Goal: Task Accomplishment & Management: Manage account settings

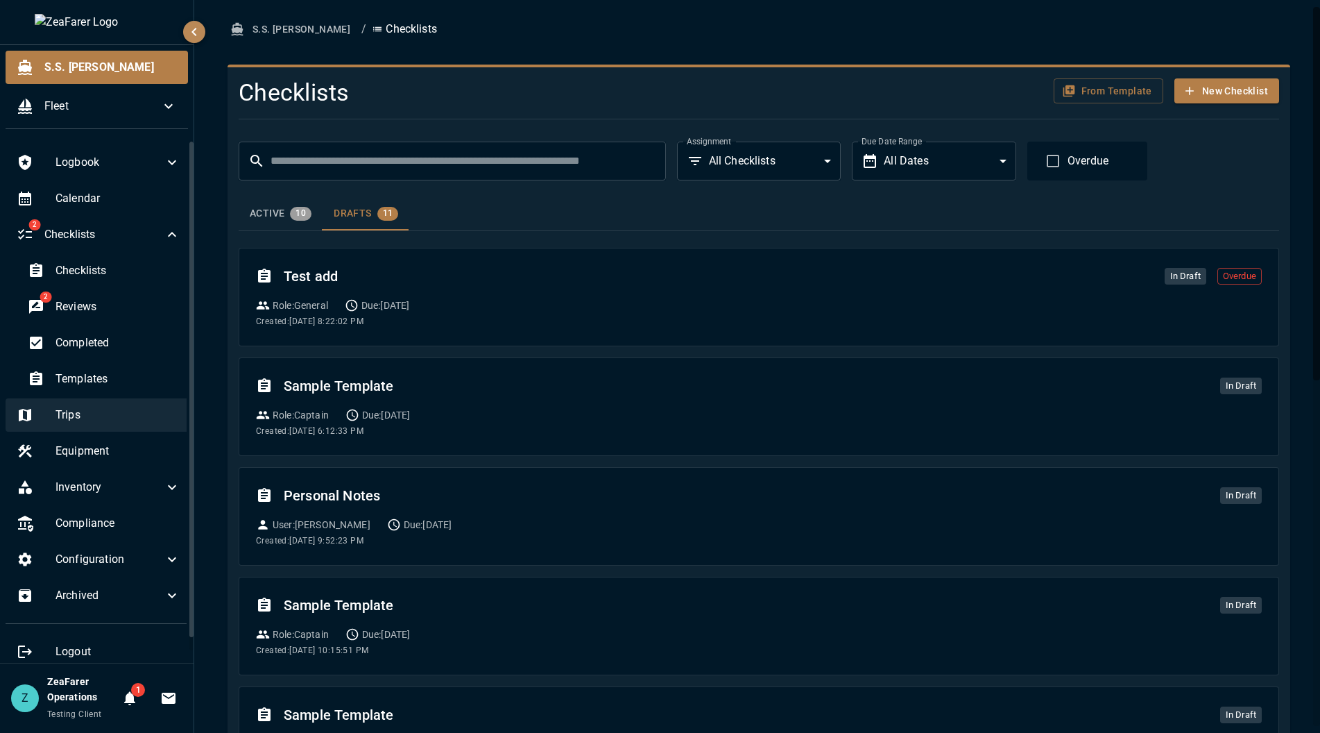
click at [102, 406] on div "Trips" at bounding box center [99, 414] width 186 height 33
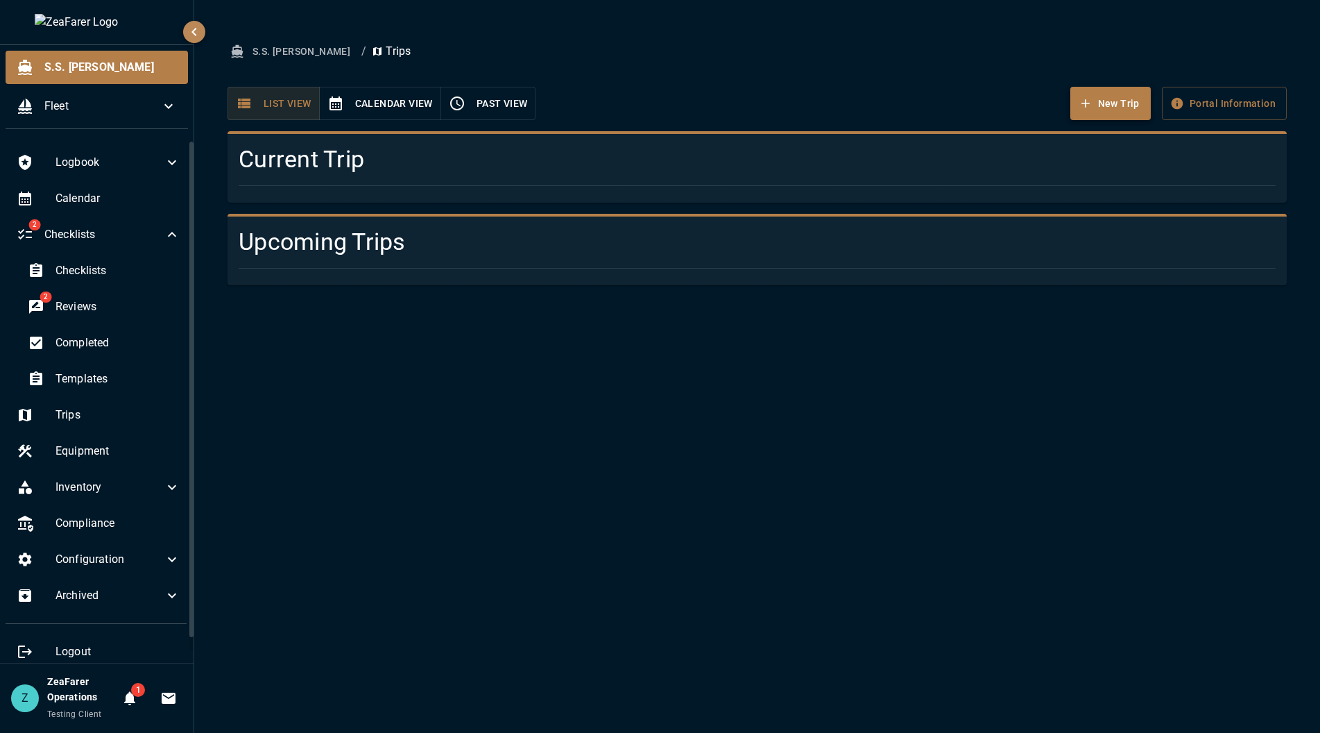
click at [1124, 110] on button "New Trip" at bounding box center [1111, 104] width 80 height 34
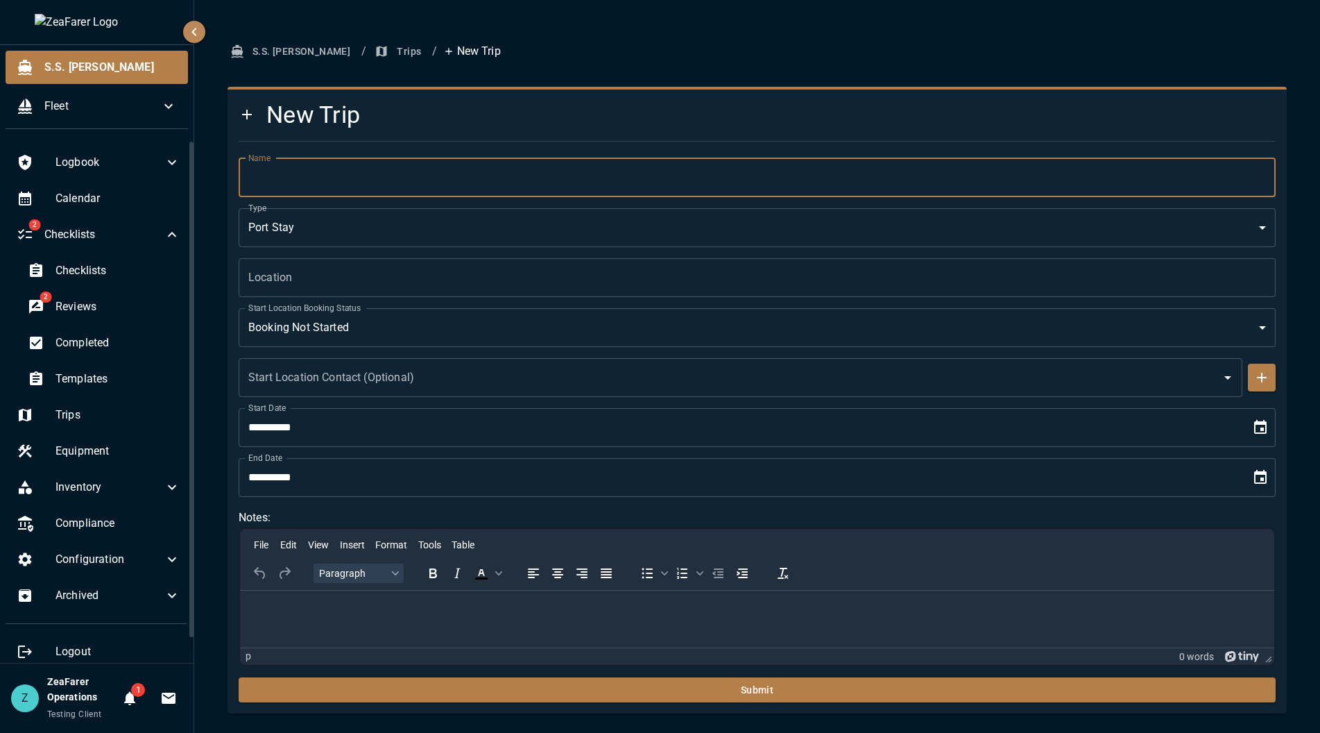
click at [499, 171] on input "Name" at bounding box center [757, 177] width 1037 height 39
type input "******"
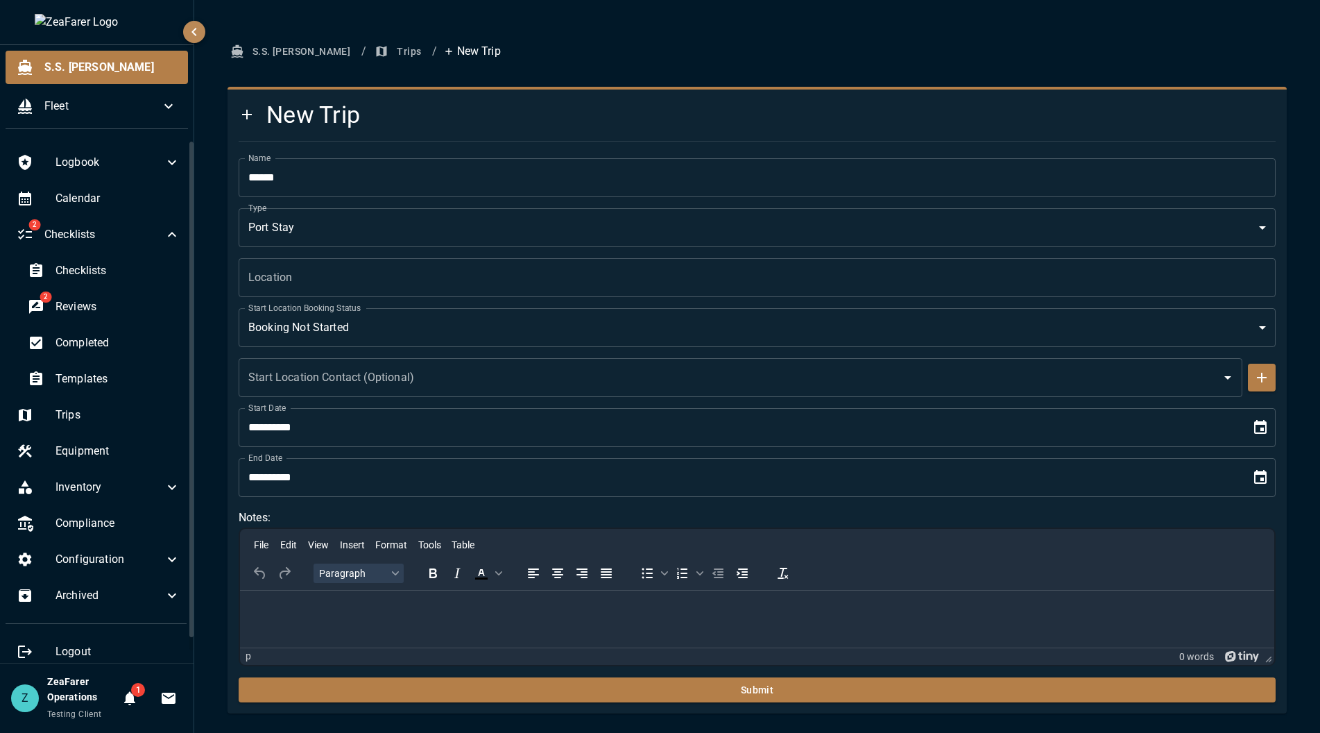
click at [271, 230] on body "**********" at bounding box center [660, 366] width 1320 height 733
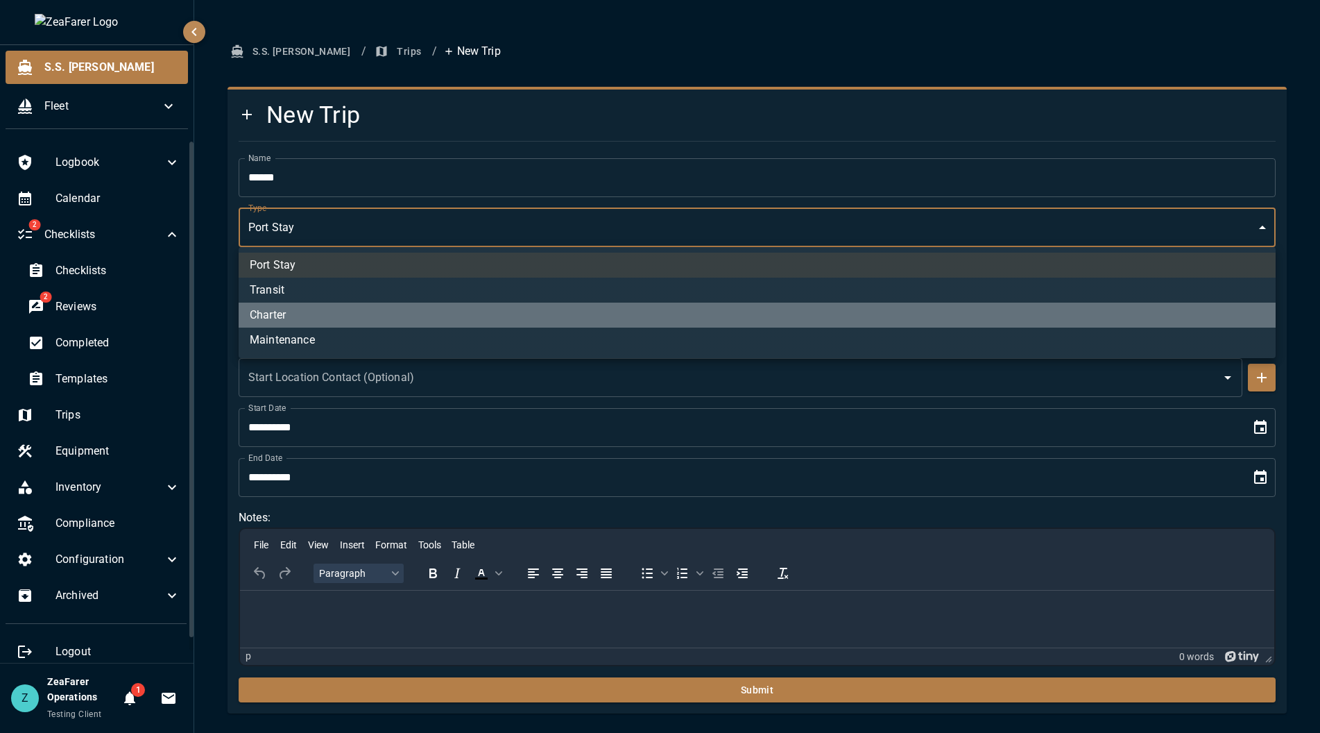
click at [305, 315] on li "Charter" at bounding box center [757, 315] width 1037 height 25
type input "*"
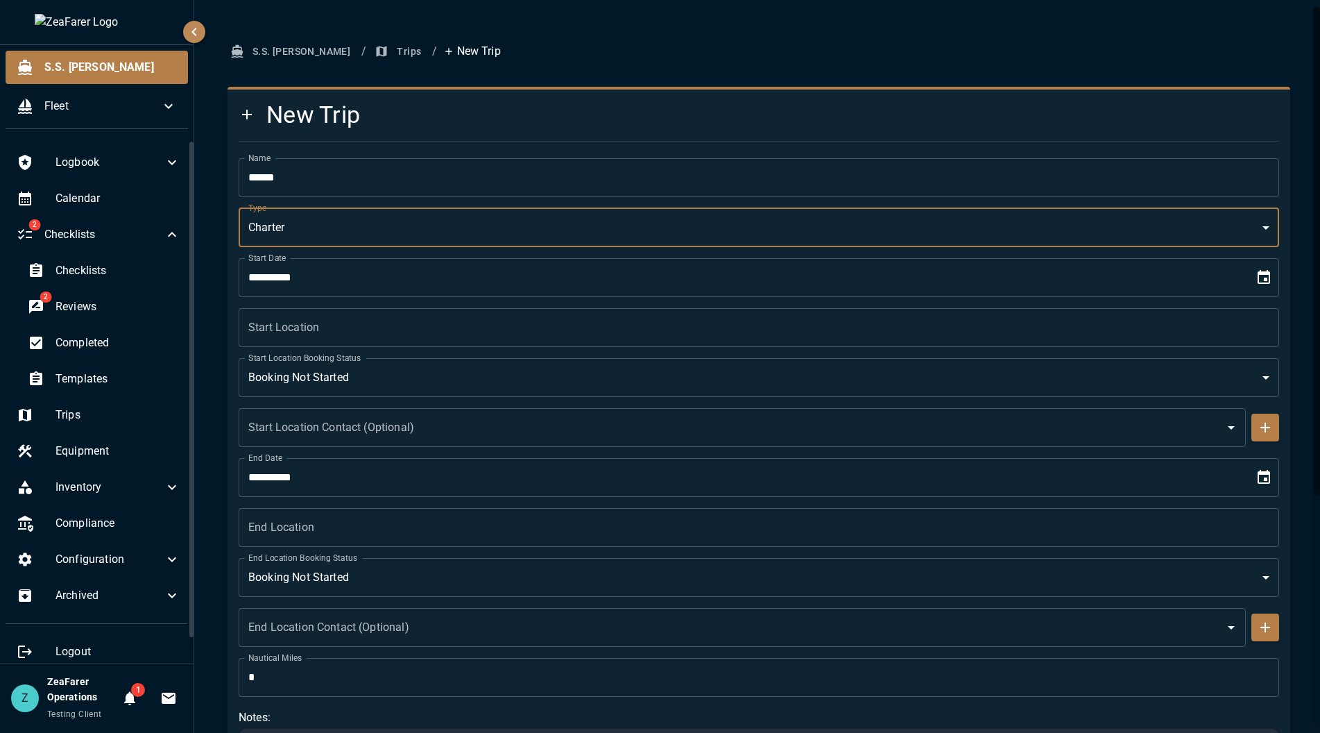
click at [1259, 479] on icon "Choose date, selected date is Sep 18, 2025" at bounding box center [1264, 477] width 12 height 14
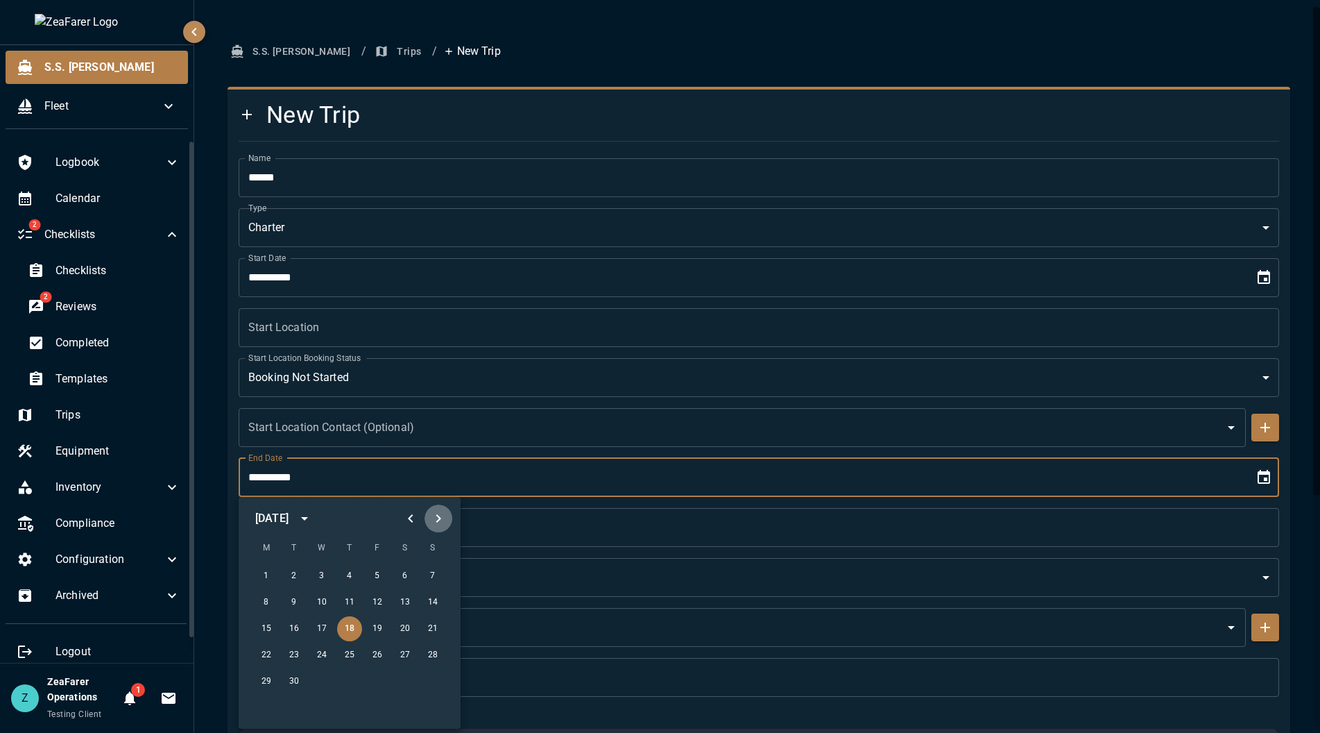
click at [443, 509] on button "Next month" at bounding box center [439, 518] width 28 height 28
click at [432, 648] on button "26" at bounding box center [433, 655] width 25 height 25
type input "**********"
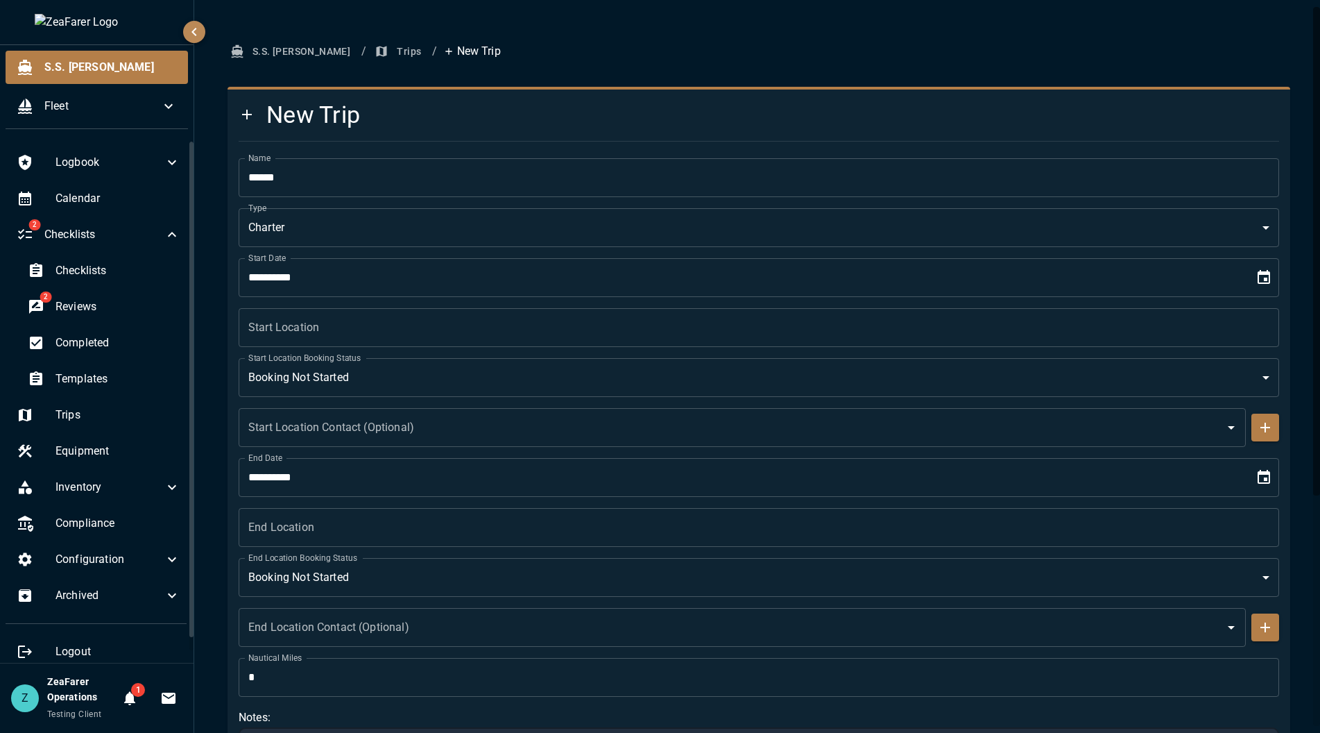
click at [1258, 277] on icon "Choose date, selected date is Sep 18, 2025" at bounding box center [1264, 277] width 17 height 17
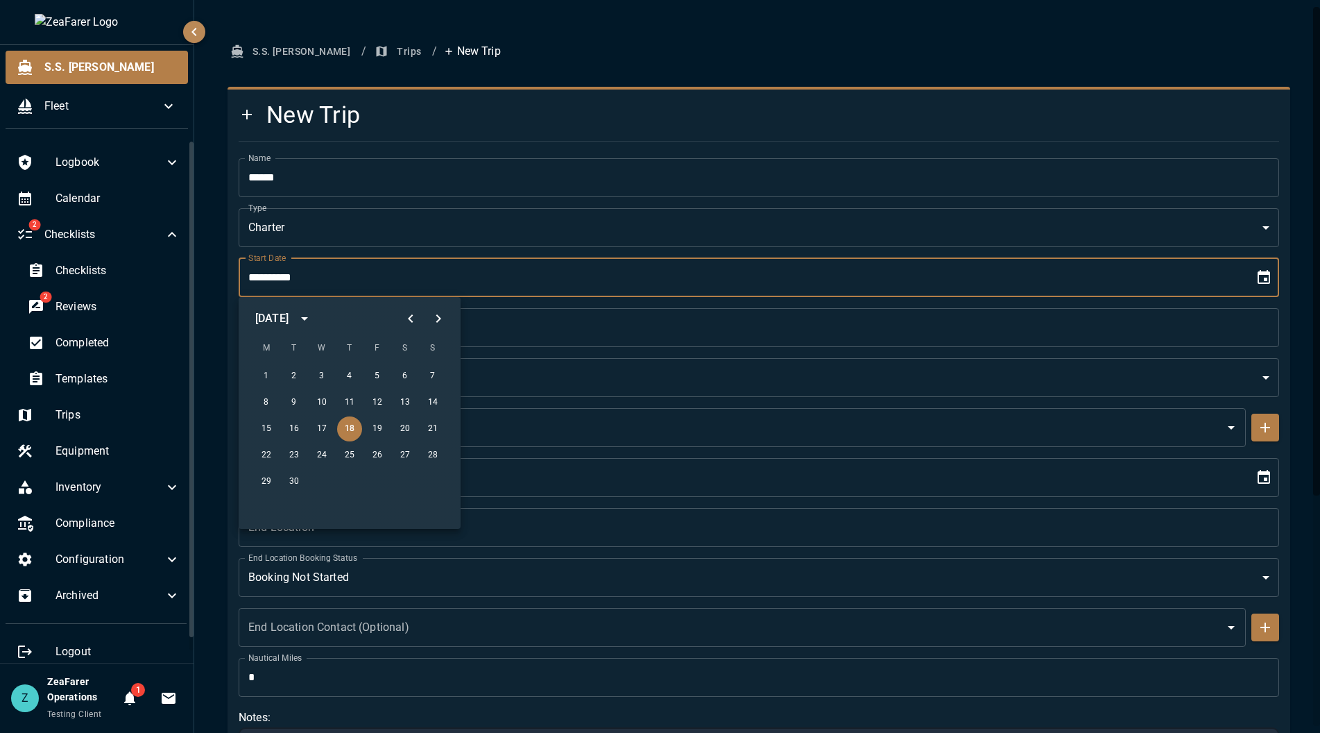
click at [391, 457] on div "22 23 24 25 26 27 28" at bounding box center [350, 455] width 222 height 25
click at [387, 449] on button "26" at bounding box center [377, 455] width 25 height 25
type input "**********"
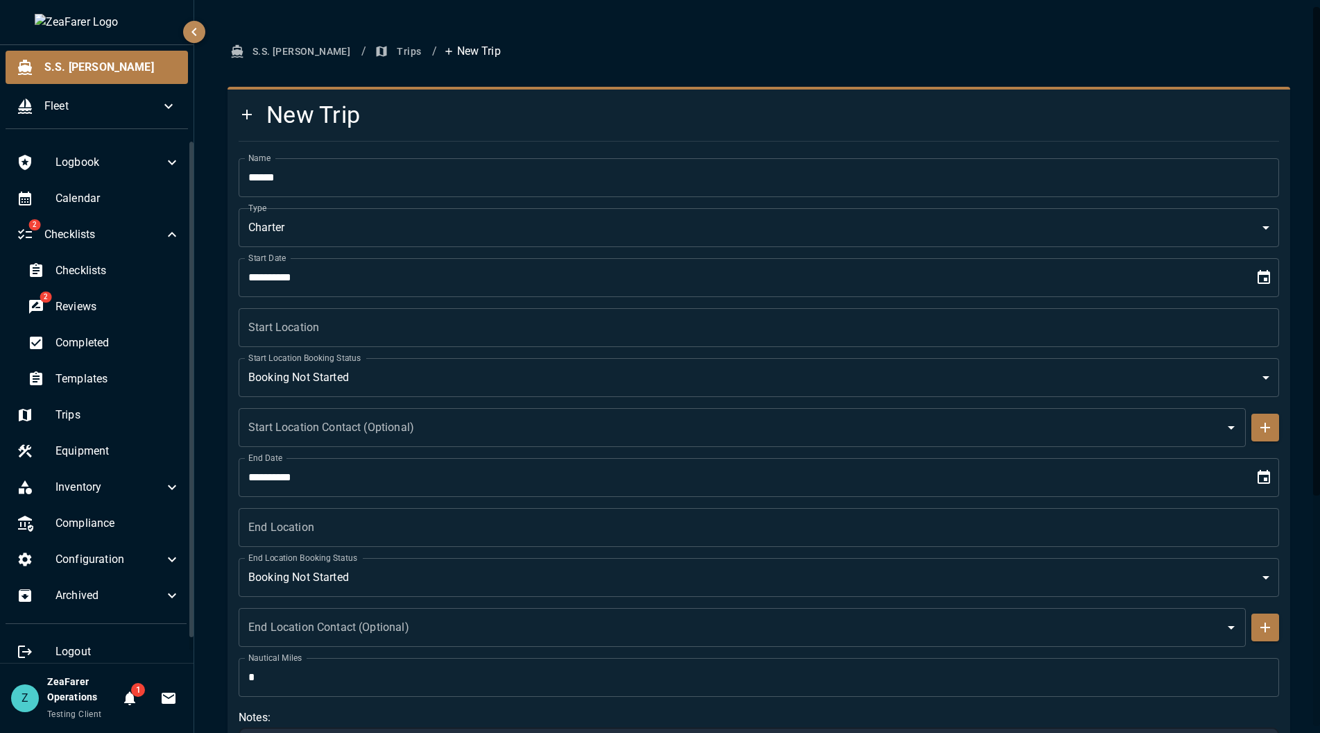
click at [375, 337] on input "Start Location" at bounding box center [759, 327] width 1041 height 39
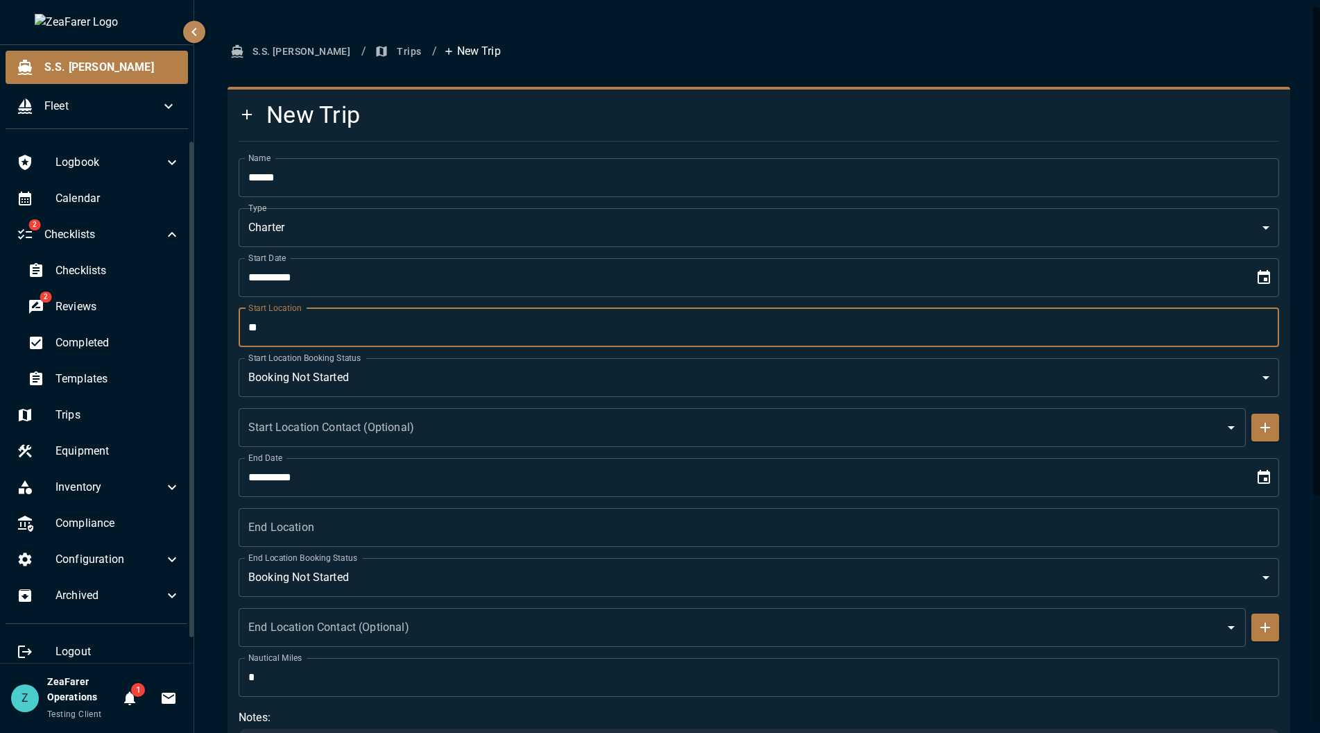
type input "*"
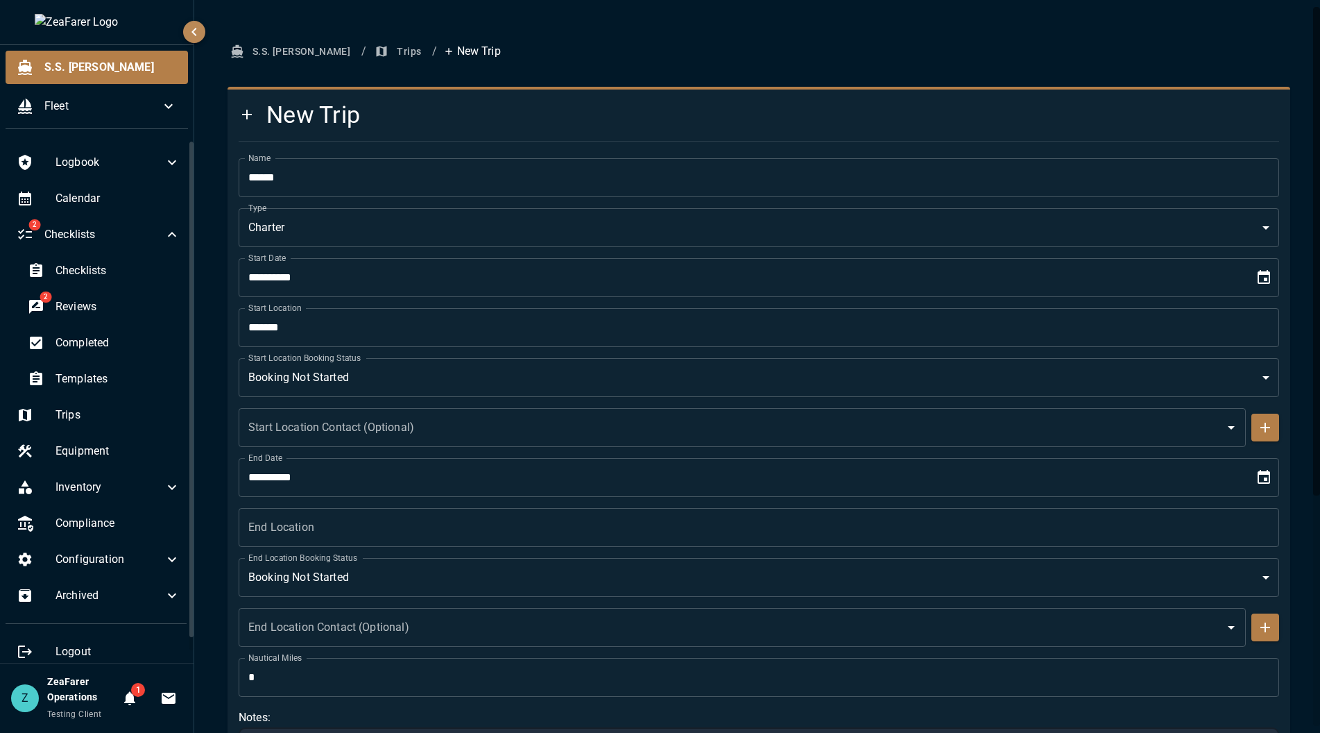
click at [403, 319] on input "******" at bounding box center [759, 327] width 1041 height 39
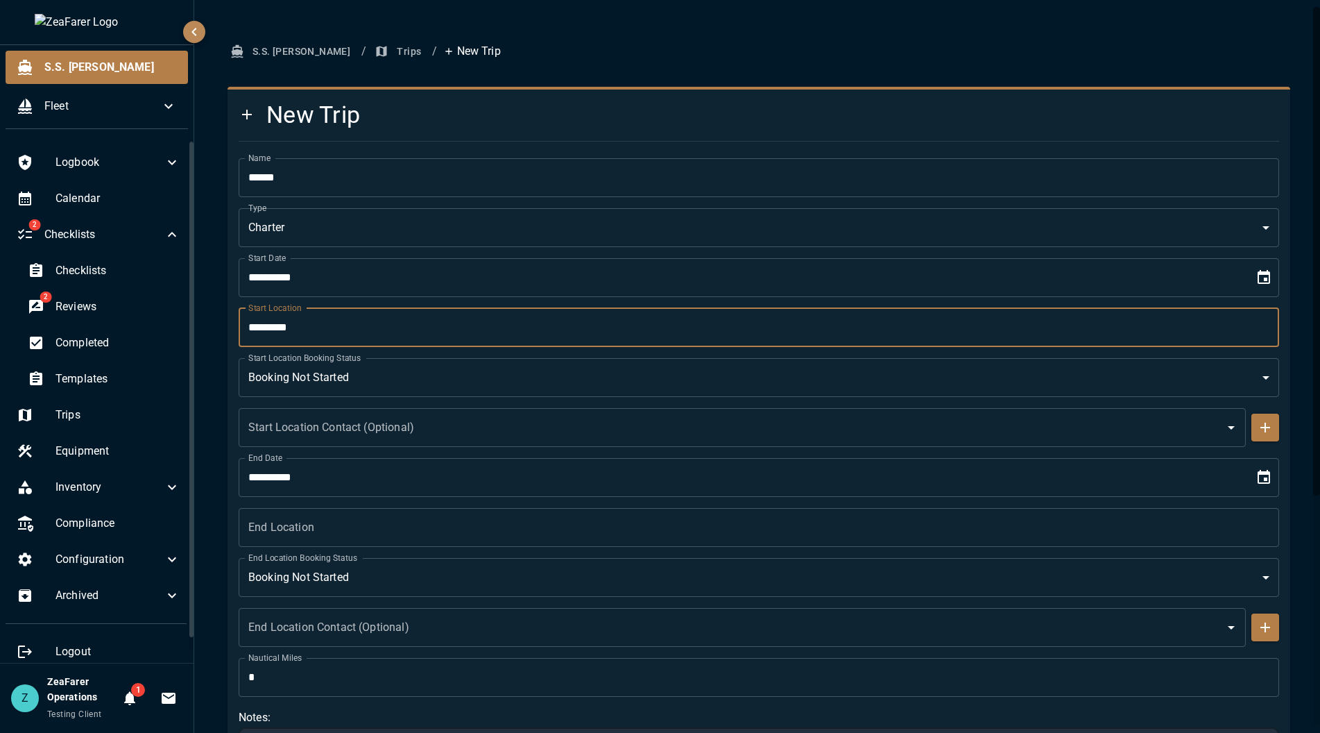
type input "*********"
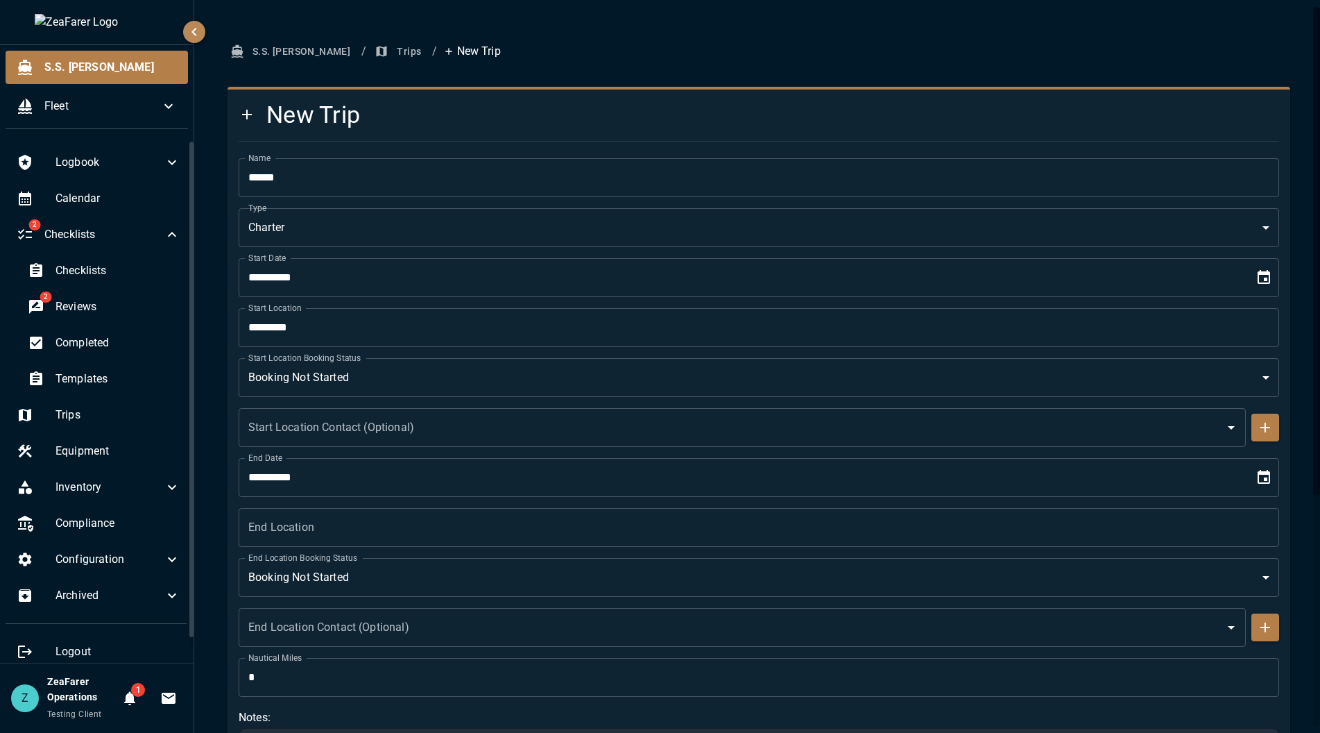
click at [553, 435] on input "Start Location Contact (Optional)" at bounding box center [732, 427] width 974 height 26
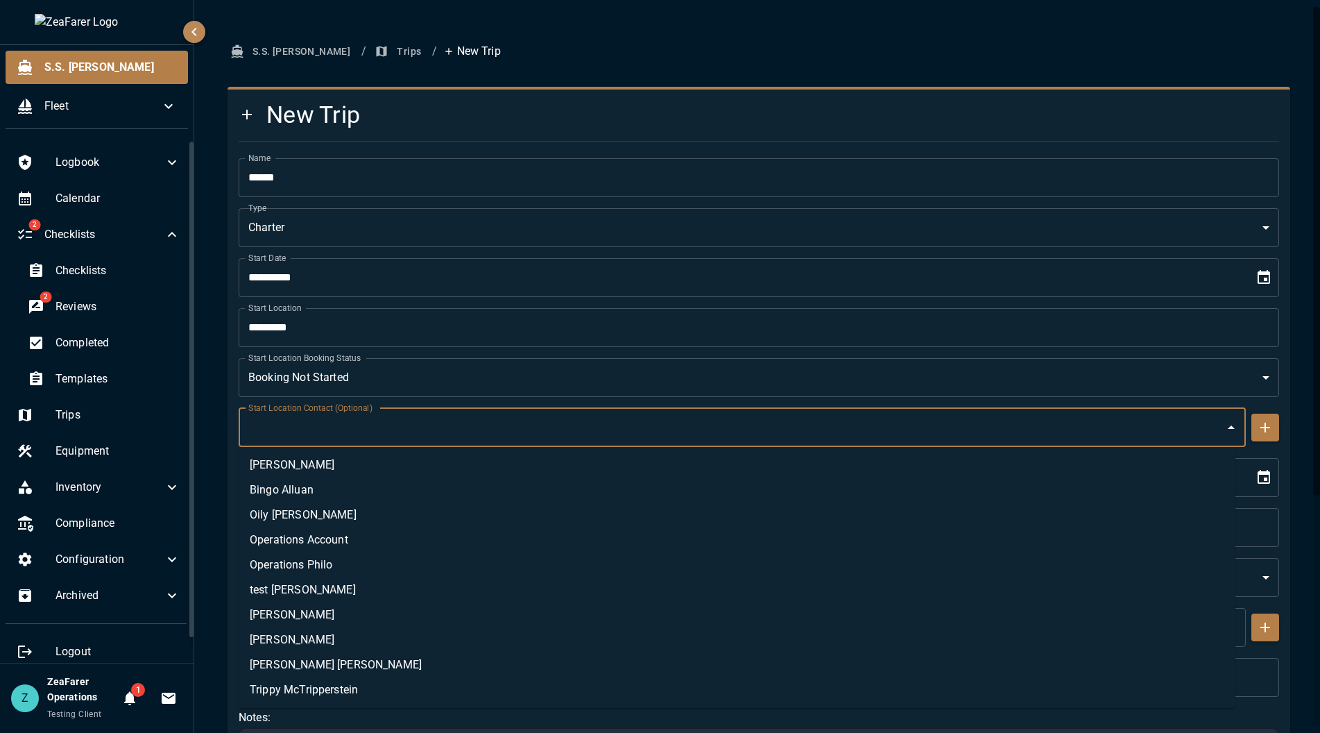
click at [595, 394] on body "**********" at bounding box center [660, 366] width 1320 height 733
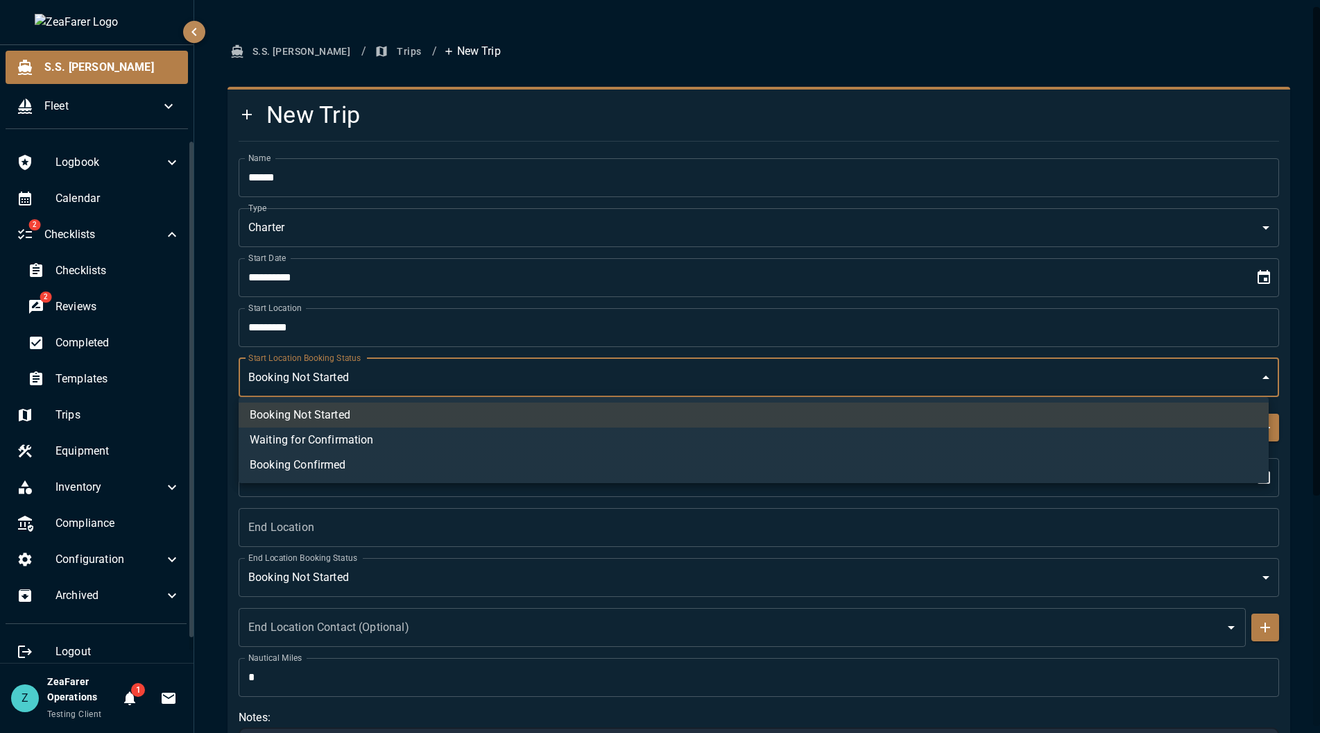
click at [215, 387] on div at bounding box center [660, 366] width 1320 height 733
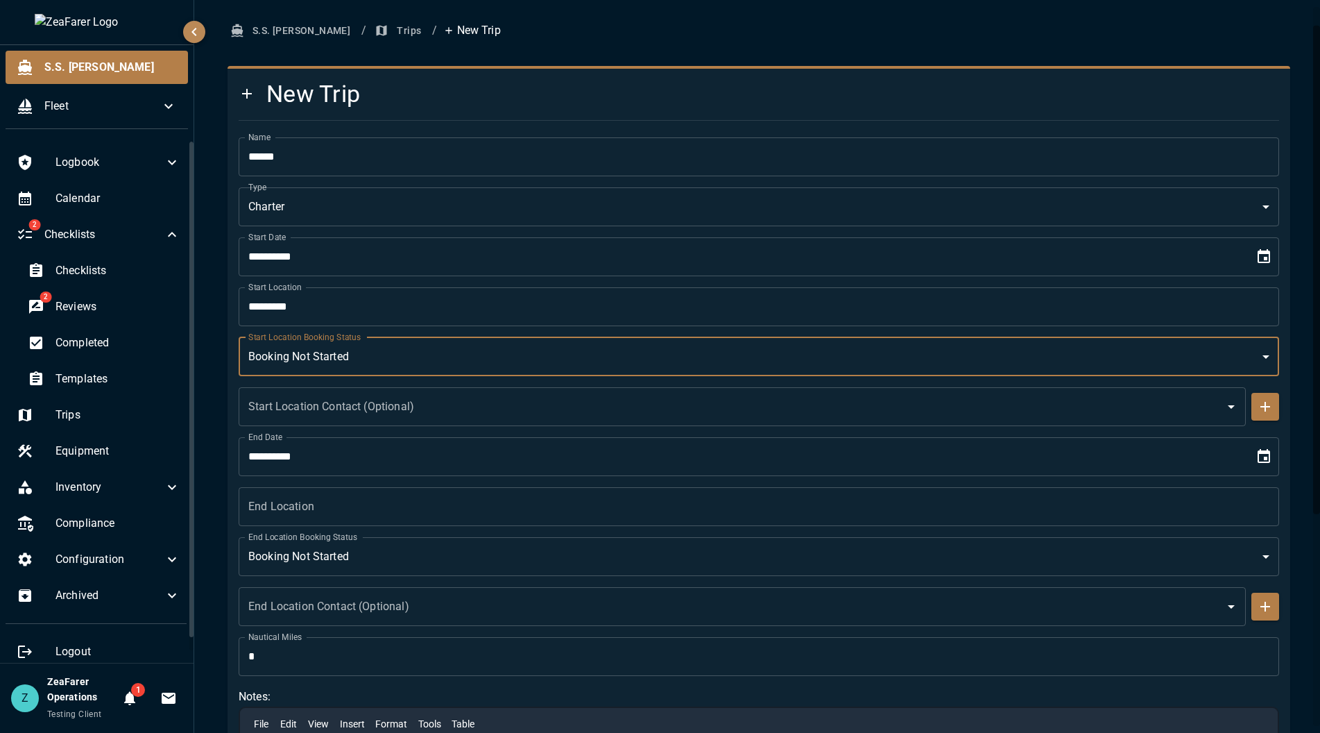
scroll to position [139, 0]
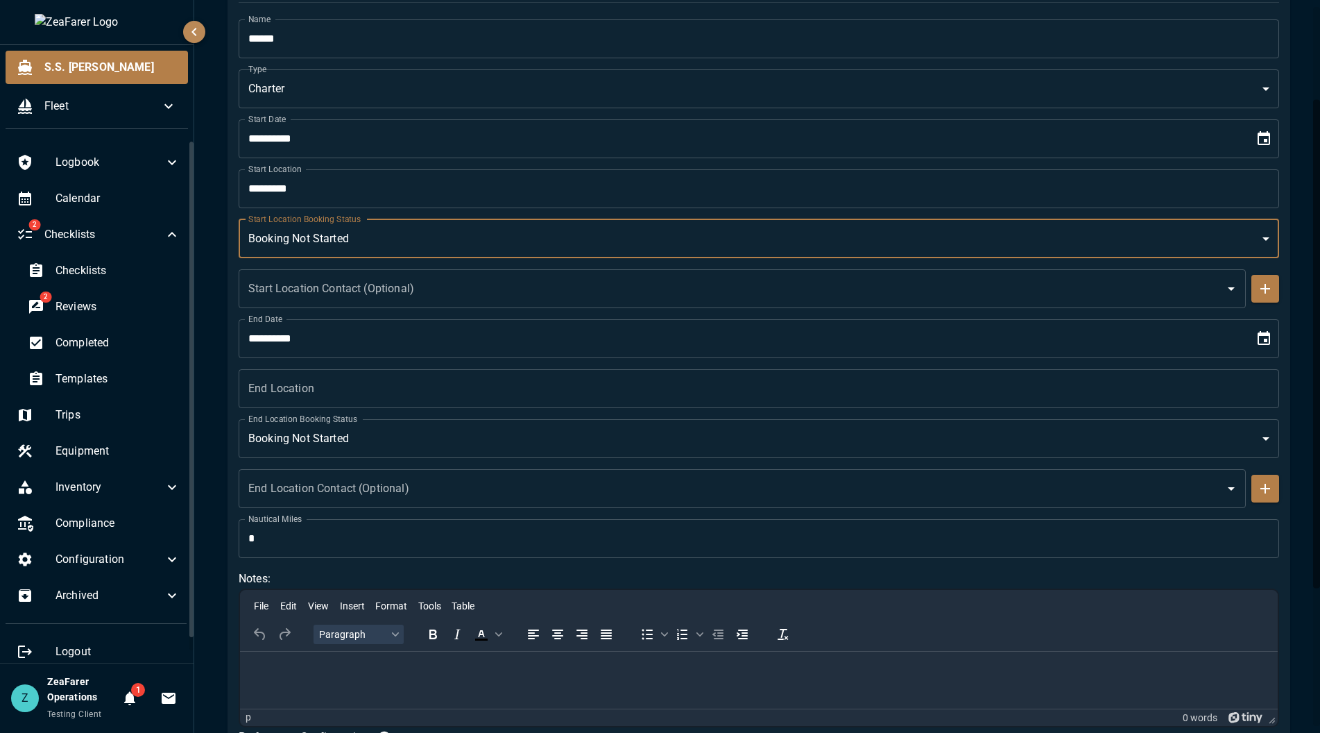
click at [382, 392] on input "End Location" at bounding box center [759, 388] width 1041 height 39
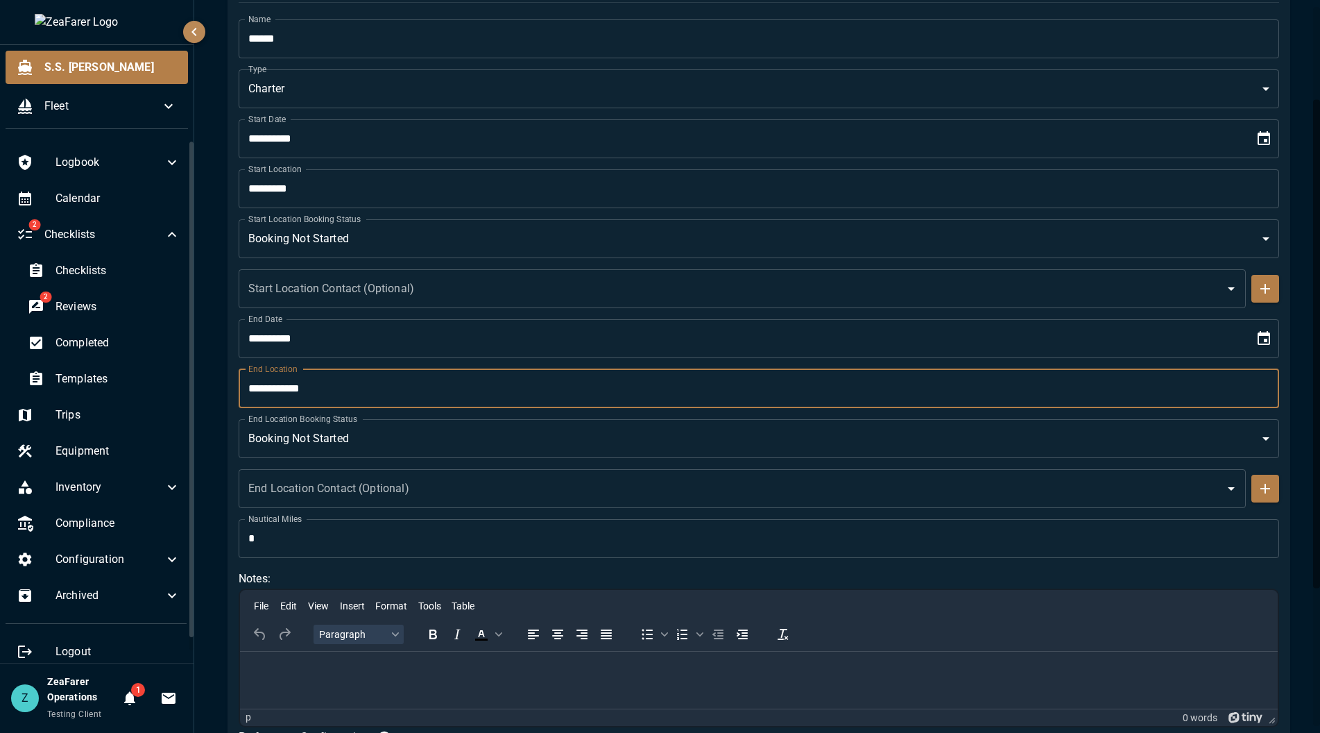
type input "**********"
click at [366, 545] on input "*" at bounding box center [759, 538] width 1041 height 39
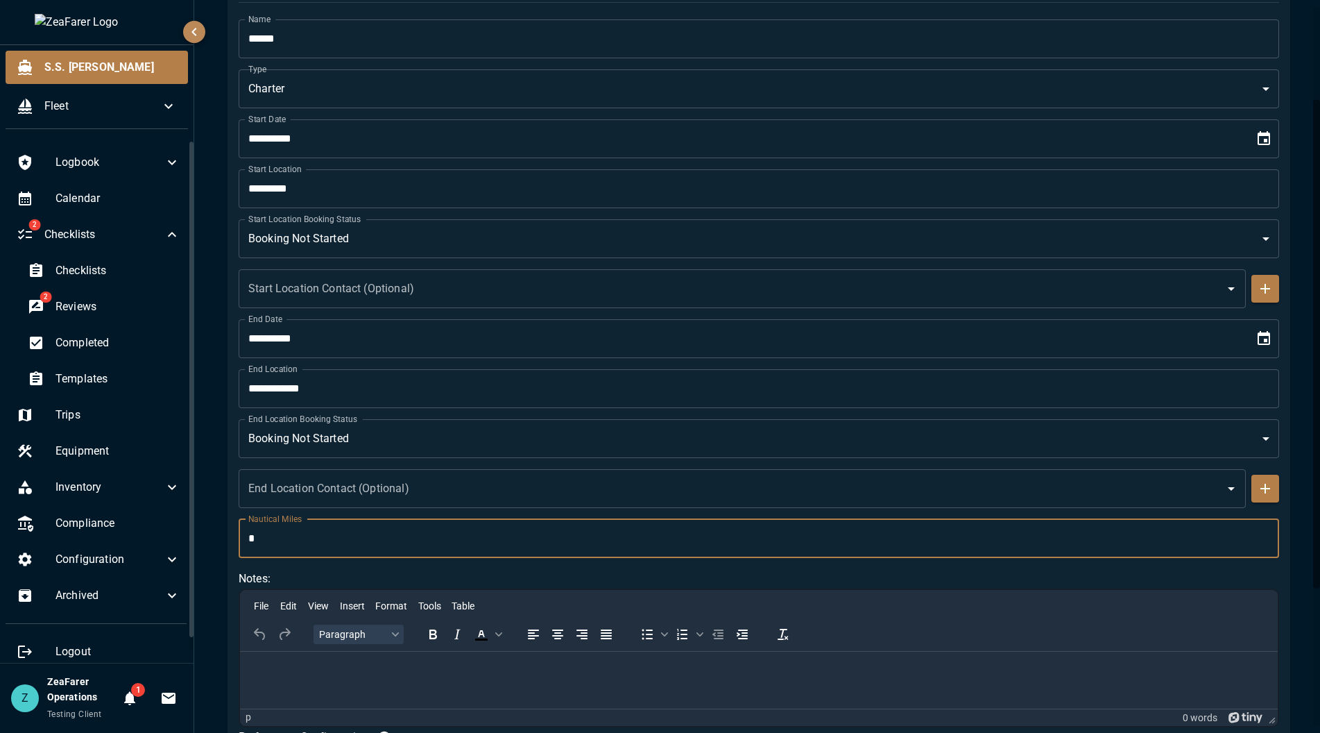
click at [366, 545] on input "*" at bounding box center [759, 538] width 1041 height 39
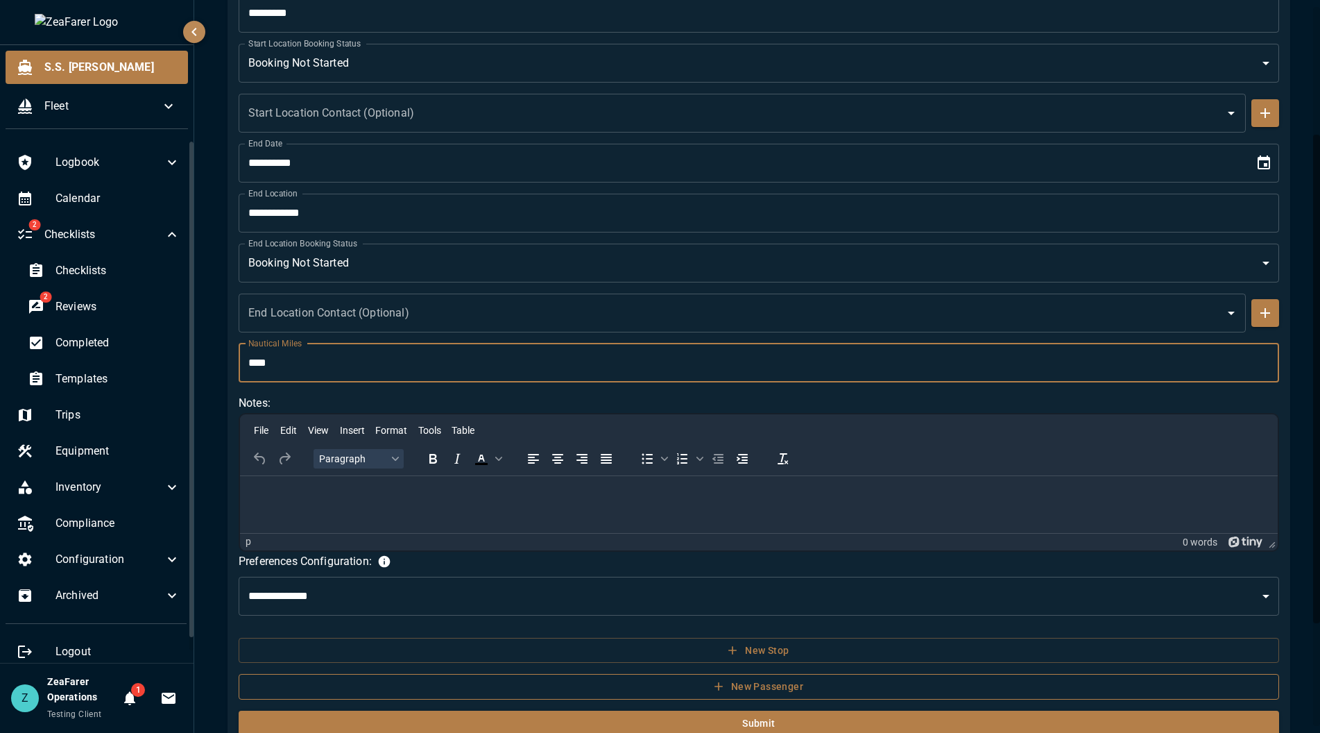
scroll to position [345, 0]
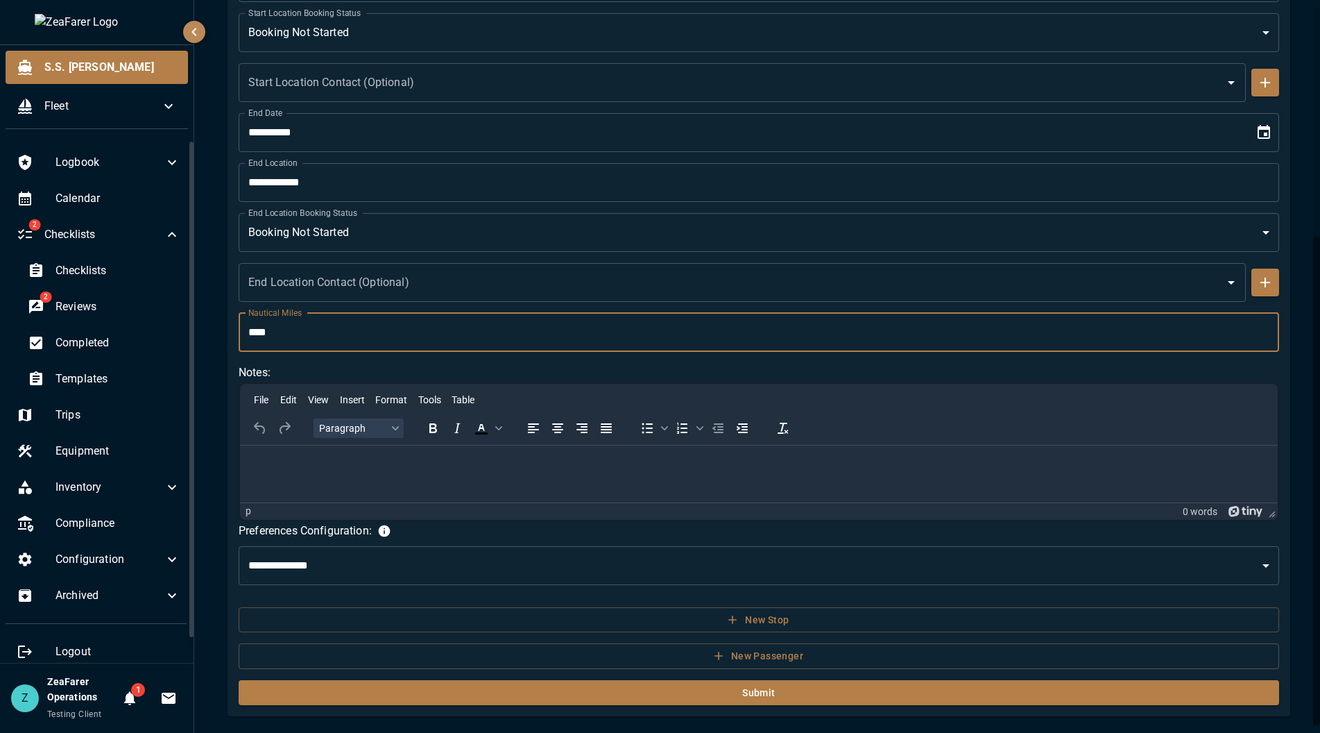
type input "****"
click at [536, 575] on select "**********" at bounding box center [759, 565] width 1041 height 39
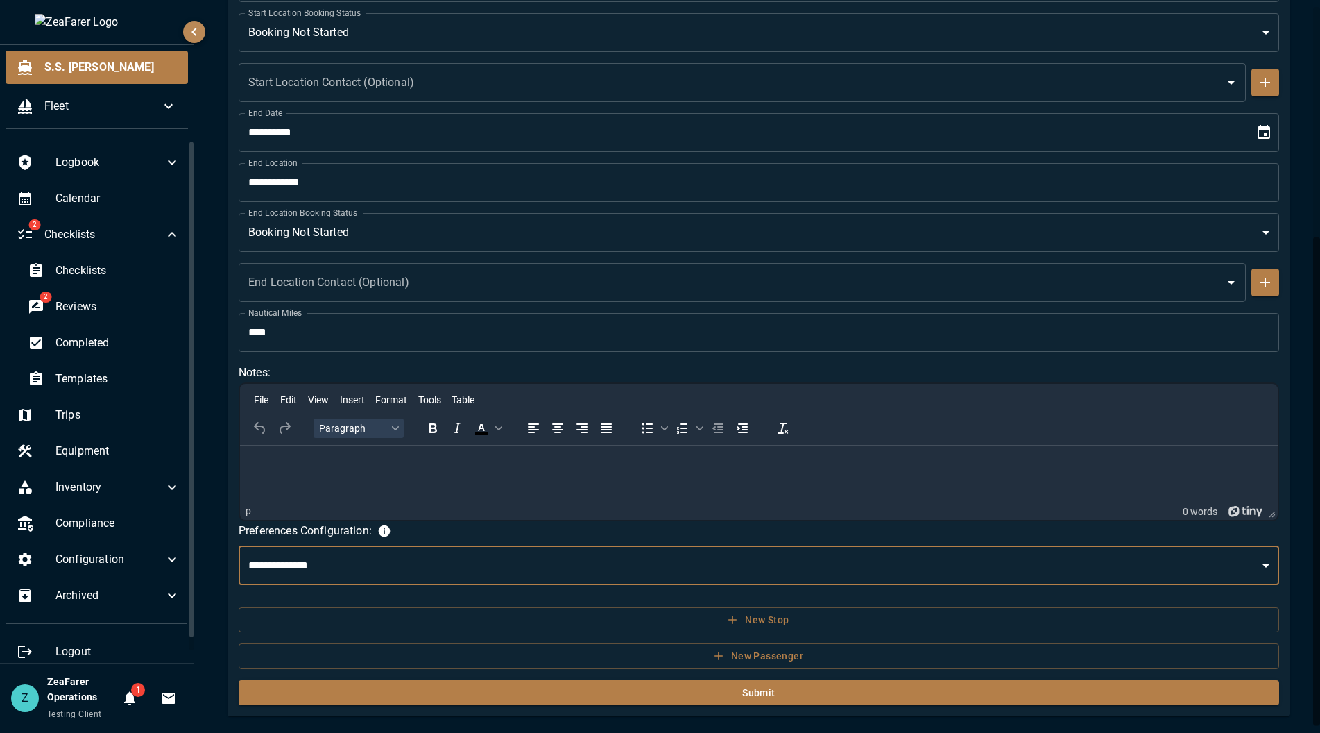
click at [536, 575] on select "**********" at bounding box center [759, 565] width 1041 height 39
click at [239, 546] on select "**********" at bounding box center [759, 565] width 1041 height 39
drag, startPoint x: 550, startPoint y: 555, endPoint x: 541, endPoint y: 563, distance: 11.8
click at [550, 555] on select "**********" at bounding box center [759, 565] width 1041 height 39
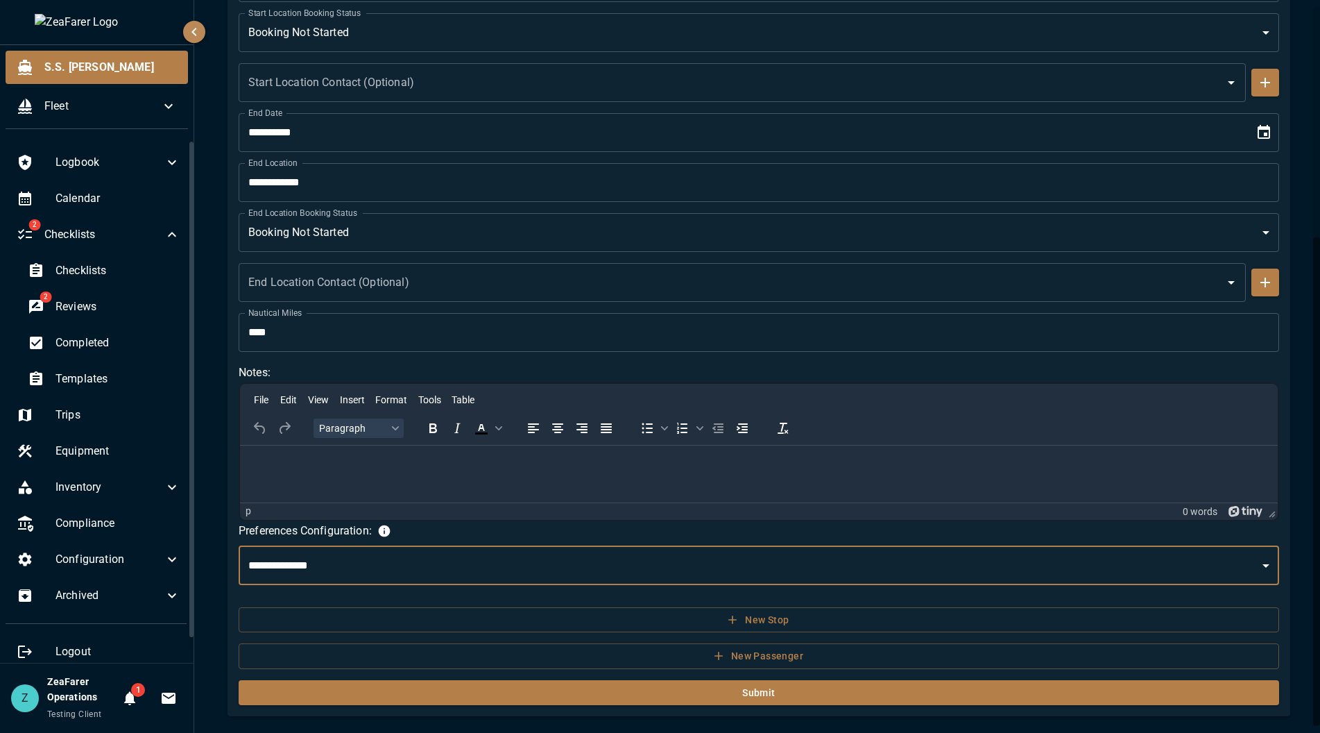
select select "*"
click at [239, 546] on select "**********" at bounding box center [759, 565] width 1041 height 39
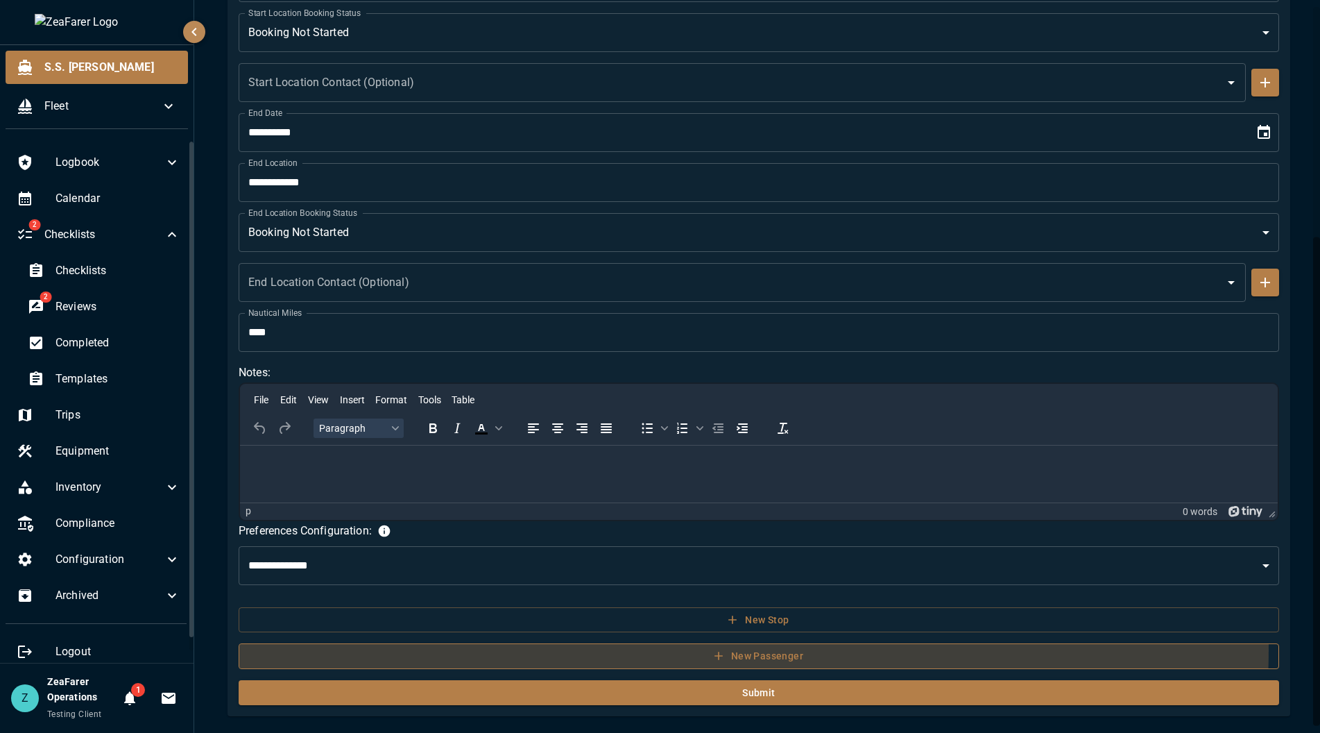
click at [585, 649] on button "New Passenger" at bounding box center [759, 656] width 1041 height 26
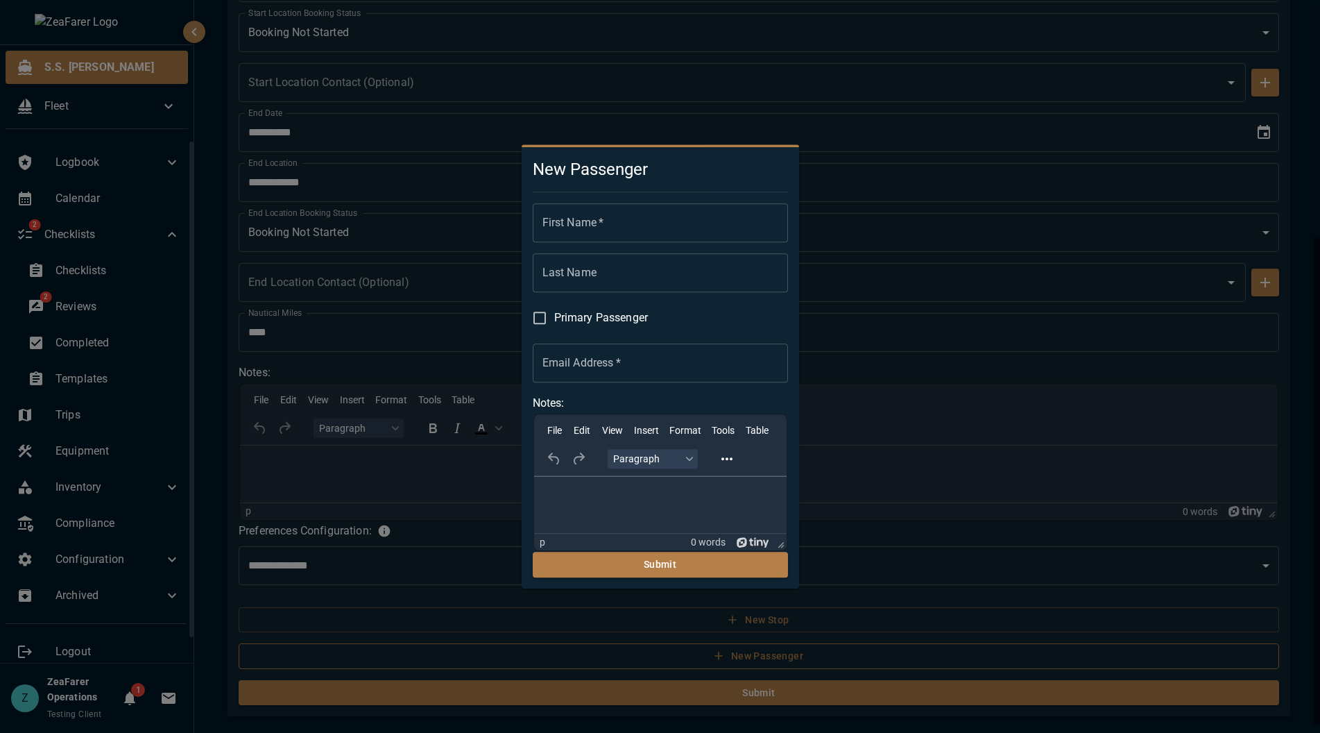
scroll to position [0, 0]
click at [612, 228] on input "First Name   *" at bounding box center [660, 222] width 255 height 39
type input "***"
type input "*****"
type input "**********"
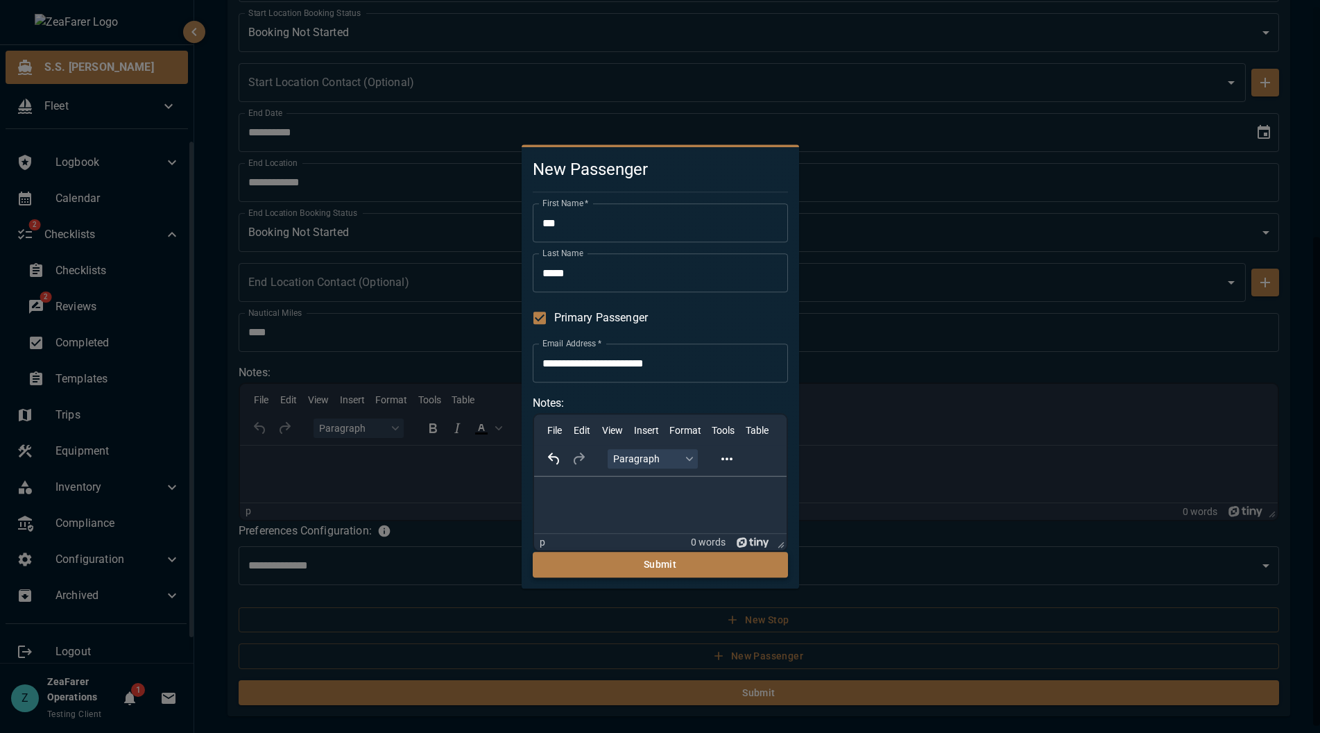
click at [645, 561] on button "Submit" at bounding box center [660, 565] width 255 height 26
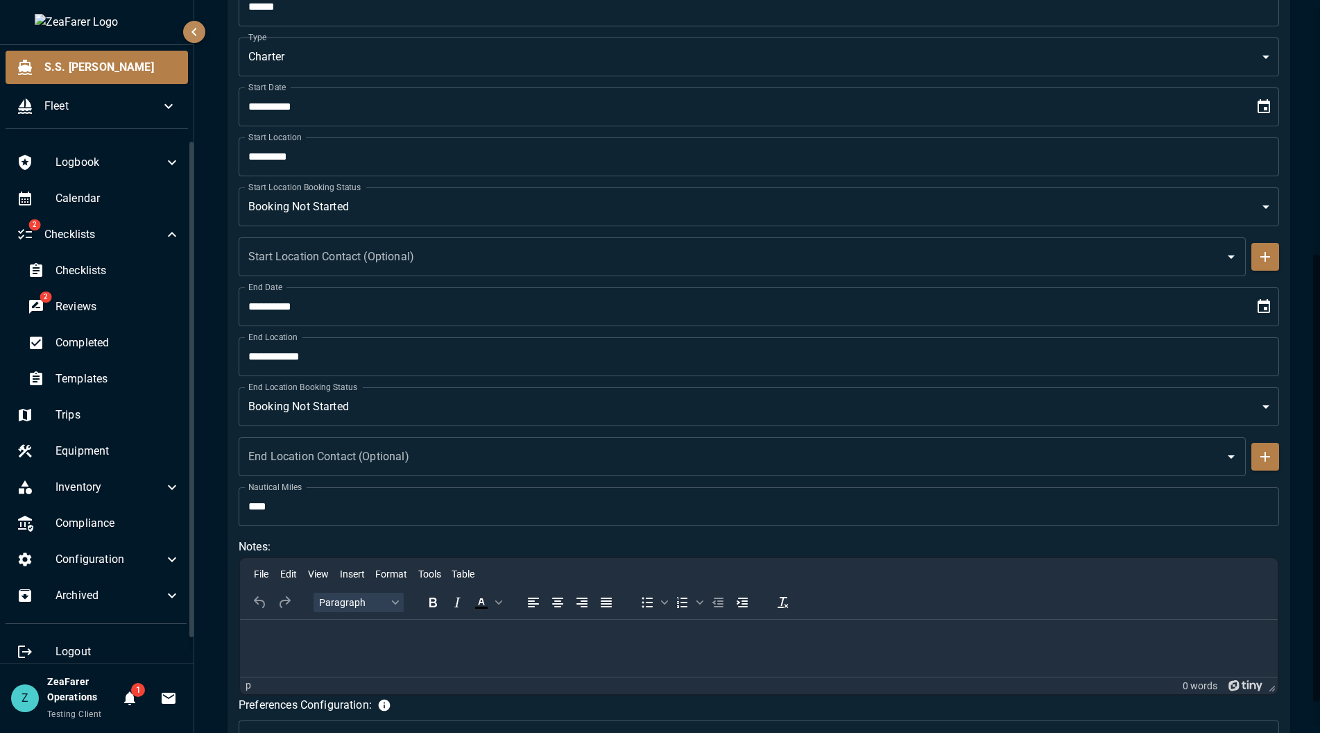
scroll to position [446, 0]
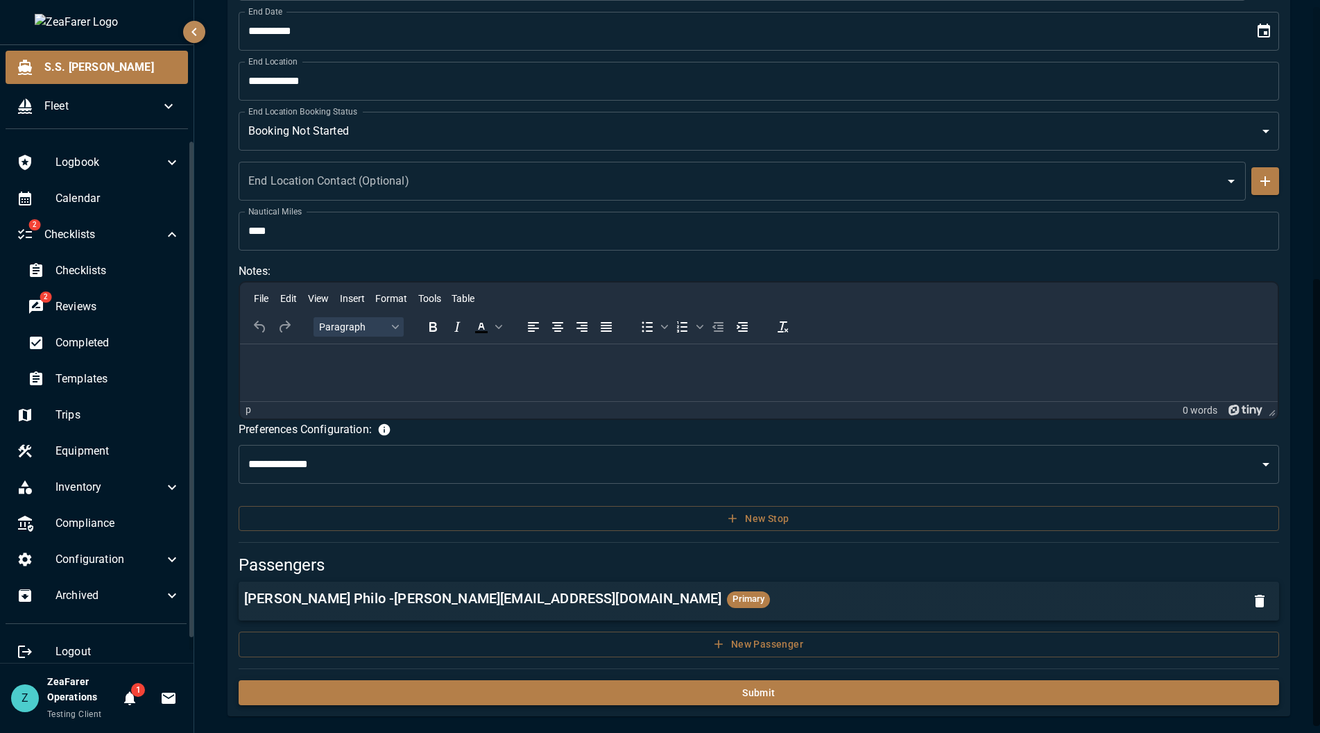
click at [634, 690] on button "Submit" at bounding box center [759, 693] width 1041 height 26
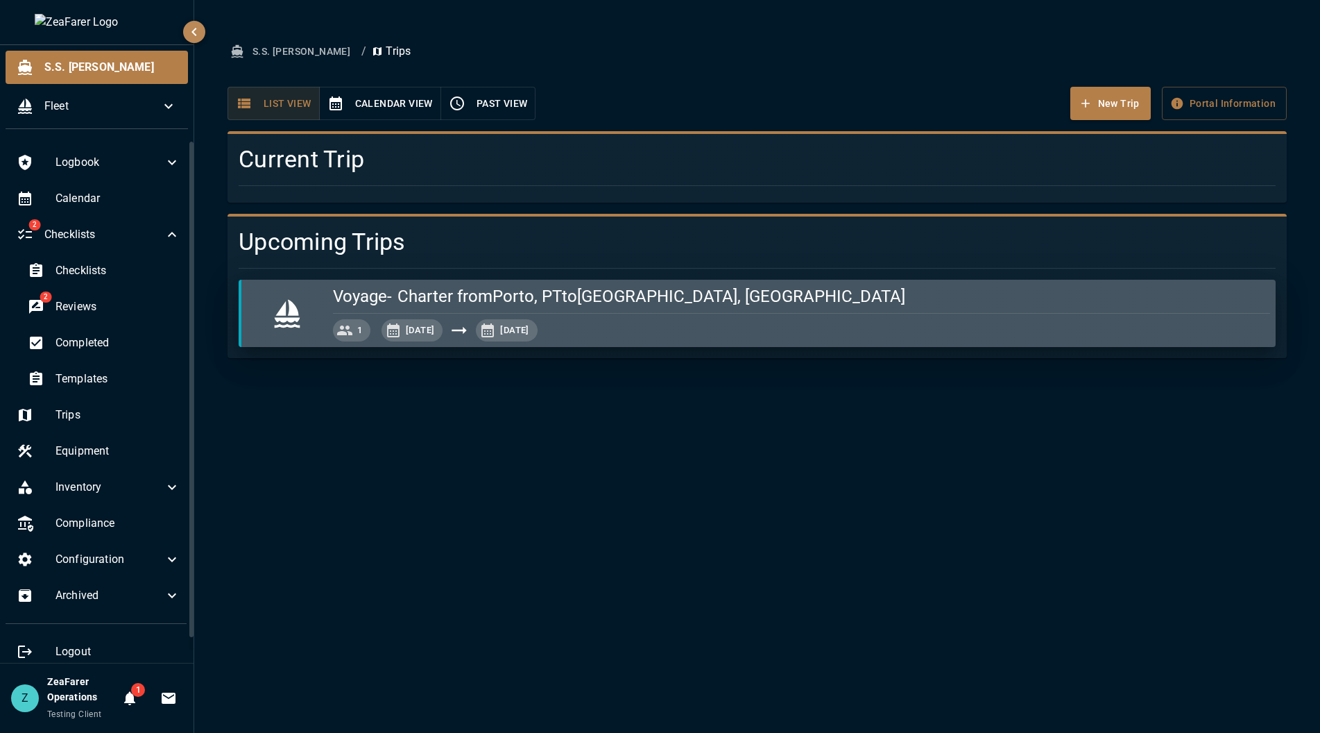
click at [853, 359] on div "S.S. Anne / Trips New Trip Portal Information List View Calendar View Past View…" at bounding box center [757, 366] width 1126 height 733
click at [855, 323] on div "1 Sep 25, 2025 Oct 25, 2025" at bounding box center [801, 330] width 937 height 22
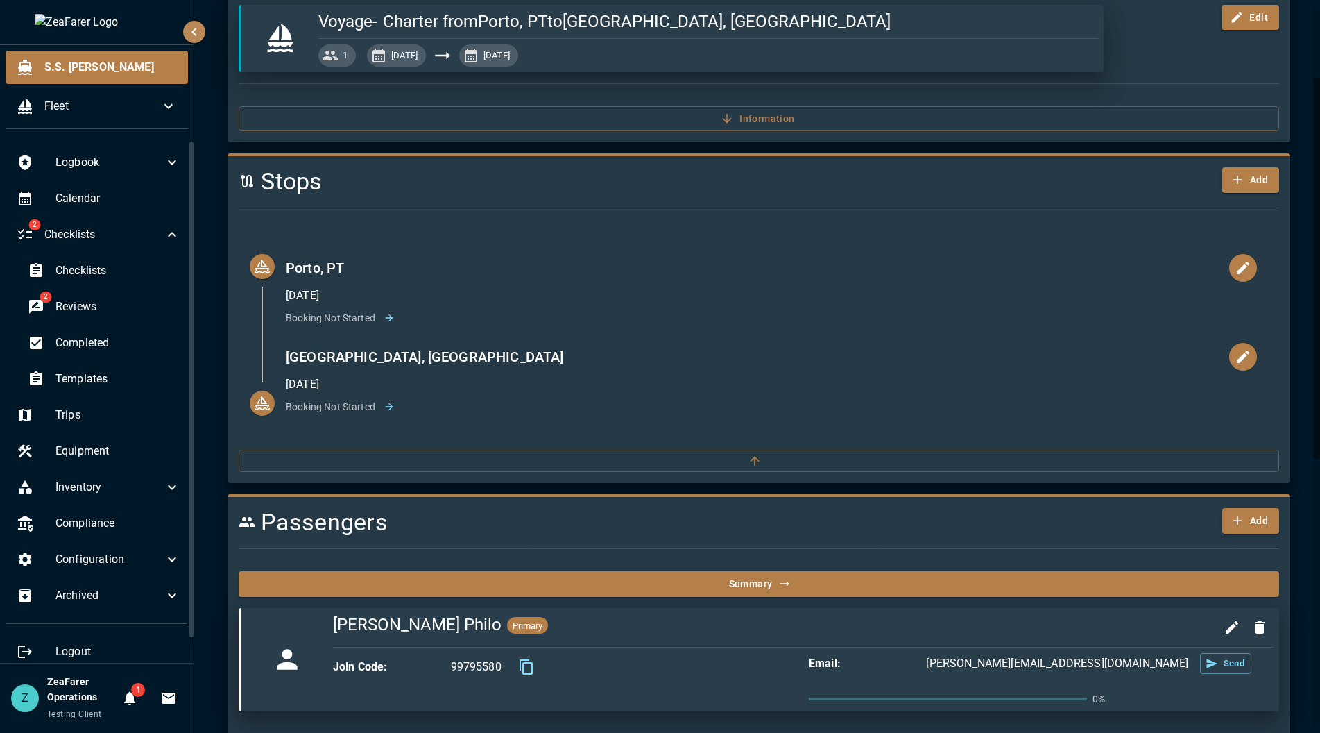
scroll to position [139, 0]
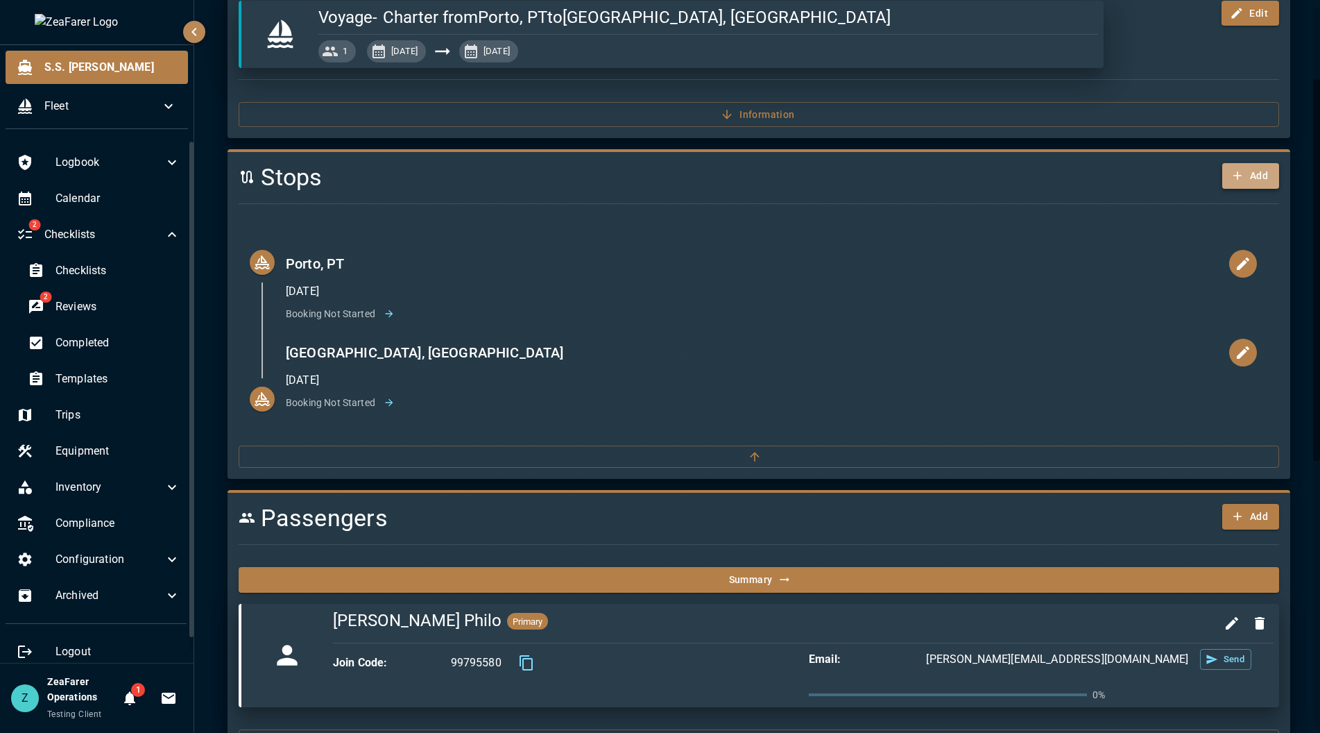
click at [1234, 176] on icon "button" at bounding box center [1238, 176] width 14 height 14
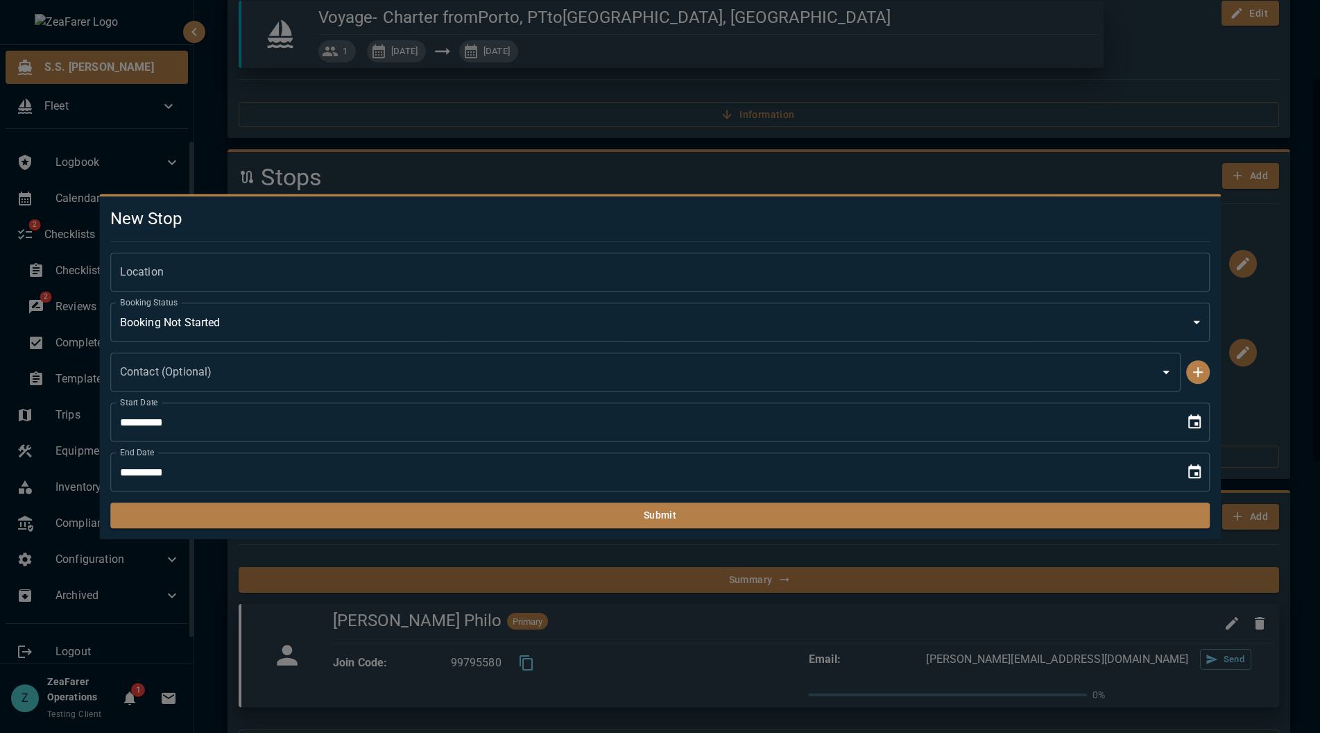
click at [347, 271] on input "Location" at bounding box center [660, 272] width 1101 height 39
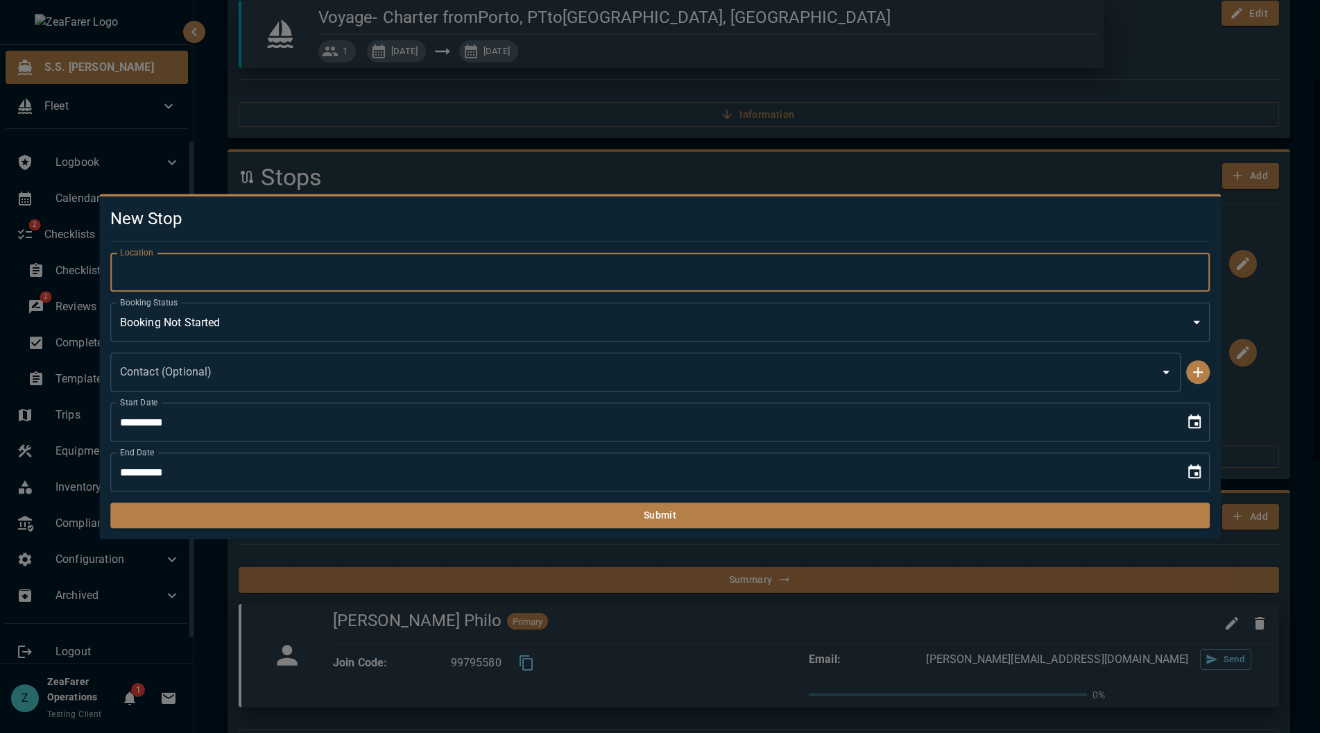
type input "**********"
click at [1000, 291] on input "**********" at bounding box center [660, 272] width 1101 height 39
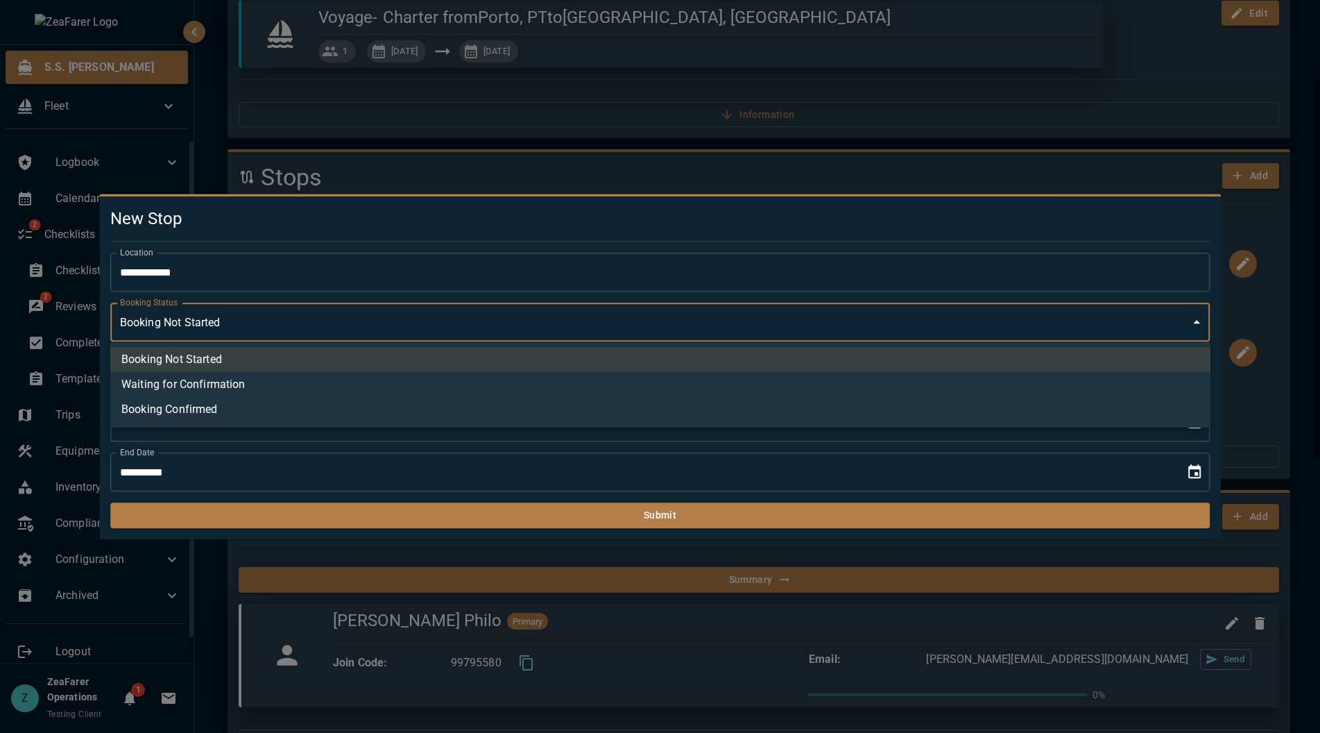
click at [837, 330] on body "S.S. Anne Fleet Logbook Calendar 2 Checklists Checklists 2 Reviews Completed Te…" at bounding box center [660, 366] width 1320 height 733
click at [802, 336] on div at bounding box center [660, 366] width 1320 height 733
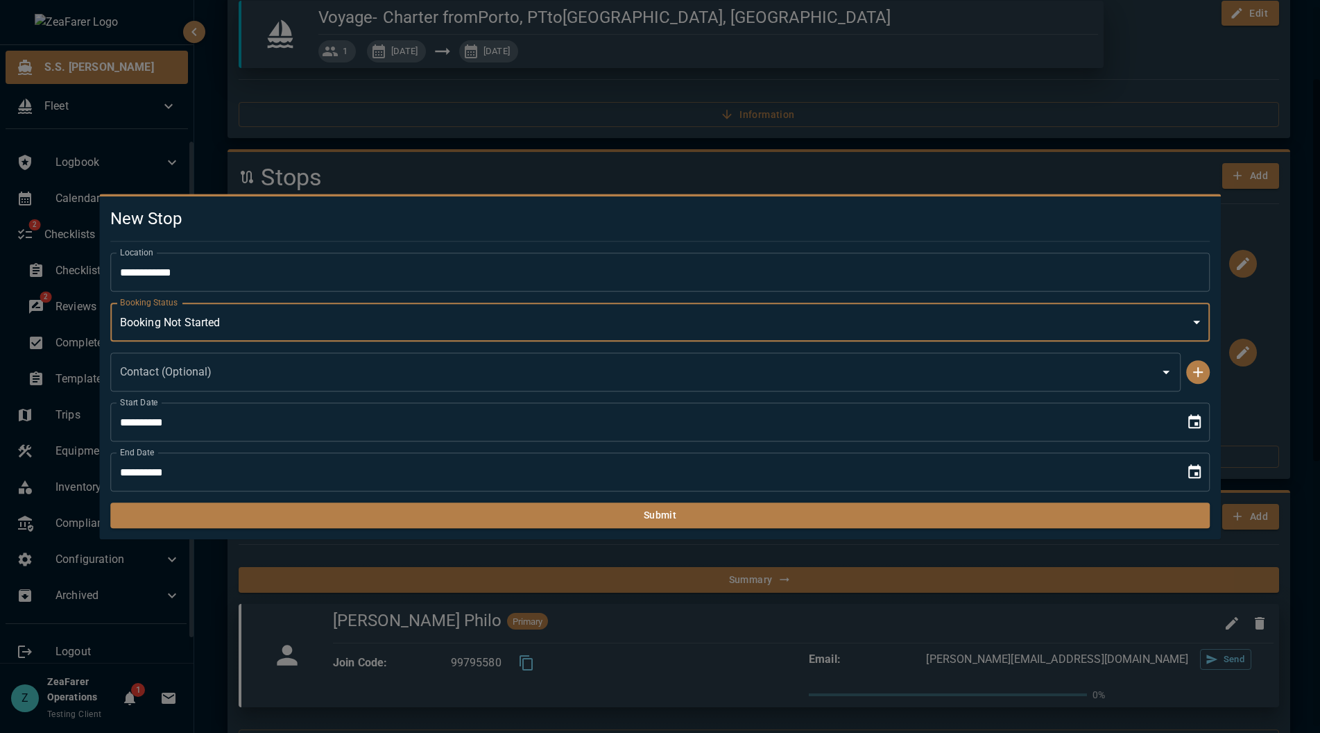
click at [1203, 416] on icon "Choose date, selected date is Sep 18, 2025" at bounding box center [1195, 422] width 17 height 17
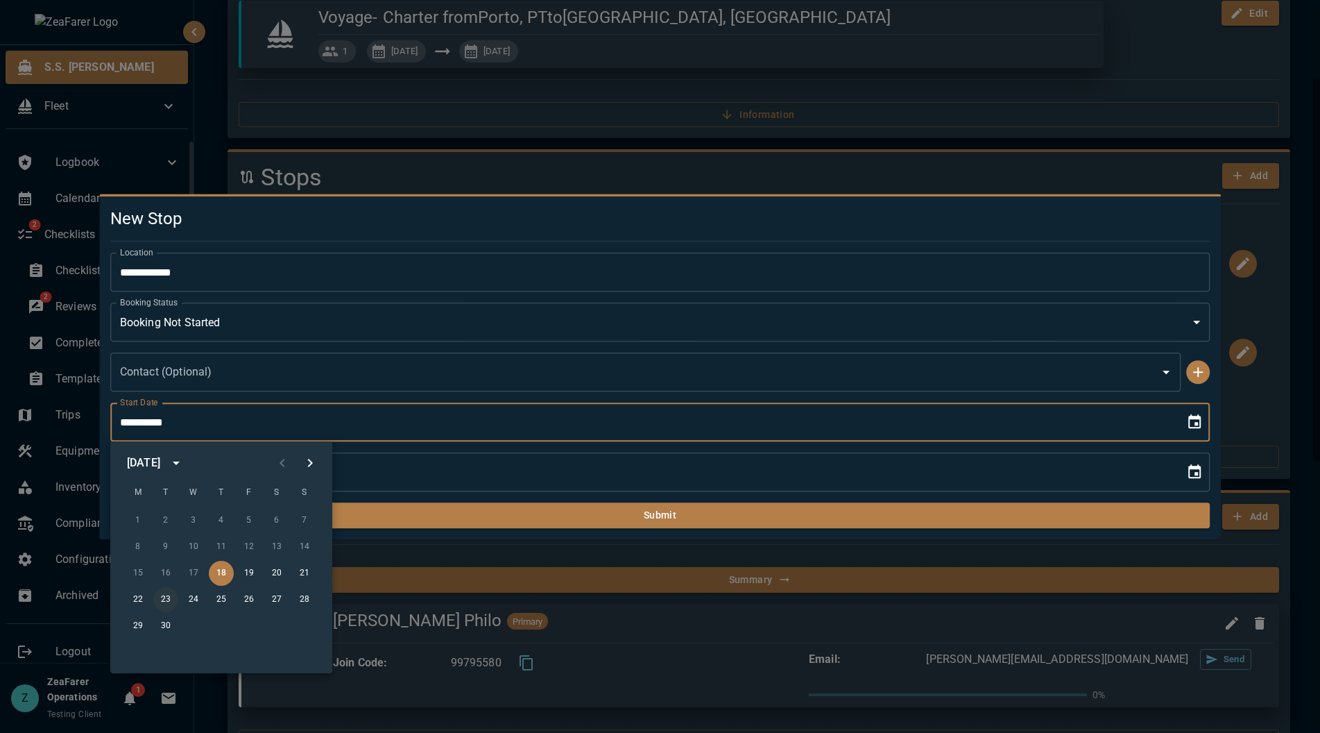
click at [172, 603] on button "23" at bounding box center [165, 599] width 25 height 25
type input "**********"
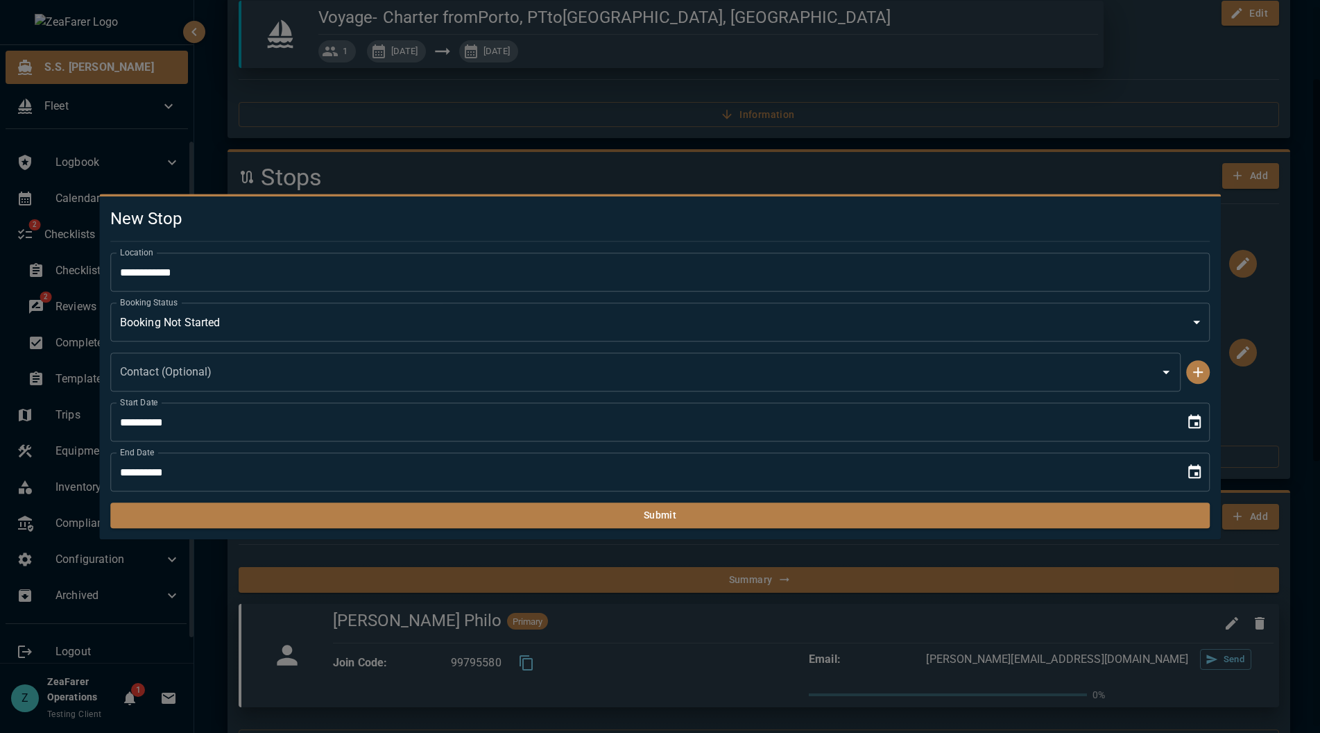
click at [1196, 473] on icon "Choose date, selected date is Sep 18, 2025" at bounding box center [1195, 471] width 12 height 14
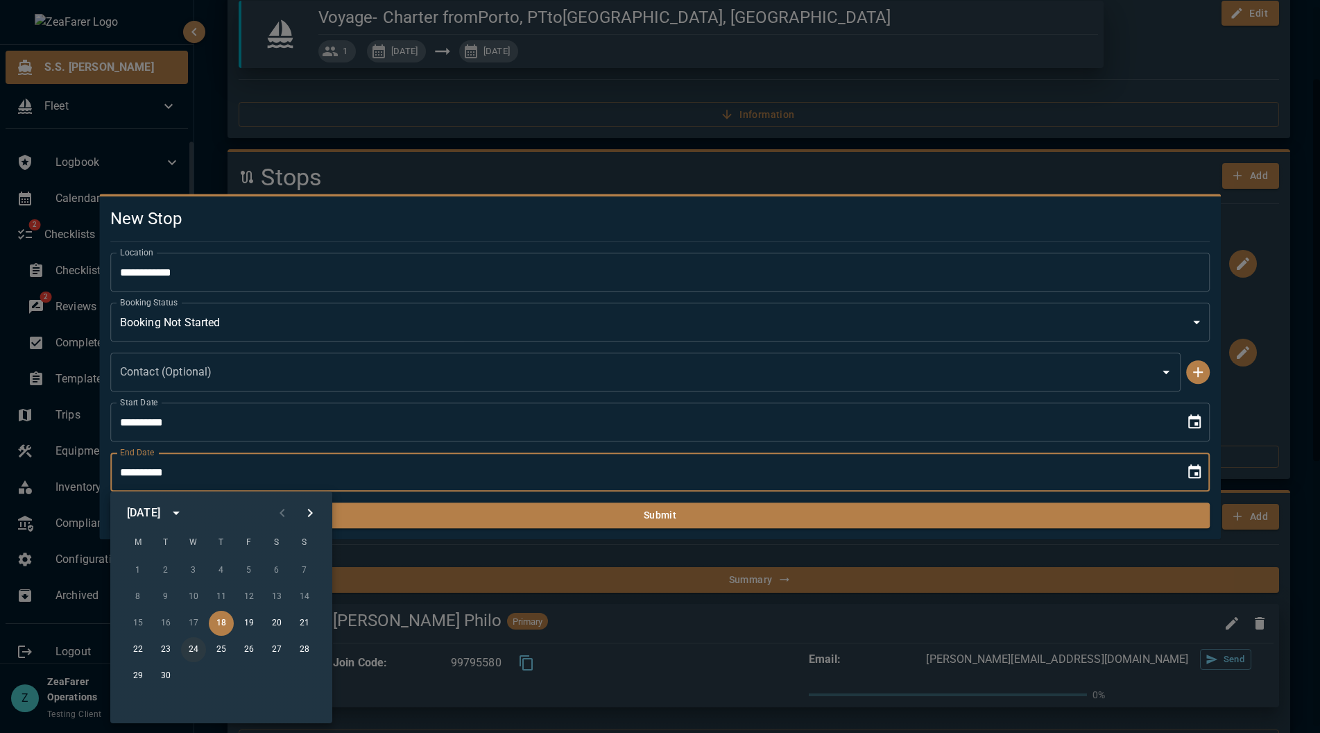
click at [194, 650] on button "24" at bounding box center [193, 649] width 25 height 25
type input "**********"
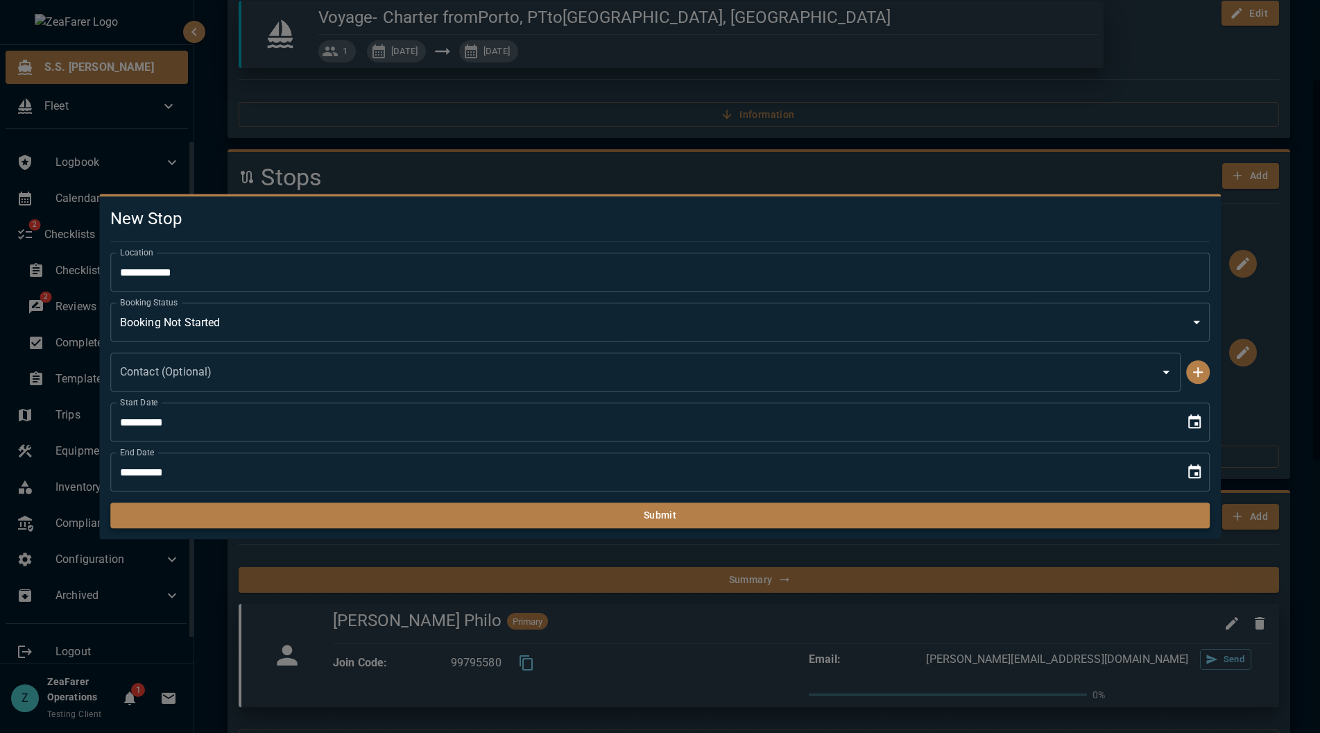
click at [682, 507] on button "Submit" at bounding box center [660, 515] width 1101 height 26
click at [390, 226] on h5 "New Stop" at bounding box center [660, 218] width 1101 height 22
click at [695, 214] on h5 "New Stop" at bounding box center [660, 218] width 1101 height 22
click at [488, 513] on button "Submit" at bounding box center [660, 515] width 1101 height 26
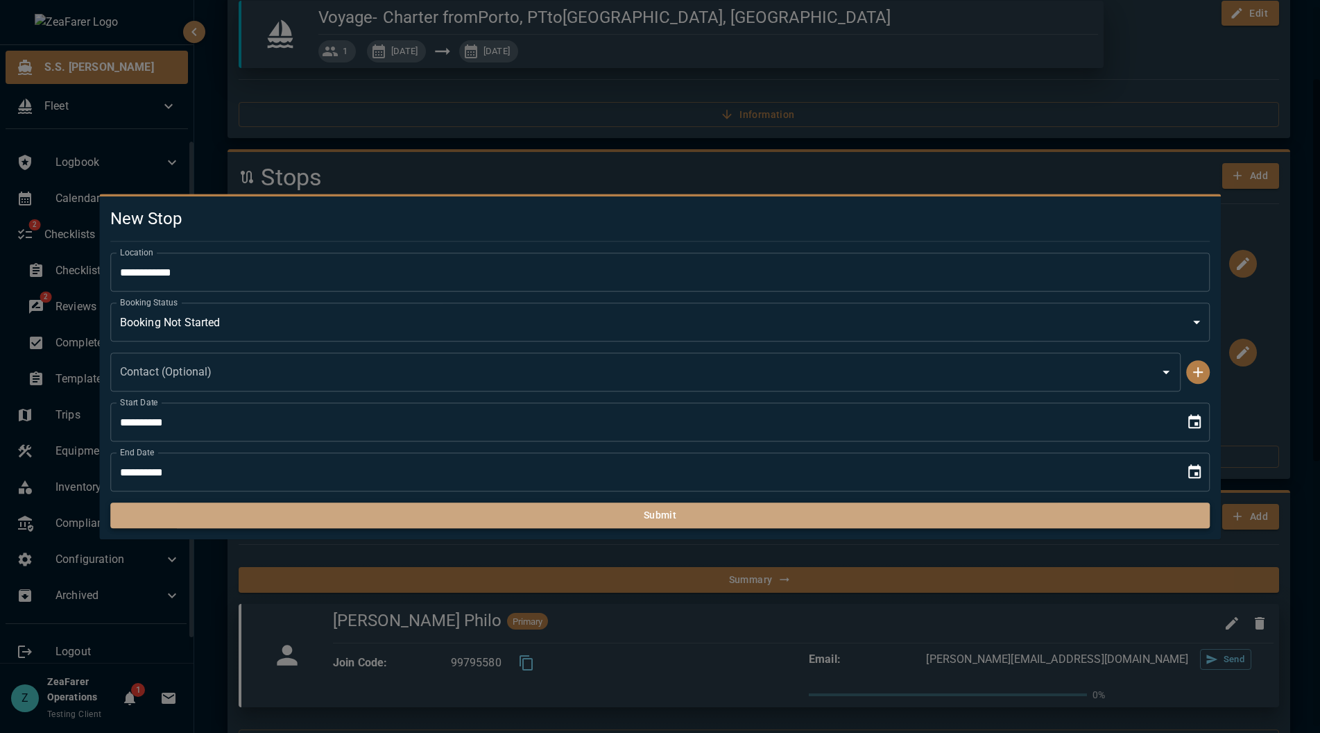
click at [633, 516] on button "Submit" at bounding box center [660, 515] width 1101 height 26
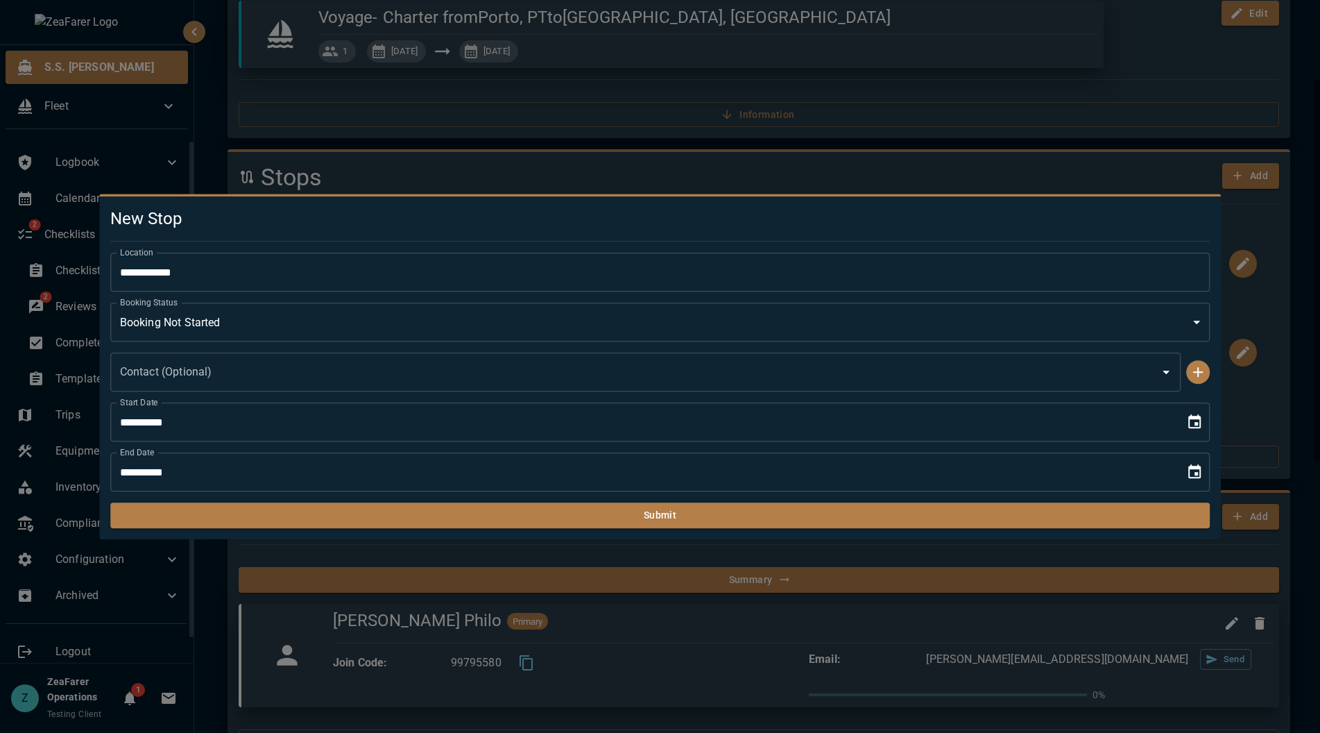
click at [495, 208] on h5 "New Stop" at bounding box center [660, 218] width 1101 height 22
click at [445, 212] on h5 "New Stop" at bounding box center [660, 218] width 1101 height 22
click at [1098, 137] on div at bounding box center [660, 366] width 1320 height 733
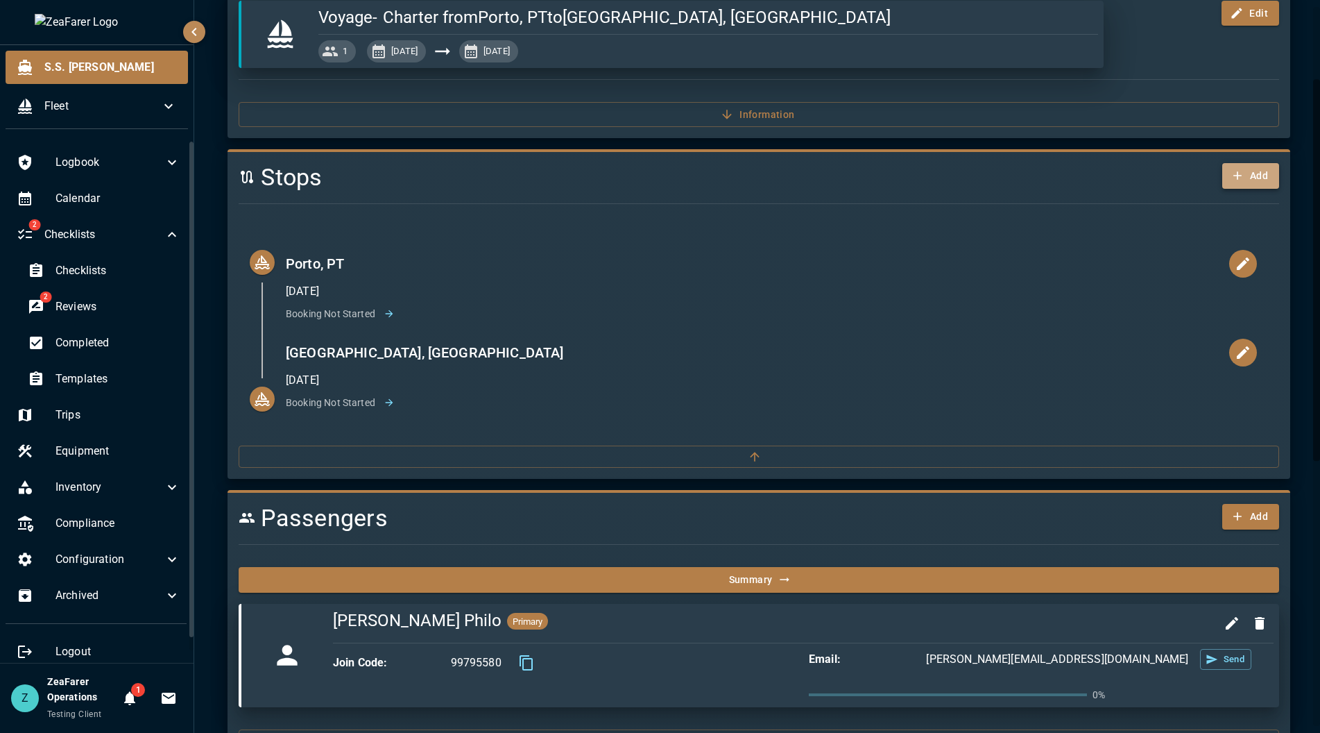
click at [1233, 172] on icon "button" at bounding box center [1238, 176] width 14 height 14
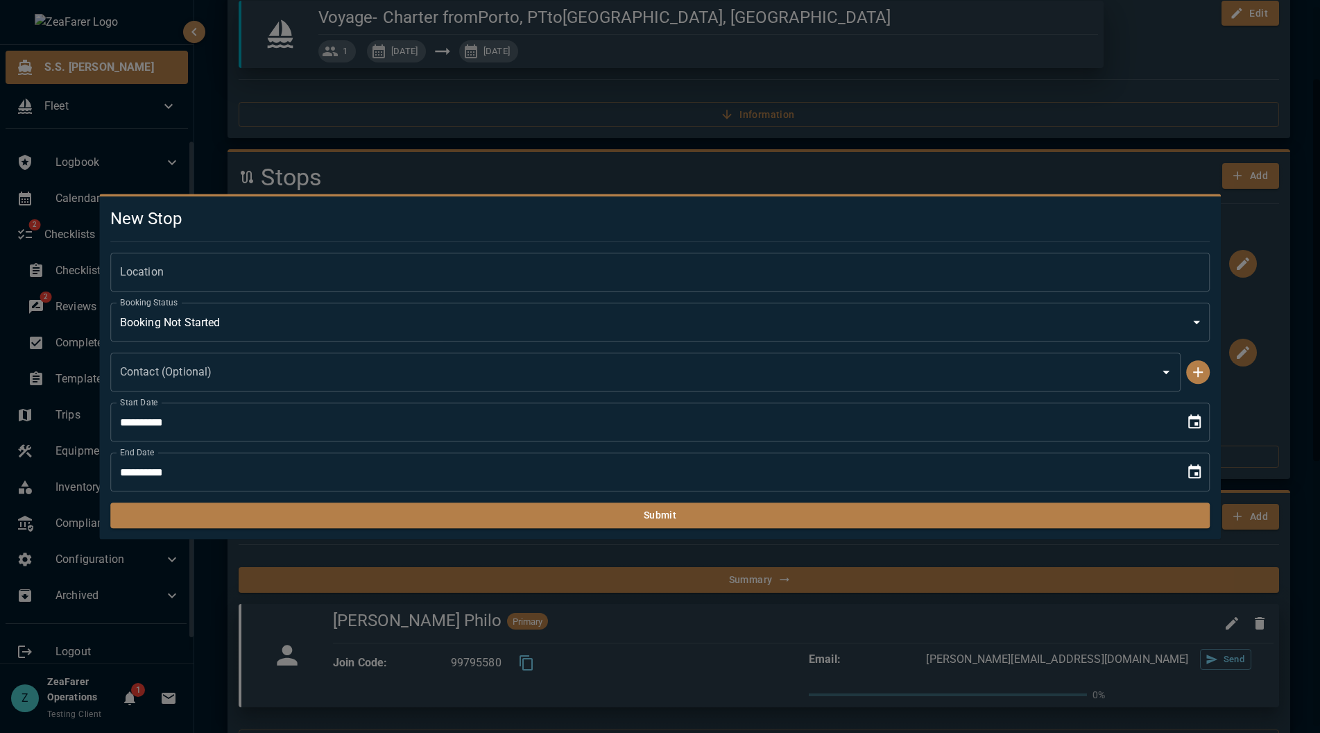
click at [245, 260] on input "Location" at bounding box center [660, 272] width 1101 height 39
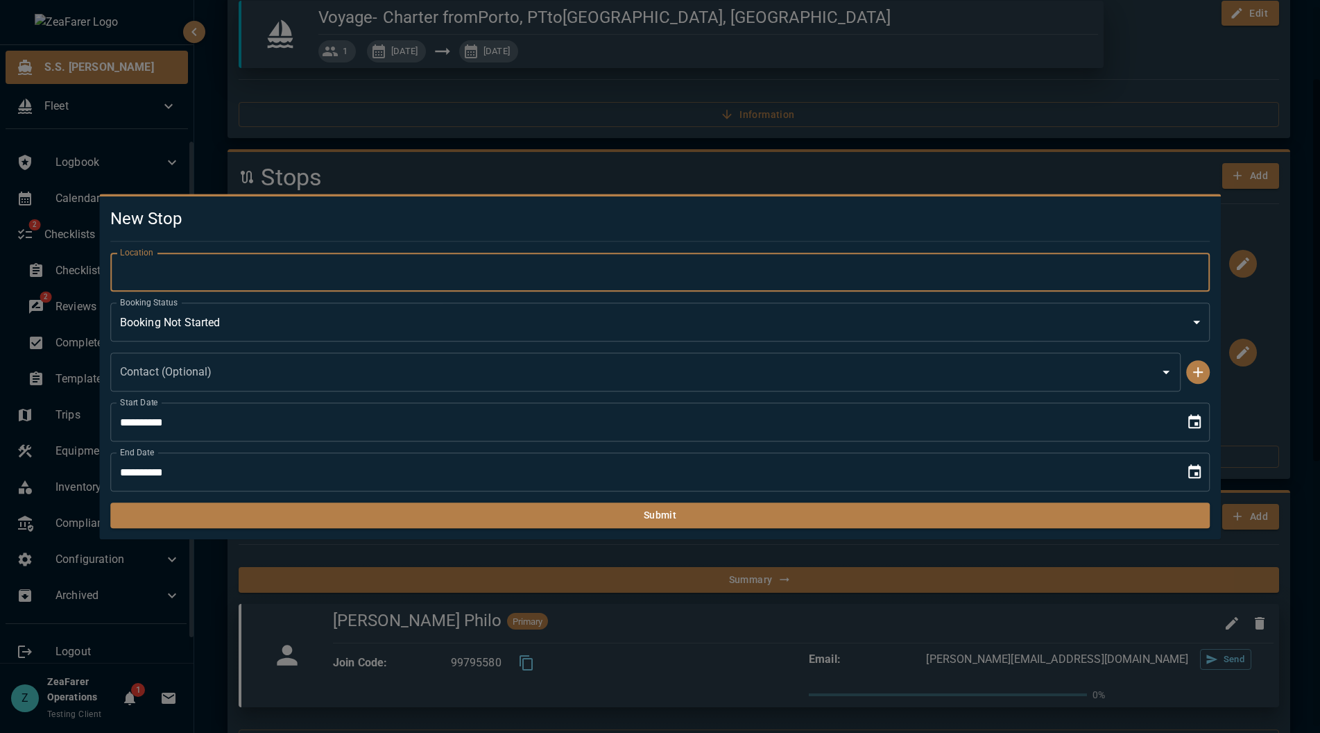
click at [231, 275] on input "Location" at bounding box center [660, 272] width 1101 height 39
type input "**********"
click at [1197, 425] on icon "Choose date, selected date is Sep 18, 2025" at bounding box center [1195, 421] width 12 height 14
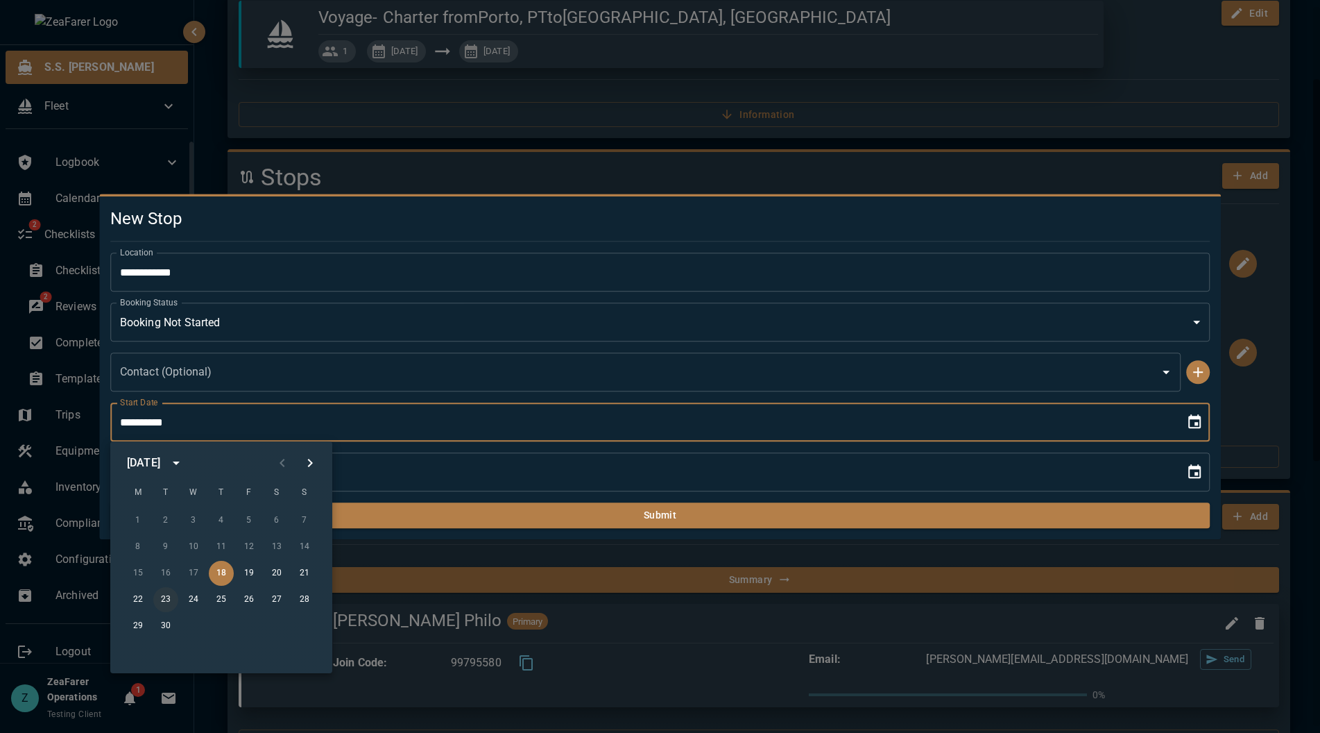
click at [171, 596] on button "23" at bounding box center [165, 599] width 25 height 25
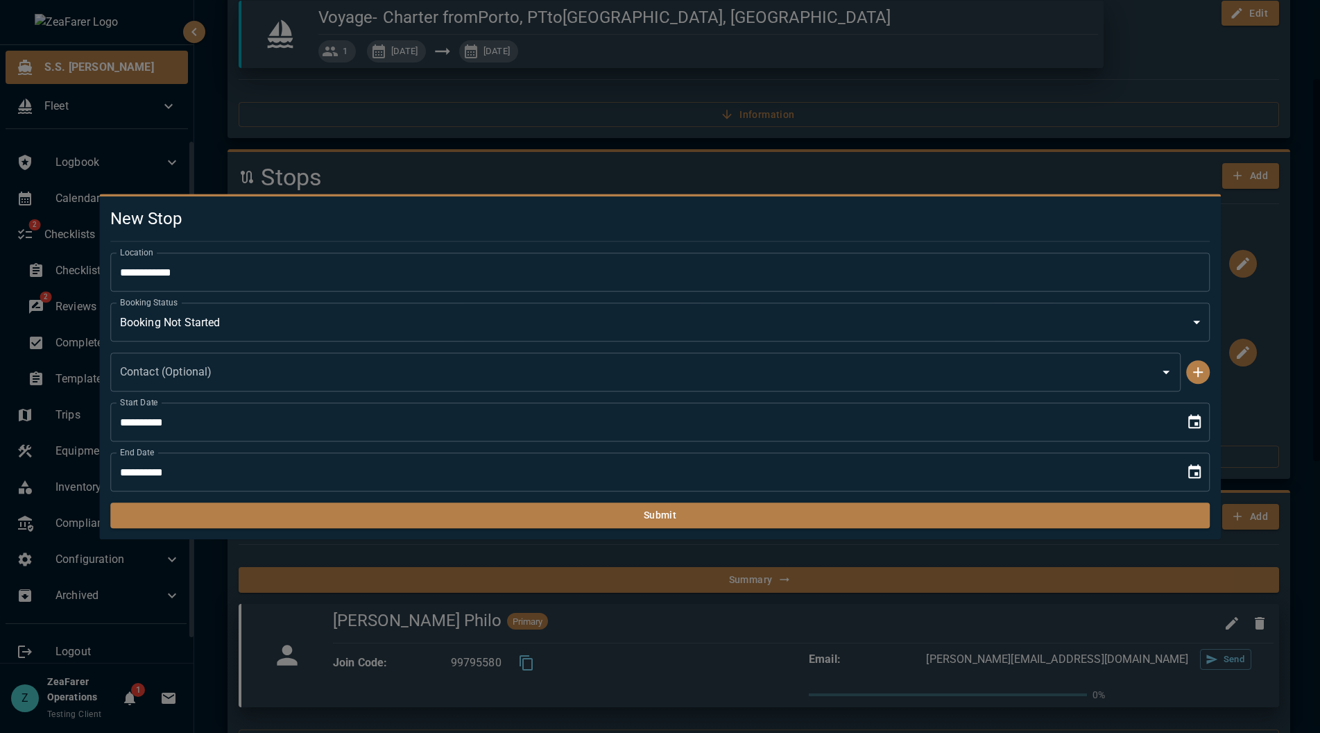
type input "**********"
click at [1194, 473] on icon "Choose date, selected date is Sep 18, 2025" at bounding box center [1195, 472] width 17 height 17
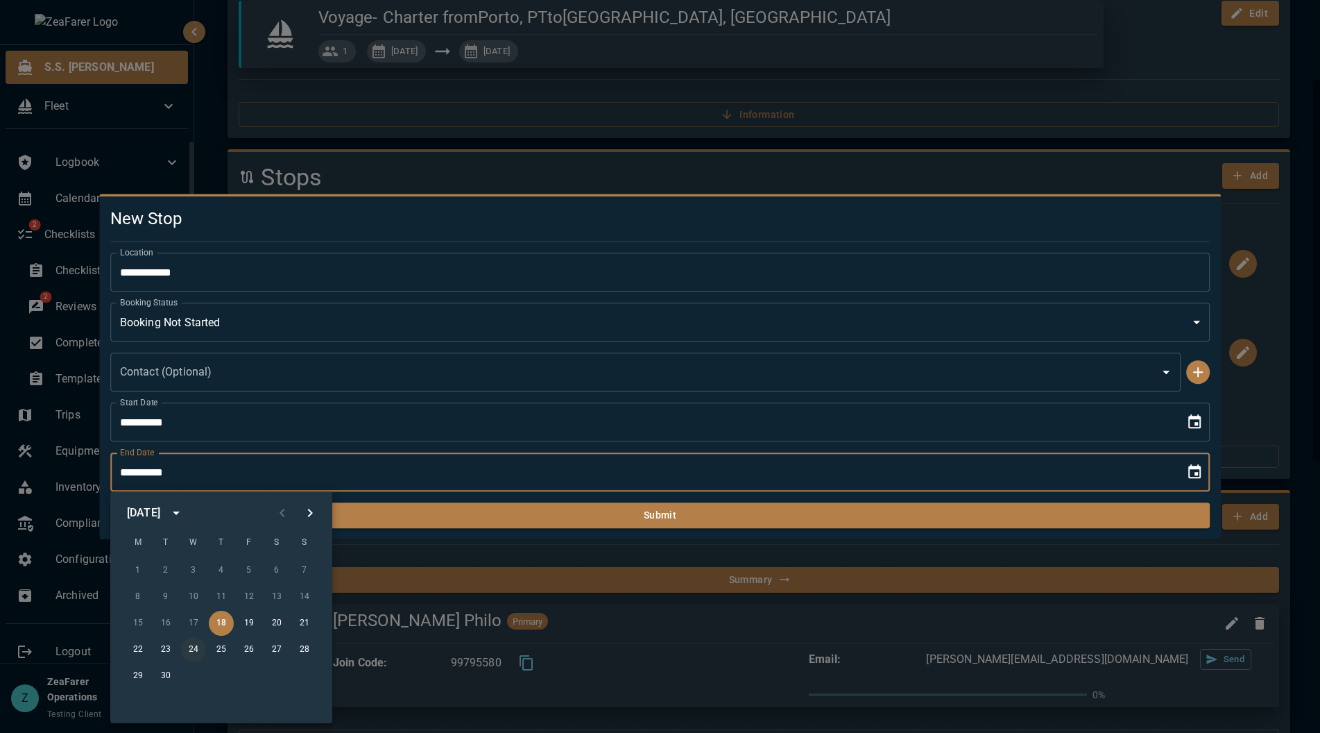
click at [189, 650] on button "24" at bounding box center [193, 649] width 25 height 25
type input "**********"
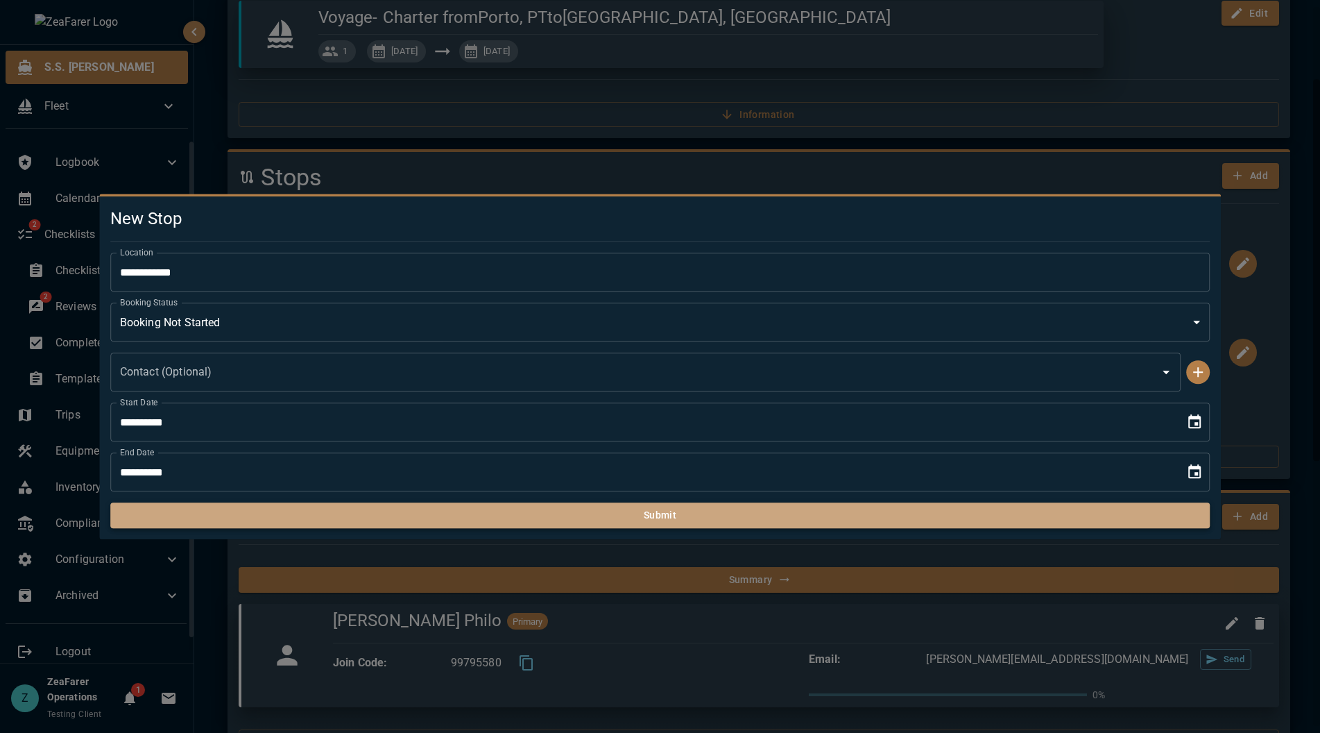
click at [402, 511] on button "Submit" at bounding box center [660, 515] width 1101 height 26
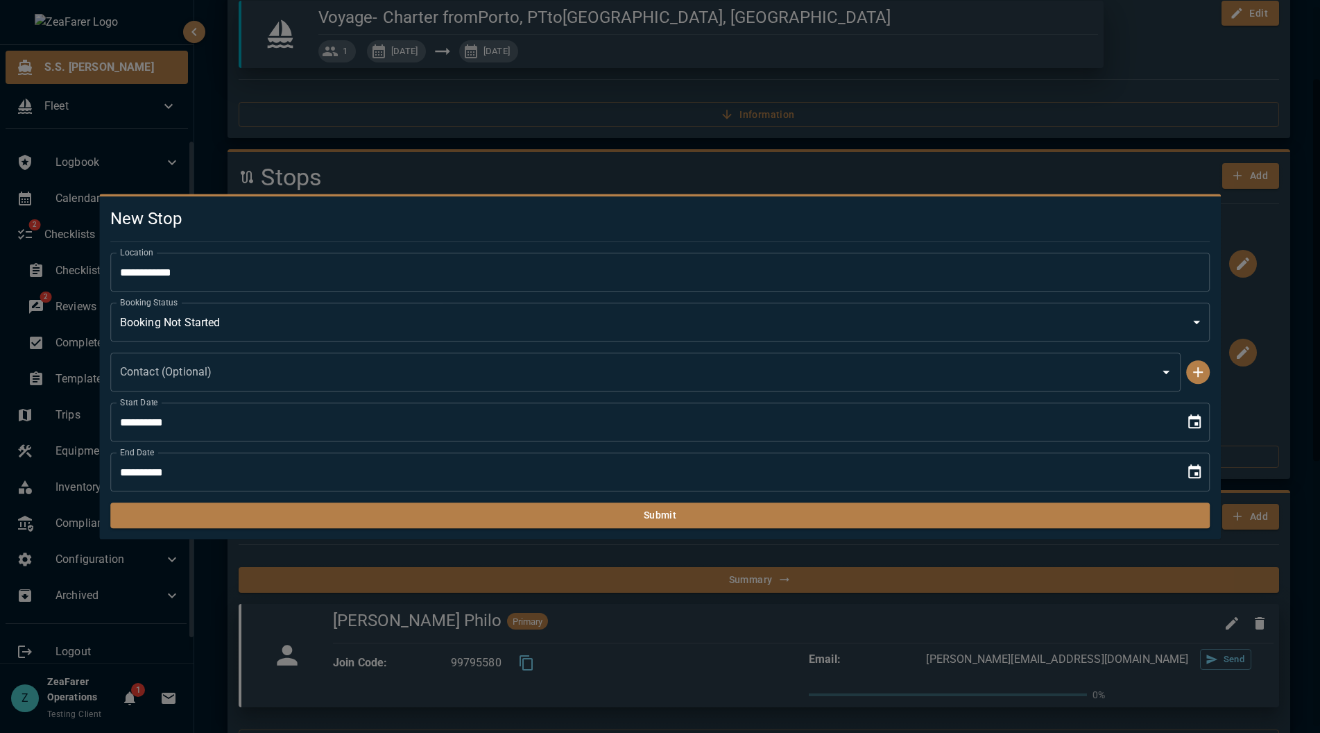
click at [284, 221] on h5 "New Stop" at bounding box center [660, 218] width 1101 height 22
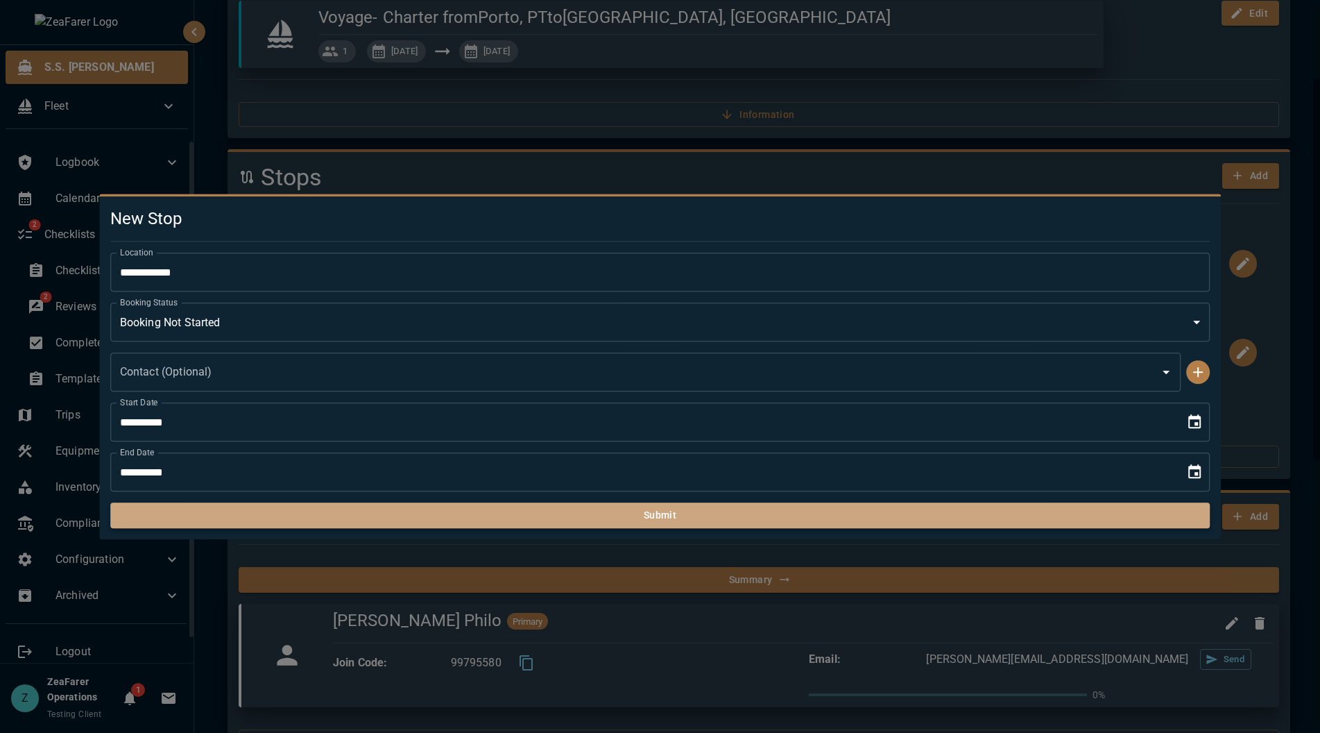
click at [314, 514] on button "Submit" at bounding box center [660, 515] width 1101 height 26
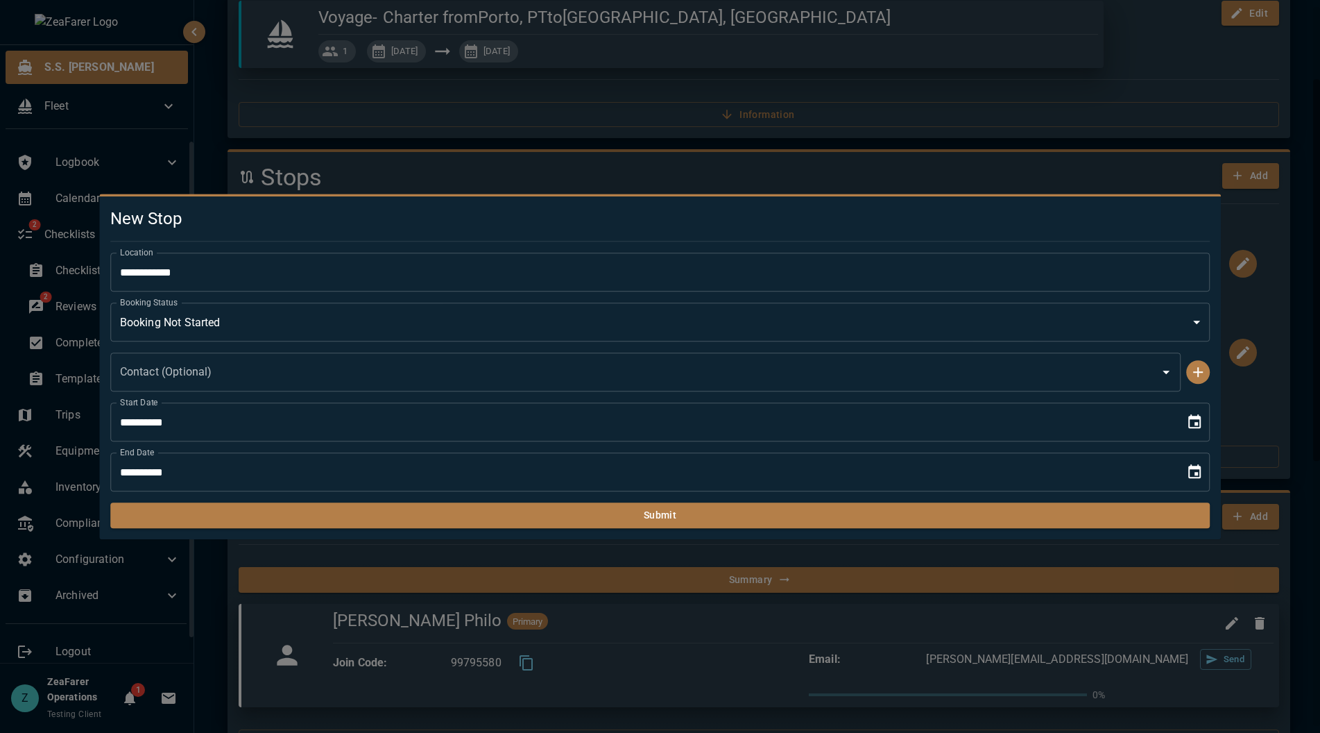
click at [401, 168] on div at bounding box center [660, 366] width 1320 height 733
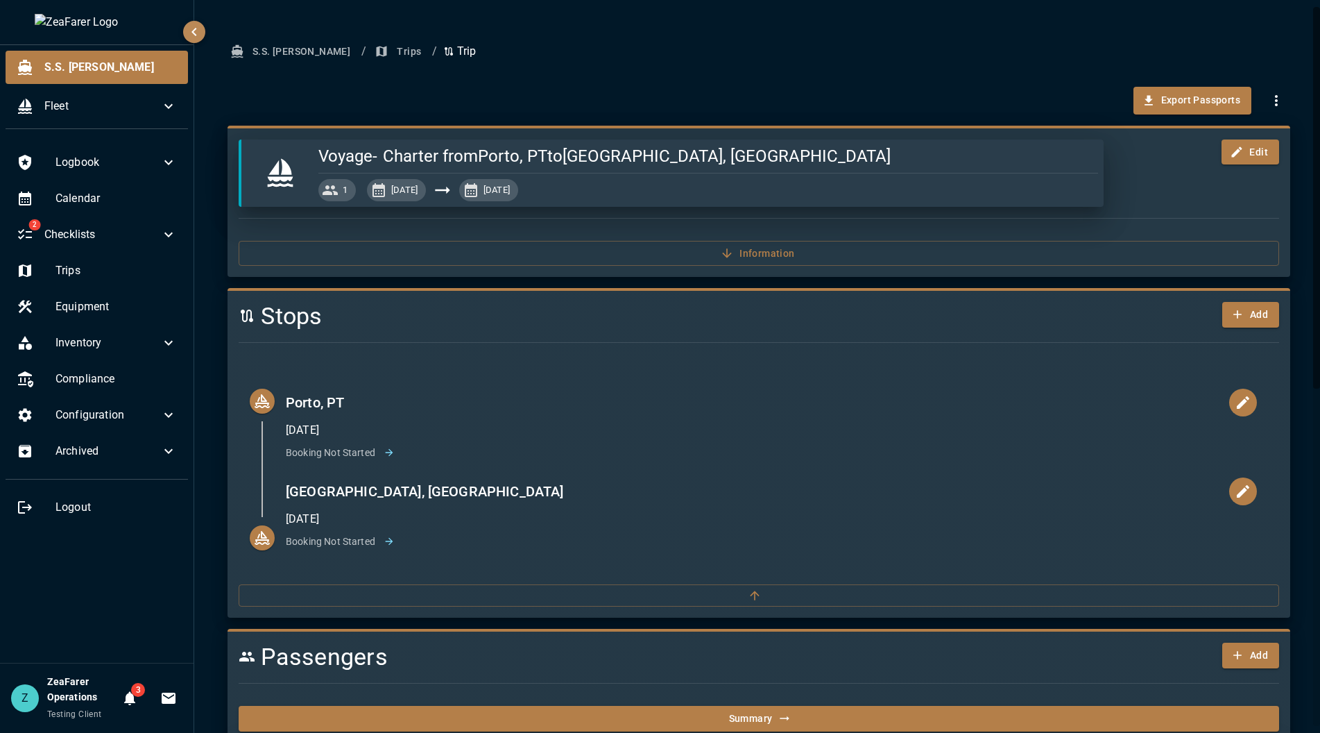
click at [372, 49] on button "Trips" at bounding box center [399, 52] width 55 height 26
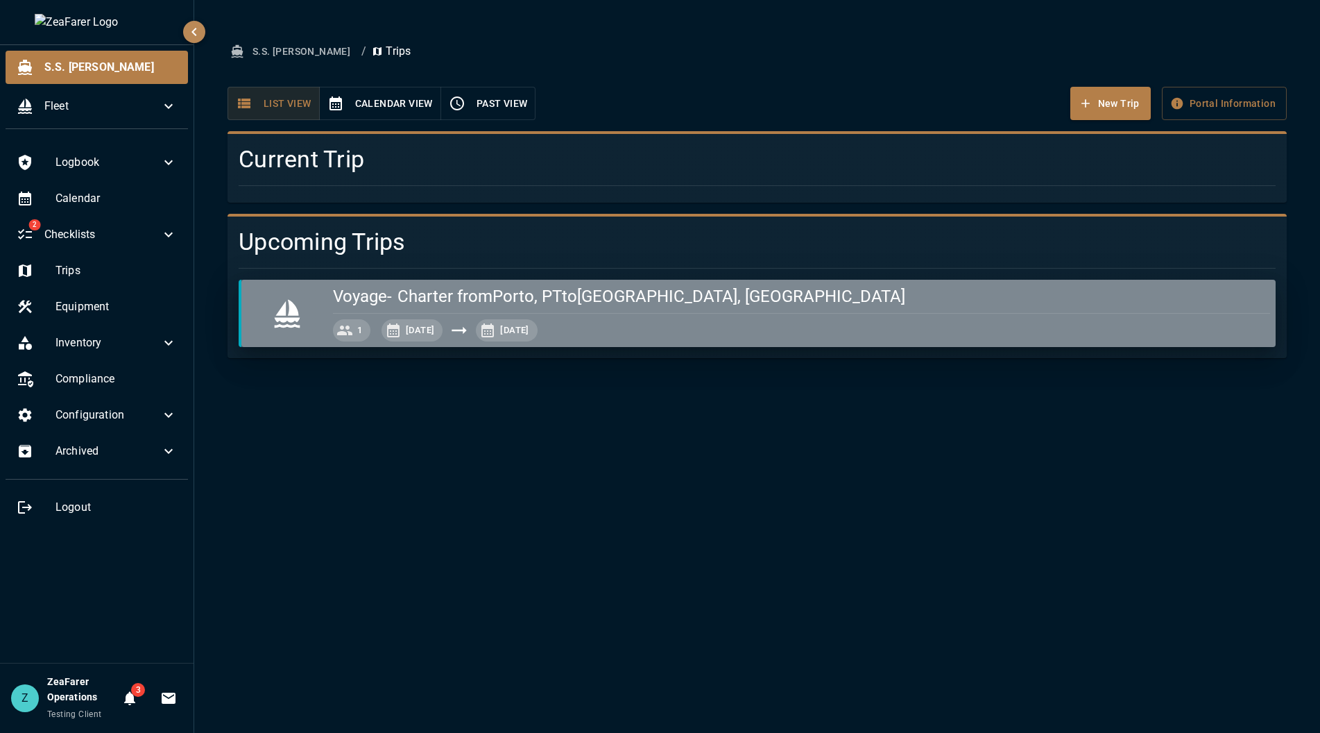
click at [547, 300] on h5 "Charter from [GEOGRAPHIC_DATA], PT to [GEOGRAPHIC_DATA], [GEOGRAPHIC_DATA]" at bounding box center [652, 296] width 508 height 22
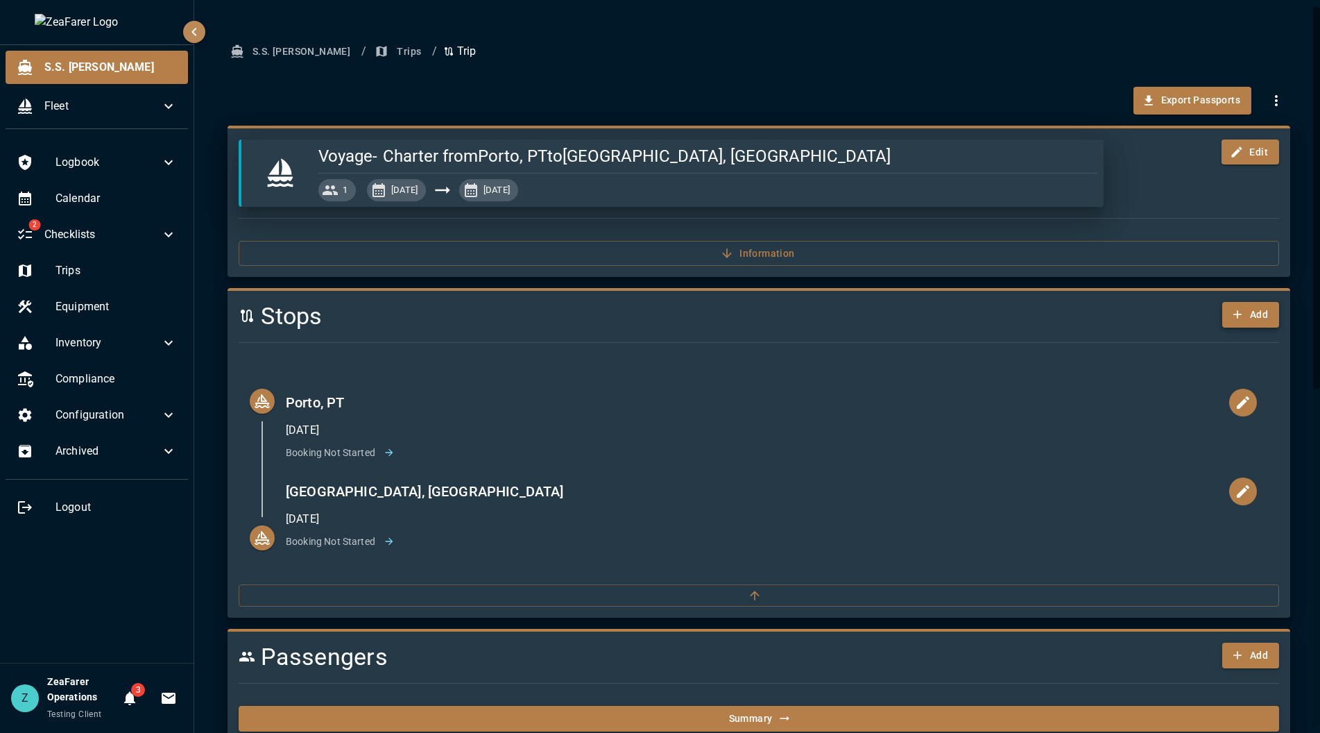
click at [1234, 314] on icon "button" at bounding box center [1238, 314] width 8 height 8
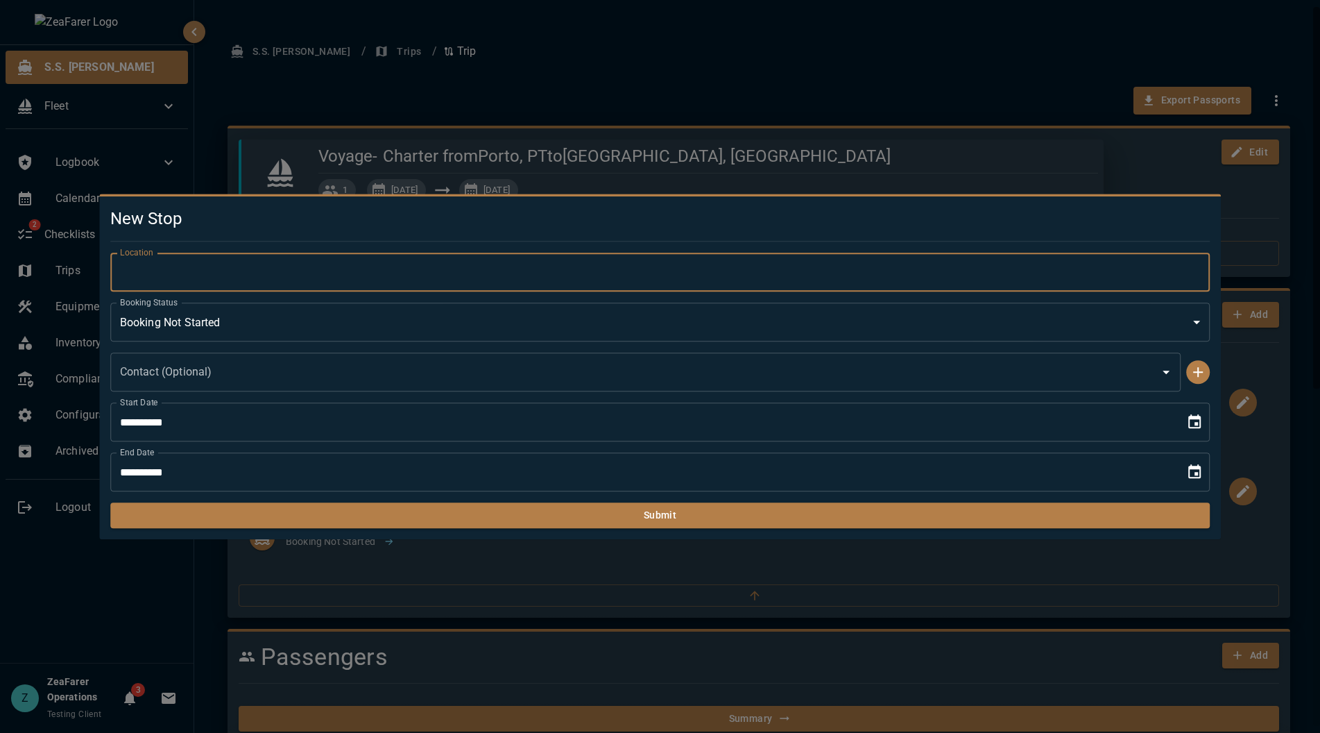
click at [299, 278] on input "Location" at bounding box center [660, 272] width 1101 height 39
type input "**********"
click at [1195, 417] on icon "Choose date, selected date is Sep 18, 2025" at bounding box center [1195, 421] width 12 height 14
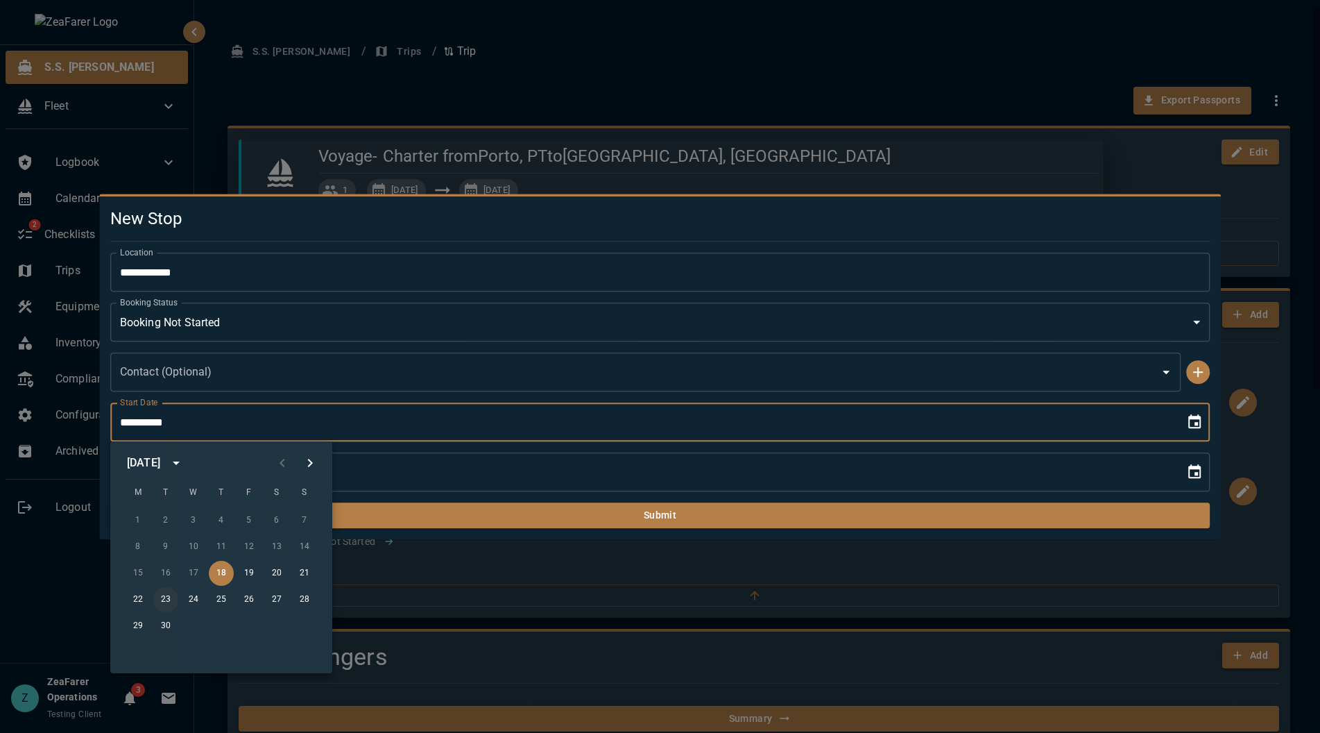
click at [169, 598] on button "23" at bounding box center [165, 599] width 25 height 25
type input "**********"
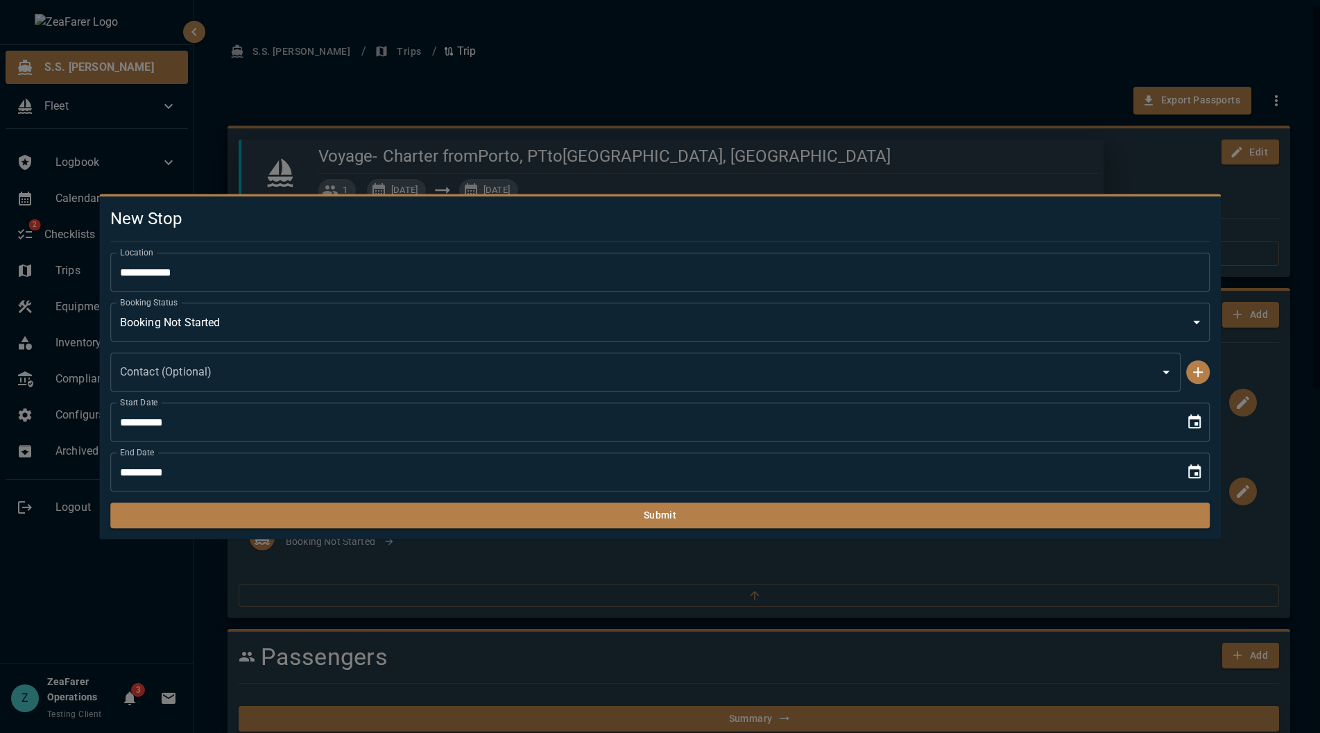
click at [234, 477] on input "**********" at bounding box center [643, 471] width 1066 height 39
click at [1183, 468] on button "Choose date, selected date is Sep 18, 2025" at bounding box center [1195, 472] width 28 height 28
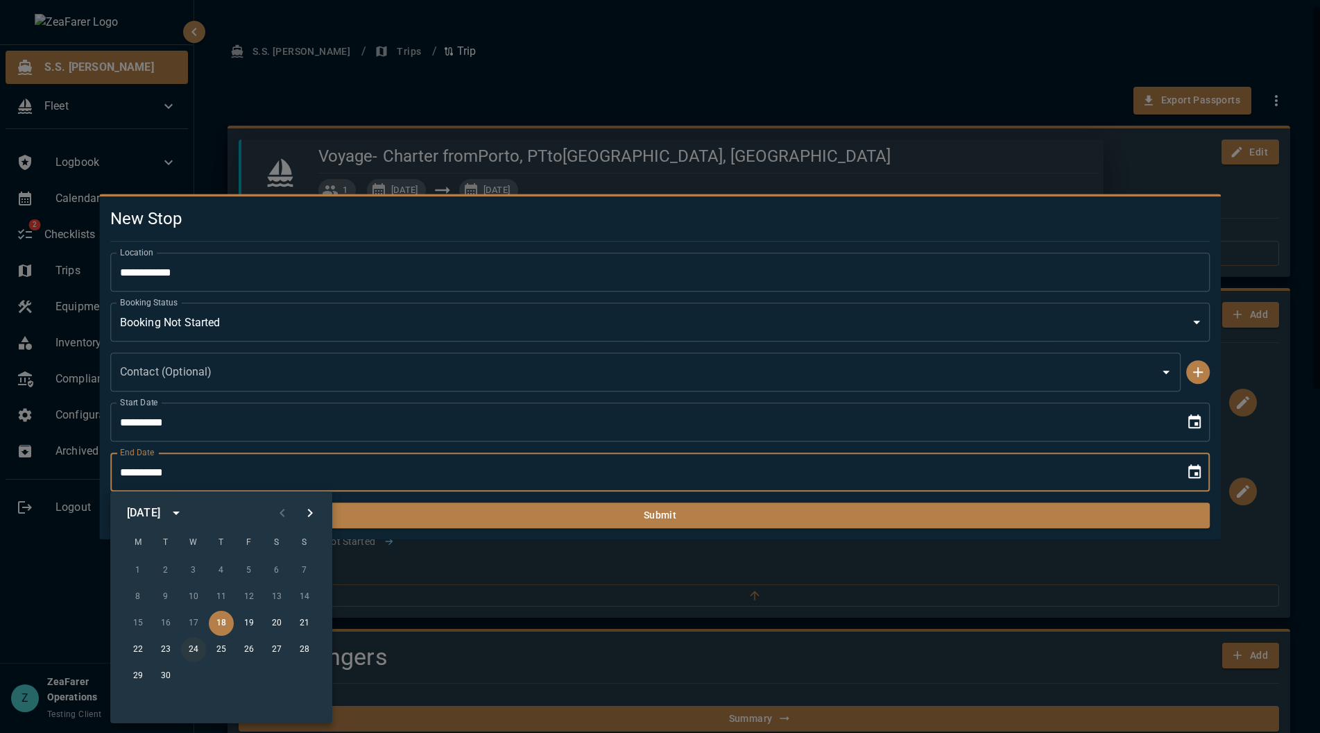
click at [187, 645] on button "24" at bounding box center [193, 649] width 25 height 25
type input "**********"
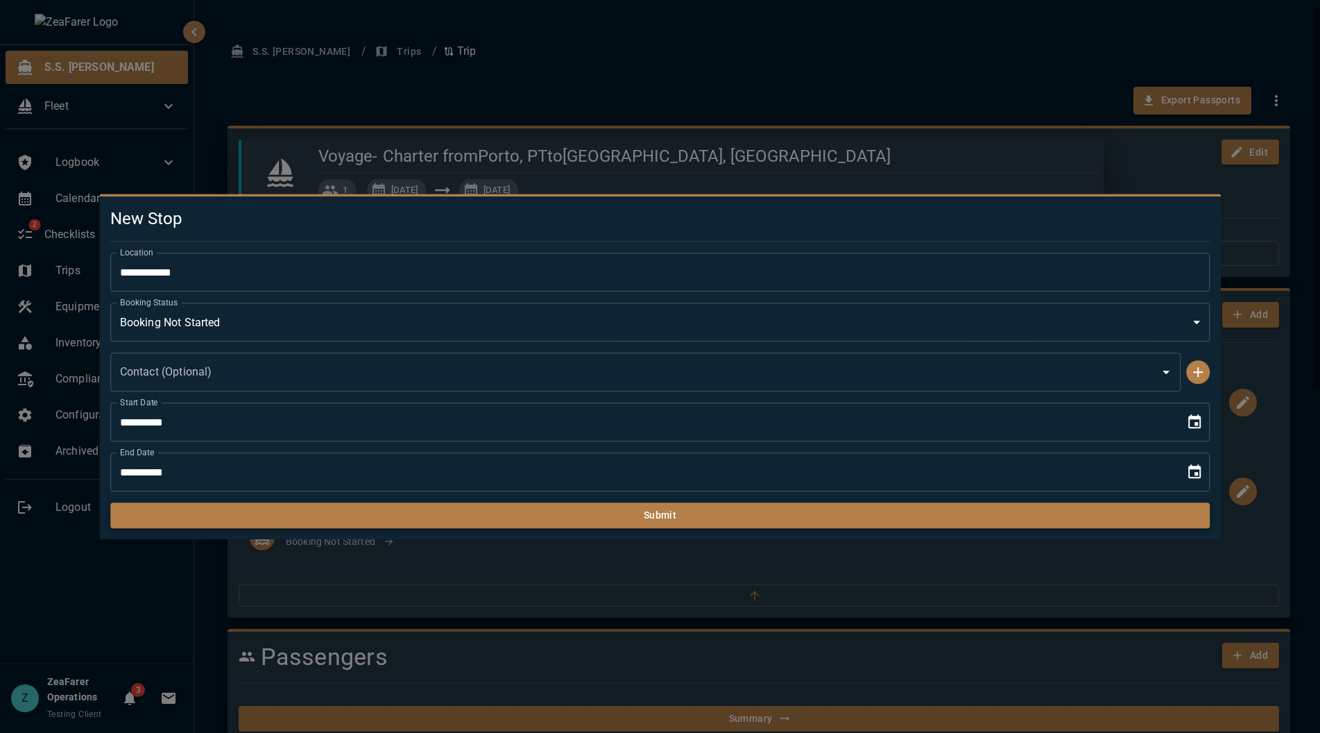
click at [431, 509] on button "Submit" at bounding box center [660, 515] width 1101 height 26
click at [959, 510] on button "Submit" at bounding box center [660, 515] width 1101 height 26
click at [1176, 181] on div at bounding box center [660, 366] width 1320 height 733
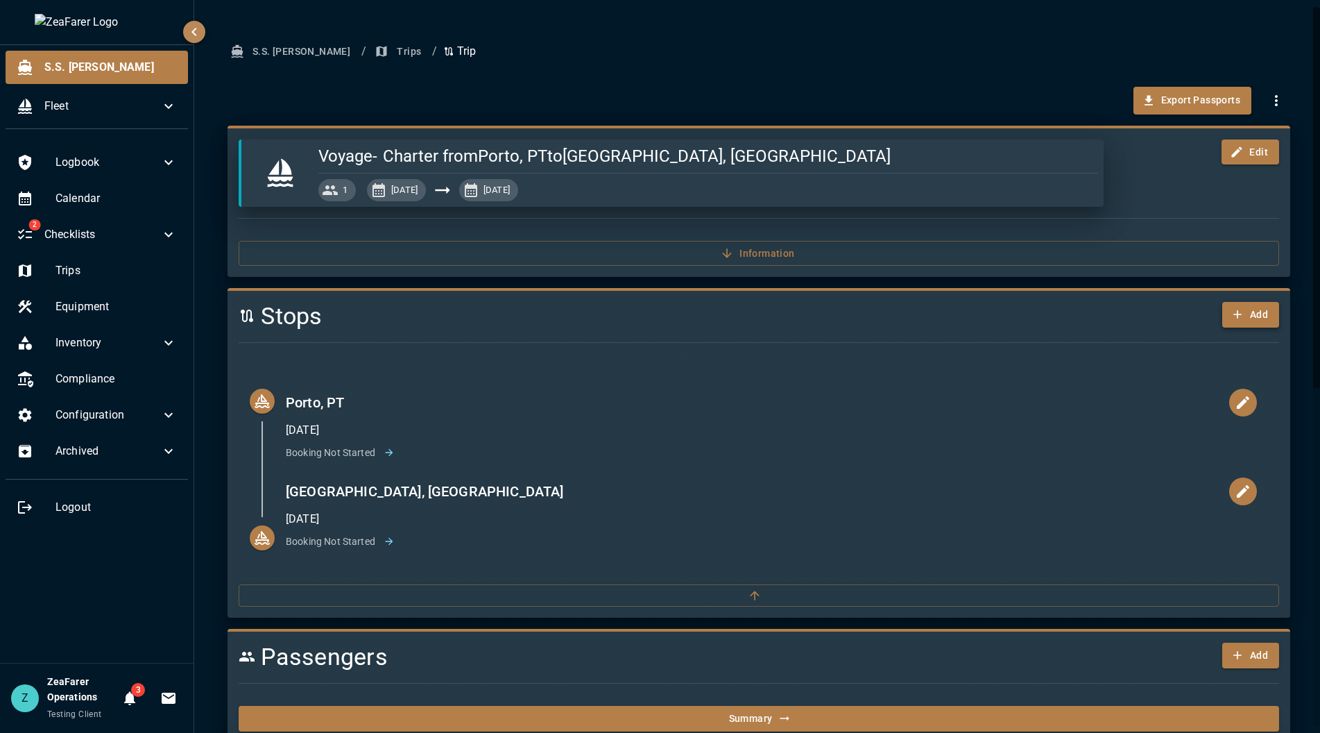
click at [1255, 318] on button "Add" at bounding box center [1251, 315] width 57 height 26
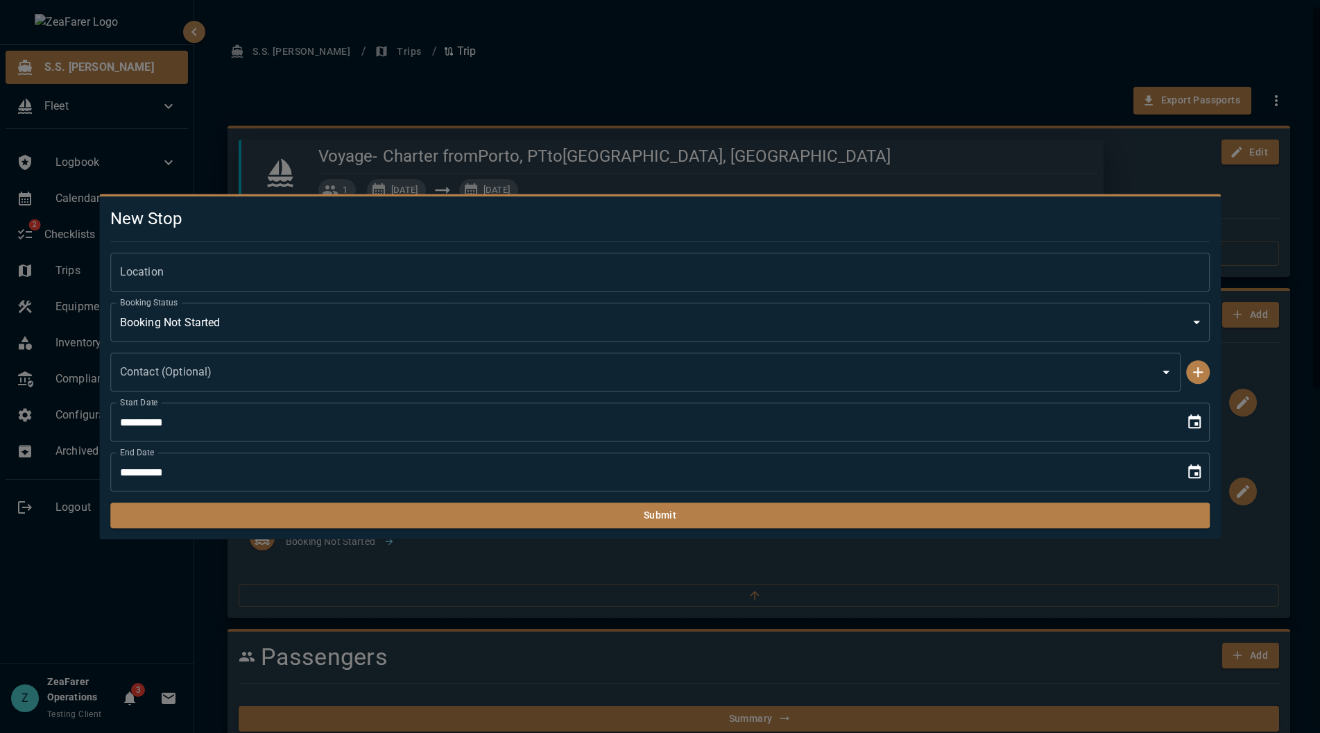
click at [154, 269] on div "Location Location" at bounding box center [660, 272] width 1101 height 39
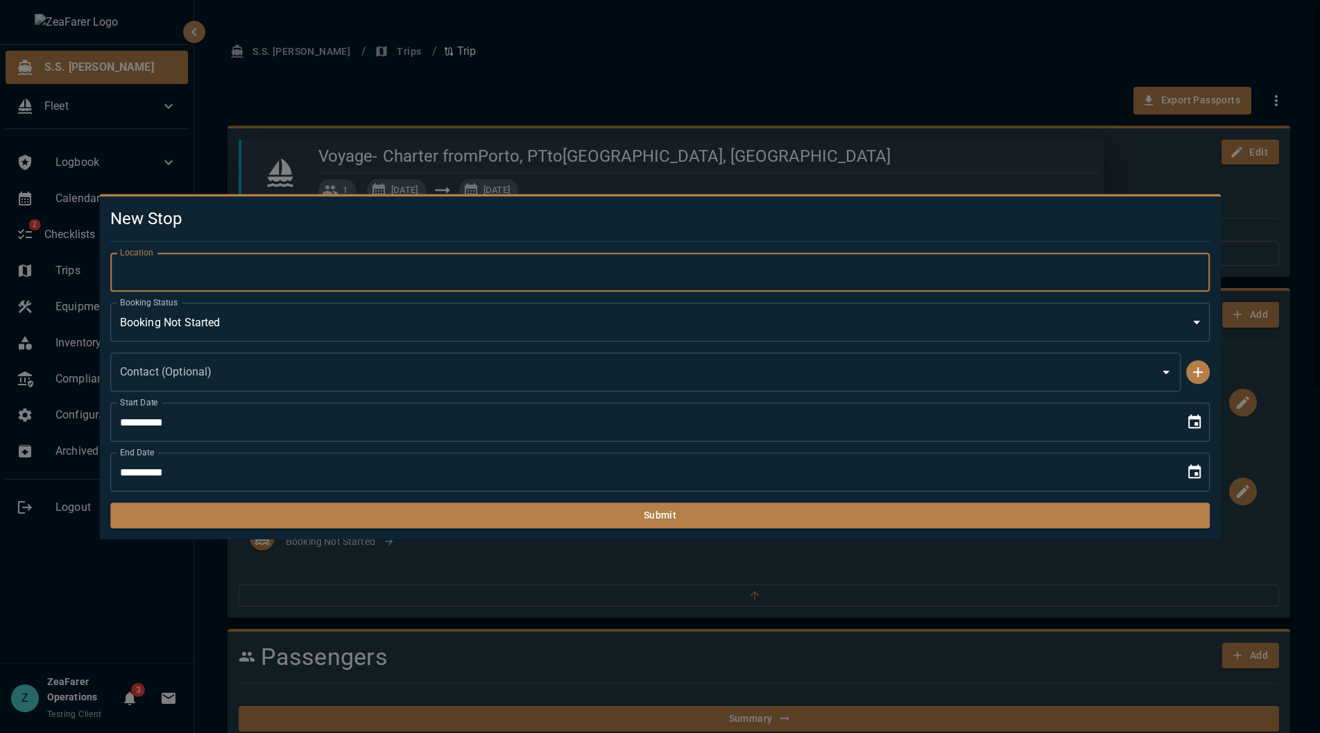
type input "**********"
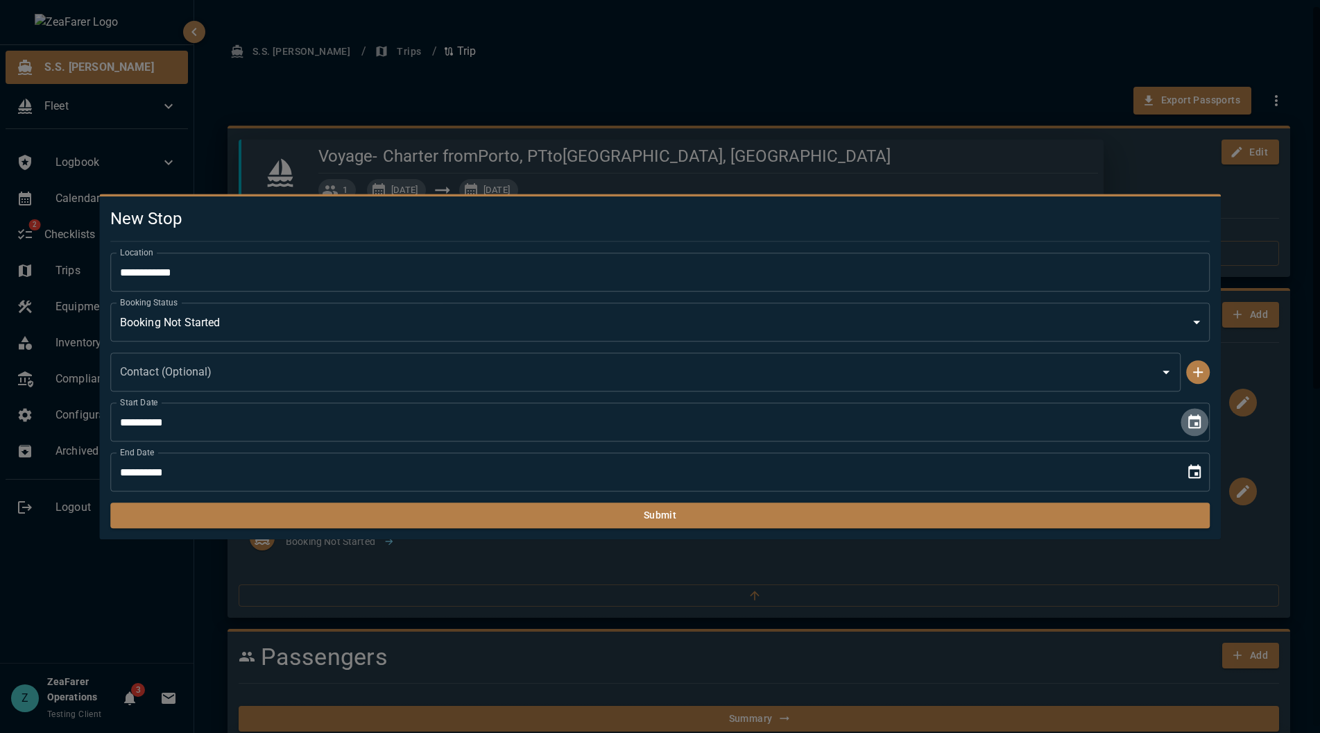
click at [1190, 429] on icon "Choose date, selected date is Sep 18, 2025" at bounding box center [1195, 422] width 17 height 17
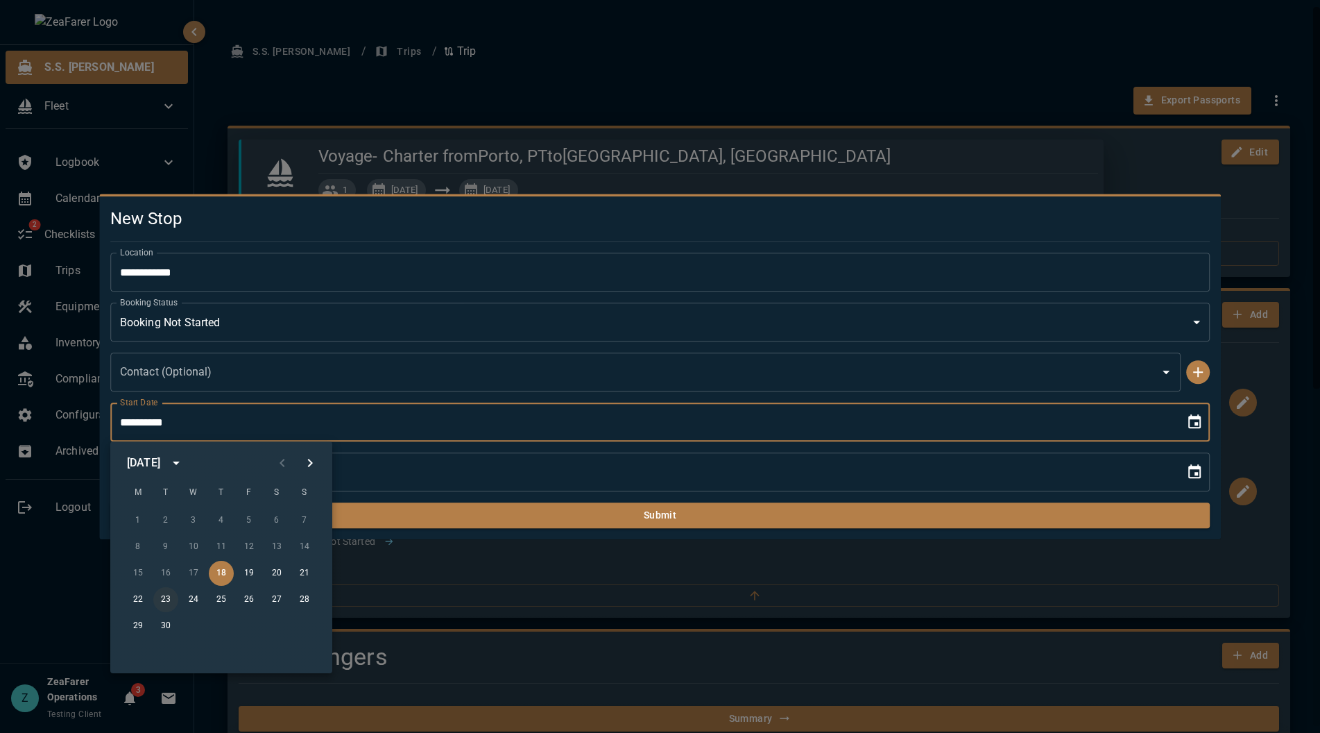
click at [172, 596] on button "23" at bounding box center [165, 599] width 25 height 25
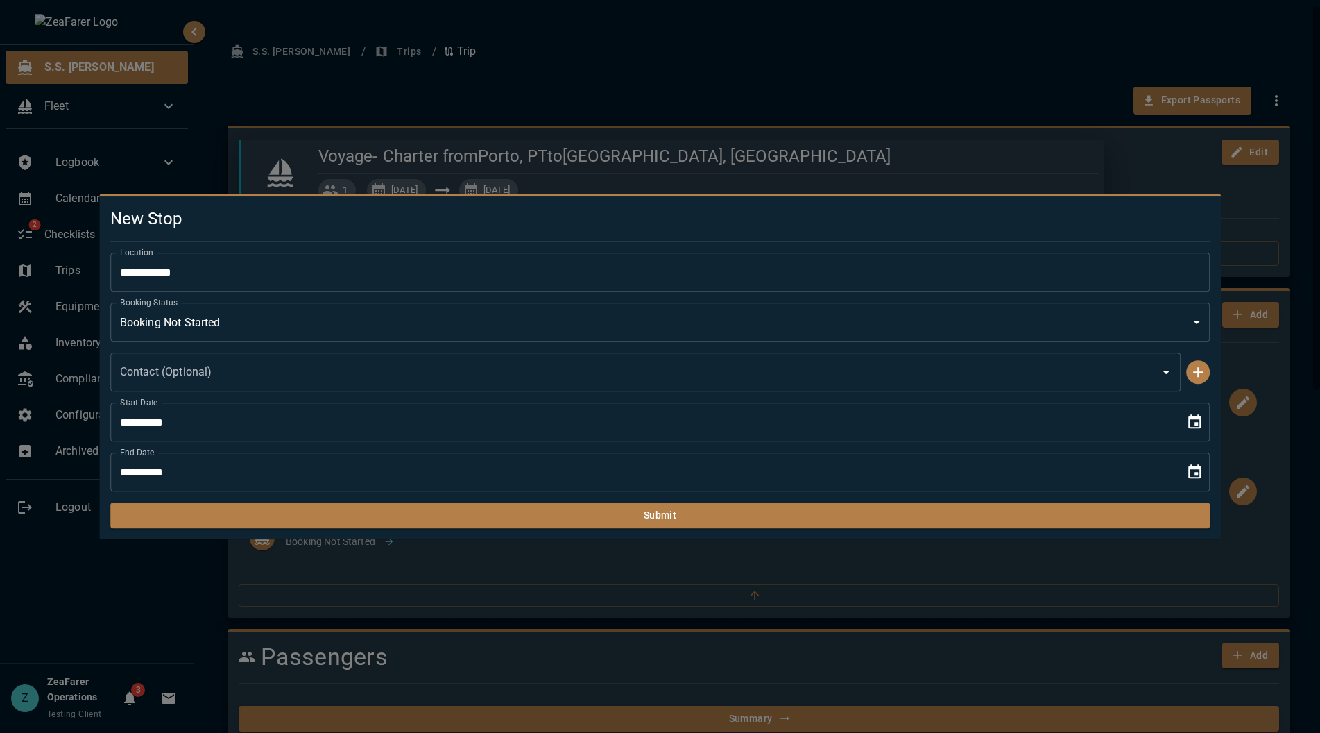
type input "**********"
click at [1190, 470] on icon "Choose date, selected date is Sep 18, 2025" at bounding box center [1195, 471] width 12 height 14
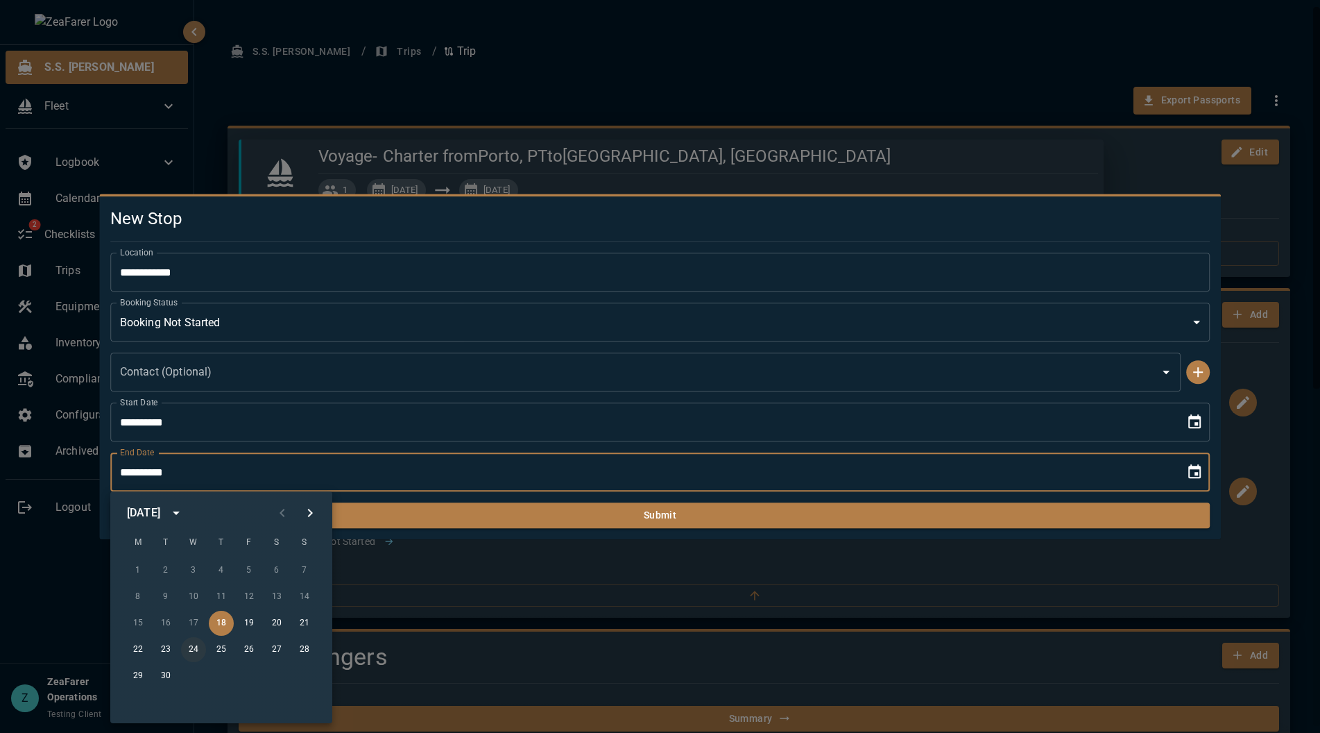
click at [188, 650] on button "24" at bounding box center [193, 649] width 25 height 25
type input "**********"
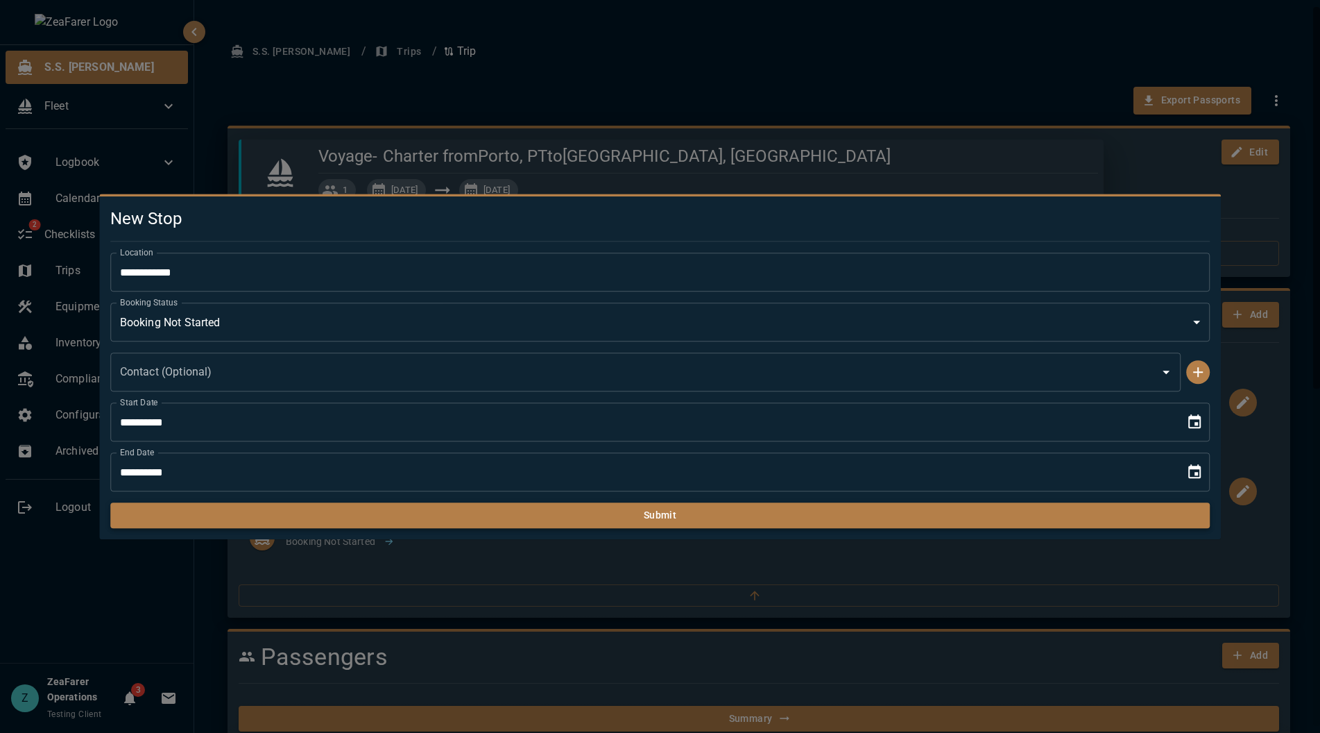
click at [273, 507] on button "Submit" at bounding box center [660, 515] width 1101 height 26
click at [624, 225] on h5 "New Stop" at bounding box center [660, 218] width 1101 height 22
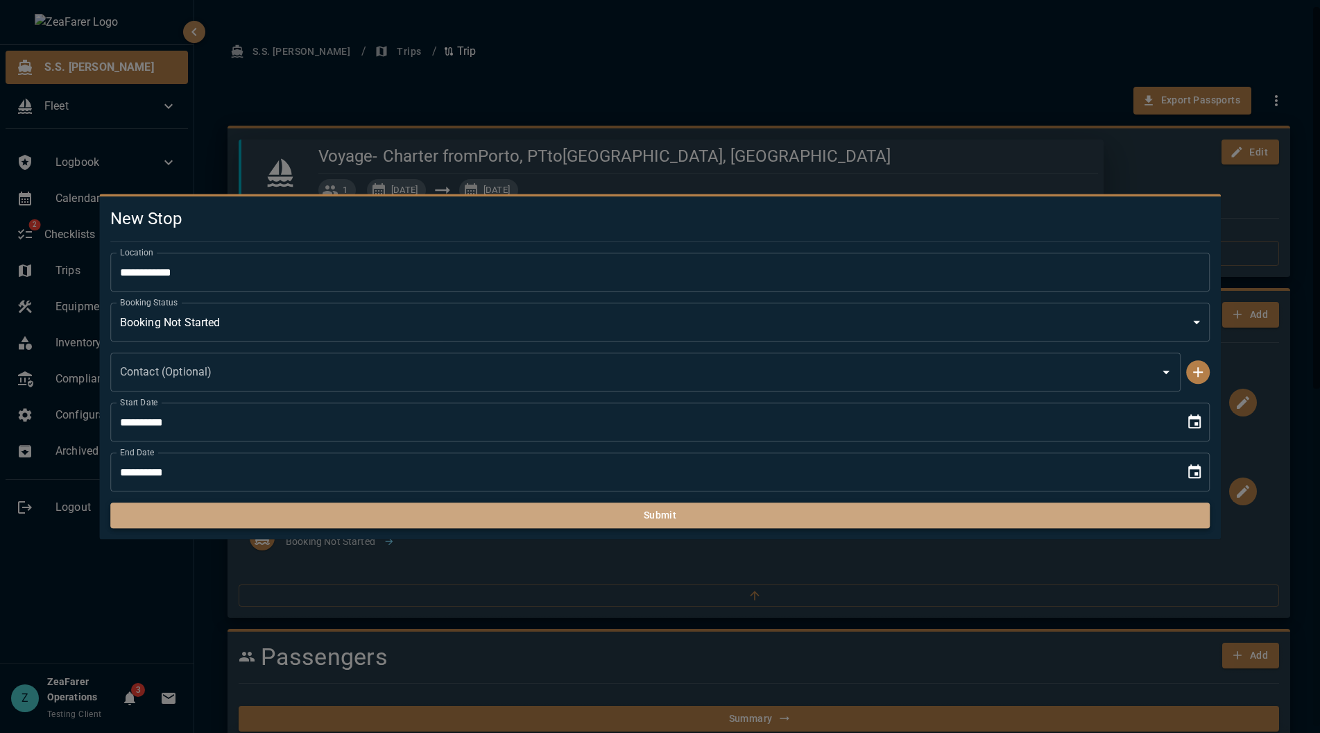
click at [622, 523] on button "Submit" at bounding box center [660, 515] width 1101 height 26
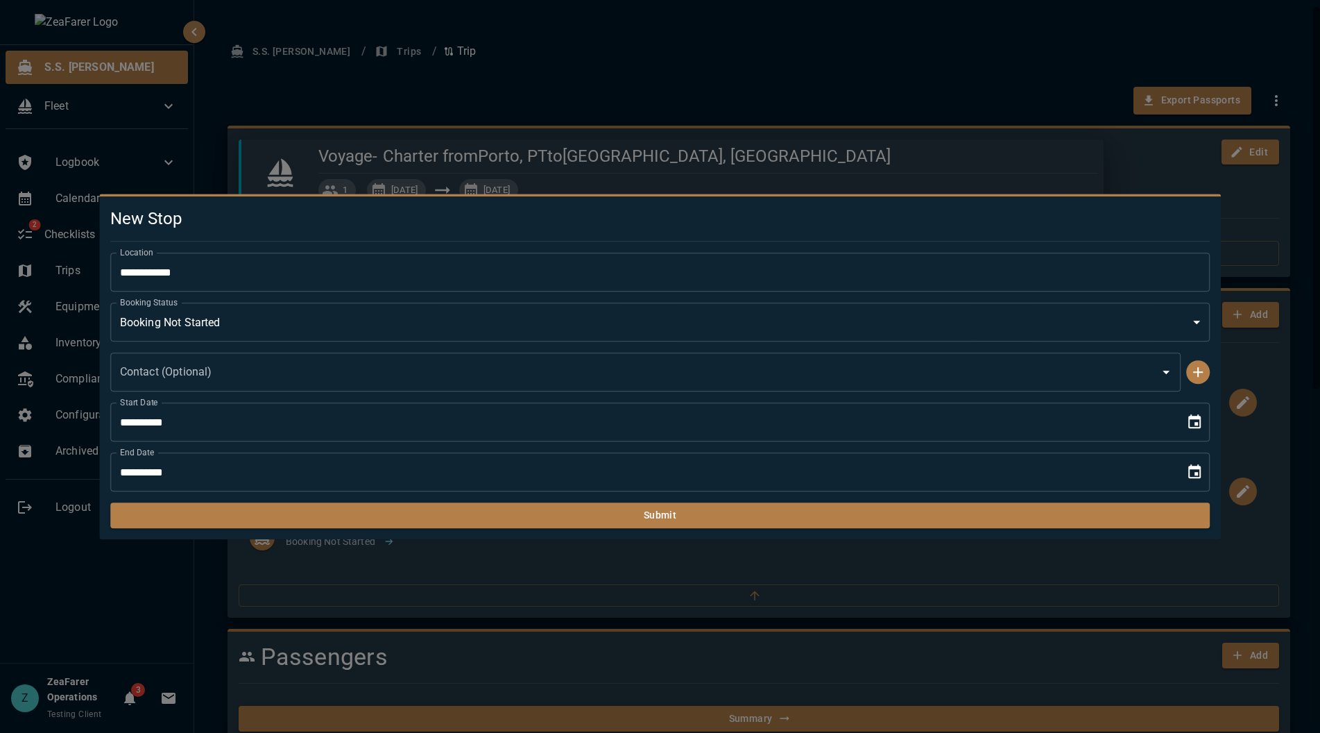
click at [1060, 180] on div at bounding box center [660, 366] width 1320 height 733
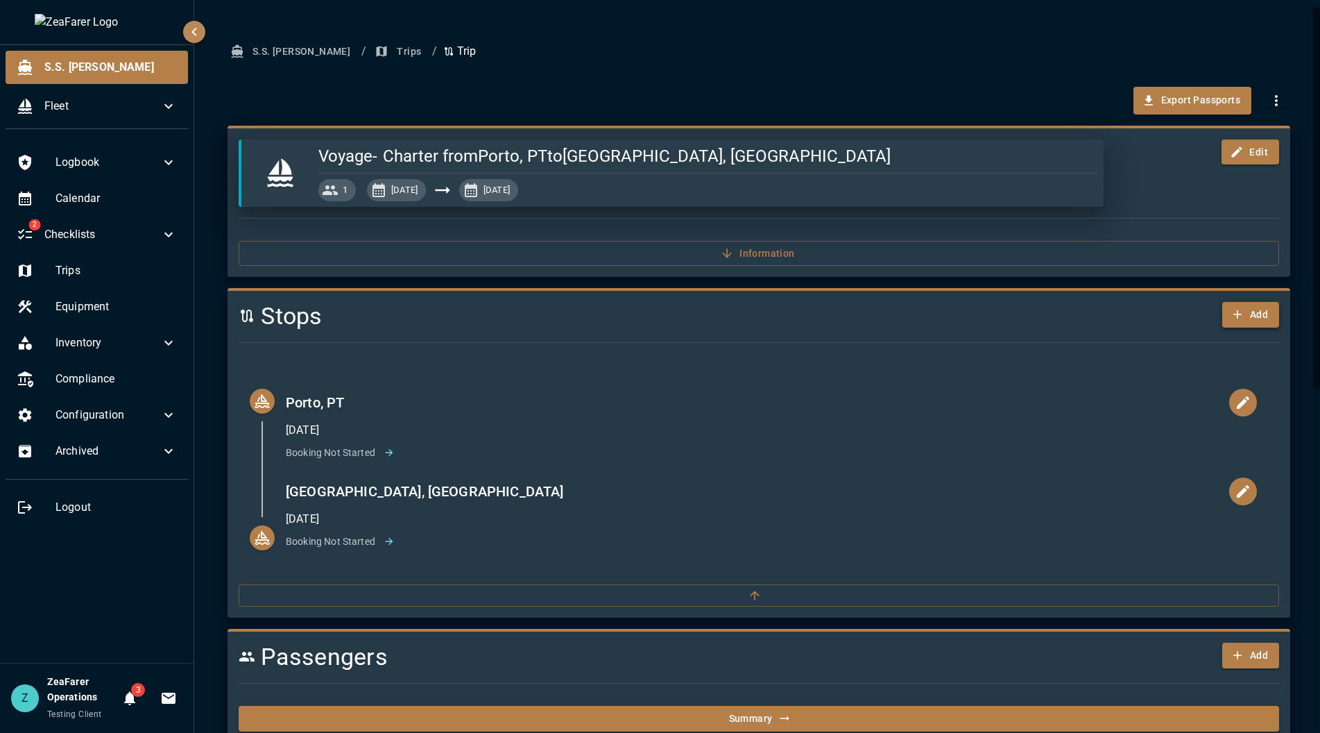
click at [1239, 323] on button "Add" at bounding box center [1251, 315] width 57 height 26
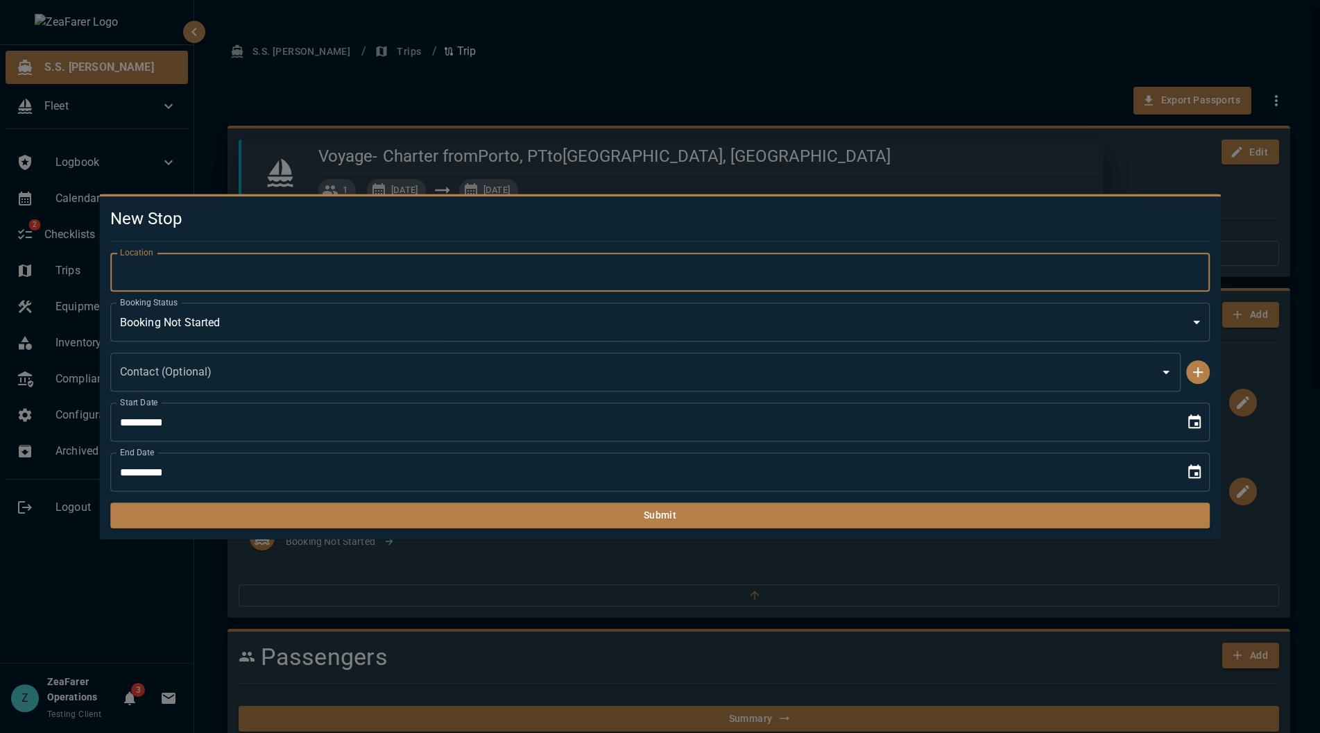
click at [229, 269] on input "Location" at bounding box center [660, 272] width 1101 height 39
type input "**********"
click at [1201, 419] on icon "Choose date, selected date is Sep 18, 2025" at bounding box center [1195, 421] width 12 height 14
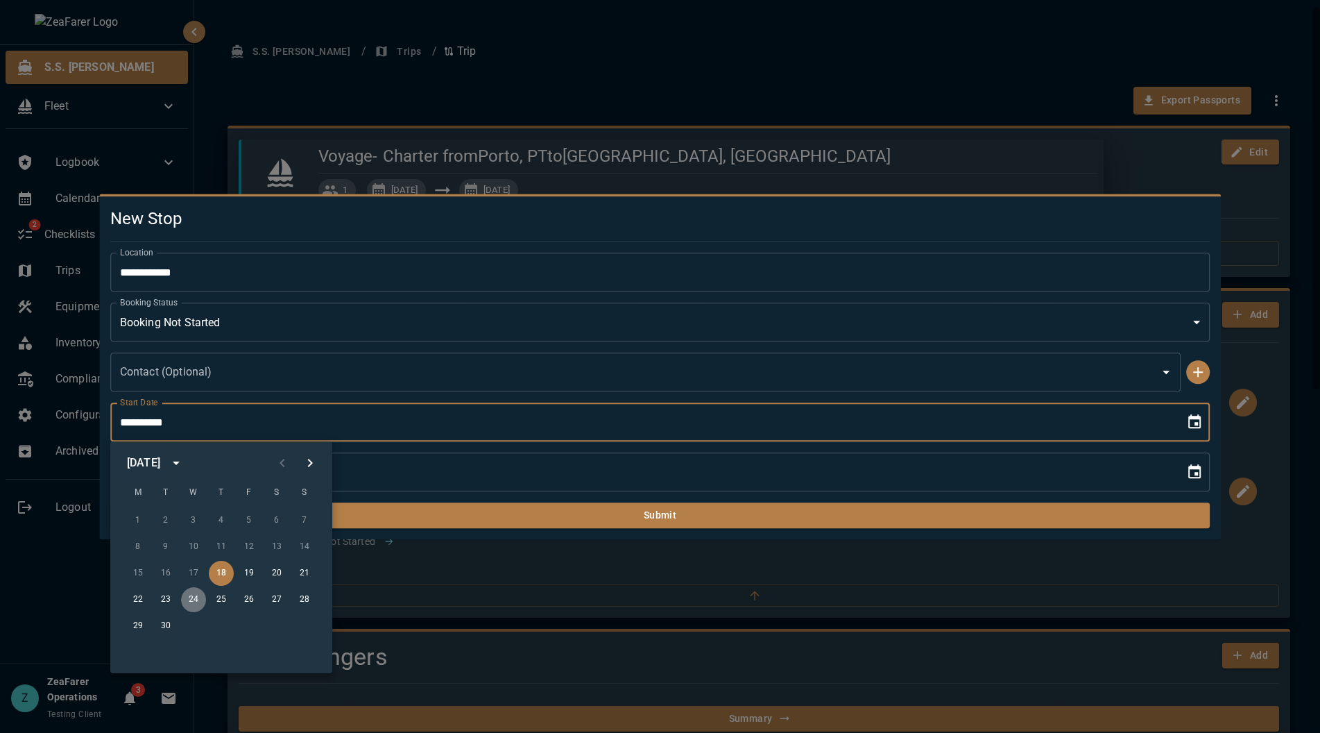
click at [185, 601] on button "24" at bounding box center [193, 599] width 25 height 25
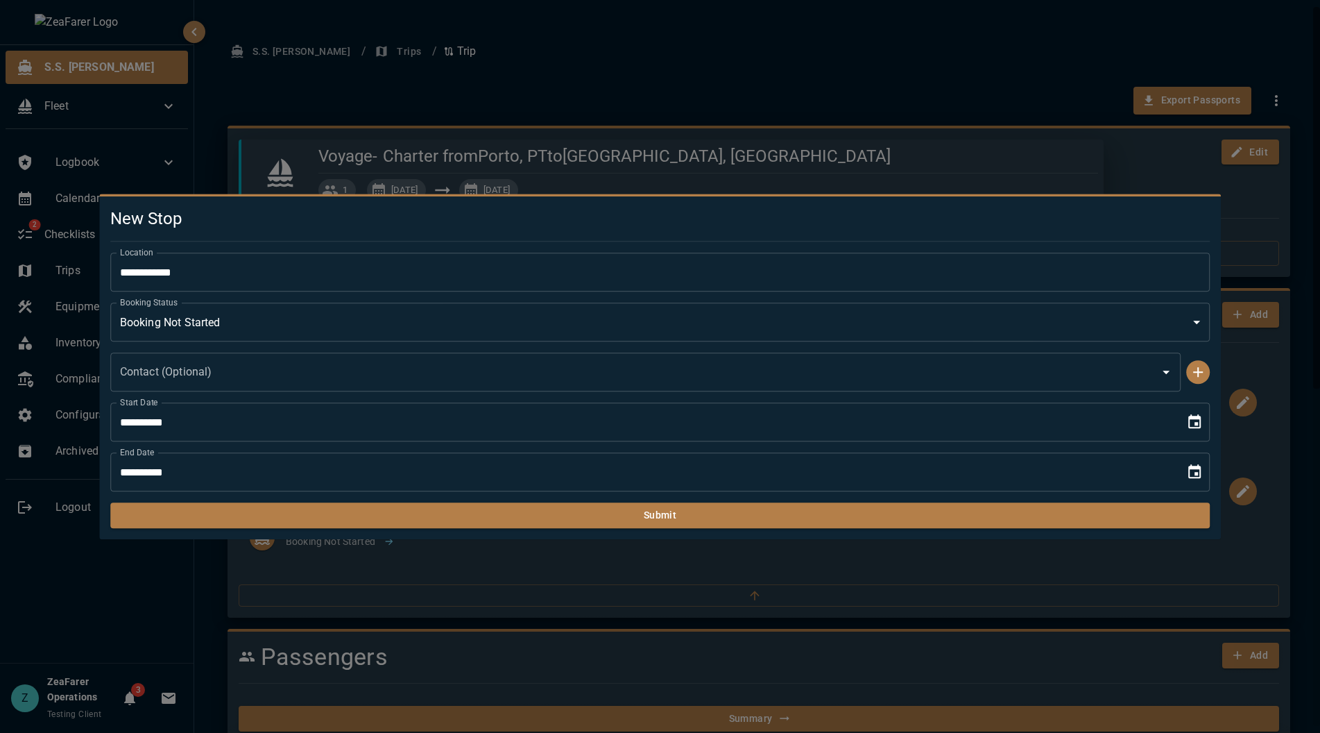
click at [1197, 416] on icon "Choose date, selected date is Sep 24, 2025" at bounding box center [1195, 422] width 17 height 17
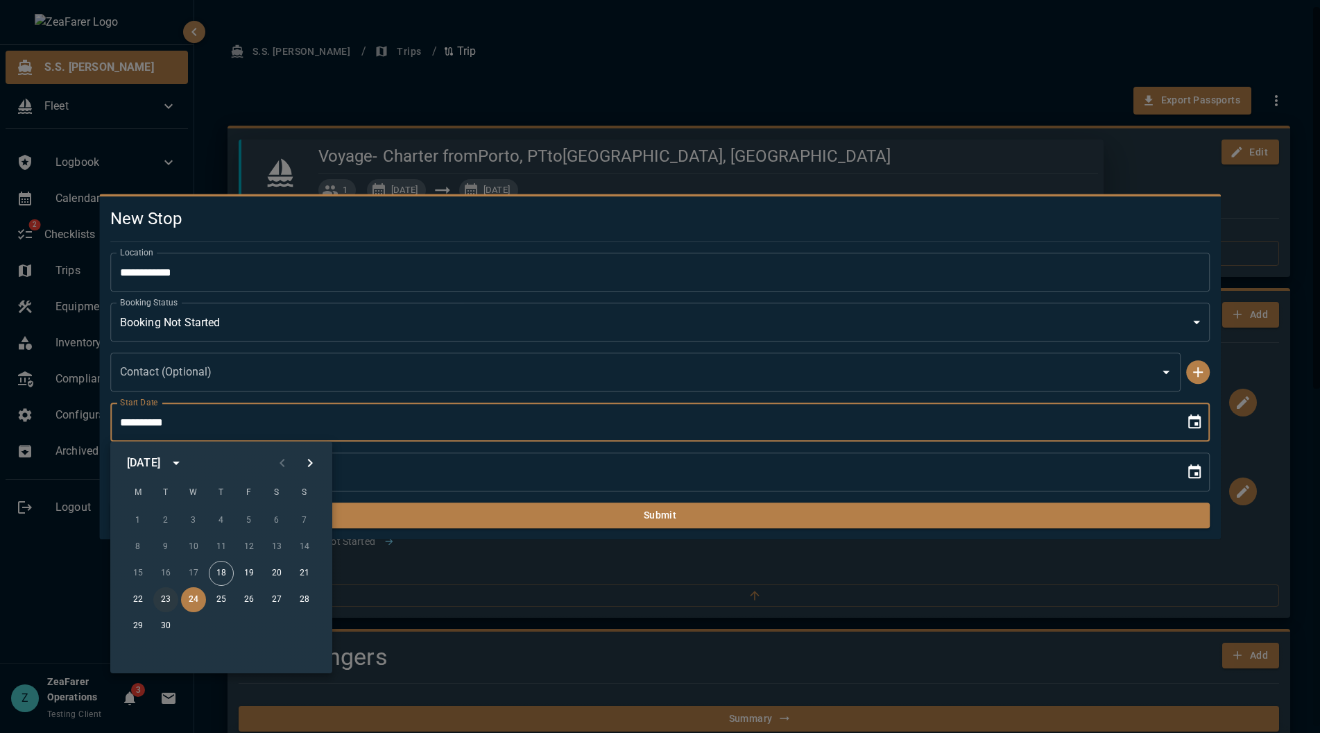
click at [161, 597] on button "23" at bounding box center [165, 599] width 25 height 25
type input "**********"
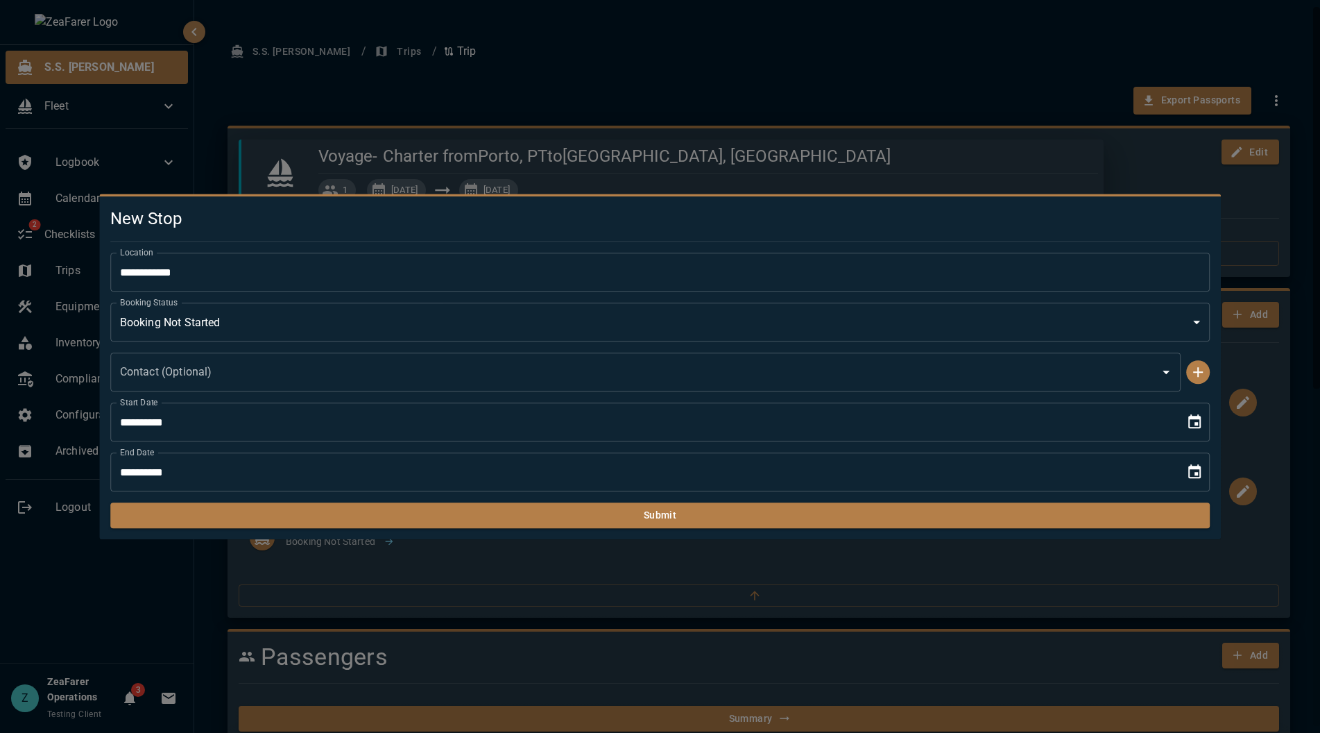
click at [1189, 466] on icon "Choose date, selected date is Sep 18, 2025" at bounding box center [1195, 472] width 17 height 17
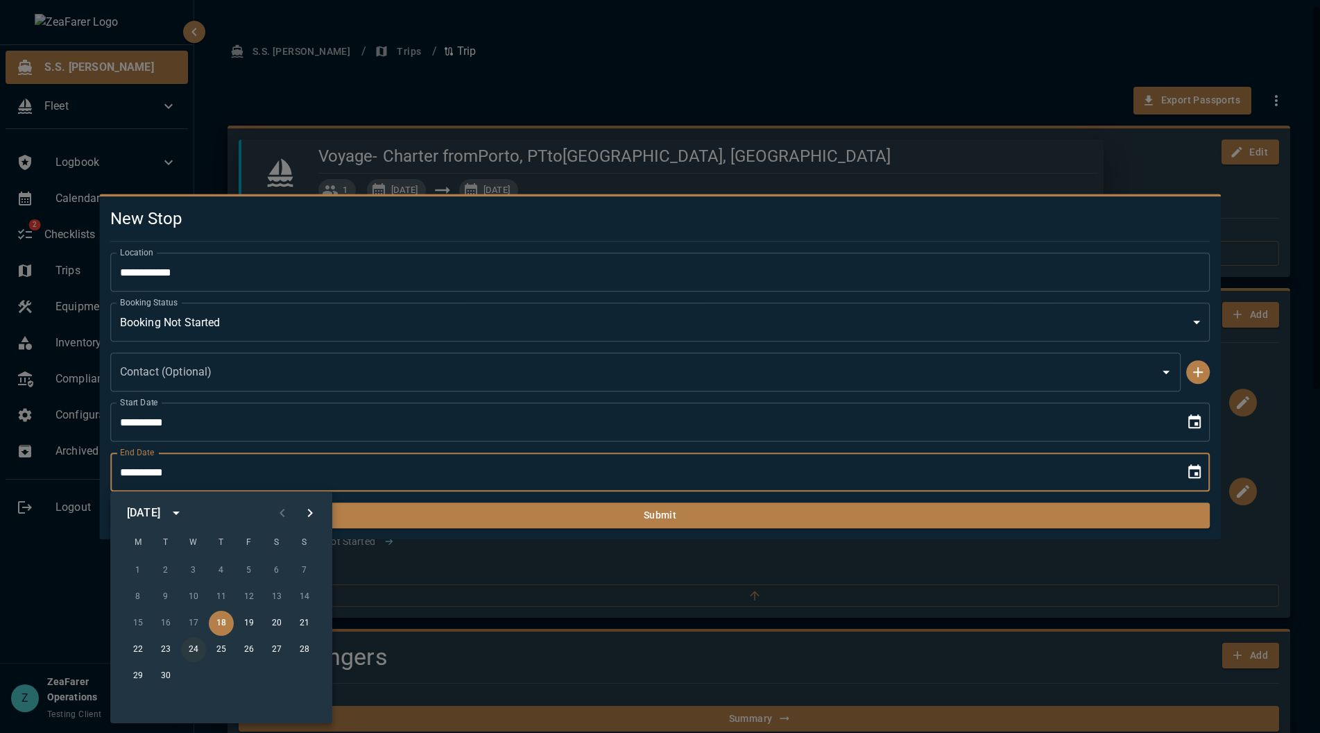
click at [185, 652] on button "24" at bounding box center [193, 649] width 25 height 25
type input "**********"
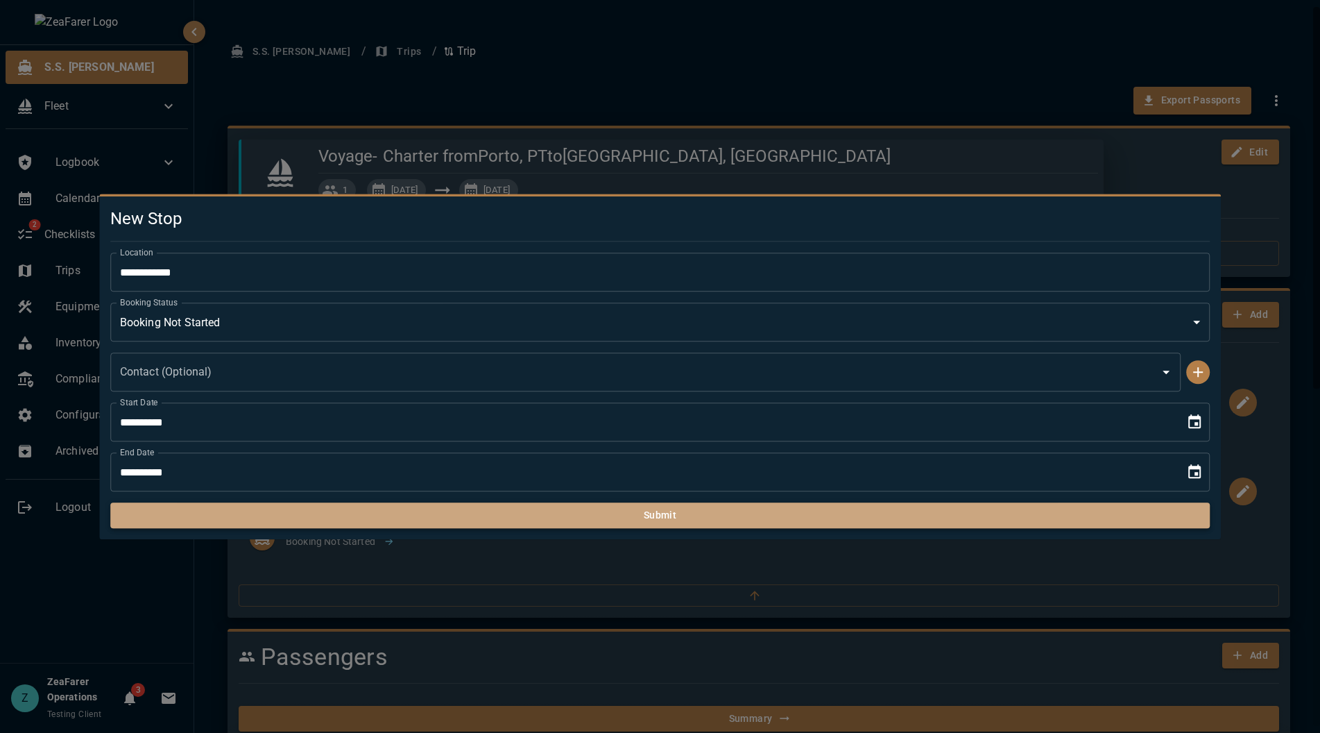
click at [423, 515] on button "Submit" at bounding box center [660, 515] width 1101 height 26
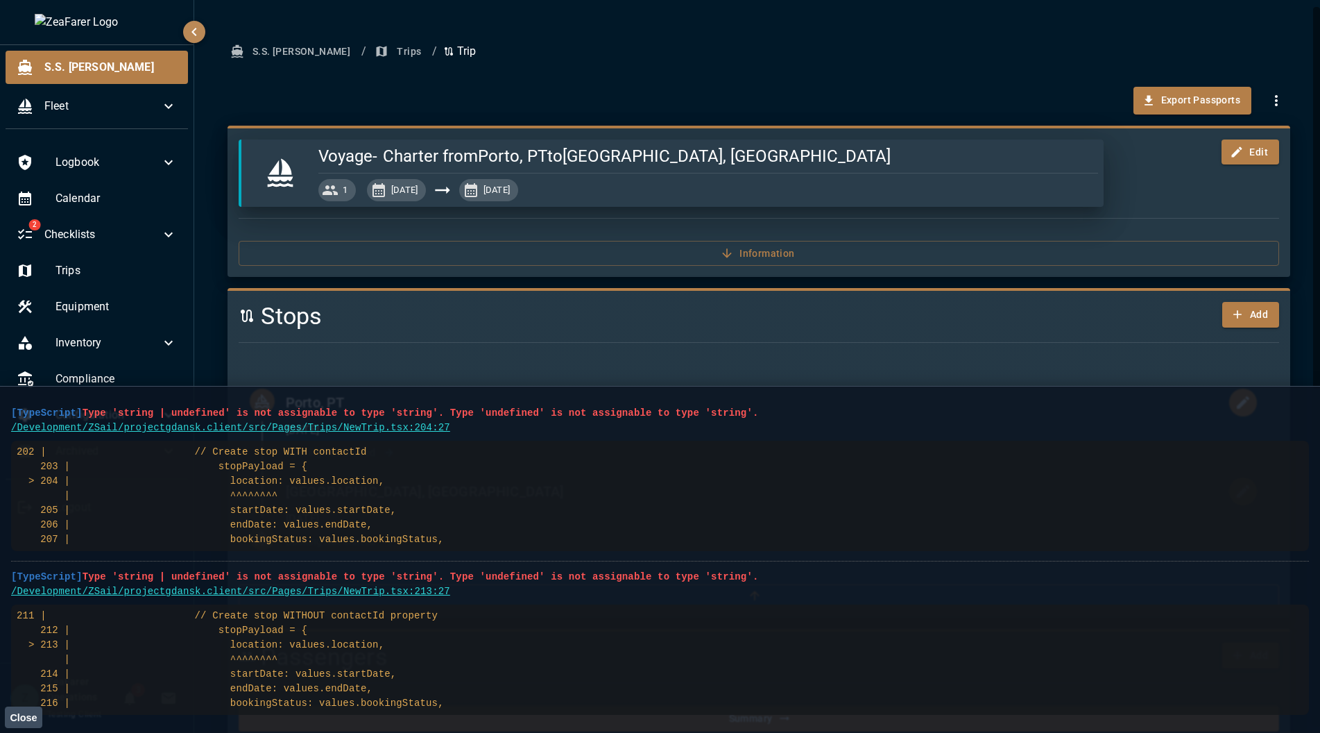
drag, startPoint x: 437, startPoint y: 673, endPoint x: 5, endPoint y: 416, distance: 503.1
click at [5, 416] on main "[TypeScript] Type 'string | undefined' is not assignable to type 'string'. Type…" at bounding box center [660, 559] width 1320 height 347
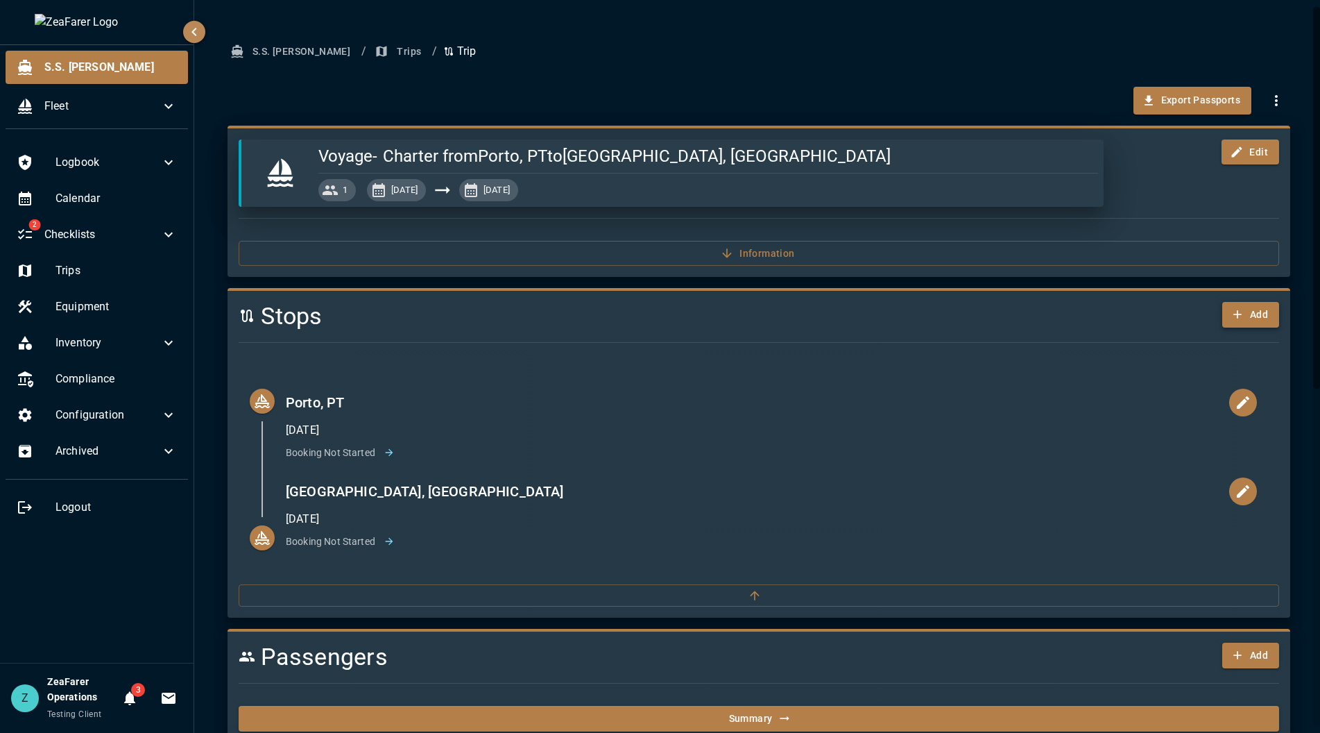
click at [1231, 309] on icon "button" at bounding box center [1238, 314] width 14 height 14
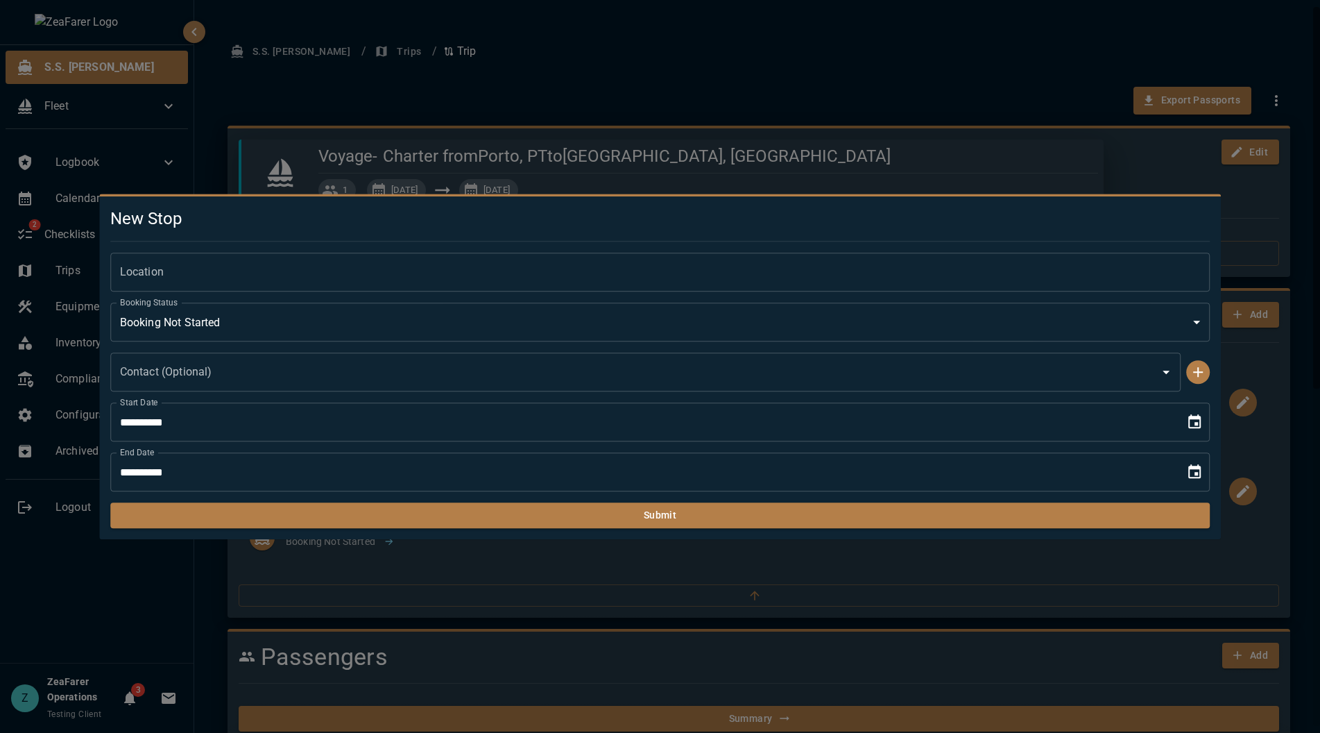
click at [473, 277] on input "Location" at bounding box center [660, 272] width 1101 height 39
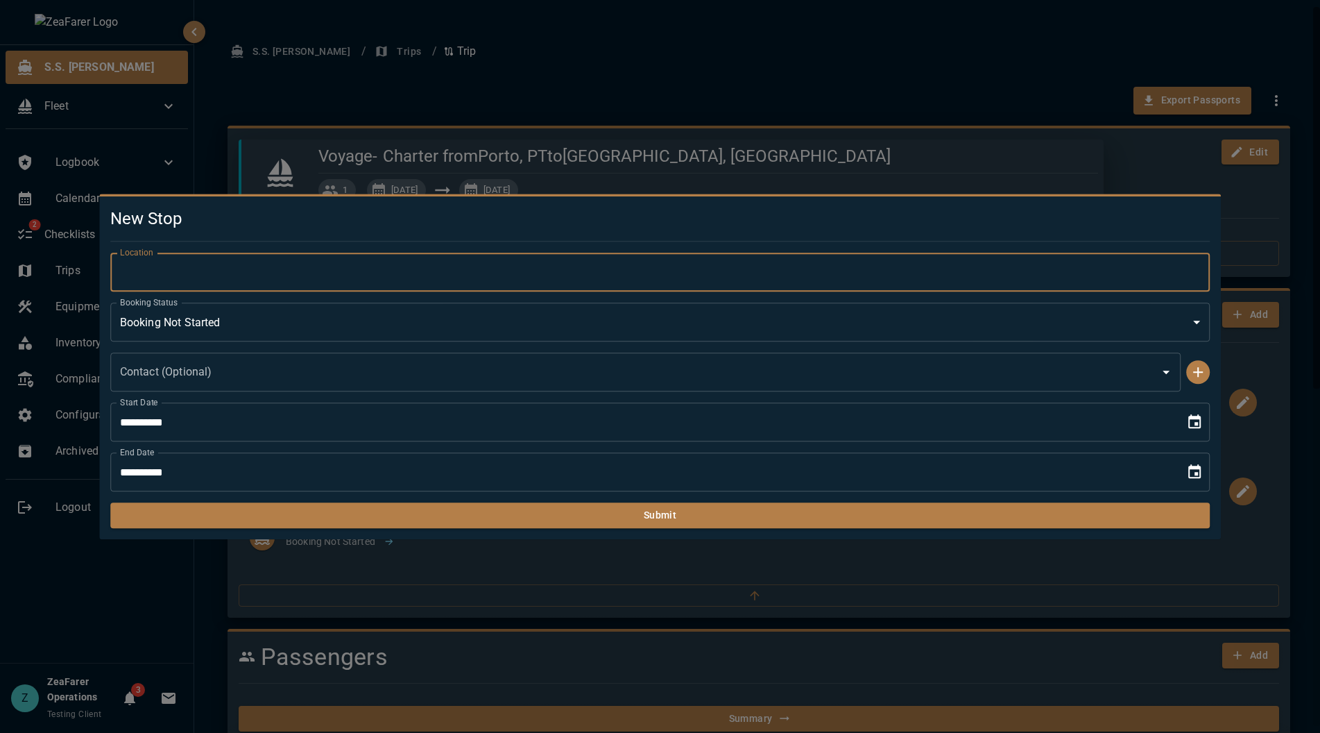
type input "**********"
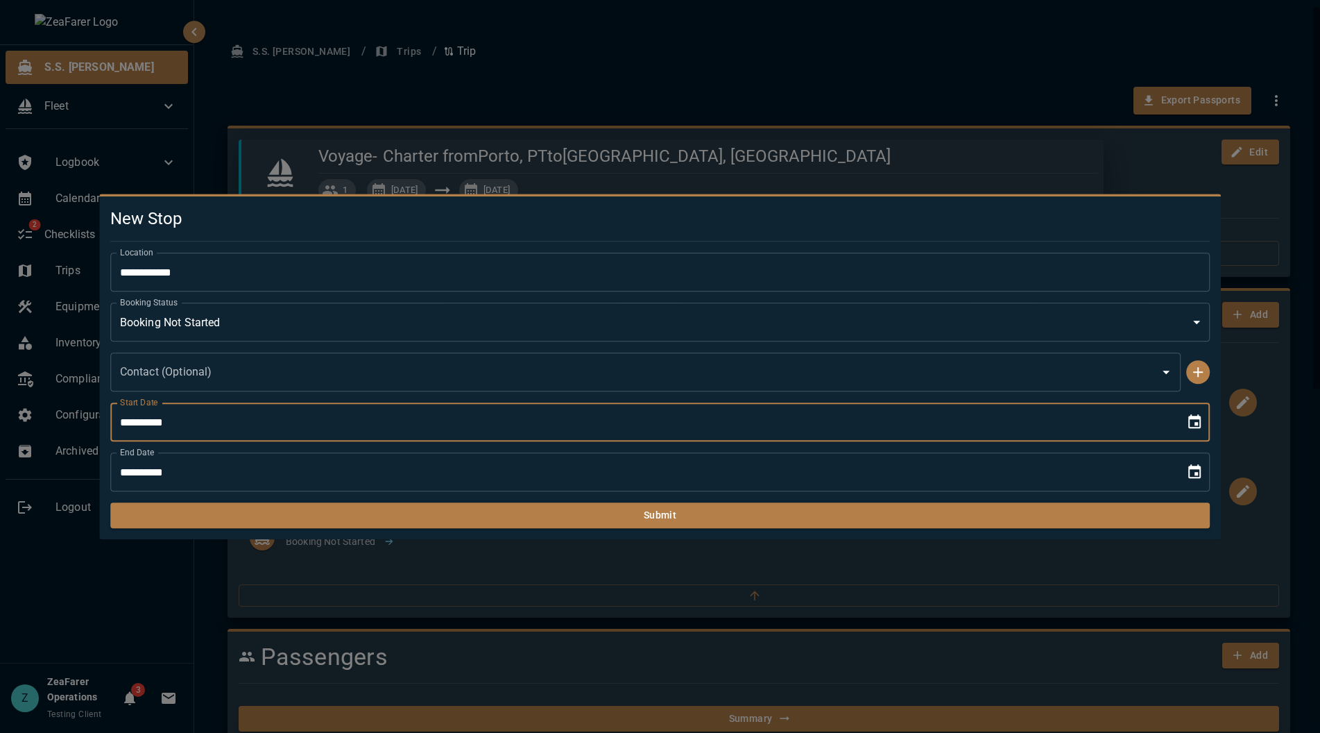
click at [235, 411] on input "**********" at bounding box center [643, 421] width 1066 height 39
click at [1185, 416] on button "Choose date, selected date is Sep 18, 2025" at bounding box center [1195, 422] width 28 height 28
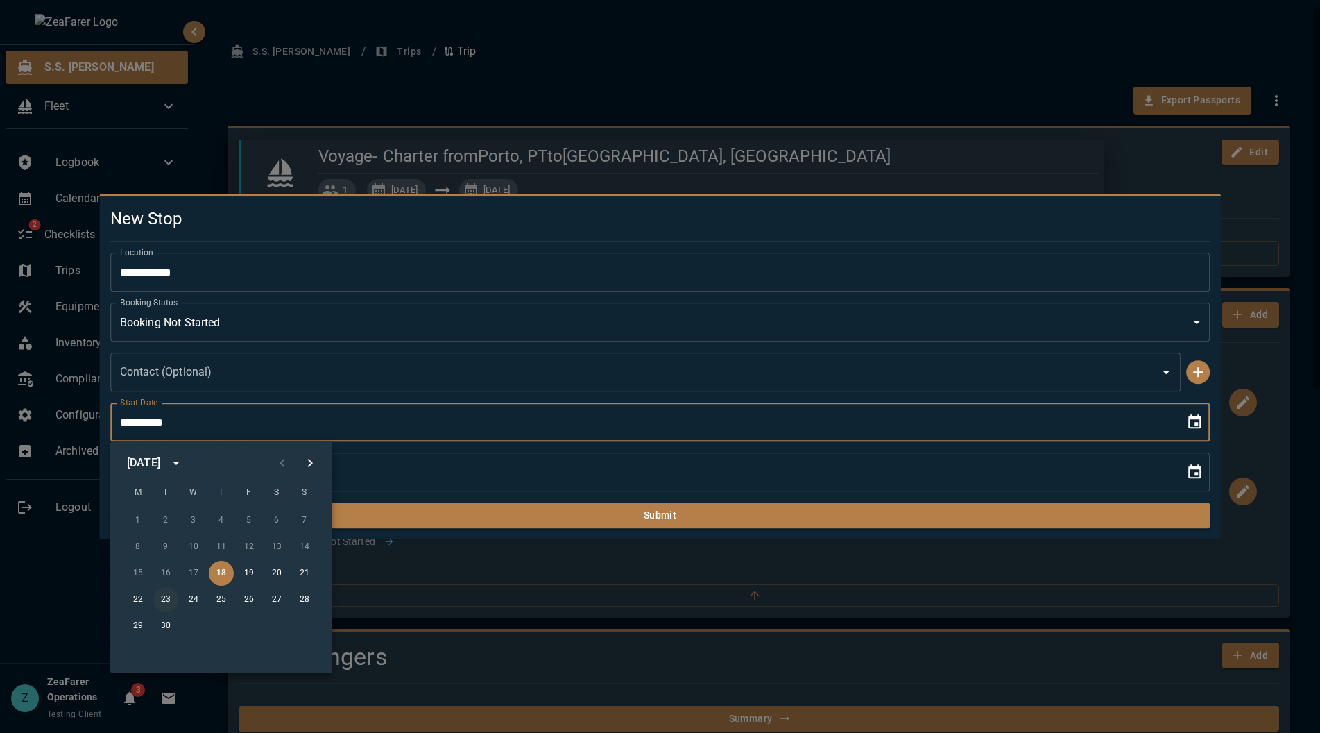
click at [169, 596] on button "23" at bounding box center [165, 599] width 25 height 25
type input "**********"
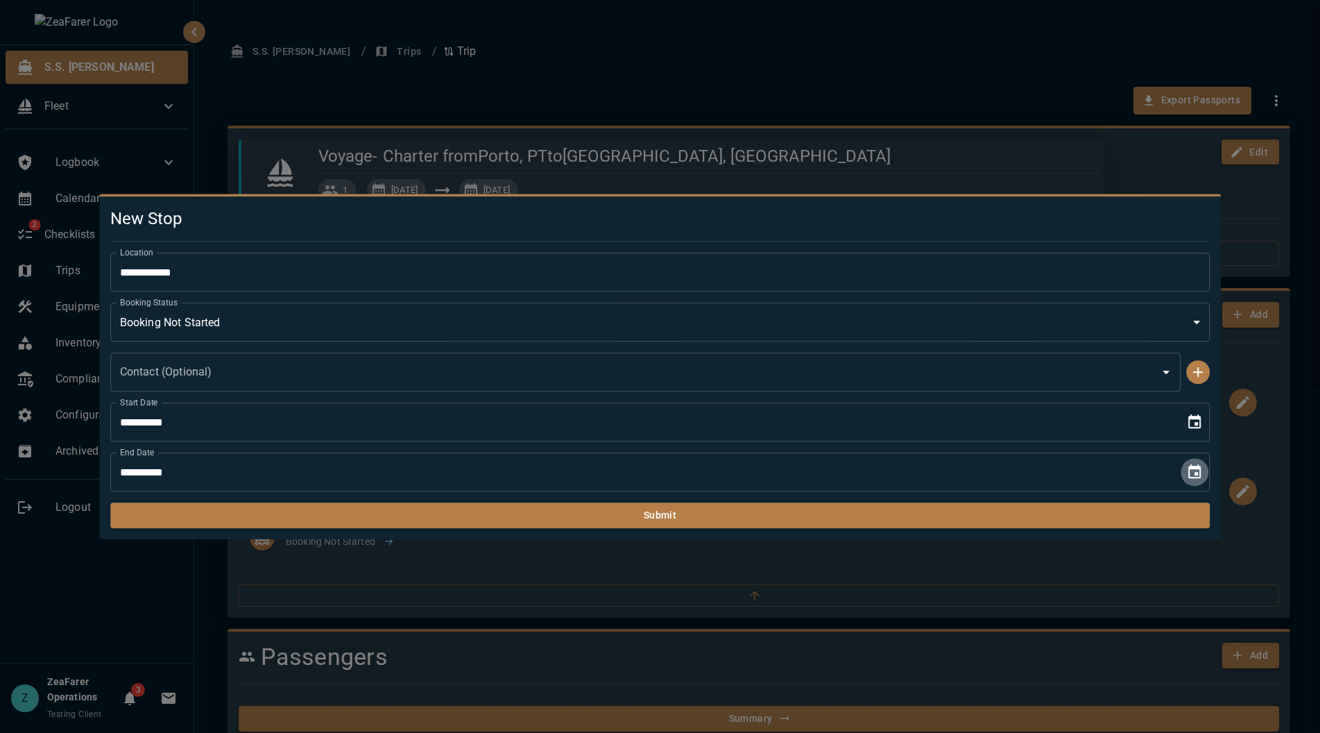
click at [1191, 476] on icon "Choose date, selected date is Sep 18, 2025" at bounding box center [1195, 472] width 17 height 17
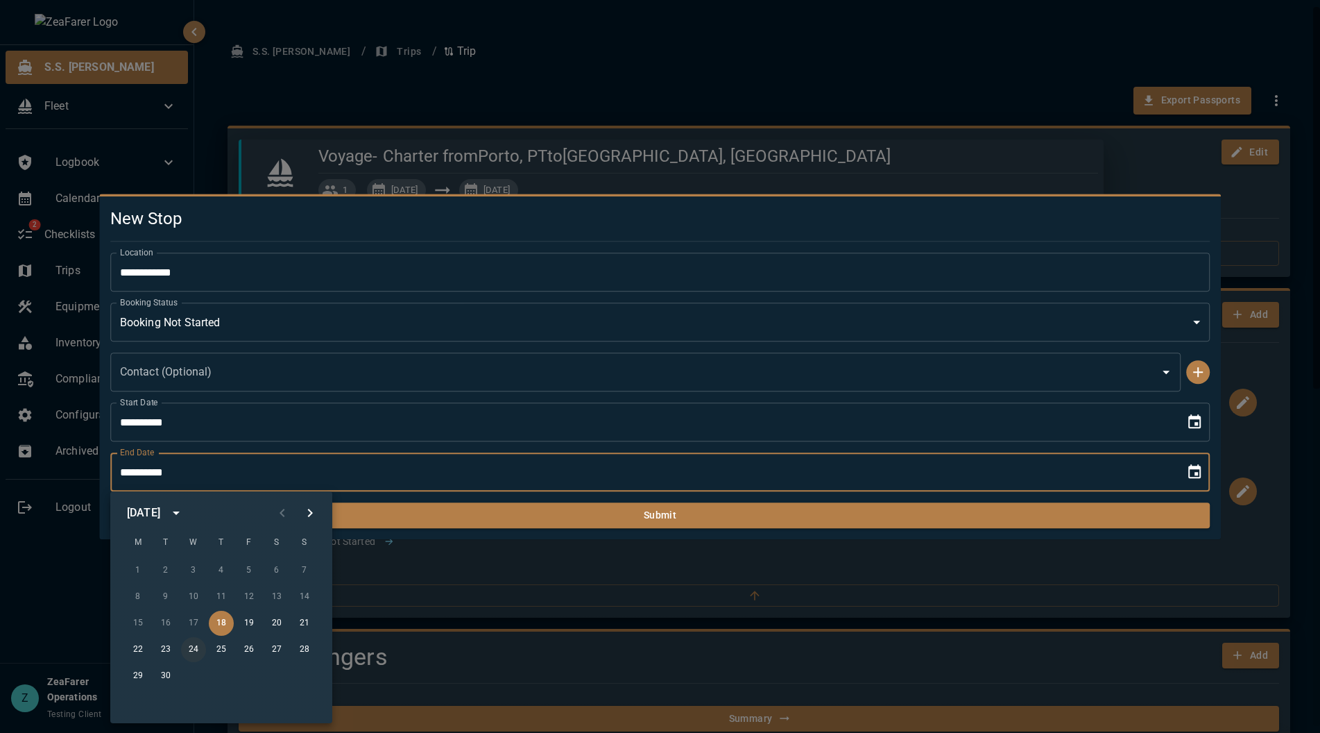
click at [187, 647] on button "24" at bounding box center [193, 649] width 25 height 25
type input "**********"
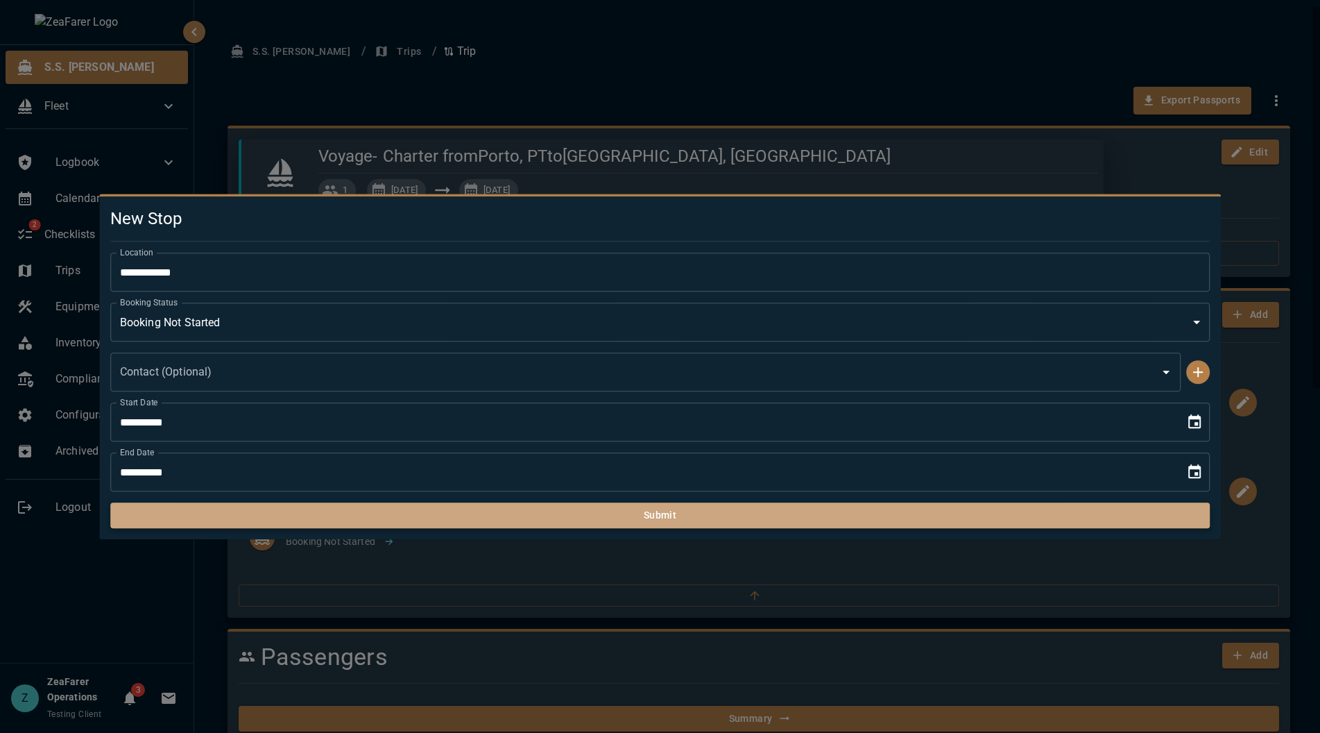
click at [381, 520] on button "Submit" at bounding box center [660, 515] width 1101 height 26
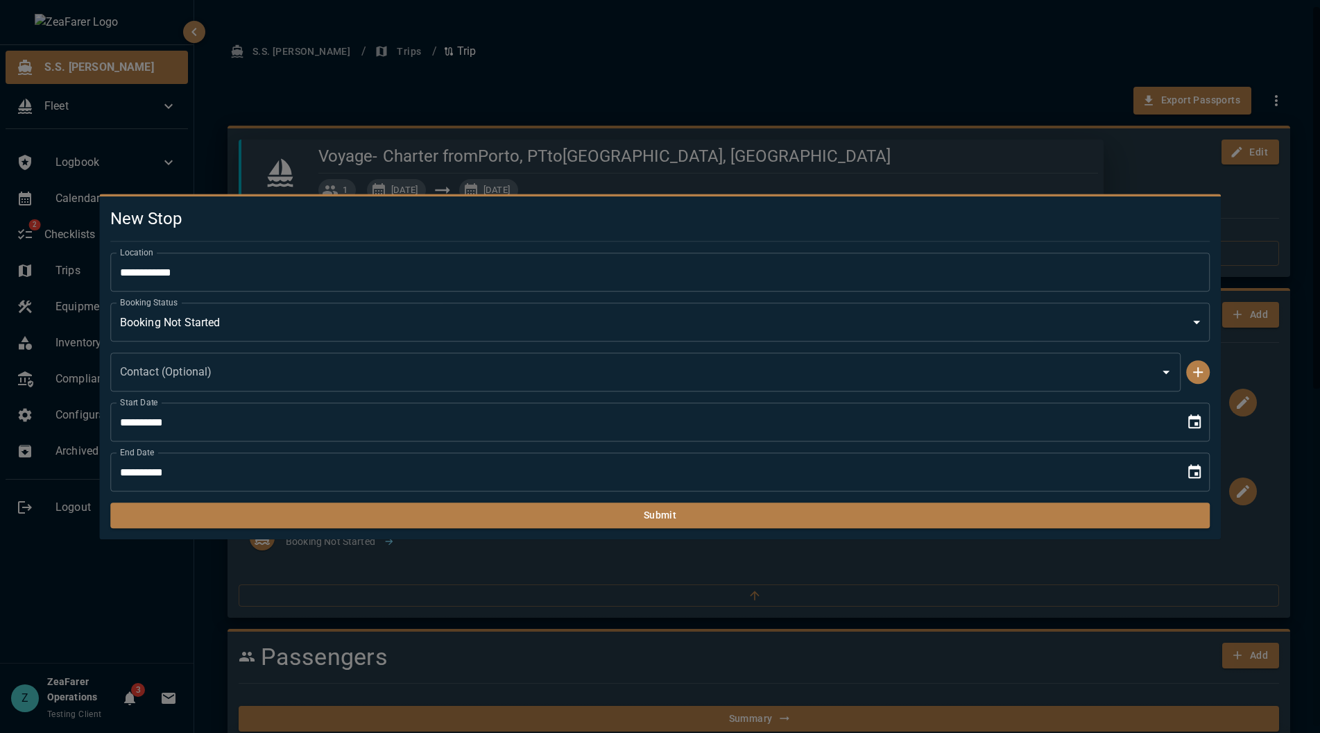
click at [402, 237] on div at bounding box center [655, 236] width 1112 height 12
click at [452, 220] on h5 "New Stop" at bounding box center [660, 218] width 1101 height 22
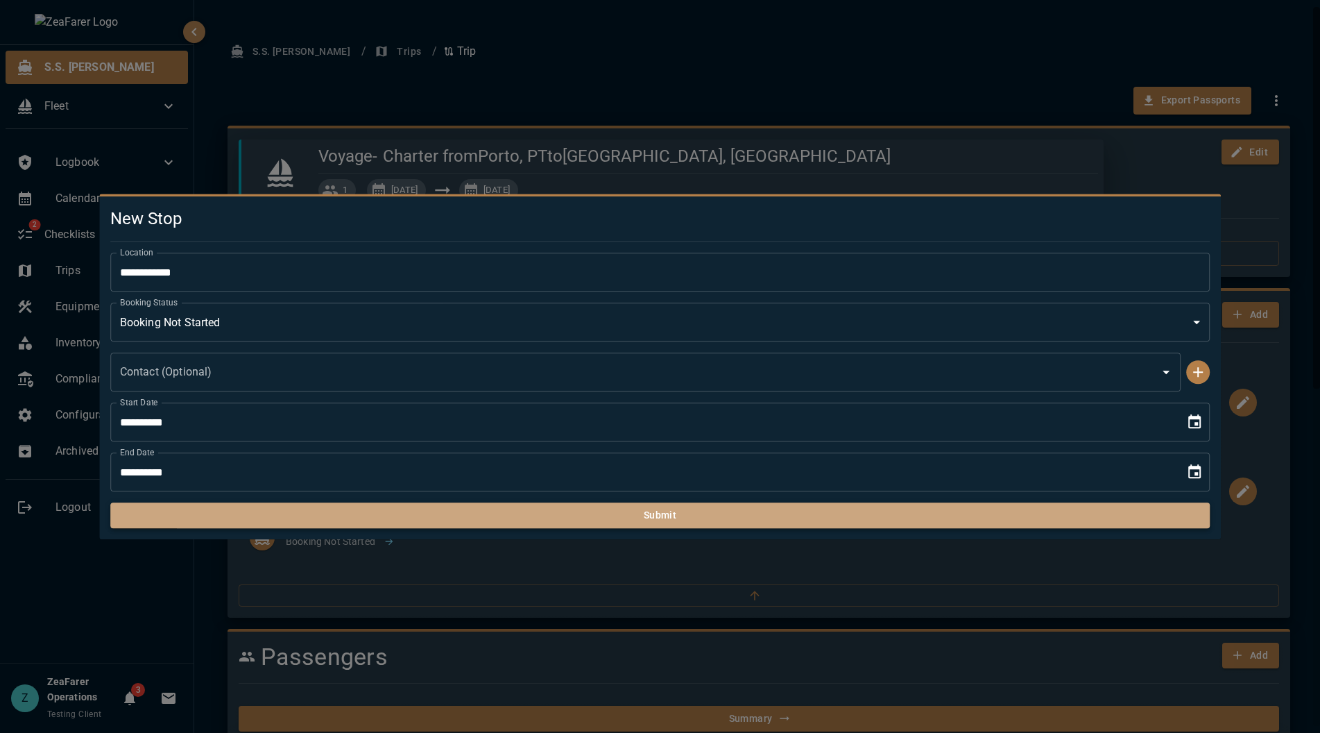
click at [980, 512] on button "Submit" at bounding box center [660, 515] width 1101 height 26
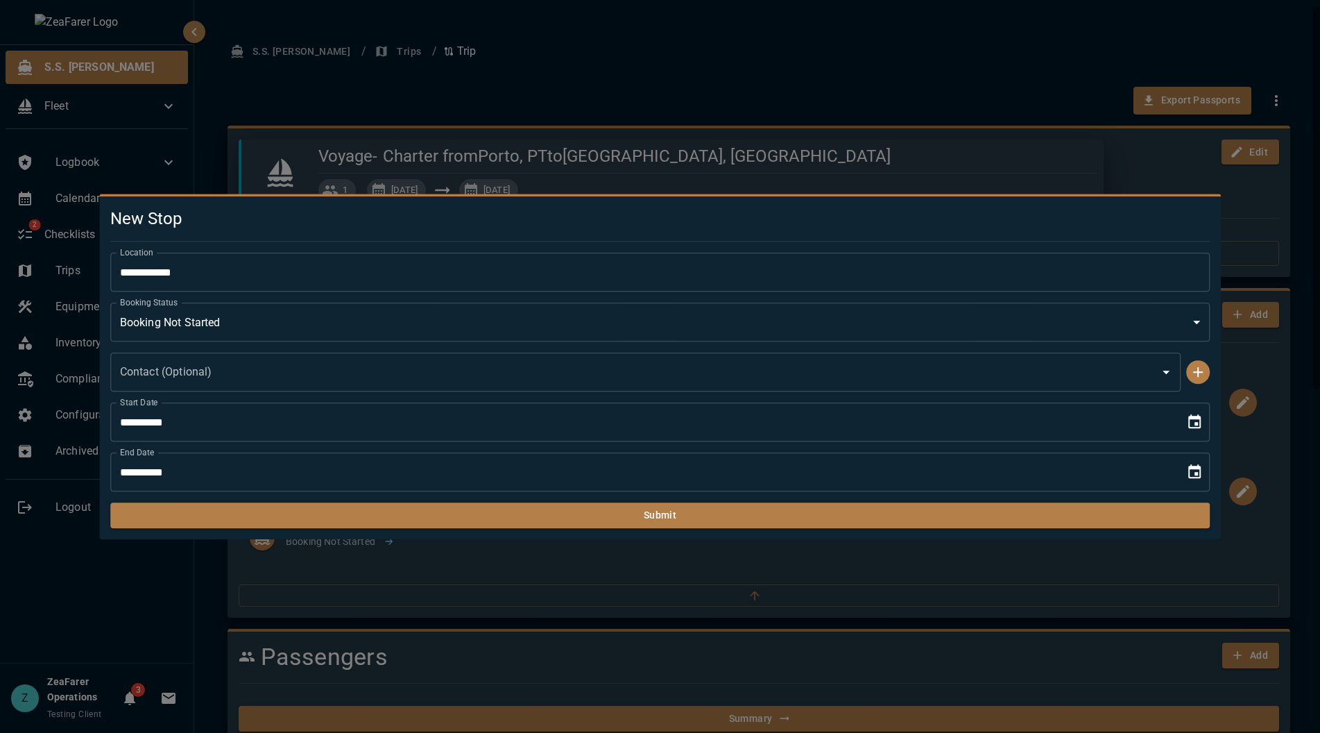
click at [516, 124] on div at bounding box center [660, 366] width 1320 height 733
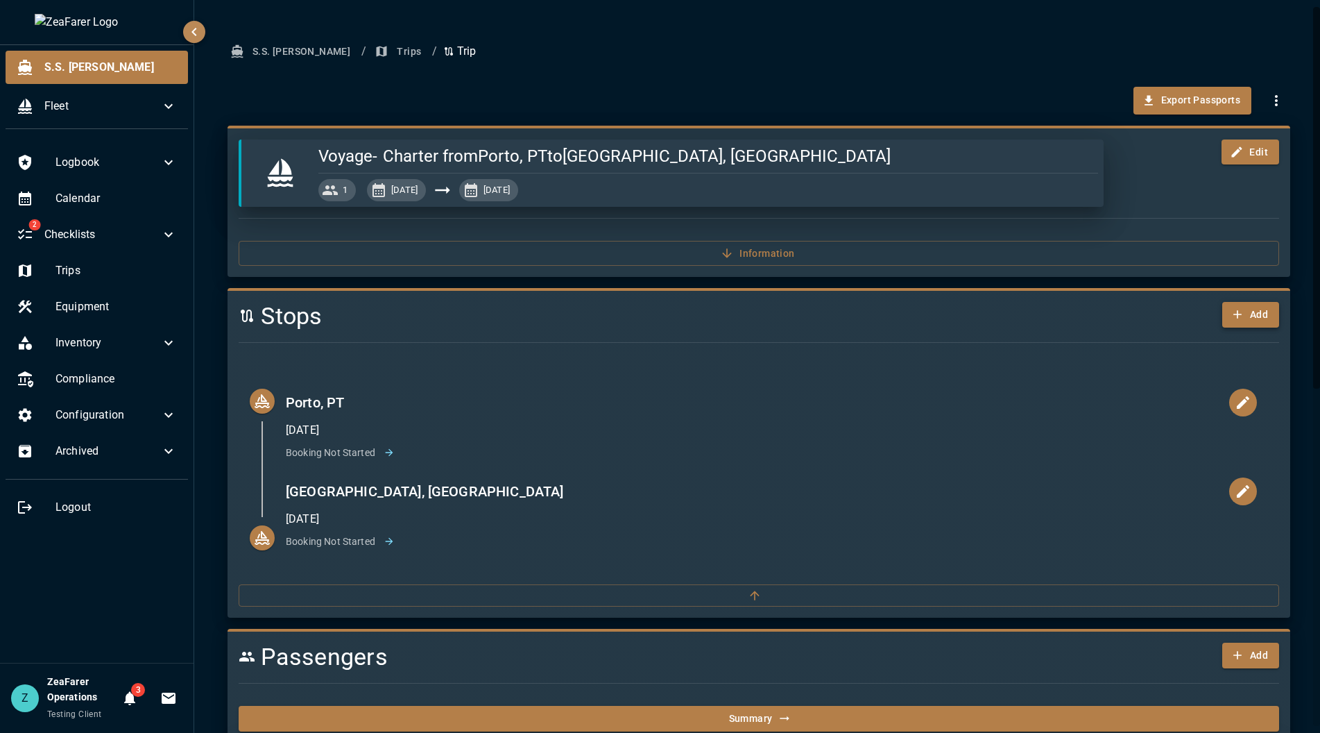
click at [1252, 310] on button "Add" at bounding box center [1251, 315] width 57 height 26
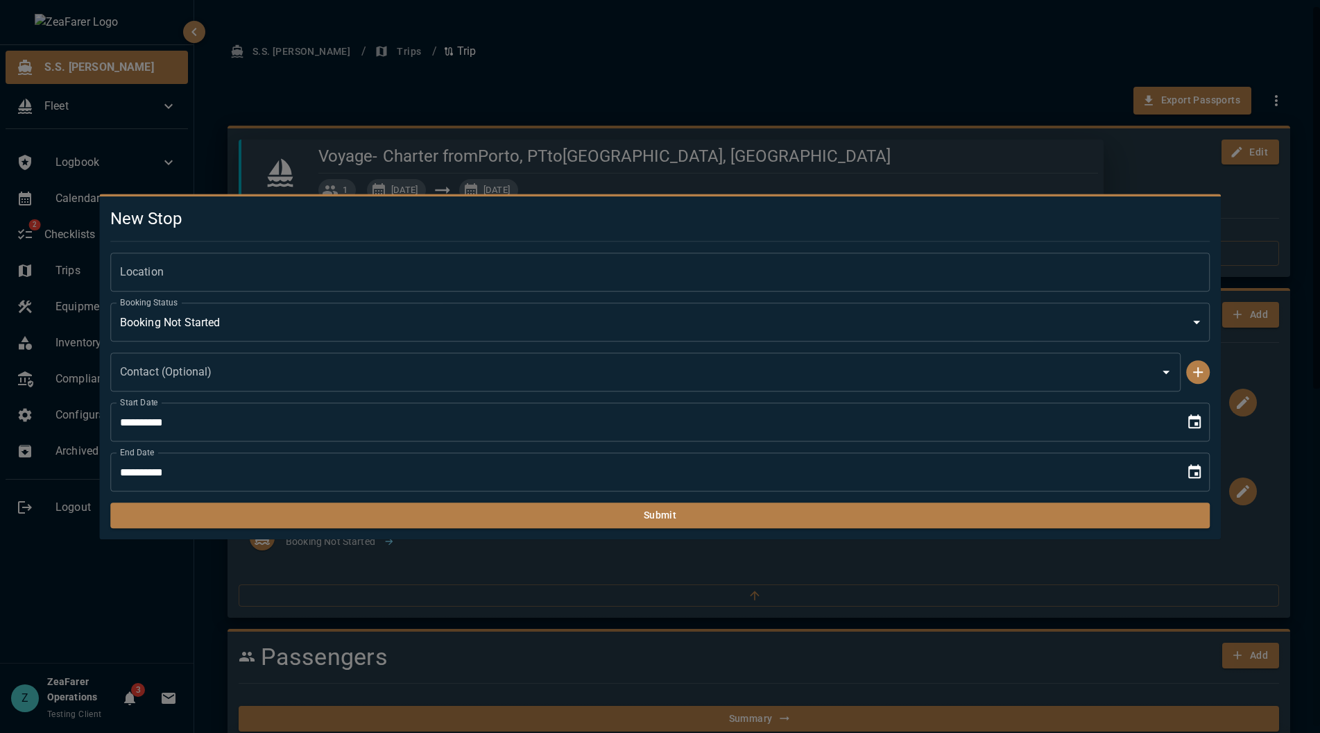
click at [331, 114] on div at bounding box center [660, 366] width 1320 height 733
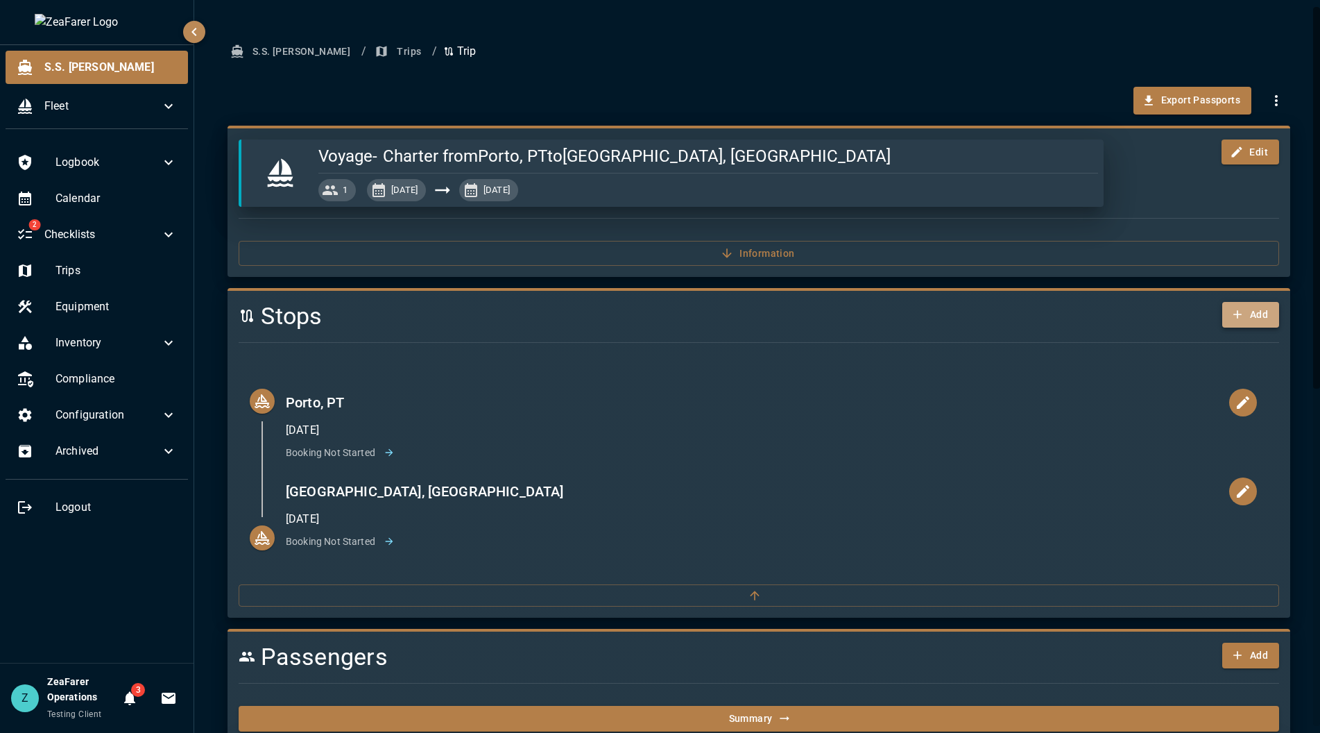
click at [1232, 313] on icon "button" at bounding box center [1238, 314] width 14 height 14
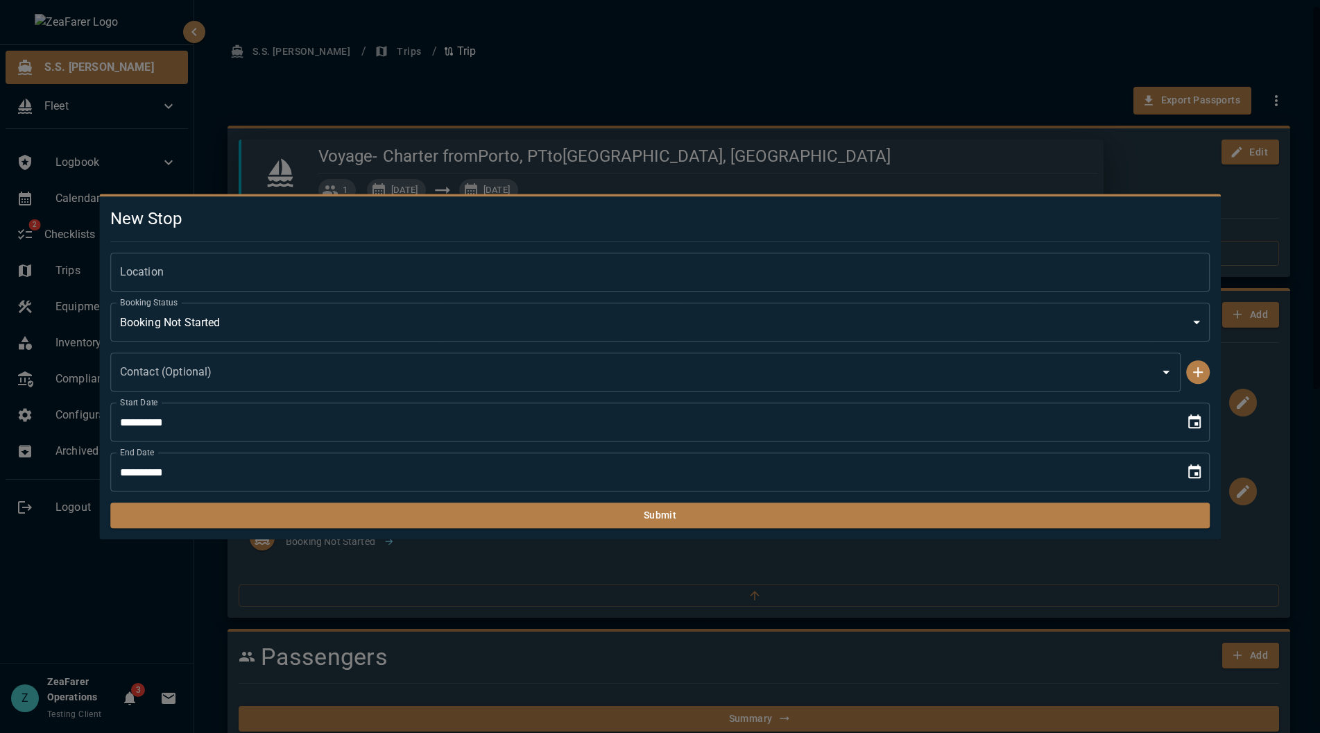
click at [236, 291] on input "Location" at bounding box center [660, 272] width 1101 height 39
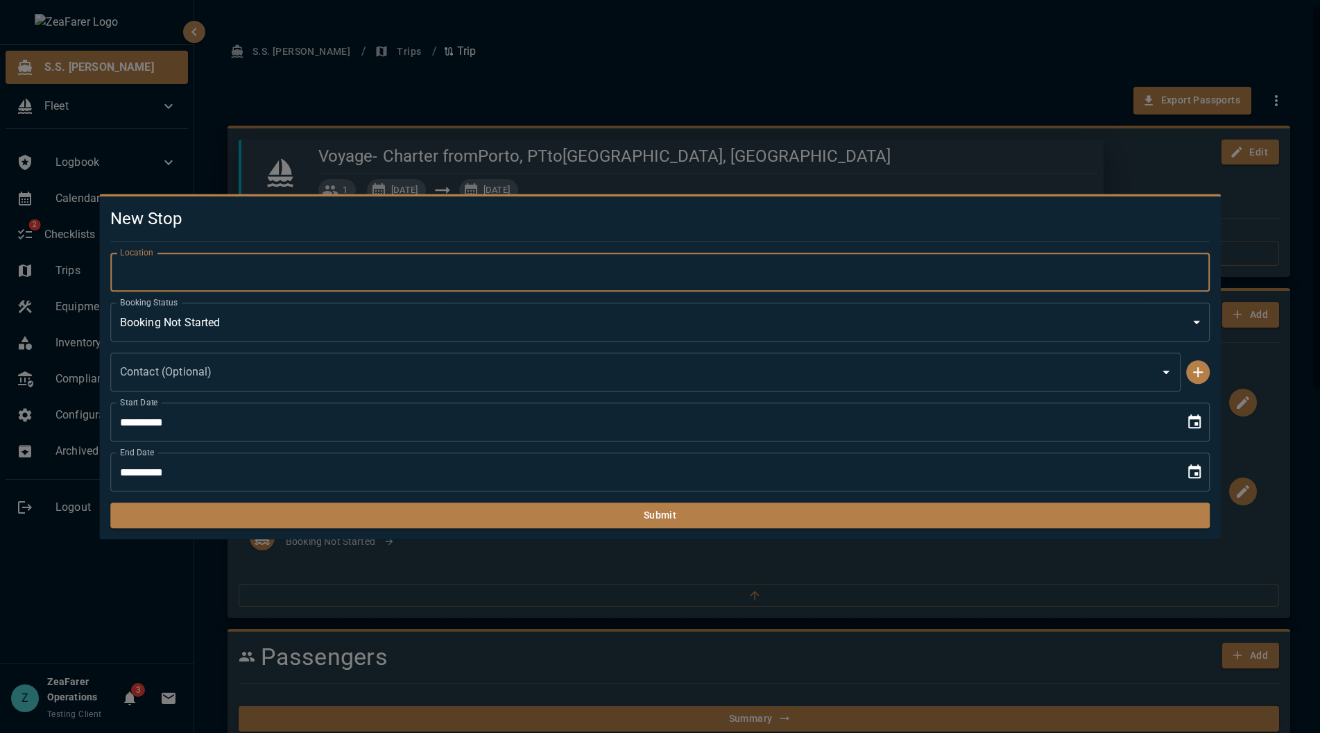
type input "**********"
click at [1201, 417] on icon "Choose date, selected date is Sep 18, 2025" at bounding box center [1195, 421] width 12 height 14
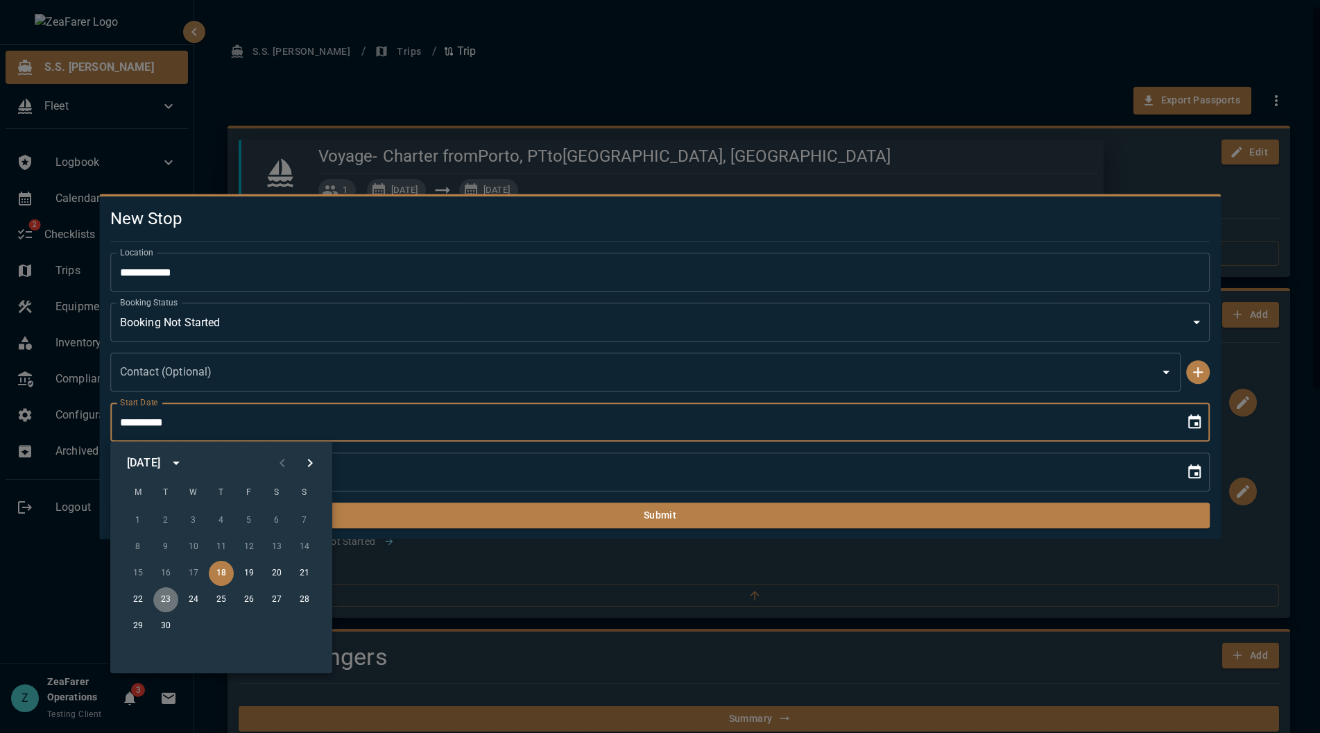
click at [166, 602] on button "23" at bounding box center [165, 599] width 25 height 25
type input "**********"
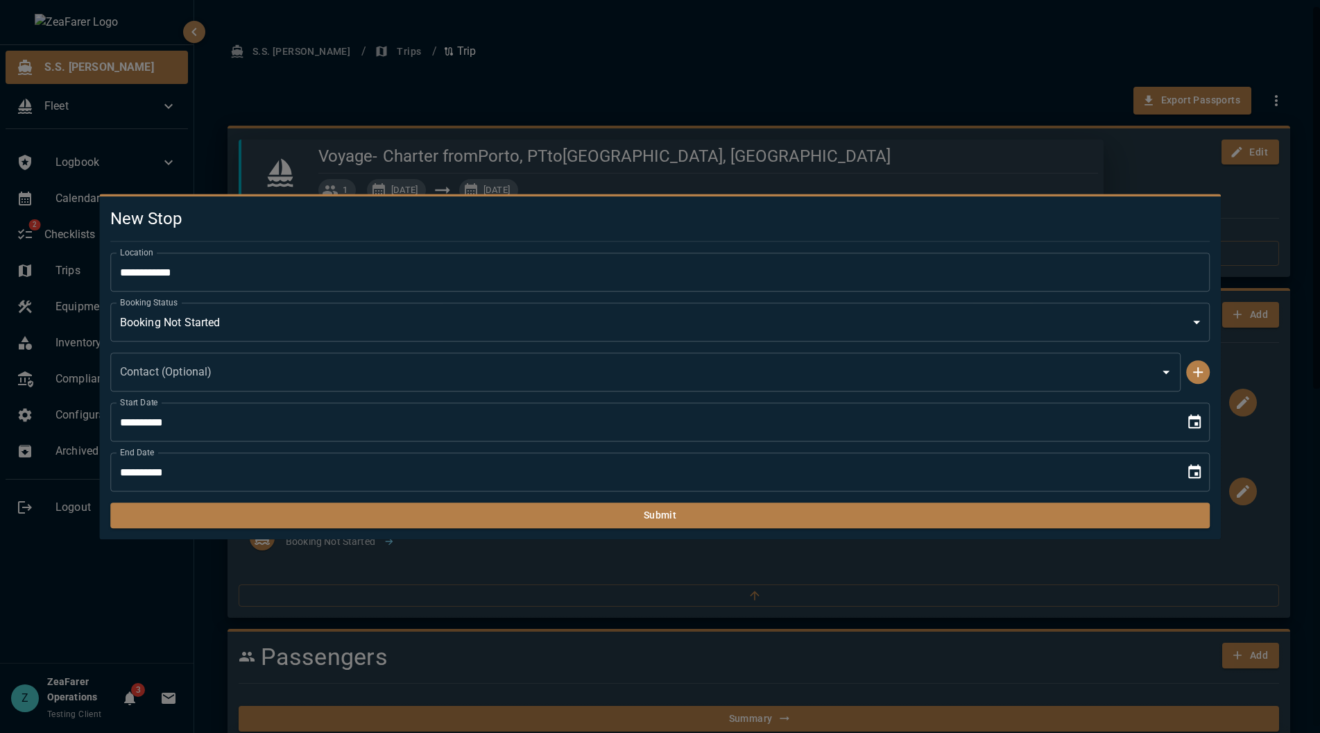
click at [1203, 466] on icon "Choose date, selected date is Sep 18, 2025" at bounding box center [1195, 472] width 17 height 17
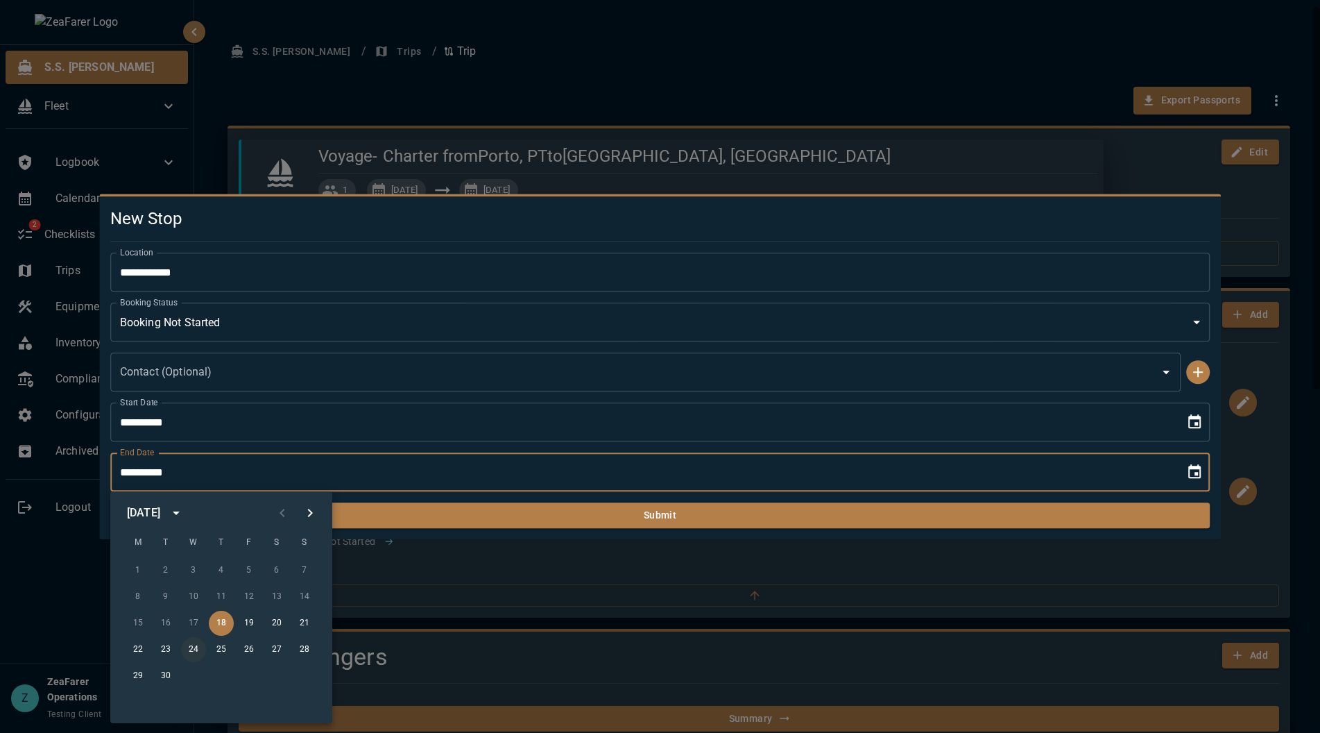
click at [190, 651] on button "24" at bounding box center [193, 649] width 25 height 25
type input "**********"
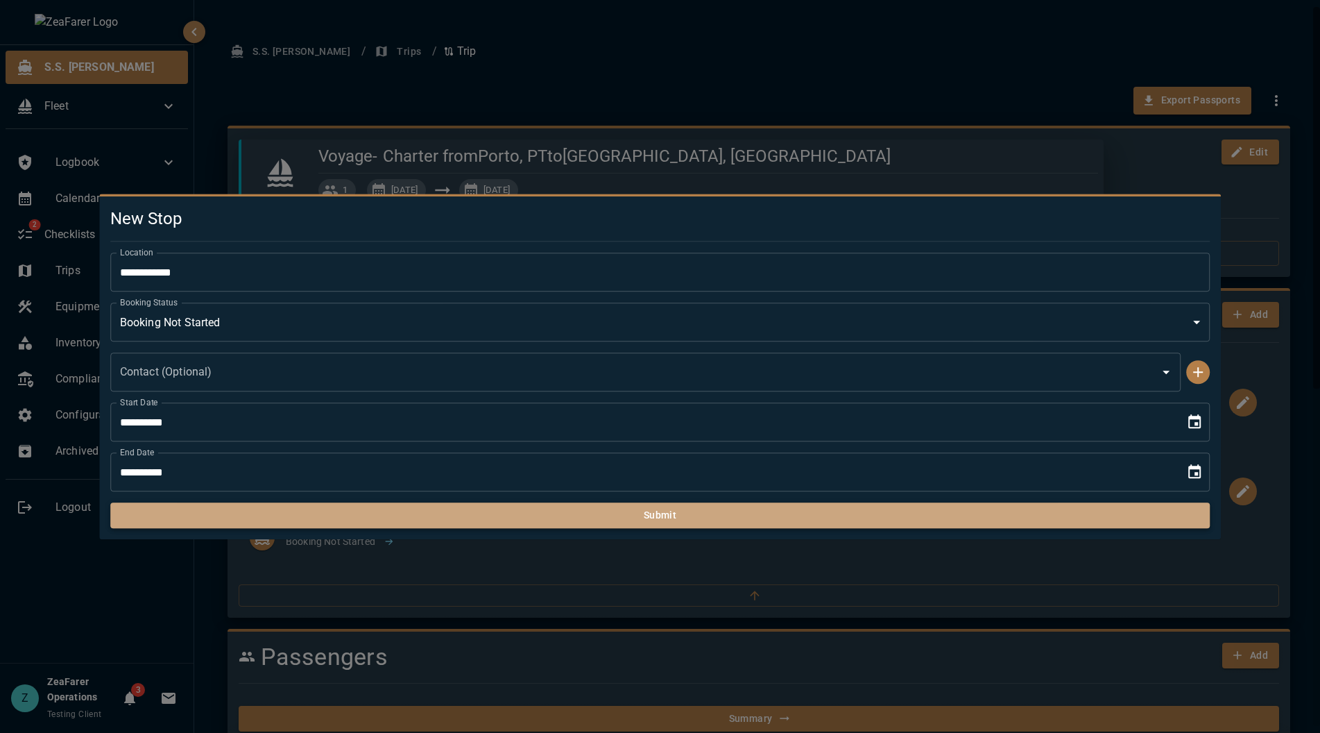
click at [357, 506] on button "Submit" at bounding box center [660, 515] width 1101 height 26
click at [364, 518] on button "Submit" at bounding box center [660, 515] width 1101 height 26
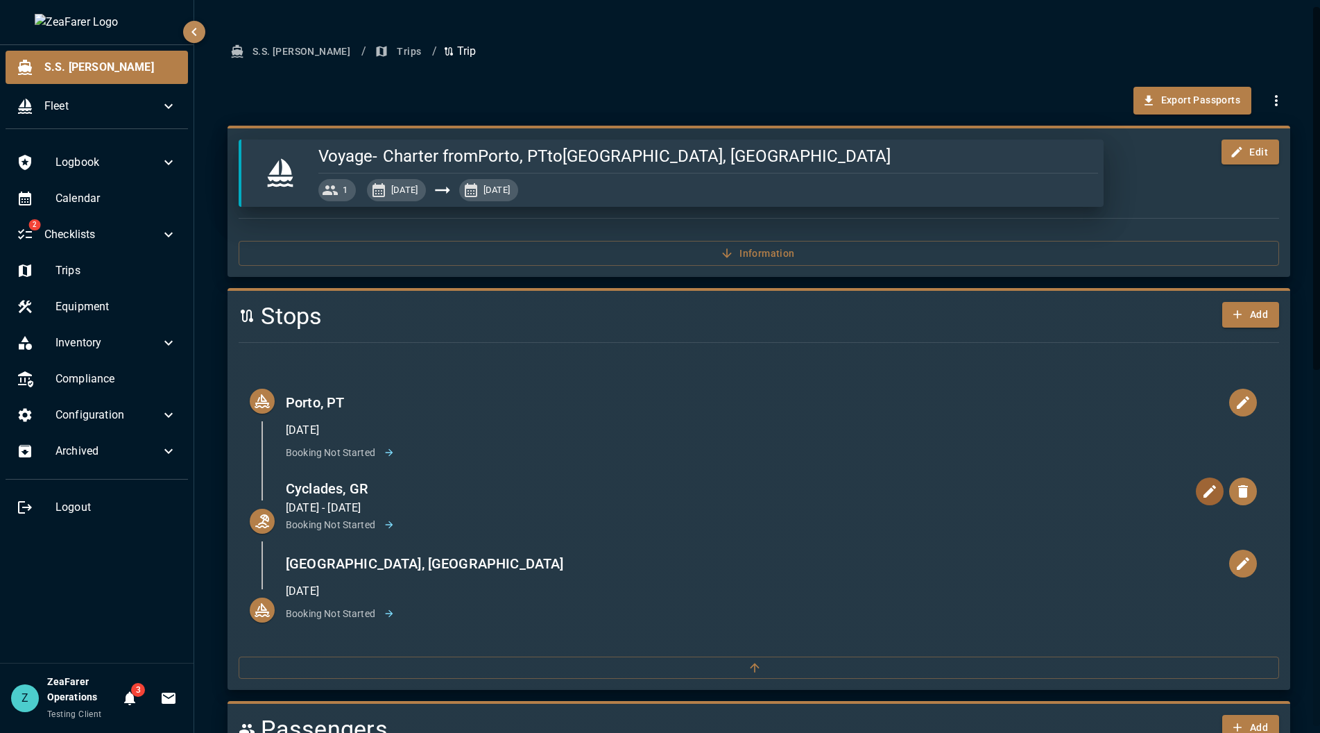
click at [1202, 495] on icon "button" at bounding box center [1210, 491] width 17 height 17
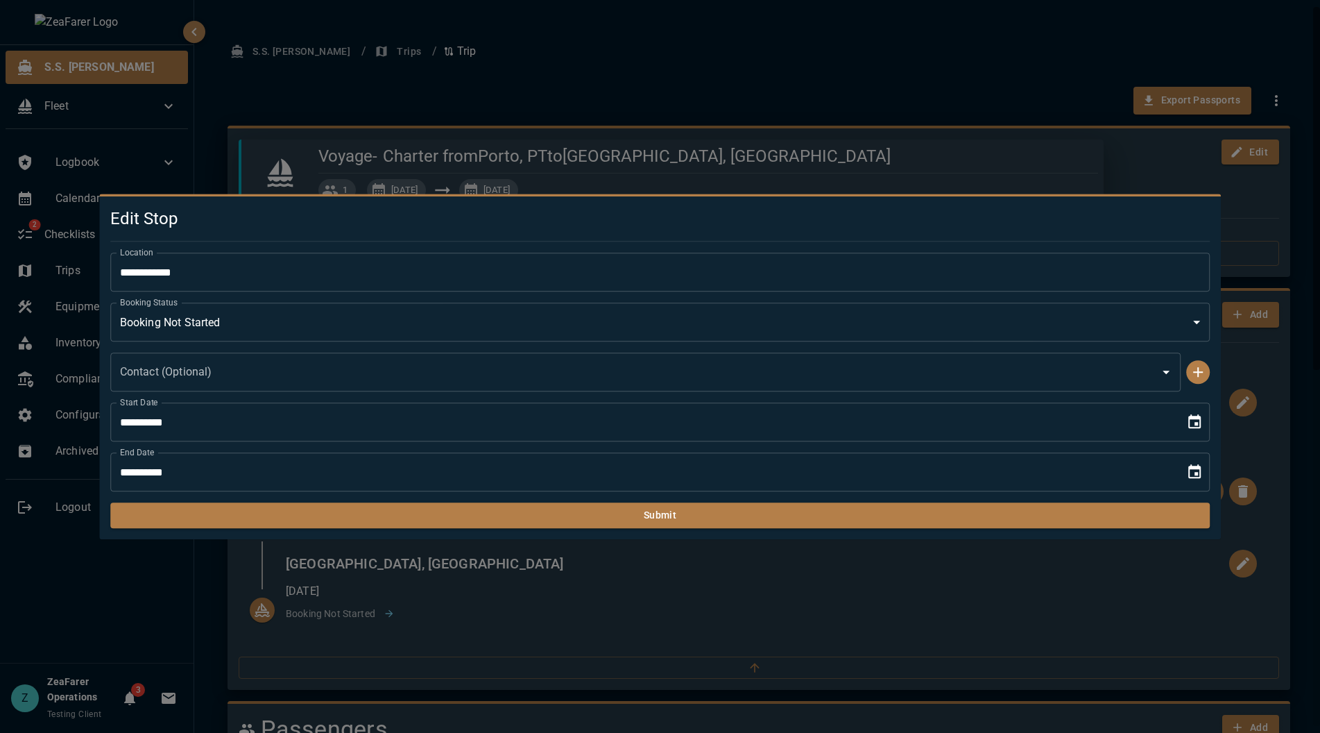
click at [1196, 467] on icon "Choose date, selected date is Sep 24, 2025" at bounding box center [1195, 471] width 12 height 14
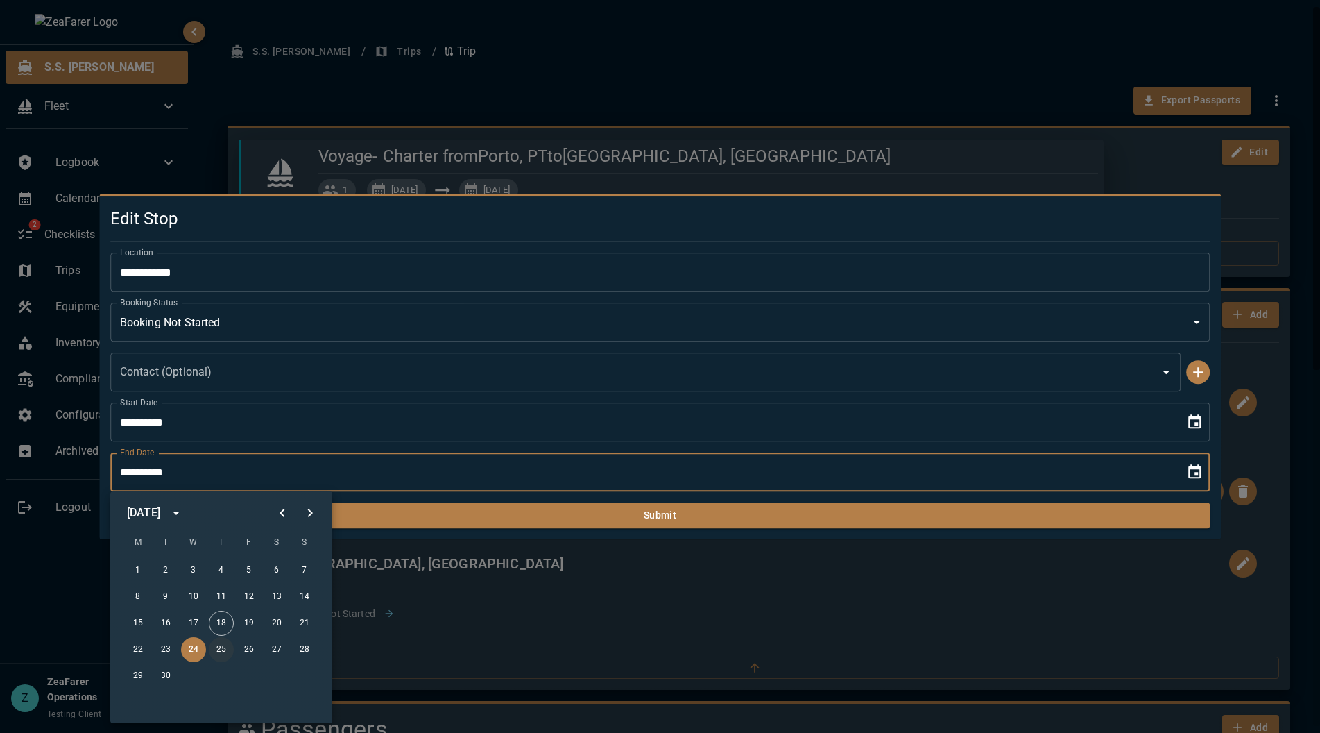
click at [225, 645] on button "25" at bounding box center [221, 649] width 25 height 25
type input "**********"
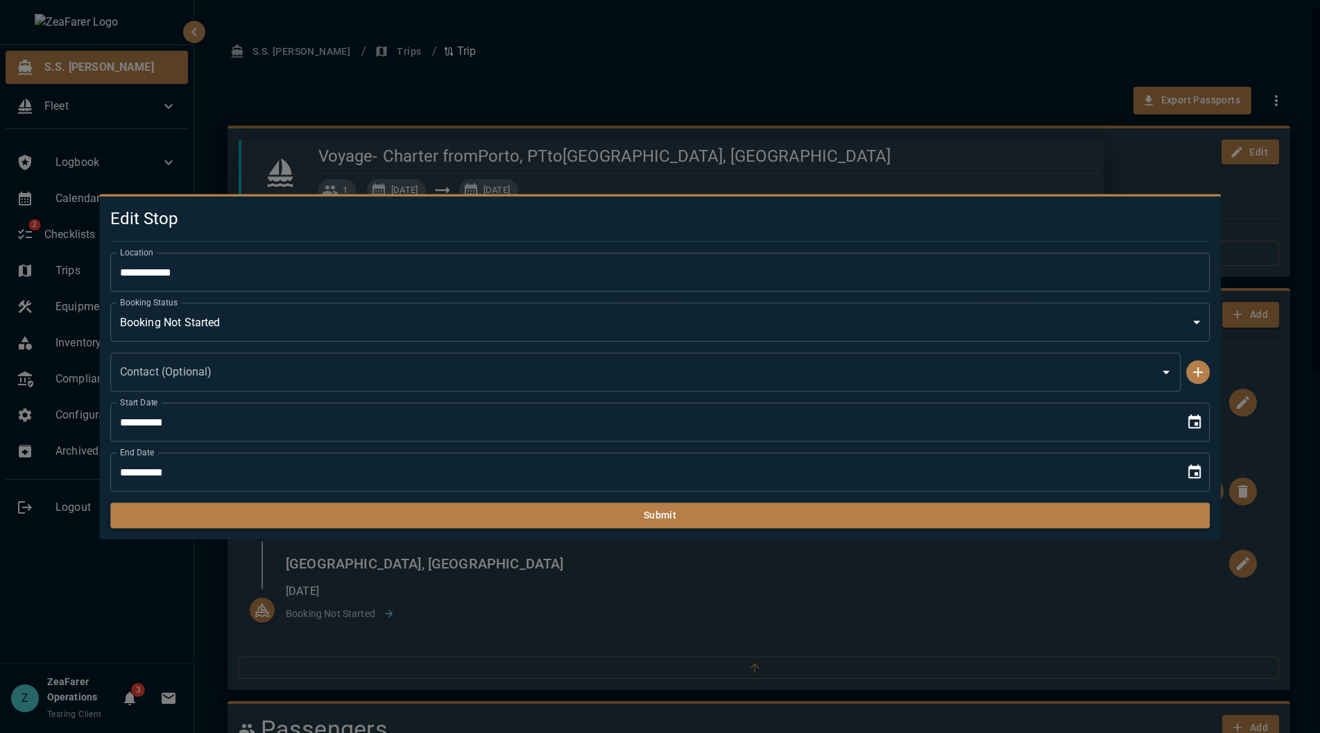
click at [426, 517] on button "Submit" at bounding box center [660, 515] width 1101 height 26
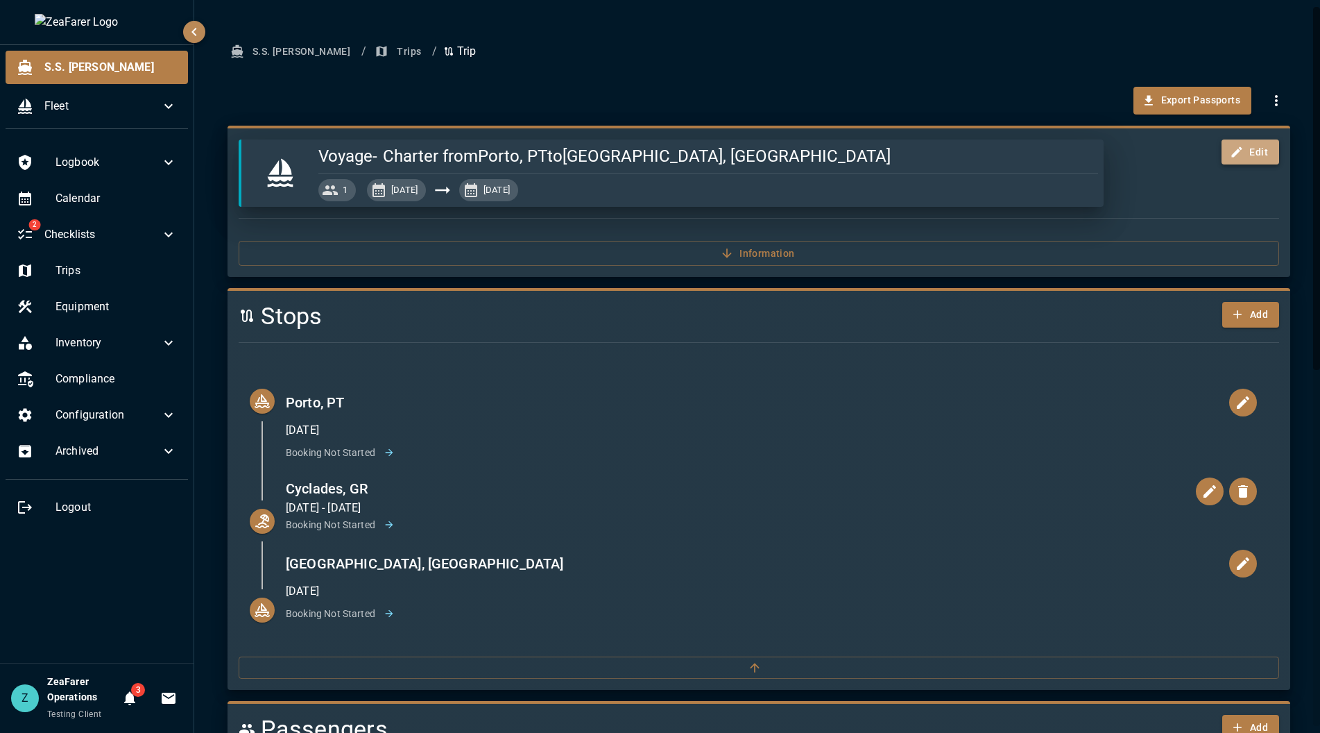
click at [1244, 155] on button "Edit" at bounding box center [1251, 152] width 58 height 26
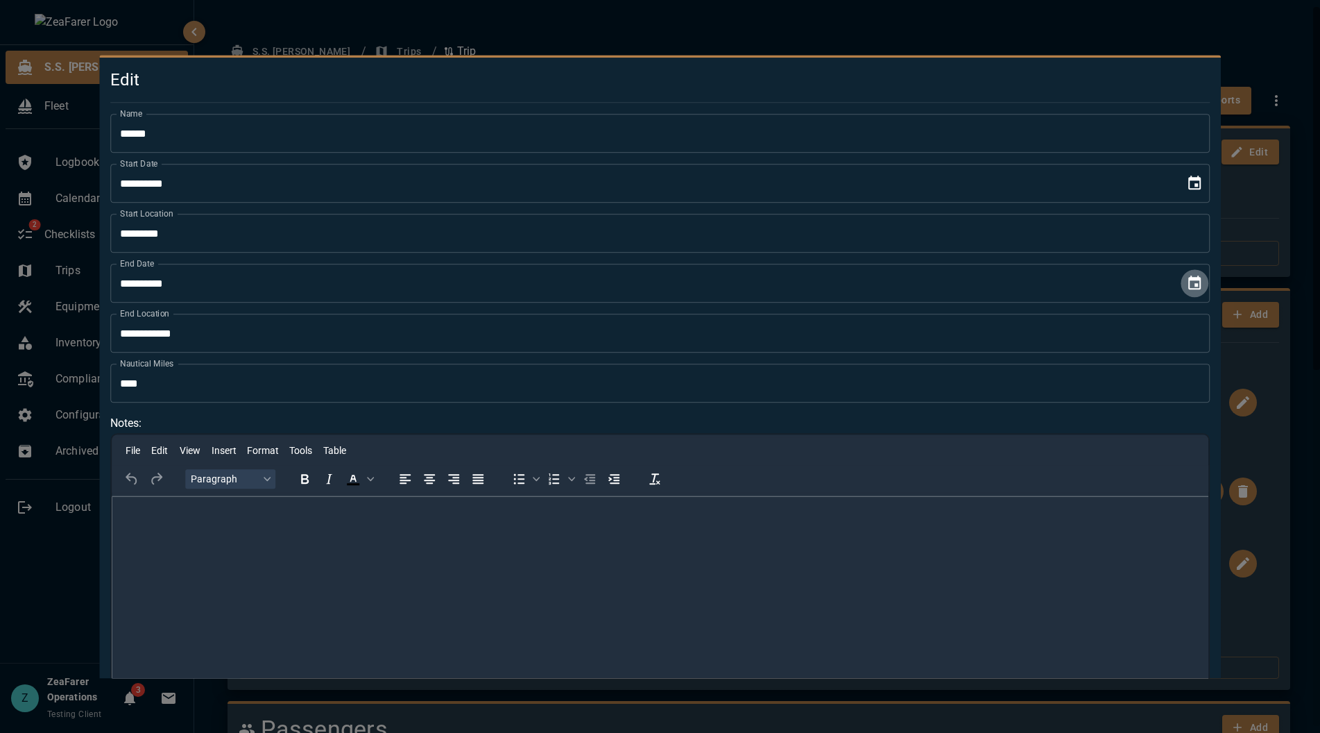
click at [1187, 291] on icon "Choose date, selected date is Oct 26, 2025" at bounding box center [1195, 283] width 17 height 17
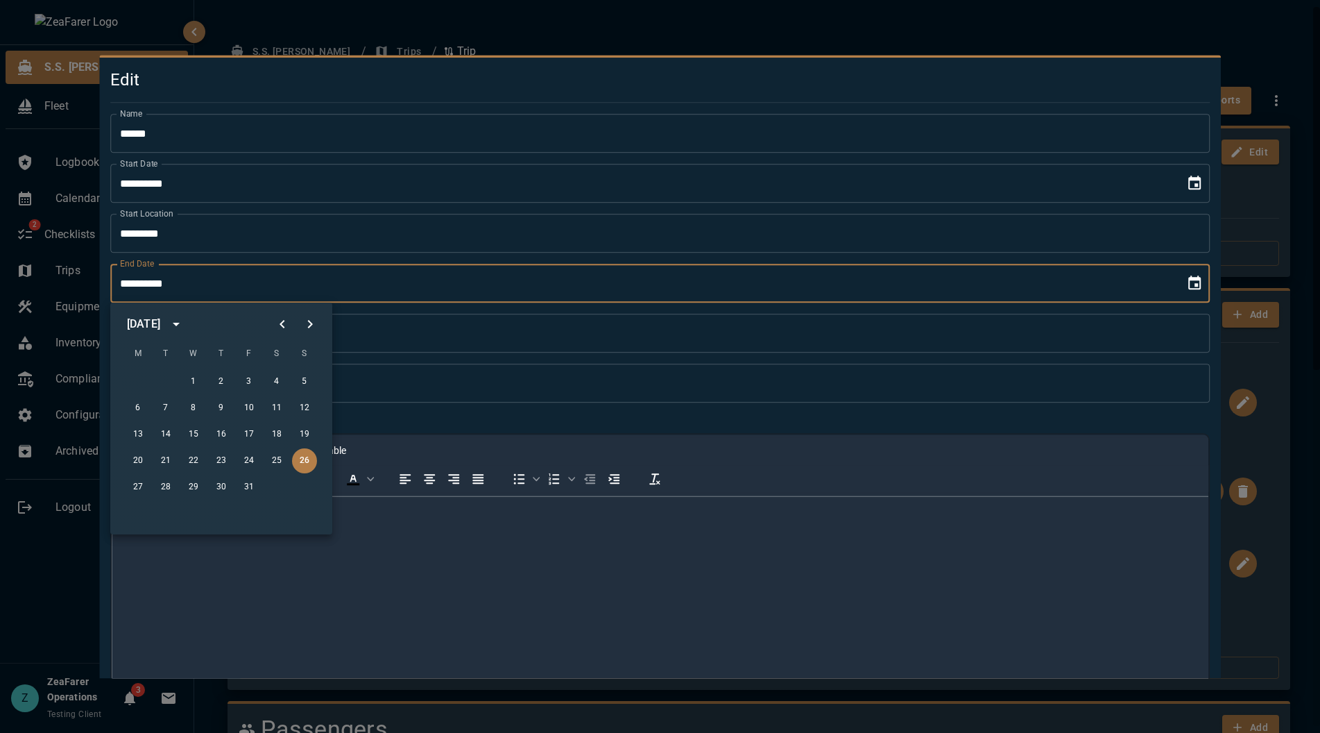
click at [1277, 346] on div at bounding box center [660, 366] width 1320 height 733
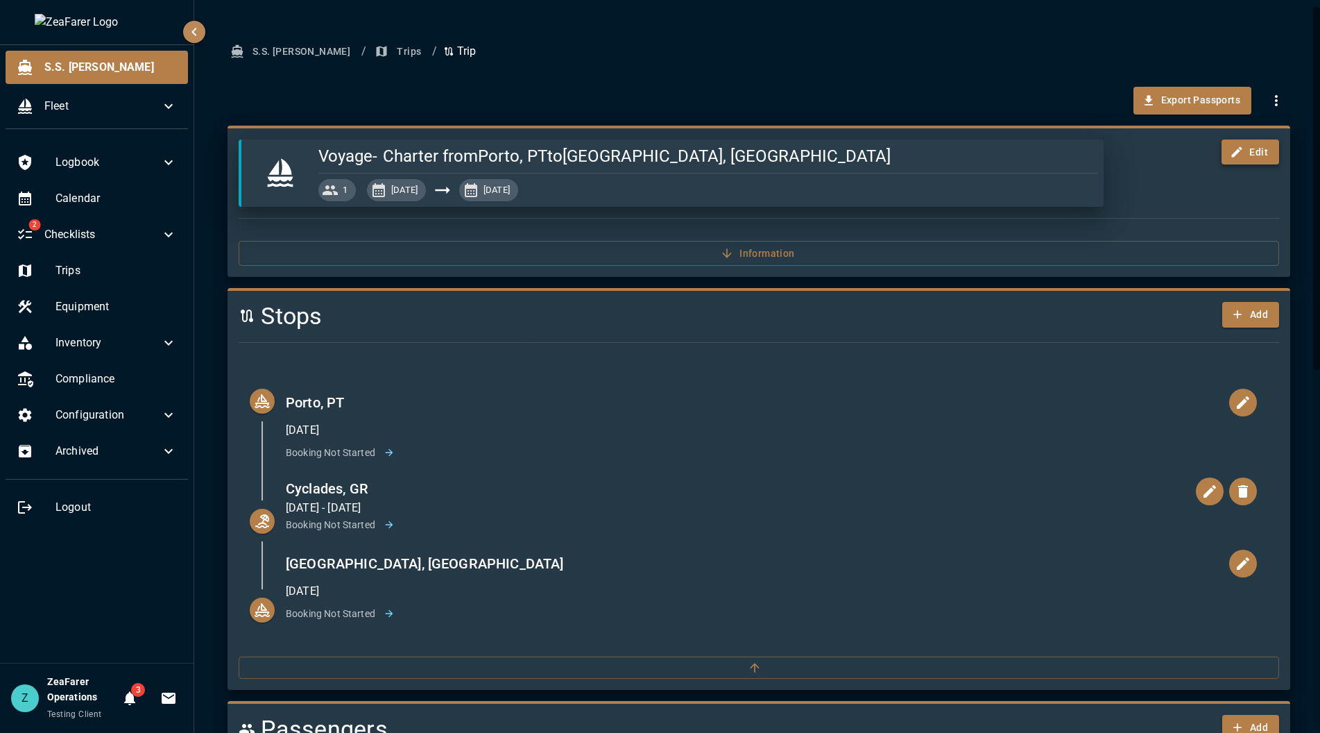
click at [1246, 152] on button "Edit" at bounding box center [1251, 152] width 58 height 26
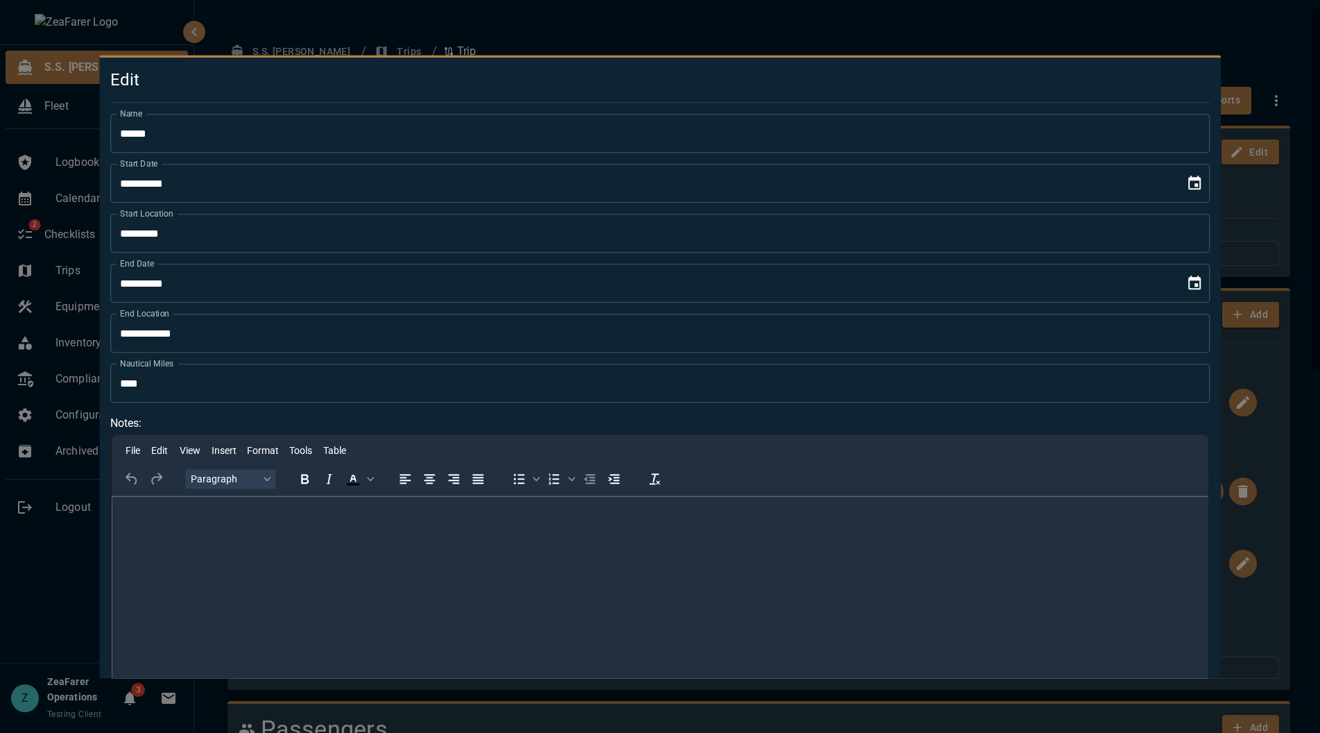
click at [1276, 377] on div at bounding box center [660, 366] width 1320 height 733
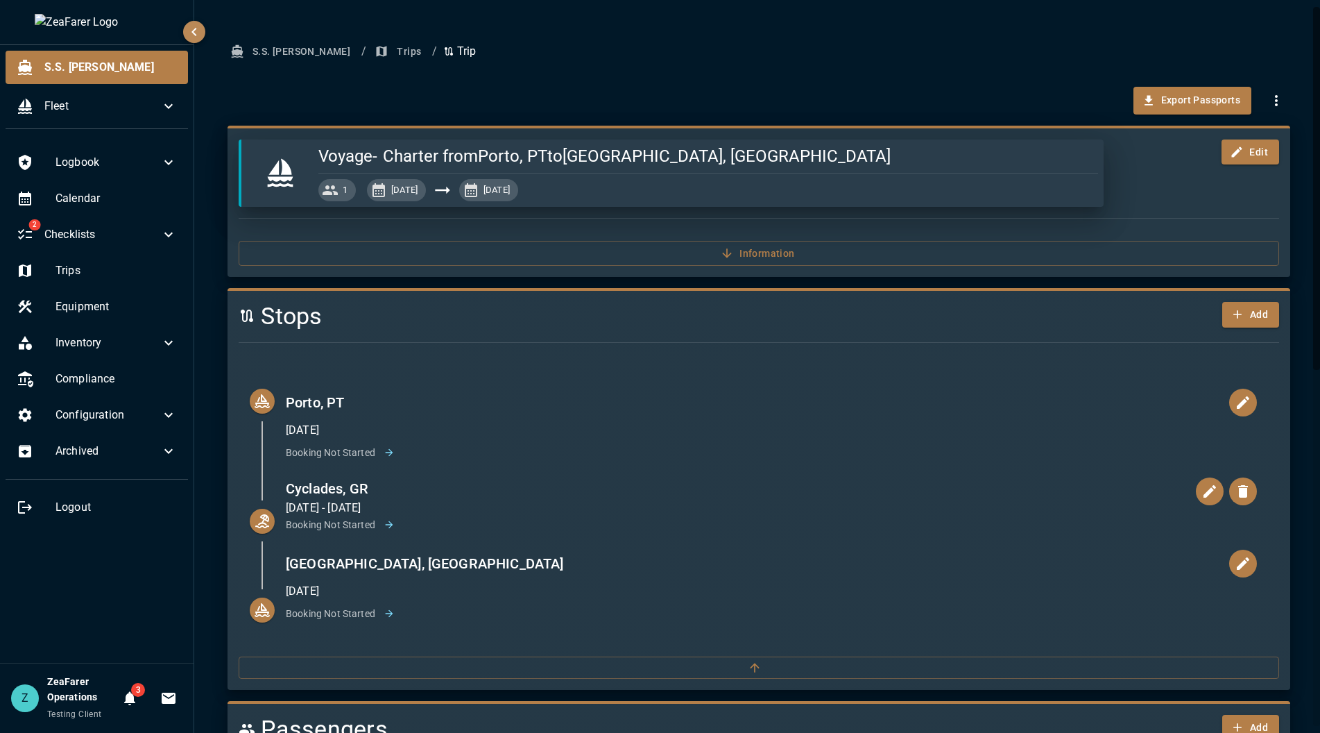
click at [983, 107] on div "Export Passports" at bounding box center [759, 101] width 1063 height 28
click at [1246, 148] on button "Edit" at bounding box center [1251, 152] width 58 height 26
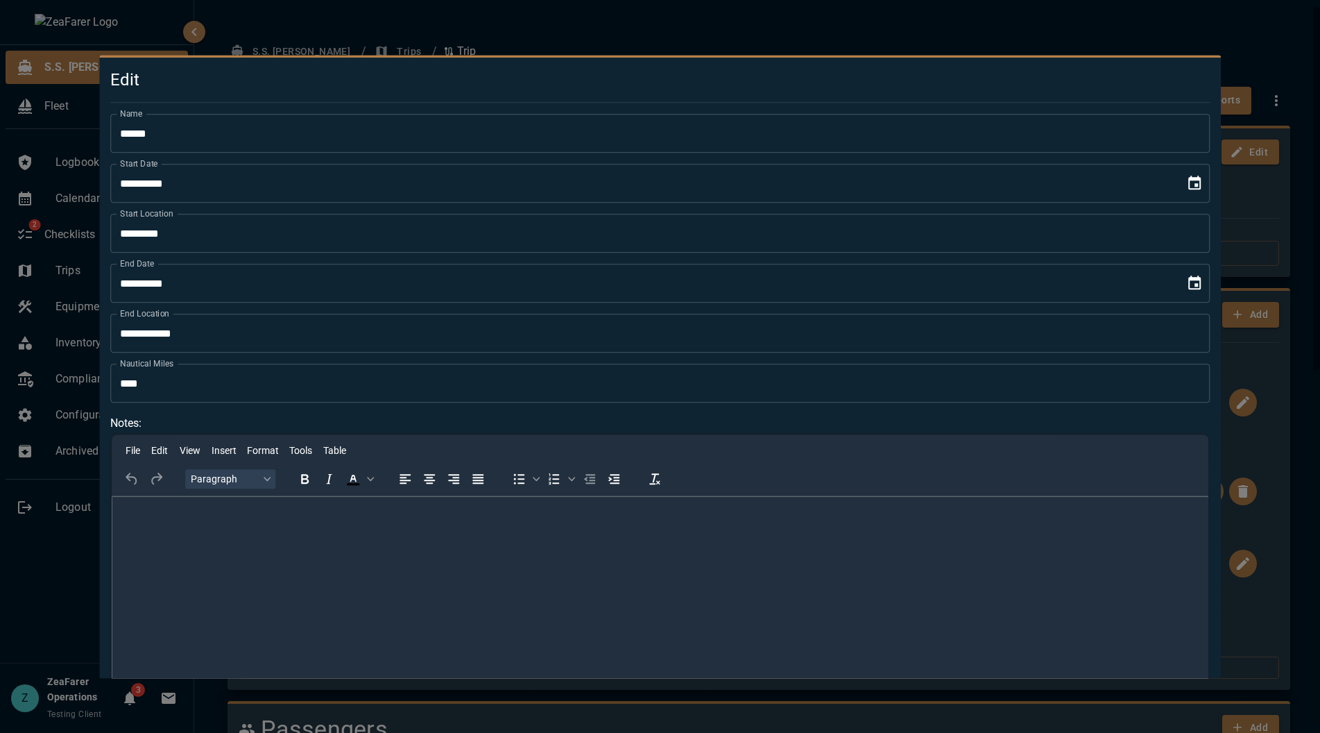
type input "**********"
click at [383, 82] on h5 "Edit" at bounding box center [660, 80] width 1101 height 22
click at [559, 26] on div at bounding box center [660, 366] width 1320 height 733
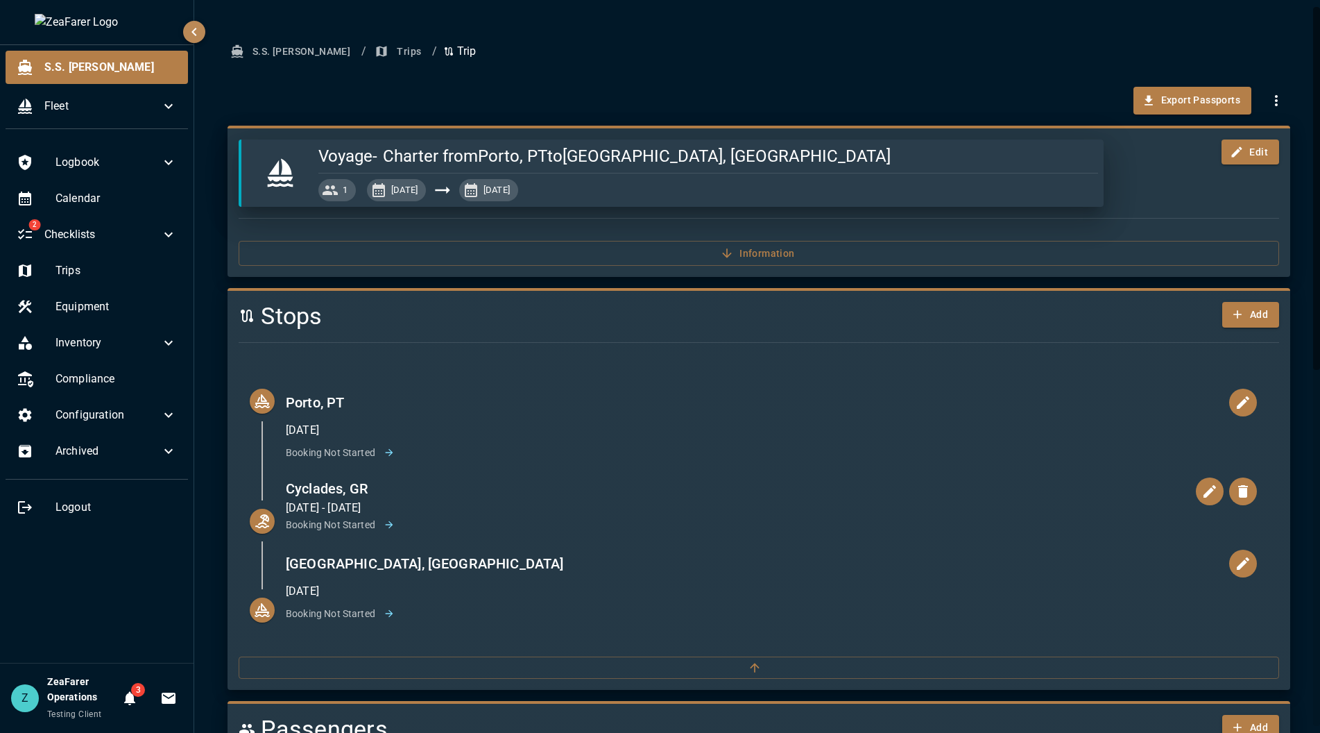
click at [613, 82] on div "Export Passports" at bounding box center [753, 95] width 1074 height 39
click at [120, 226] on span "Checklists" at bounding box center [102, 234] width 116 height 17
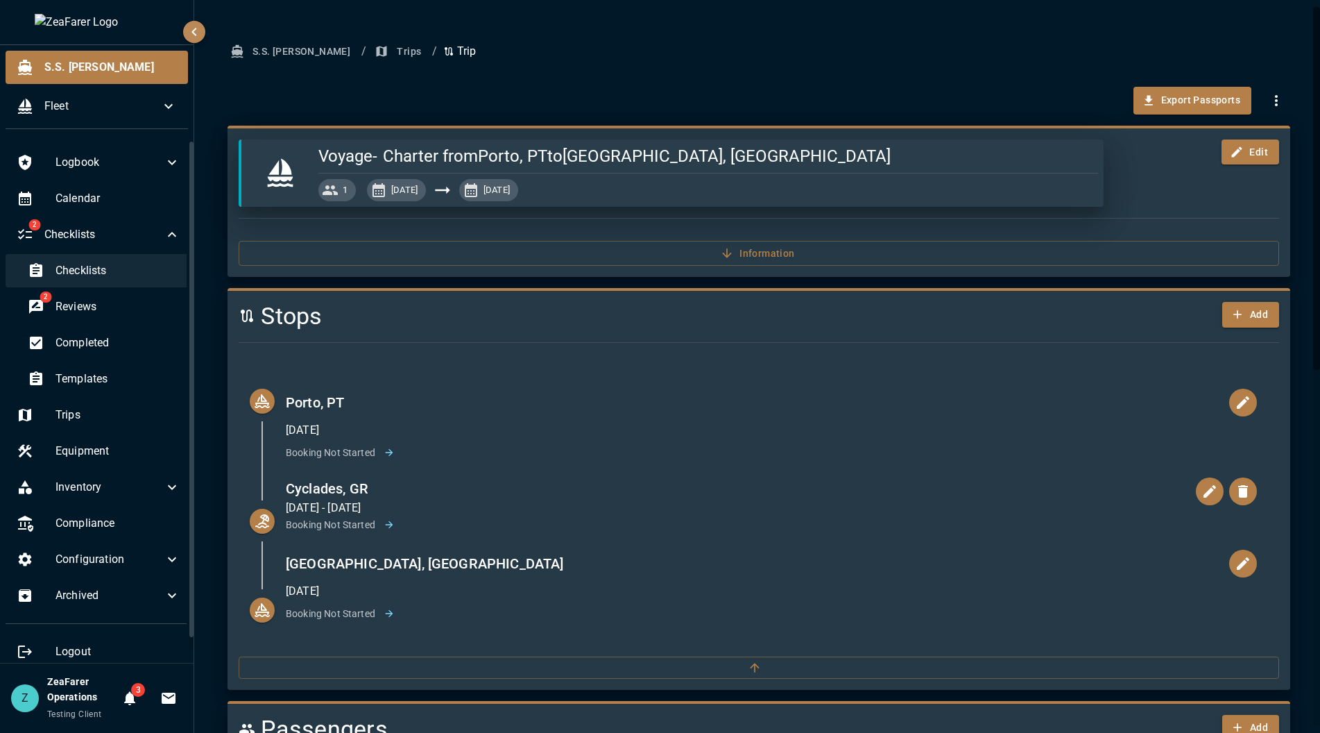
click at [122, 258] on div "Checklists" at bounding box center [104, 270] width 175 height 33
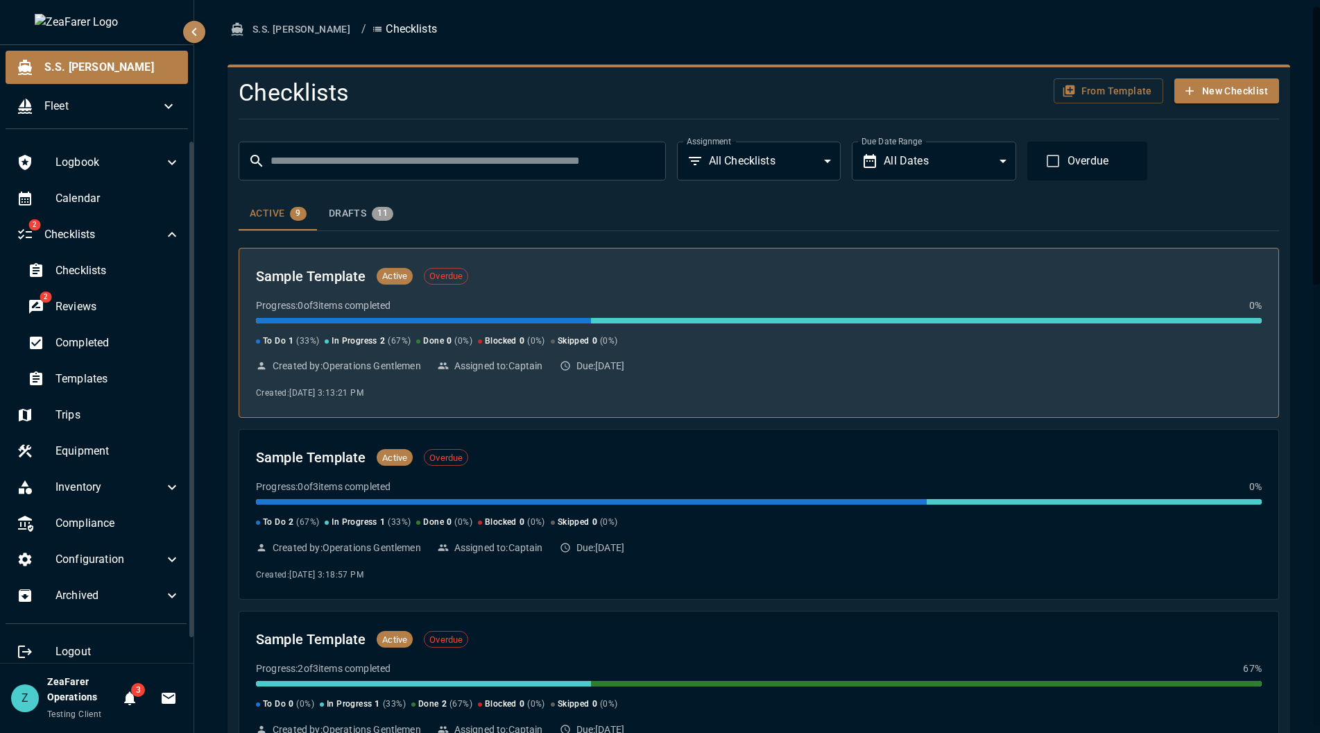
click at [940, 285] on div "Sample Template Active Overdue" at bounding box center [759, 276] width 1006 height 22
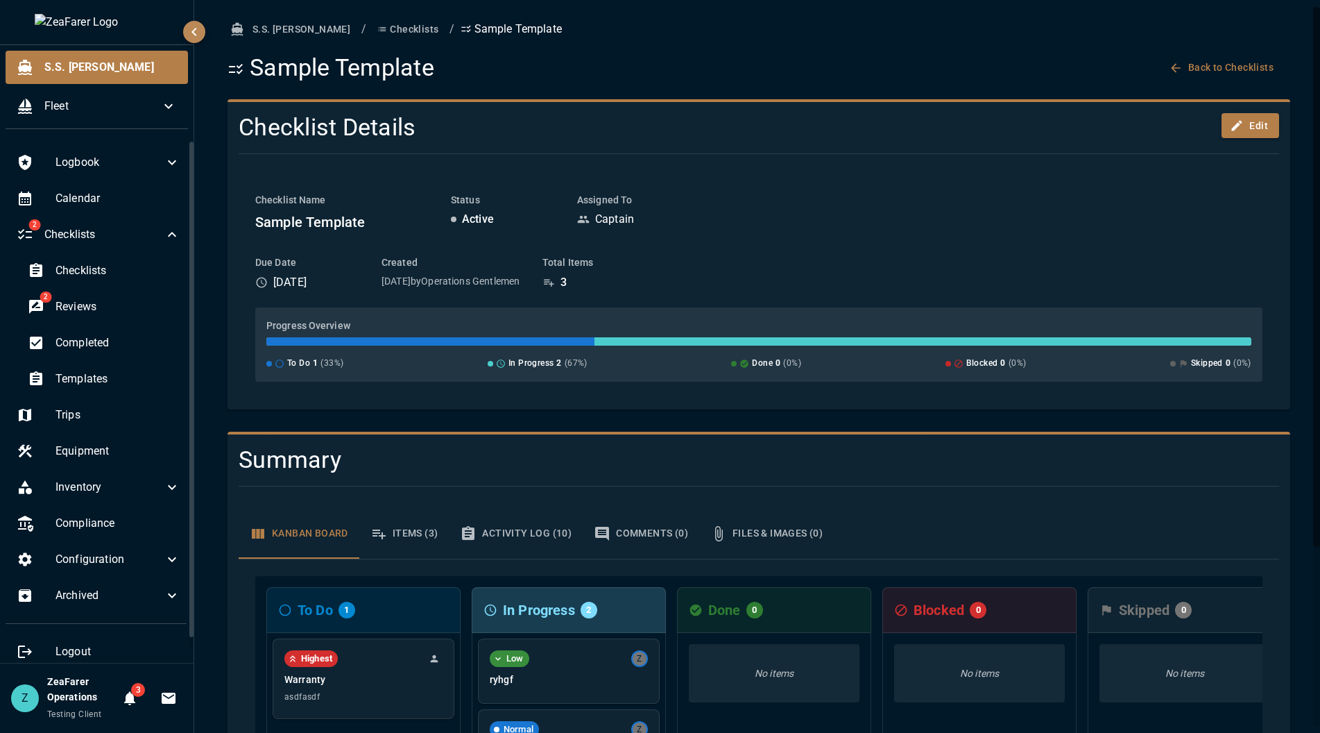
click at [359, 49] on div "S.S. Anne / Checklists / Sample Template Sample Template Back to Checklists" at bounding box center [759, 49] width 1063 height 65
click at [372, 34] on button "Checklists" at bounding box center [408, 30] width 72 height 26
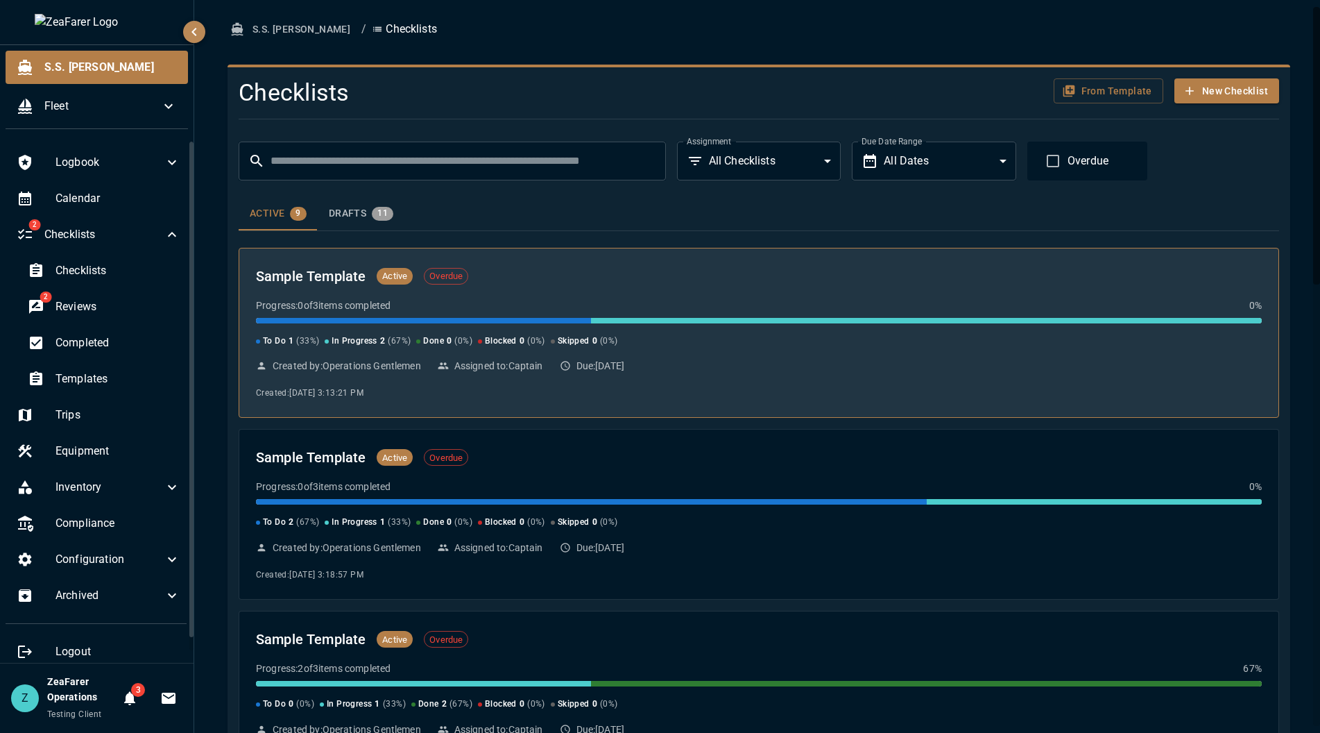
click at [561, 353] on div "Sample Template Active Overdue Progress: 0 of 3 items completed 0 % To Do 1 ( 3…" at bounding box center [759, 333] width 1006 height 136
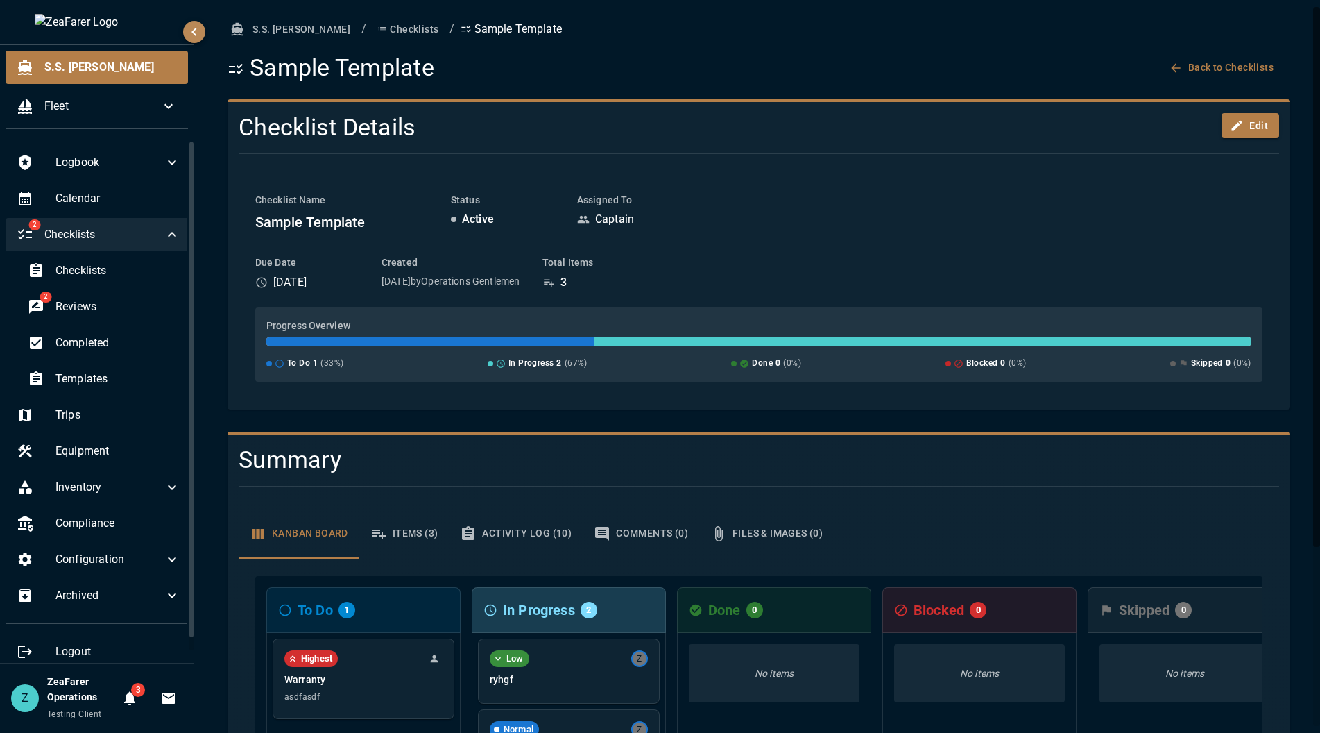
click at [143, 243] on span "Checklists" at bounding box center [103, 234] width 119 height 17
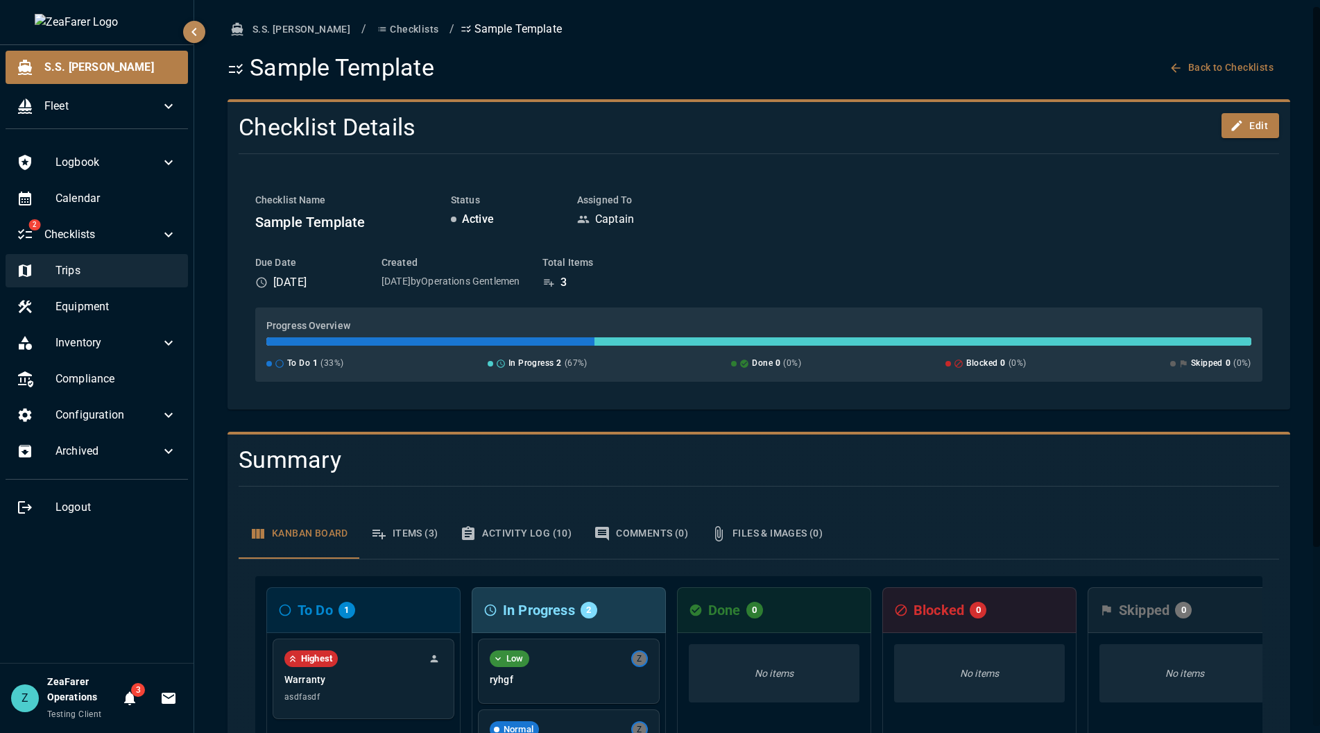
click at [136, 286] on div "Trips" at bounding box center [97, 270] width 182 height 33
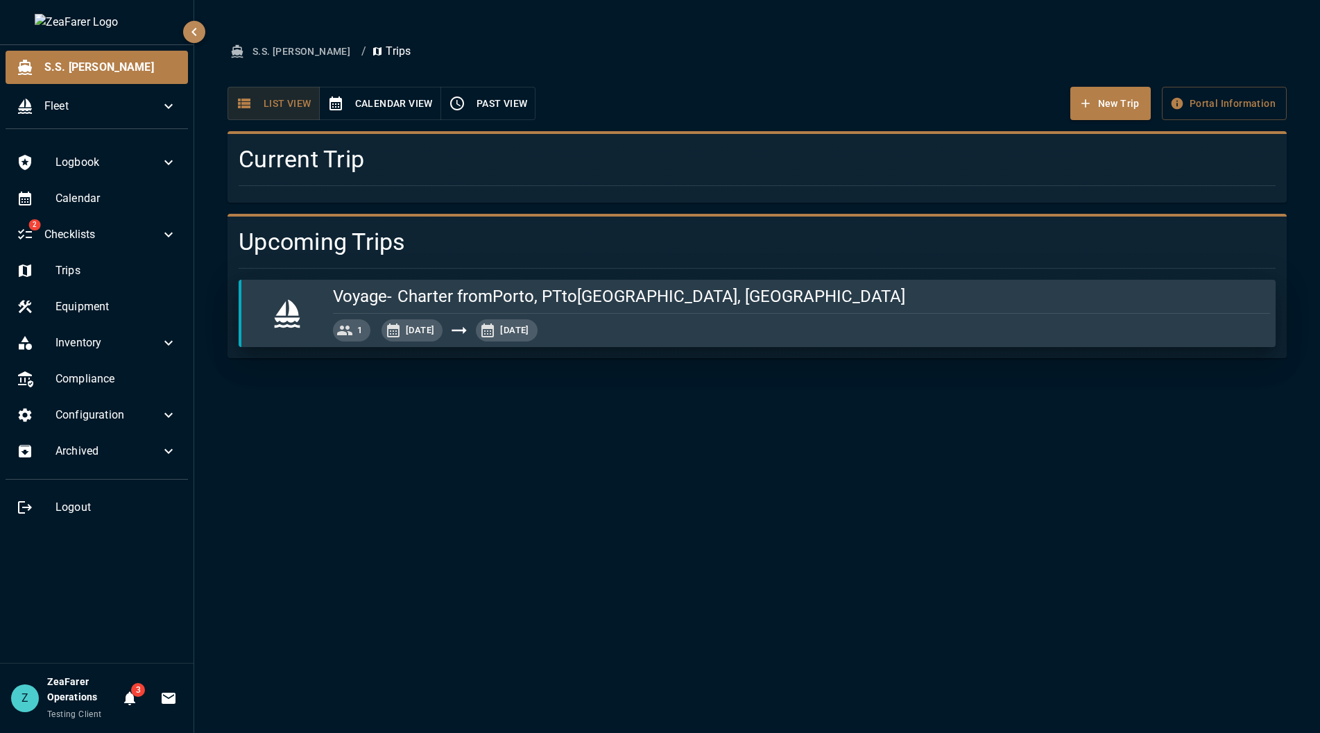
click at [1209, 127] on div "Current Trip" at bounding box center [751, 161] width 1071 height 83
click at [1214, 107] on button "Portal Information" at bounding box center [1224, 104] width 125 height 34
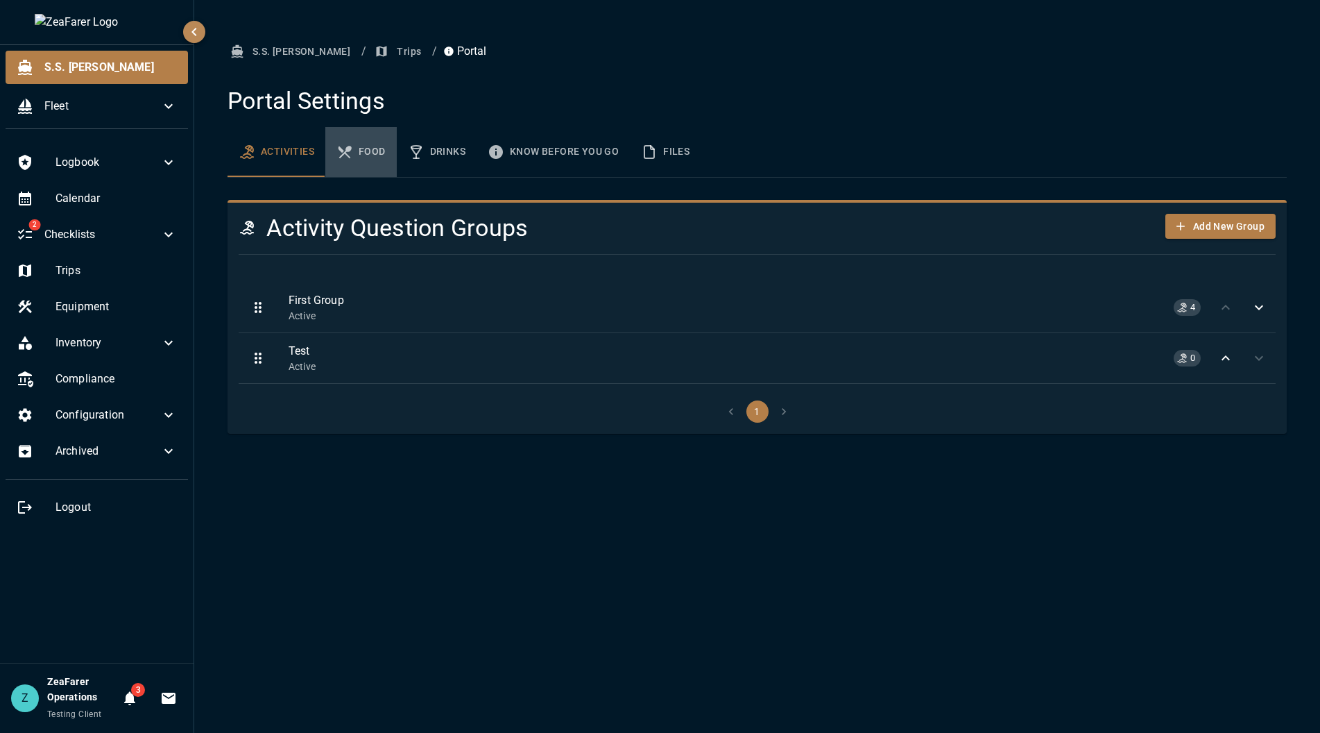
click at [360, 153] on button "Food" at bounding box center [360, 152] width 71 height 50
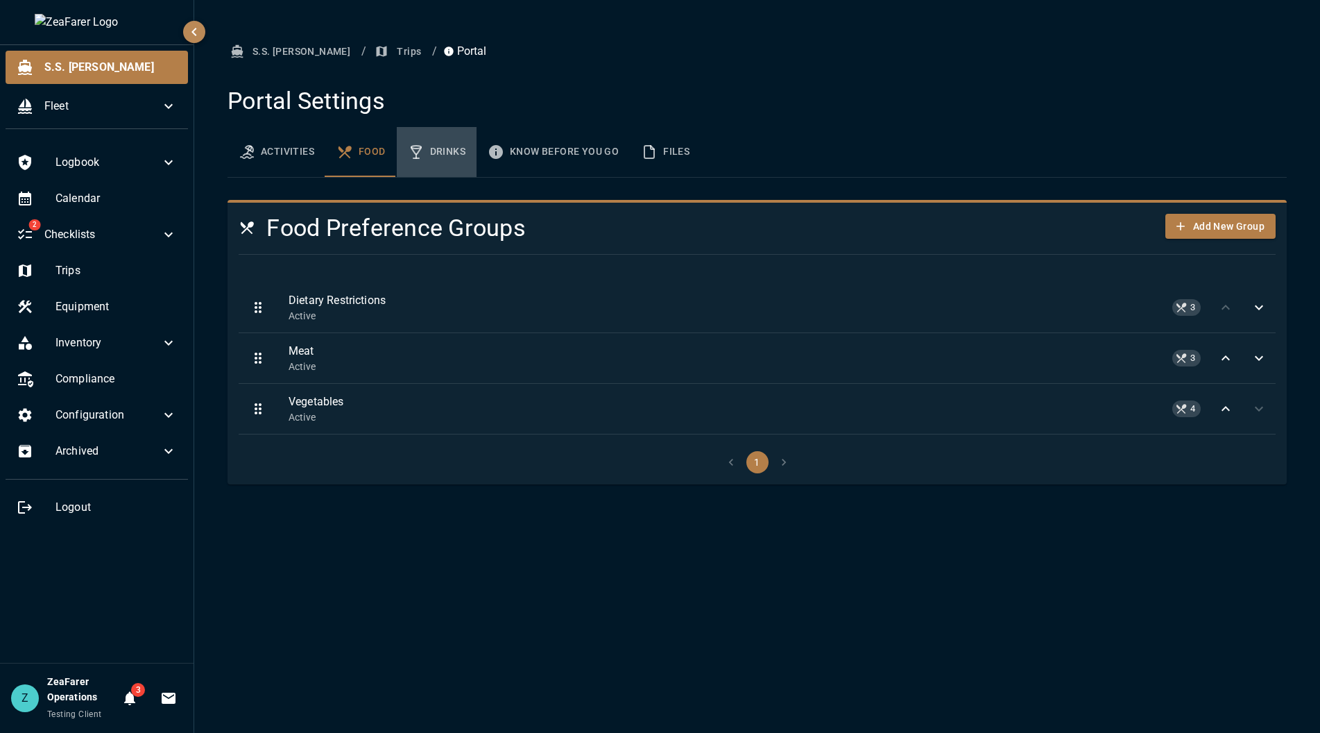
click at [448, 151] on button "Drinks" at bounding box center [437, 152] width 80 height 50
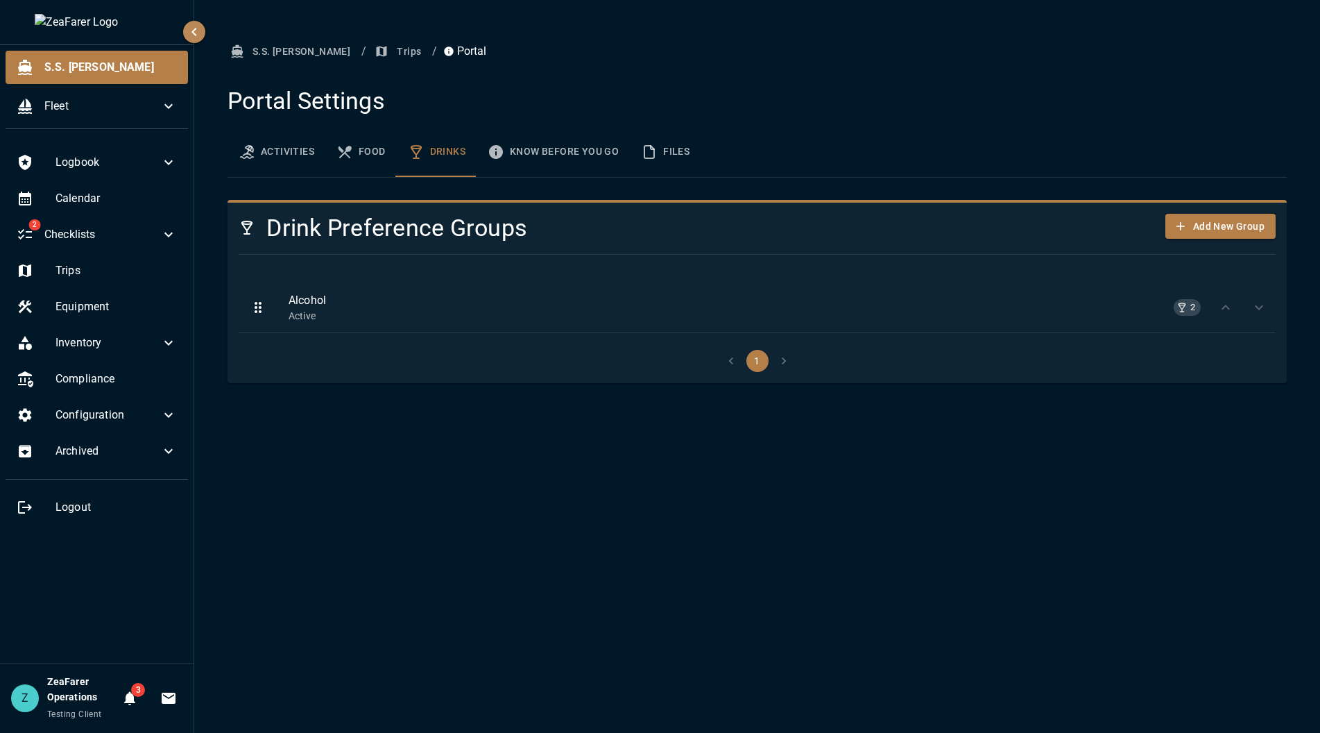
click at [557, 153] on button "Know Before You Go" at bounding box center [553, 152] width 153 height 50
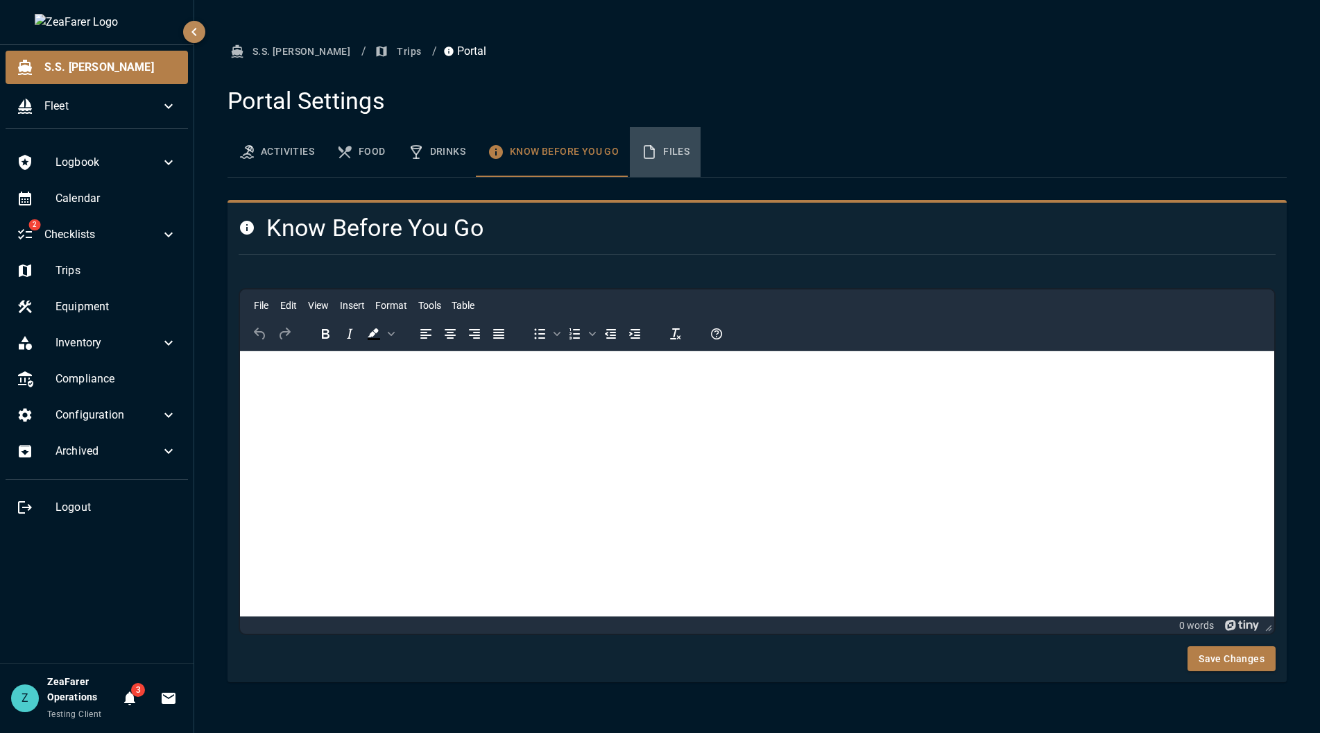
click at [648, 146] on icon "basic tabs example" at bounding box center [649, 152] width 17 height 17
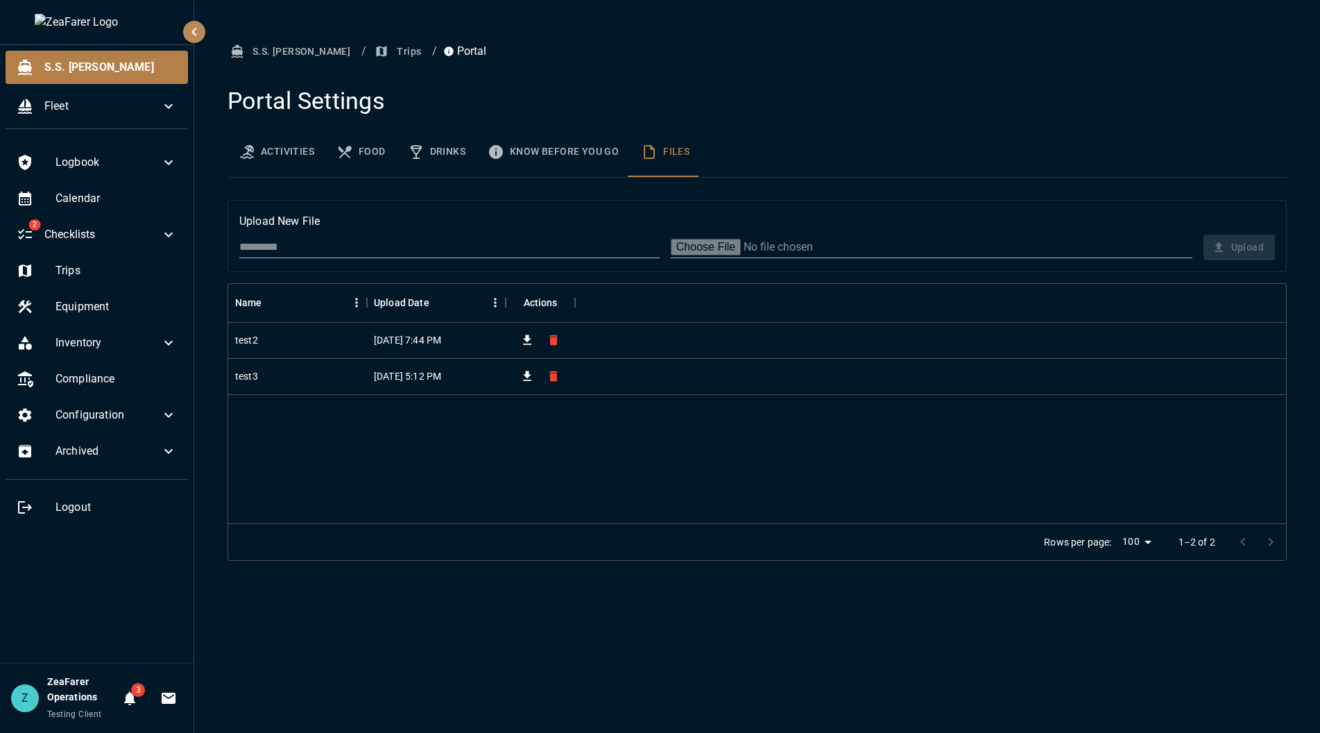
click at [833, 162] on div "Activities Food Drinks Know Before You Go Files" at bounding box center [758, 152] width 1060 height 50
drag, startPoint x: 492, startPoint y: 68, endPoint x: 439, endPoint y: 119, distance: 73.1
click at [492, 68] on div "S.S. Anne / Trips / Portal Portal Settings Activities Drinks Food Know Before Y…" at bounding box center [757, 300] width 1093 height 522
click at [351, 151] on icon "basic tabs example" at bounding box center [345, 152] width 17 height 17
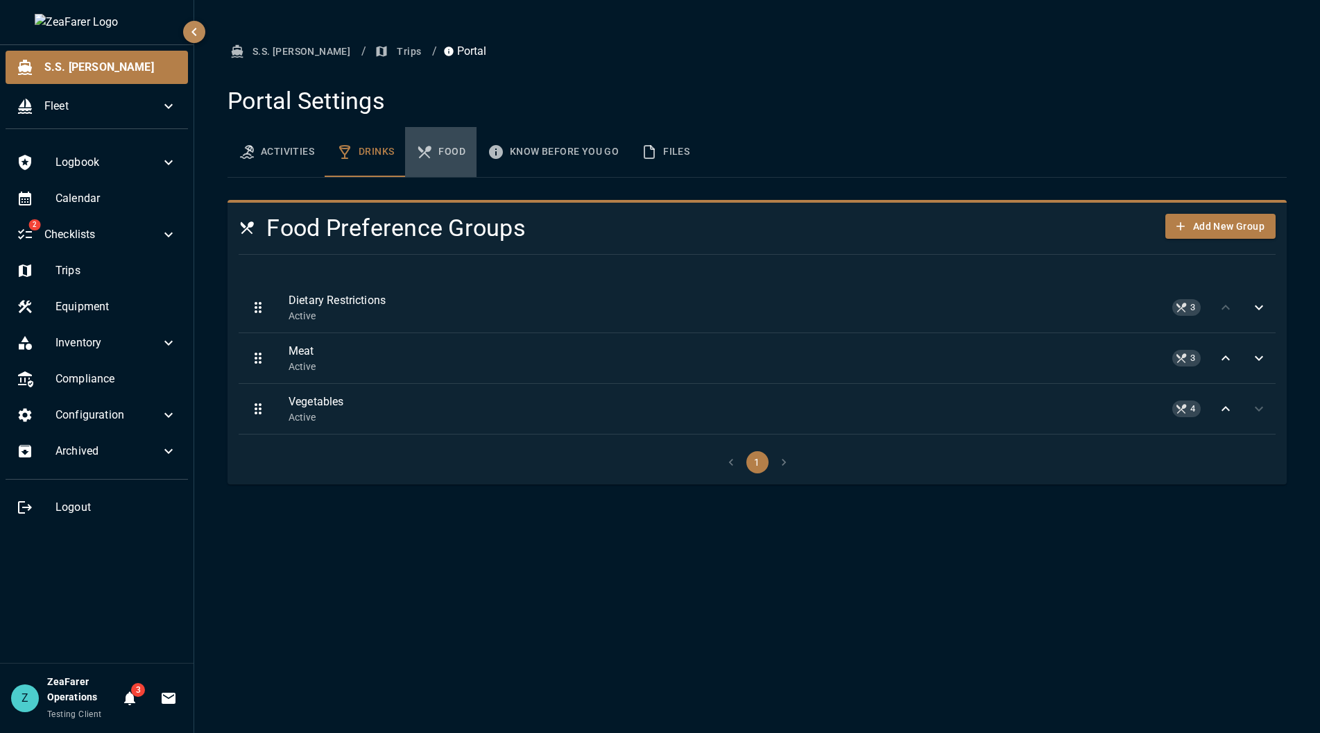
click at [423, 153] on icon "basic tabs example" at bounding box center [424, 152] width 17 height 17
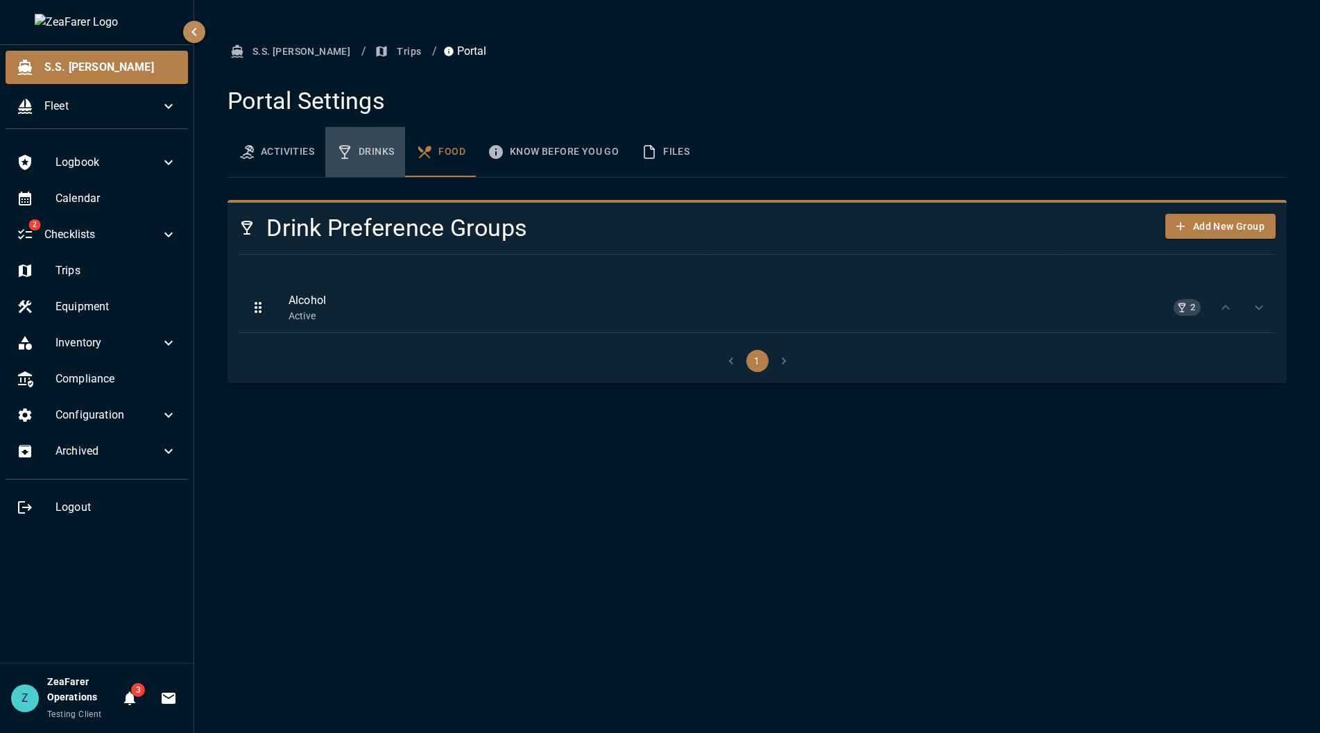
click at [378, 155] on button "Drinks" at bounding box center [365, 152] width 80 height 50
click at [434, 148] on button "Food" at bounding box center [440, 152] width 71 height 50
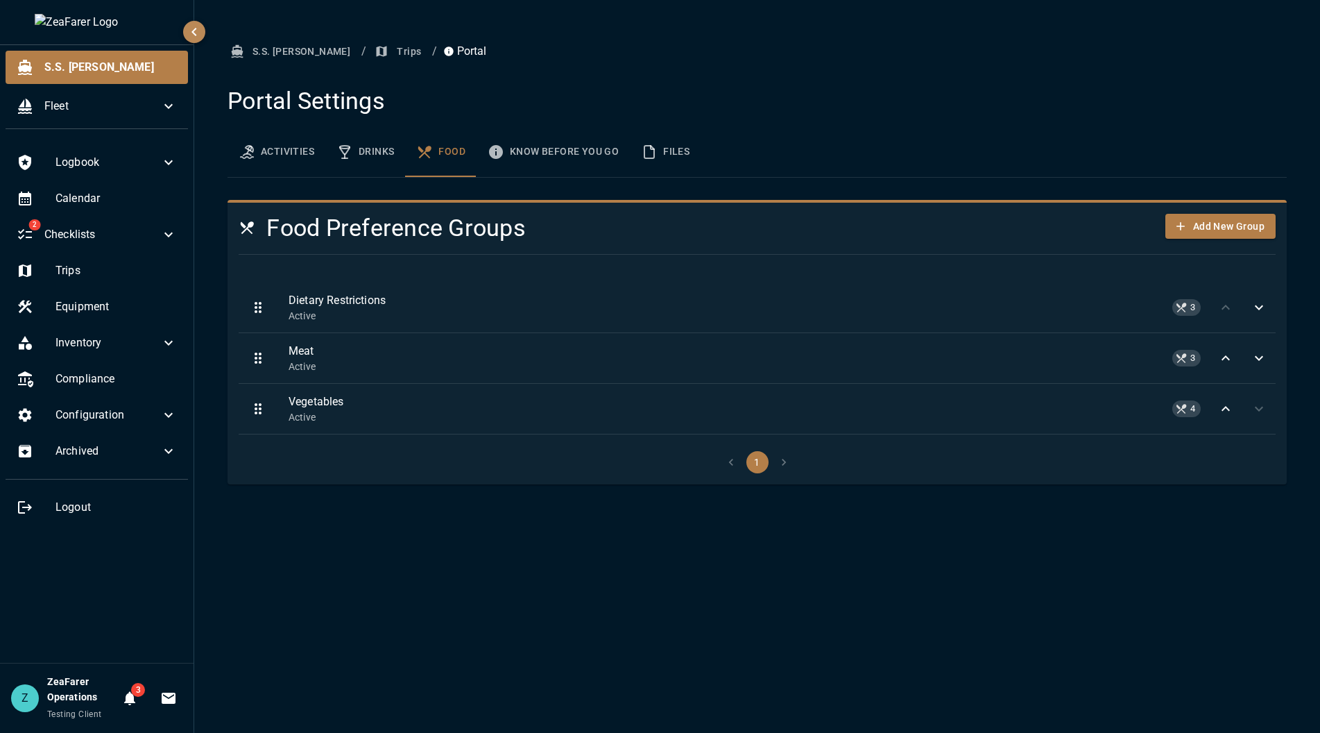
click at [362, 159] on button "Drinks" at bounding box center [365, 152] width 80 height 50
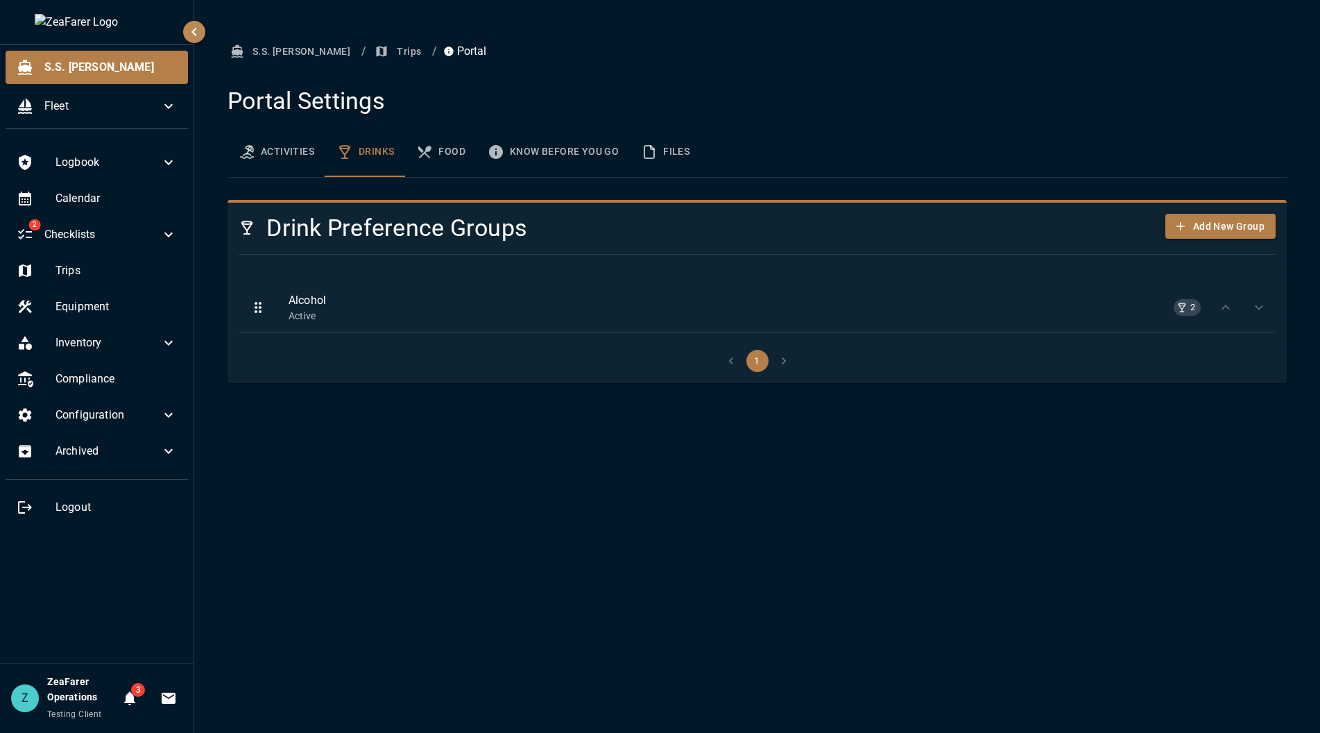
click at [477, 603] on div "S.S. Anne / Trips / Portal Portal Settings Activities Drinks Food Know Before Y…" at bounding box center [757, 366] width 1126 height 733
click at [458, 163] on button "Food" at bounding box center [440, 152] width 71 height 50
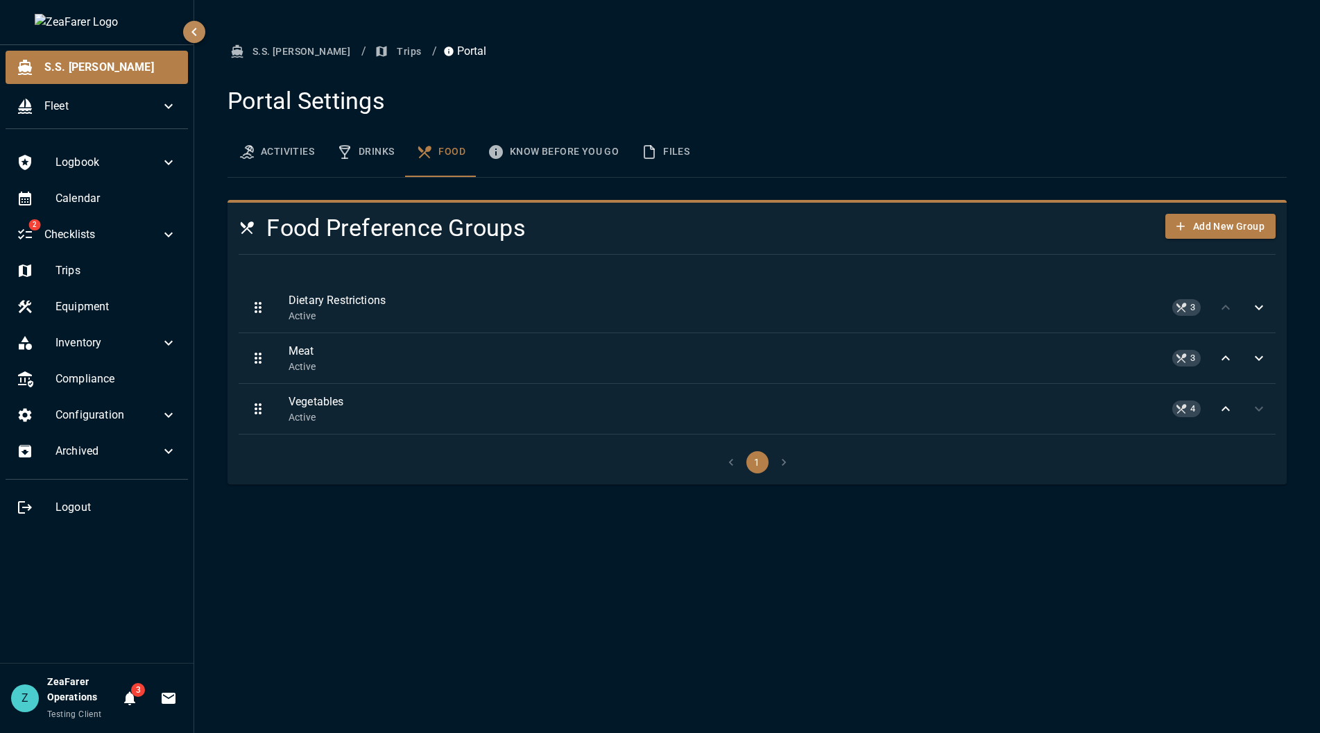
click at [389, 321] on p "Active" at bounding box center [766, 316] width 954 height 14
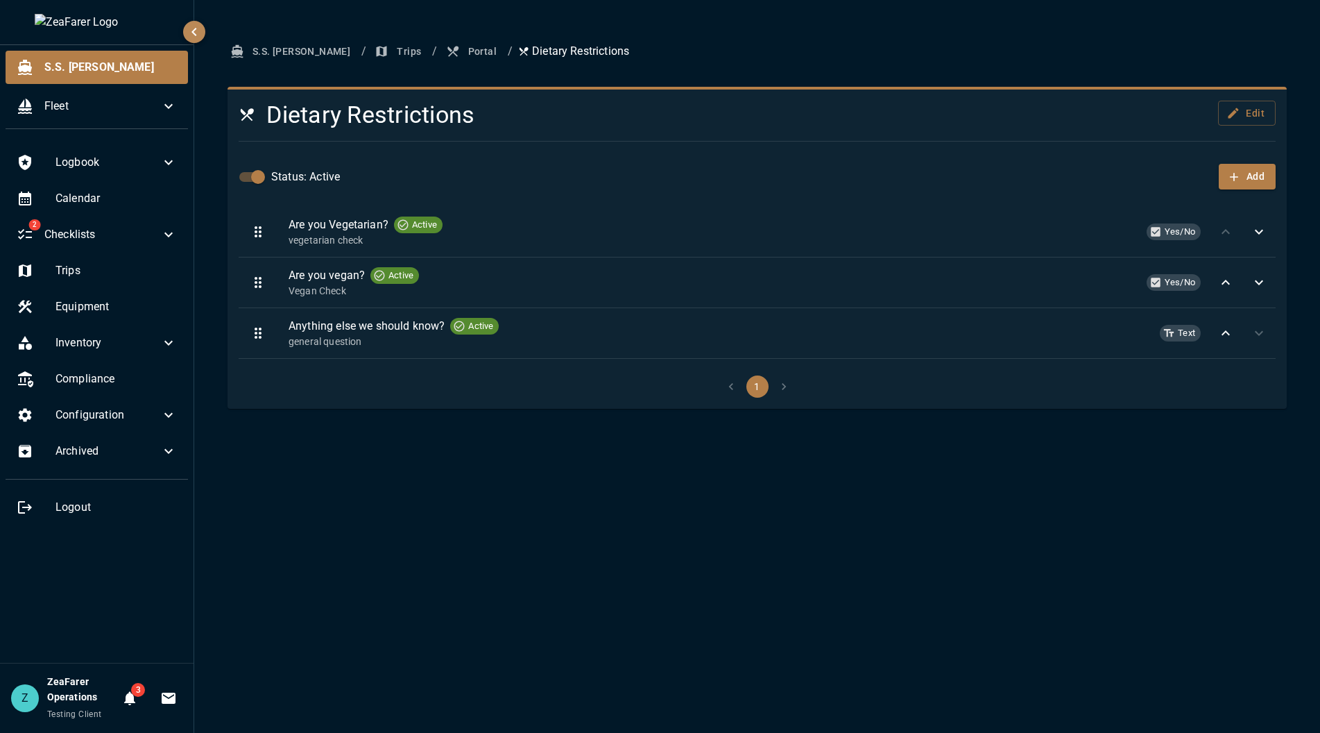
click at [446, 51] on span "button" at bounding box center [454, 51] width 17 height 14
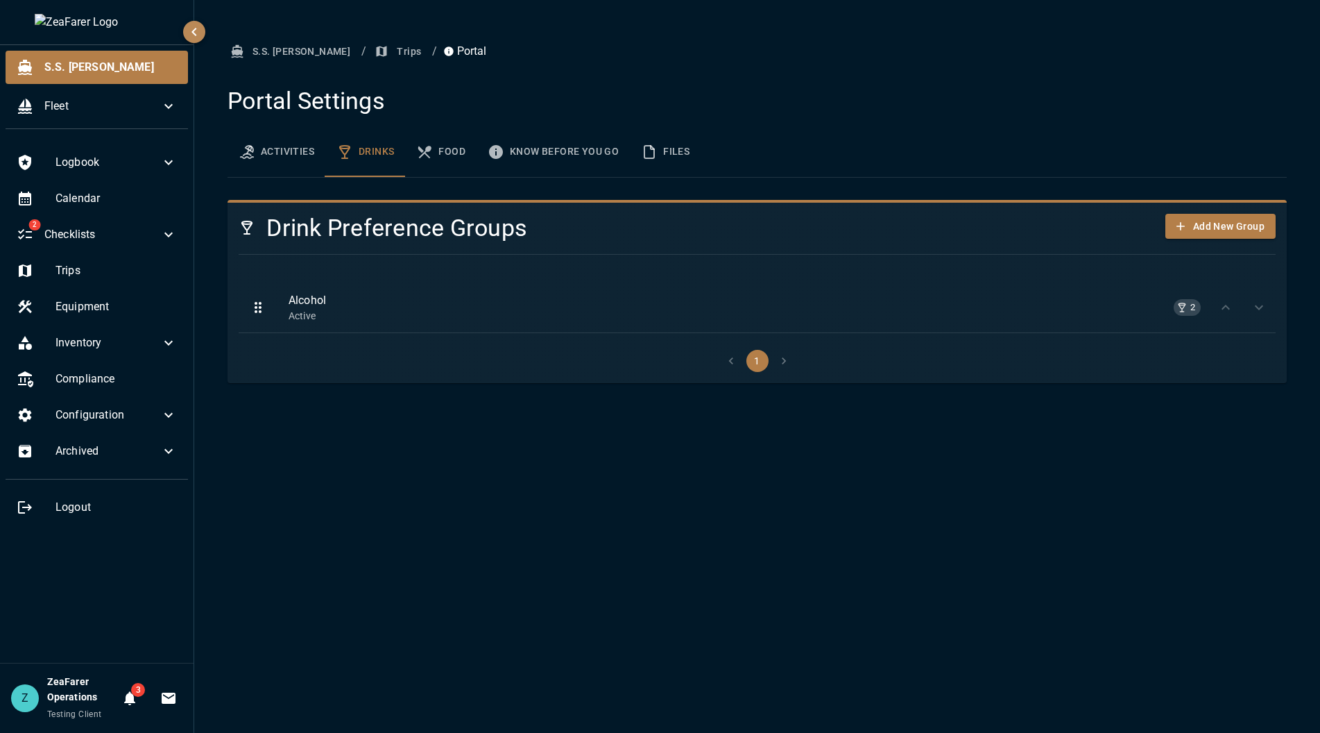
click at [411, 305] on span "Alcohol" at bounding box center [766, 300] width 954 height 17
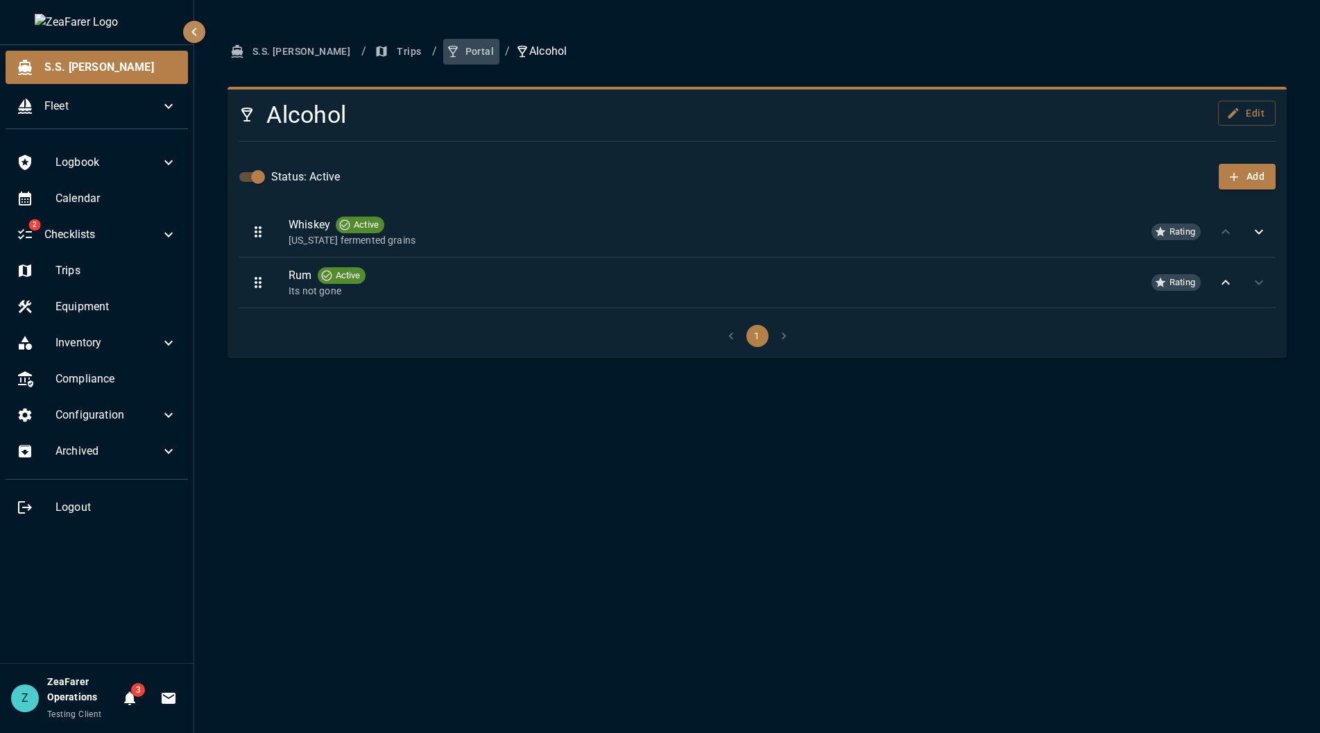
click at [443, 54] on button "Portal" at bounding box center [471, 52] width 56 height 26
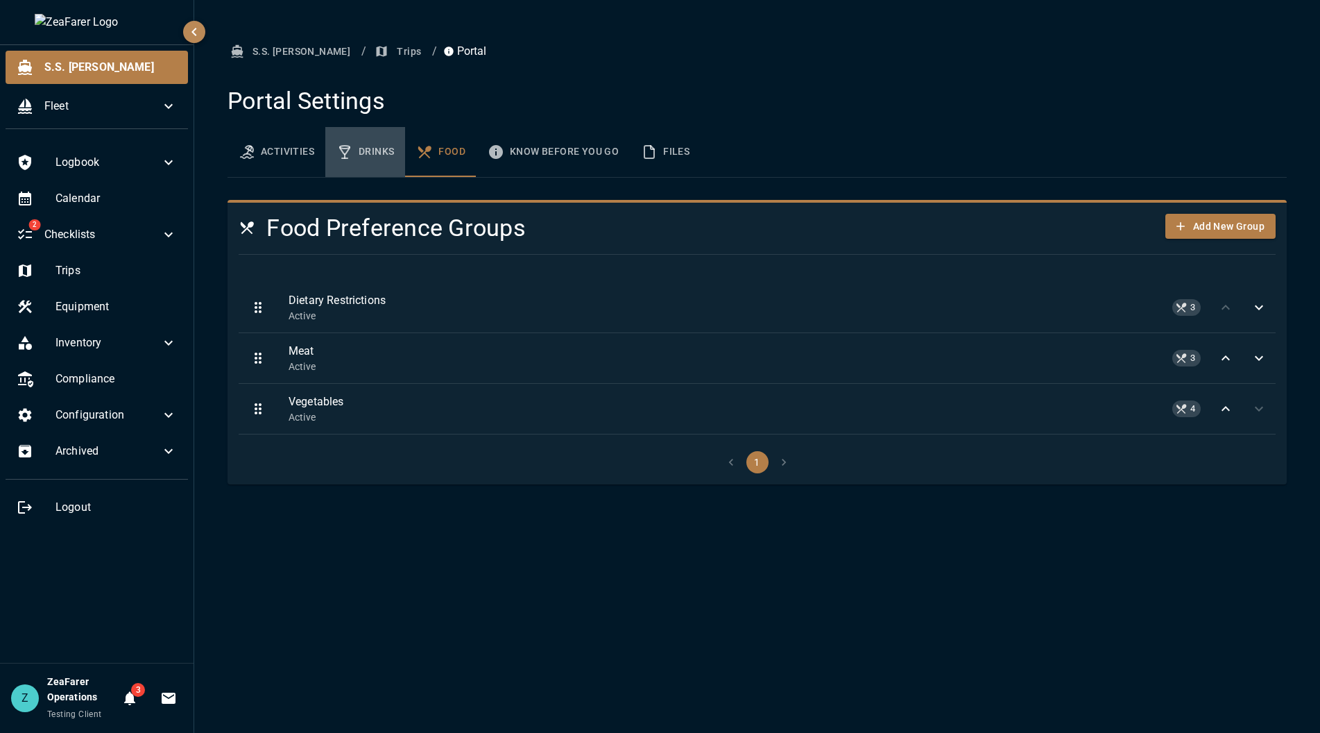
click at [355, 154] on button "Drinks" at bounding box center [365, 152] width 80 height 50
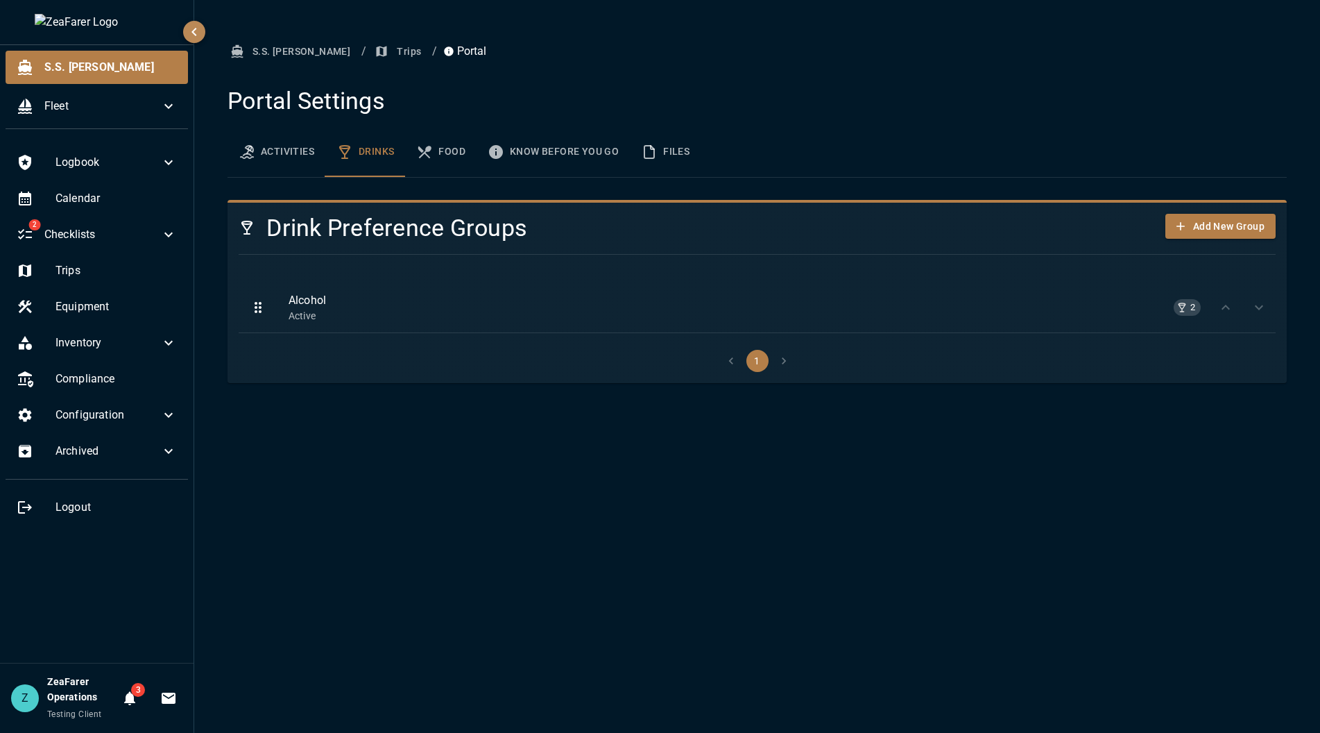
click at [285, 157] on button "Activities" at bounding box center [277, 152] width 98 height 50
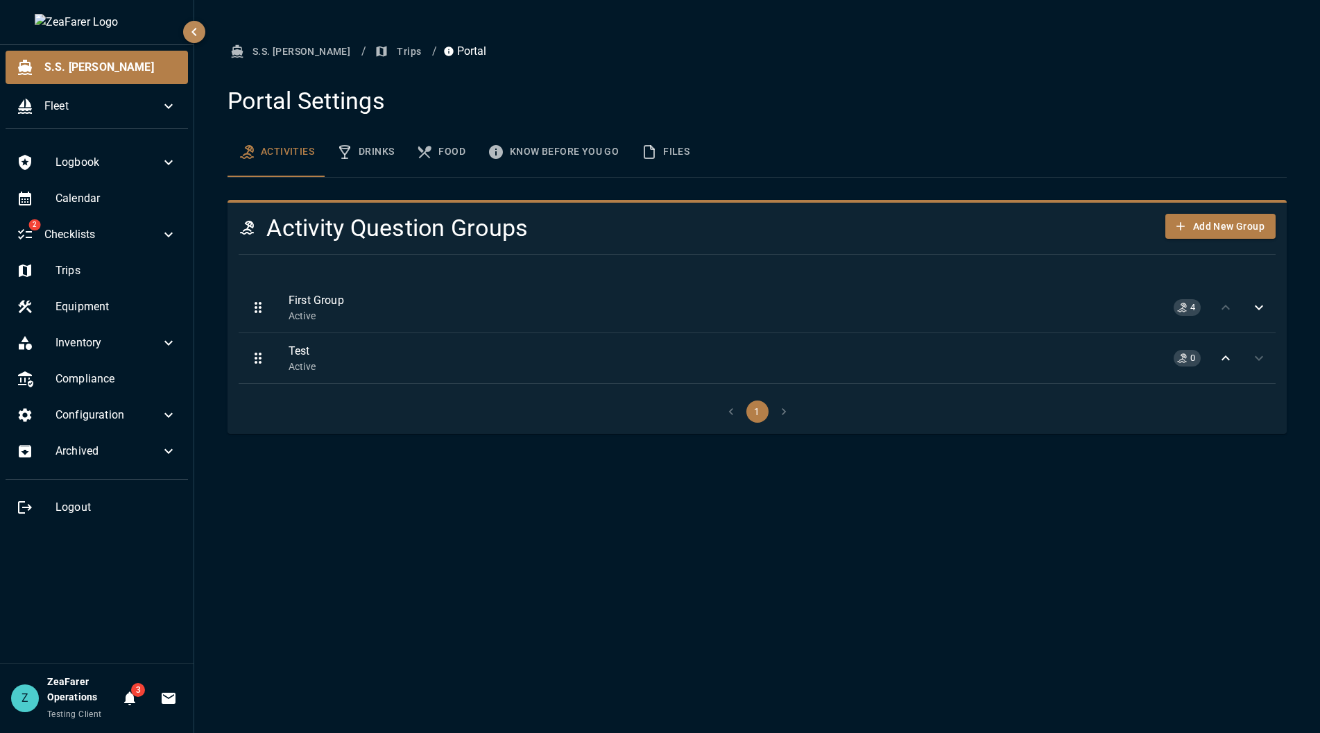
click at [615, 294] on span "First Group" at bounding box center [766, 300] width 954 height 17
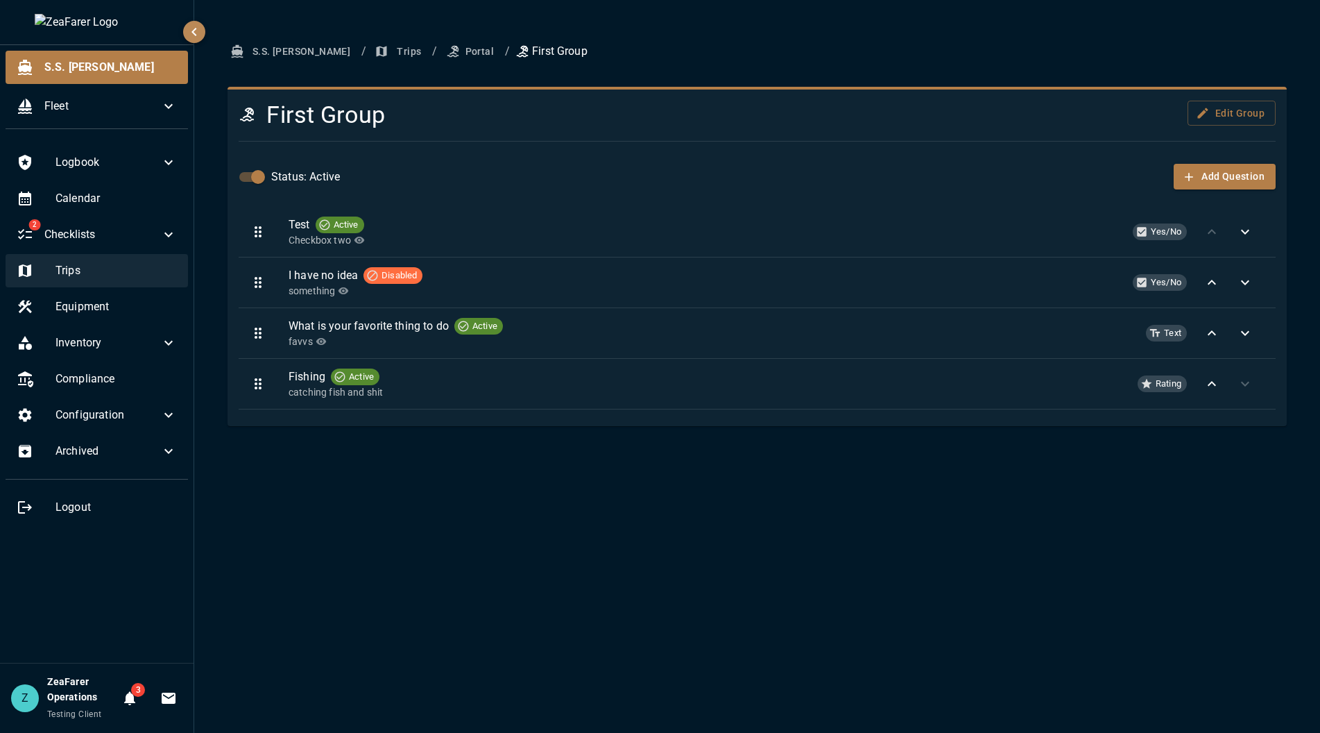
click at [101, 268] on span "Trips" at bounding box center [116, 270] width 121 height 17
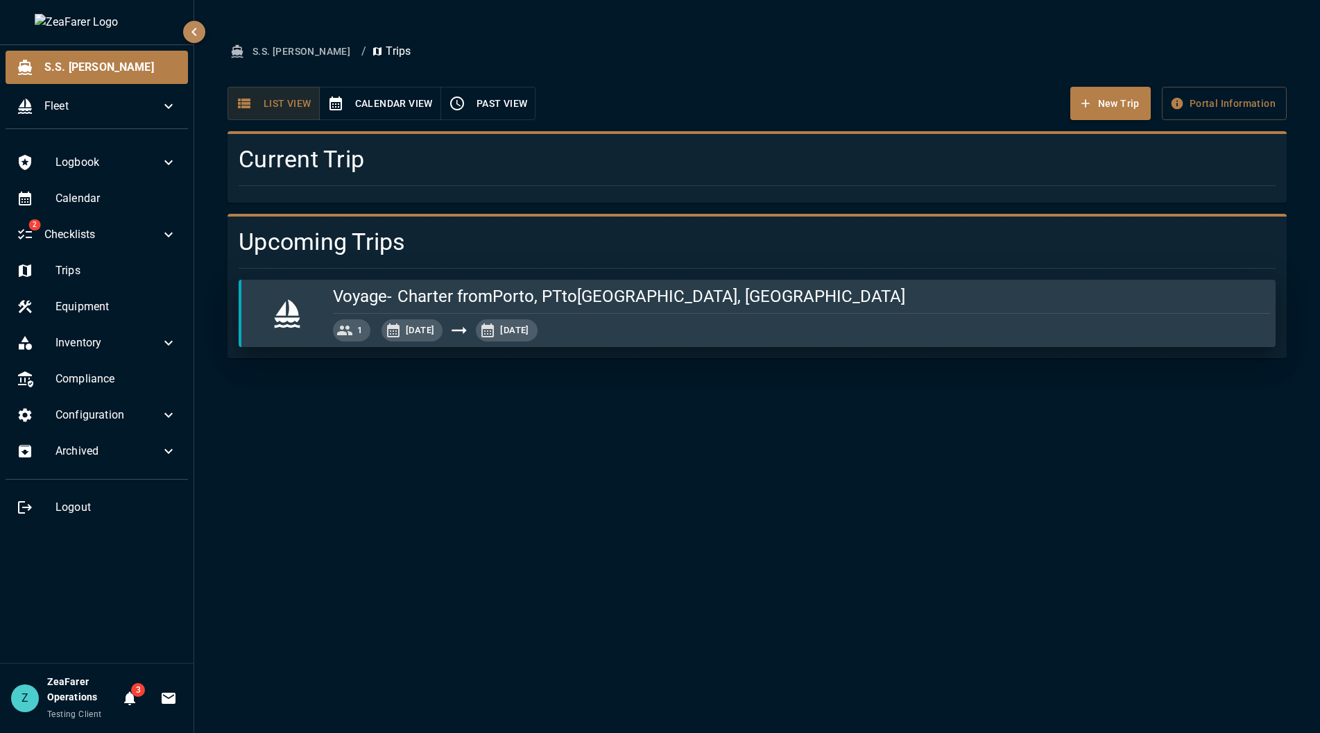
click at [847, 67] on div "S.S. Anne / Trips New Trip Portal Information List View Calendar View Past View…" at bounding box center [757, 198] width 1093 height 319
click at [1280, 92] on button "Portal Information" at bounding box center [1224, 104] width 125 height 34
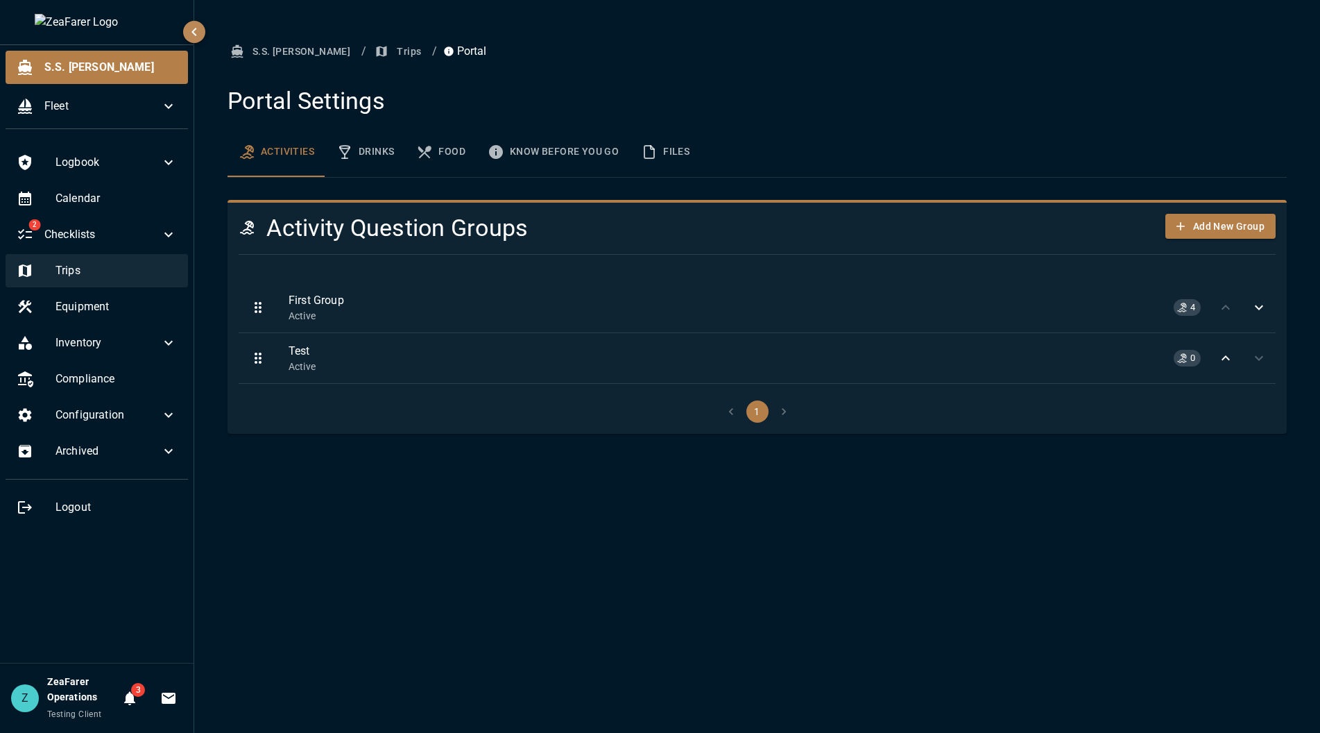
click at [132, 272] on span "Trips" at bounding box center [116, 270] width 121 height 17
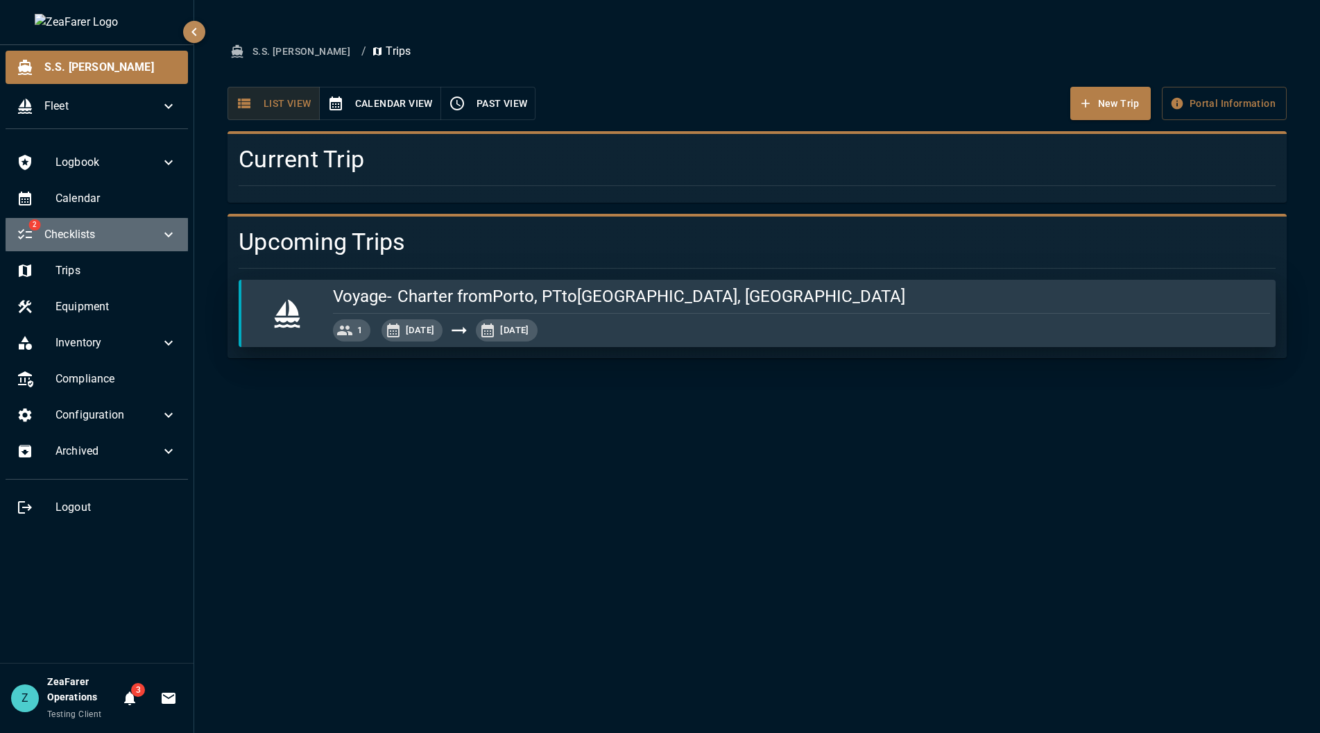
click at [67, 219] on div "2 Checklists" at bounding box center [97, 234] width 182 height 33
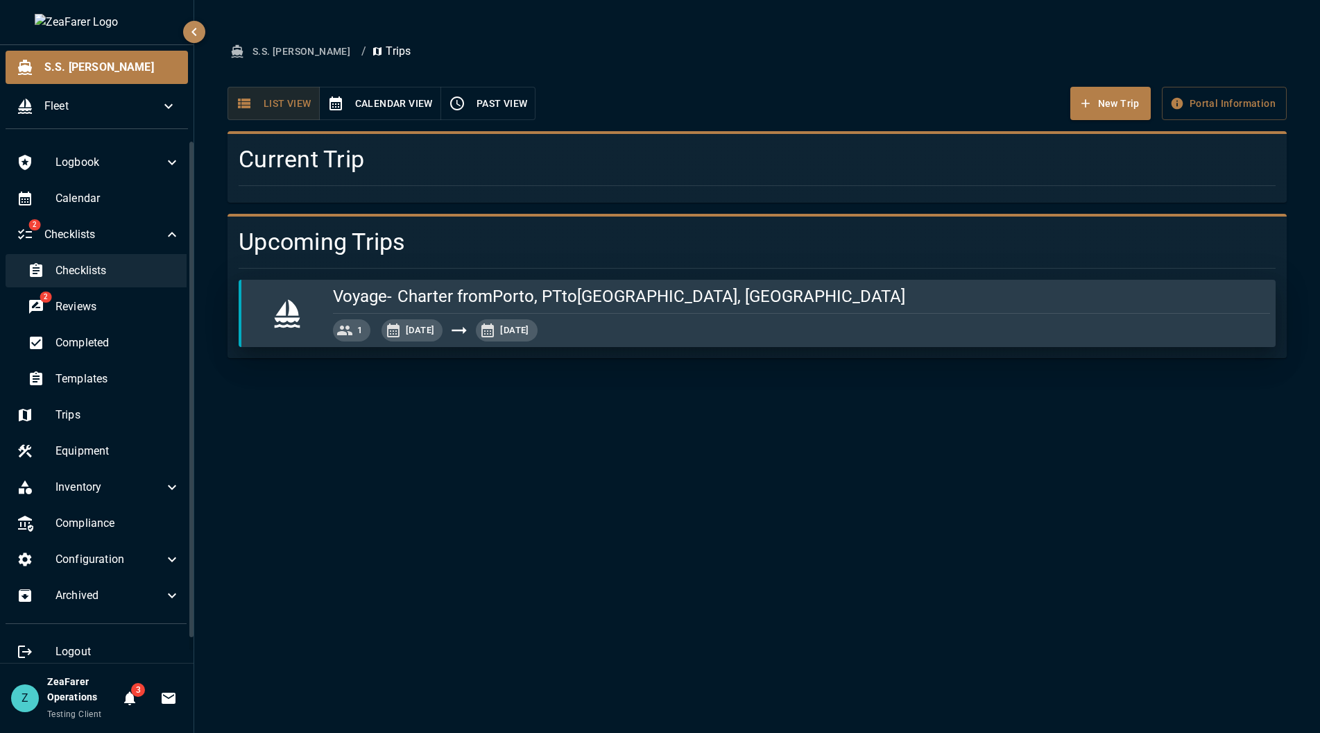
click at [161, 277] on span "Checklists" at bounding box center [118, 270] width 125 height 17
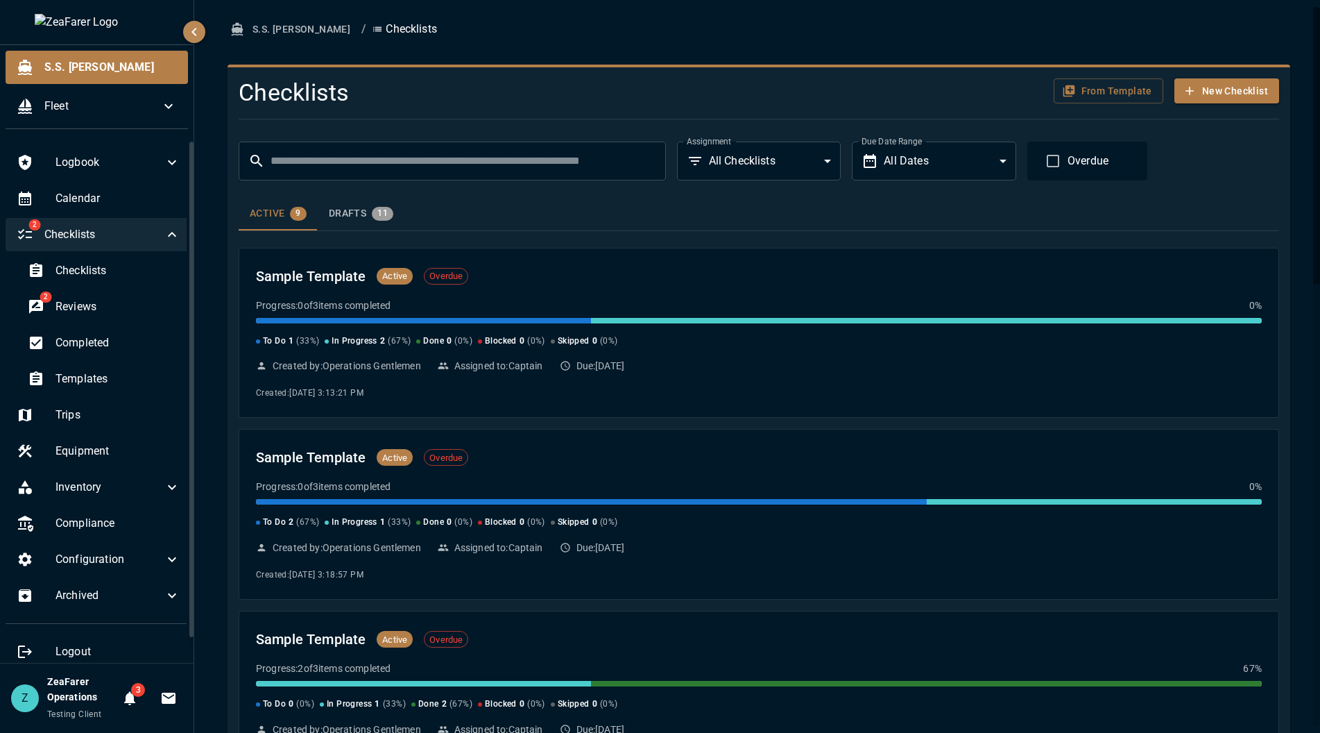
click at [94, 230] on span "Checklists" at bounding box center [103, 234] width 119 height 17
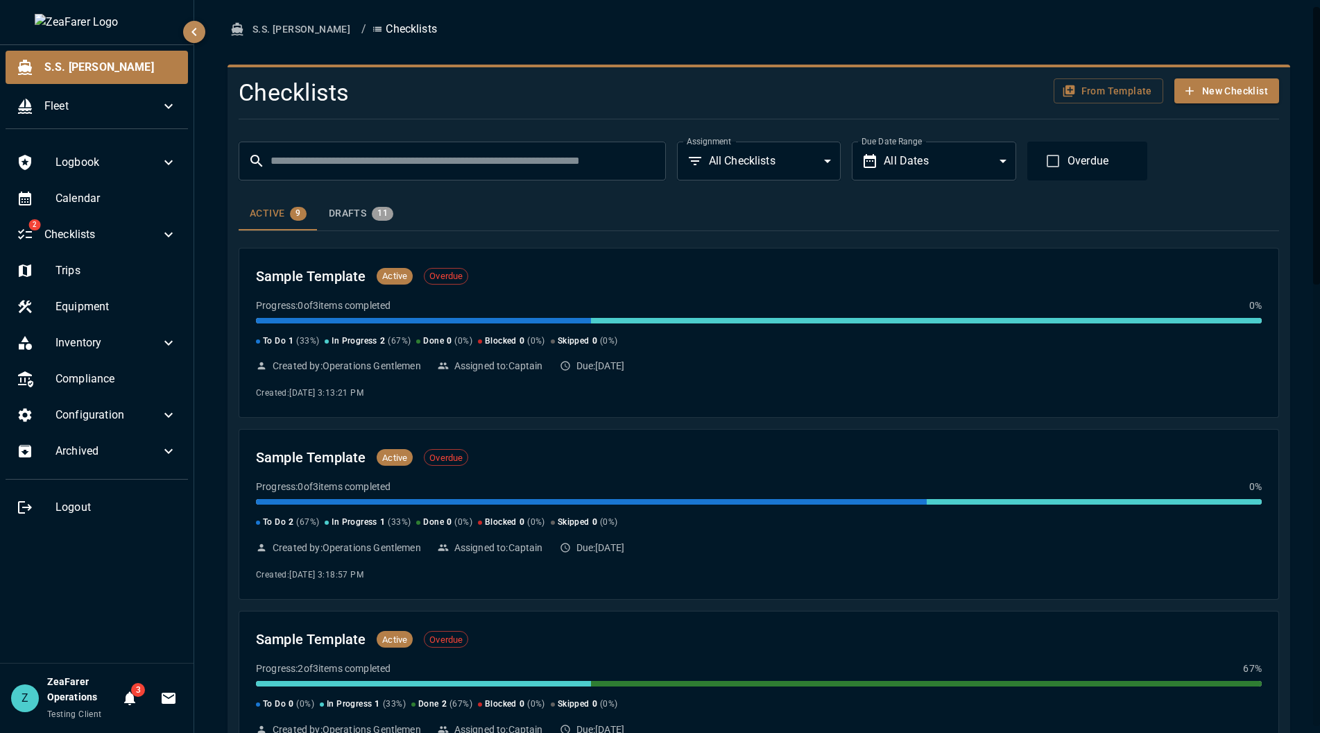
click at [758, 205] on div "Active 9 Drafts 11" at bounding box center [759, 213] width 1041 height 33
click at [742, 219] on div "Active 9 Drafts 11" at bounding box center [759, 213] width 1041 height 33
click at [146, 341] on span "Inventory" at bounding box center [108, 342] width 105 height 17
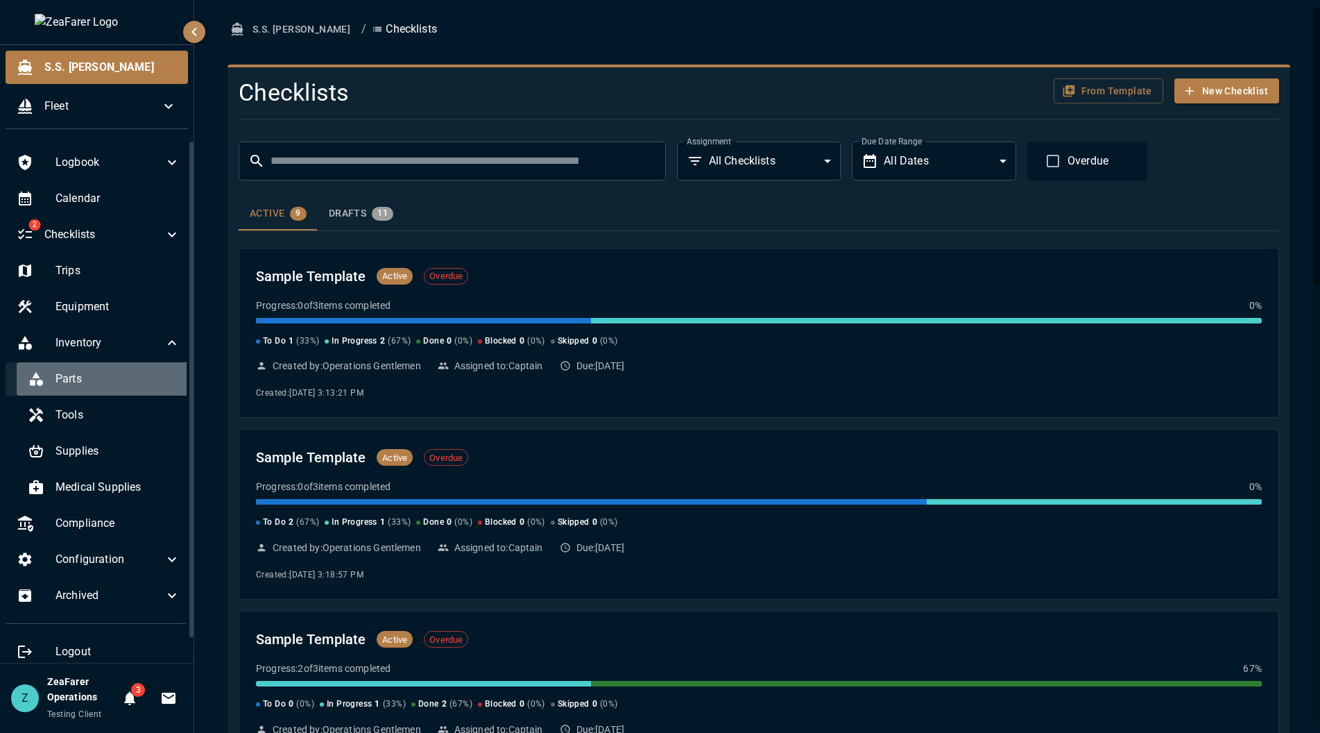
click at [107, 375] on span "Parts" at bounding box center [118, 379] width 125 height 17
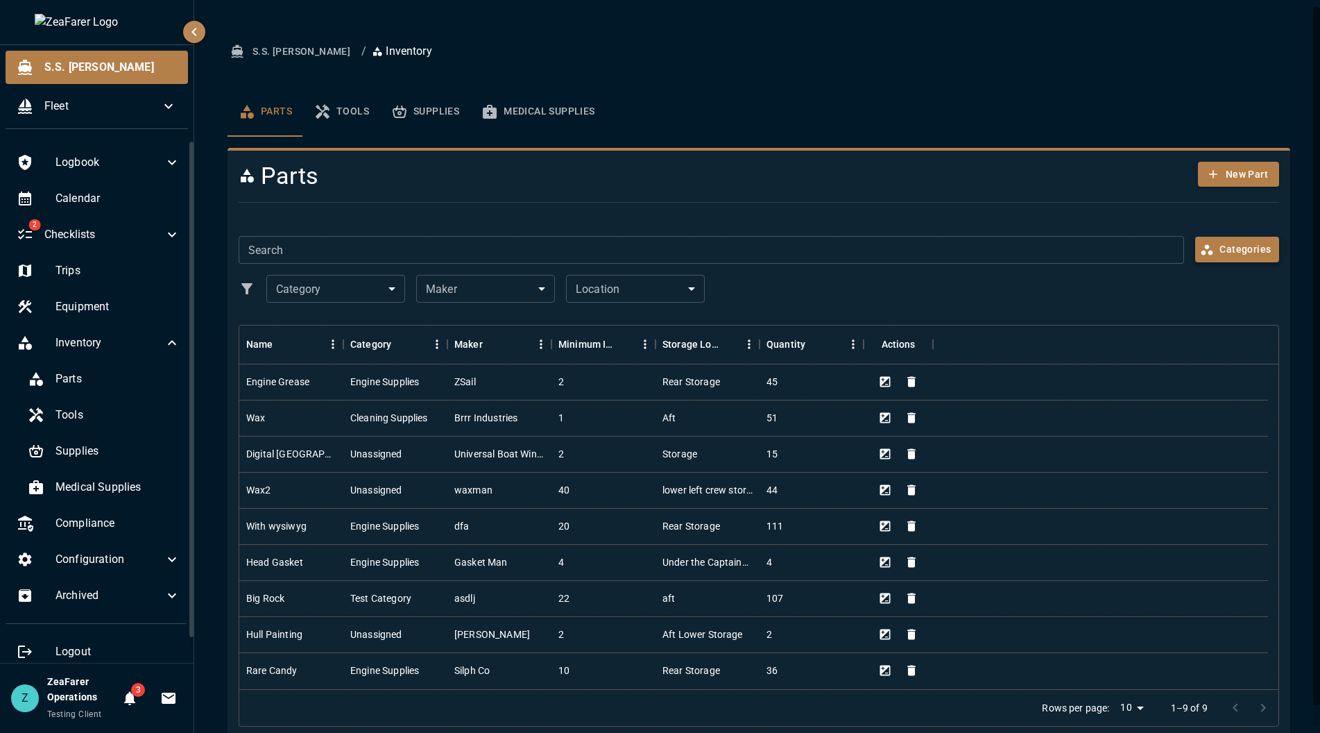
click at [1227, 257] on button "Categories" at bounding box center [1238, 250] width 84 height 26
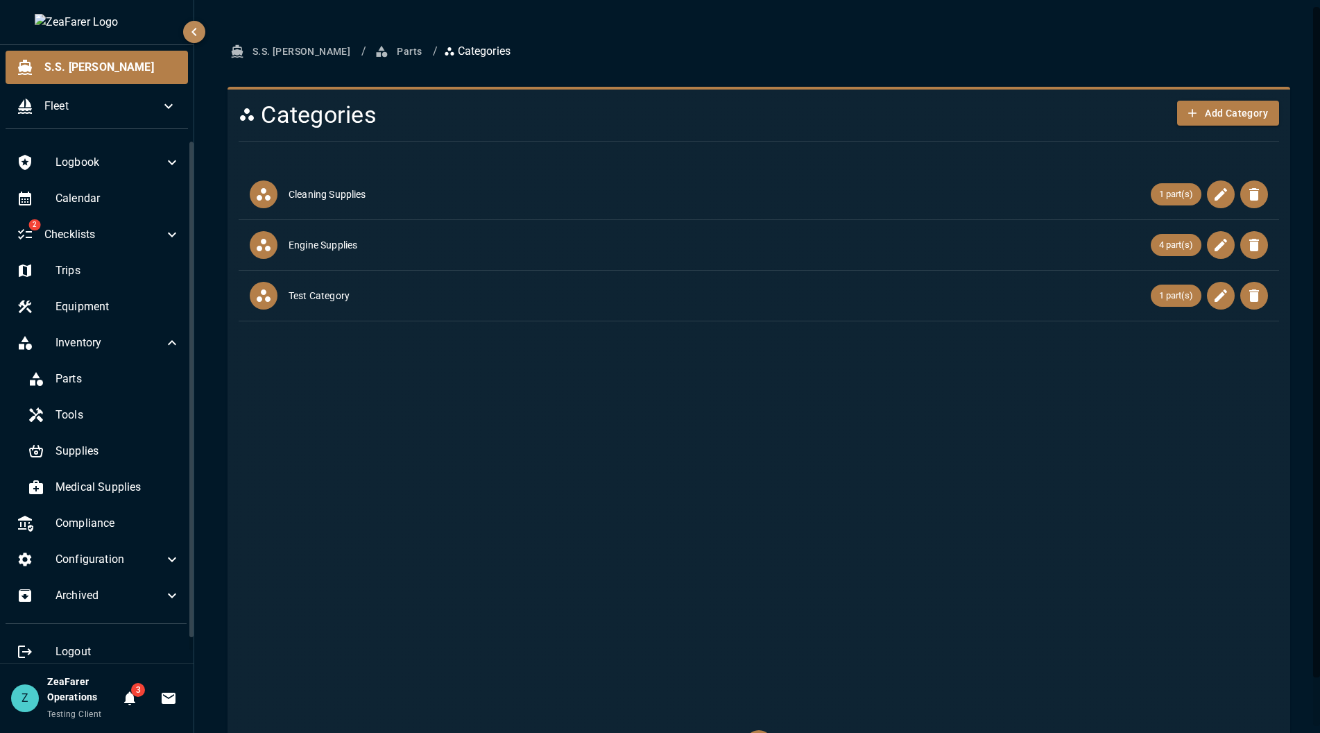
click at [761, 538] on ul "Cleaning Supplies 1 part(s) Engine Supplies 4 part(s) Test Category 1 part(s)" at bounding box center [759, 441] width 1041 height 555
click at [1218, 108] on button "Add Category" at bounding box center [1229, 114] width 102 height 26
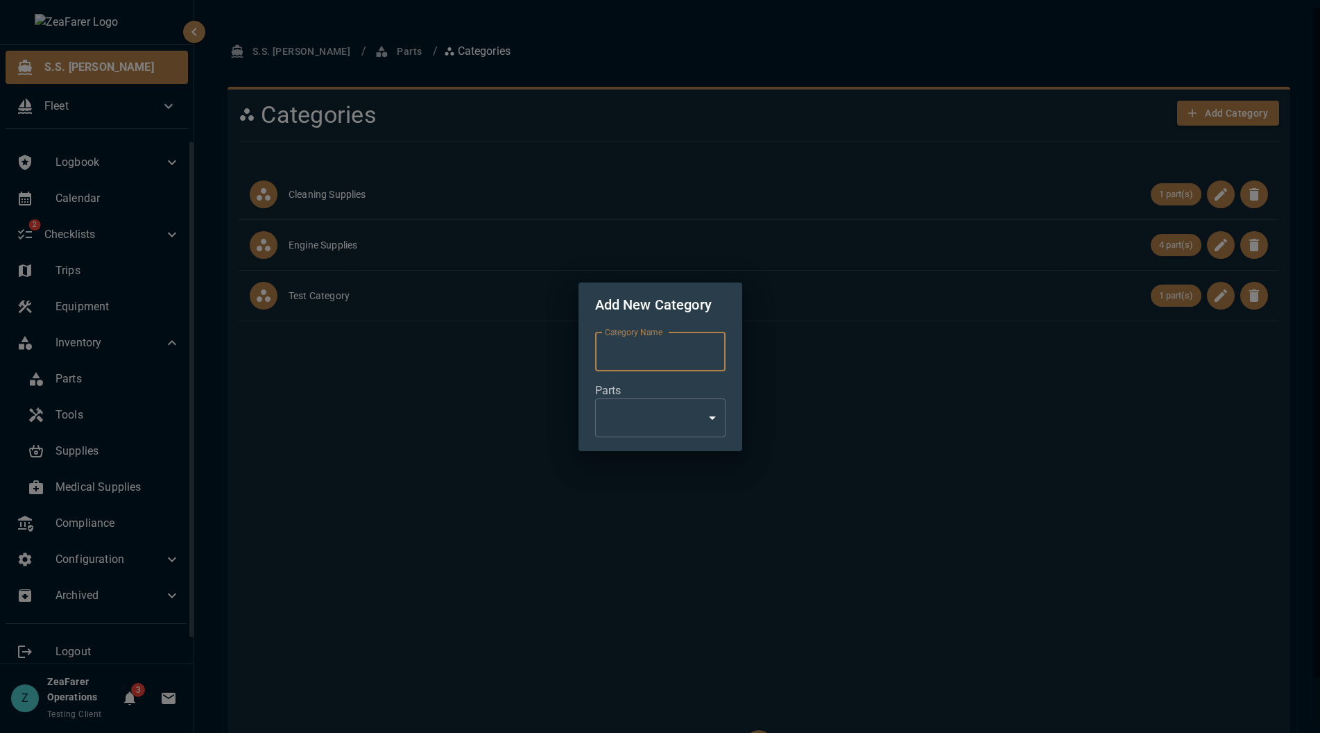
click at [668, 361] on input "Category Name" at bounding box center [660, 351] width 130 height 39
type input "**********"
click at [712, 422] on div at bounding box center [660, 366] width 1320 height 733
click at [717, 422] on body "**********" at bounding box center [660, 366] width 1320 height 733
click at [765, 382] on div at bounding box center [660, 366] width 1320 height 733
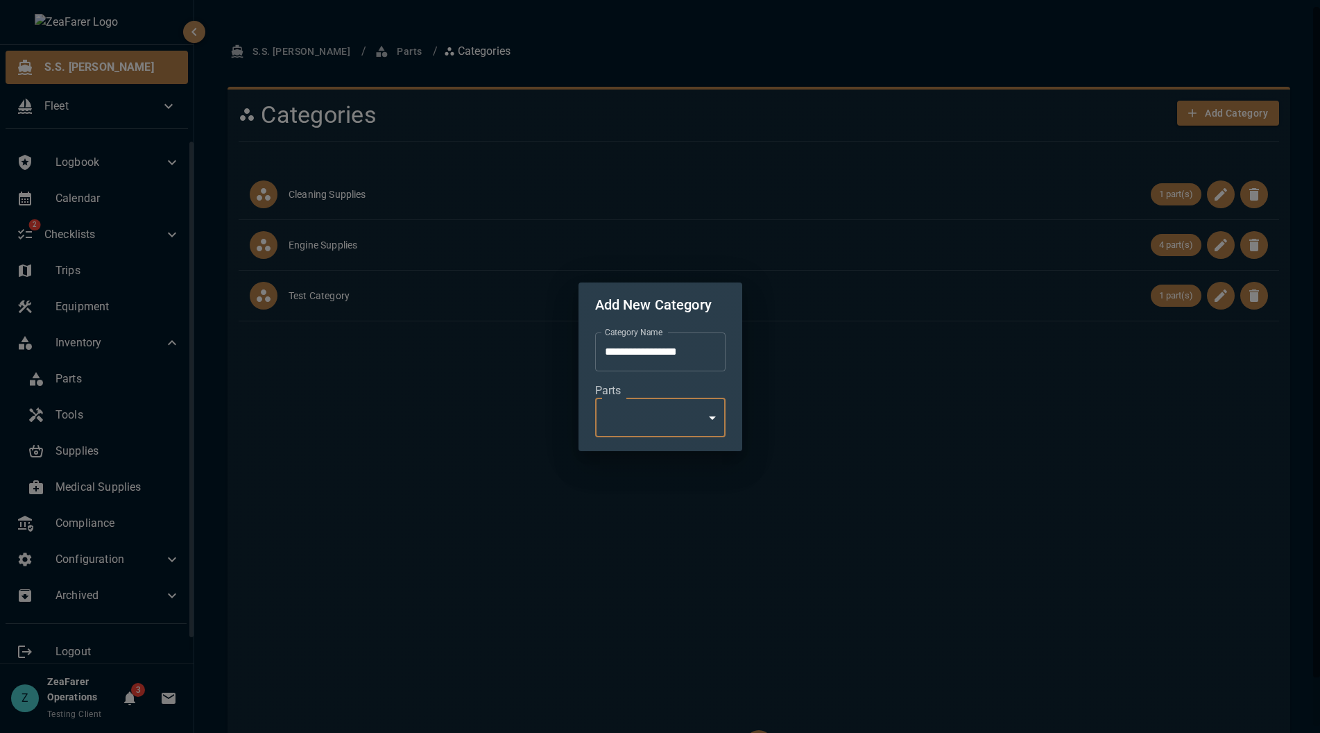
click at [819, 452] on div "**********" at bounding box center [660, 366] width 1320 height 733
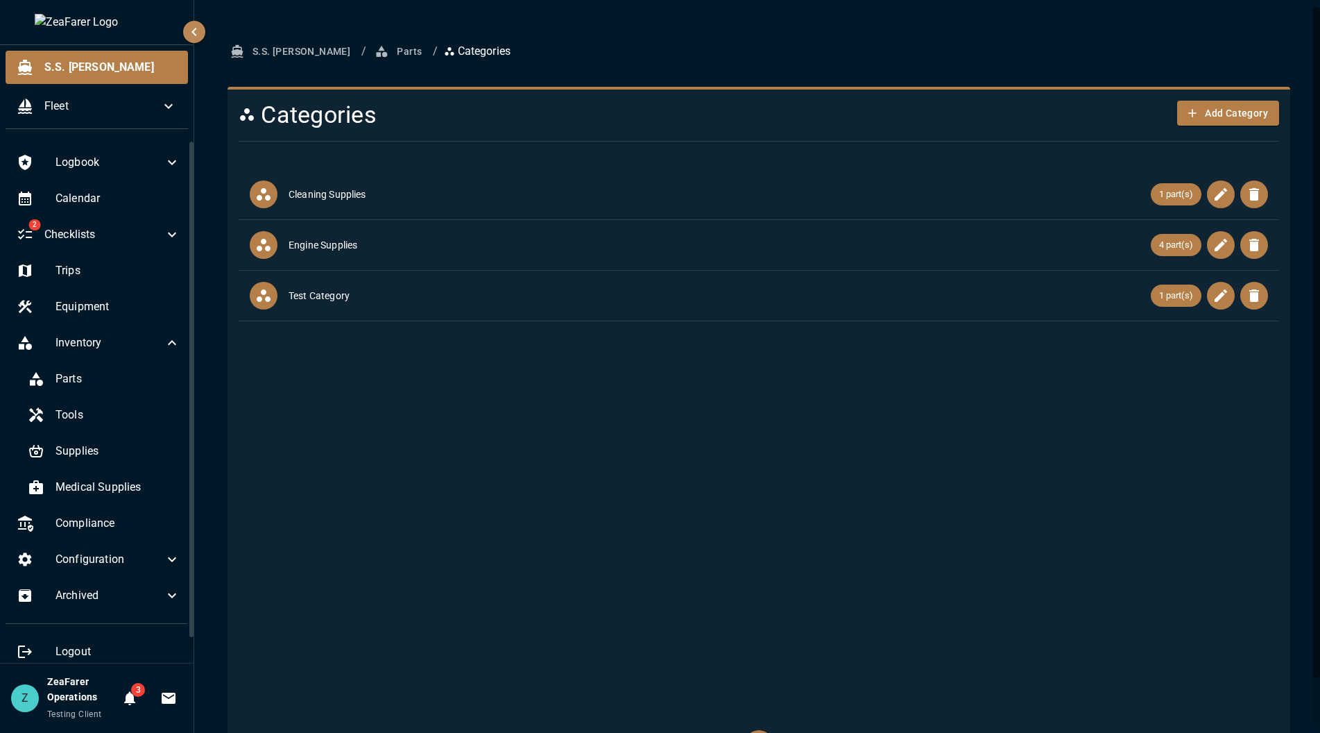
click at [858, 417] on ul "Cleaning Supplies 1 part(s) Engine Supplies 4 part(s) Test Category 1 part(s)" at bounding box center [759, 441] width 1041 height 555
click at [372, 44] on button "Parts" at bounding box center [400, 52] width 56 height 26
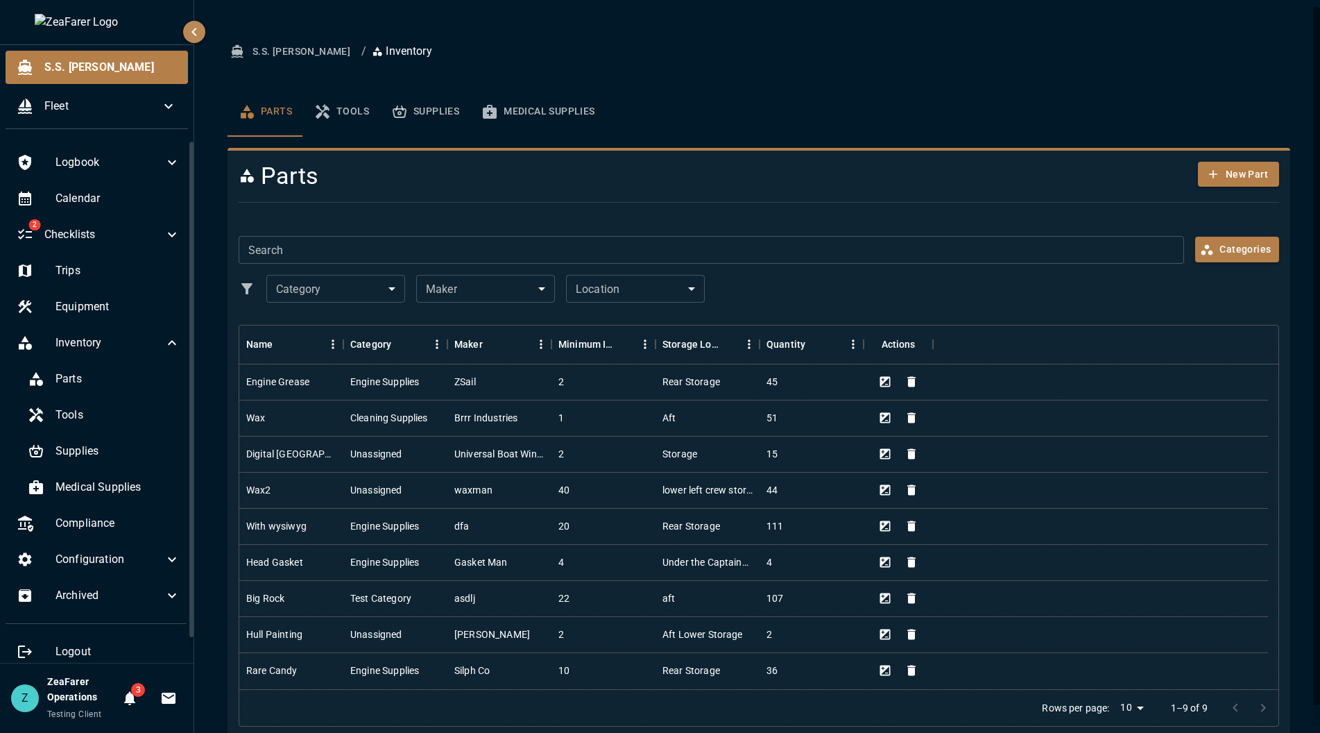
click at [758, 194] on div at bounding box center [754, 202] width 1052 height 23
drag, startPoint x: 257, startPoint y: 185, endPoint x: 241, endPoint y: 186, distance: 15.3
click at [241, 186] on h4 "Parts" at bounding box center [671, 176] width 865 height 29
click at [242, 186] on h4 "Parts" at bounding box center [671, 176] width 865 height 29
click at [348, 117] on button "Tools" at bounding box center [341, 112] width 77 height 50
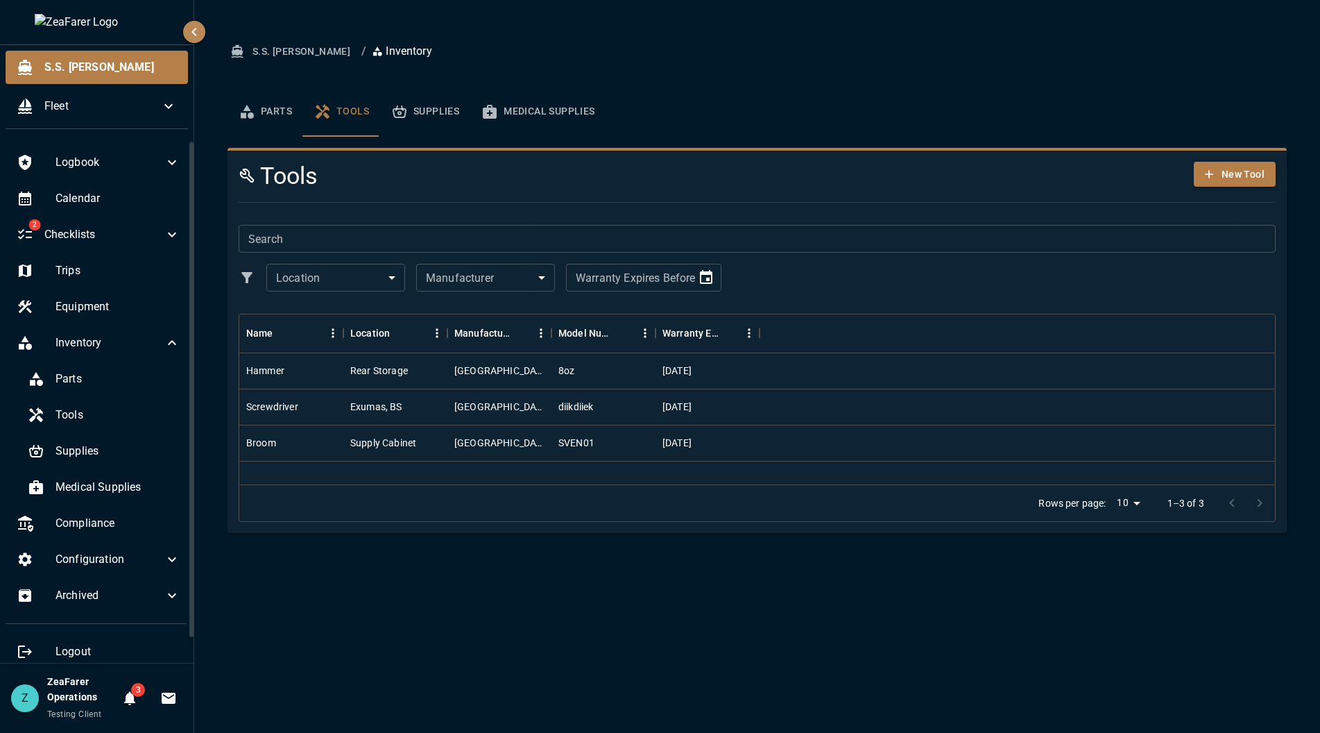
click at [417, 104] on button "Supplies" at bounding box center [425, 112] width 90 height 50
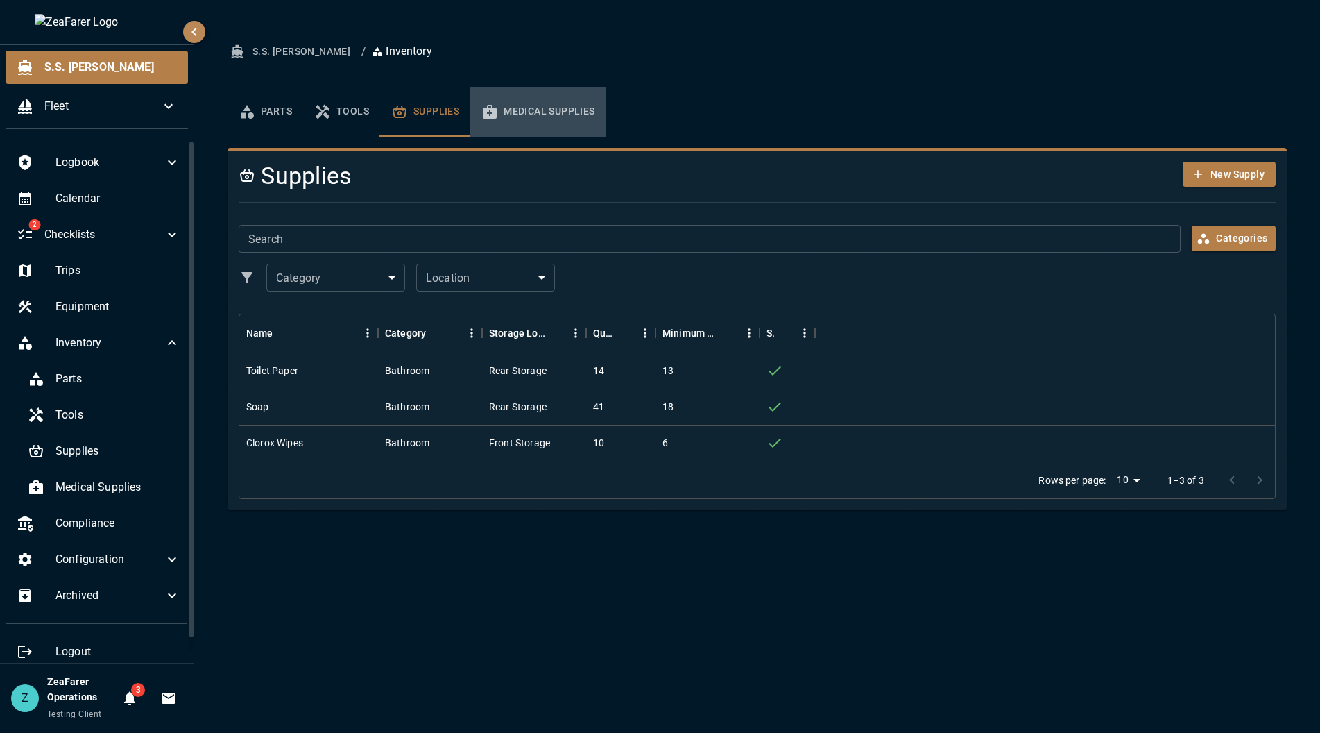
click at [523, 119] on button "Medical Supplies" at bounding box center [537, 112] width 135 height 50
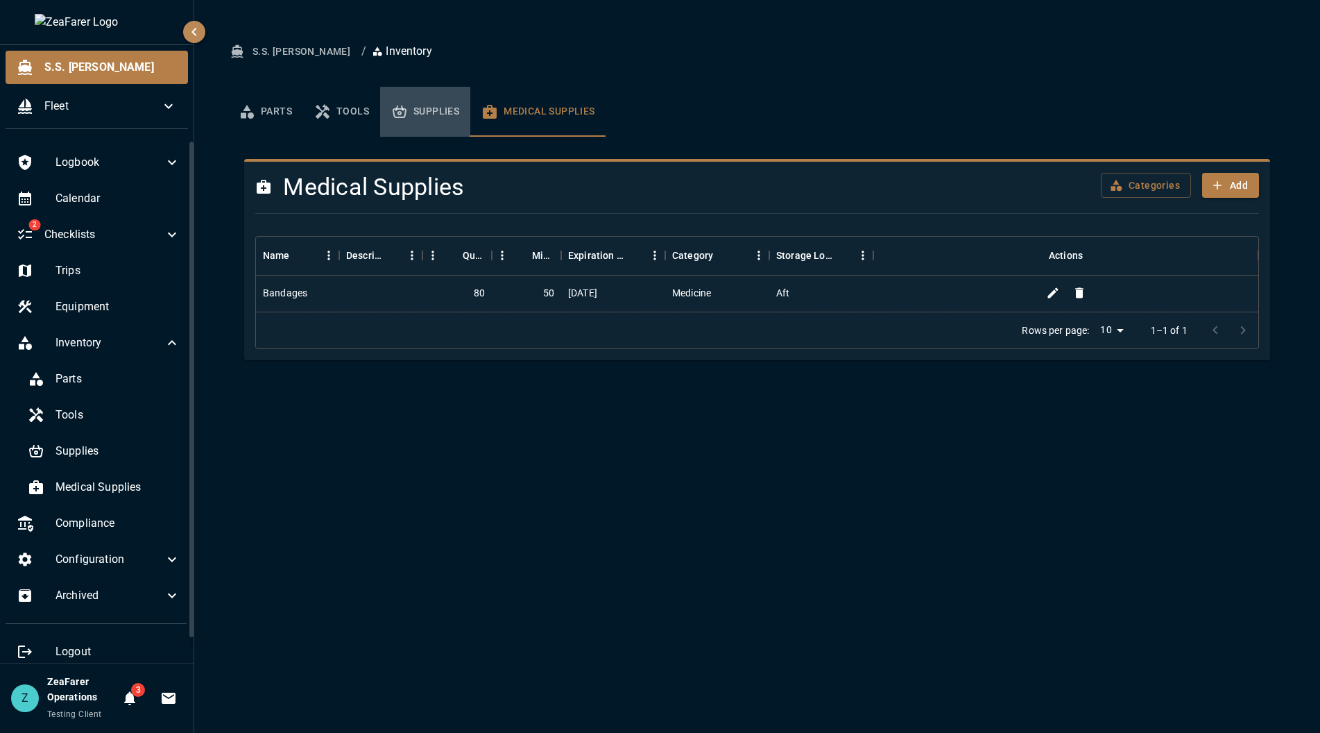
click at [414, 111] on button "Supplies" at bounding box center [425, 112] width 90 height 50
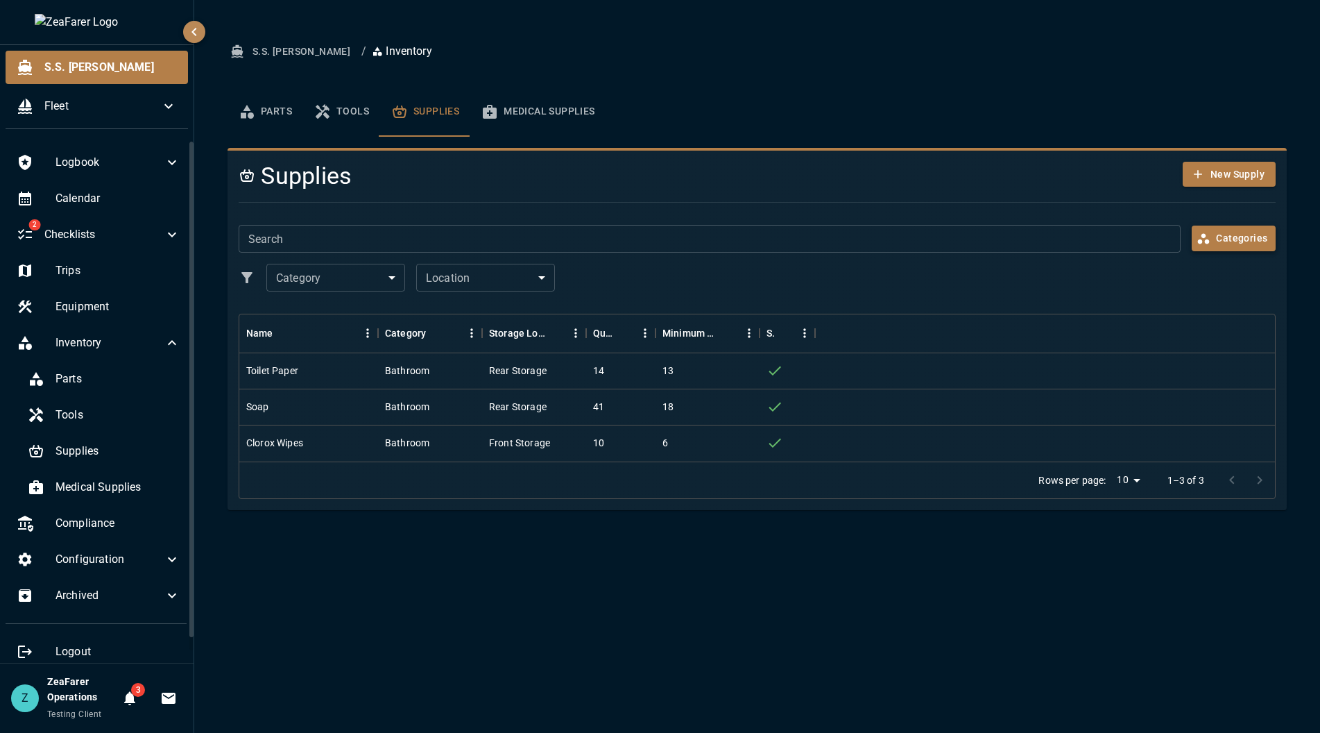
click at [1214, 238] on button "Categories" at bounding box center [1234, 239] width 84 height 26
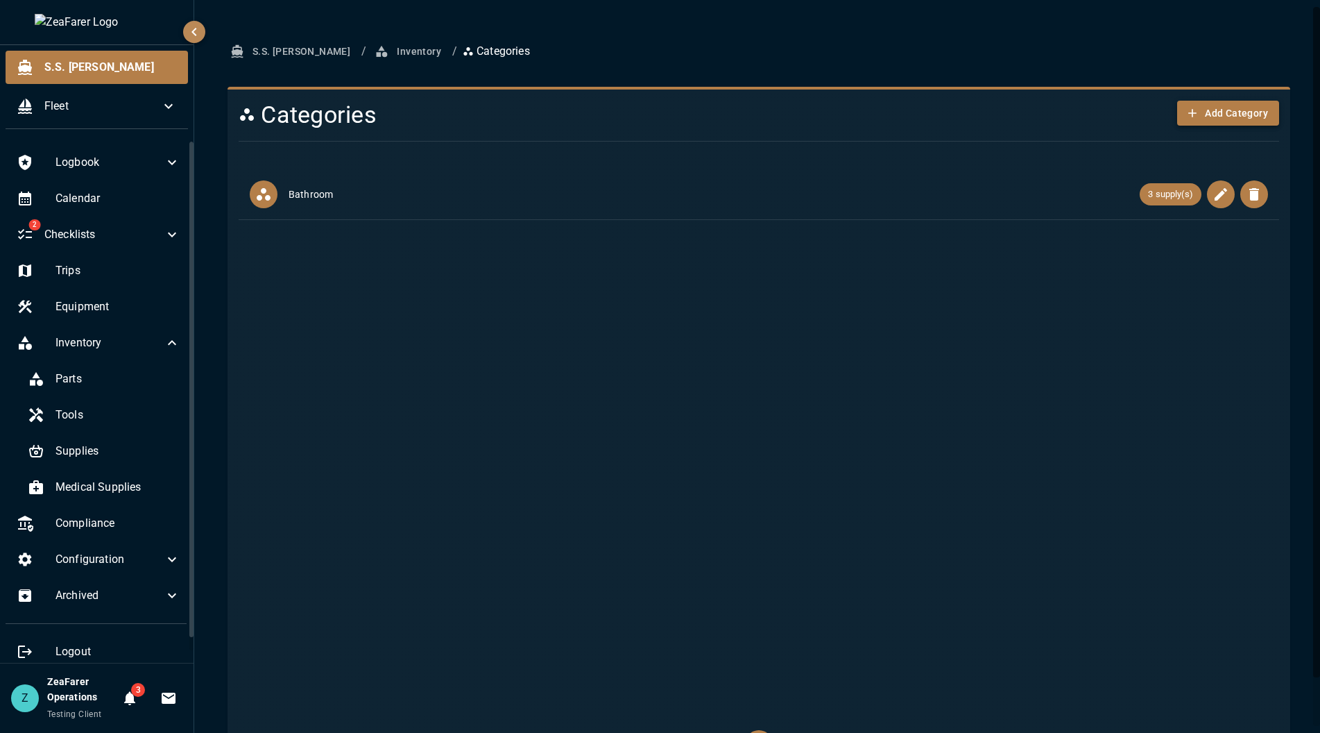
click at [1211, 112] on button "Add Category" at bounding box center [1229, 114] width 102 height 26
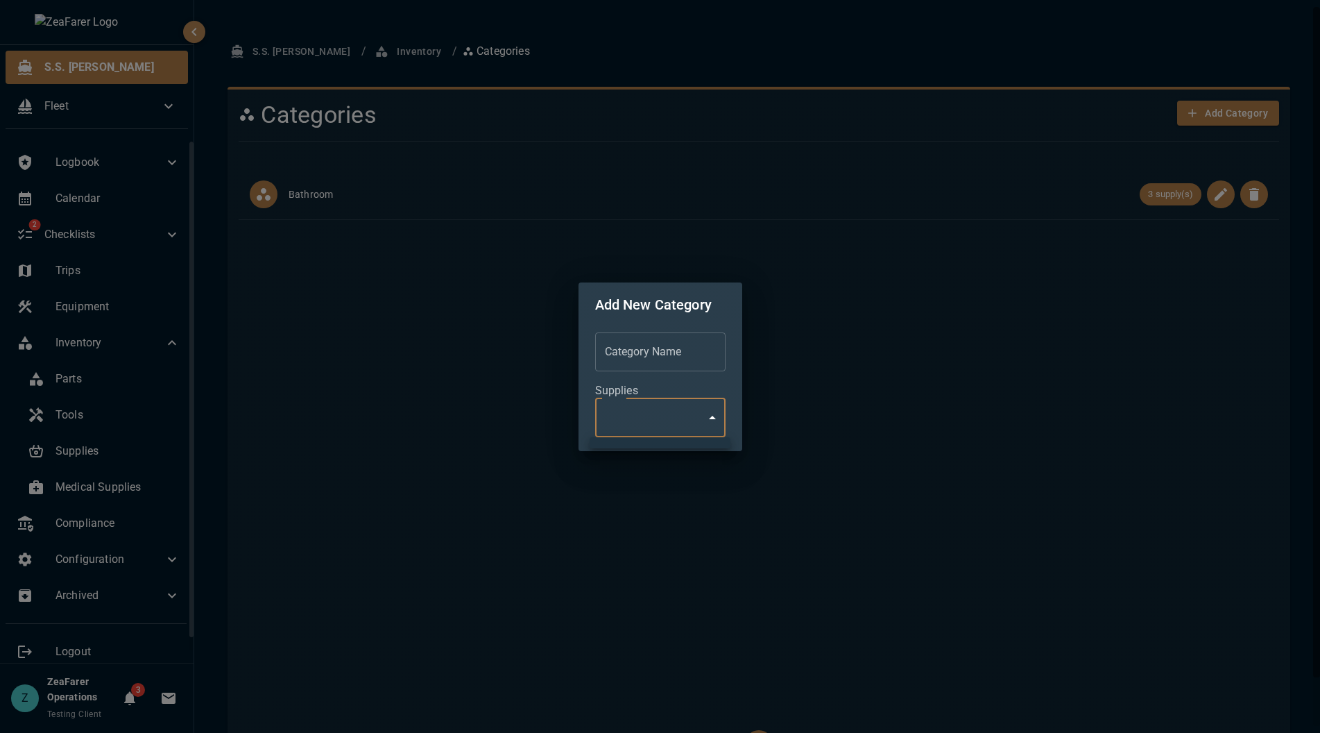
click at [674, 407] on body "S.S. Anne Fleet Logbook Calendar 2 Checklists Trips Equipment Inventory Parts T…" at bounding box center [660, 366] width 1320 height 733
click at [713, 416] on div at bounding box center [660, 366] width 1320 height 733
click at [715, 416] on body "S.S. Anne Fleet Logbook Calendar 2 Checklists Trips Equipment Inventory Parts T…" at bounding box center [660, 366] width 1320 height 733
click at [767, 405] on div at bounding box center [660, 366] width 1320 height 733
click at [935, 369] on div "Add New Category Category Name Category Name Supplies ​ Chip" at bounding box center [660, 366] width 1320 height 733
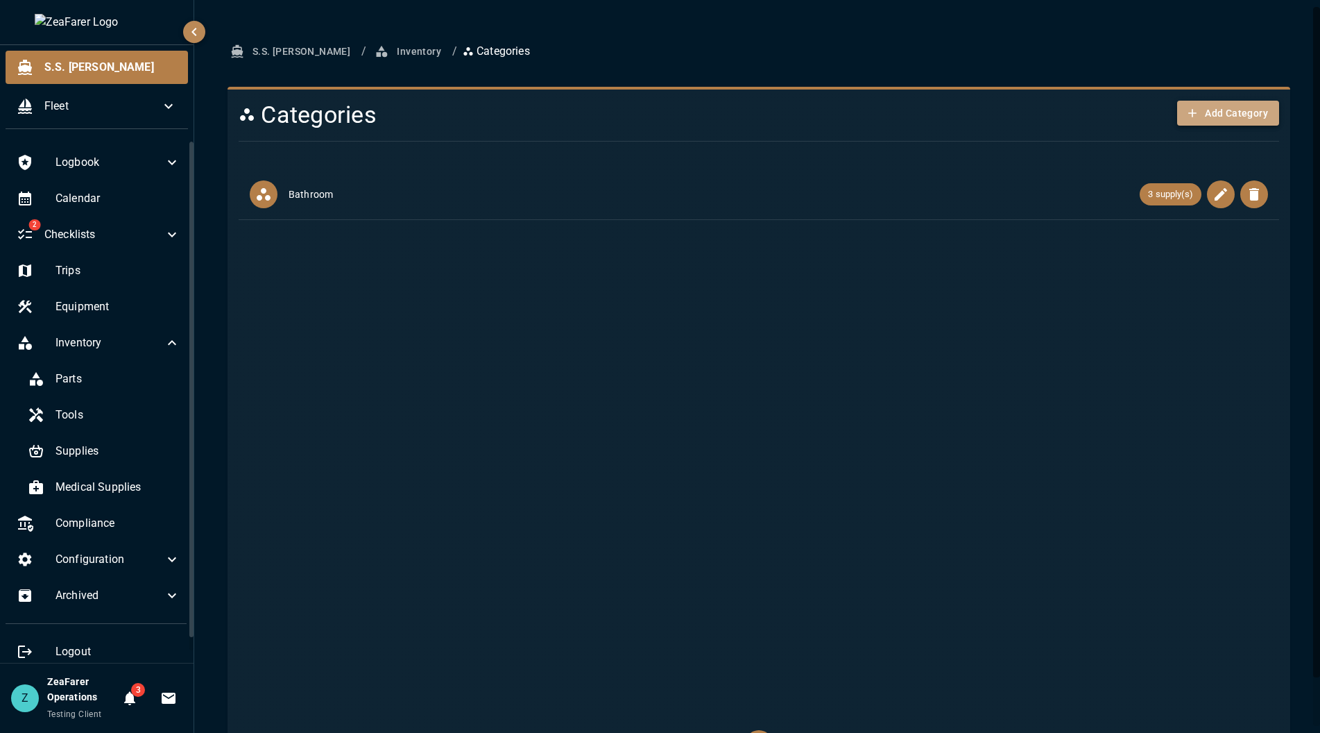
click at [1212, 116] on button "Add Category" at bounding box center [1229, 114] width 102 height 26
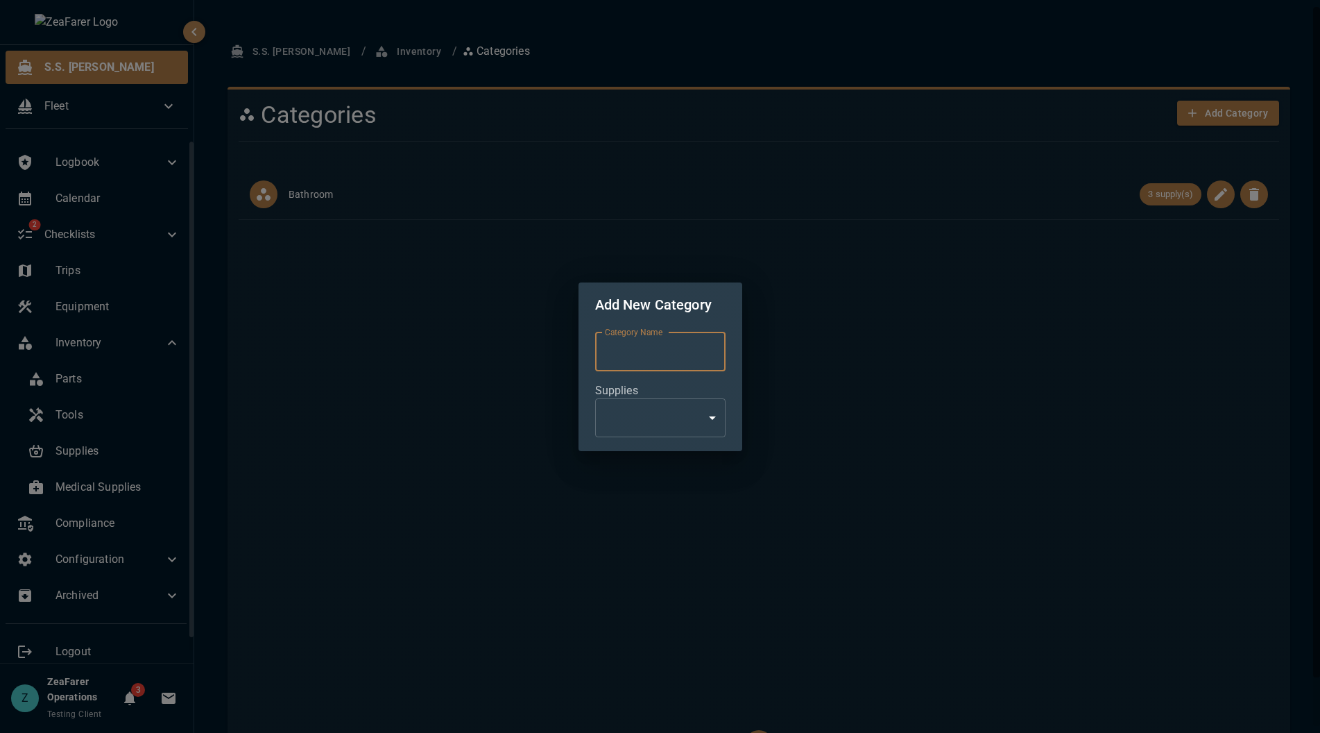
click at [711, 410] on body "S.S. Anne Fleet Logbook Calendar 2 Checklists Trips Equipment Inventory Parts T…" at bounding box center [660, 366] width 1320 height 733
click at [825, 359] on div at bounding box center [660, 366] width 1320 height 733
click at [895, 321] on div "Add New Category Category Name Category Name Supplies ​ Chip" at bounding box center [660, 366] width 1320 height 733
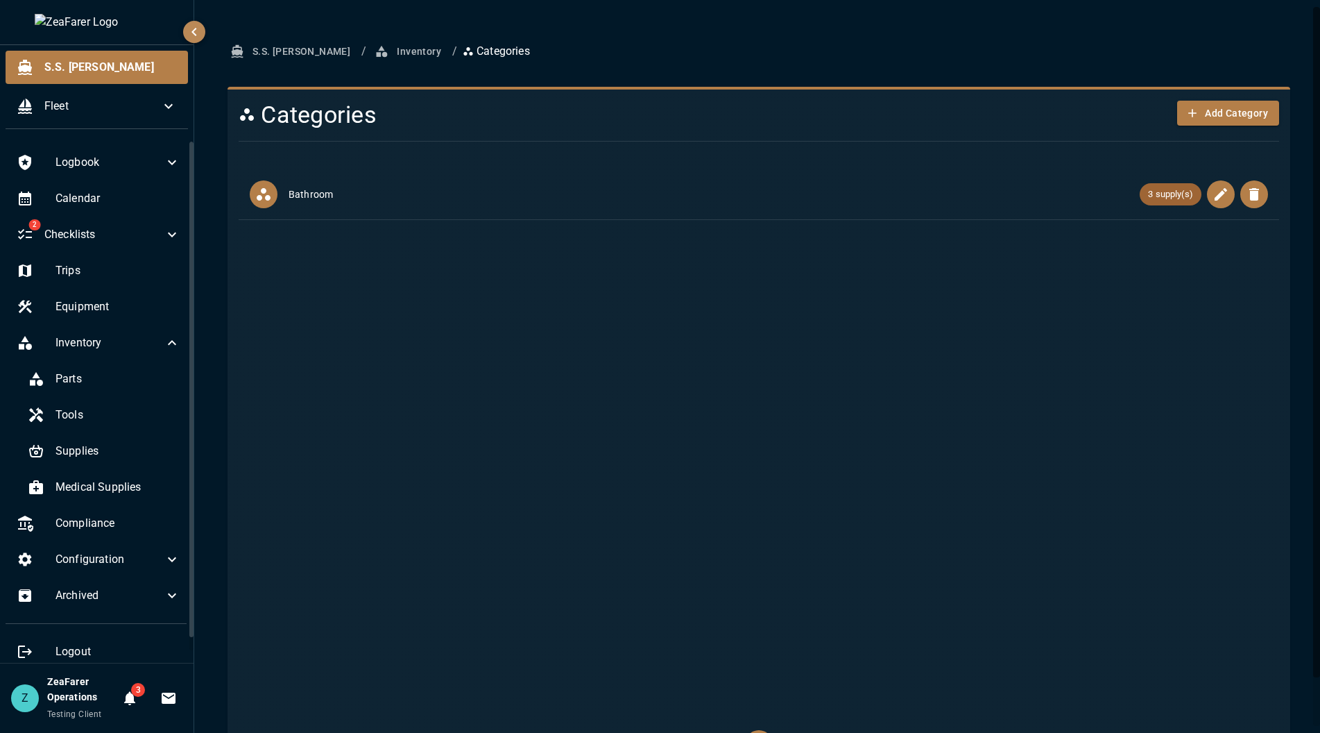
click at [1146, 186] on div "3 supply(s)" at bounding box center [1171, 194] width 62 height 22
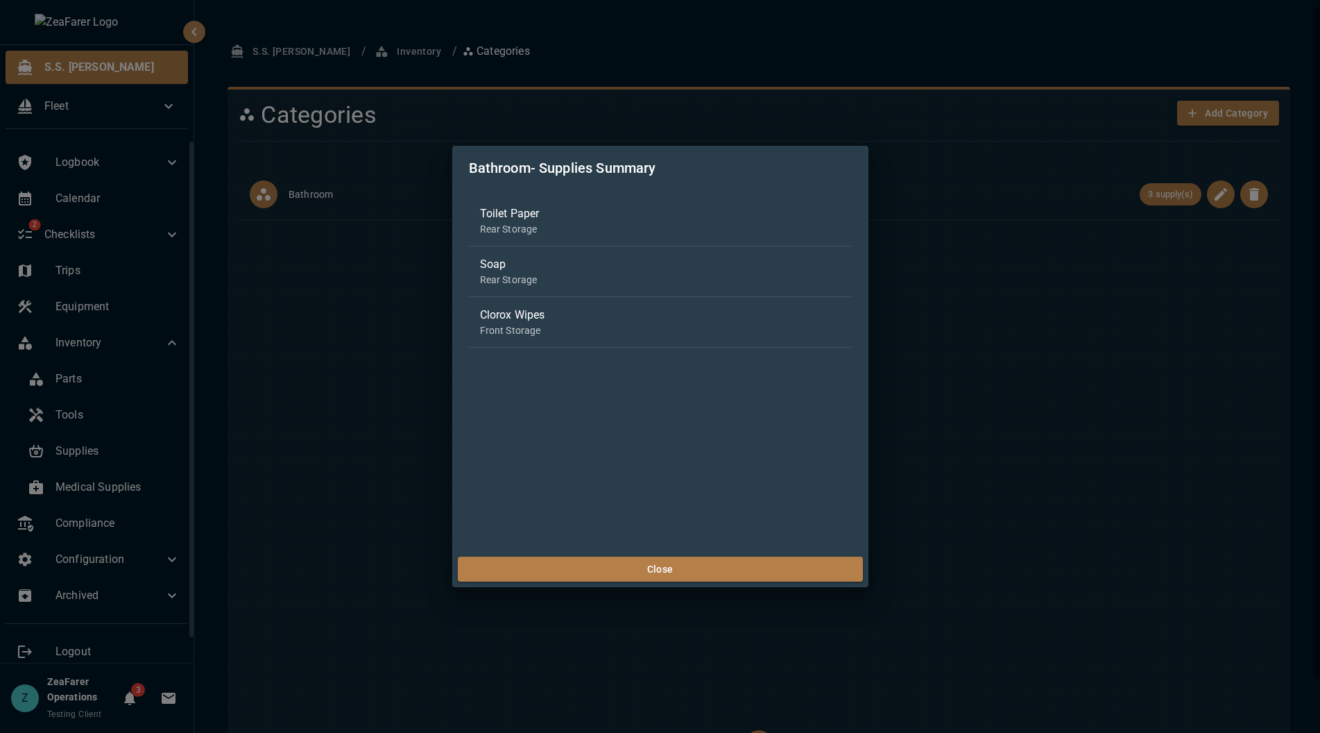
click at [1005, 466] on div "Bathroom - Supplies Summary Toilet Paper Rear Storage Soap Rear Storage Clorox …" at bounding box center [660, 366] width 1320 height 733
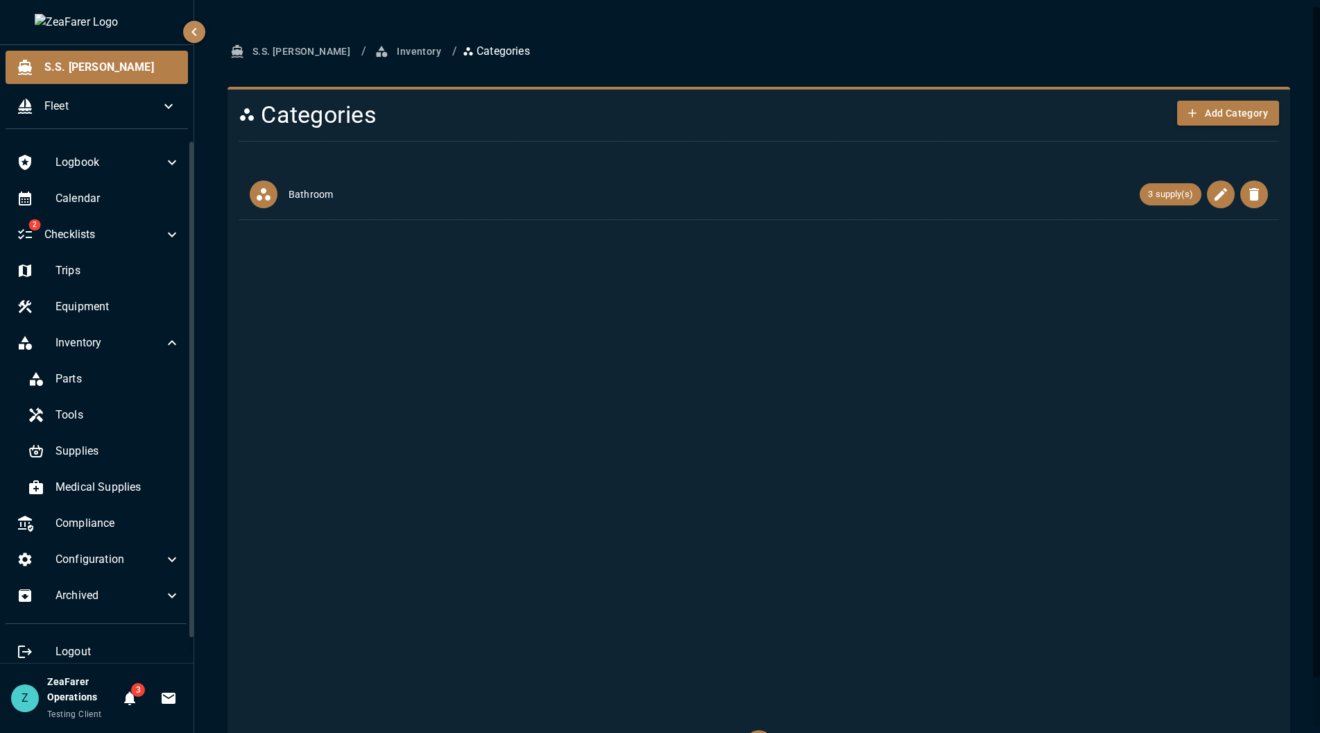
click at [372, 56] on button "Inventory" at bounding box center [409, 52] width 75 height 26
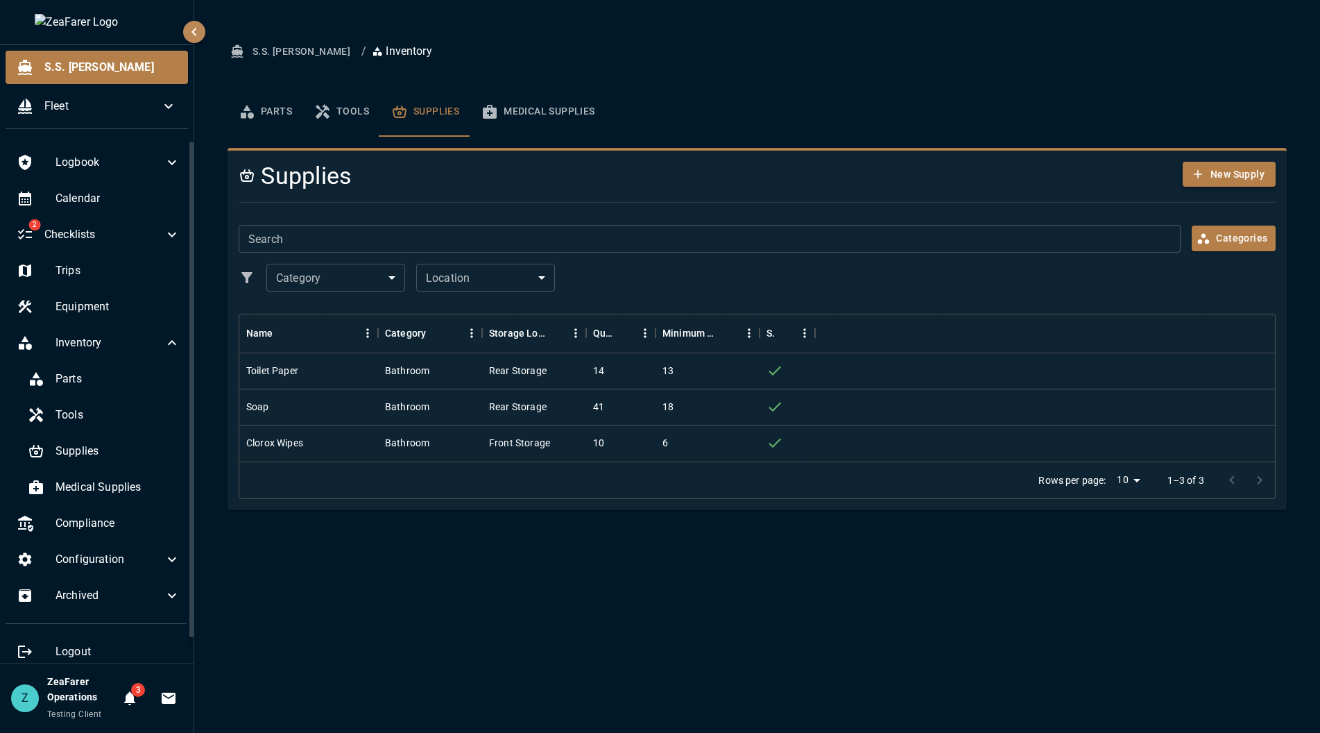
click at [1243, 183] on button "New Supply" at bounding box center [1229, 175] width 93 height 26
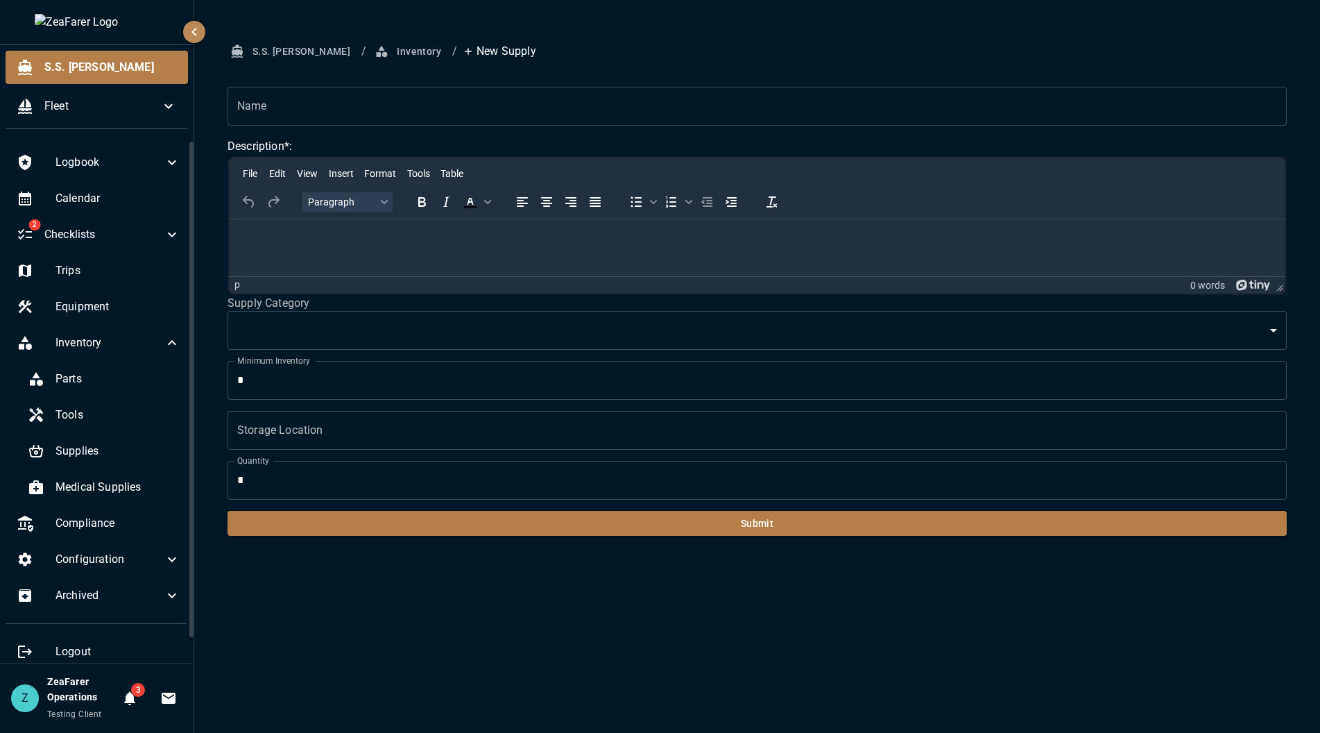
click at [326, 114] on input "Name" at bounding box center [758, 106] width 1060 height 39
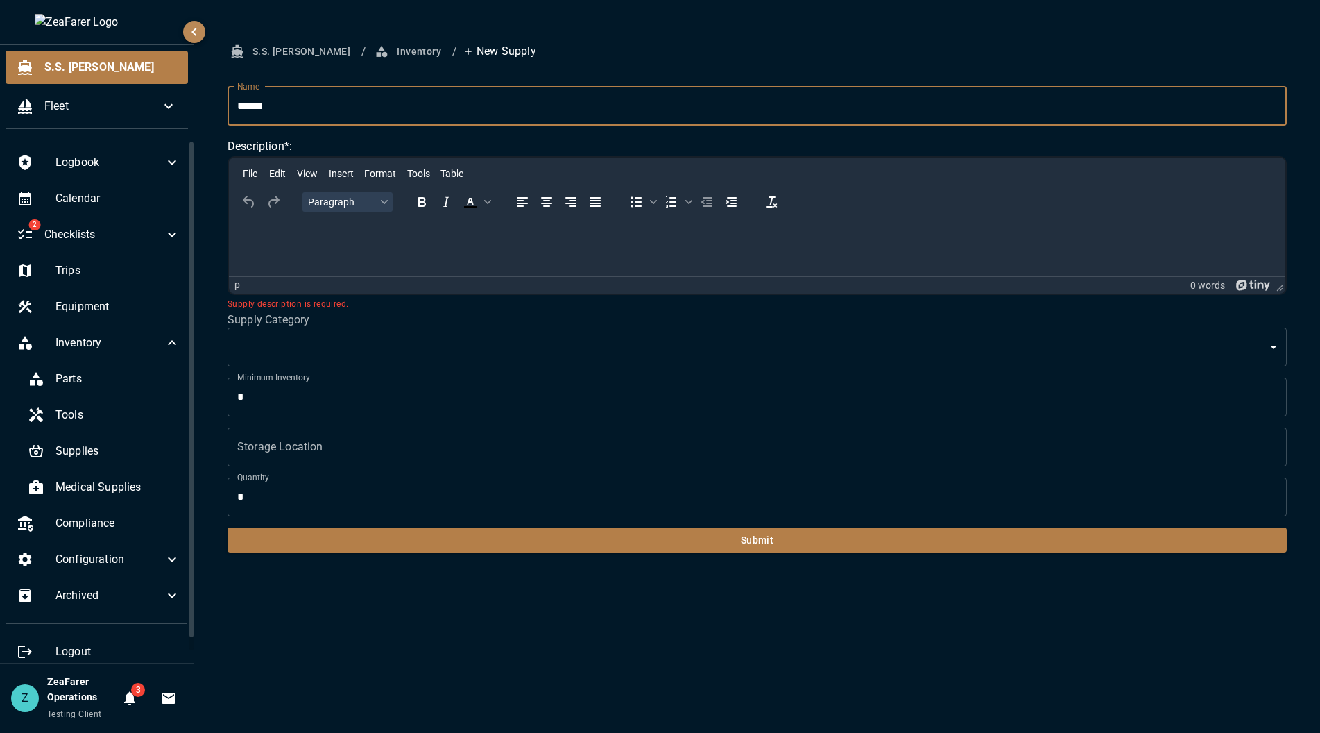
type input "******"
click at [347, 255] on html at bounding box center [757, 237] width 1057 height 36
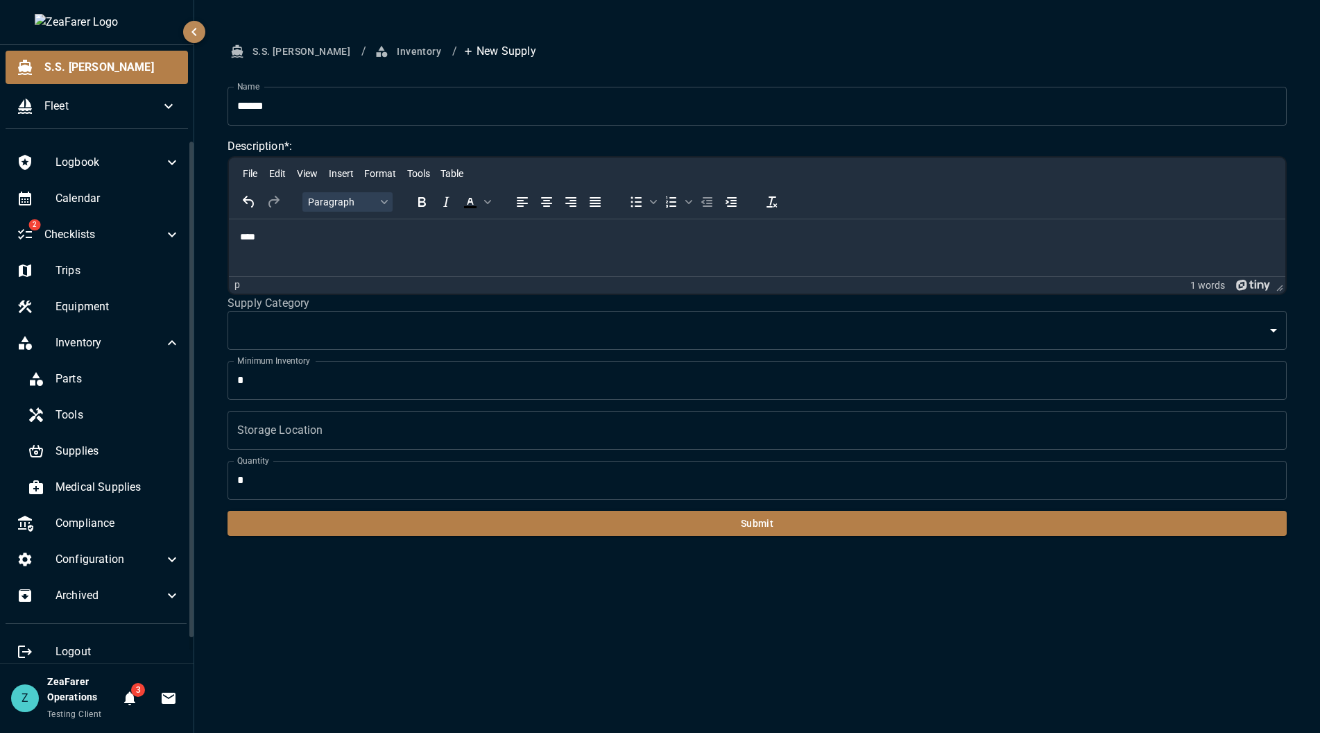
click at [401, 334] on body "S.S. Anne Fleet Logbook Calendar 2 Checklists Trips Equipment Inventory Parts T…" at bounding box center [660, 366] width 1320 height 733
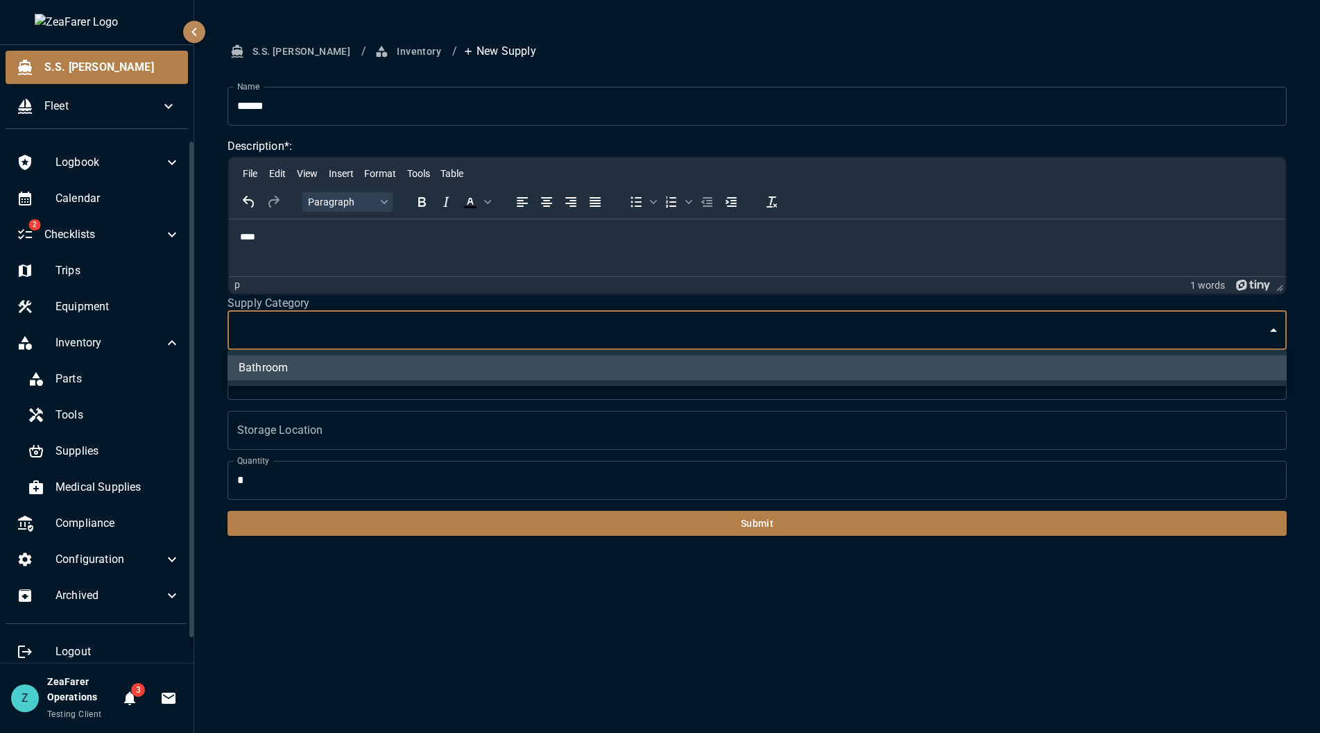
click at [417, 333] on div at bounding box center [660, 366] width 1320 height 733
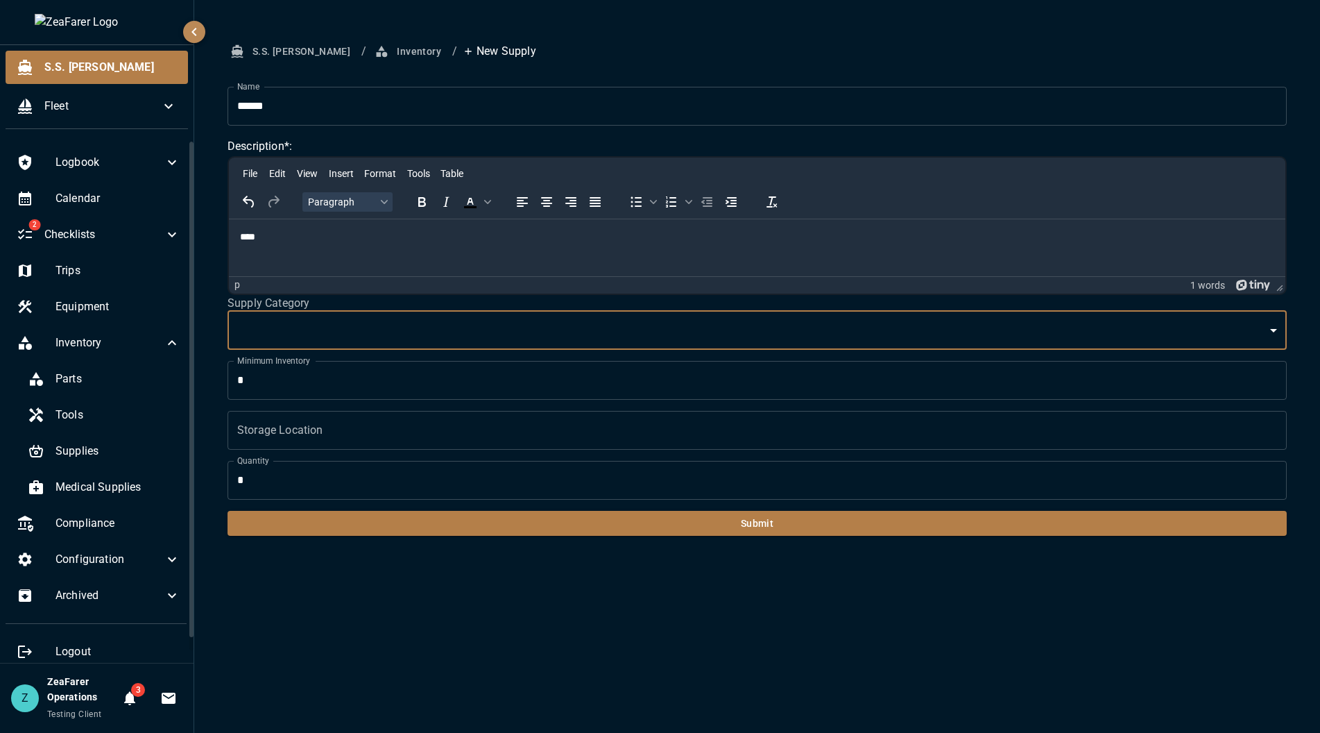
click at [314, 382] on input "*" at bounding box center [758, 380] width 1060 height 39
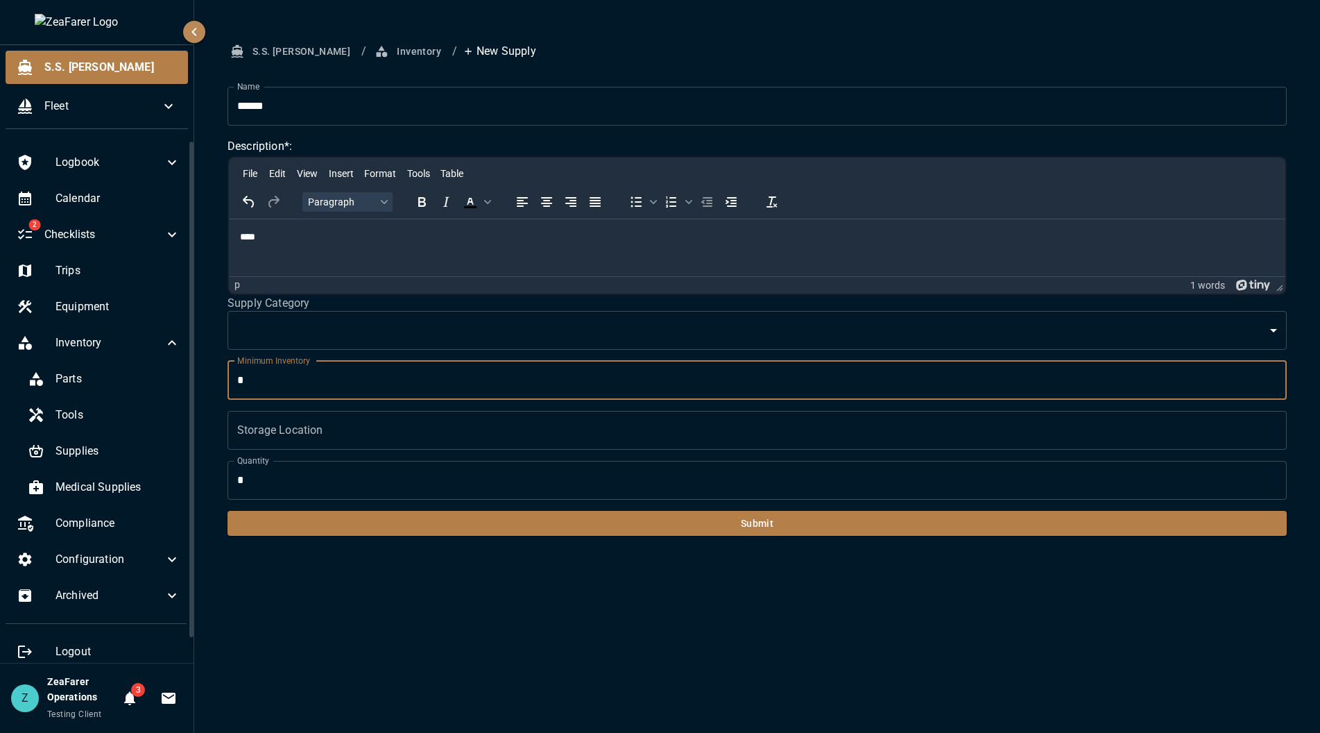
click at [314, 382] on input "*" at bounding box center [758, 380] width 1060 height 39
type input "*"
drag, startPoint x: 239, startPoint y: 490, endPoint x: 251, endPoint y: 492, distance: 12.0
click at [239, 490] on input "*" at bounding box center [758, 480] width 1060 height 39
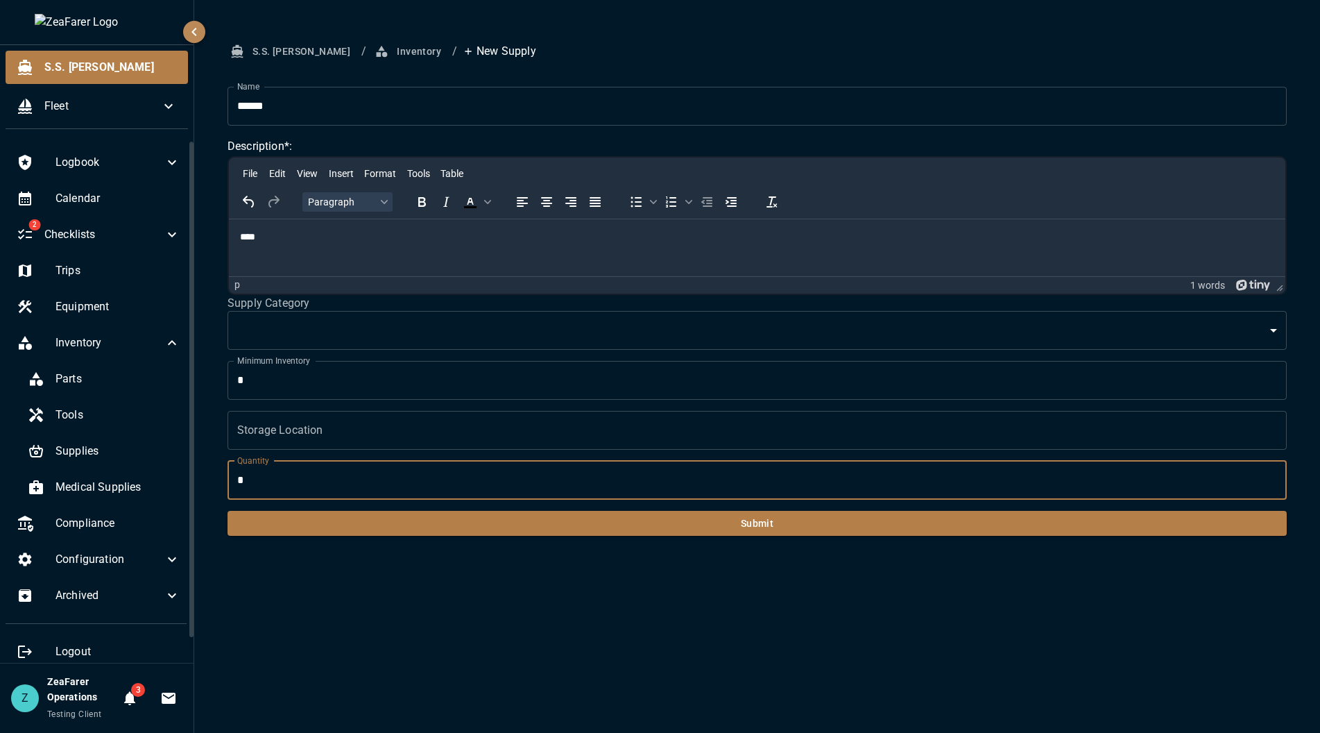
click at [251, 492] on input "*" at bounding box center [758, 480] width 1060 height 39
type input "**"
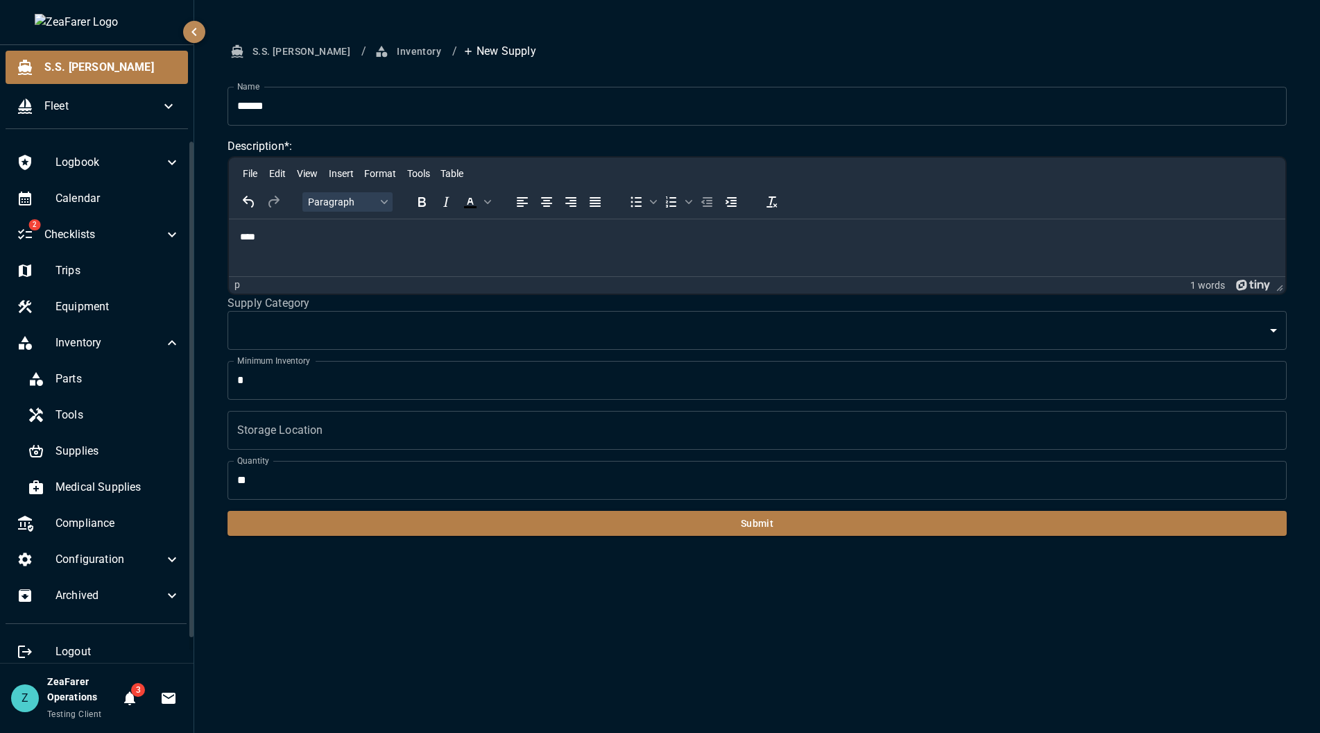
click at [311, 450] on form "Name ****** Name Description*: File Edit View Insert Format Tools Table Paragra…" at bounding box center [758, 312] width 1060 height 450
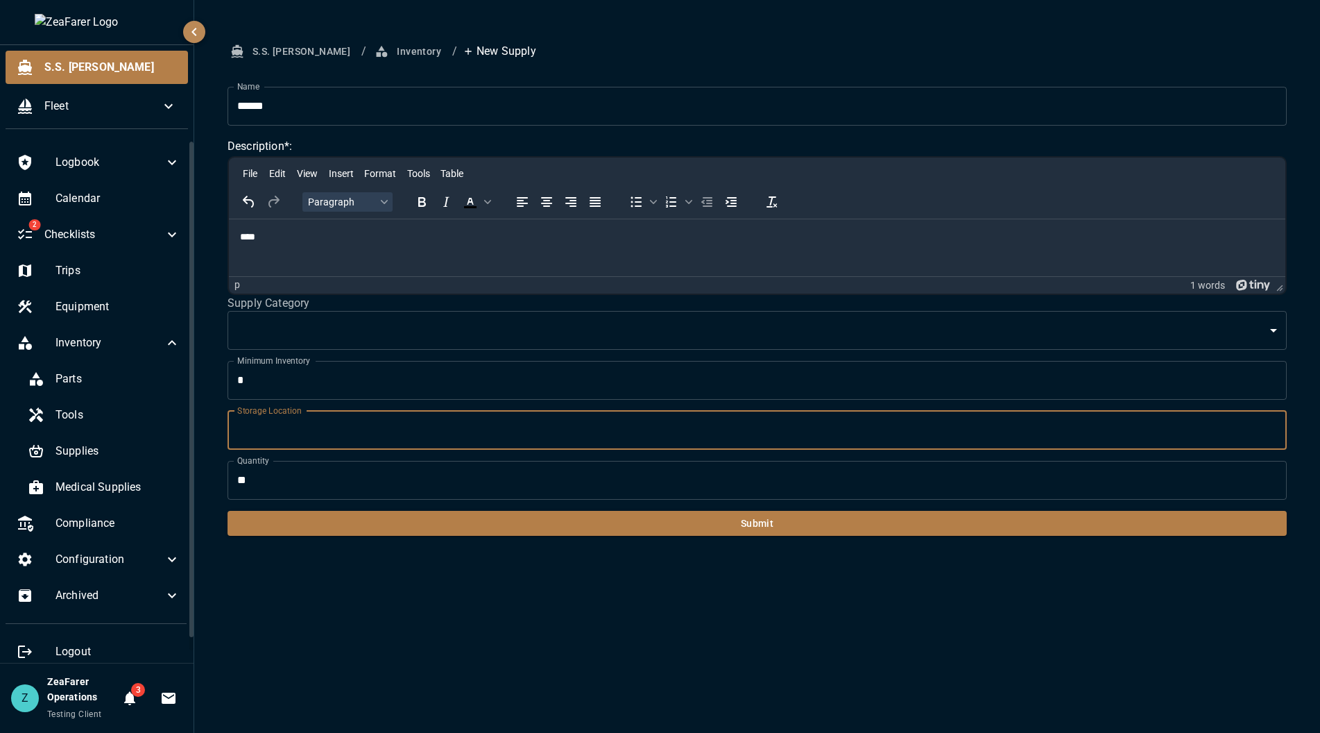
click at [334, 428] on input "Storage Location" at bounding box center [758, 430] width 1060 height 39
type input "***"
click at [583, 518] on button "Submit" at bounding box center [758, 524] width 1060 height 26
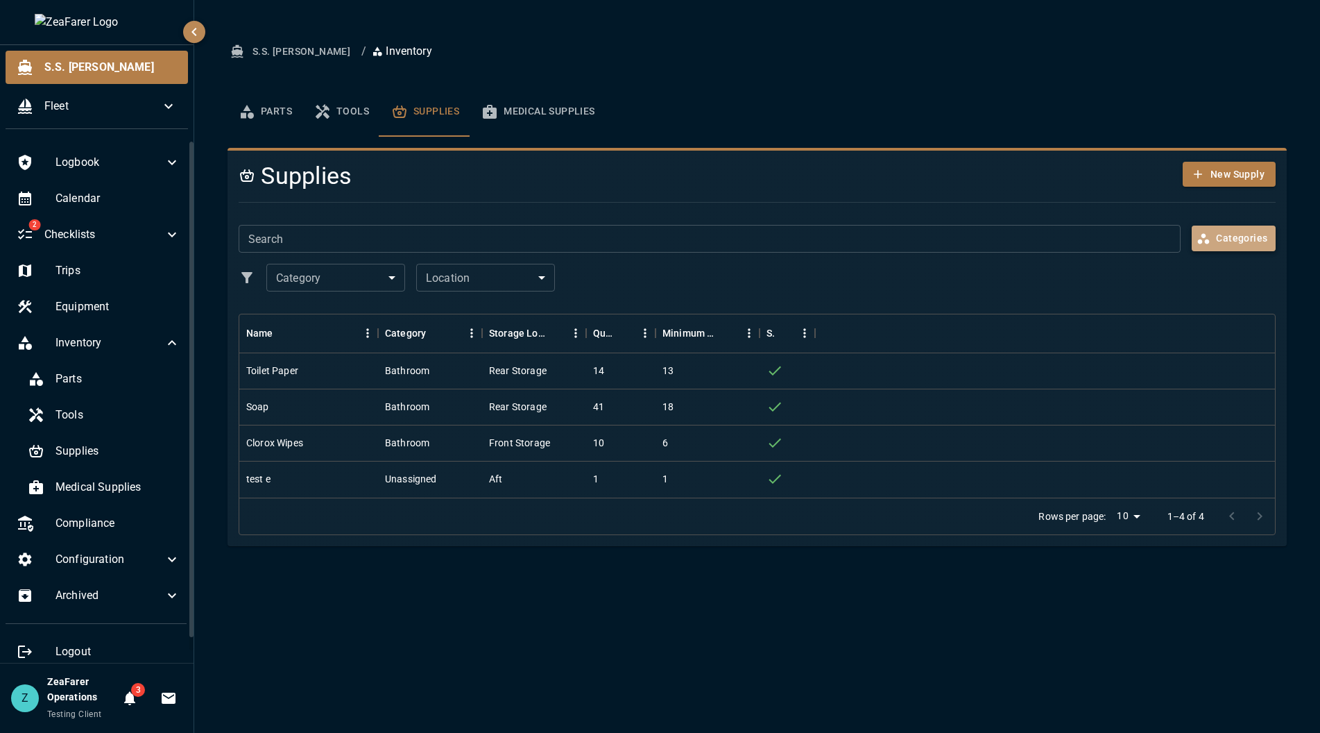
click at [1233, 233] on button "Categories" at bounding box center [1234, 239] width 84 height 26
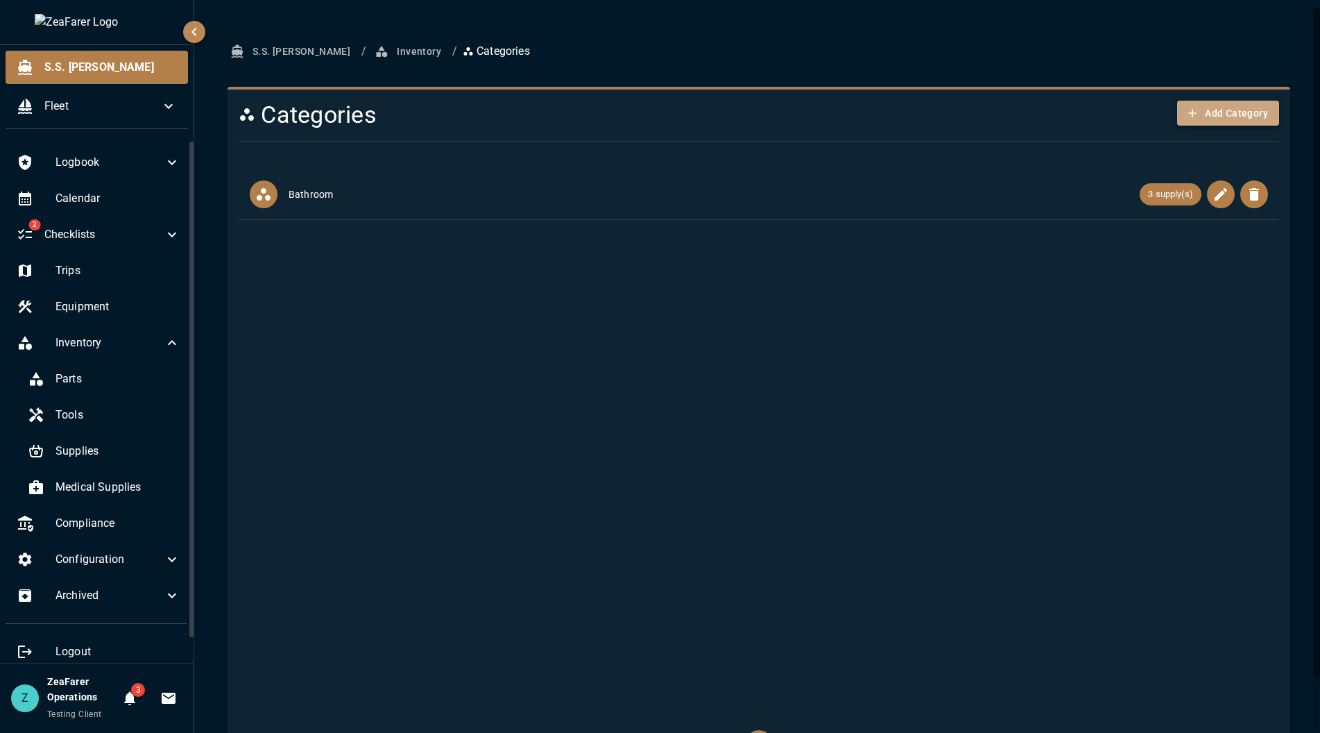
click at [1221, 114] on button "Add Category" at bounding box center [1229, 114] width 102 height 26
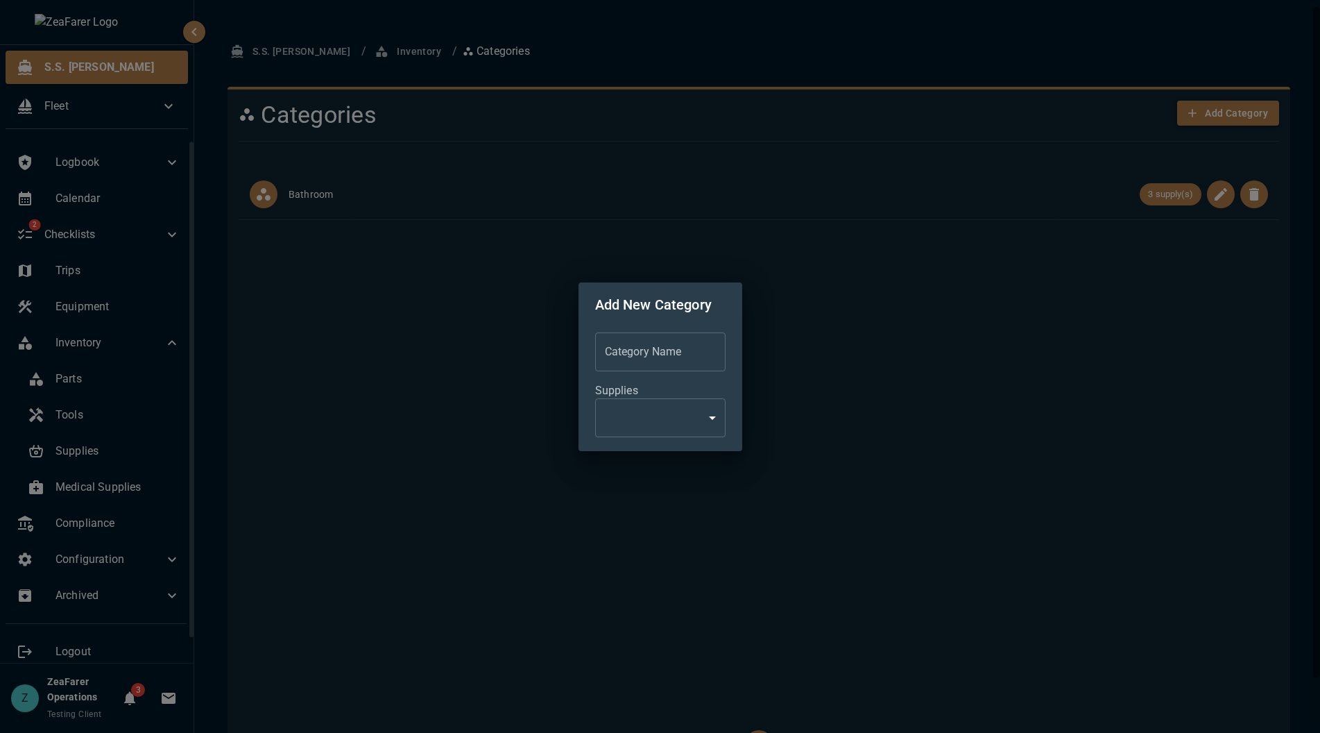
drag, startPoint x: 664, startPoint y: 446, endPoint x: 681, endPoint y: 416, distance: 34.5
click at [666, 436] on div "Category Name Category Name Supplies ​ Chip" at bounding box center [661, 389] width 164 height 124
click at [682, 415] on body "S.S. Anne Fleet Logbook Calendar 2 Checklists Trips Equipment Inventory Parts T…" at bounding box center [660, 366] width 1320 height 733
click at [728, 425] on div at bounding box center [660, 366] width 1320 height 733
click at [715, 420] on body "S.S. Anne Fleet Logbook Calendar 2 Checklists Trips Equipment Inventory Parts T…" at bounding box center [660, 366] width 1320 height 733
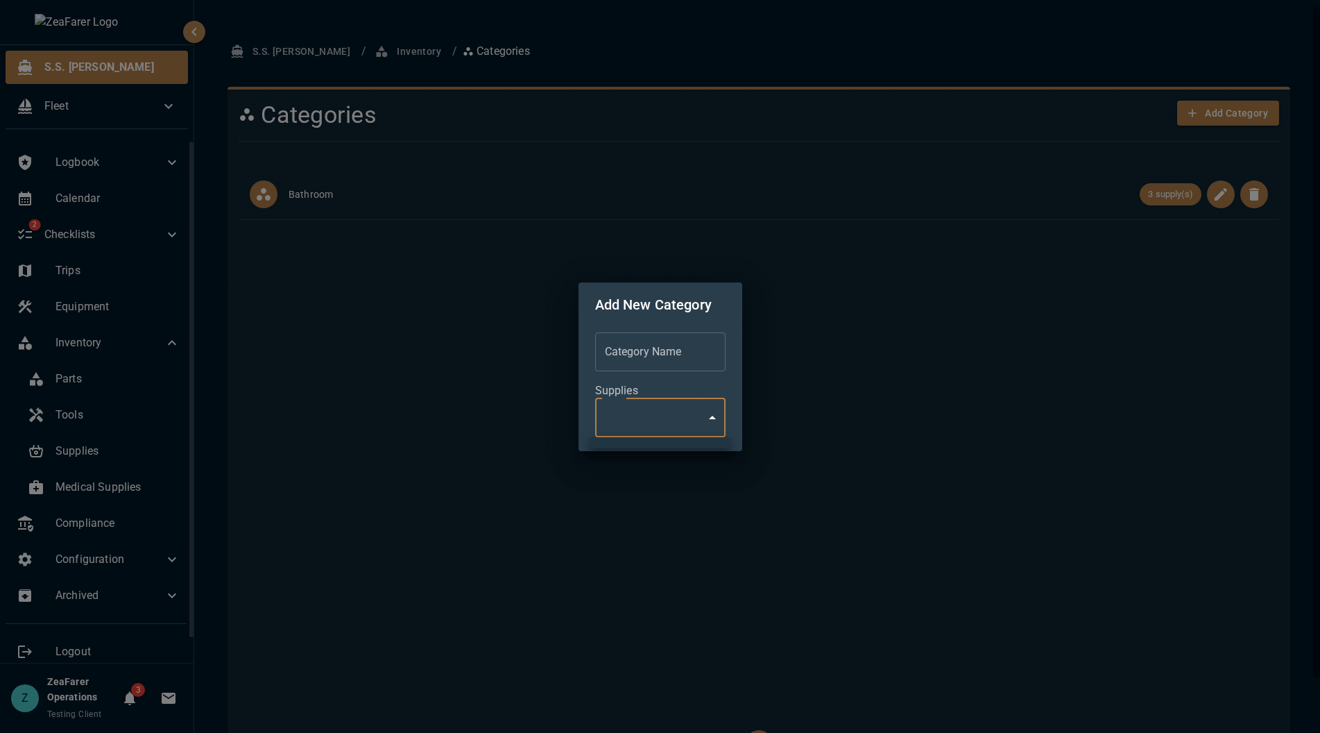
drag, startPoint x: 715, startPoint y: 420, endPoint x: 704, endPoint y: 396, distance: 26.7
click at [715, 421] on div at bounding box center [660, 366] width 1320 height 733
click at [665, 332] on input "Category Name" at bounding box center [660, 351] width 130 height 39
type input "**********"
click at [677, 443] on div "**********" at bounding box center [661, 389] width 164 height 124
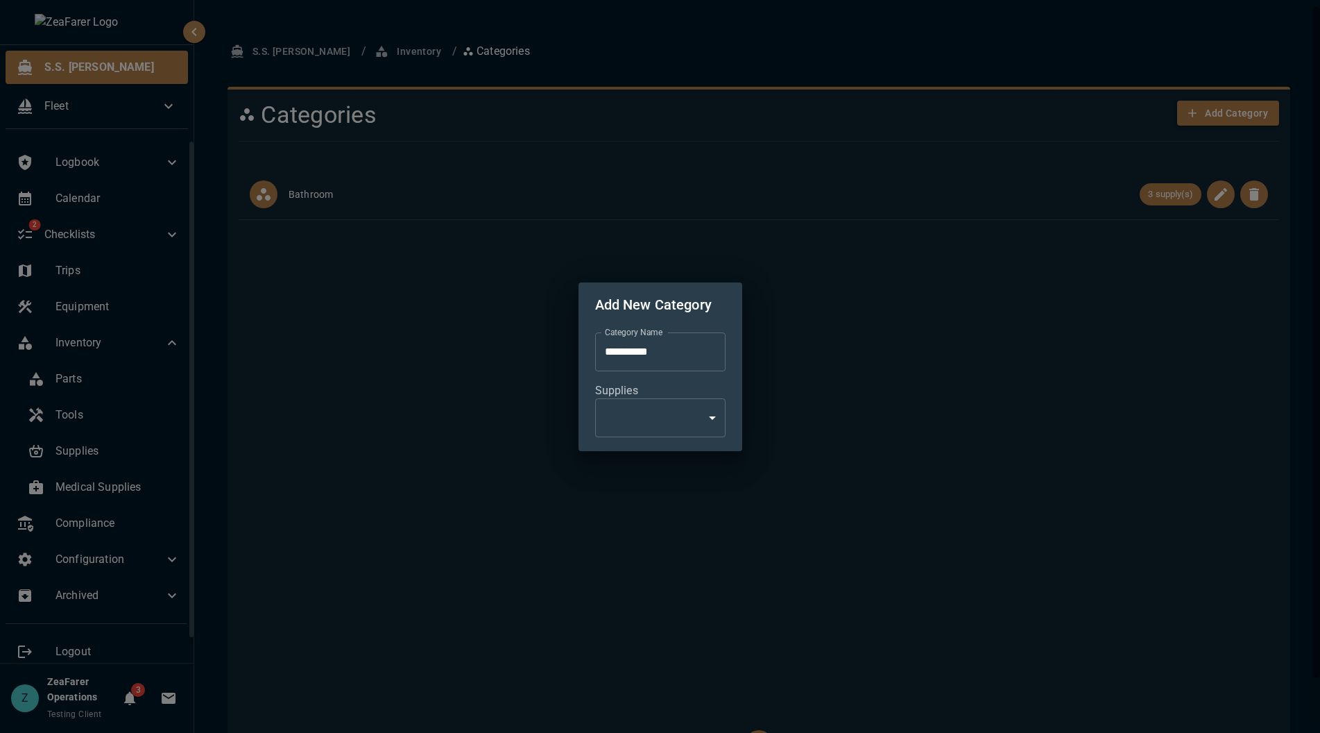
click at [677, 423] on body "**********" at bounding box center [660, 366] width 1320 height 733
click at [741, 509] on div at bounding box center [660, 366] width 1320 height 733
click at [688, 550] on div "**********" at bounding box center [660, 366] width 1320 height 733
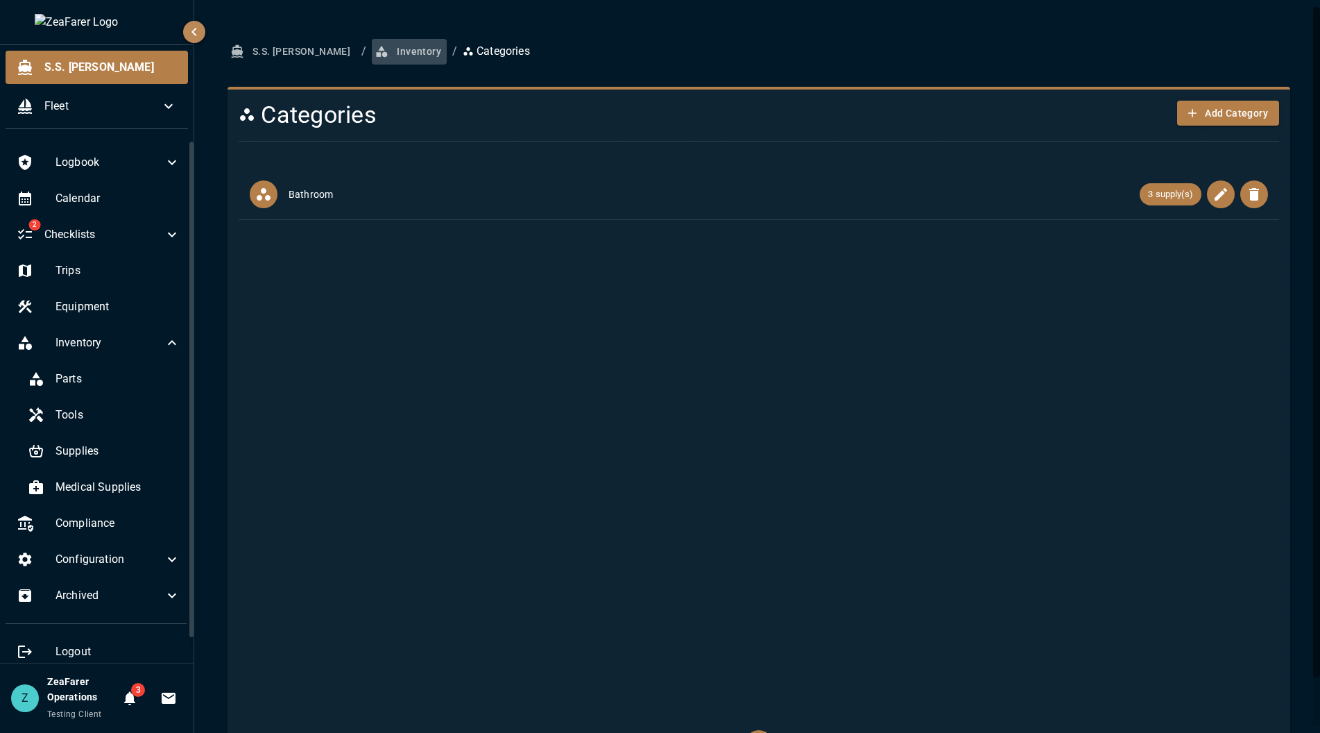
click at [372, 51] on button "Inventory" at bounding box center [409, 52] width 75 height 26
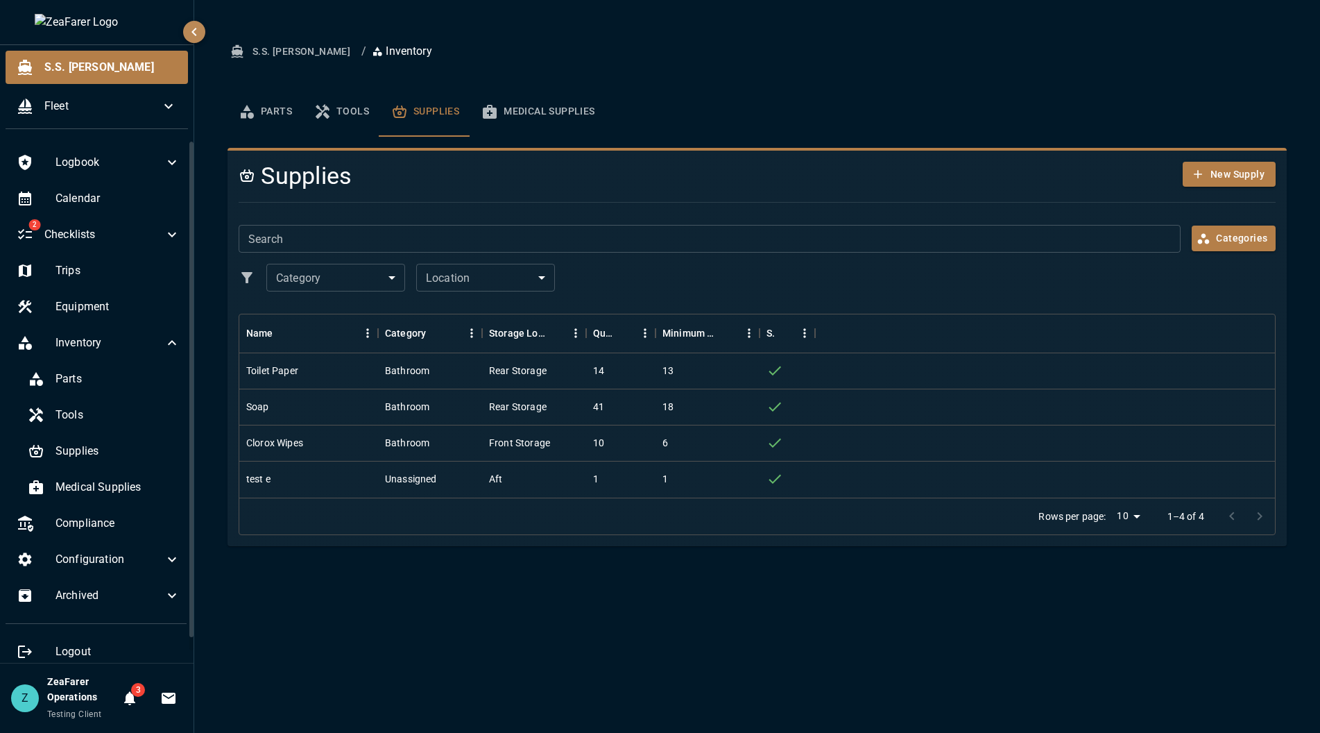
click at [253, 112] on icon "basic tabs example" at bounding box center [247, 111] width 17 height 17
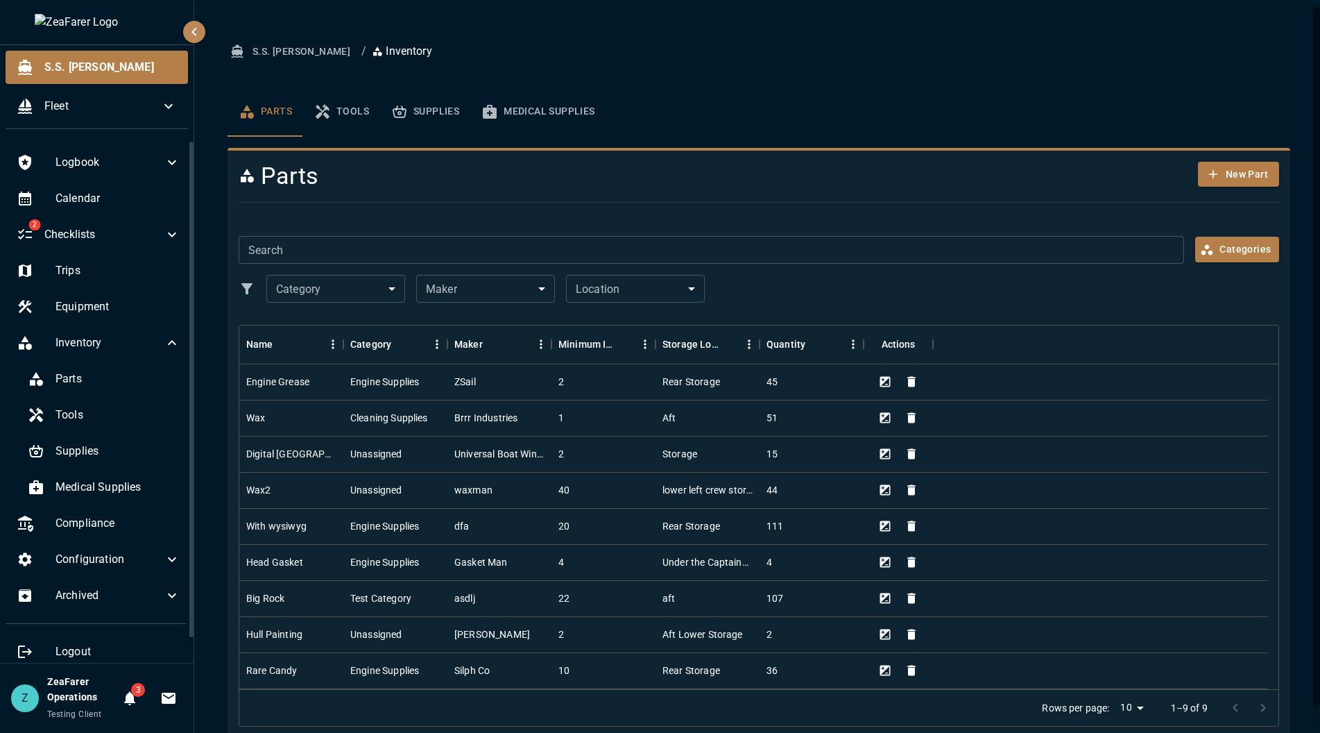
scroll to position [22, 0]
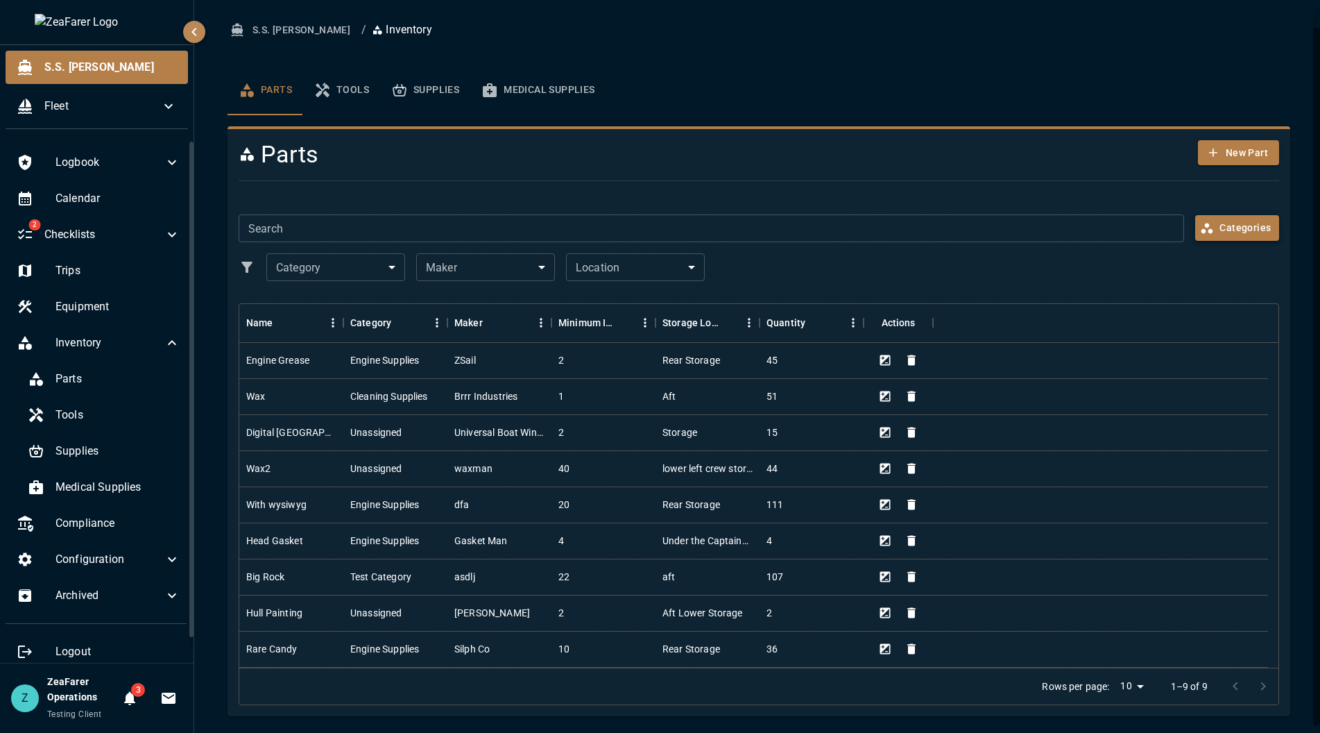
click at [1237, 236] on button "Categories" at bounding box center [1238, 228] width 84 height 26
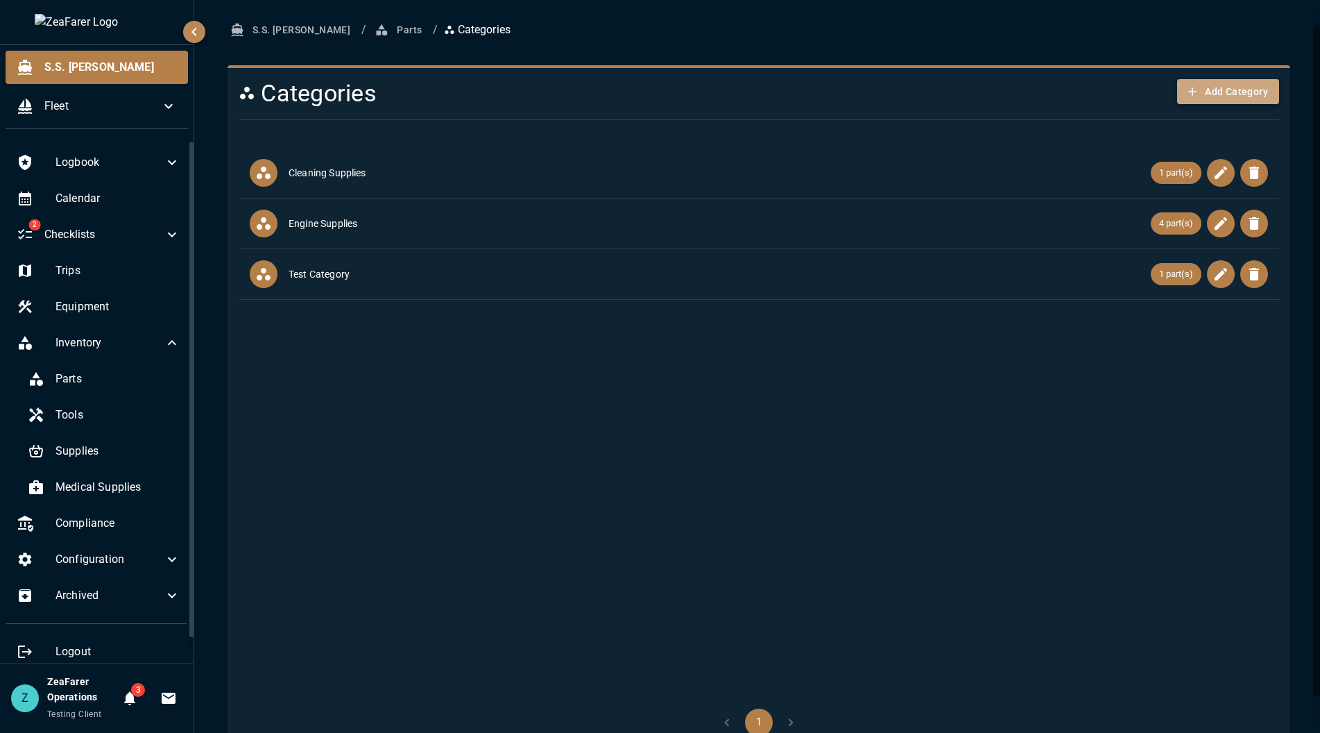
click at [1239, 84] on button "Add Category" at bounding box center [1229, 92] width 102 height 26
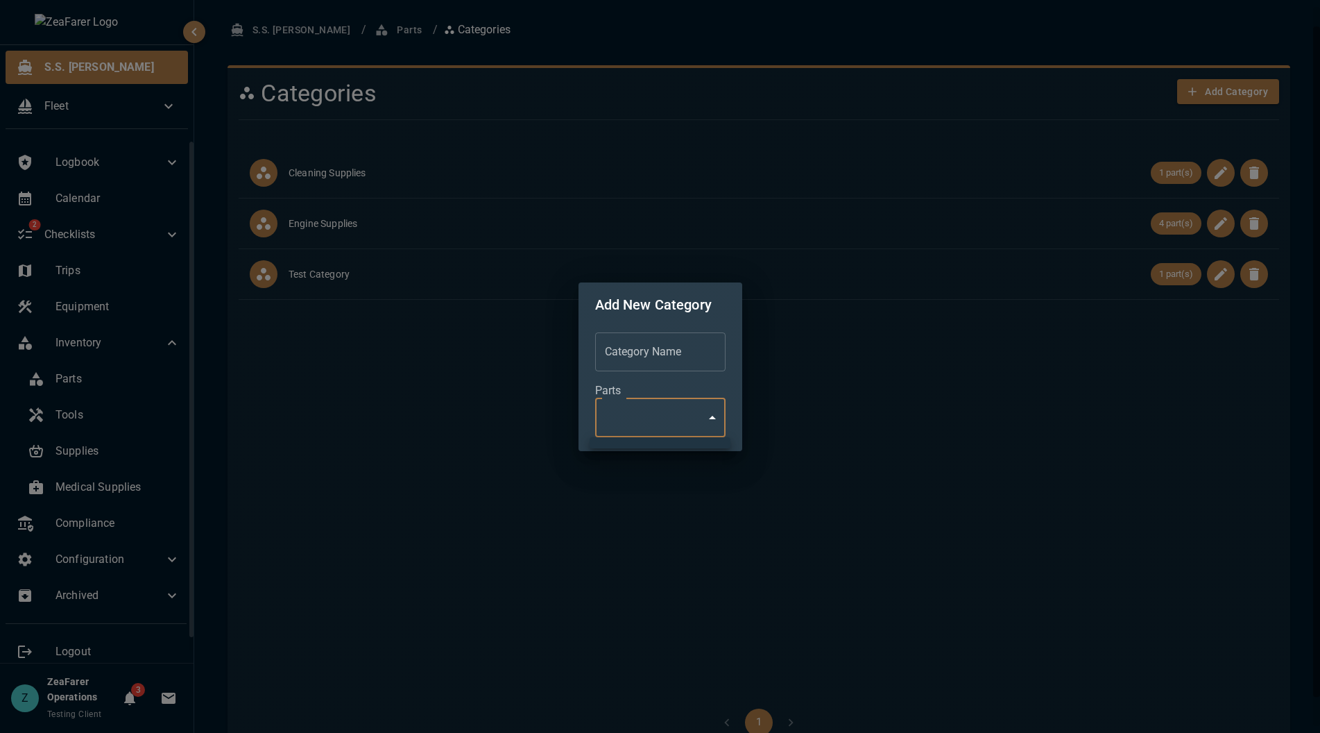
click at [677, 422] on body "S.S. Anne Fleet Logbook Calendar 2 Checklists Trips Equipment Inventory Parts T…" at bounding box center [660, 366] width 1320 height 733
click at [710, 419] on div at bounding box center [660, 366] width 1320 height 733
click at [907, 398] on div "Add New Category Category Name Category Name Parts ​ Chip" at bounding box center [660, 366] width 1320 height 733
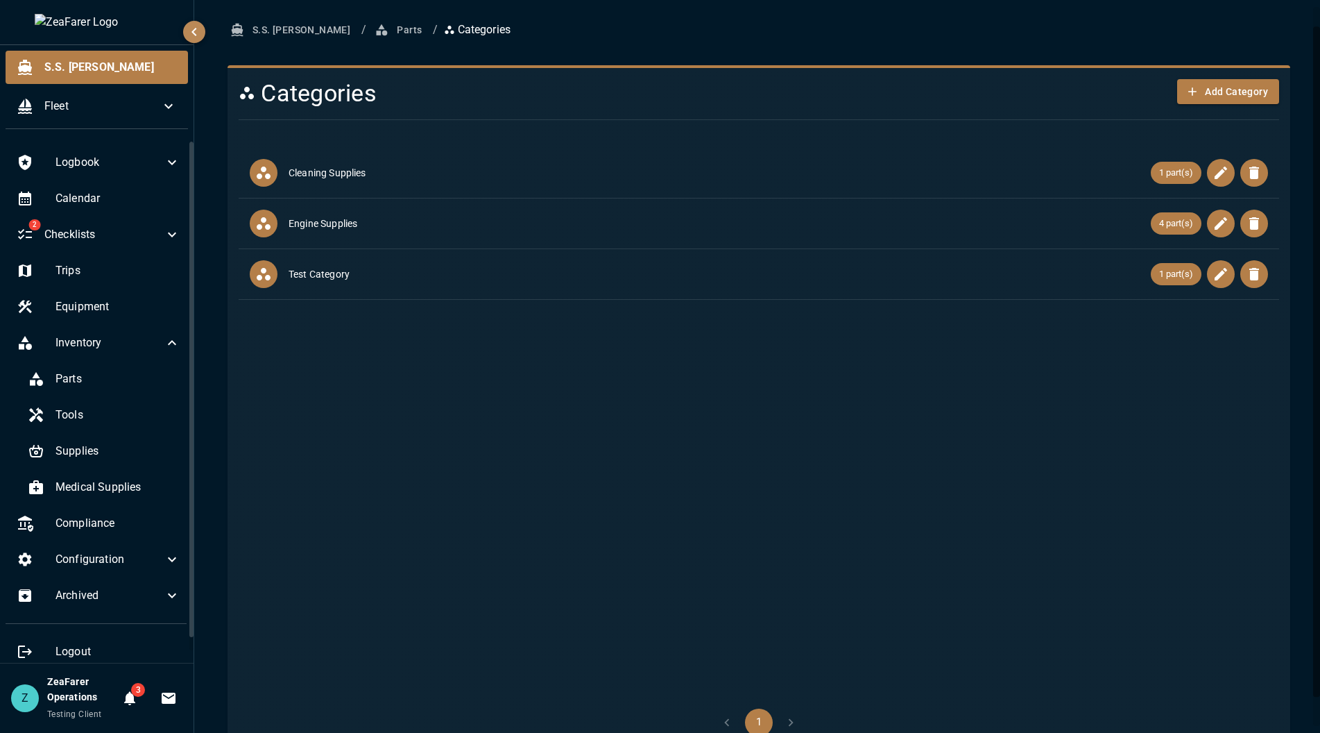
click at [1108, 559] on ul "Cleaning Supplies 1 part(s) Engine Supplies 4 part(s) Test Category 1 part(s)" at bounding box center [759, 419] width 1041 height 555
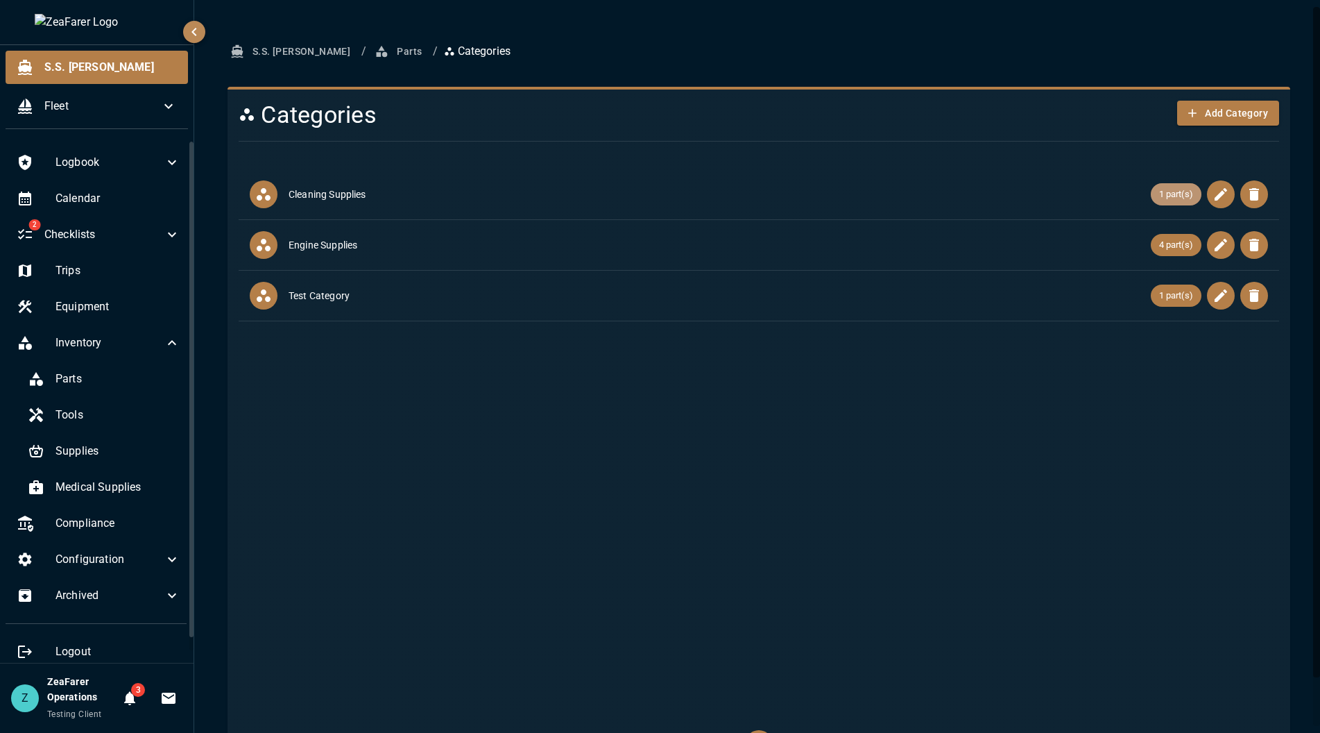
click at [1171, 201] on div "1 part(s)" at bounding box center [1176, 194] width 51 height 22
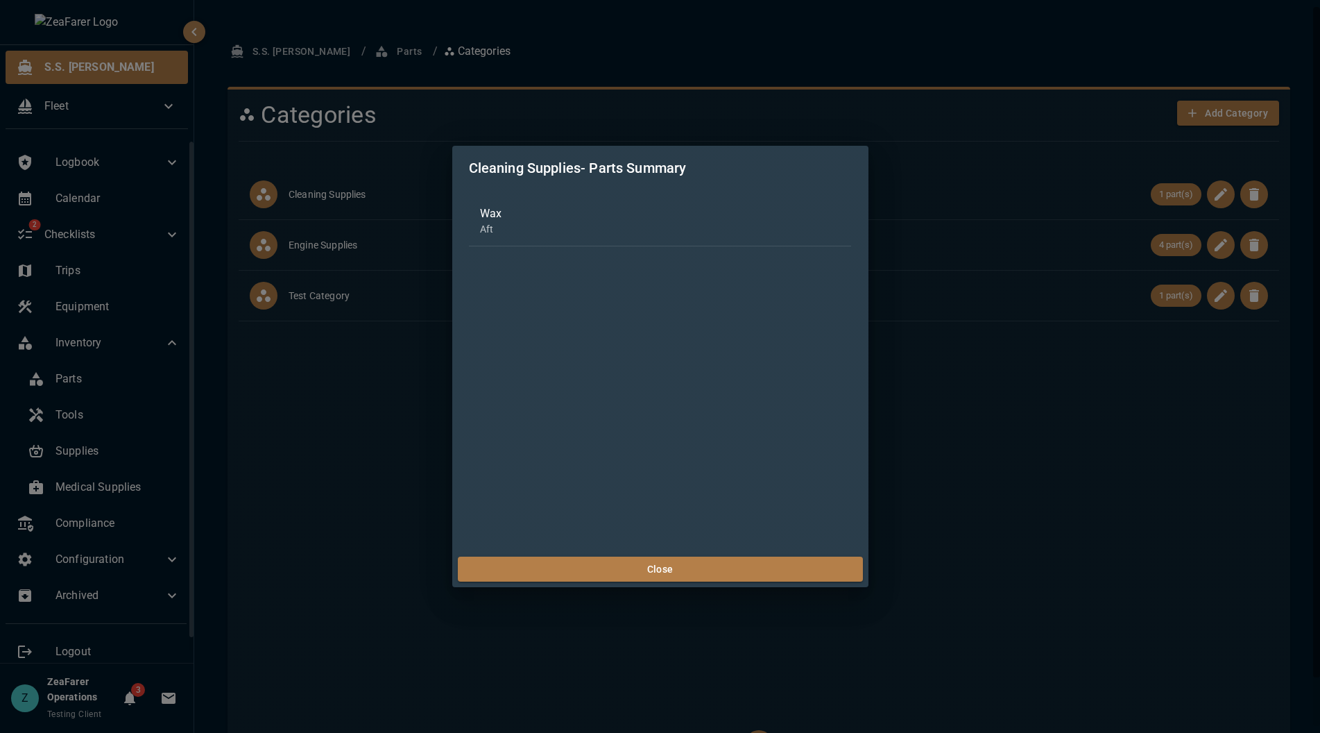
click at [970, 553] on div "Cleaning Supplies - Parts Summary Wax Aft Close" at bounding box center [660, 366] width 1320 height 733
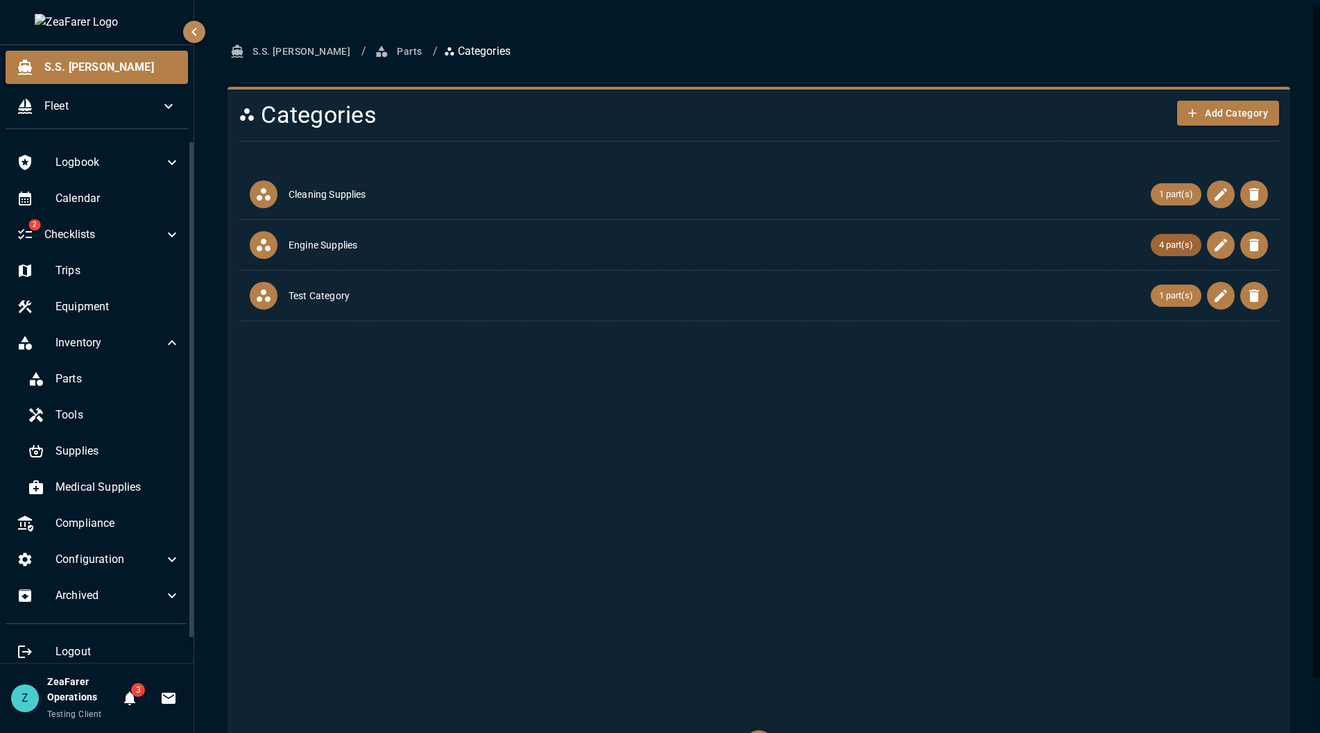
click at [1157, 253] on div "4 part(s)" at bounding box center [1176, 245] width 51 height 22
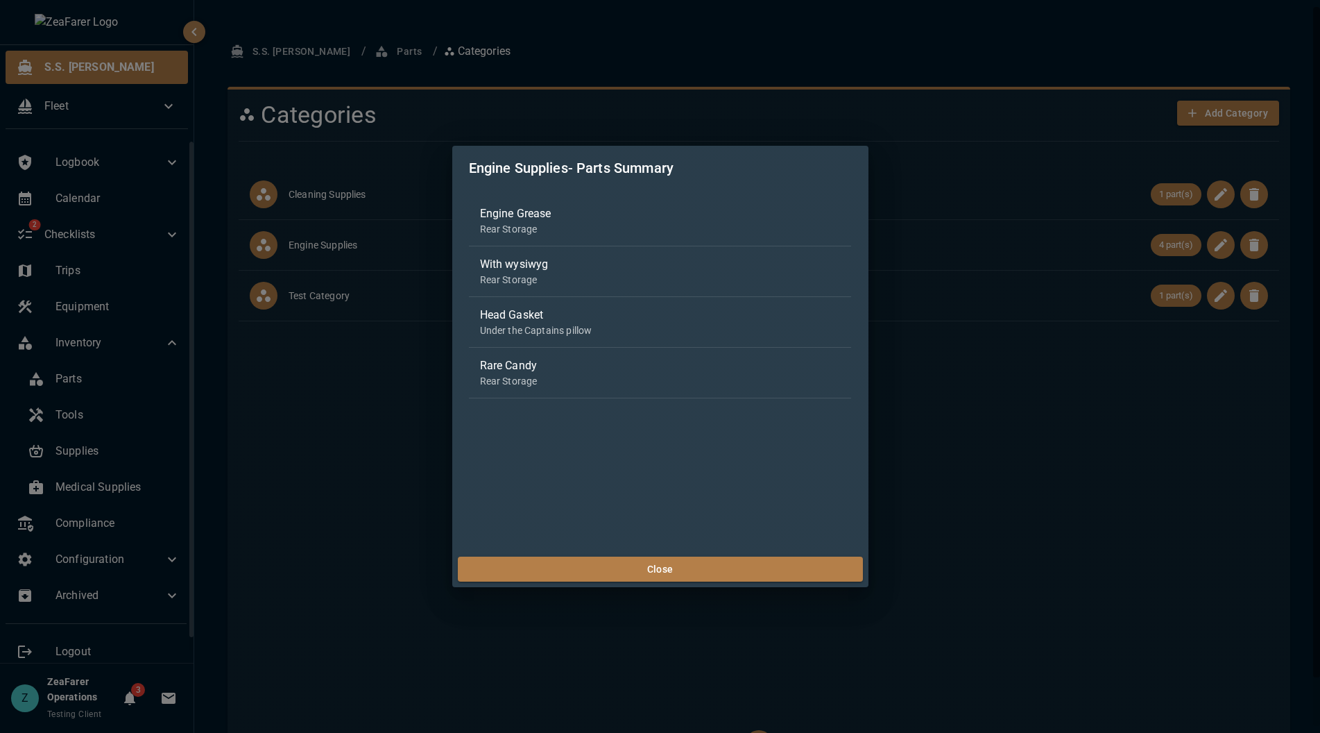
drag, startPoint x: 1035, startPoint y: 477, endPoint x: 1029, endPoint y: 492, distance: 15.9
click at [1036, 482] on div "Engine Supplies - Parts Summary Engine Grease Rear Storage With wysiwyg Rear St…" at bounding box center [660, 366] width 1320 height 733
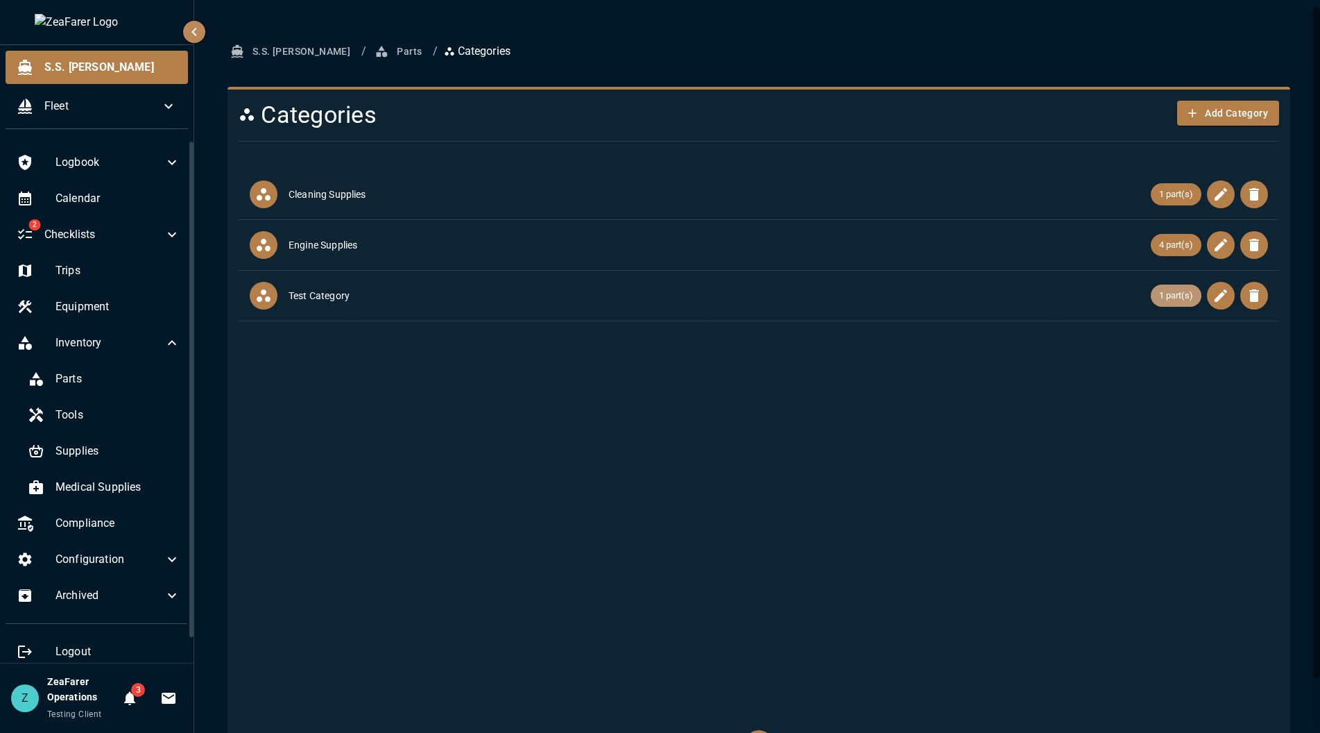
click at [1169, 286] on div "1 part(s)" at bounding box center [1176, 295] width 51 height 22
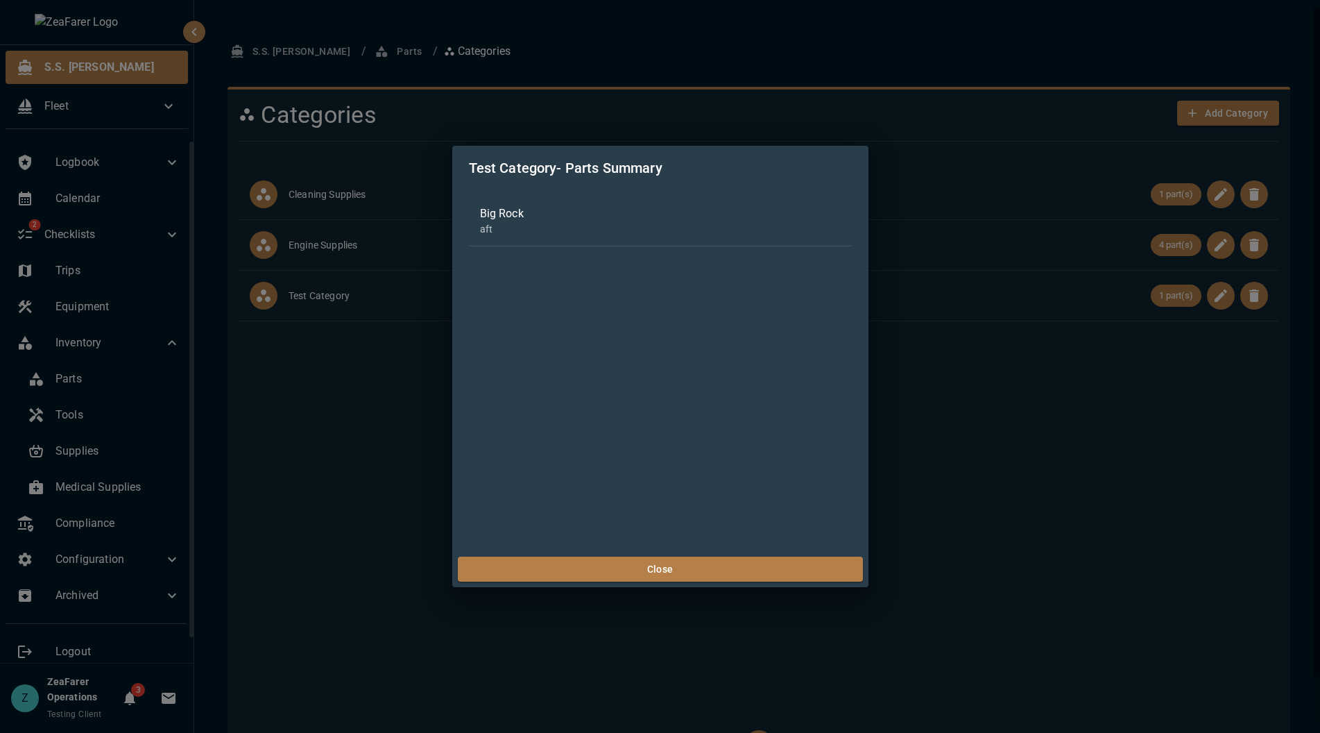
click at [934, 482] on div "Test Category - Parts Summary Big Rock aft Close" at bounding box center [660, 366] width 1320 height 733
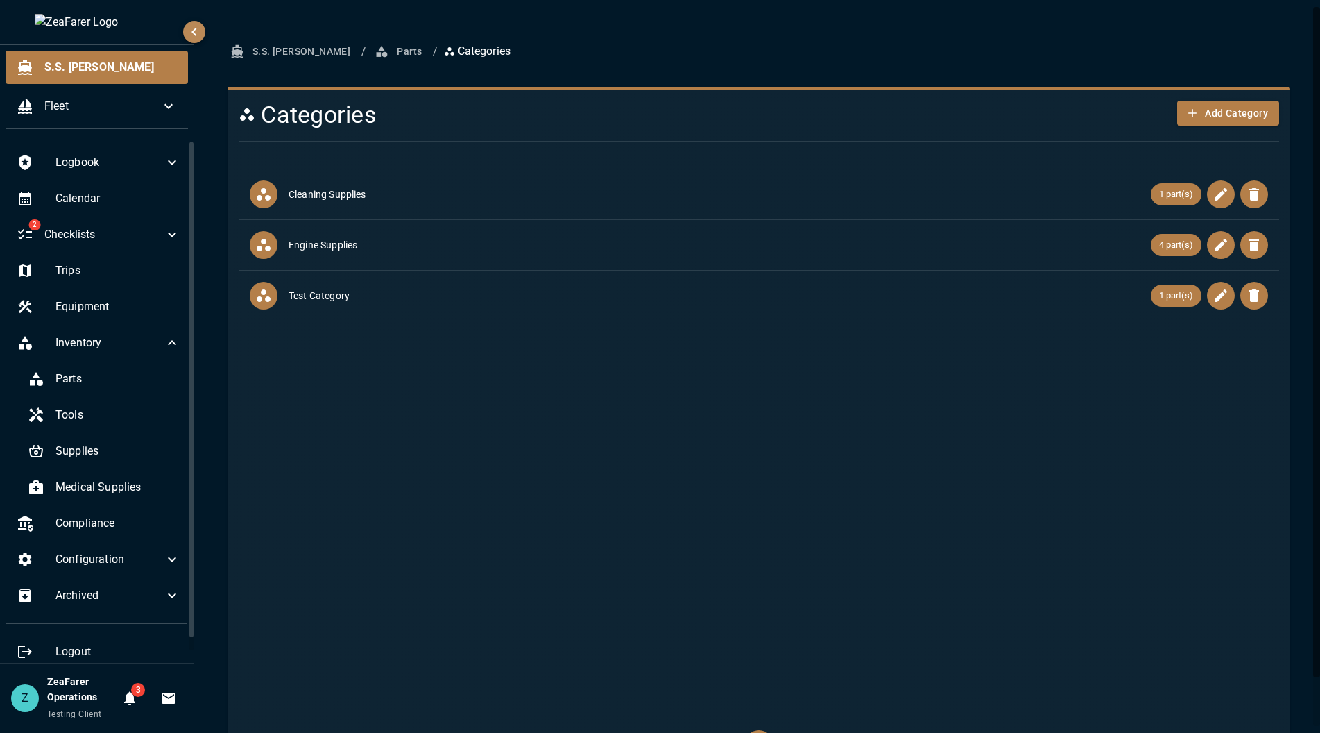
drag, startPoint x: 268, startPoint y: 26, endPoint x: 331, endPoint y: 54, distance: 69.3
click at [270, 28] on div "S.S. Anne / Parts / Categories Categories Add Category Cleaning Supplies 1 part…" at bounding box center [759, 392] width 1130 height 785
click at [372, 54] on button "Parts" at bounding box center [400, 52] width 56 height 26
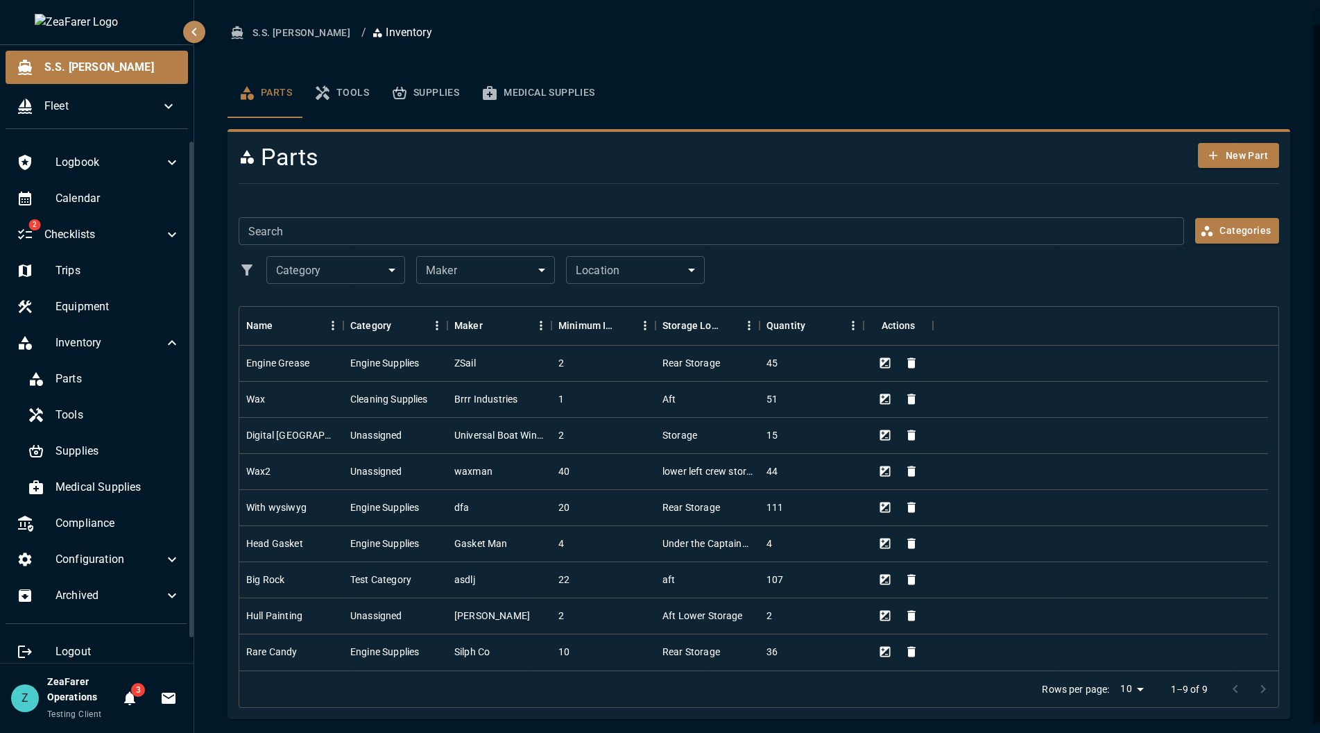
scroll to position [22, 0]
click at [1230, 228] on button "Categories" at bounding box center [1238, 228] width 84 height 26
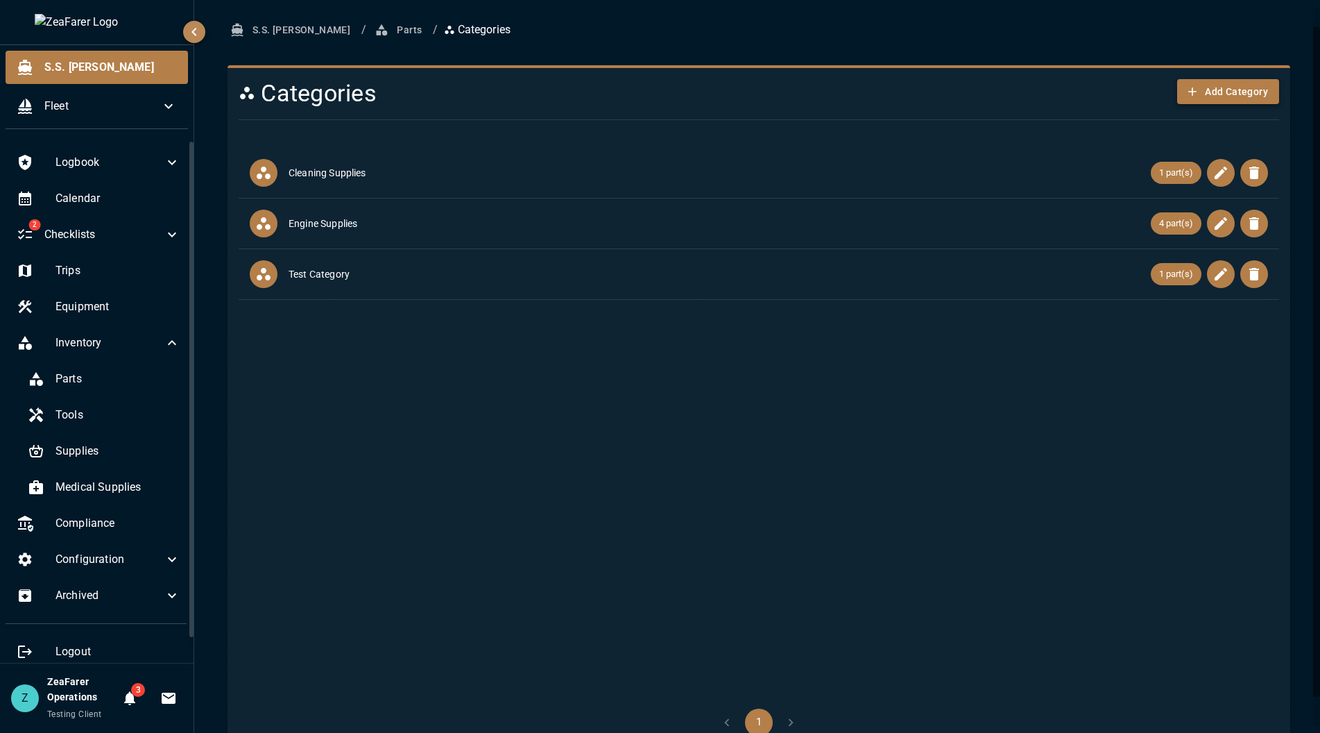
click at [1195, 88] on button "Add Category" at bounding box center [1229, 92] width 102 height 26
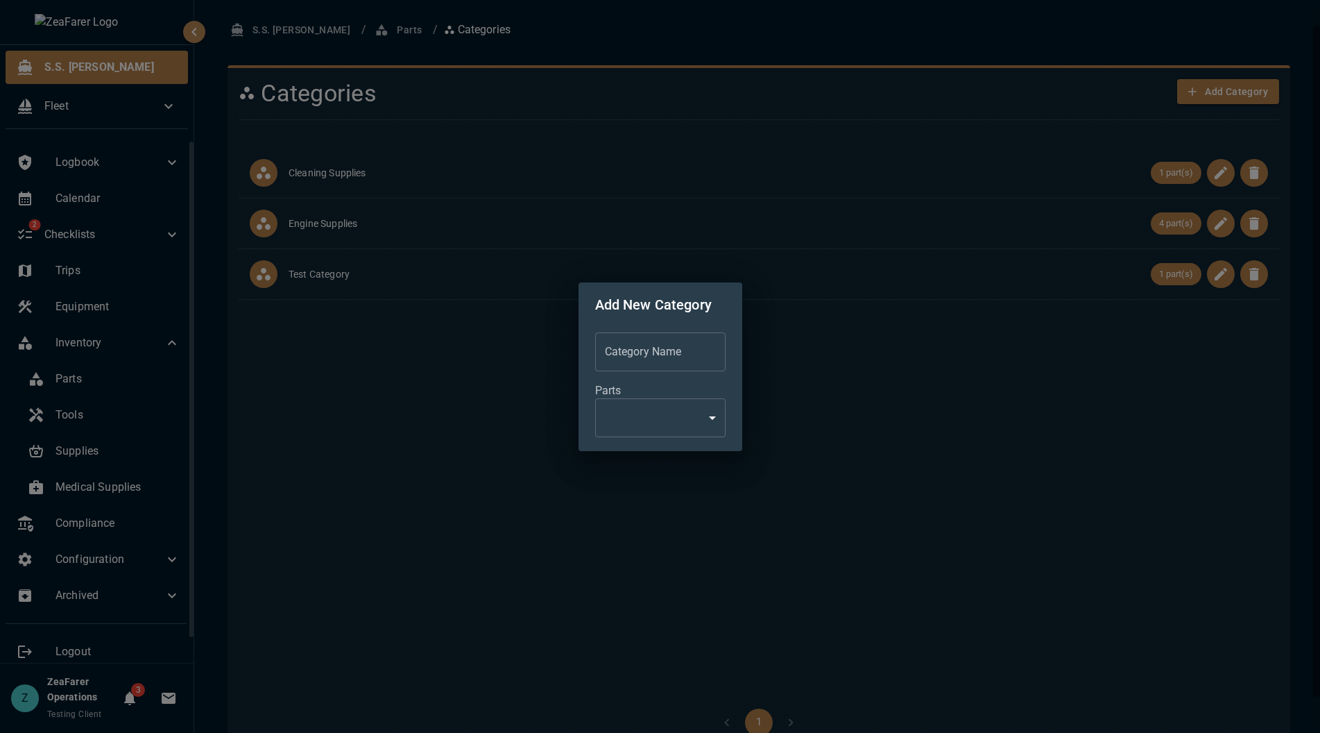
drag, startPoint x: 736, startPoint y: 443, endPoint x: 721, endPoint y: 432, distance: 17.9
click at [735, 443] on div "Category Name Category Name Parts ​ Chip" at bounding box center [661, 389] width 164 height 124
click at [716, 427] on body "S.S. Anne Fleet Logbook Calendar 2 Checklists Trips Equipment Inventory Parts T…" at bounding box center [660, 366] width 1320 height 733
drag, startPoint x: 742, startPoint y: 416, endPoint x: 748, endPoint y: 424, distance: 10.4
click at [743, 416] on div at bounding box center [660, 366] width 1320 height 733
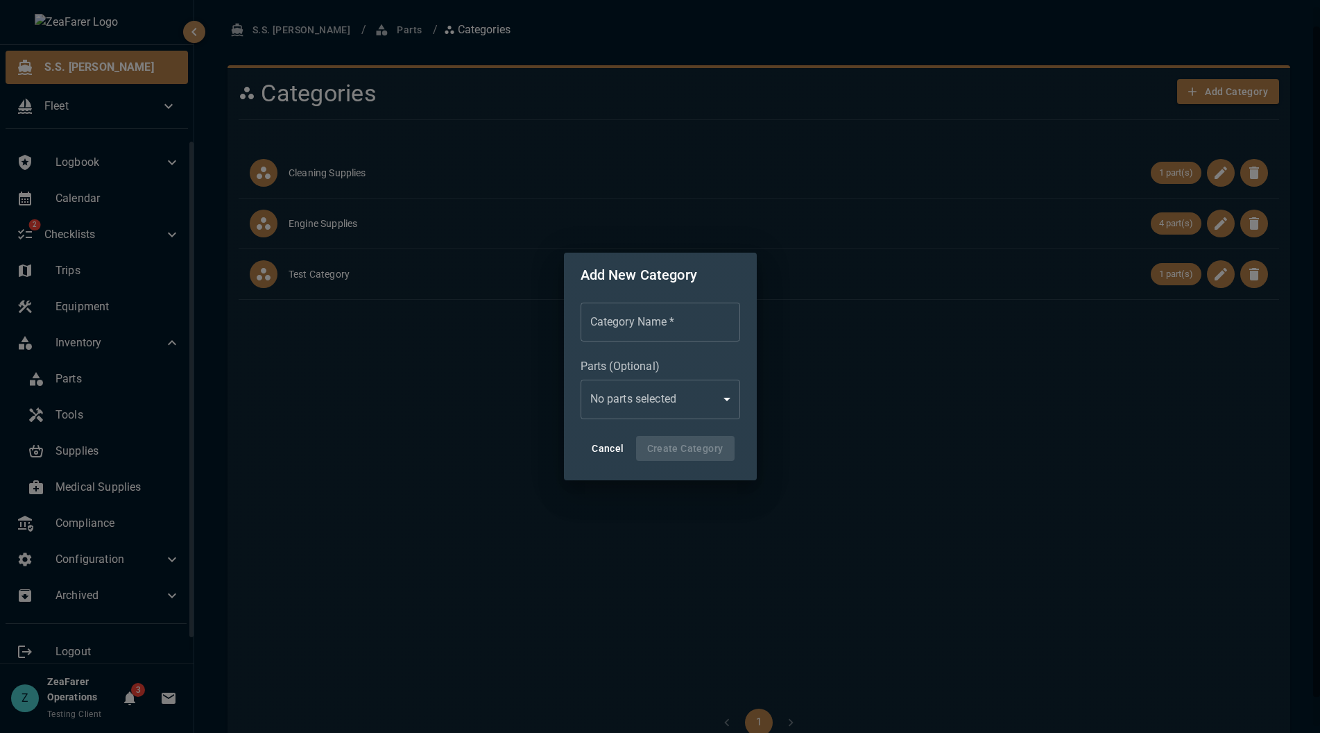
click at [740, 368] on div "Category Name   * Category Name   * Parts (Optional) No parts selected ​ Cancel…" at bounding box center [660, 389] width 193 height 184
click at [704, 403] on body "S.S. Anne Fleet Logbook Calendar 2 Checklists Trips Equipment Inventory Parts T…" at bounding box center [660, 366] width 1320 height 733
click at [720, 377] on div at bounding box center [660, 366] width 1320 height 733
click at [646, 330] on input "Category Name   *" at bounding box center [661, 322] width 160 height 39
type input "*"
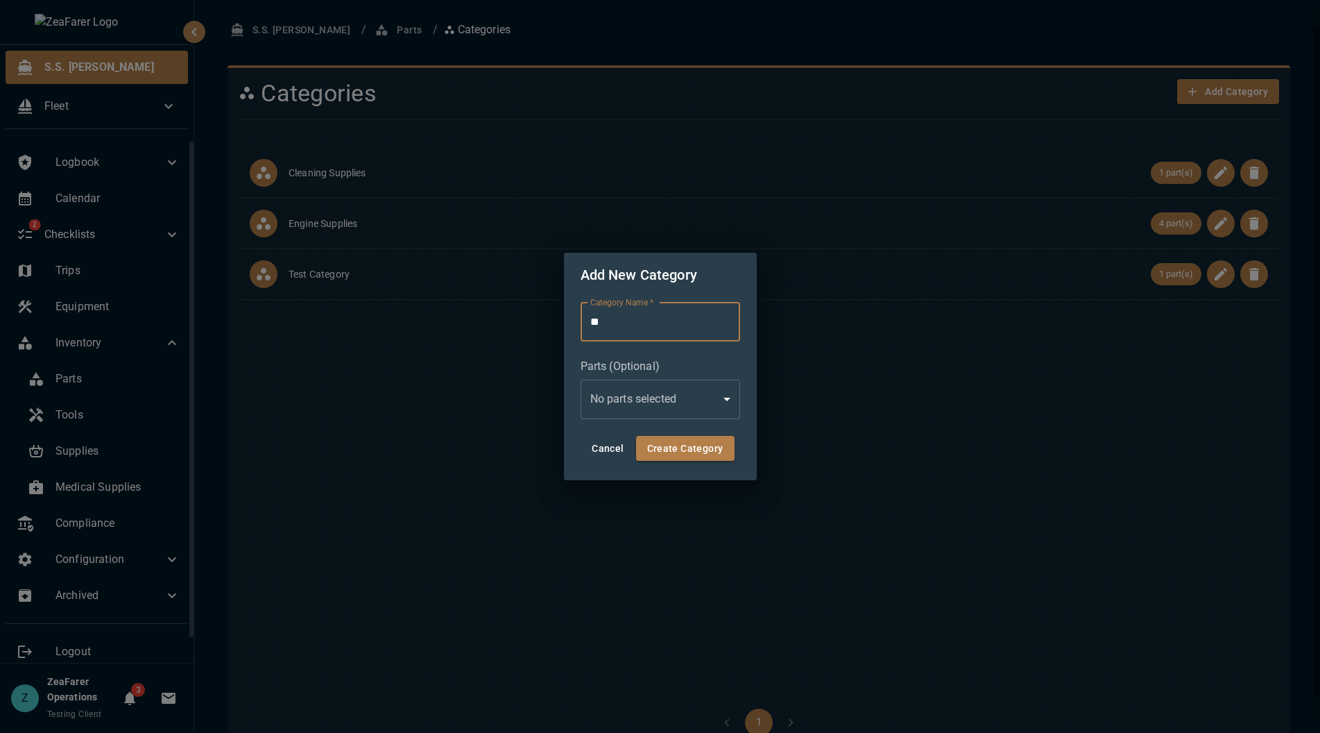
type input "*"
type input "**********"
click at [694, 446] on button "Create Category" at bounding box center [685, 449] width 99 height 26
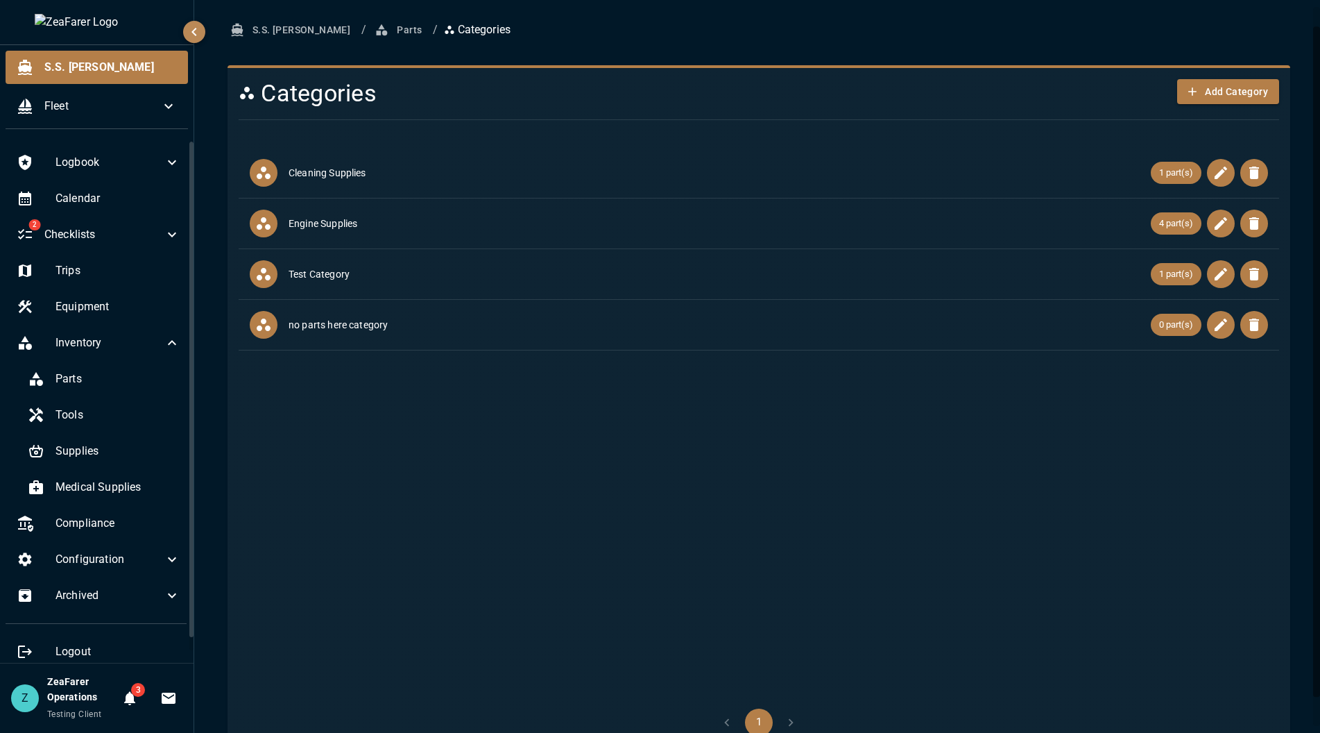
click at [835, 445] on ul "Cleaning Supplies 1 part(s) Engine Supplies 4 part(s) Test Category 1 part(s) n…" at bounding box center [759, 419] width 1041 height 555
click at [1151, 321] on span "0 part(s)" at bounding box center [1176, 325] width 51 height 14
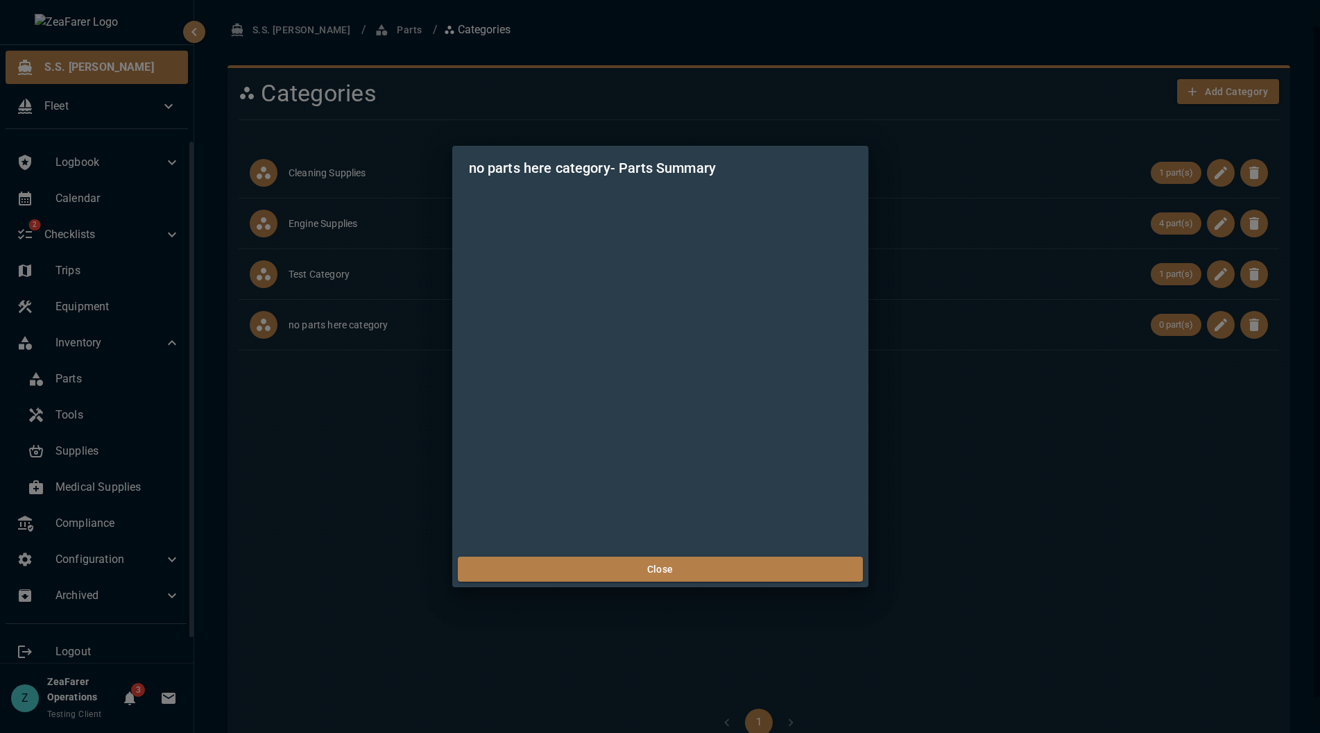
click at [999, 444] on div "no parts here category - Parts Summary Close" at bounding box center [660, 366] width 1320 height 733
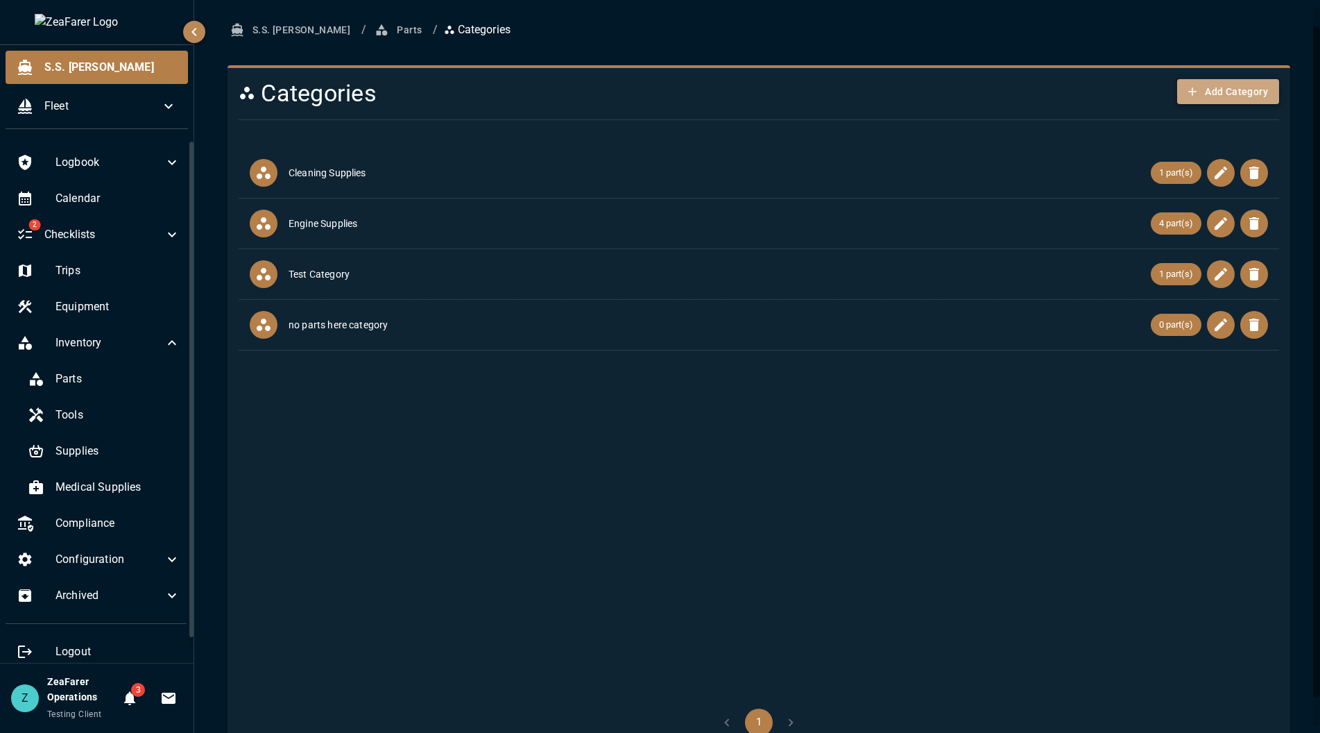
click at [1247, 98] on button "Add Category" at bounding box center [1229, 92] width 102 height 26
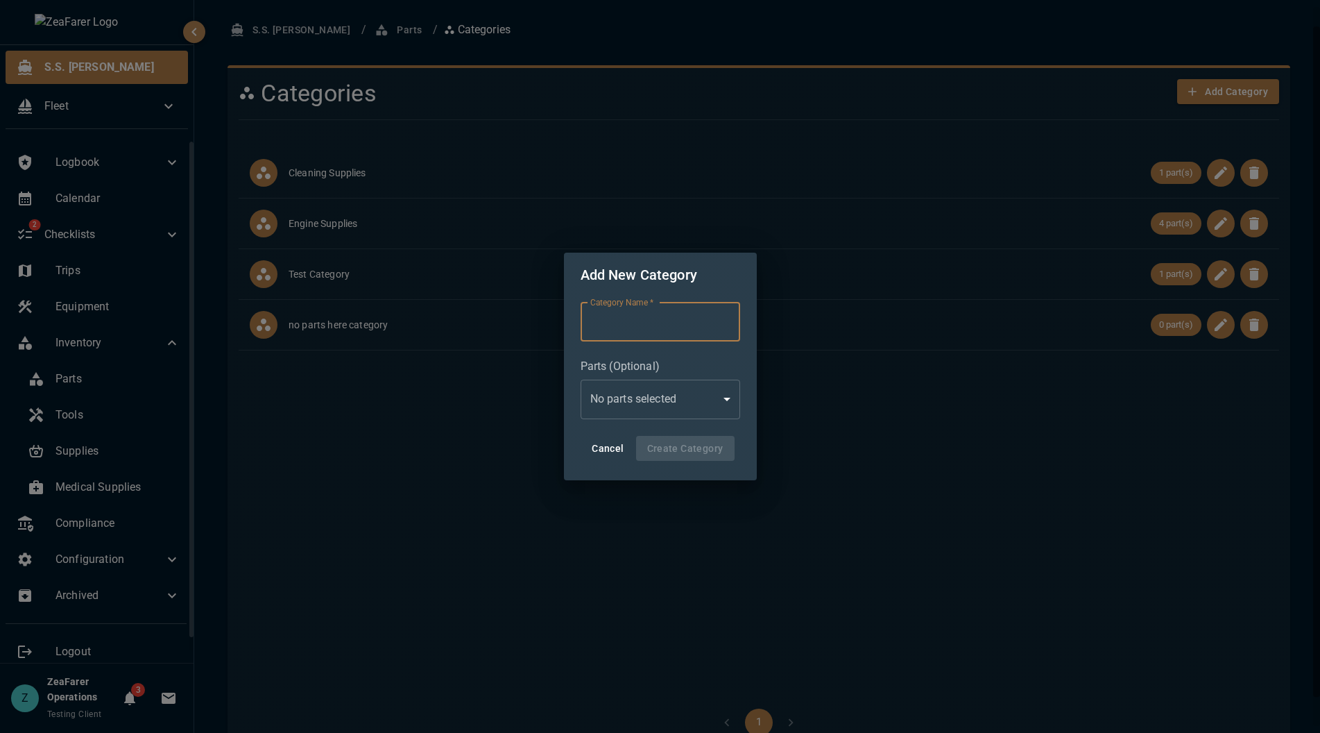
click at [708, 391] on body "S.S. Anne Fleet Logbook Calendar 2 Checklists Trips Equipment Inventory Parts T…" at bounding box center [660, 366] width 1320 height 733
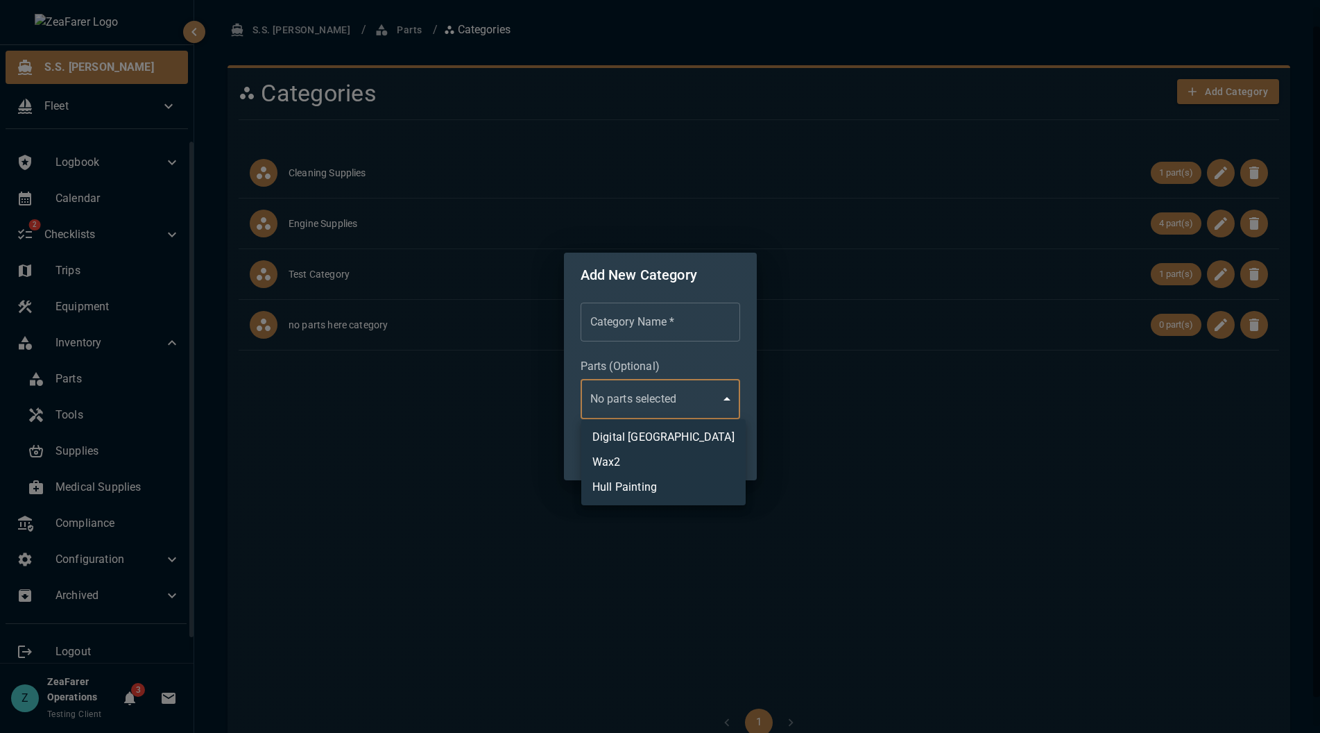
click at [896, 418] on div at bounding box center [660, 366] width 1320 height 733
click at [1012, 368] on div "Add New Category Category Name   * Category Name   * Parts (Optional) No parts …" at bounding box center [660, 366] width 1320 height 733
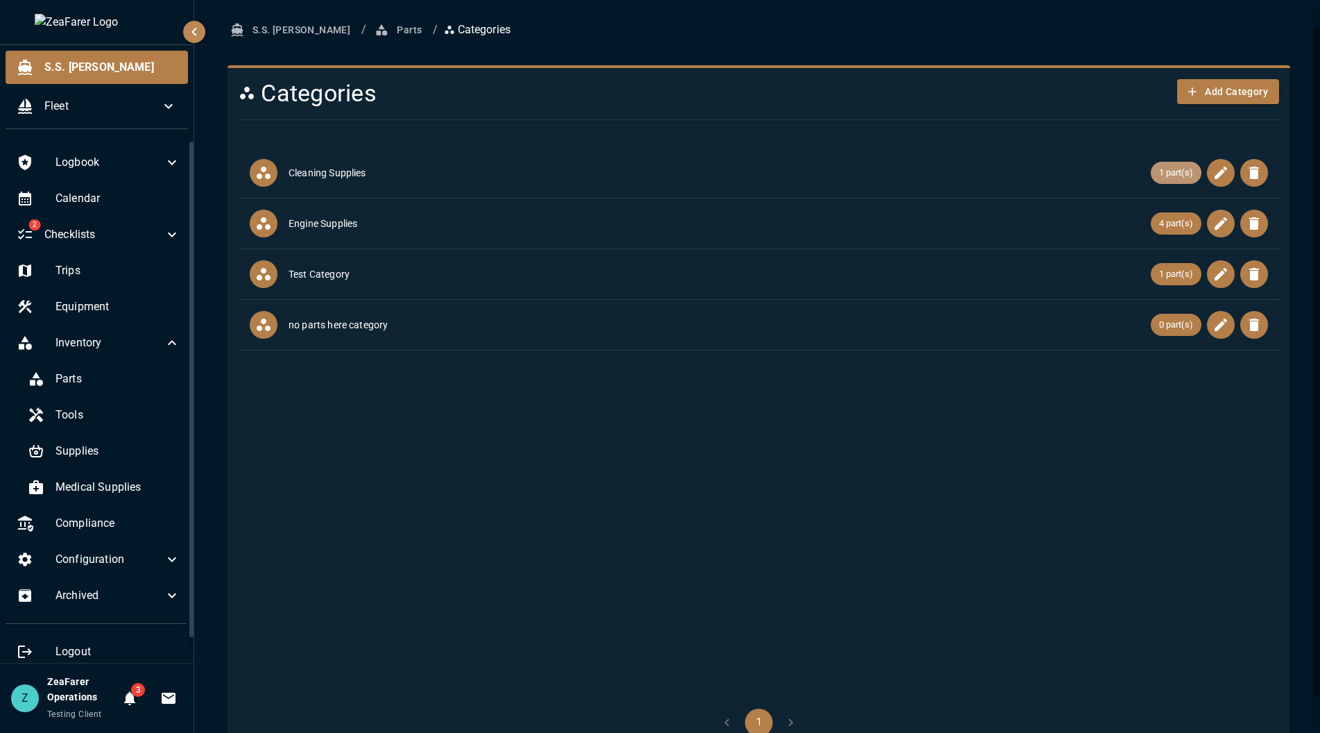
click at [1171, 164] on div "1 part(s)" at bounding box center [1176, 173] width 51 height 22
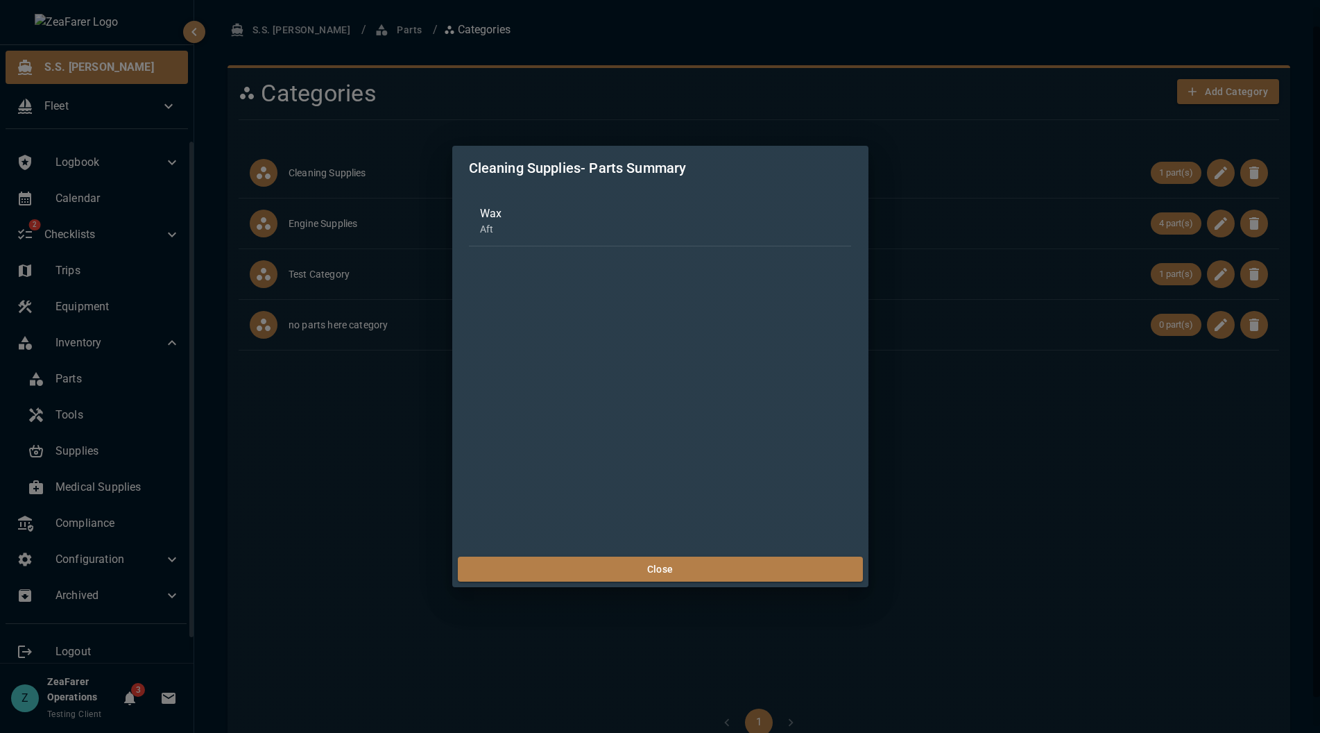
click at [1077, 439] on div "Cleaning Supplies - Parts Summary Wax Aft Close" at bounding box center [660, 366] width 1320 height 733
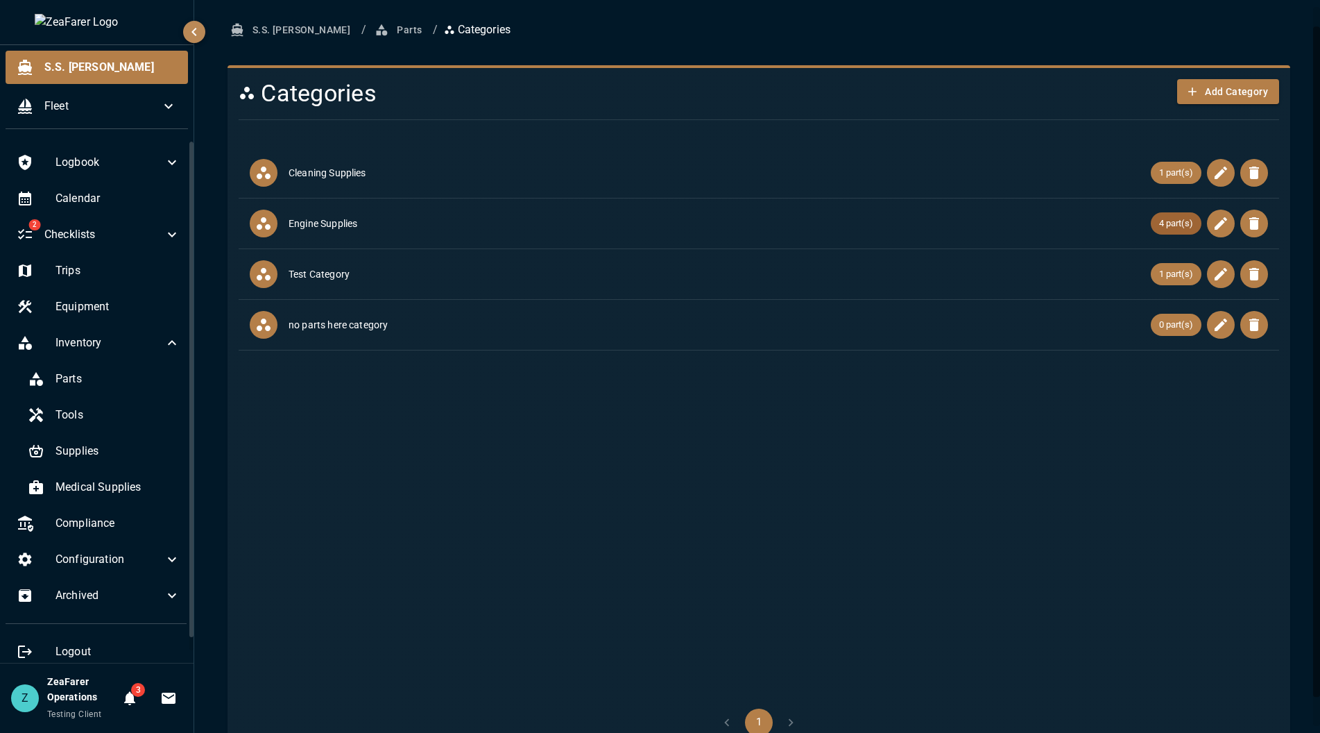
click at [1165, 214] on div "4 part(s)" at bounding box center [1176, 223] width 51 height 22
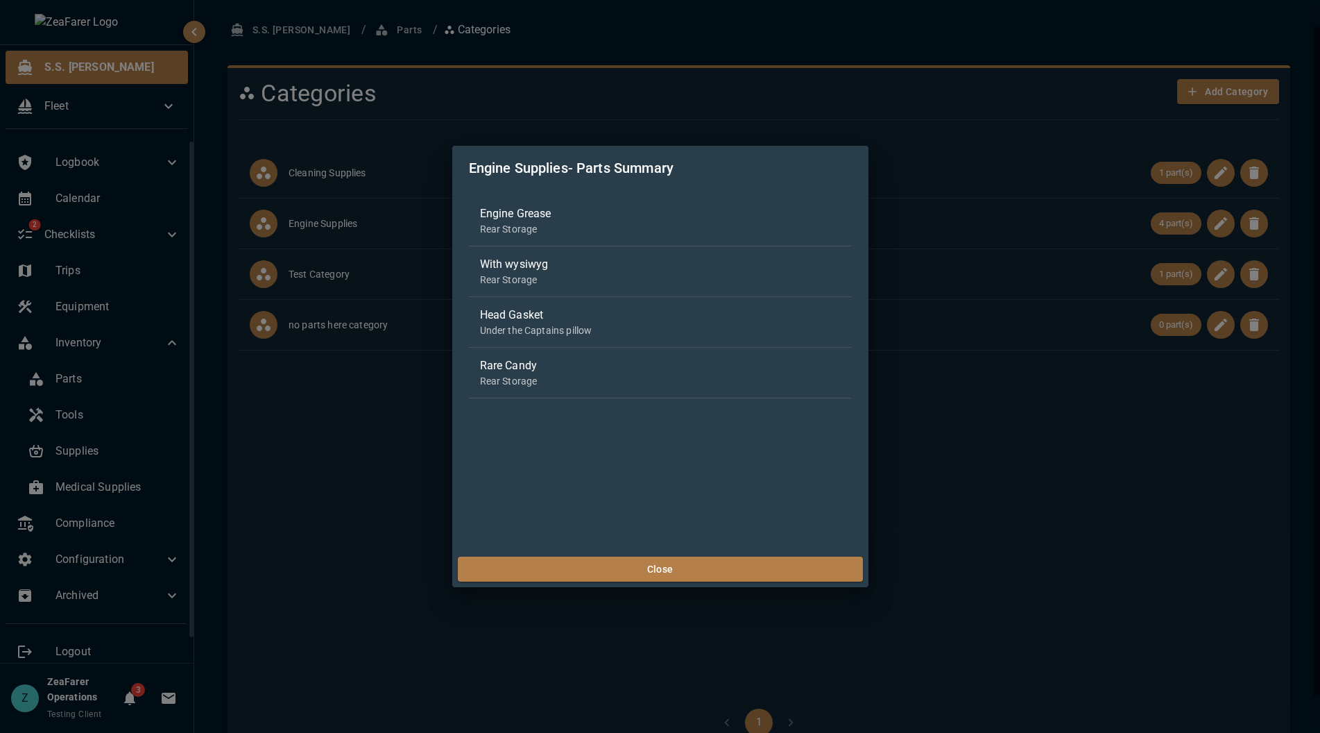
click at [1114, 466] on div "Engine Supplies - Parts Summary Engine Grease Rear Storage With wysiwyg Rear St…" at bounding box center [660, 366] width 1320 height 733
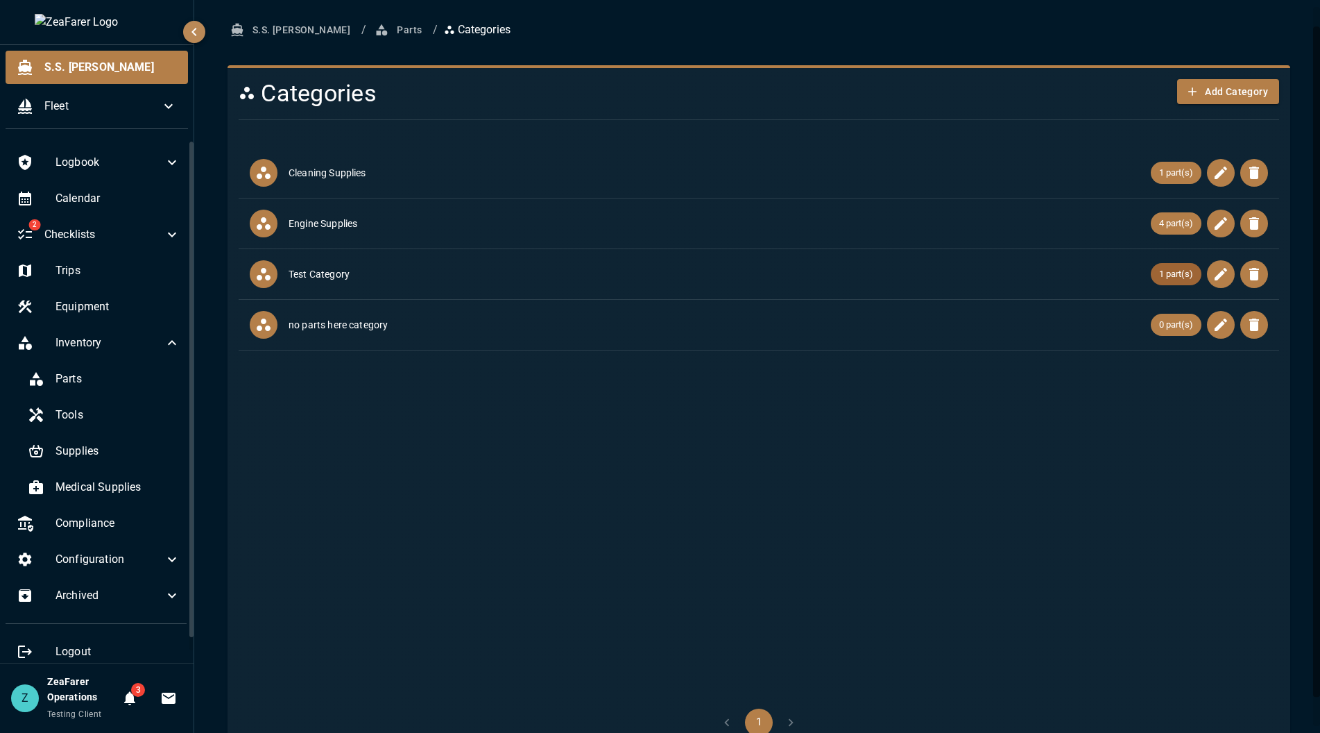
click at [1165, 269] on span "1 part(s)" at bounding box center [1176, 274] width 51 height 14
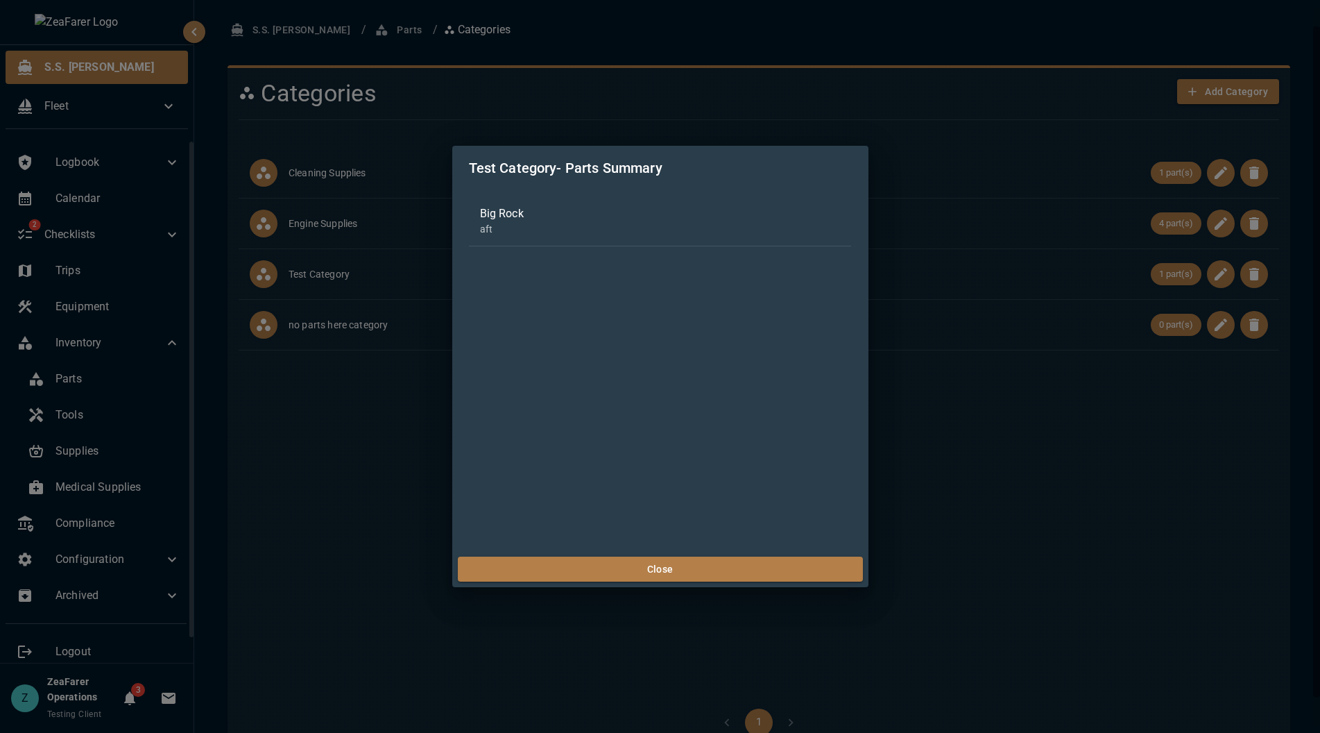
click at [1090, 477] on div "Test Category - Parts Summary Big Rock aft Close" at bounding box center [660, 366] width 1320 height 733
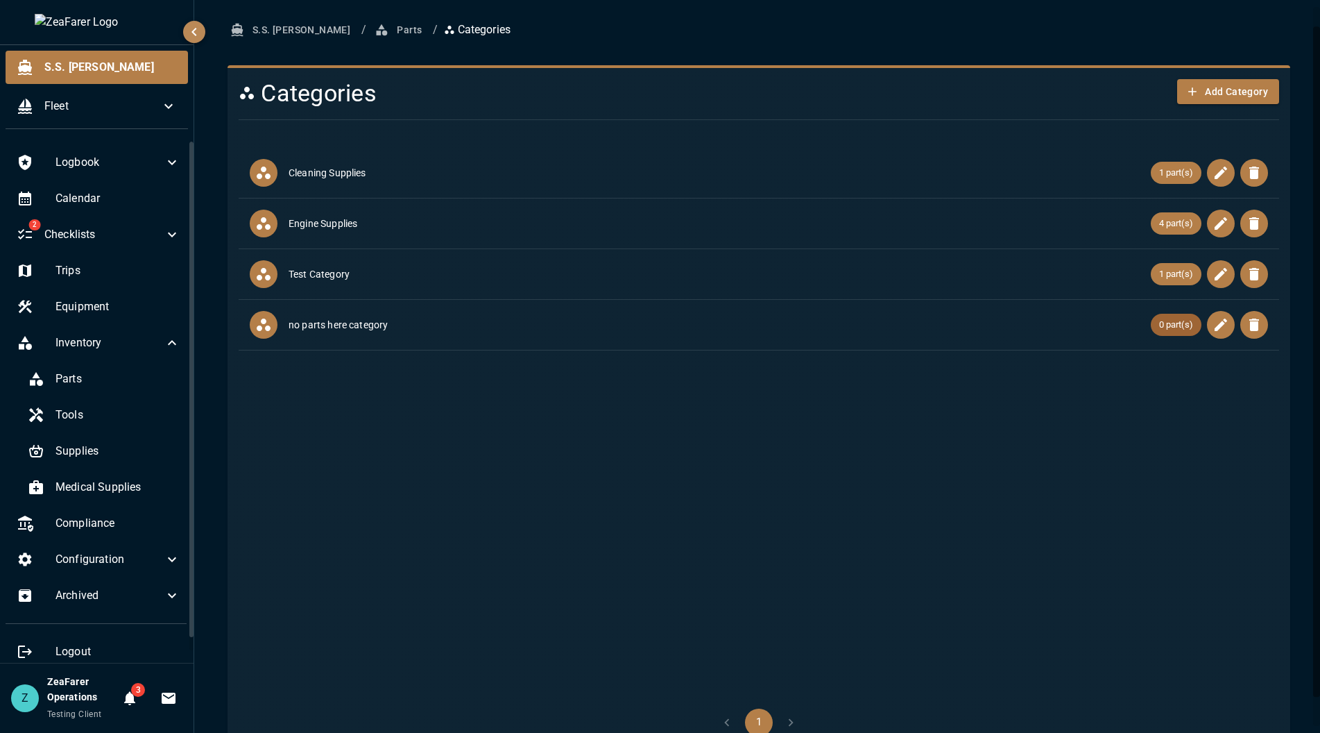
click at [1165, 318] on span "0 part(s)" at bounding box center [1176, 325] width 51 height 14
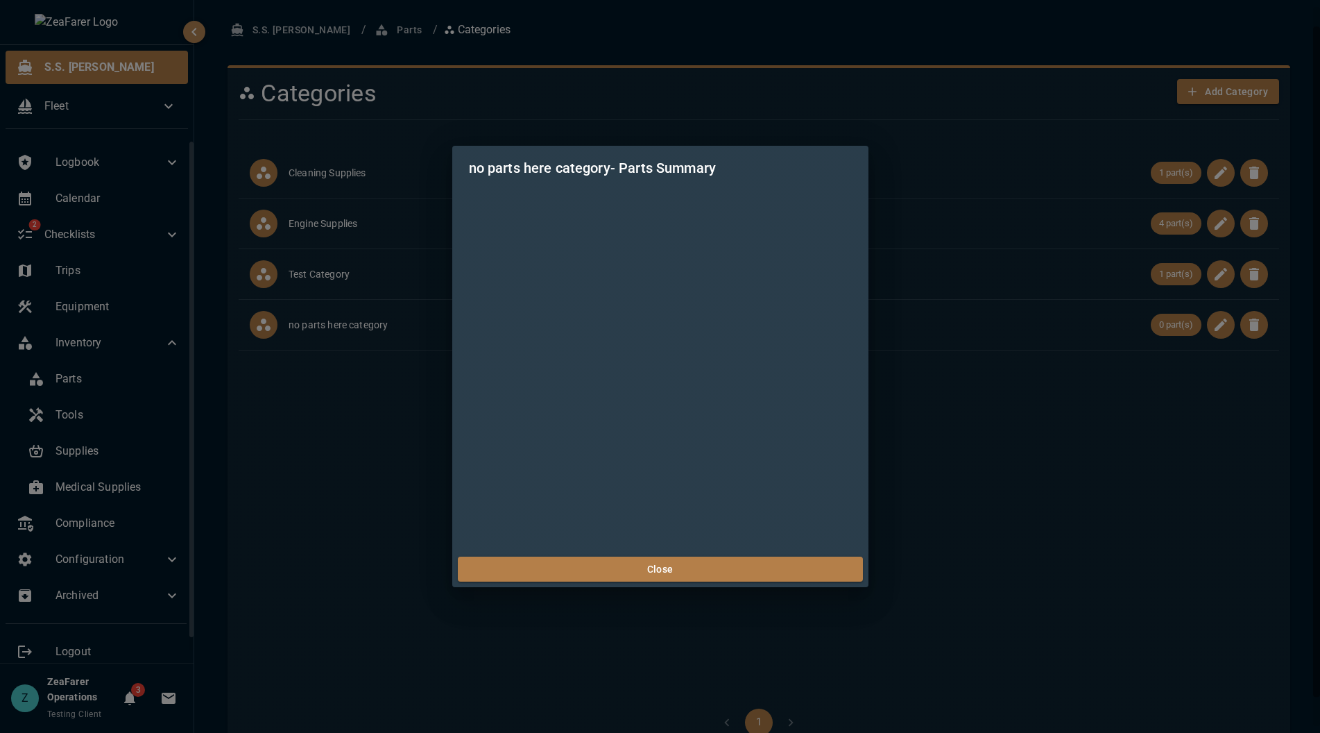
drag, startPoint x: 985, startPoint y: 564, endPoint x: 1126, endPoint y: 414, distance: 206.2
click at [986, 560] on div "no parts here category - Parts Summary Close" at bounding box center [660, 366] width 1320 height 733
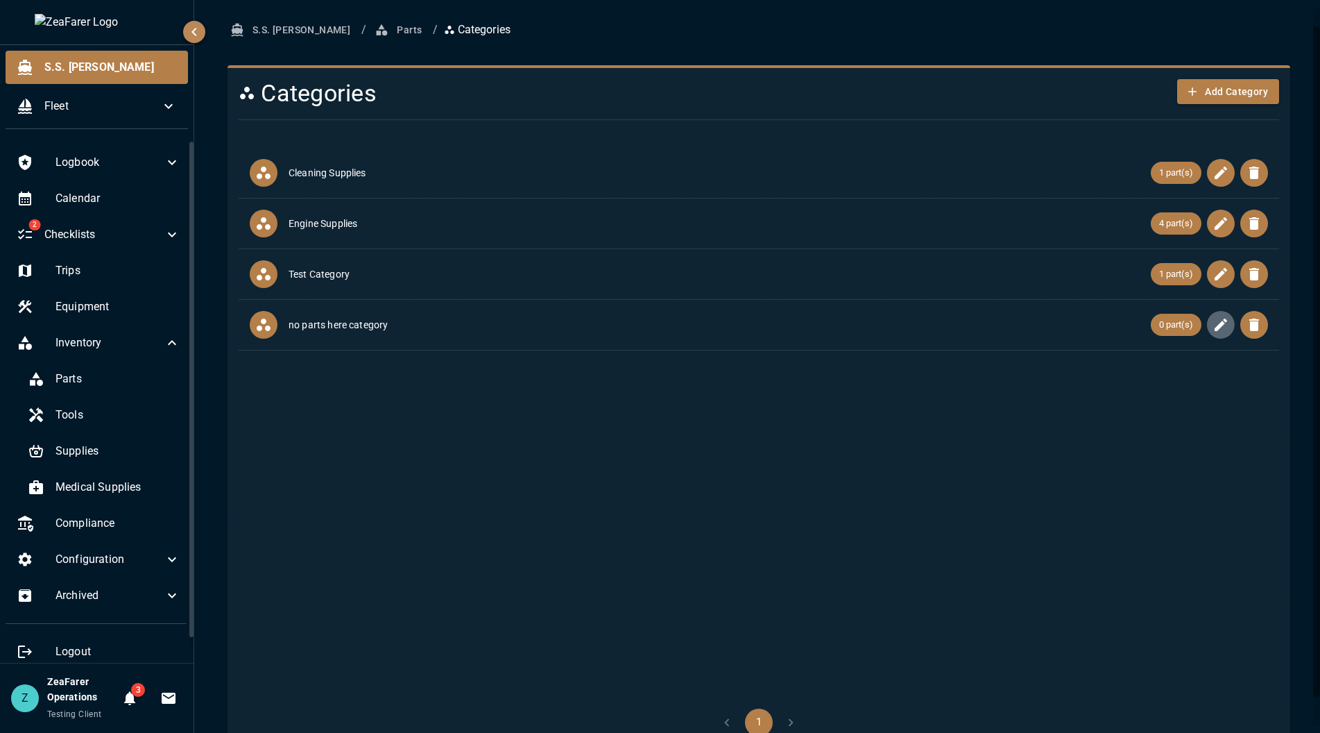
click at [1213, 329] on icon "button" at bounding box center [1221, 324] width 17 height 17
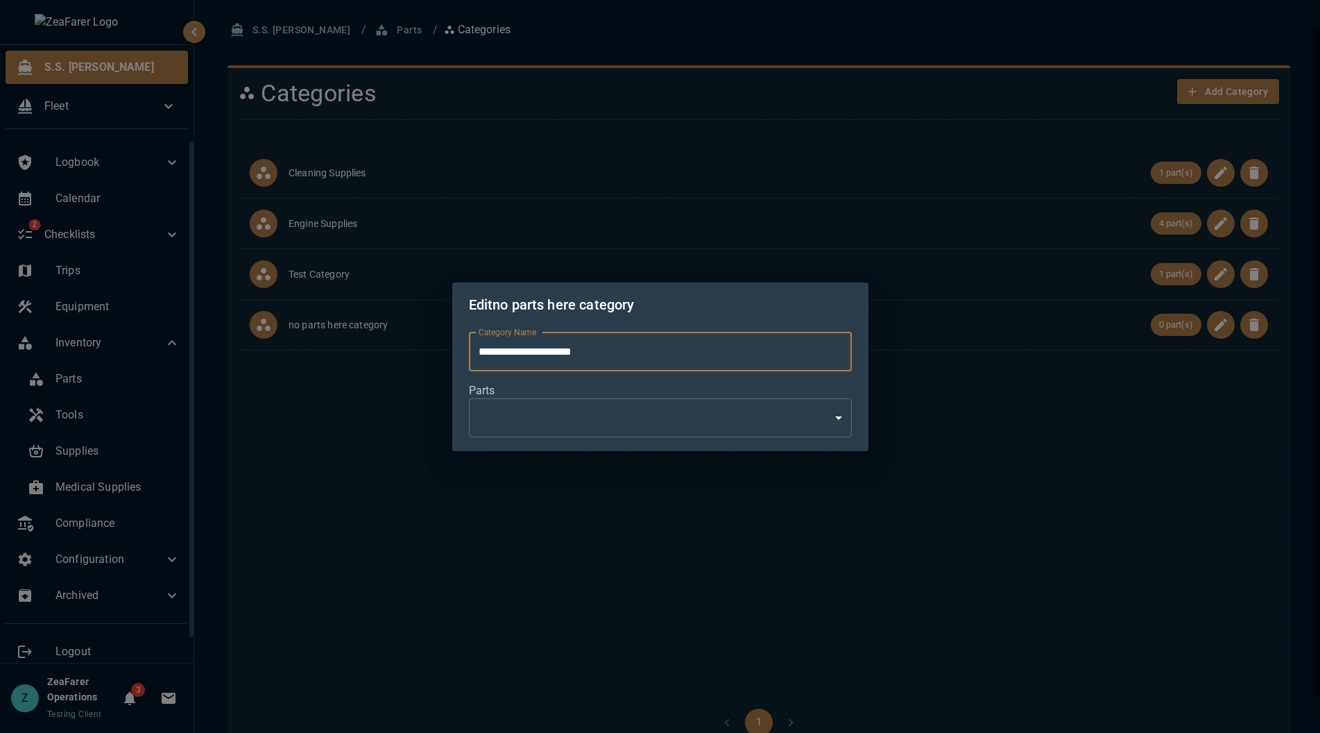
click at [663, 405] on body "**********" at bounding box center [660, 366] width 1320 height 733
click at [809, 420] on div at bounding box center [660, 366] width 1320 height 733
click at [1051, 477] on div "**********" at bounding box center [660, 366] width 1320 height 733
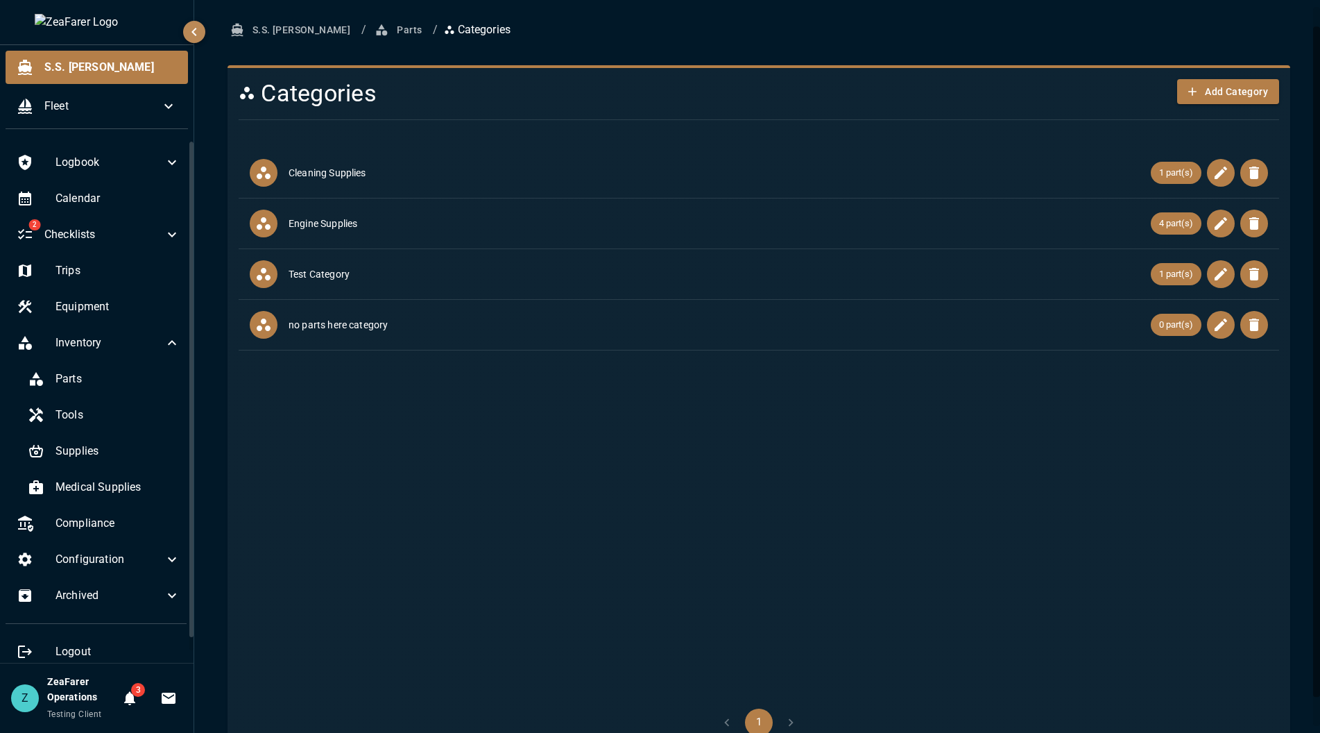
click at [467, 477] on ul "Cleaning Supplies 1 part(s) Engine Supplies 4 part(s) Test Category 1 part(s) n…" at bounding box center [759, 419] width 1041 height 555
click at [1211, 95] on button "Add Category" at bounding box center [1229, 92] width 102 height 26
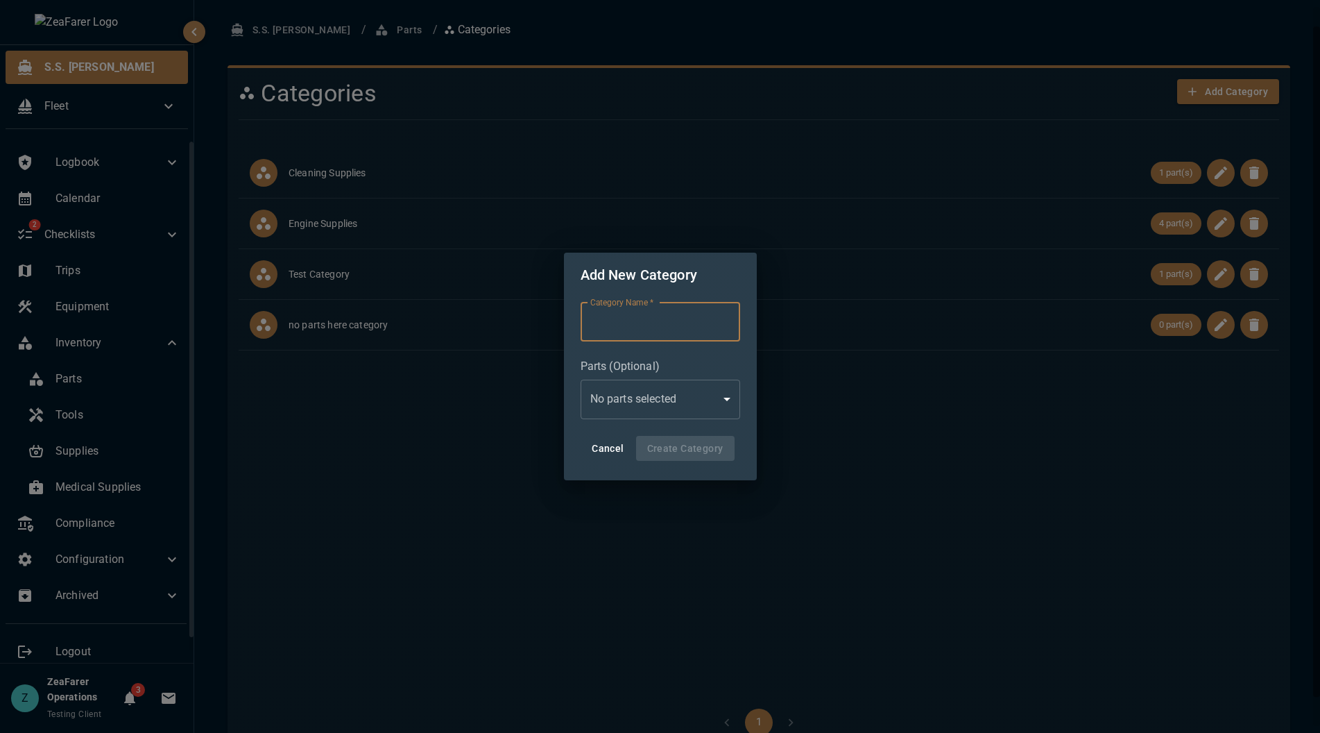
click at [717, 400] on body "S.S. Anne Fleet Logbook Calendar 2 Checklists Trips Equipment Inventory Parts T…" at bounding box center [660, 366] width 1320 height 733
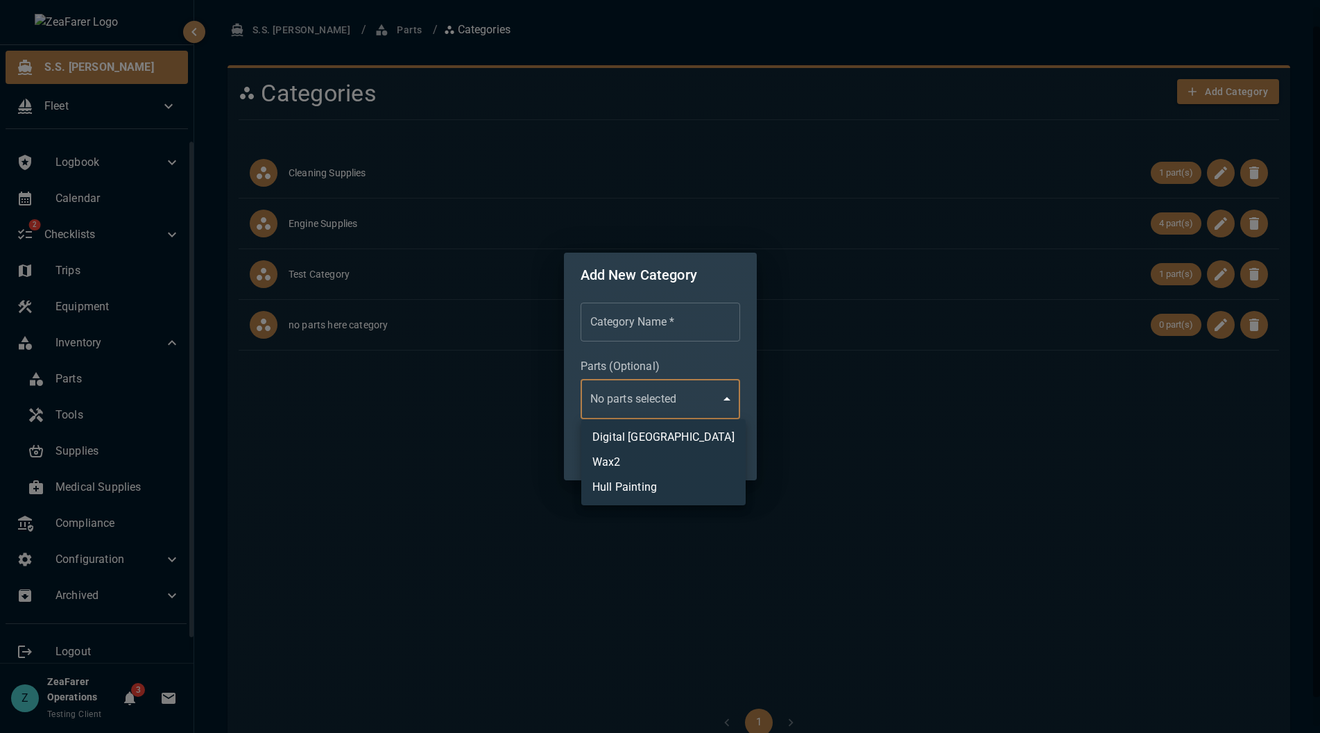
click at [980, 503] on div at bounding box center [660, 366] width 1320 height 733
click at [892, 510] on div "Add New Category Category Name   * Category Name   * Parts (Optional) No parts …" at bounding box center [660, 366] width 1320 height 733
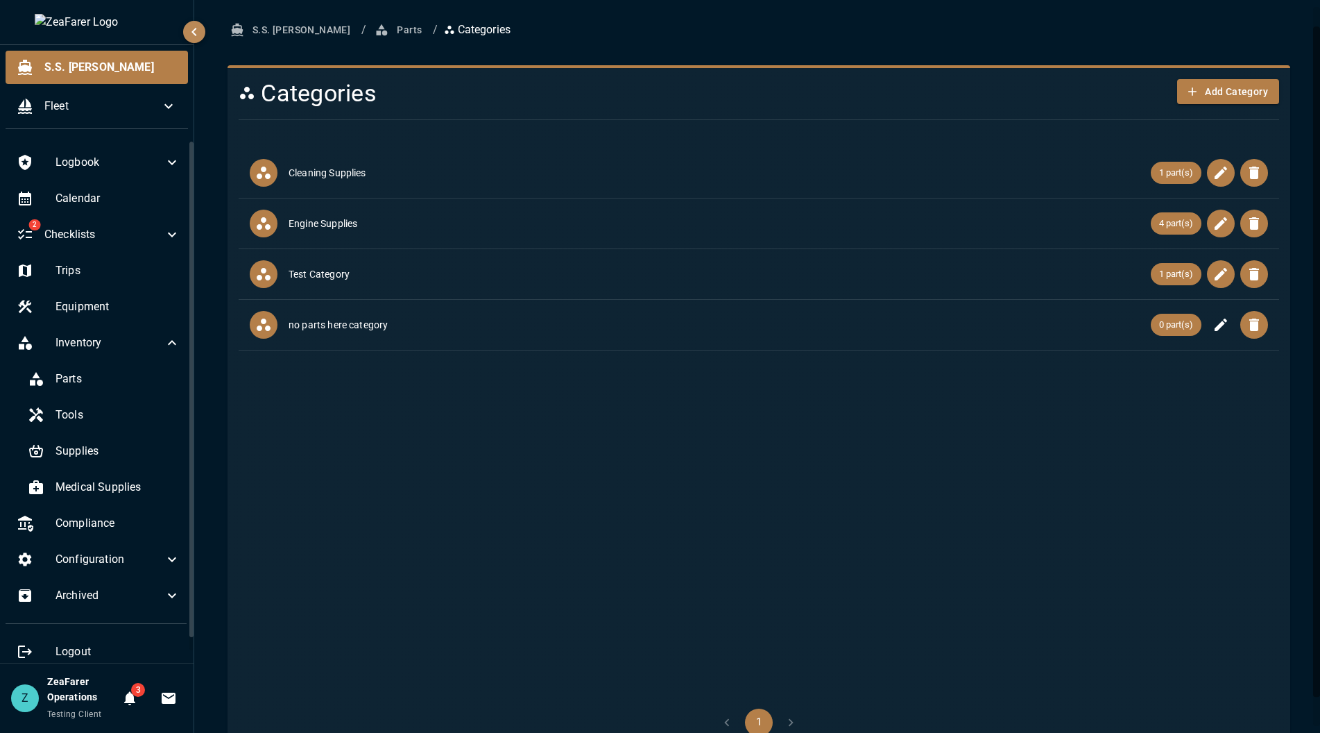
click at [1220, 321] on button "button" at bounding box center [1221, 325] width 28 height 28
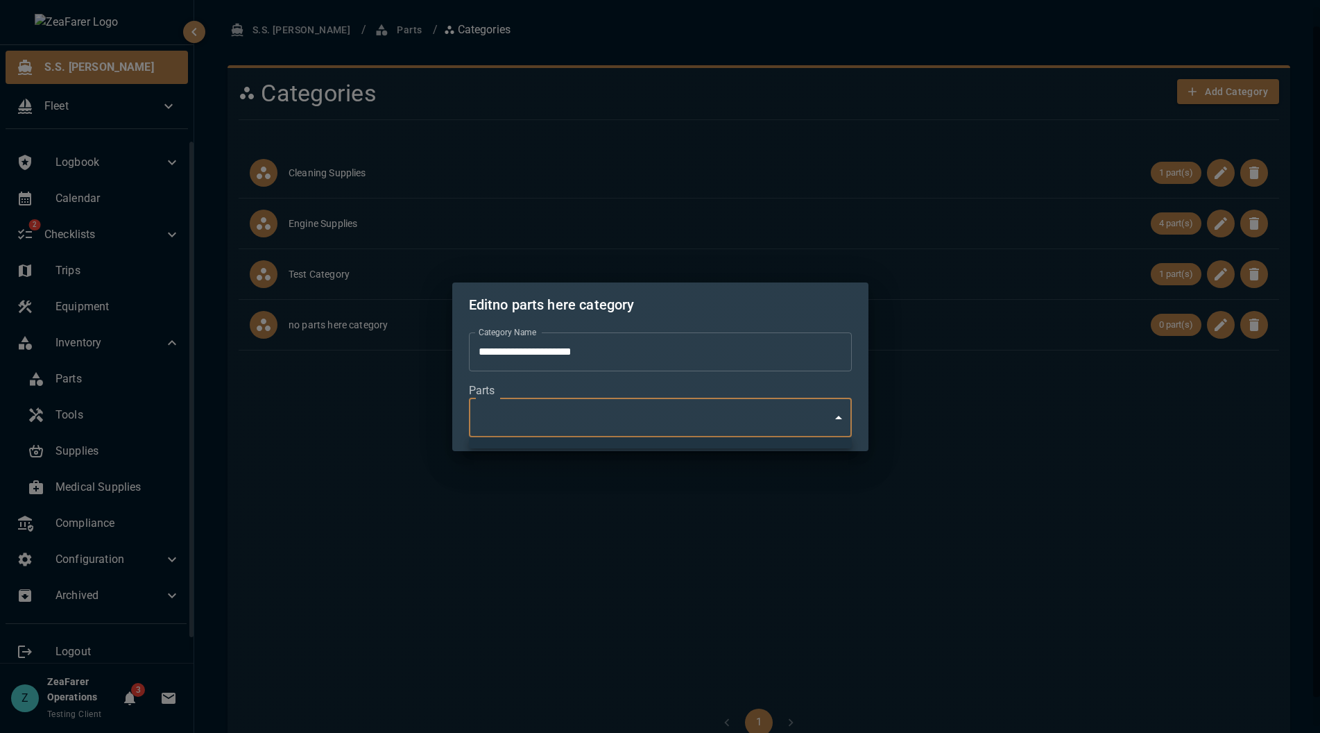
click at [840, 416] on body "**********" at bounding box center [660, 366] width 1320 height 733
click at [830, 416] on div at bounding box center [660, 366] width 1320 height 733
click at [924, 421] on div "**********" at bounding box center [660, 366] width 1320 height 733
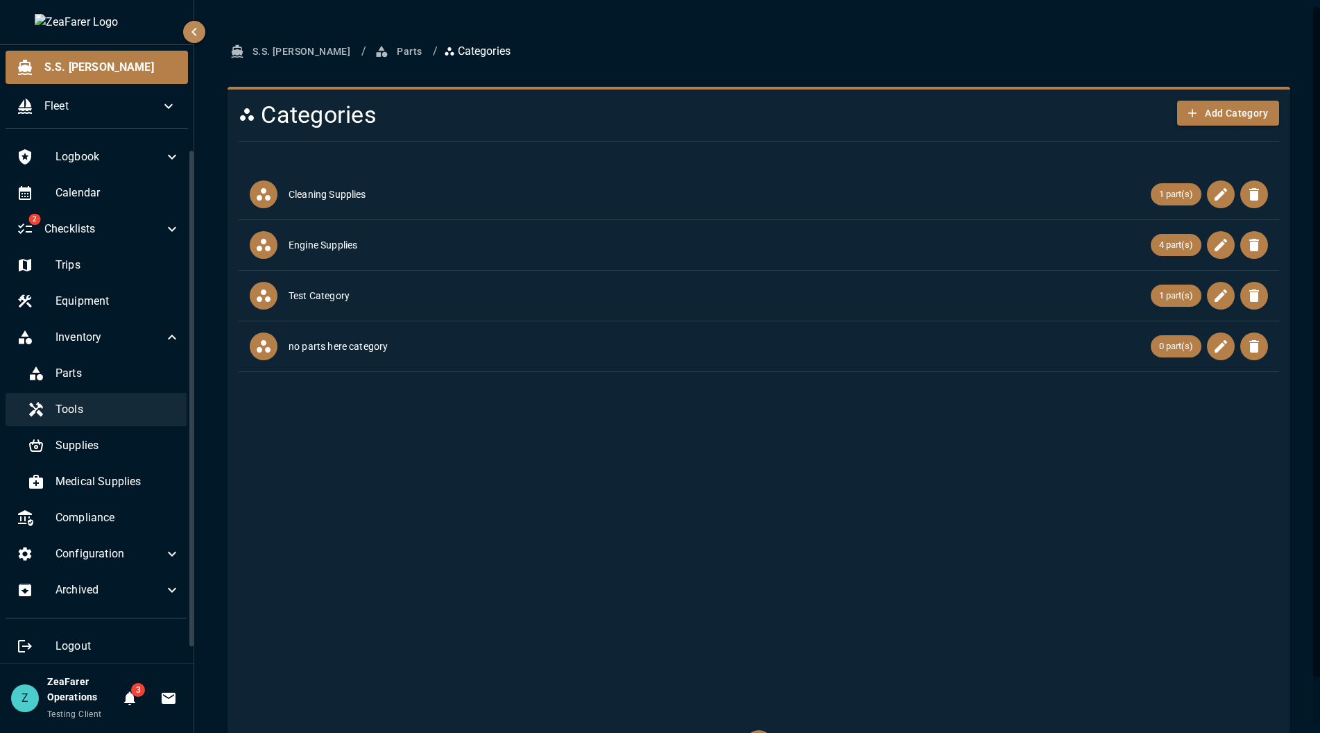
scroll to position [14, 0]
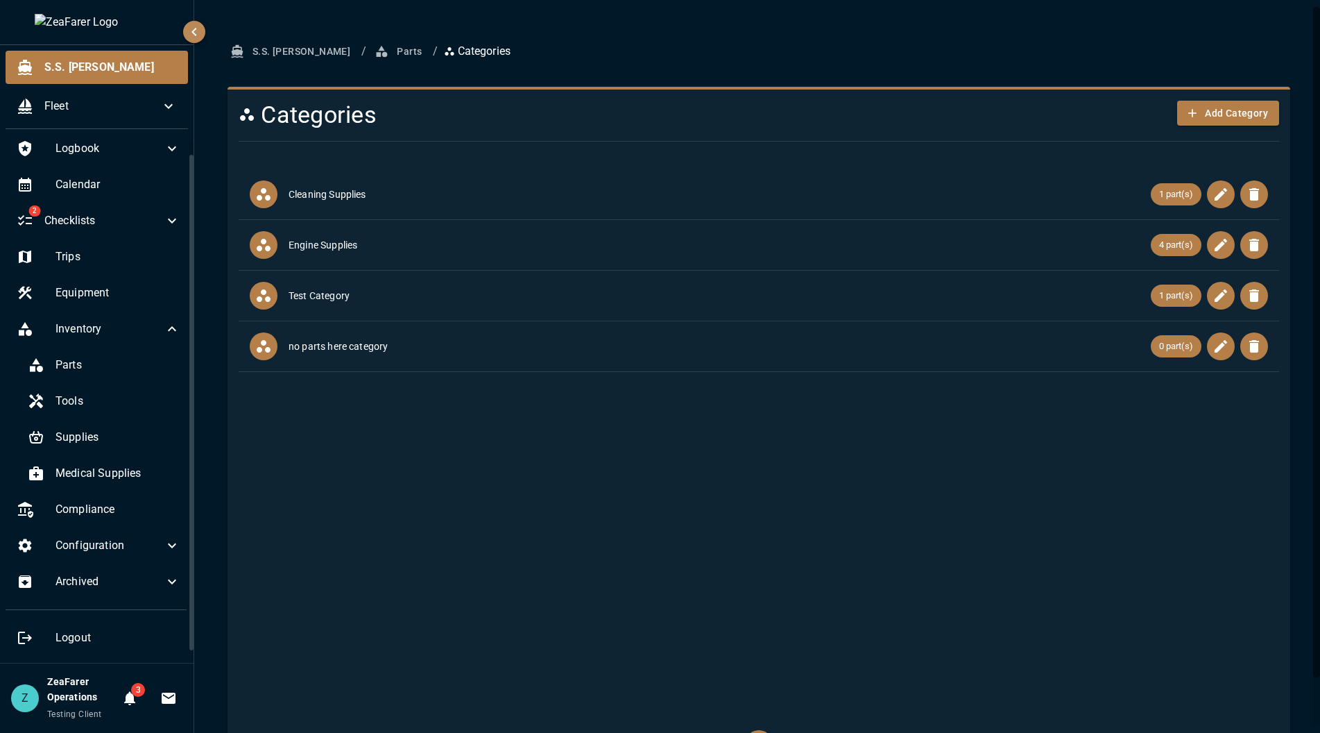
click at [426, 491] on ul "Cleaning Supplies 1 part(s) Engine Supplies 4 part(s) Test Category 1 part(s) n…" at bounding box center [759, 441] width 1041 height 555
drag, startPoint x: 377, startPoint y: 468, endPoint x: 854, endPoint y: 435, distance: 478.5
click at [378, 468] on ul "Cleaning Supplies 1 part(s) Engine Supplies 4 part(s) Test Category 1 part(s) n…" at bounding box center [759, 441] width 1041 height 555
click at [1221, 342] on button "button" at bounding box center [1221, 346] width 28 height 28
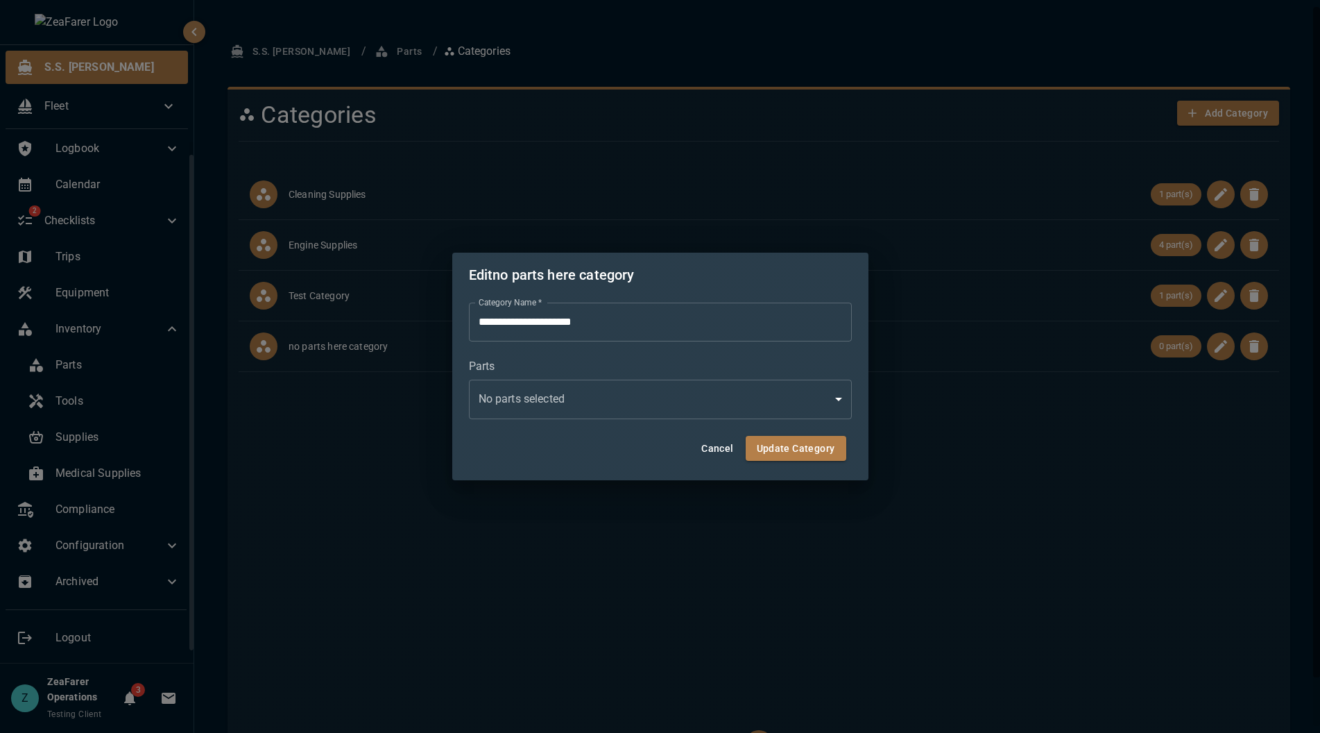
click at [734, 371] on label "Parts" at bounding box center [660, 366] width 383 height 16
click at [740, 387] on body "**********" at bounding box center [660, 366] width 1320 height 733
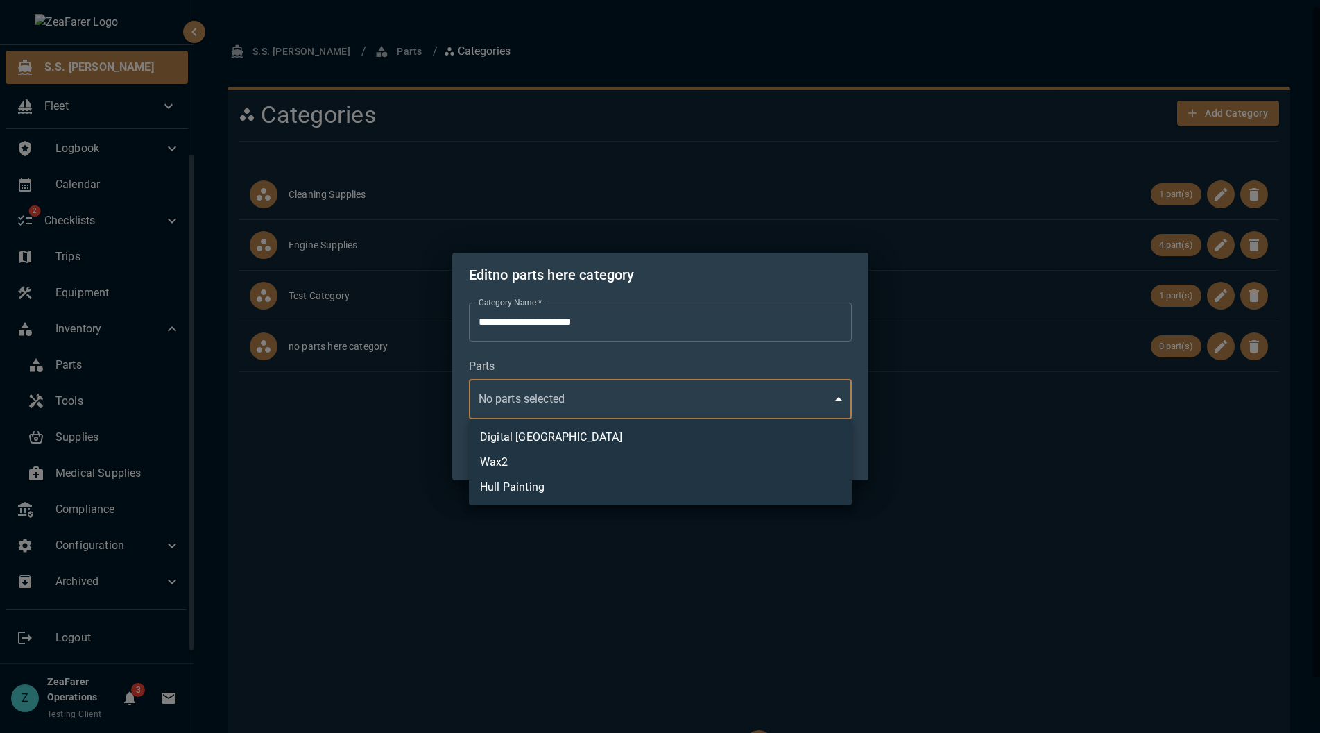
click at [774, 389] on div at bounding box center [660, 366] width 1320 height 733
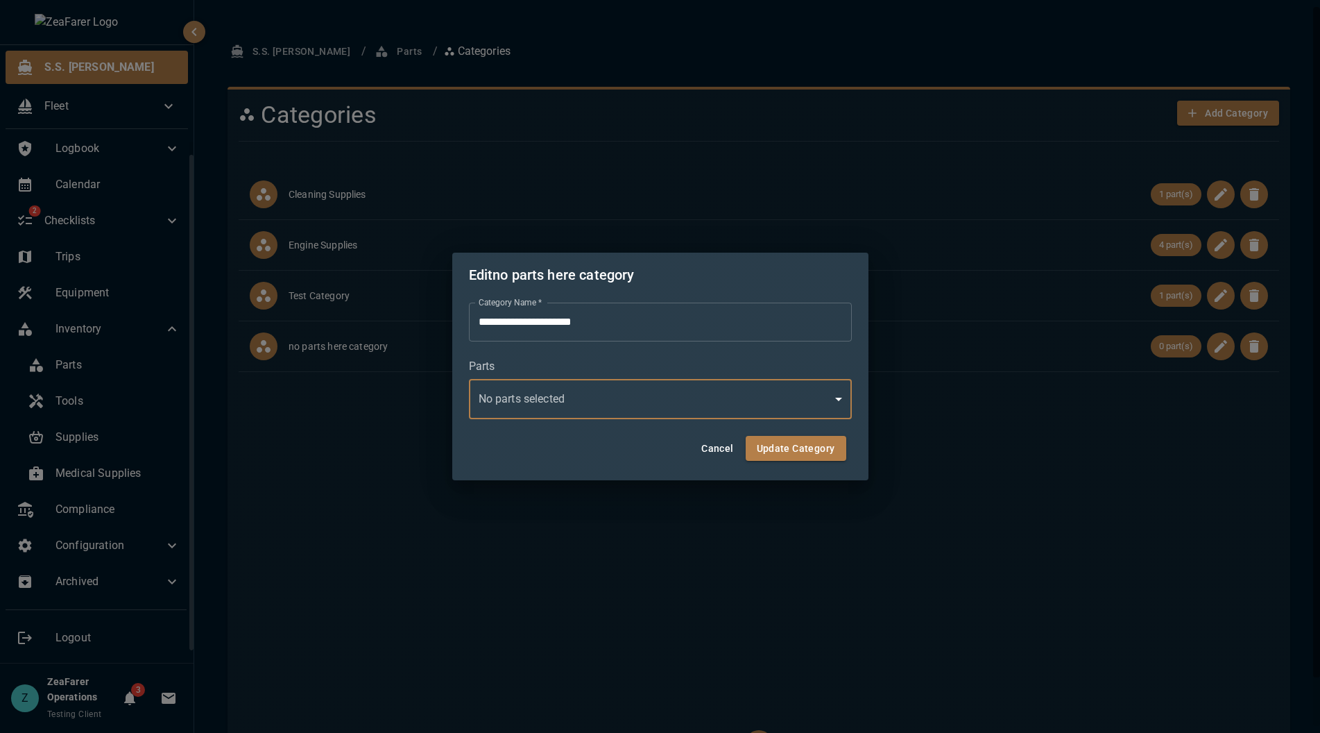
click at [767, 411] on body "**********" at bounding box center [660, 366] width 1320 height 733
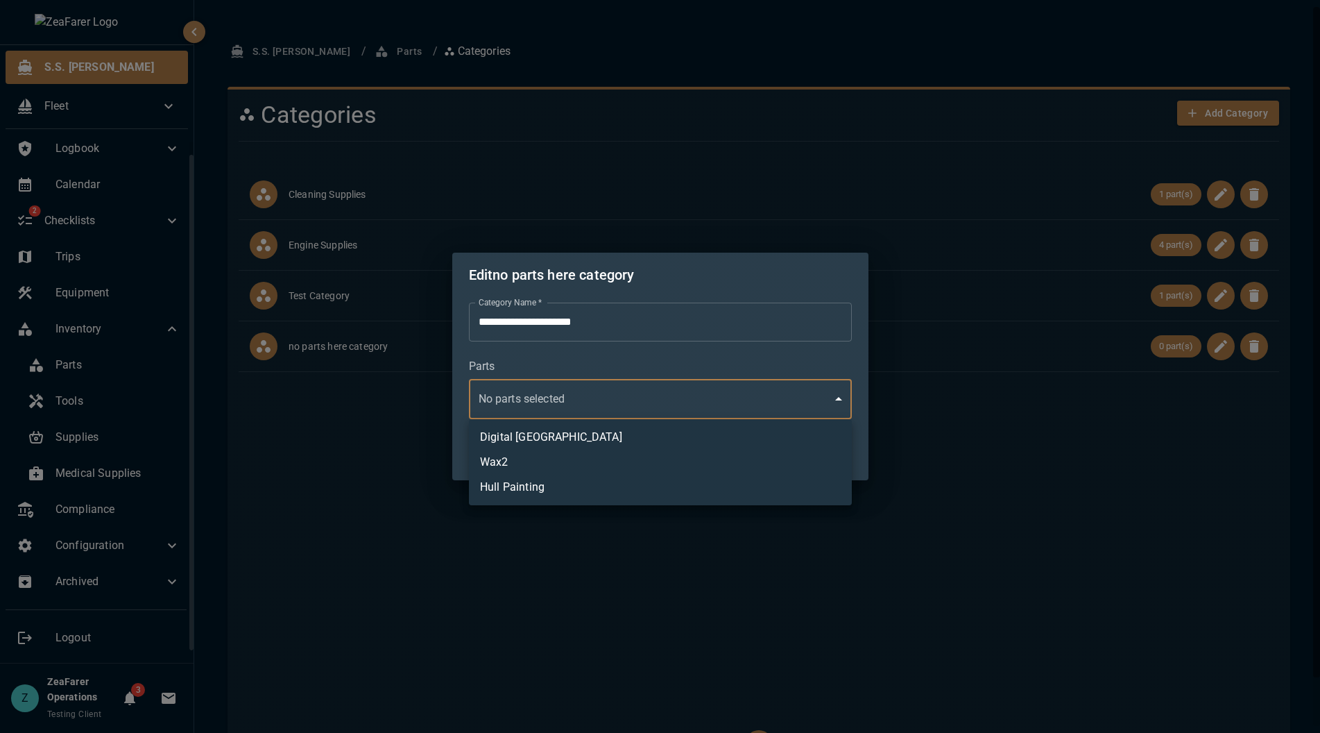
click at [695, 364] on div at bounding box center [660, 366] width 1320 height 733
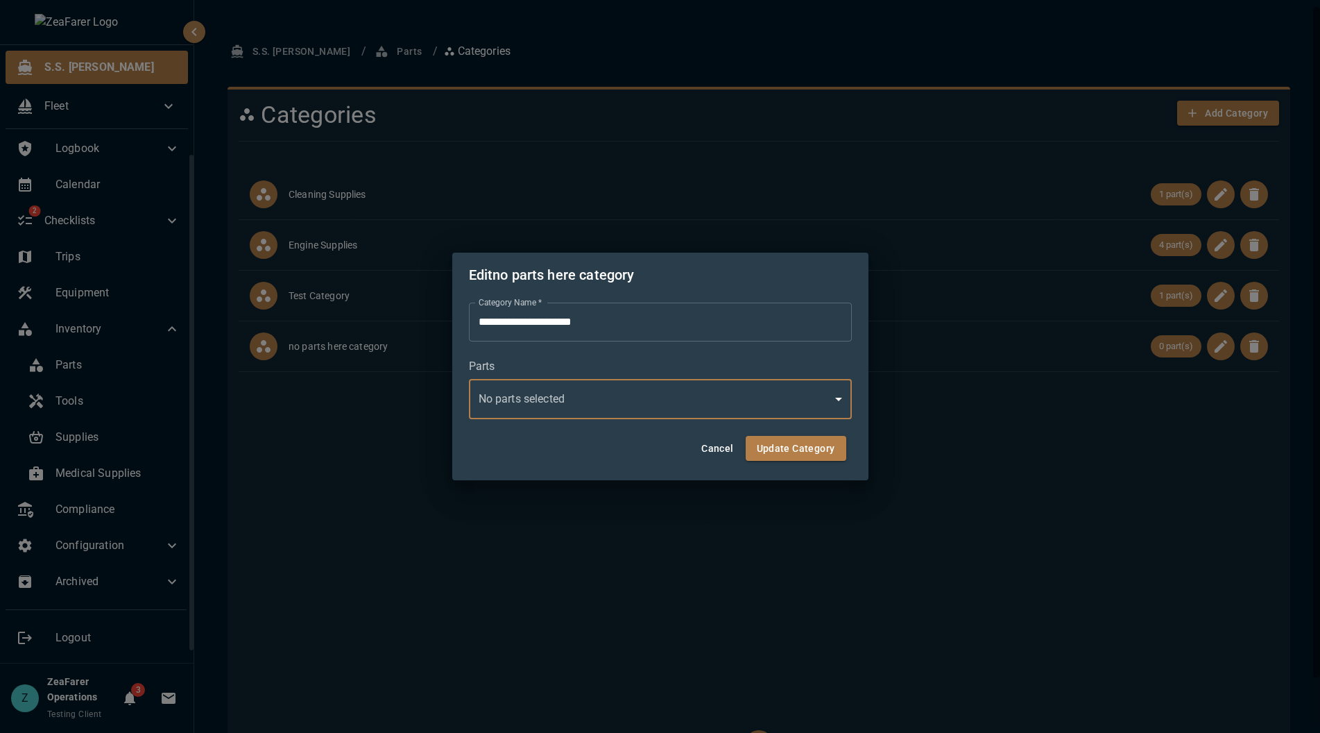
click at [711, 443] on button "Cancel" at bounding box center [718, 449] width 44 height 26
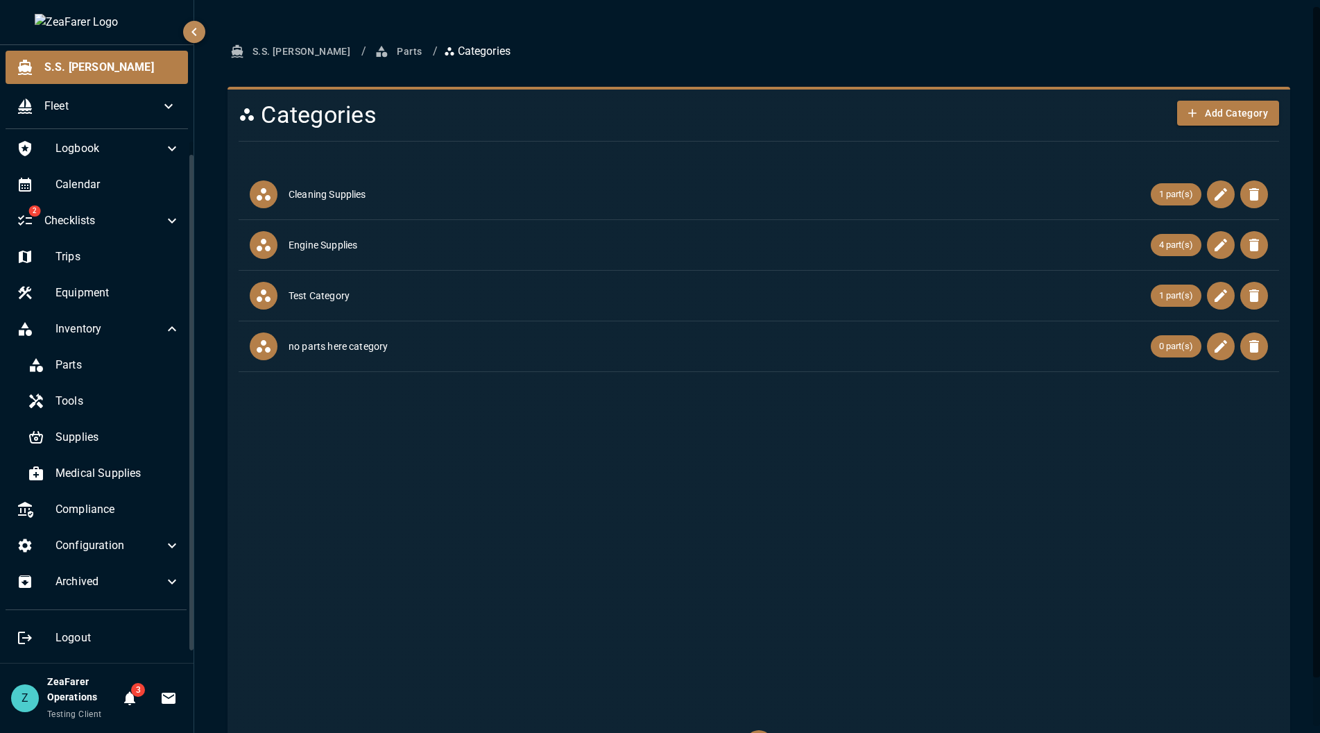
click at [1010, 500] on ul "Cleaning Supplies 1 part(s) Engine Supplies 4 part(s) Test Category 1 part(s) n…" at bounding box center [759, 441] width 1041 height 555
click at [101, 194] on div "Calendar" at bounding box center [99, 184] width 186 height 33
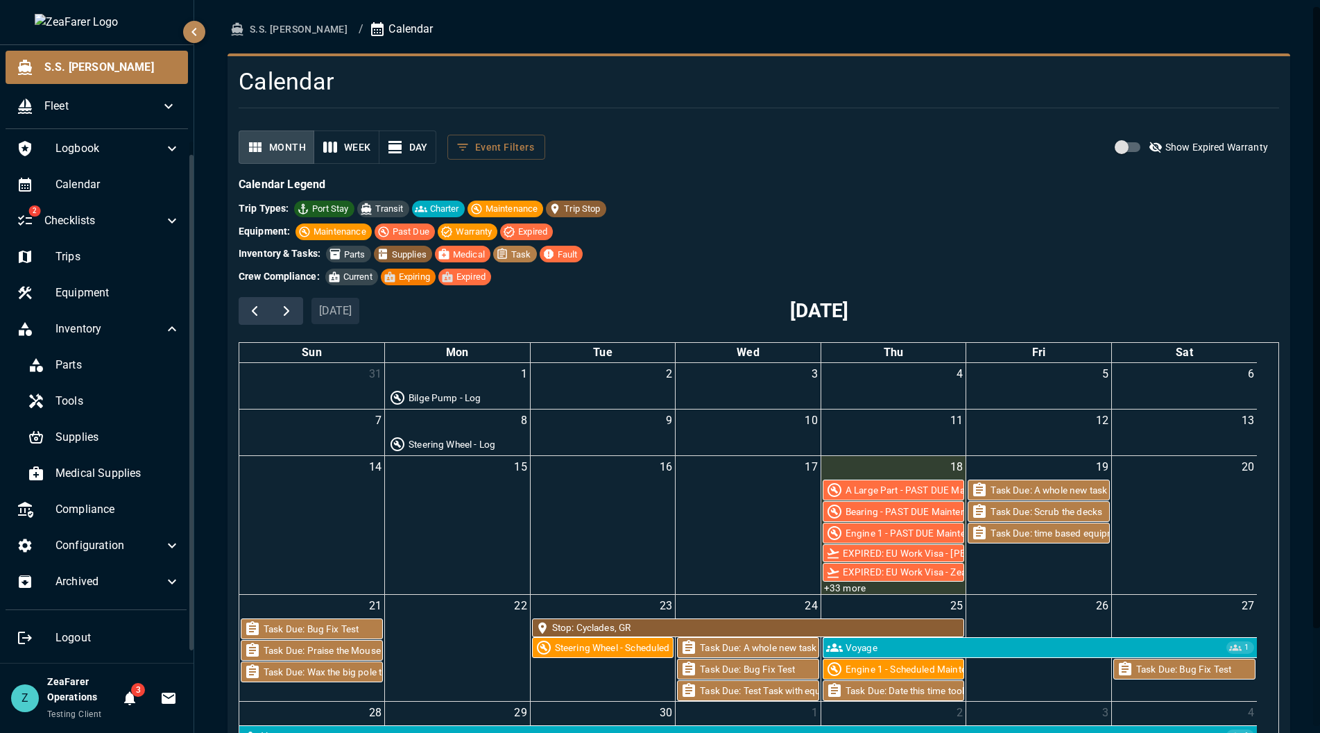
click at [517, 130] on div "Month Week Day Event Filters" at bounding box center [392, 147] width 307 height 34
click at [516, 143] on button "Event Filters" at bounding box center [497, 148] width 98 height 26
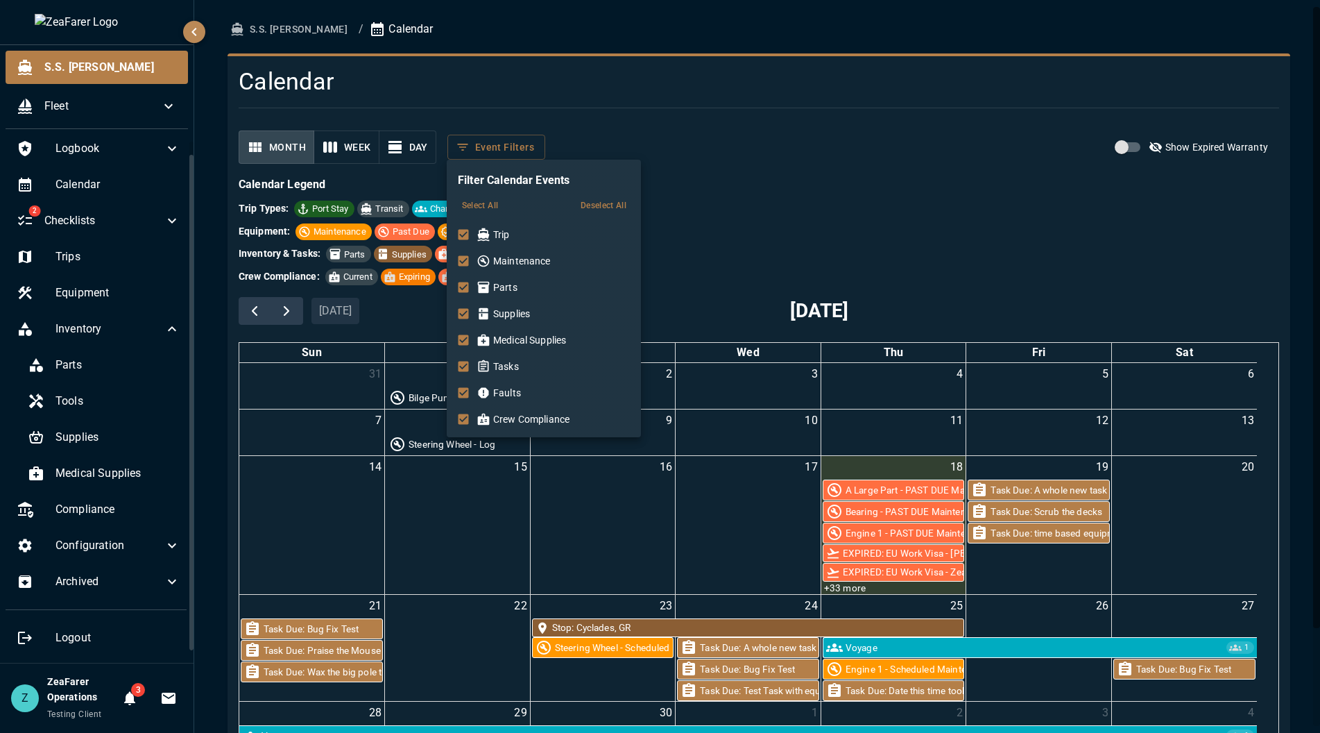
click at [814, 142] on div at bounding box center [660, 366] width 1320 height 733
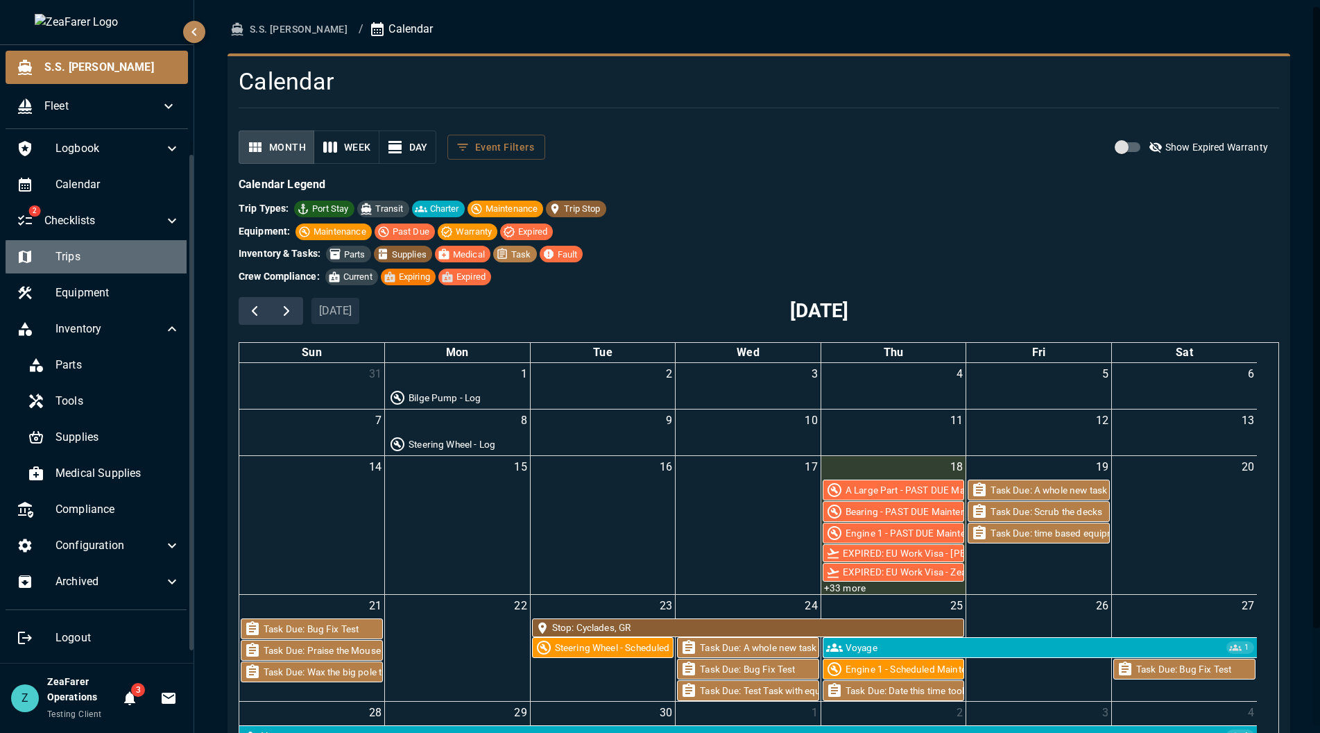
click at [110, 273] on div "Trips" at bounding box center [99, 256] width 186 height 33
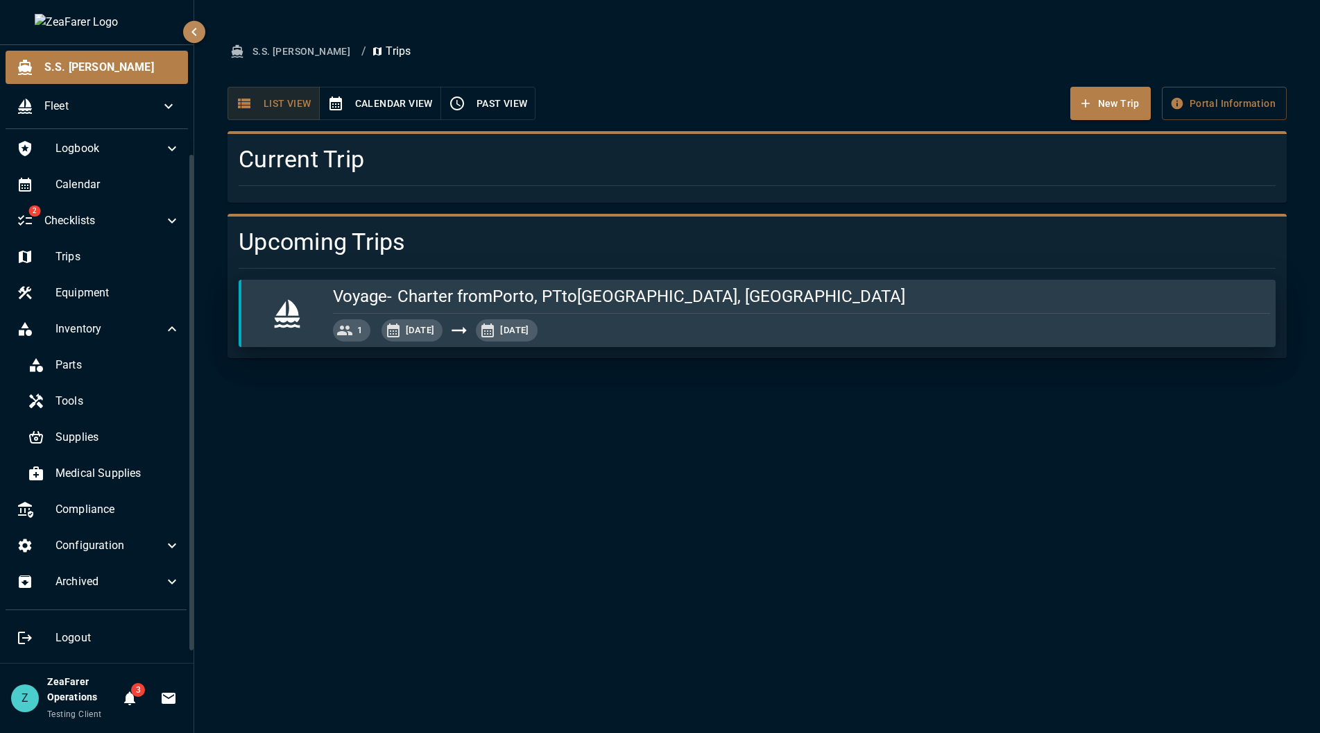
click at [376, 105] on button "Calendar View" at bounding box center [380, 104] width 122 height 34
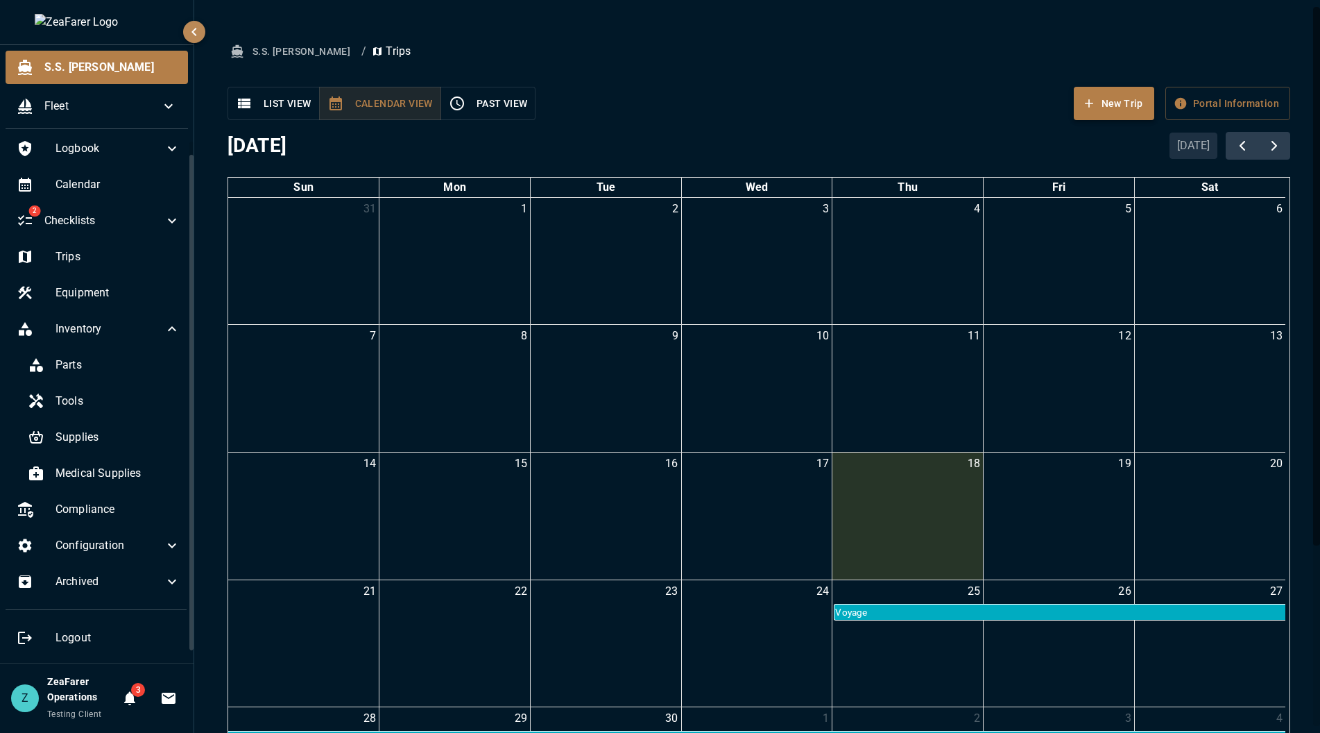
click at [1093, 99] on button "New Trip" at bounding box center [1114, 104] width 80 height 34
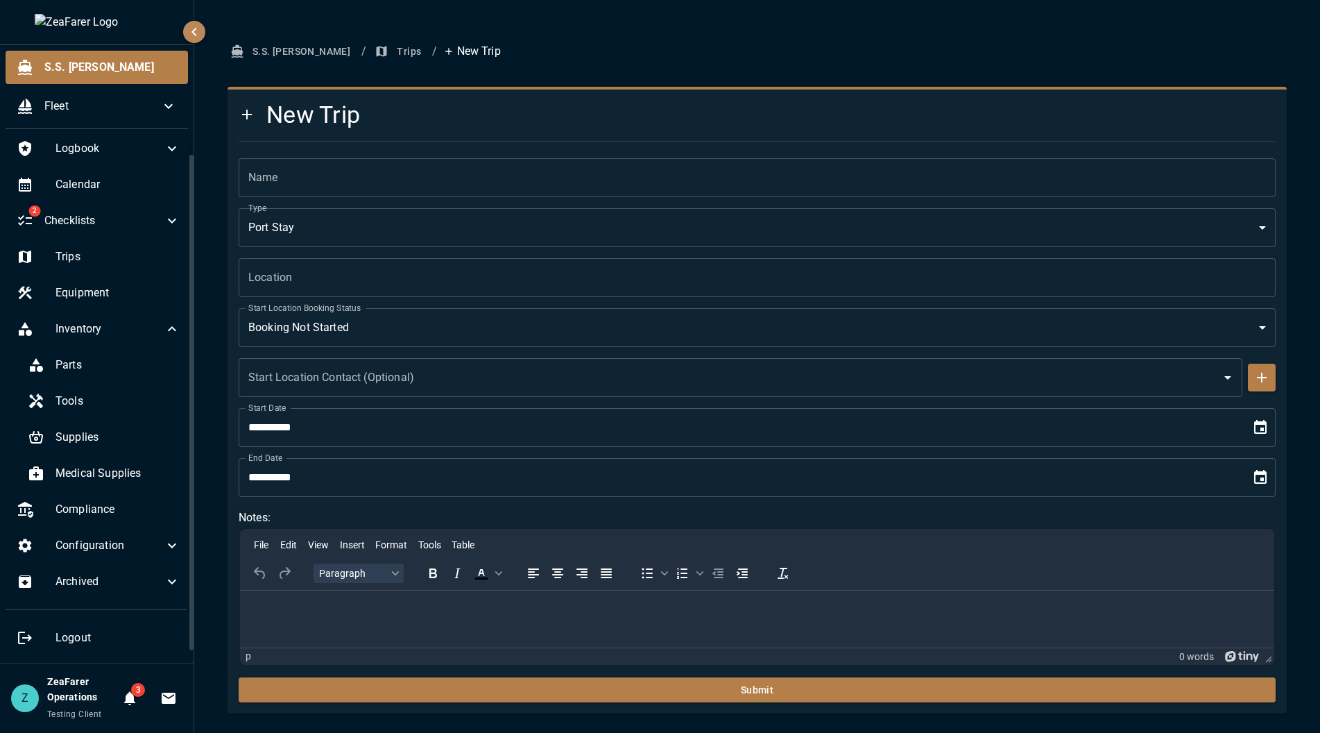
click at [981, 72] on div "**********" at bounding box center [757, 376] width 1093 height 674
click at [375, 46] on icon "button" at bounding box center [382, 51] width 14 height 14
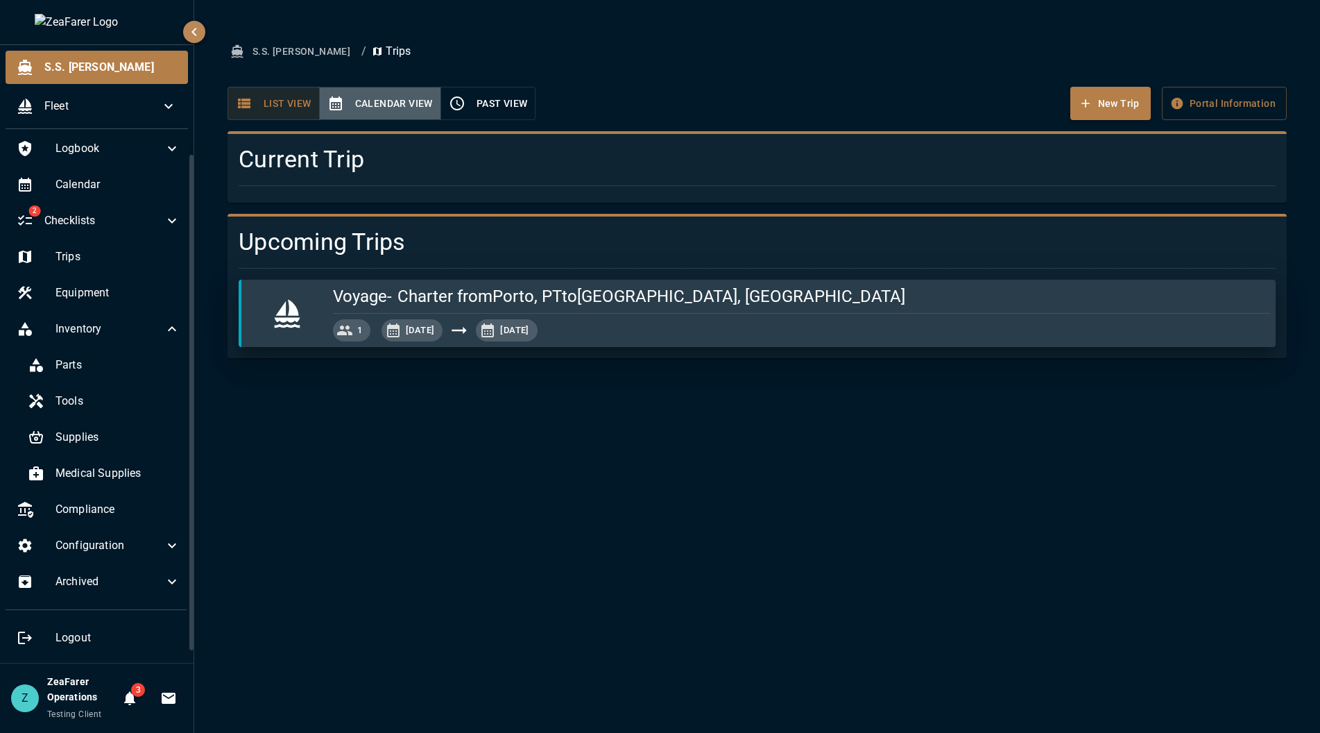
click at [382, 105] on button "Calendar View" at bounding box center [380, 104] width 122 height 34
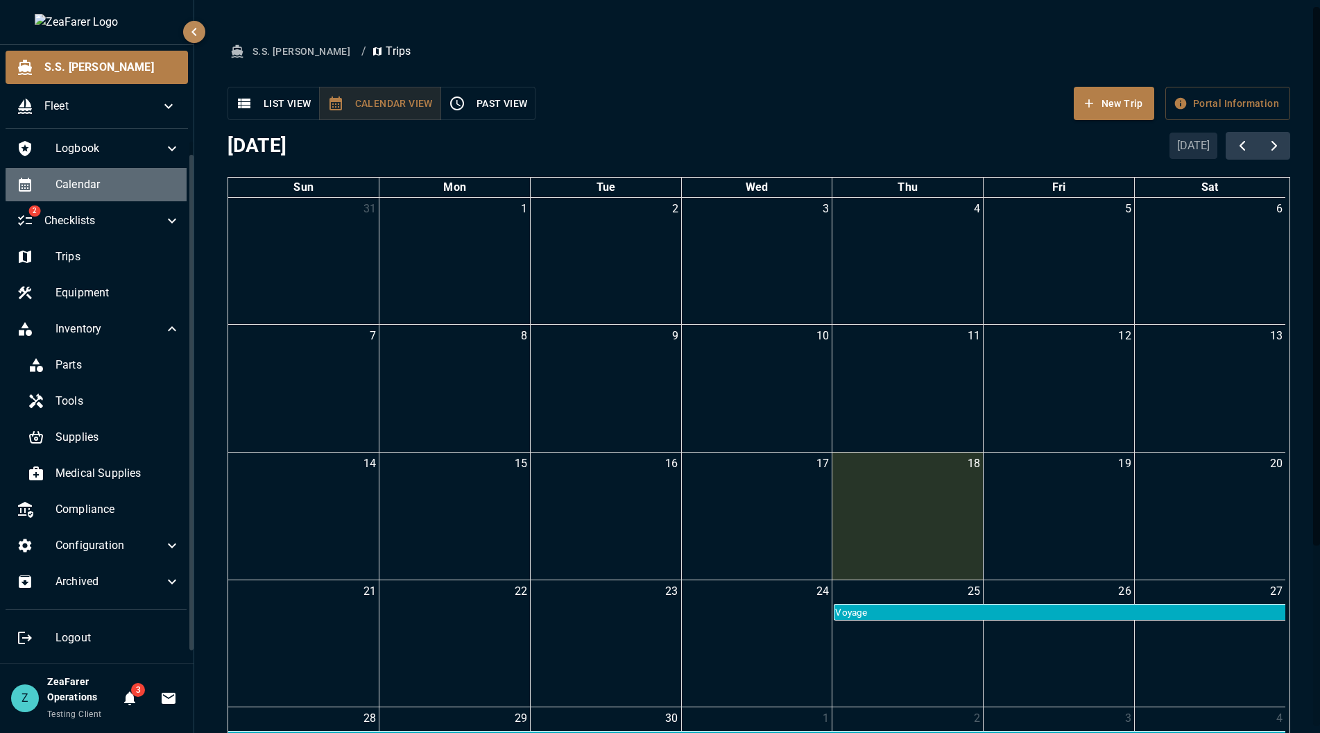
click at [117, 186] on span "Calendar" at bounding box center [118, 184] width 125 height 17
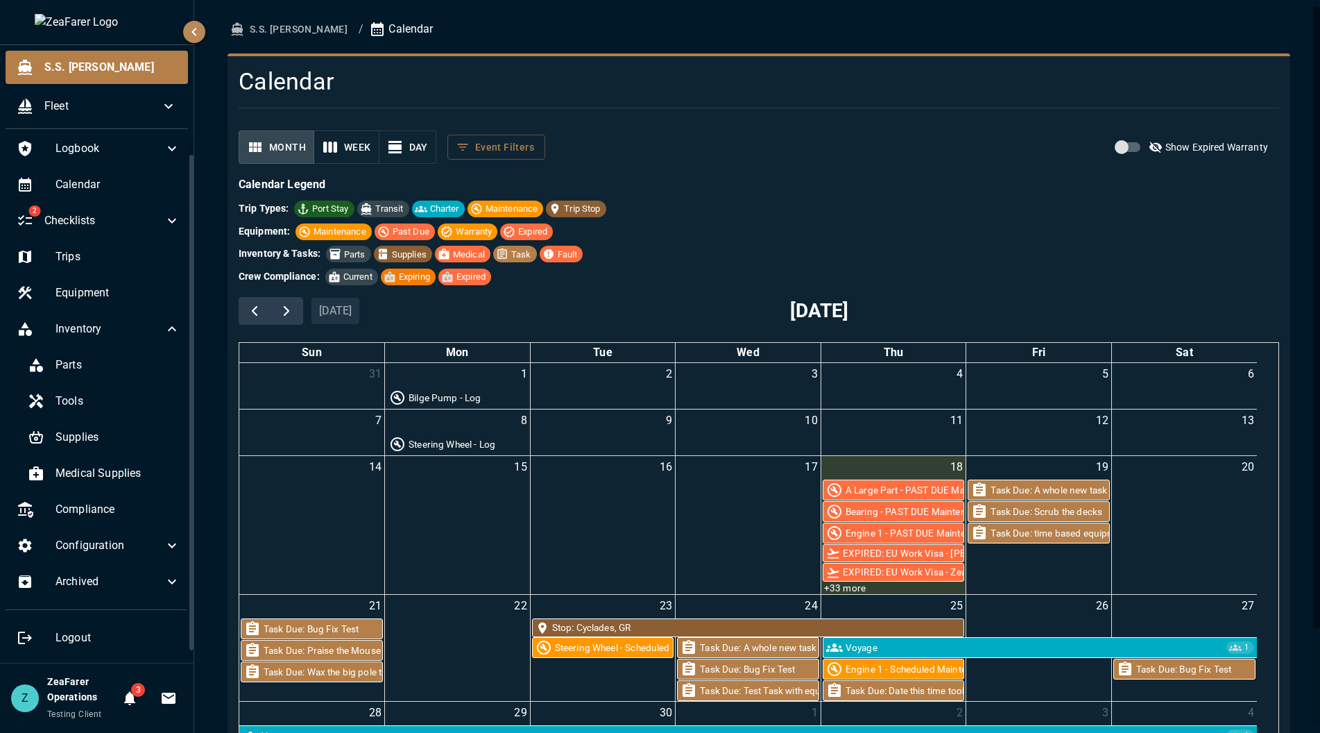
click at [717, 94] on h4 "Calendar" at bounding box center [671, 81] width 865 height 29
click at [130, 365] on span "Parts" at bounding box center [118, 365] width 125 height 17
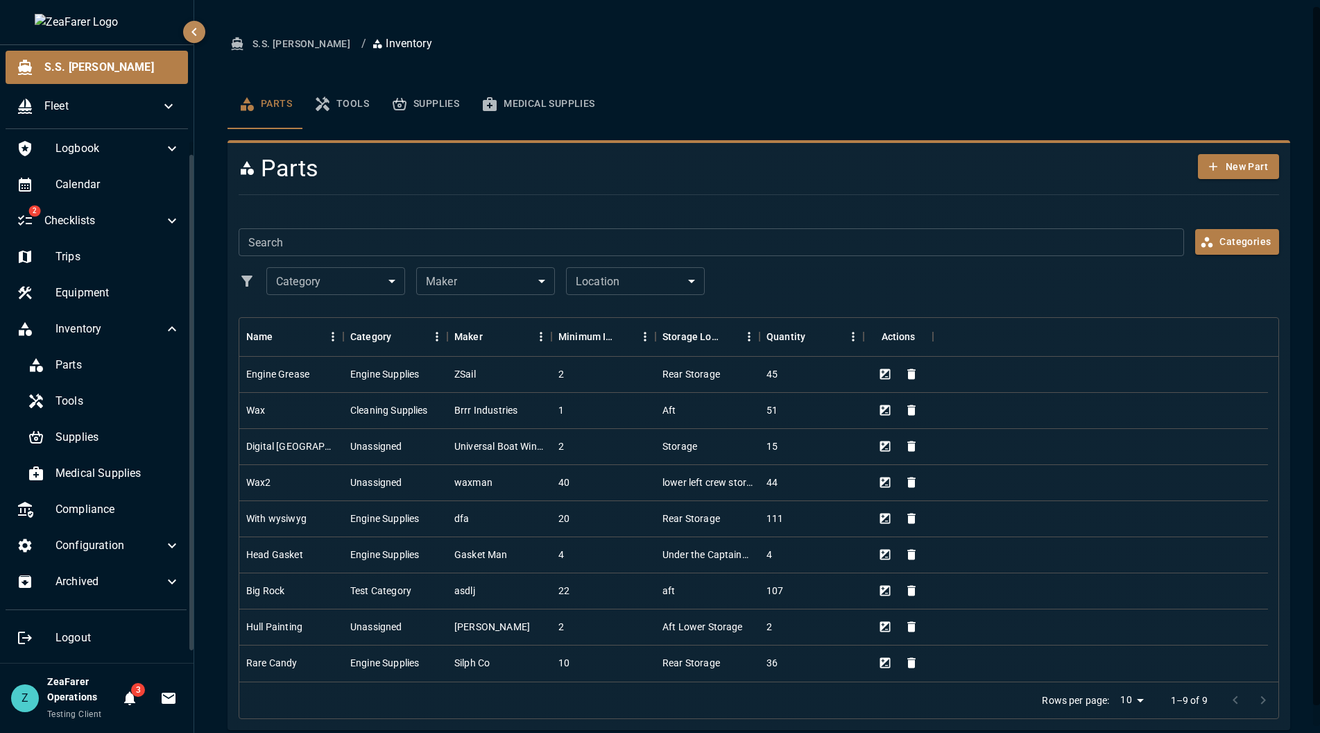
scroll to position [22, 0]
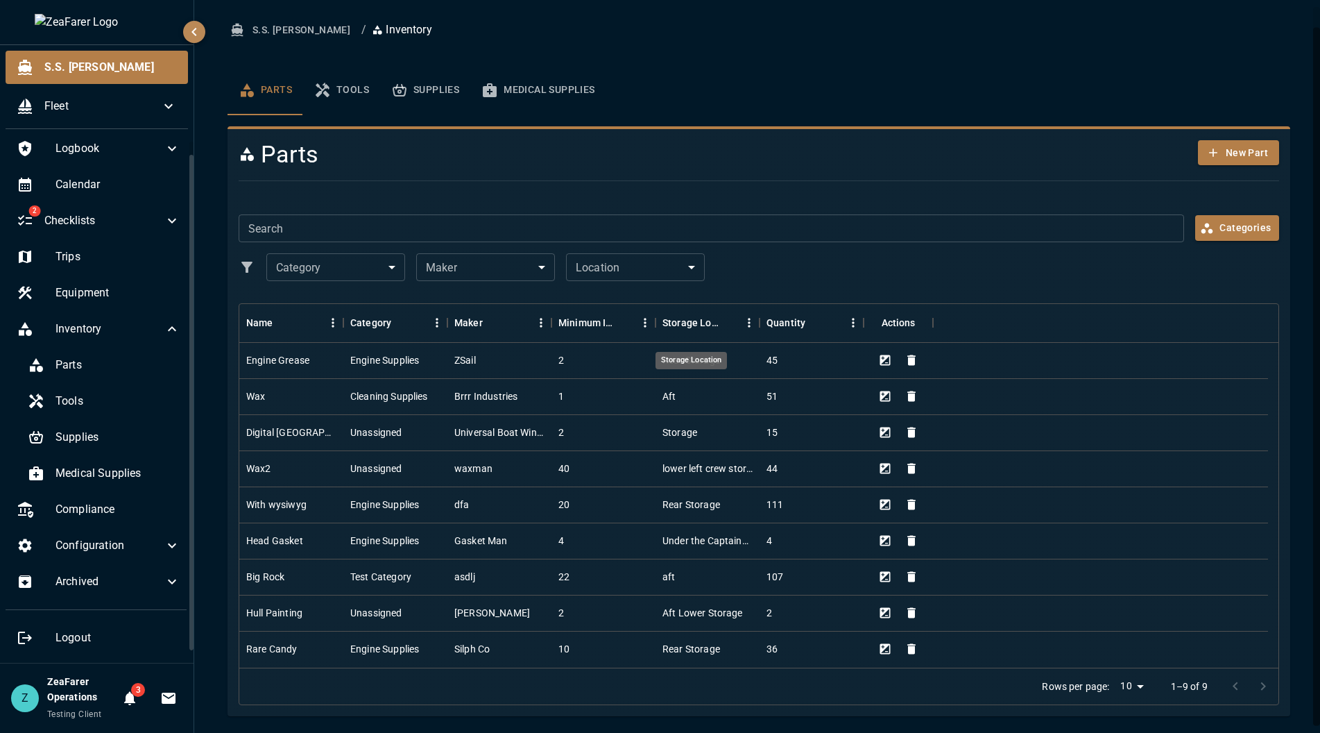
click at [678, 359] on div "Storage Location" at bounding box center [691, 360] width 71 height 17
click at [427, 348] on div "Engine Supplies" at bounding box center [395, 361] width 104 height 36
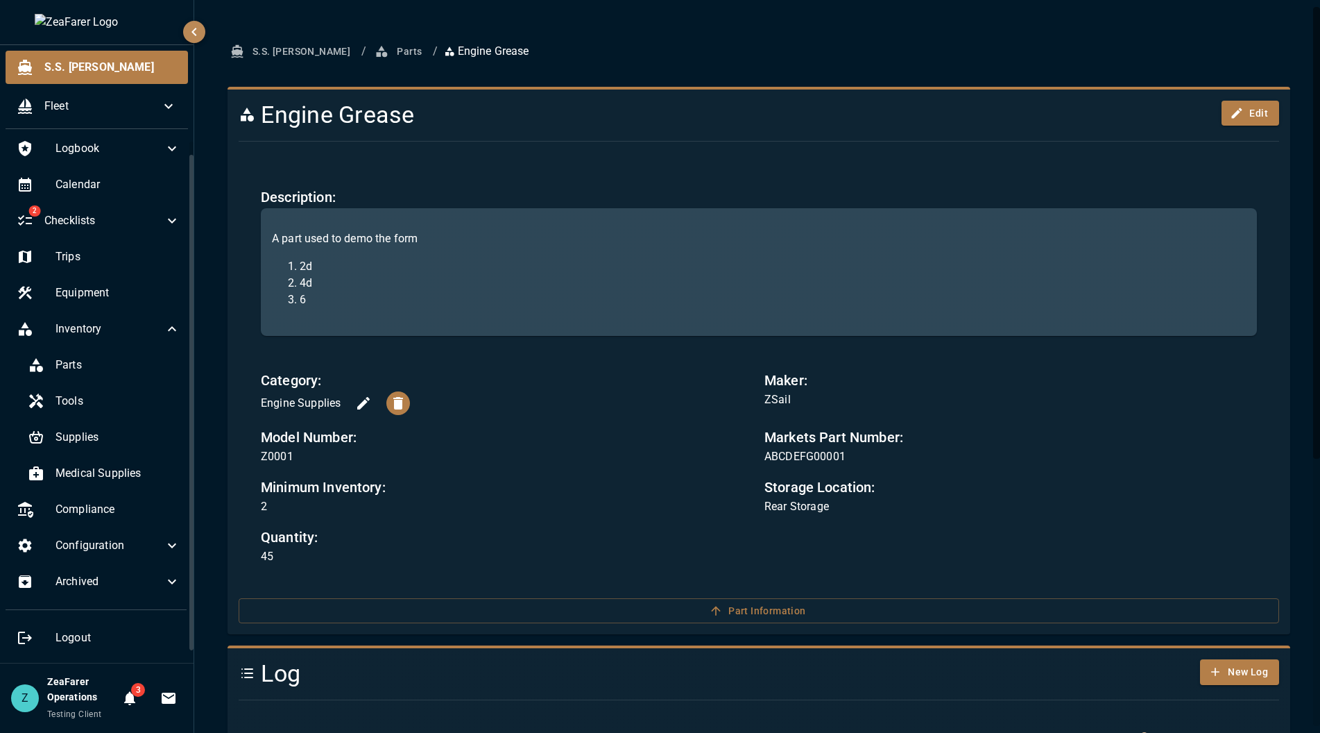
click at [359, 405] on icon "button" at bounding box center [363, 403] width 17 height 17
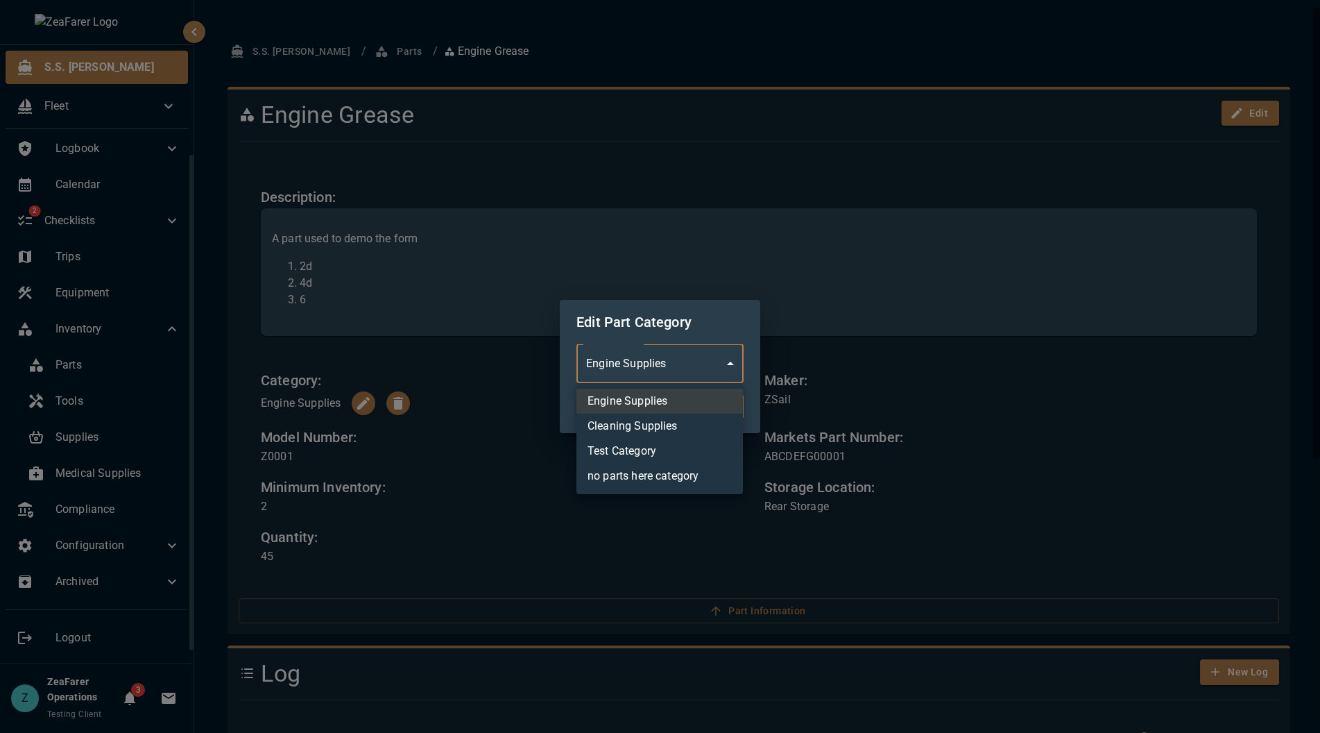
click at [691, 367] on body "S.S. Anne Fleet Logbook Calendar 2 Checklists Trips Equipment Inventory Parts T…" at bounding box center [660, 366] width 1320 height 733
click at [483, 361] on div at bounding box center [660, 366] width 1320 height 733
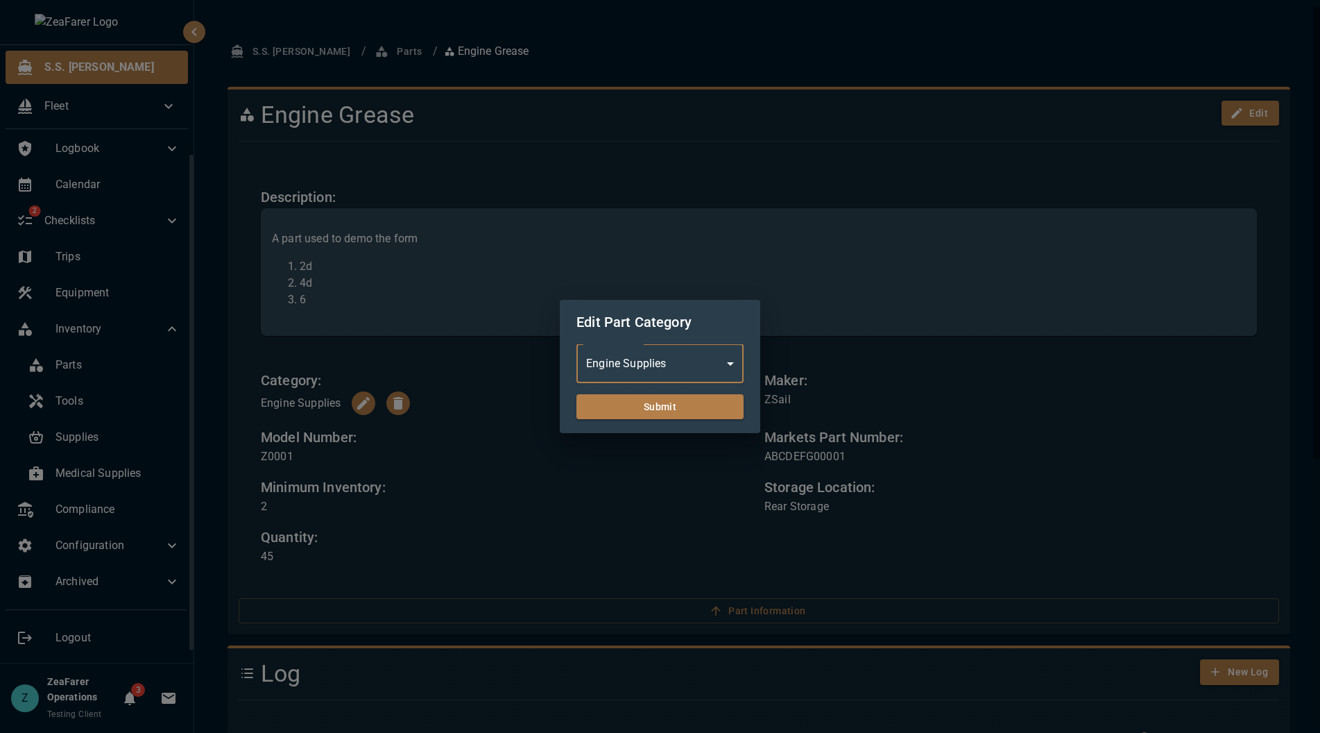
click at [477, 421] on div "**********" at bounding box center [660, 366] width 1320 height 733
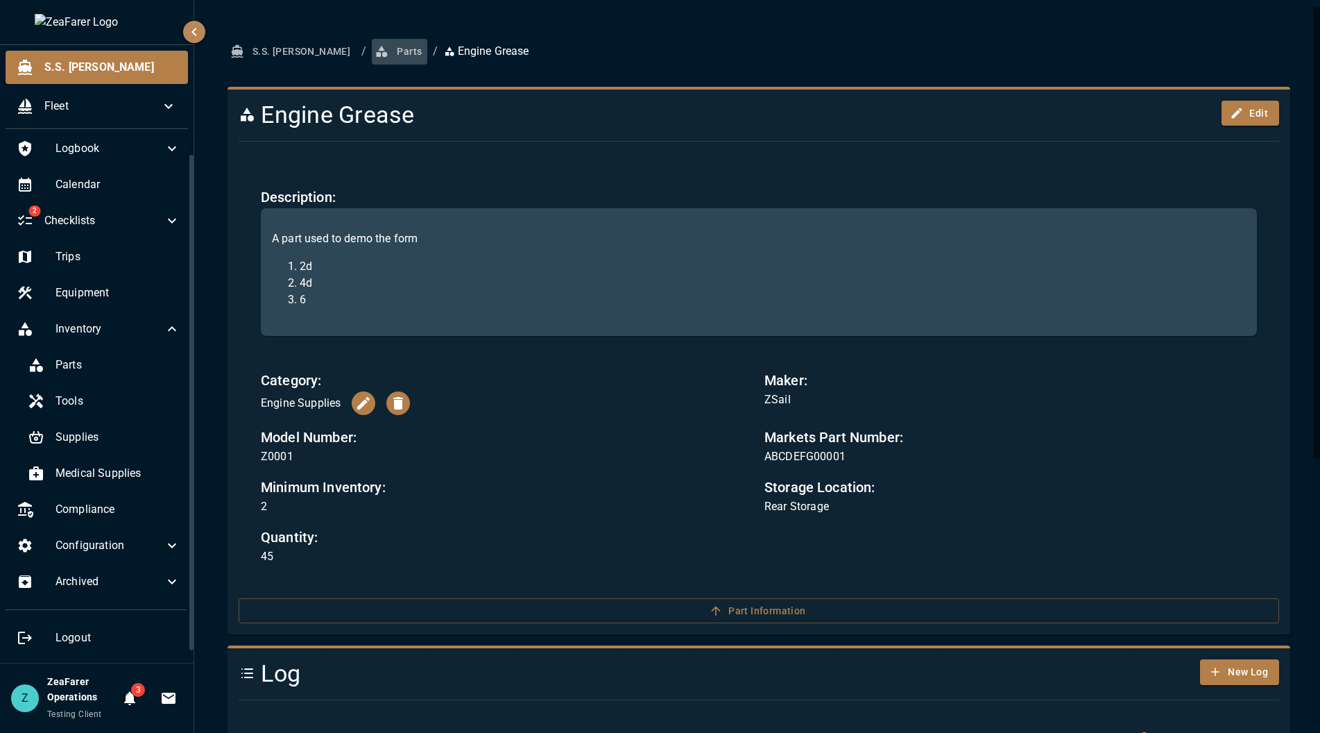
click at [372, 58] on button "Parts" at bounding box center [400, 52] width 56 height 26
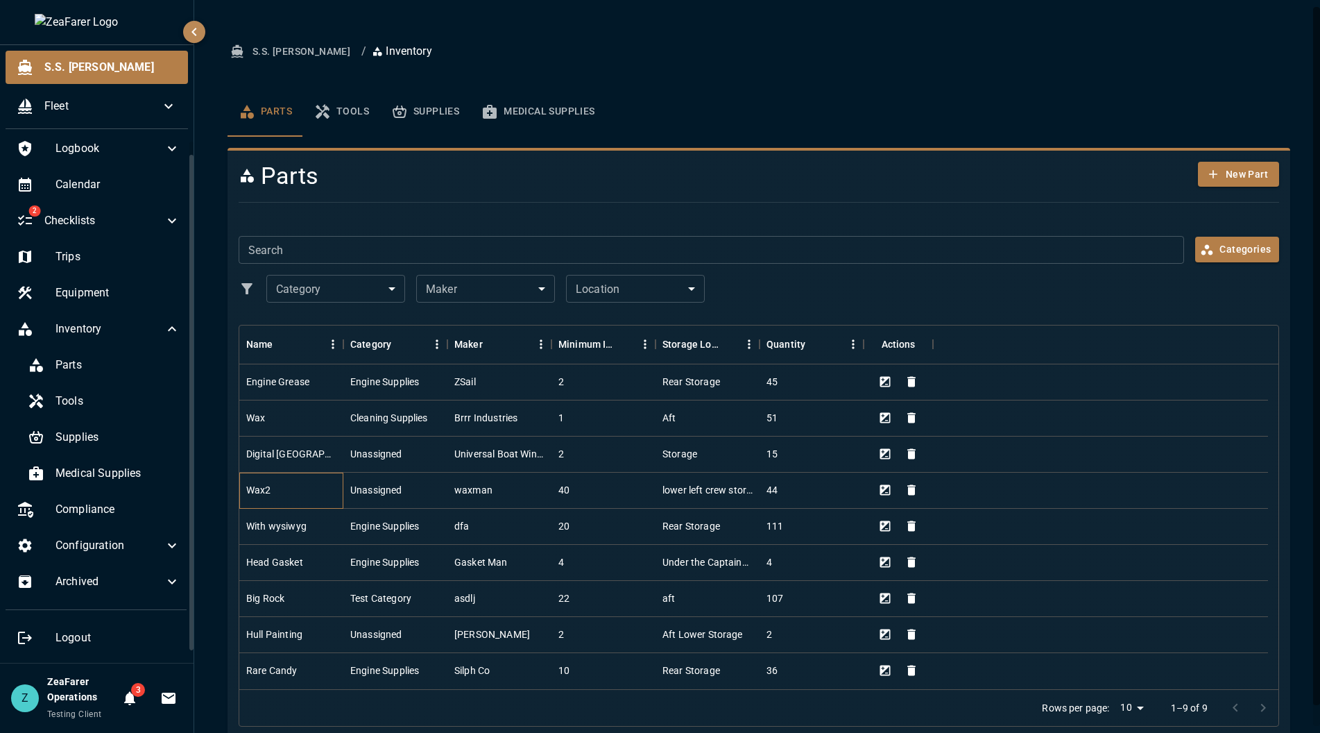
click at [316, 495] on div "Wax2" at bounding box center [291, 491] width 104 height 36
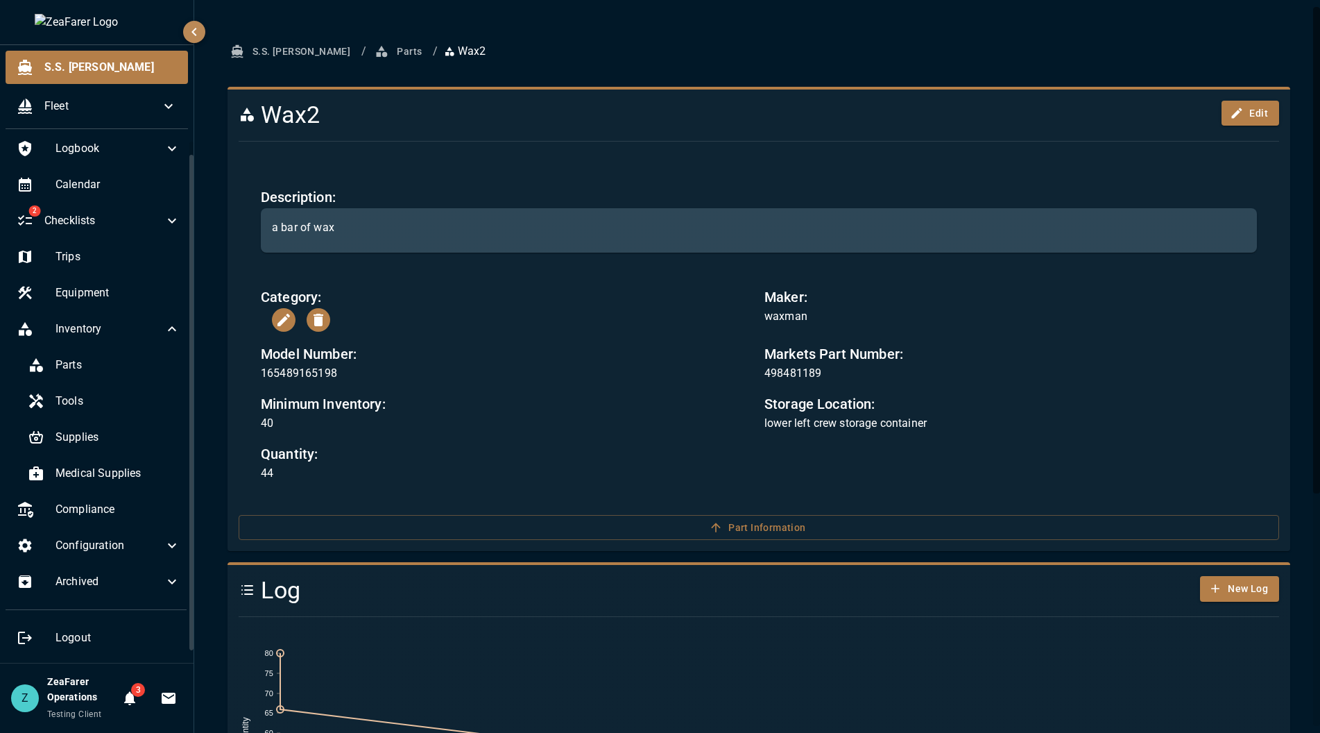
click at [270, 305] on h6 "Category:" at bounding box center [507, 297] width 493 height 22
click at [278, 313] on icon "button" at bounding box center [283, 320] width 17 height 17
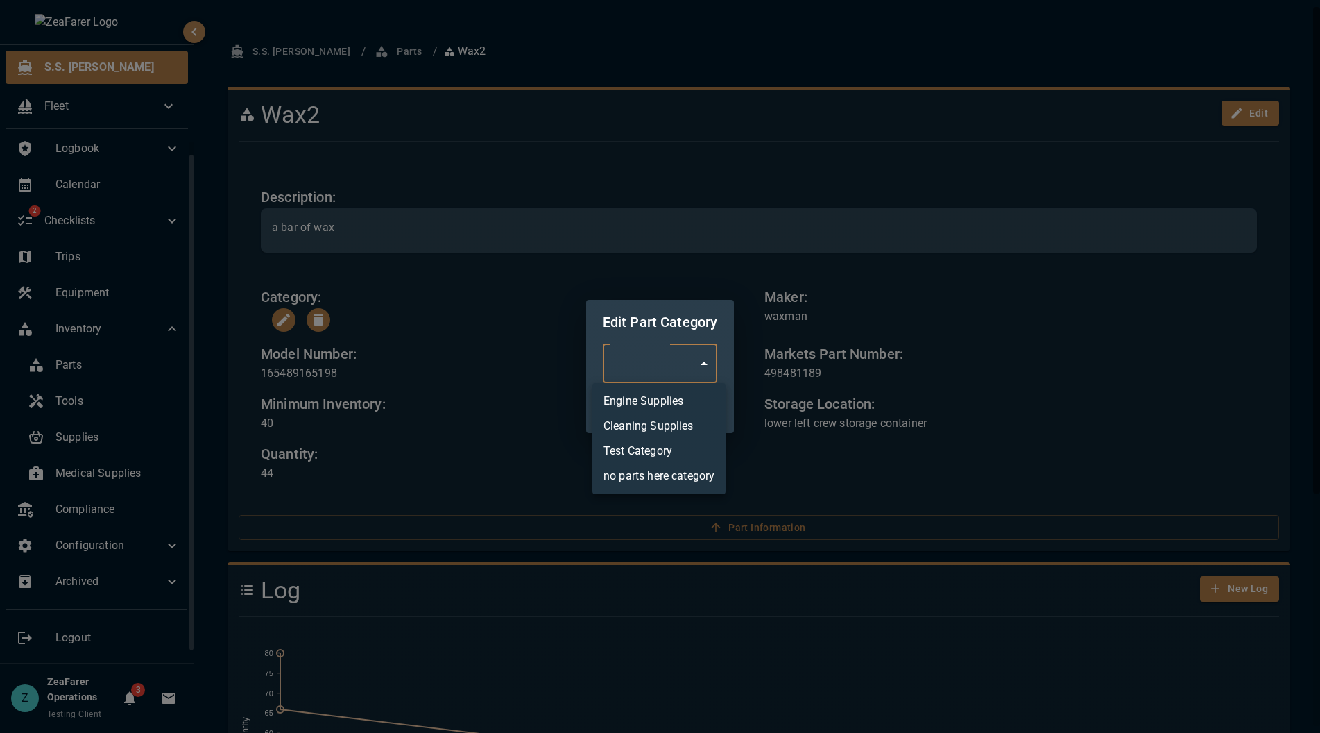
click at [685, 366] on body "S.S. Anne Fleet Logbook Calendar 2 Checklists Trips Equipment Inventory Parts T…" at bounding box center [660, 366] width 1320 height 733
click at [529, 325] on div at bounding box center [660, 366] width 1320 height 733
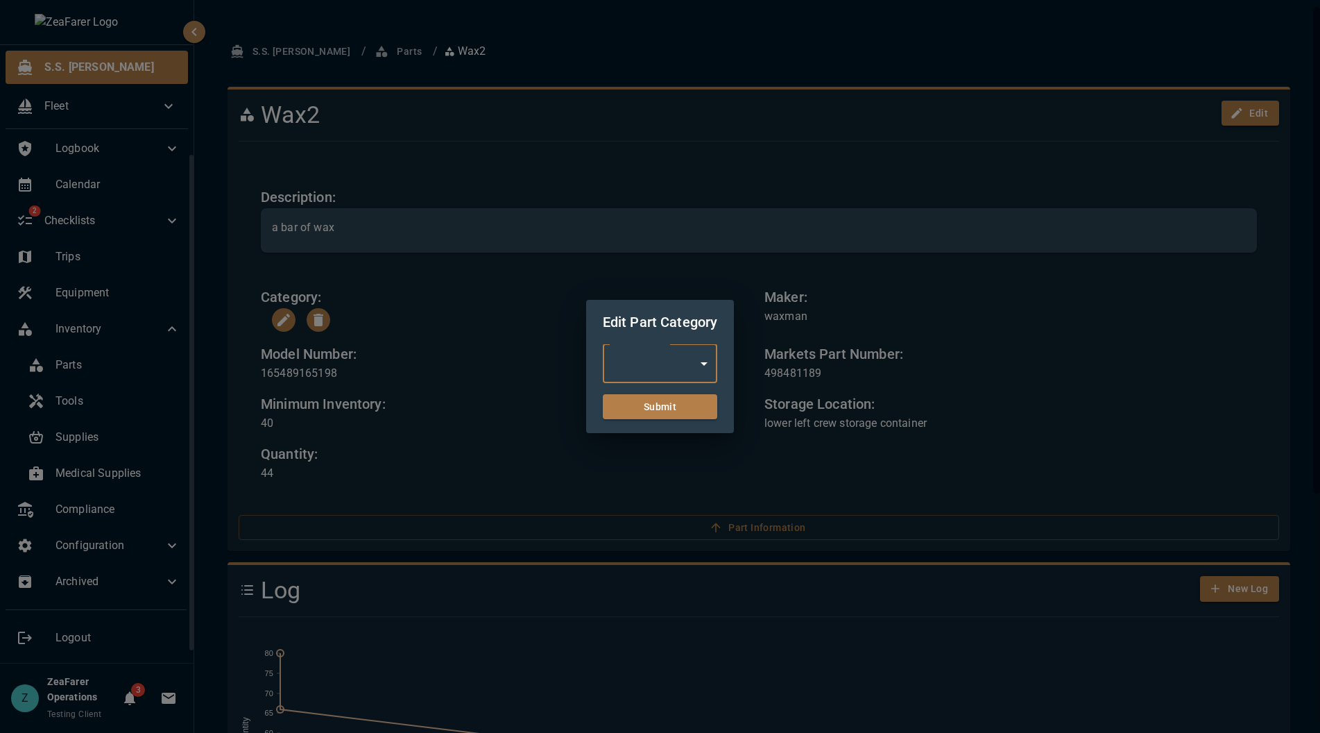
click at [440, 374] on div "Edit Part Category ​ Part Category Submit" at bounding box center [660, 366] width 1320 height 733
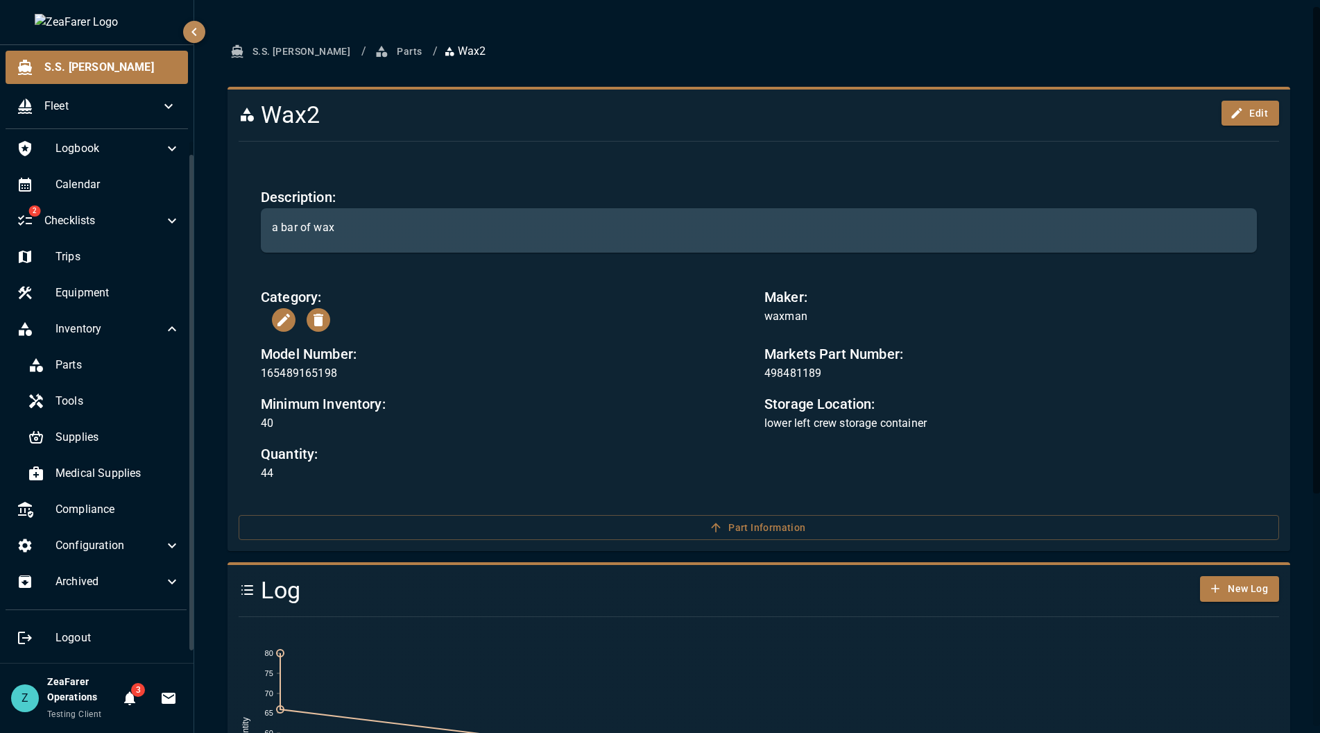
click at [372, 48] on button "Parts" at bounding box center [400, 52] width 56 height 26
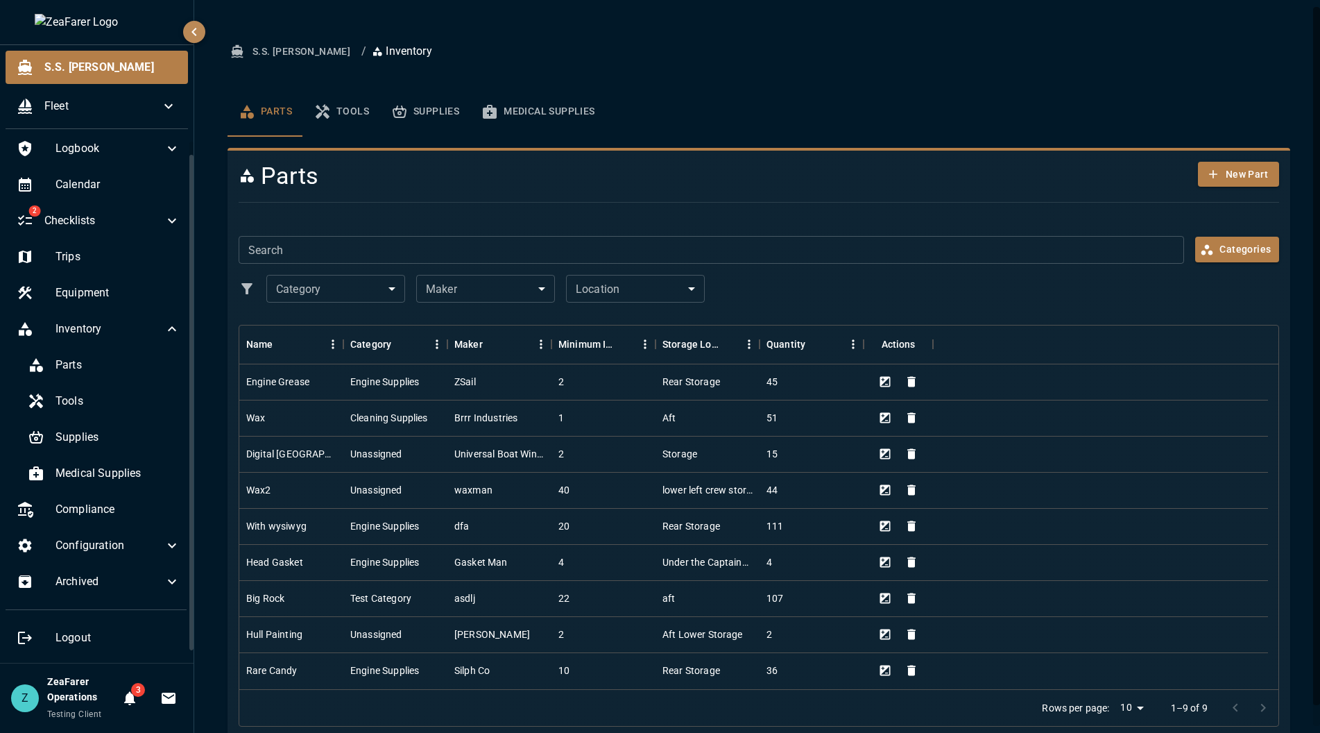
click at [359, 110] on button "Tools" at bounding box center [341, 112] width 77 height 50
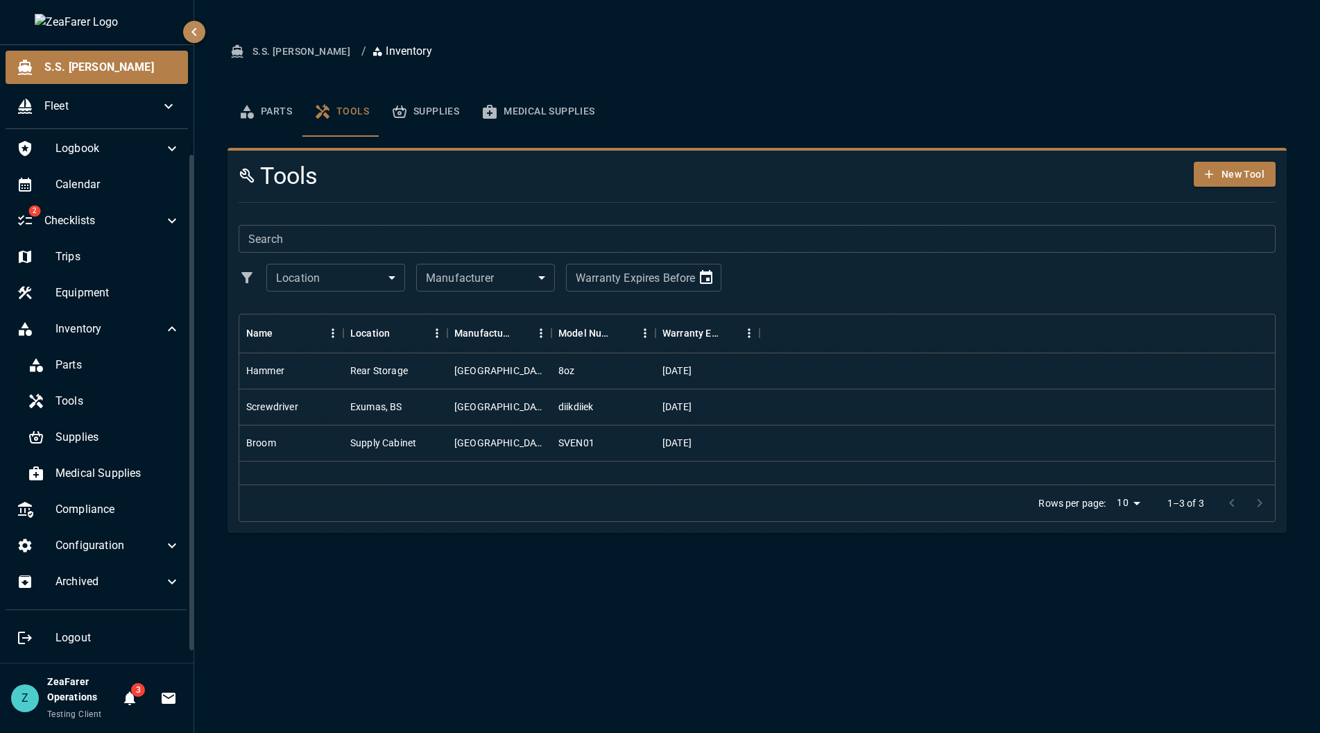
drag, startPoint x: 441, startPoint y: 122, endPoint x: 434, endPoint y: 118, distance: 8.1
click at [434, 119] on button "Supplies" at bounding box center [425, 112] width 90 height 50
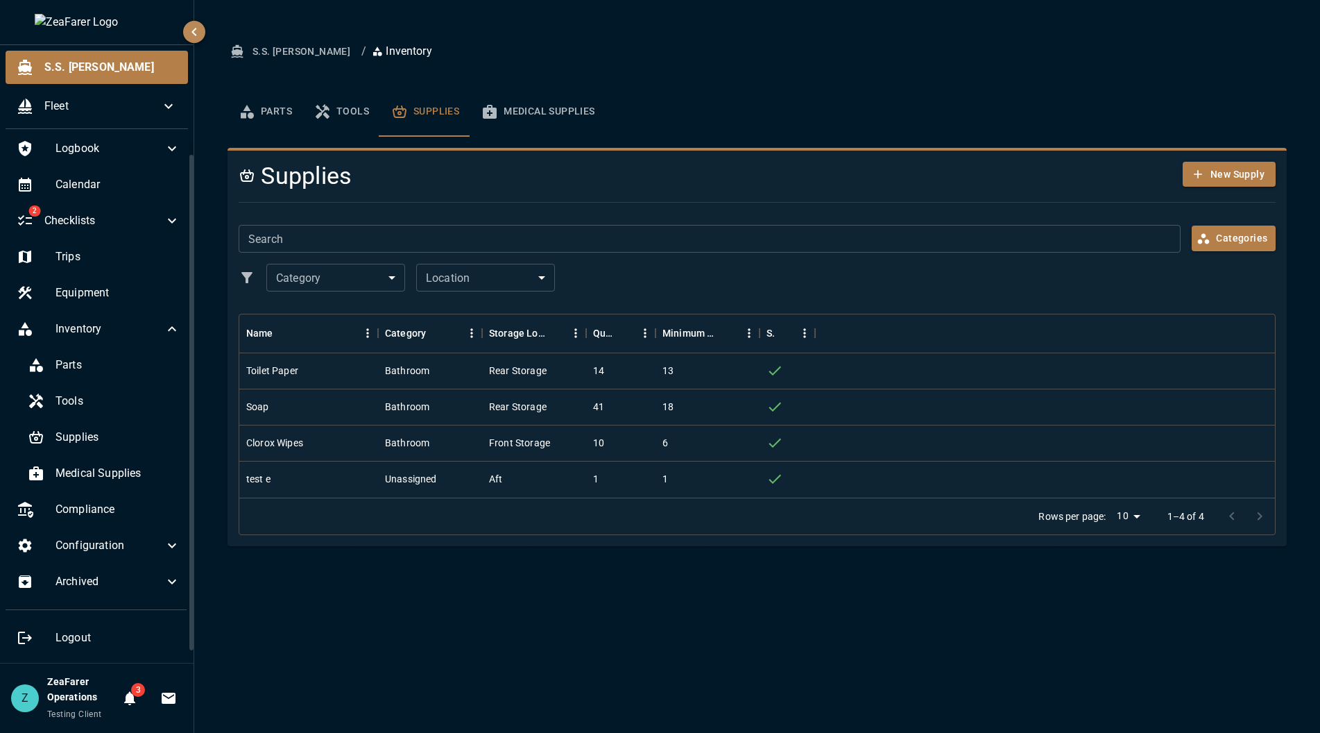
click at [679, 108] on div "Parts Tools Supplies Medical Supplies" at bounding box center [758, 112] width 1060 height 50
click at [95, 186] on span "Calendar" at bounding box center [118, 184] width 125 height 17
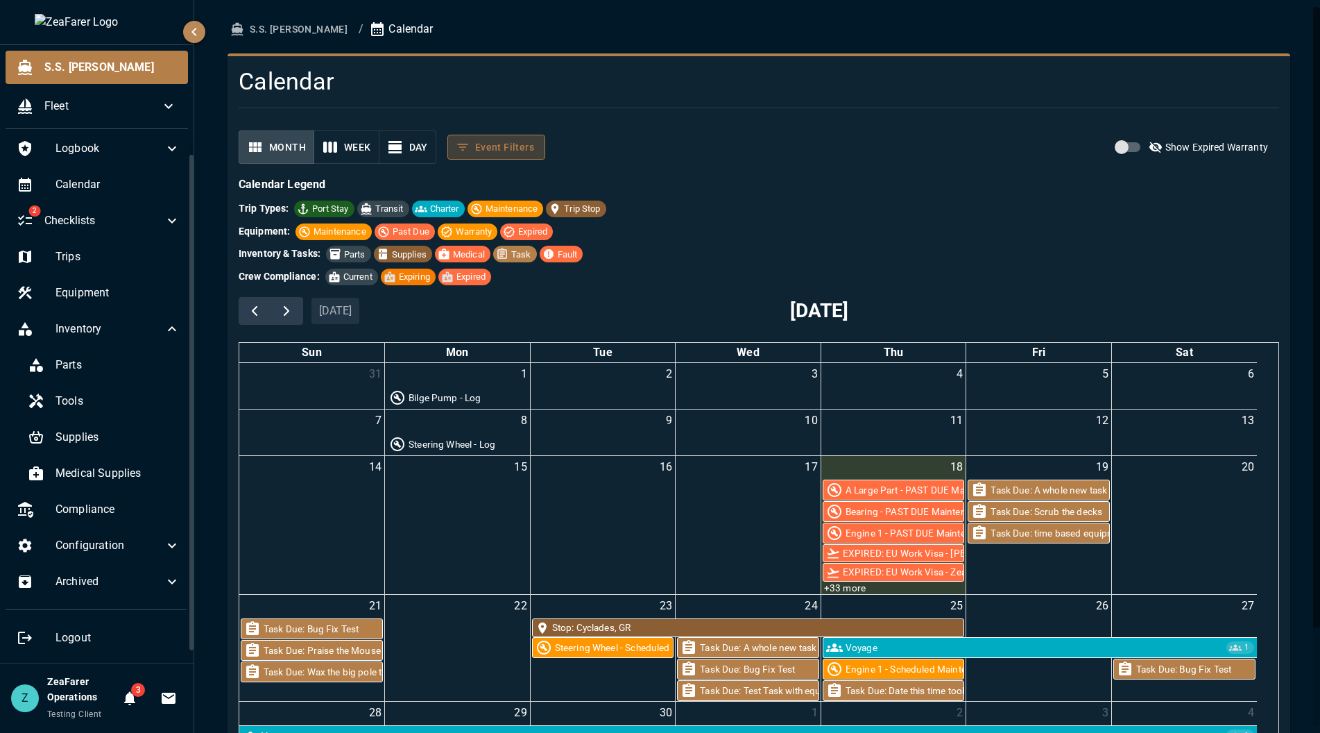
click at [495, 157] on button "Event Filters" at bounding box center [497, 148] width 98 height 26
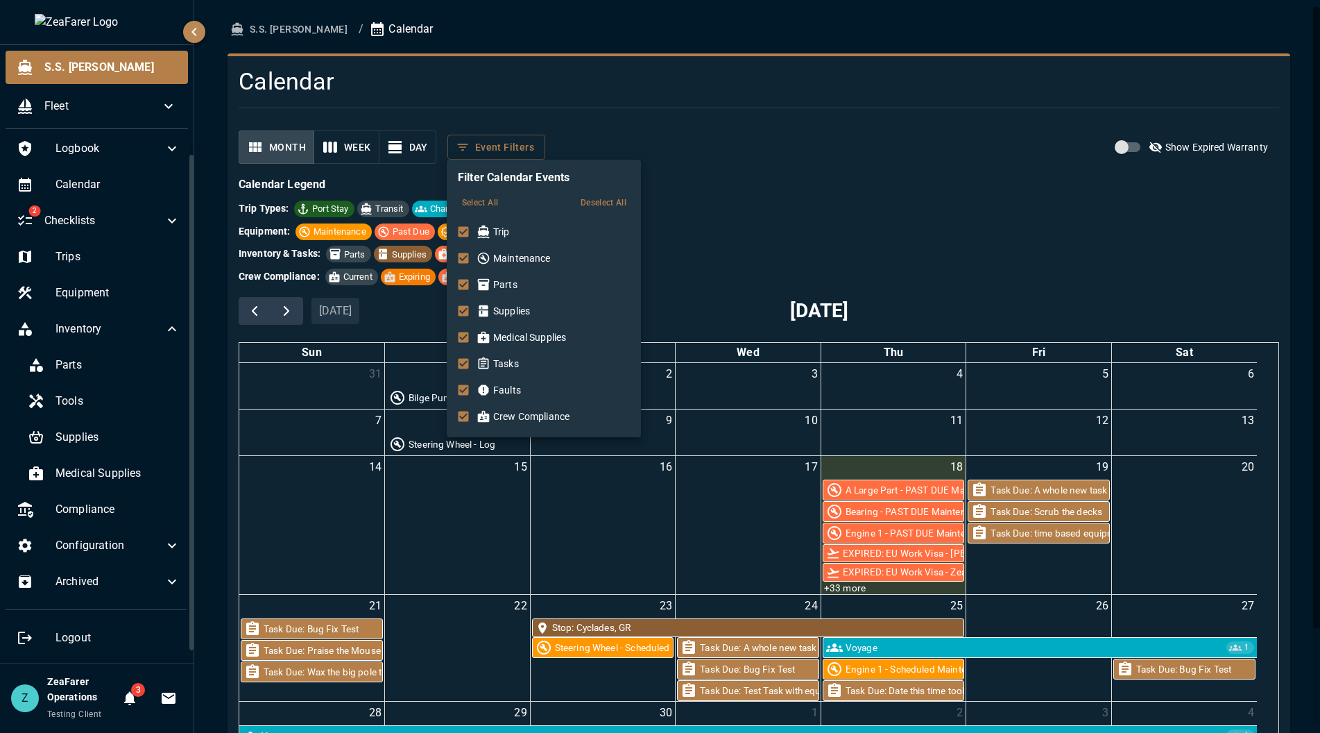
scroll to position [6, 0]
click at [705, 257] on div at bounding box center [660, 366] width 1320 height 733
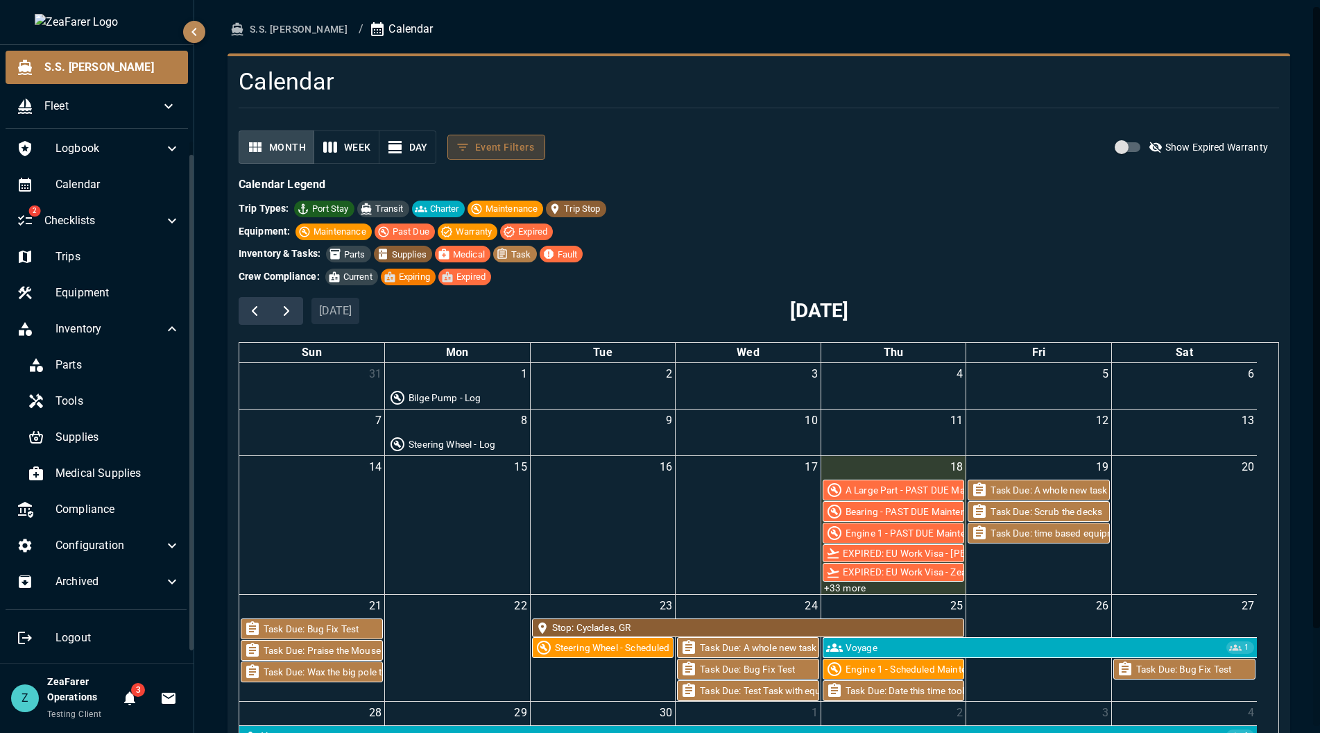
click at [468, 151] on icon "filter calendar events" at bounding box center [463, 147] width 14 height 14
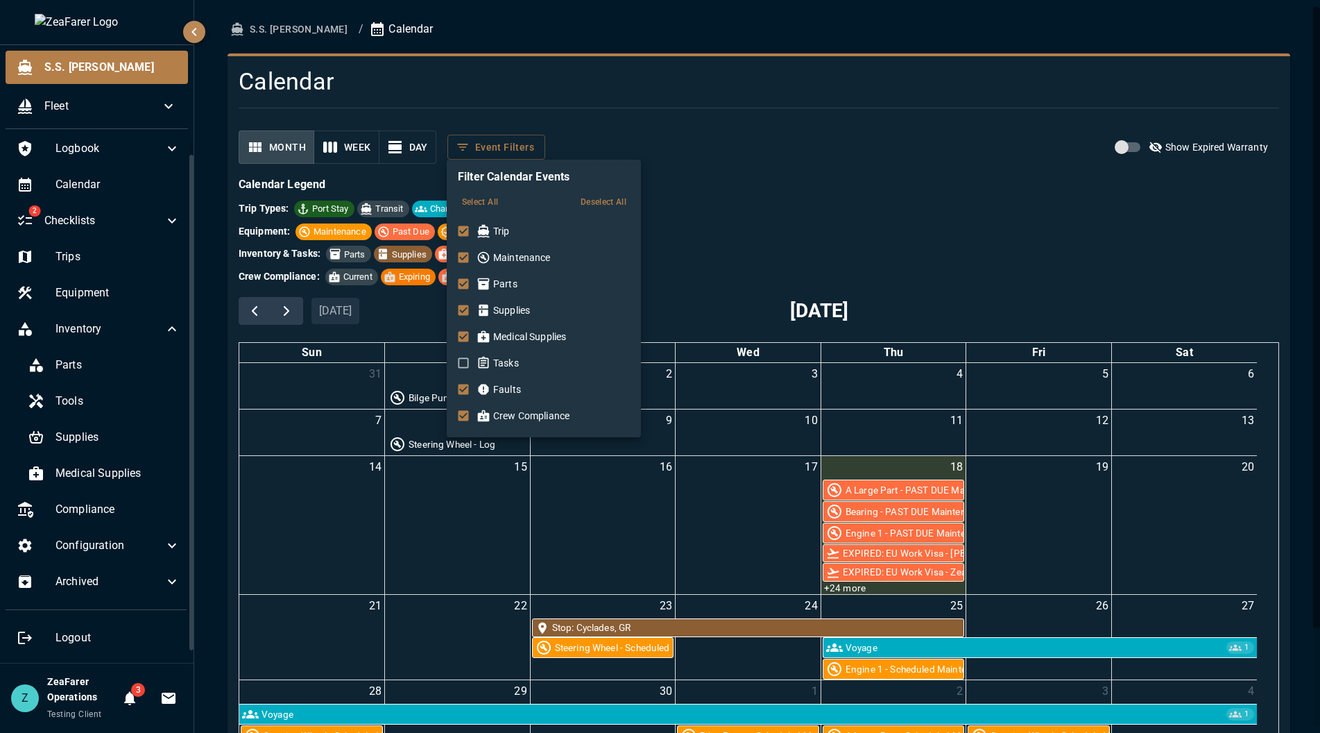
scroll to position [0, 0]
click at [842, 587] on div at bounding box center [660, 366] width 1320 height 733
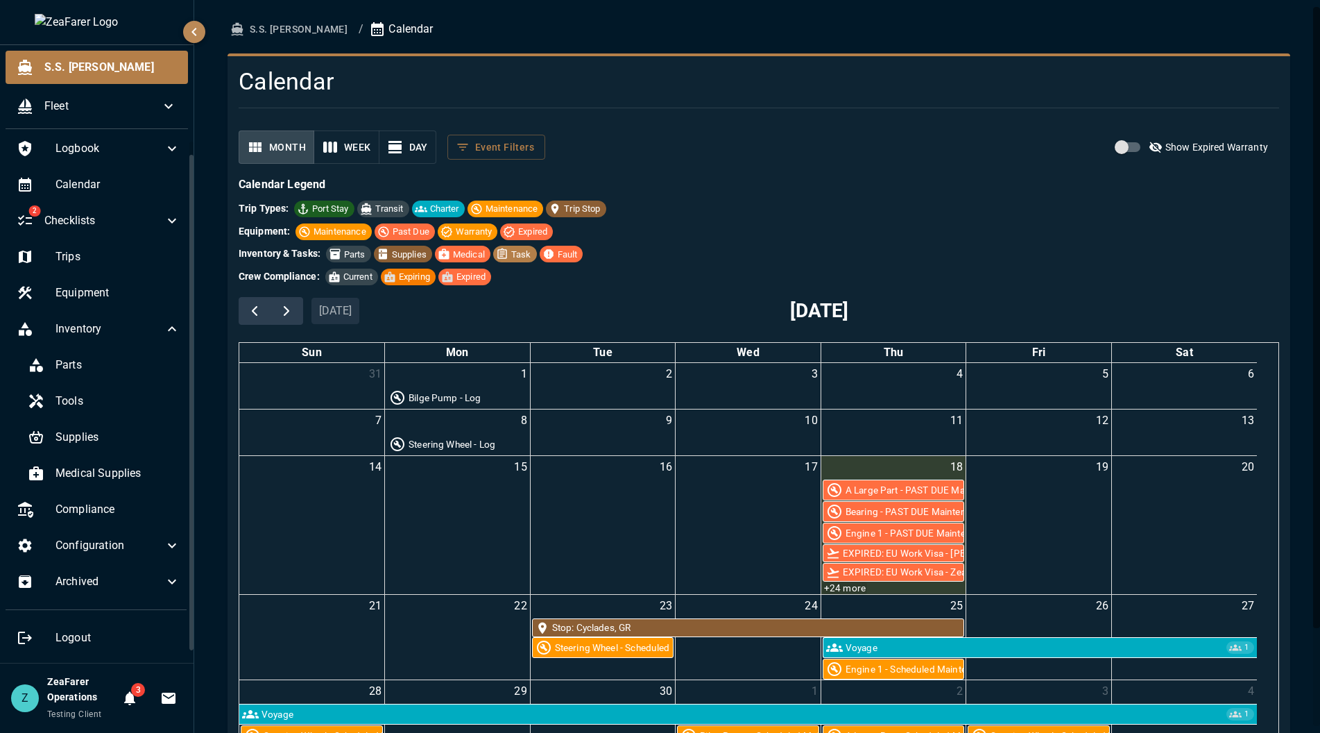
click at [849, 588] on link "+24 more" at bounding box center [845, 588] width 44 height 12
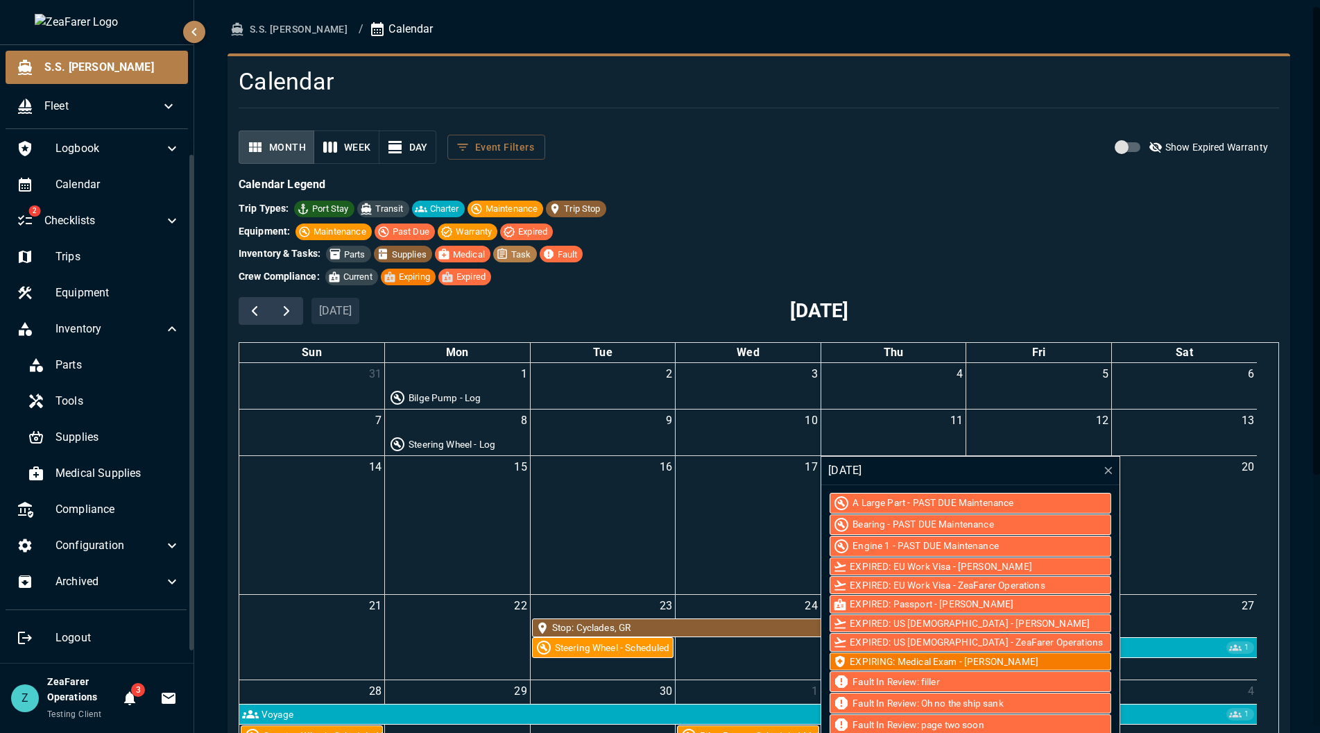
click at [915, 218] on div "Trip Types: Port Stay Transit Charter Maintenance Trip Stop Equipment: Maintena…" at bounding box center [759, 242] width 1041 height 85
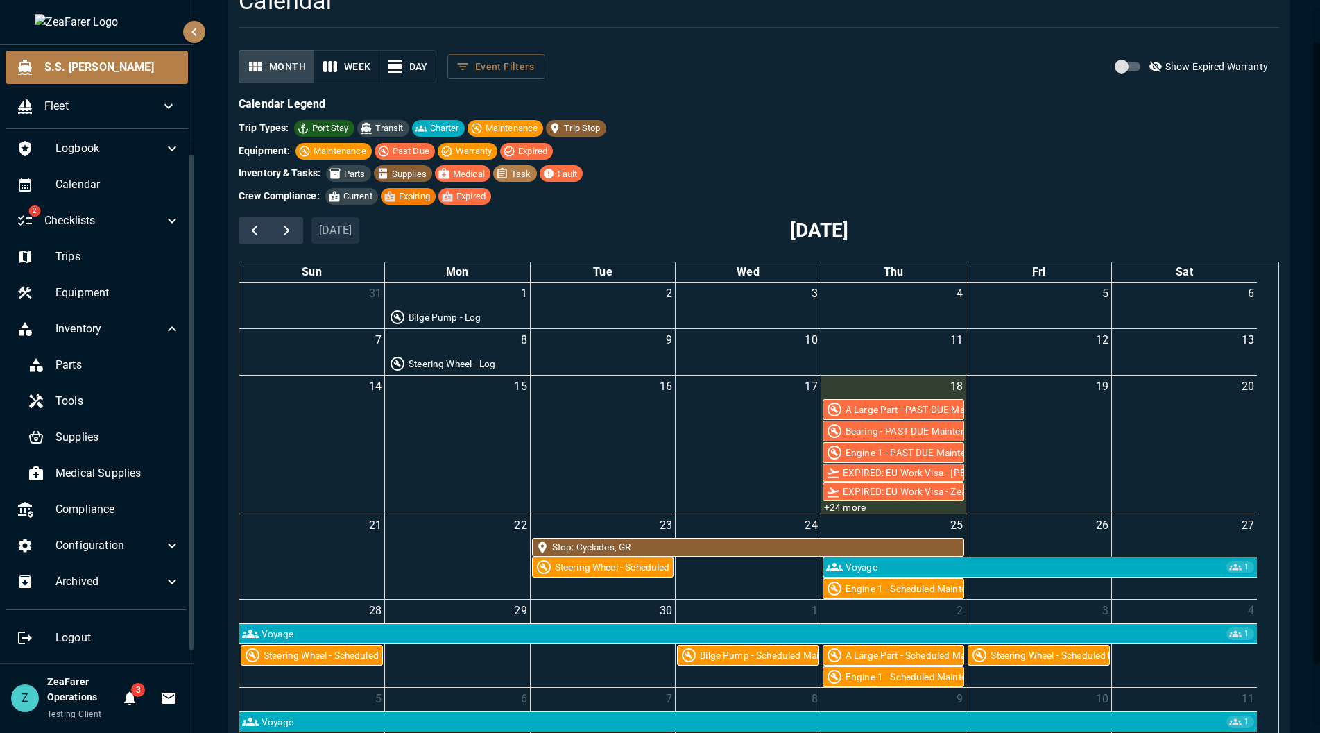
scroll to position [116, 0]
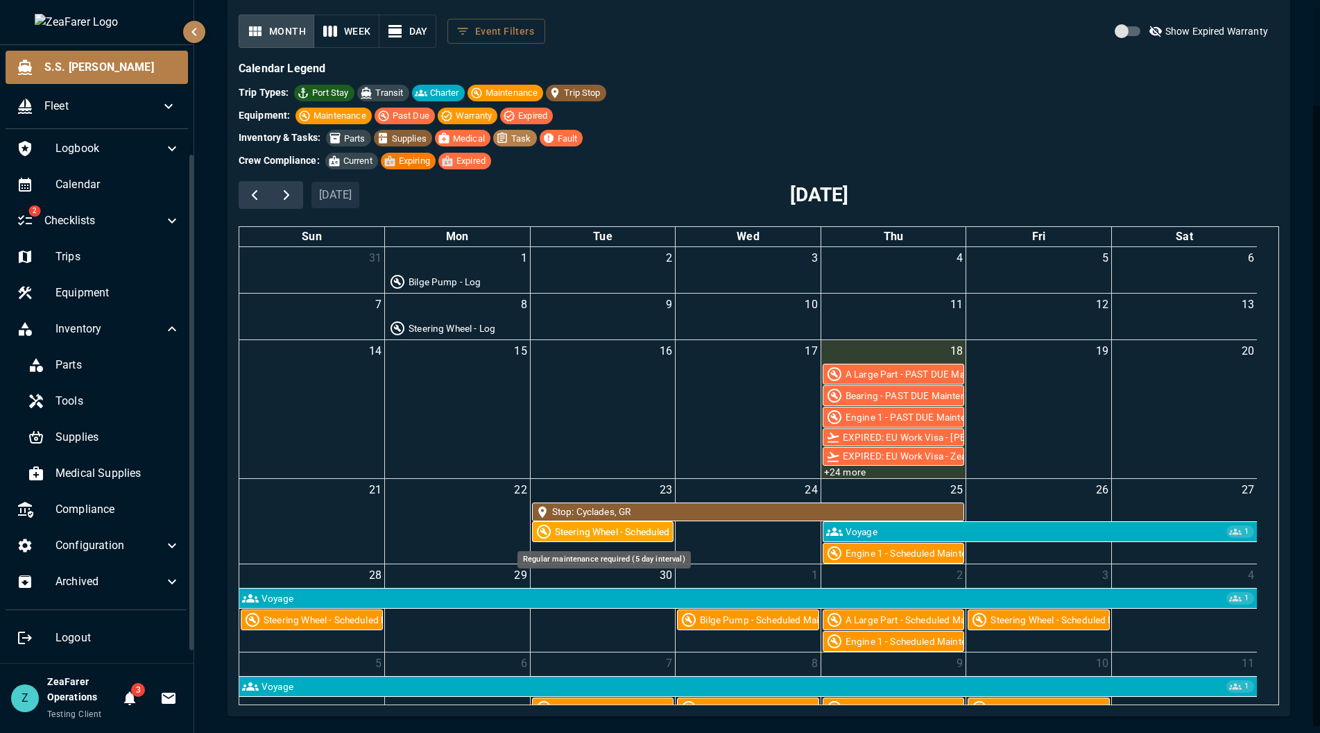
click at [613, 532] on div "Steering Wheel - Scheduled Maintenance" at bounding box center [641, 532] width 173 height 14
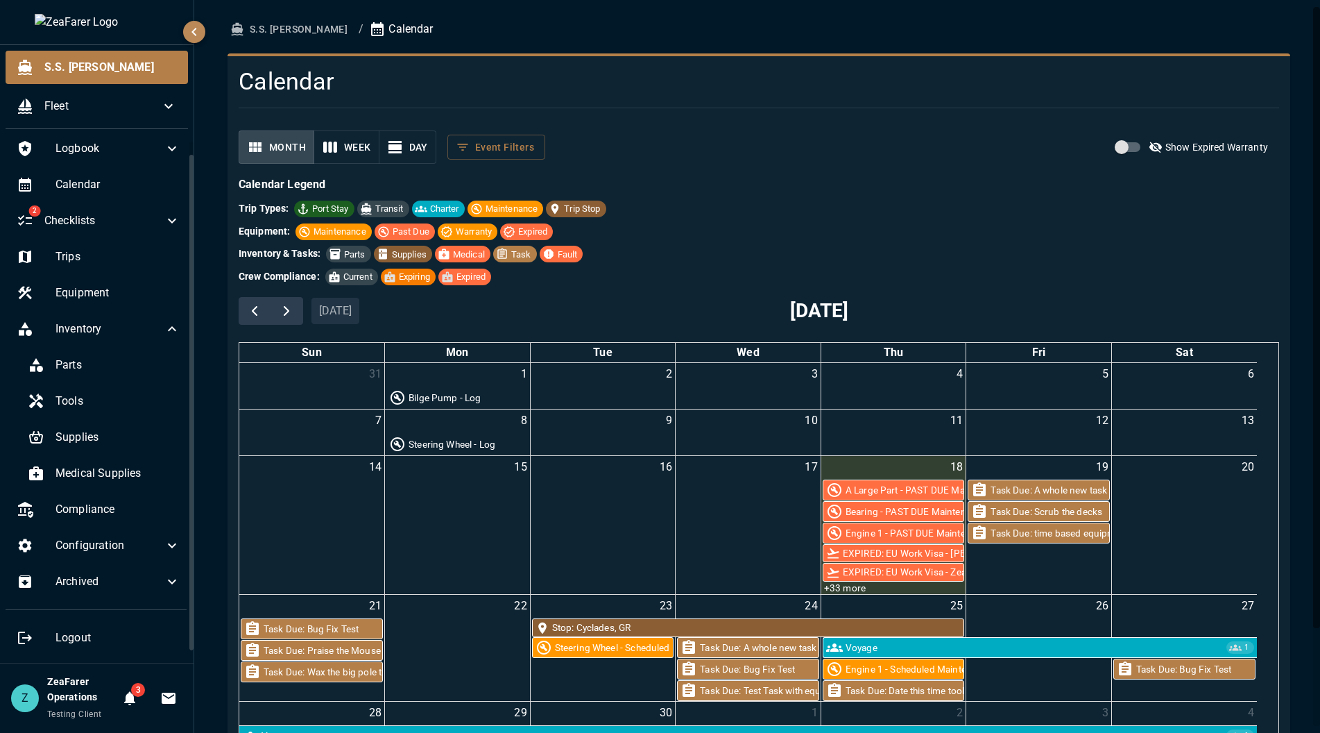
click at [728, 200] on div "Trip Types: Port Stay Transit Charter Maintenance Trip Stop" at bounding box center [759, 208] width 1041 height 17
click at [906, 221] on div "Trip Types: Port Stay Transit Charter Maintenance Trip Stop Equipment: Maintena…" at bounding box center [759, 242] width 1041 height 85
click at [39, 404] on icon at bounding box center [40, 405] width 6 height 6
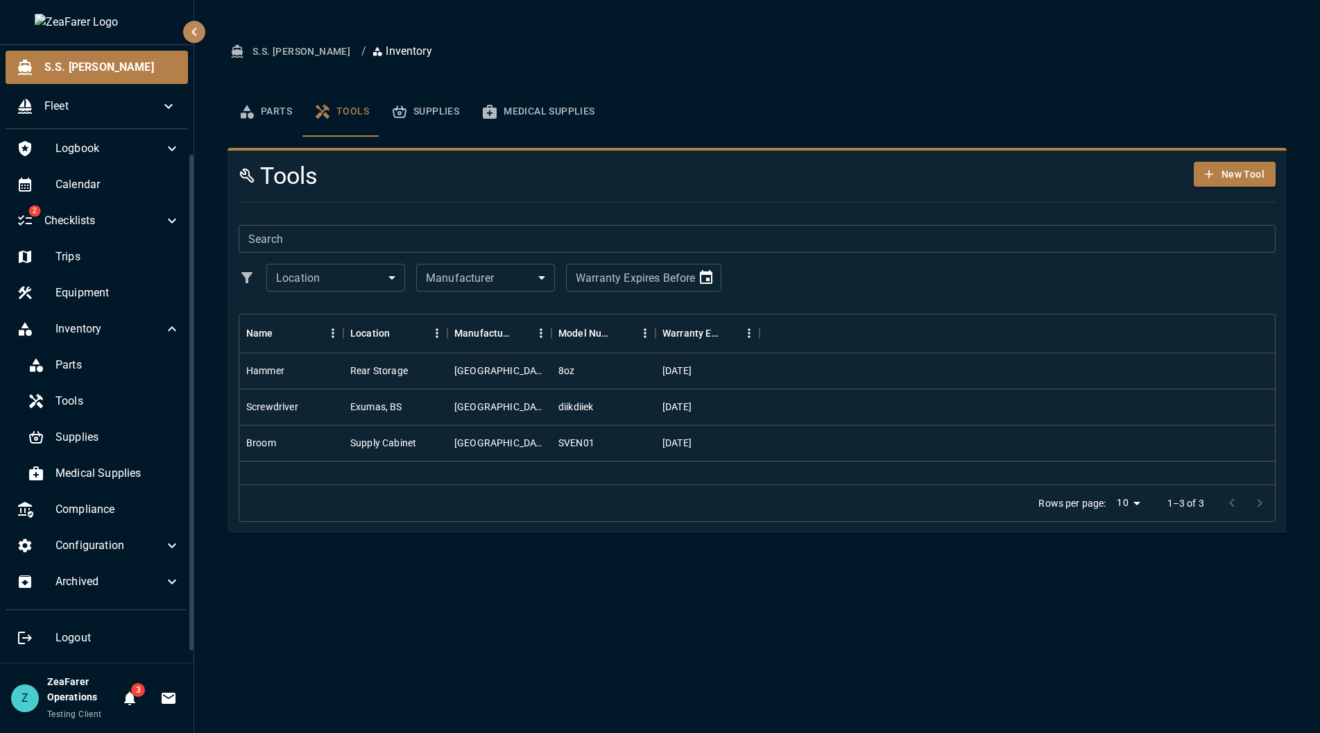
click at [58, 419] on div "Parts Tools Supplies Medical Supplies" at bounding box center [99, 419] width 186 height 142
click at [60, 430] on span "Supplies" at bounding box center [118, 437] width 125 height 17
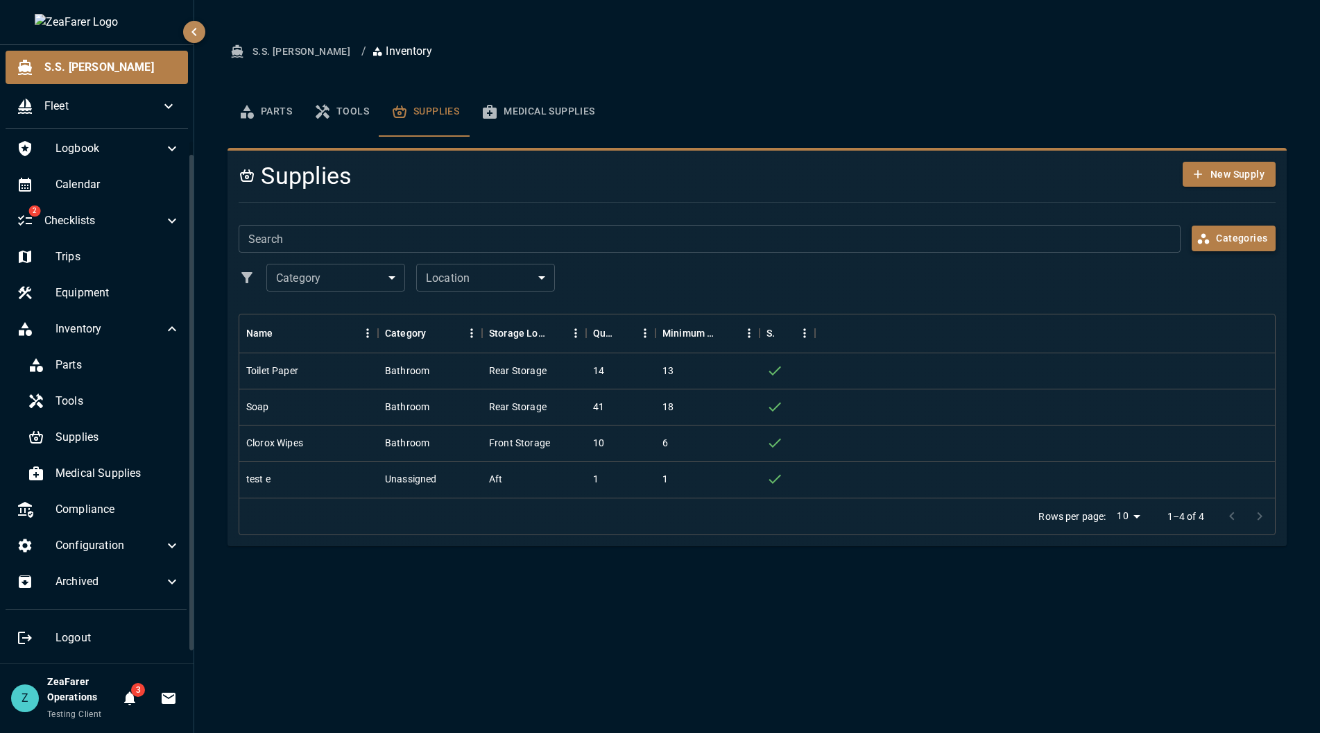
click at [1231, 238] on button "Categories" at bounding box center [1234, 239] width 84 height 26
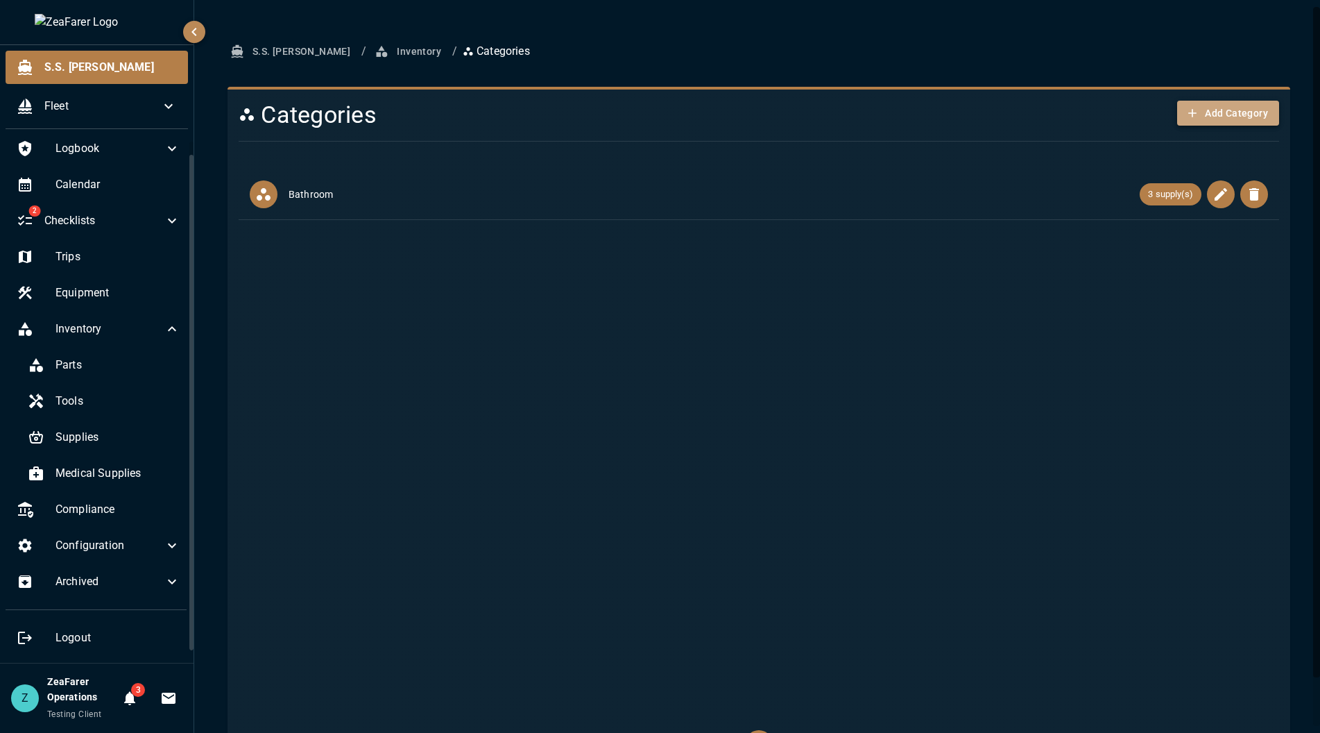
click at [1214, 117] on button "Add Category" at bounding box center [1229, 114] width 102 height 26
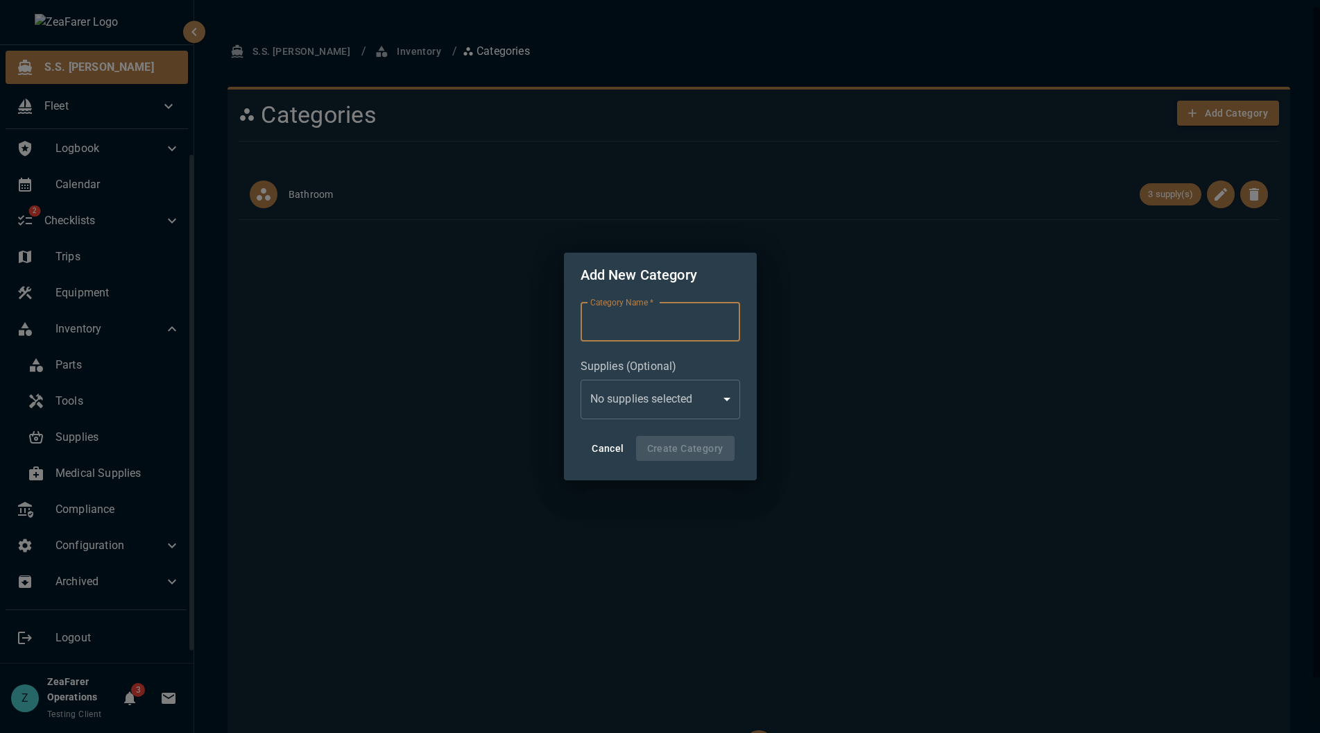
click at [665, 320] on input "Category Name   *" at bounding box center [661, 322] width 160 height 39
type input "**********"
click at [698, 450] on button "Create Category" at bounding box center [685, 449] width 99 height 26
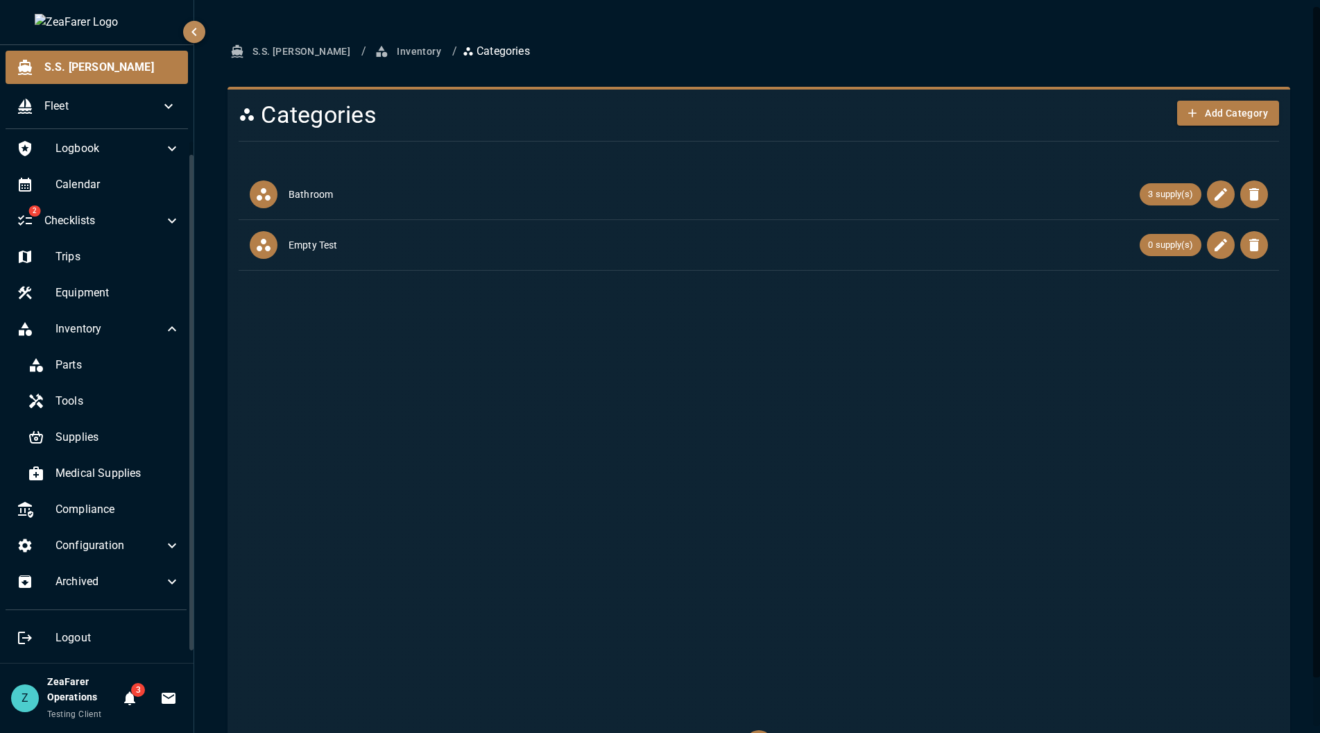
click at [953, 378] on ul "Bathroom 3 supply(s) Empty Test 0 supply(s)" at bounding box center [759, 441] width 1041 height 555
click at [372, 49] on button "Inventory" at bounding box center [409, 52] width 75 height 26
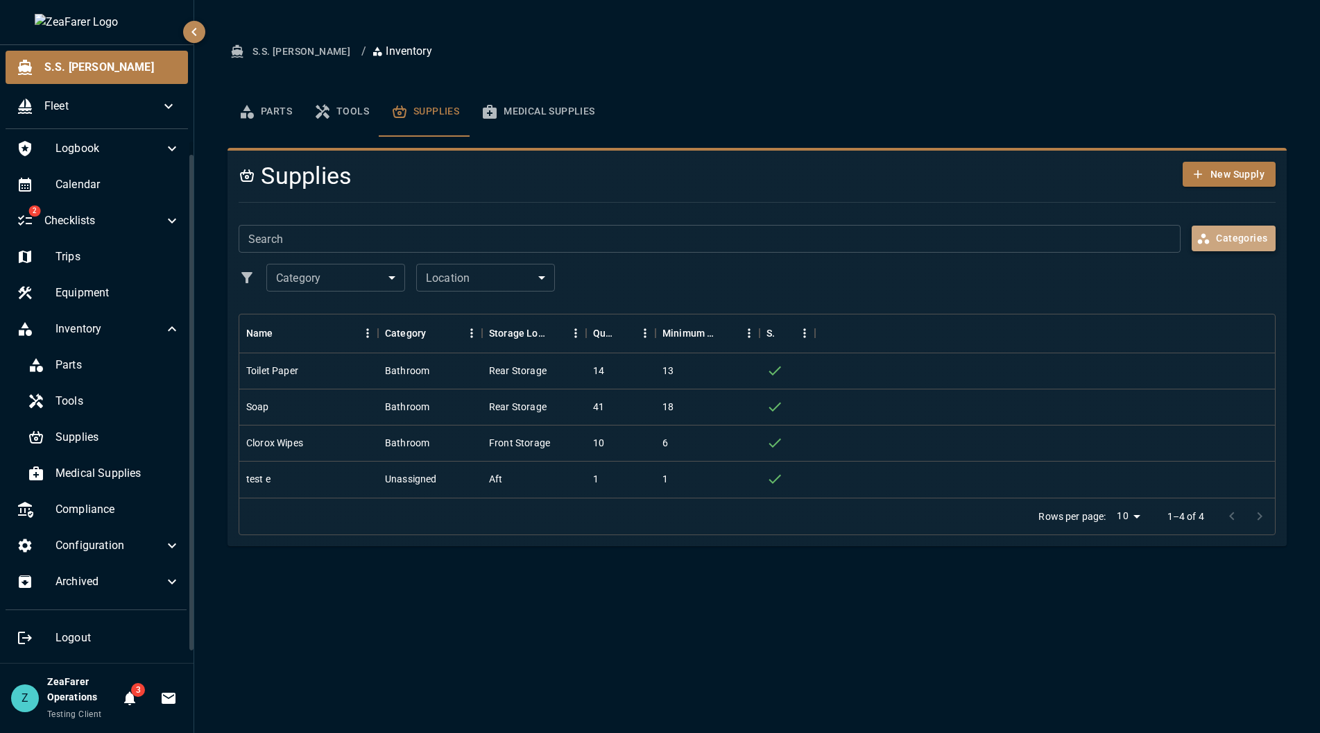
click at [1254, 235] on button "Categories" at bounding box center [1234, 239] width 84 height 26
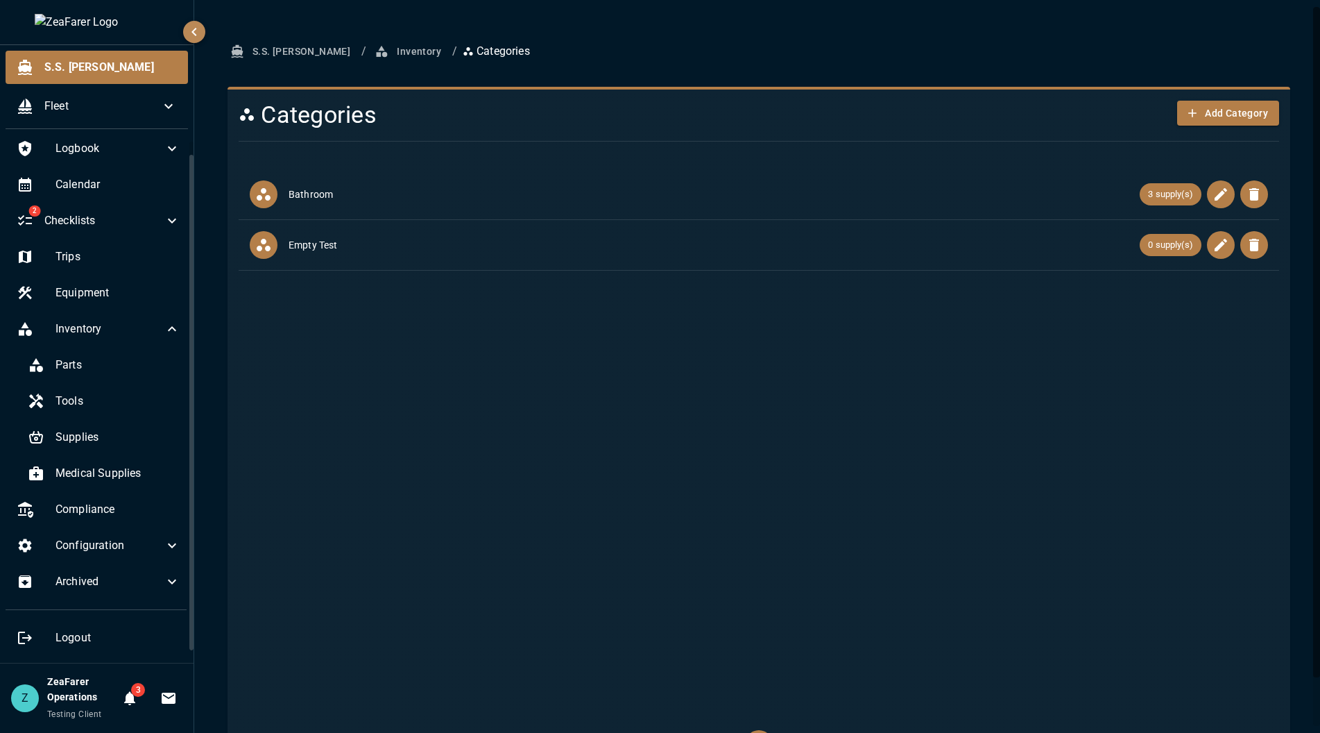
click at [667, 375] on ul "Bathroom 3 supply(s) Empty Test 0 supply(s)" at bounding box center [759, 441] width 1041 height 555
click at [372, 48] on button "Inventory" at bounding box center [409, 52] width 75 height 26
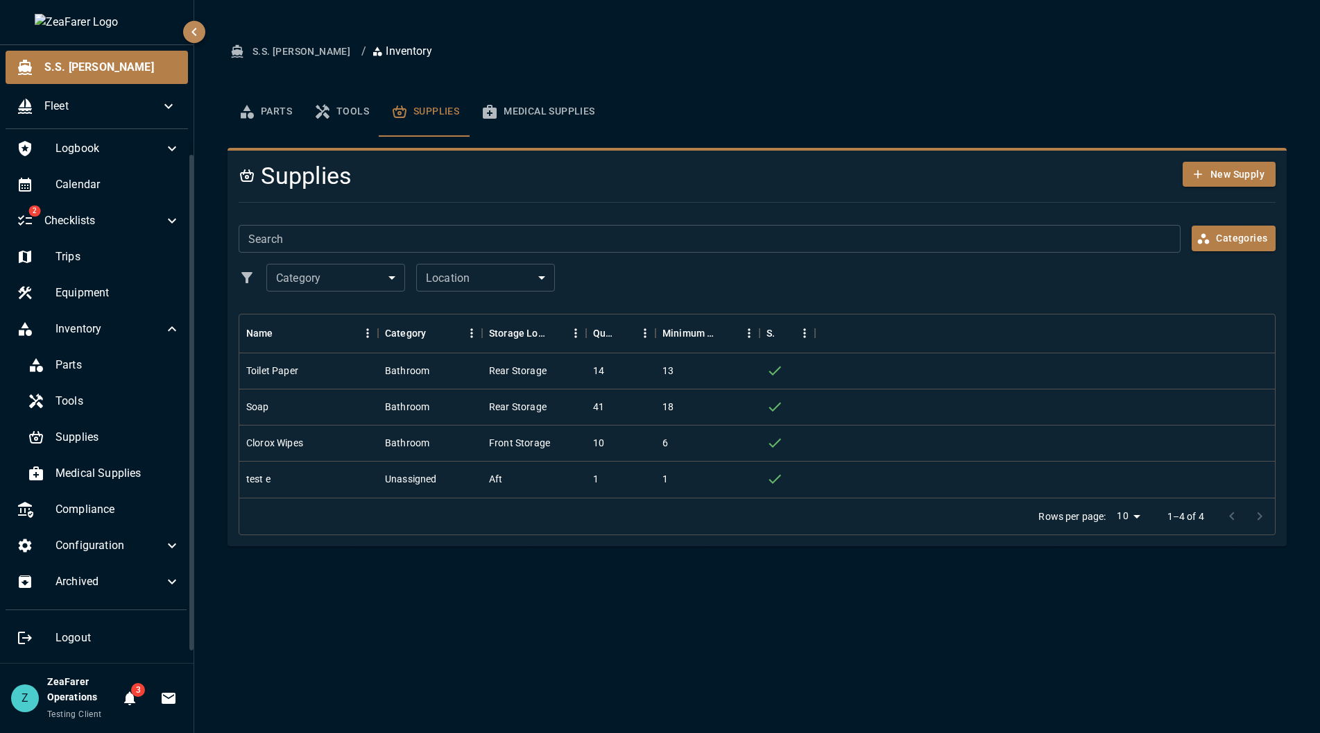
click at [584, 130] on button "Medical Supplies" at bounding box center [537, 112] width 135 height 50
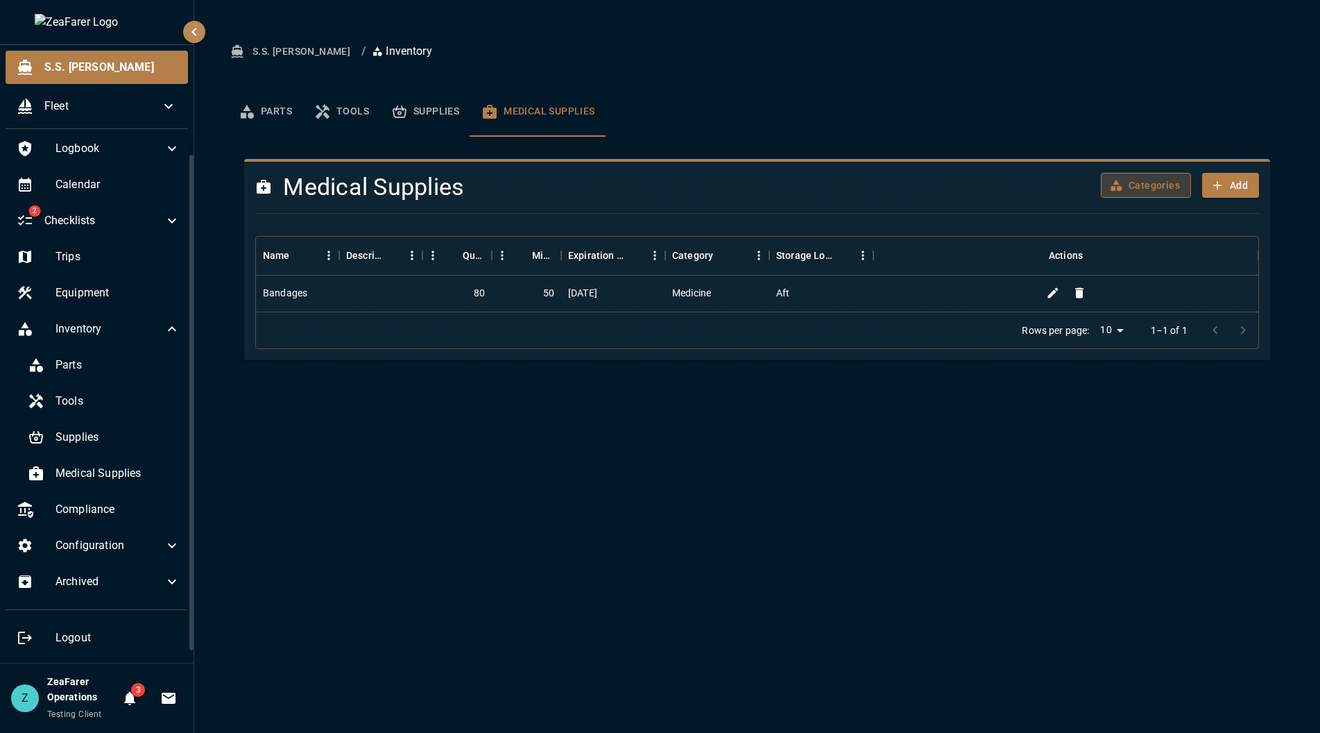
click at [1175, 191] on button "Categories" at bounding box center [1146, 186] width 90 height 26
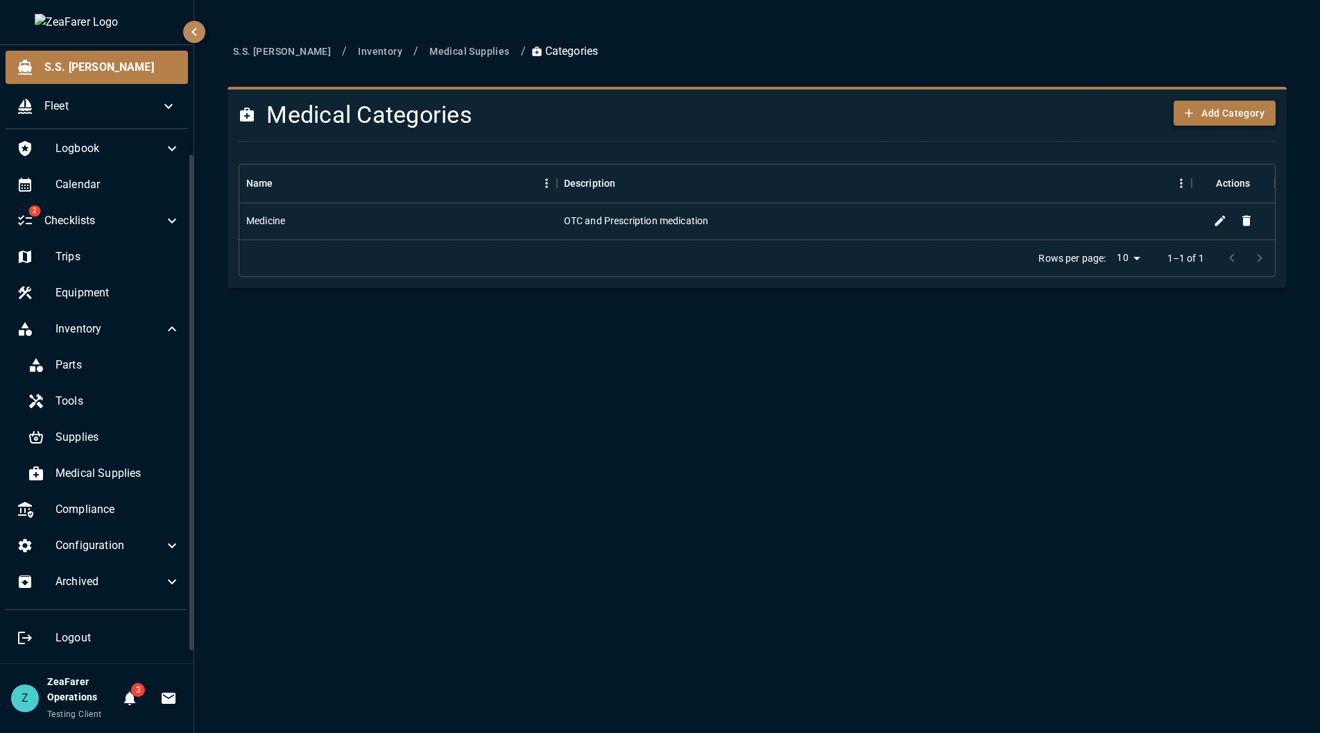
click at [1227, 123] on button "Add Category" at bounding box center [1225, 114] width 102 height 26
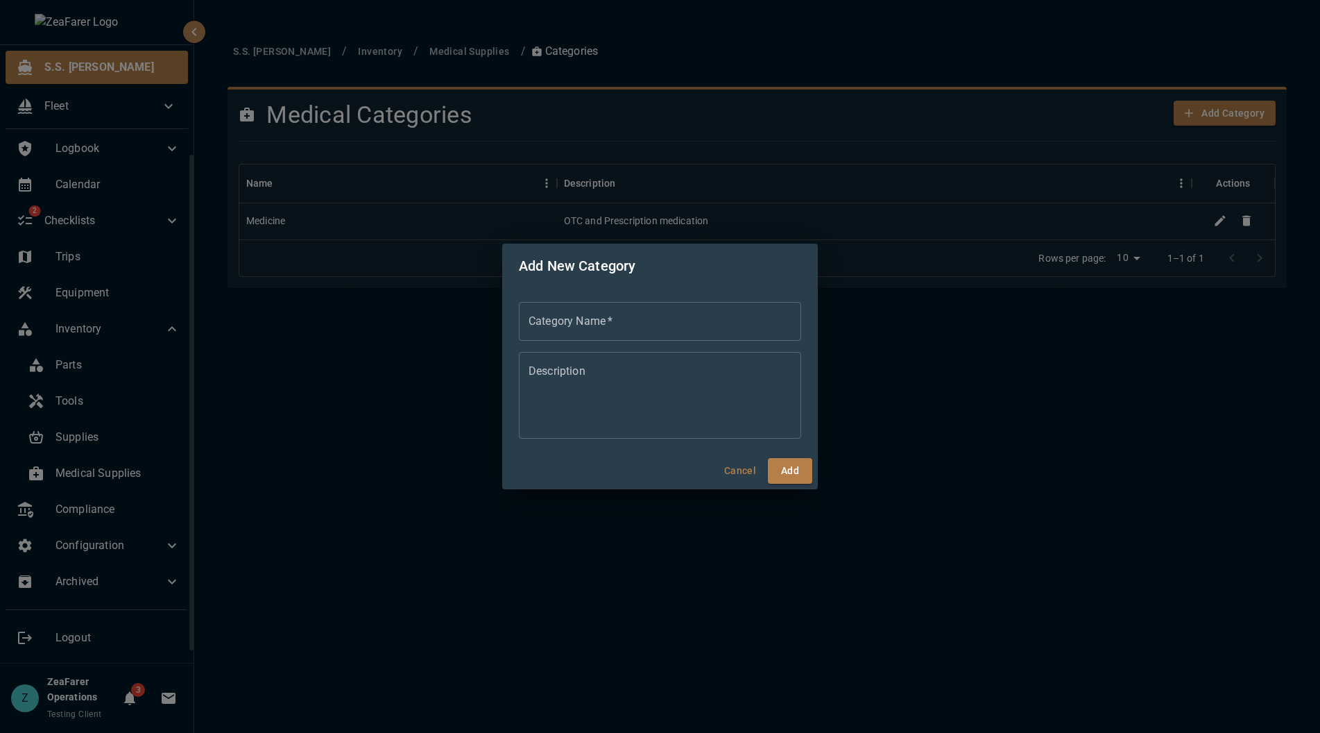
click at [708, 318] on input "Category Name   *" at bounding box center [660, 321] width 282 height 39
type input "**********"
click at [728, 290] on div "**********" at bounding box center [660, 370] width 316 height 164
click at [795, 471] on button "Add" at bounding box center [790, 471] width 44 height 26
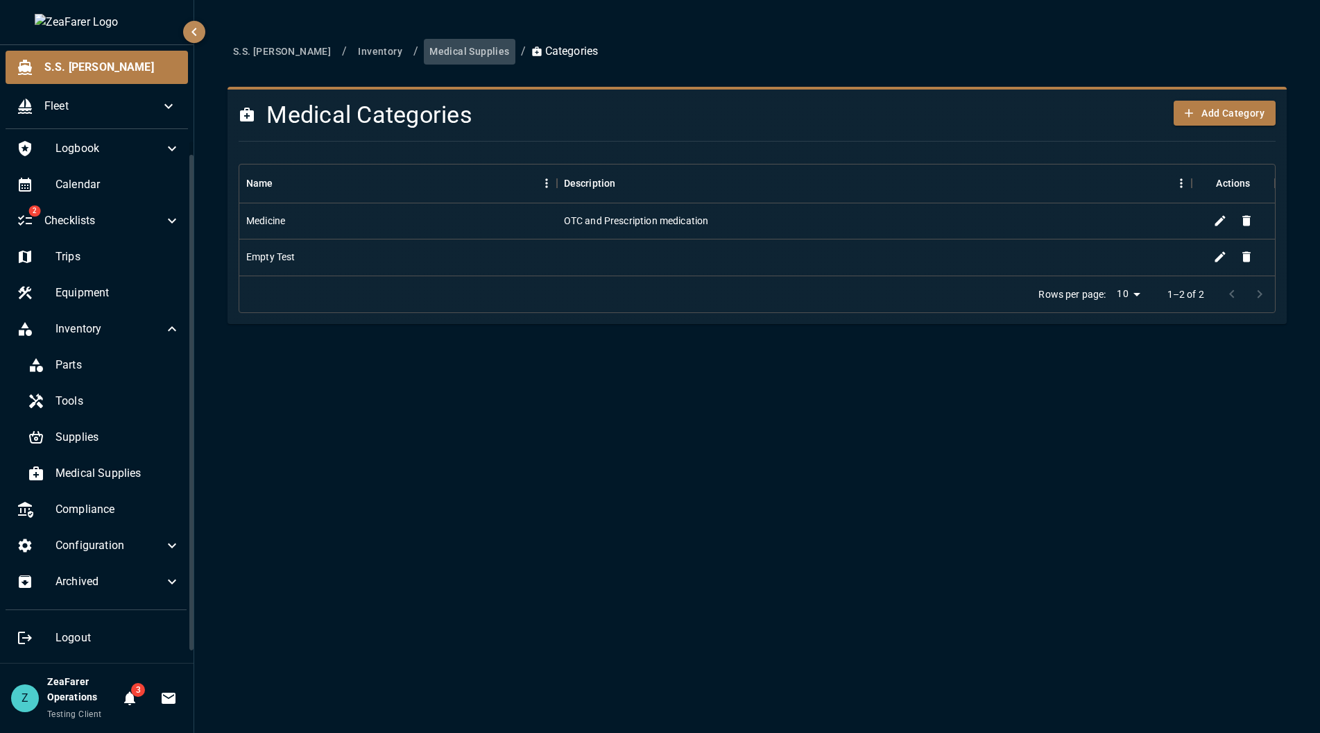
click at [432, 53] on button "Medical Supplies" at bounding box center [469, 52] width 91 height 26
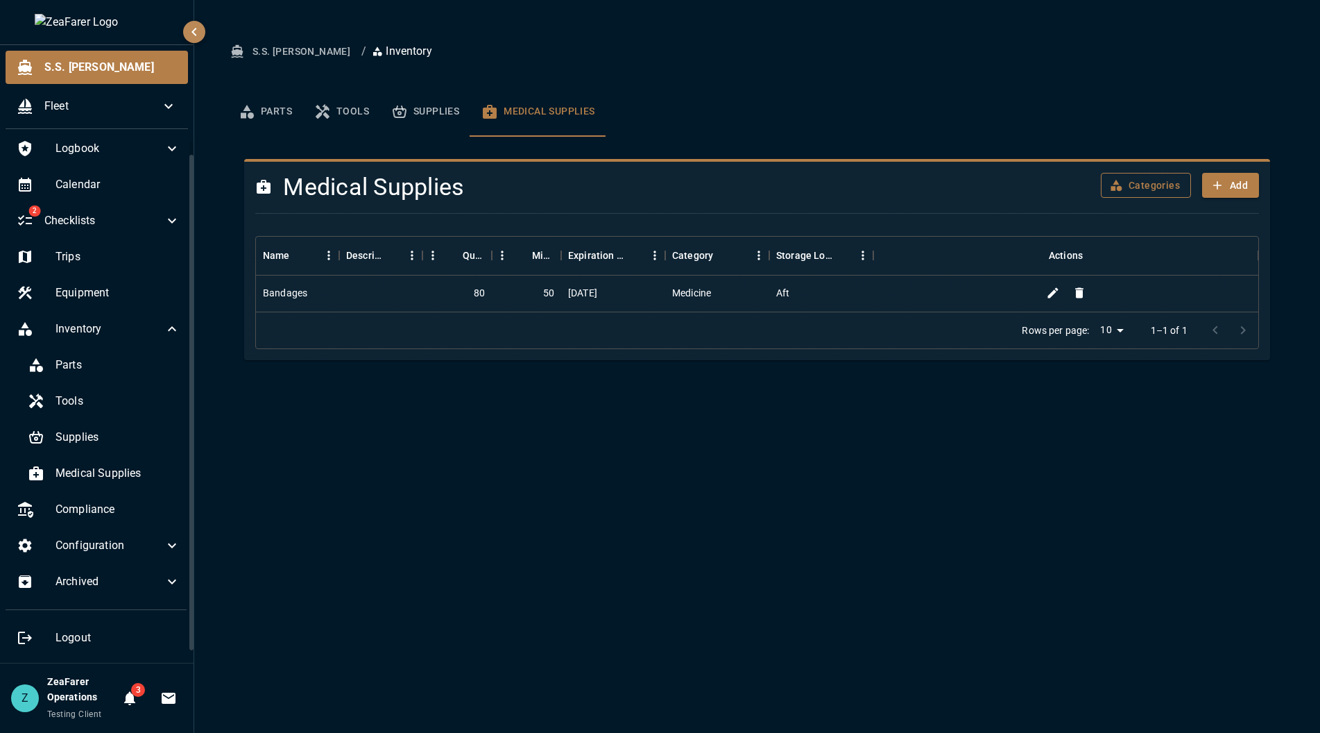
click at [1140, 187] on button "Categories" at bounding box center [1146, 186] width 90 height 26
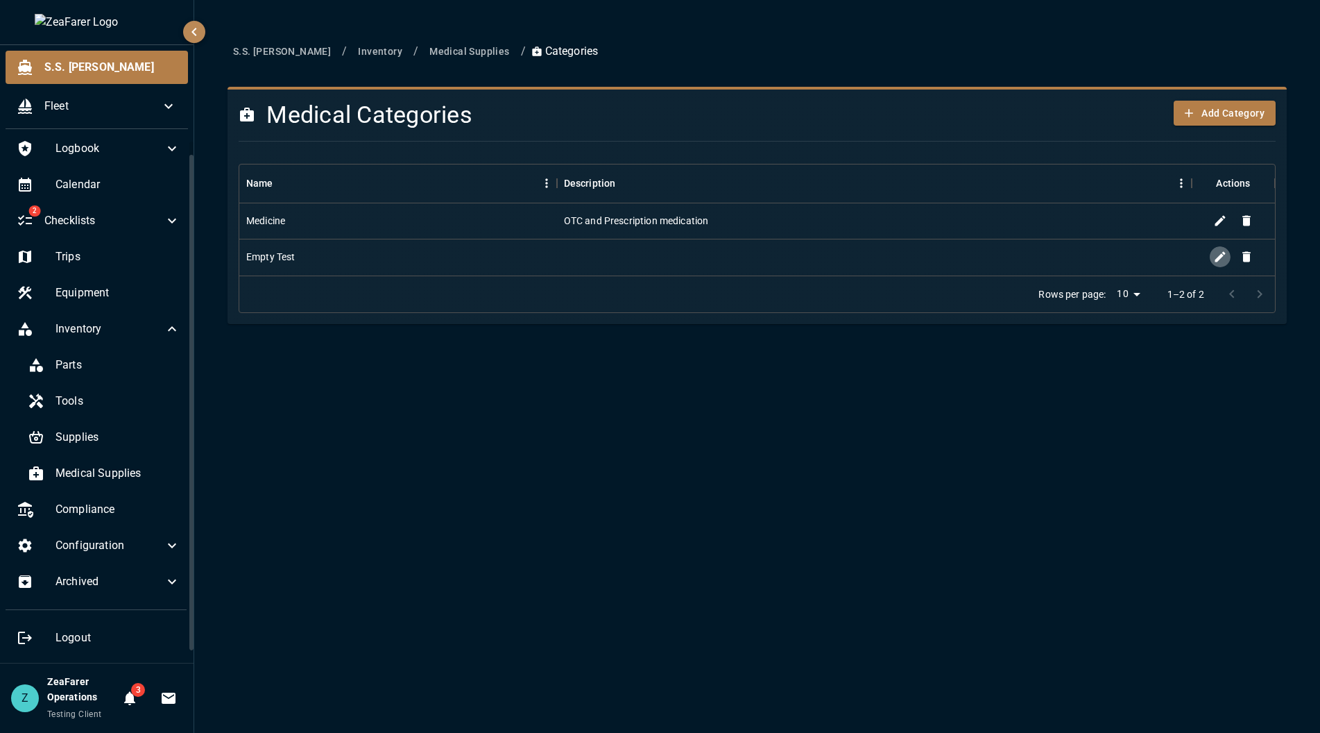
click at [1218, 259] on icon "Edit" at bounding box center [1220, 257] width 10 height 10
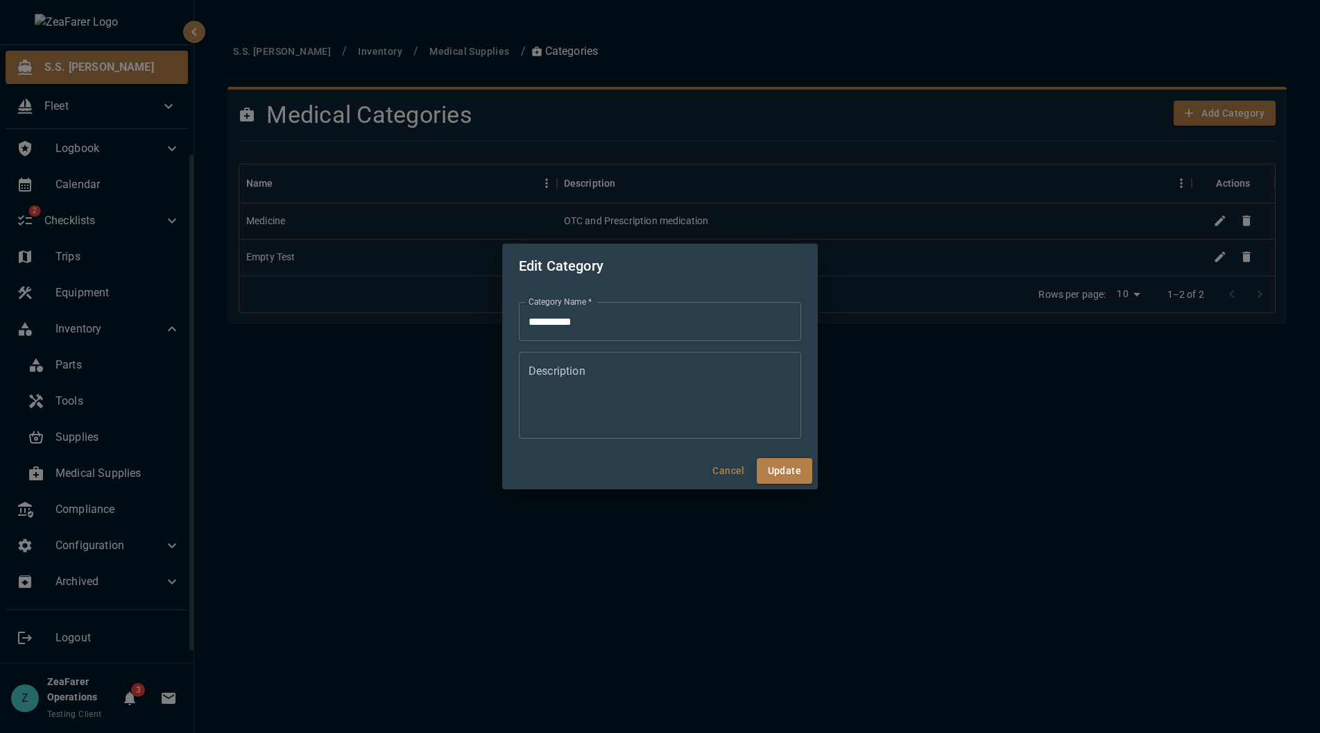
click at [725, 466] on button "Cancel" at bounding box center [729, 471] width 44 height 26
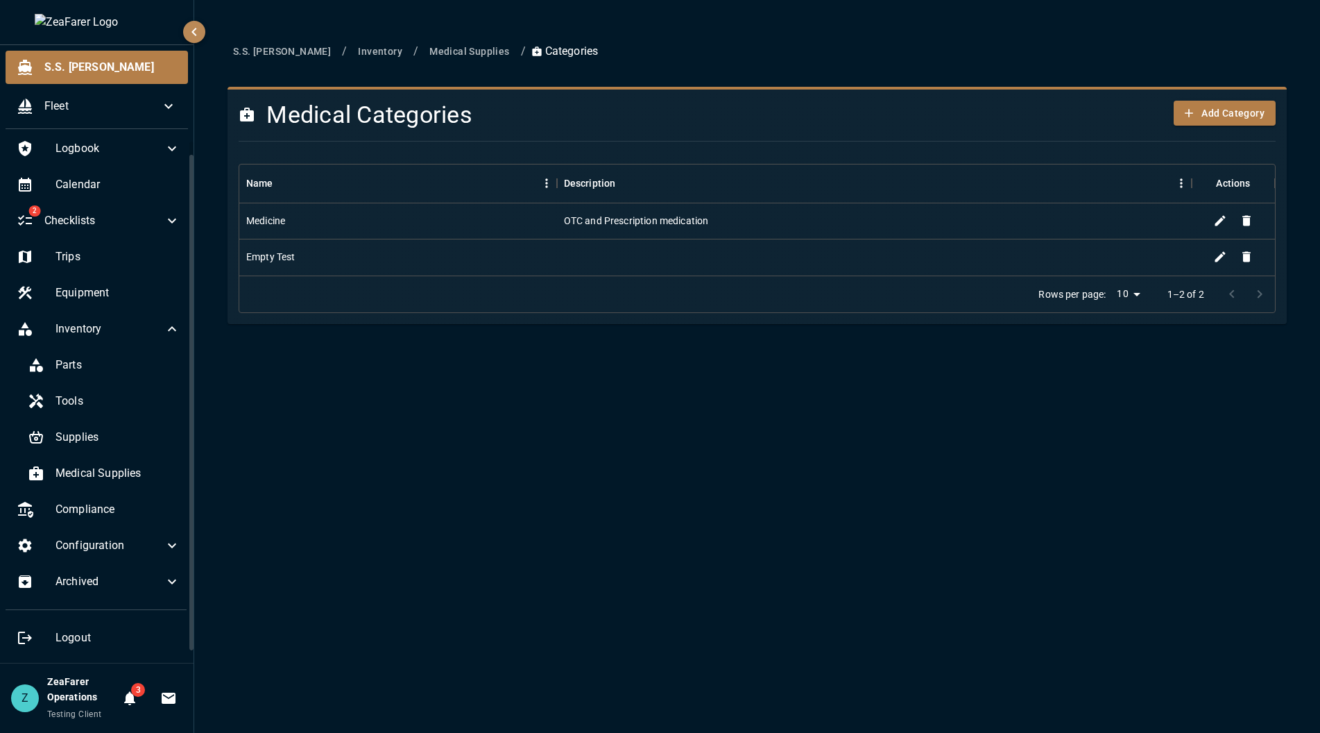
click at [443, 45] on button "Medical Supplies" at bounding box center [469, 52] width 91 height 26
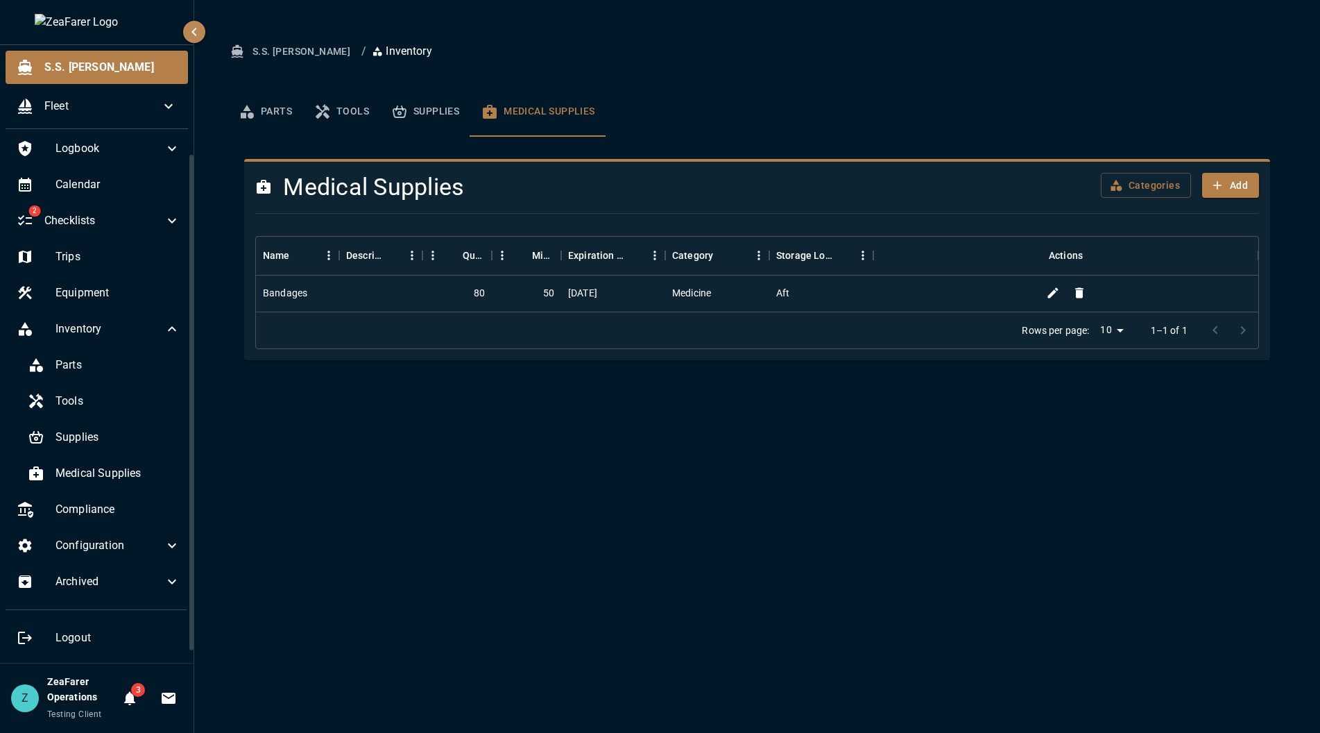
click at [977, 482] on div "S.S. Anne / Inventory Parts Tools Supplies Medical Supplies Medical Supplies Ca…" at bounding box center [757, 366] width 1126 height 733
click at [471, 118] on button "Medical Supplies" at bounding box center [537, 112] width 135 height 50
click at [399, 107] on icon "basic tabs example" at bounding box center [399, 111] width 17 height 17
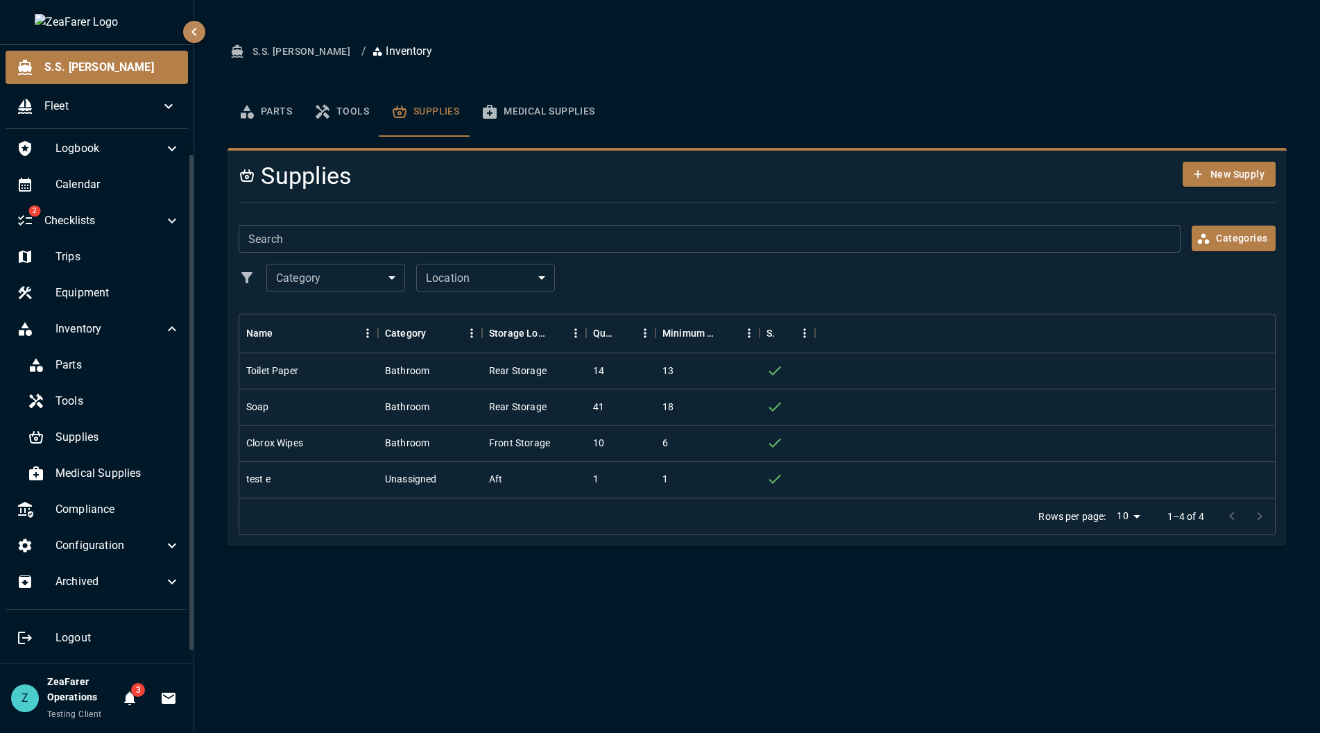
click at [336, 117] on button "Tools" at bounding box center [341, 112] width 77 height 50
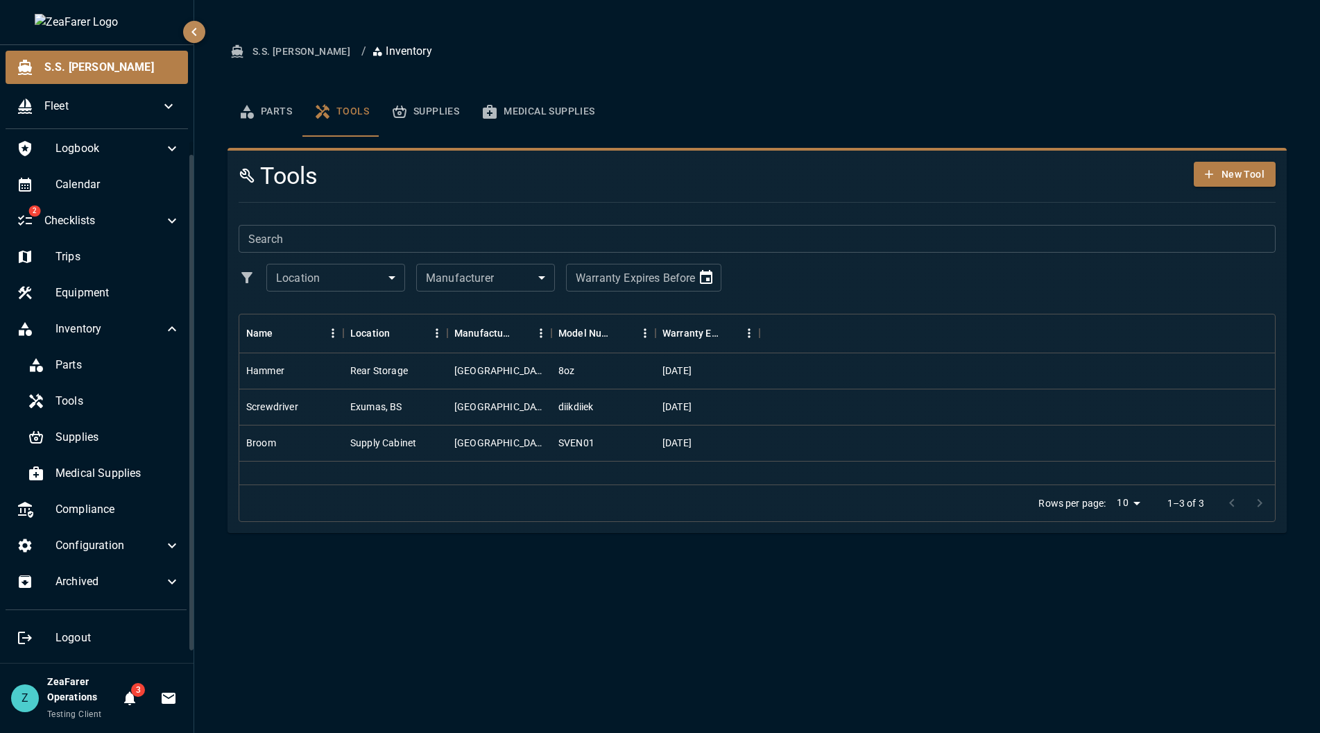
click at [274, 112] on button "Parts" at bounding box center [266, 112] width 76 height 50
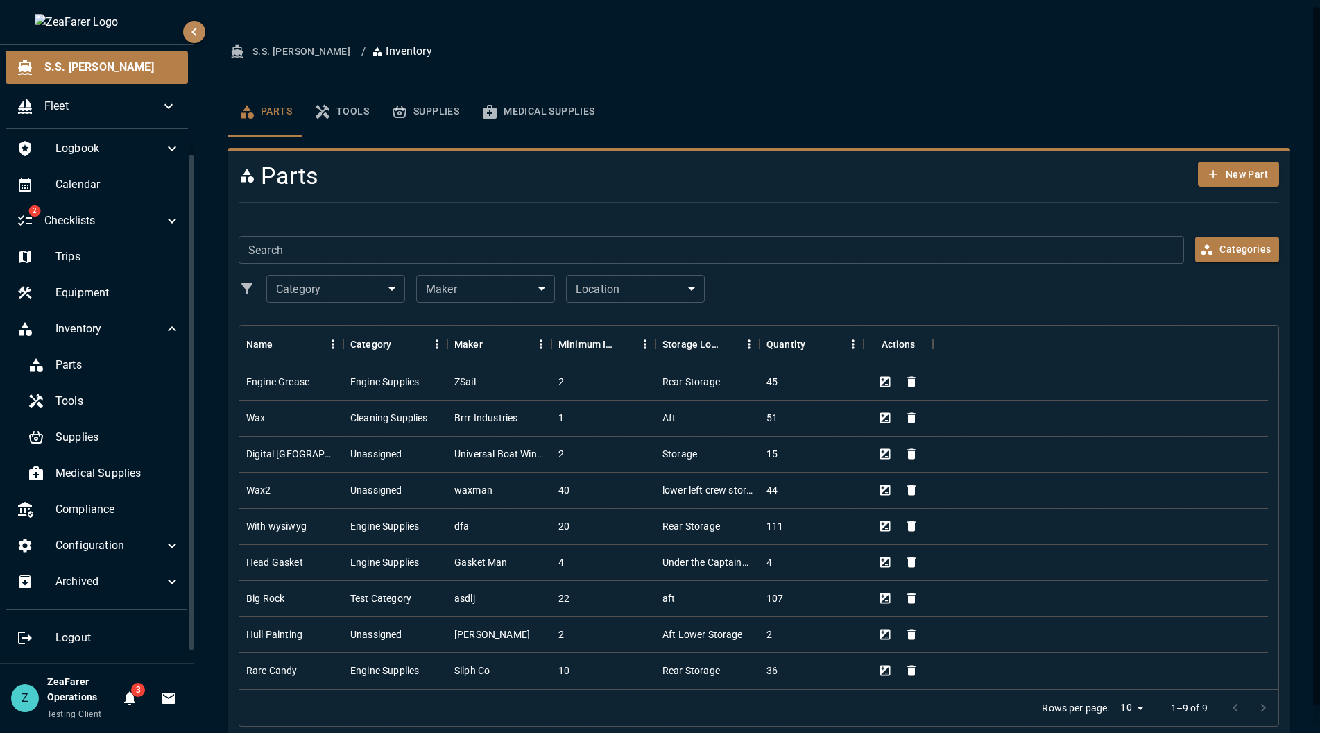
click at [711, 114] on div "Parts Tools Supplies Medical Supplies" at bounding box center [759, 112] width 1063 height 50
click at [67, 193] on span "Calendar" at bounding box center [118, 184] width 125 height 17
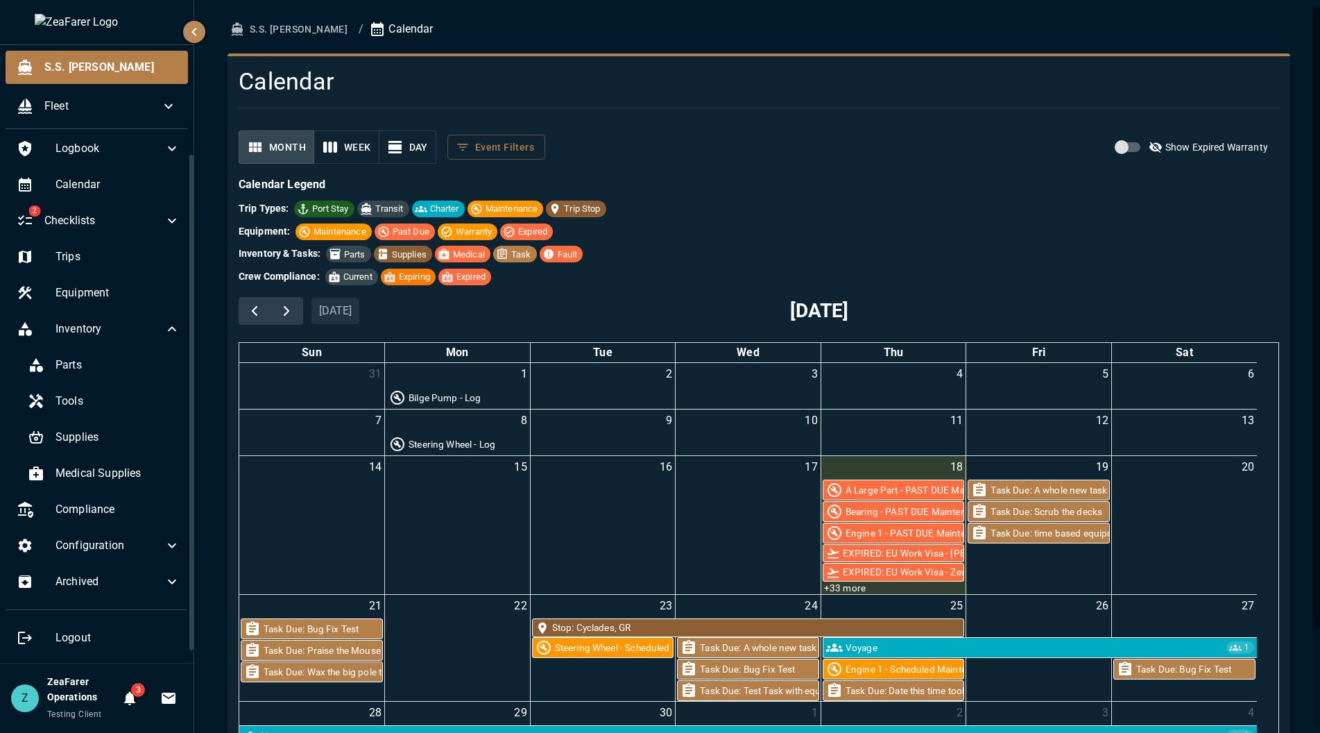
drag, startPoint x: 679, startPoint y: 85, endPoint x: 668, endPoint y: 126, distance: 42.2
click at [679, 85] on h4 "Calendar" at bounding box center [671, 81] width 865 height 29
click at [842, 585] on div "EXPIRED: EU Work Visa - ZeaFarer Operations EU Work Visa expired on Apr 19, 202…" at bounding box center [895, 609] width 177 height 57
click at [847, 591] on div "EXPIRED: EU Work Visa - ZeaFarer Operations EU Work Visa expired on Apr 19, 202…" at bounding box center [895, 614] width 174 height 46
click at [887, 468] on div "18 A Large Part - PAST DUE Maintenance Bearing - PAST DUE Maintenance Engine 1 …" at bounding box center [894, 525] width 145 height 138
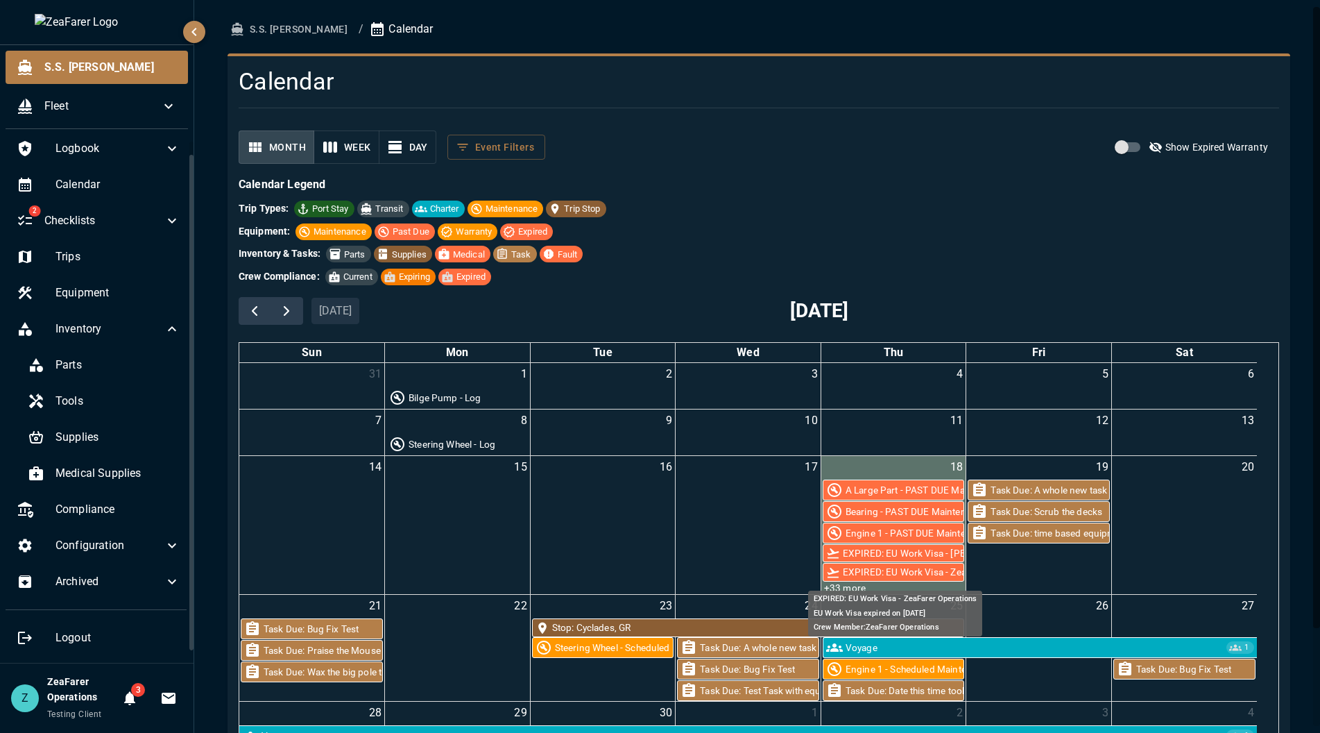
click at [847, 586] on div "EXPIRED: EU Work Visa - ZeaFarer Operations EU Work Visa expired on Apr 19, 202…" at bounding box center [895, 609] width 177 height 57
click at [844, 590] on div "EXPIRED: EU Work Visa - ZeaFarer Operations EU Work Visa expired on Apr 19, 202…" at bounding box center [895, 609] width 177 height 57
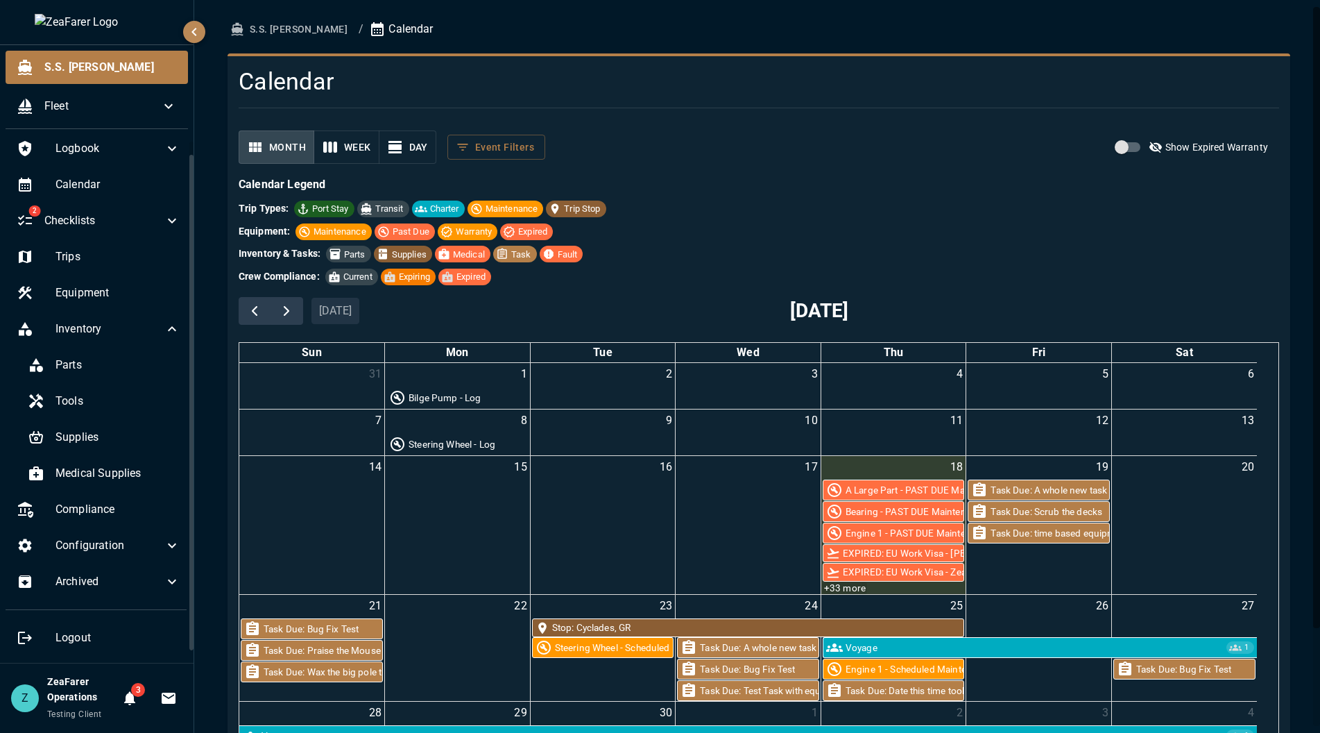
click at [836, 591] on link "+33 more" at bounding box center [845, 588] width 44 height 12
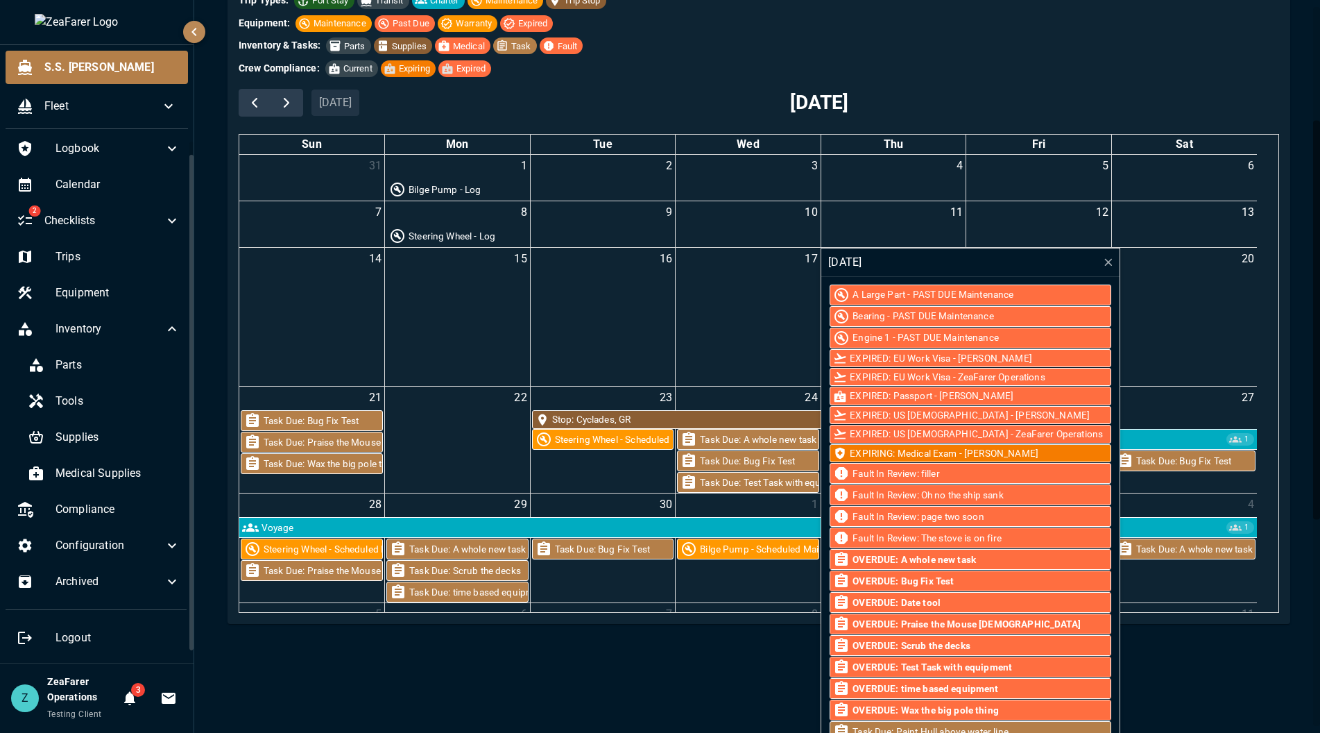
scroll to position [116, 0]
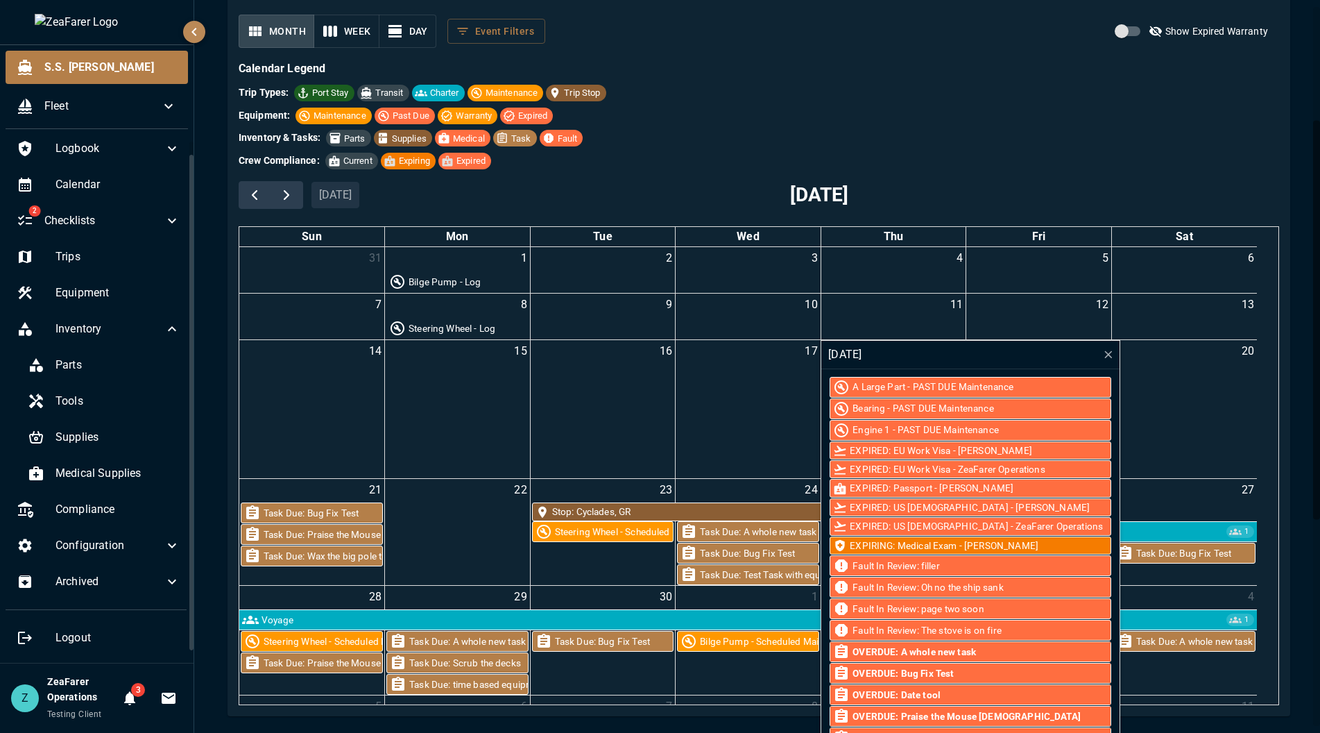
click at [707, 47] on div "Month Week Day Event Filters Show Expired Warranty Calendar Legend Trip Types: …" at bounding box center [754, 354] width 1052 height 702
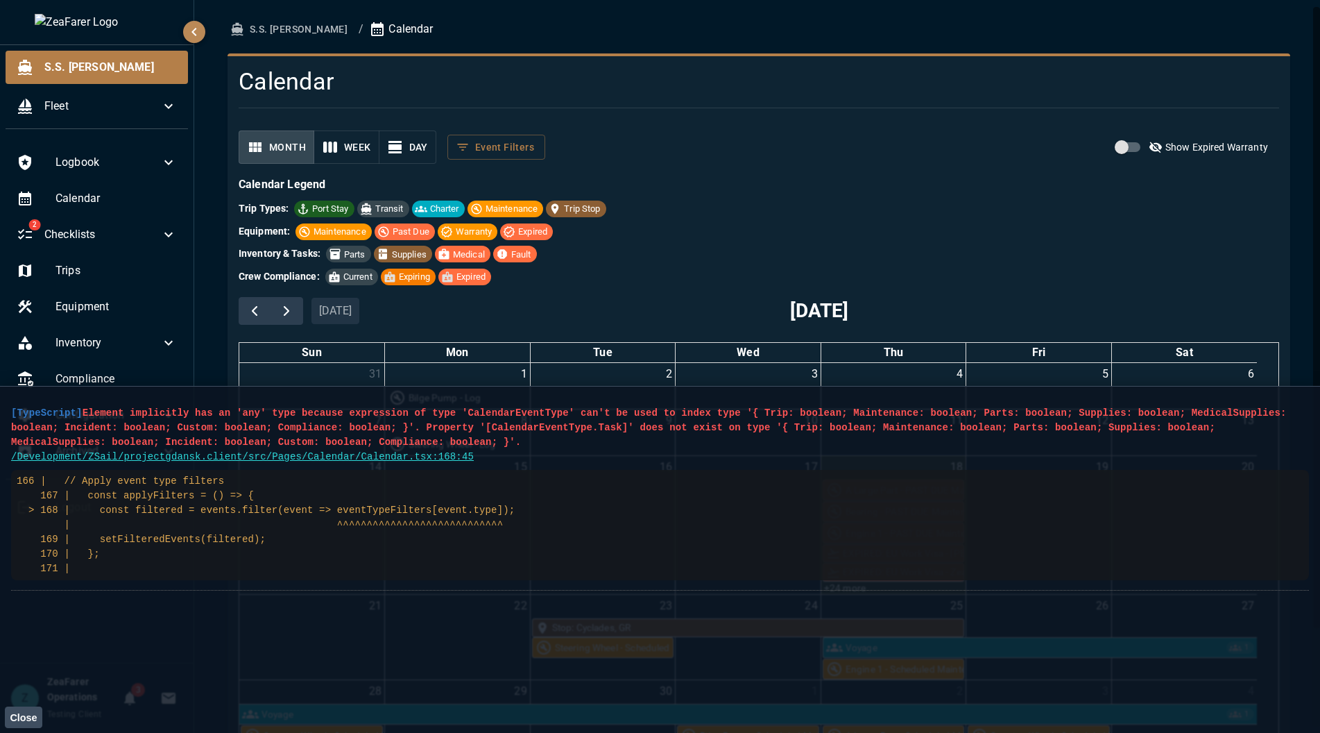
drag, startPoint x: 99, startPoint y: 579, endPoint x: 6, endPoint y: 412, distance: 190.7
click at [6, 412] on main "[TypeScript] Element implicitly has an 'any' type because expression of type 'C…" at bounding box center [660, 559] width 1320 height 347
drag, startPoint x: 125, startPoint y: 586, endPoint x: 96, endPoint y: 576, distance: 30.9
click at [124, 586] on li "[TypeScript] Element implicitly has an 'any' type because expression of type 'C…" at bounding box center [660, 494] width 1298 height 193
drag, startPoint x: 96, startPoint y: 576, endPoint x: -51, endPoint y: 404, distance: 226.4
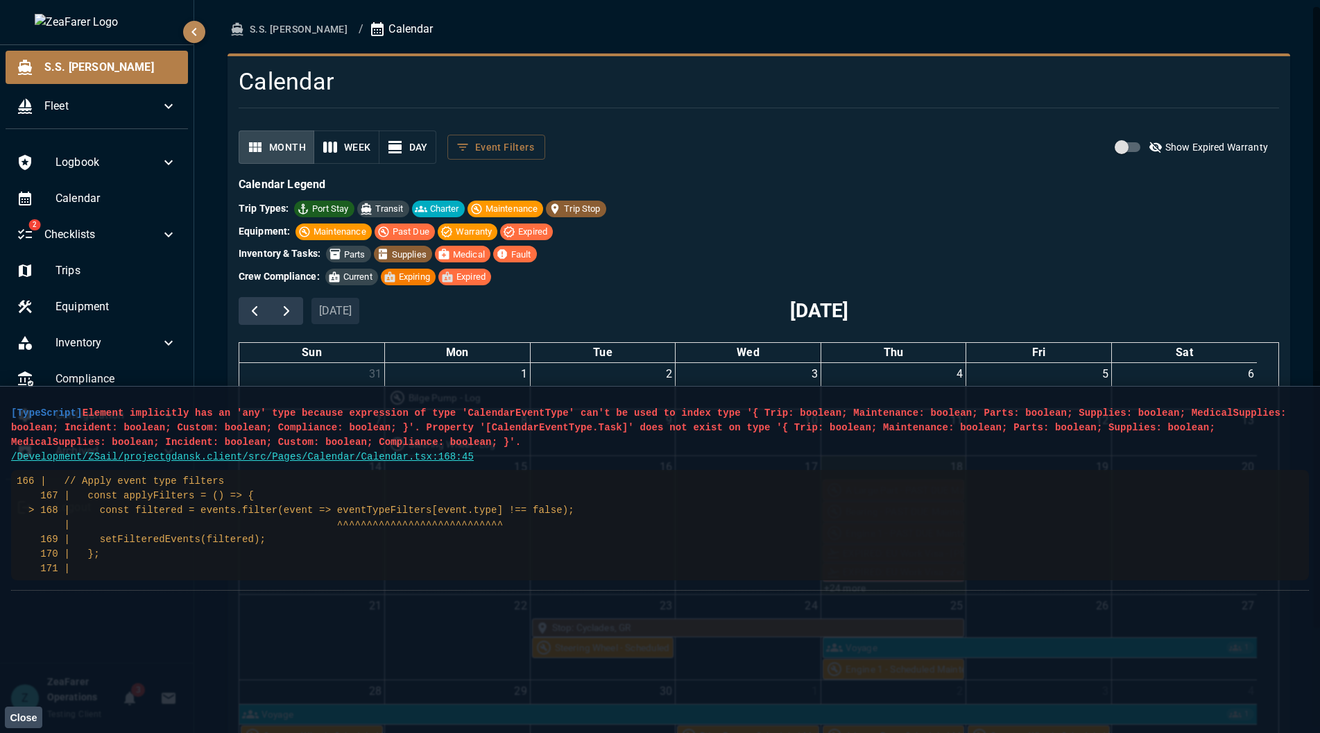
click at [0, 404] on html "S.S. Anne Fleet Logbook Calendar 2 Checklists Trips Equipment Inventory Complia…" at bounding box center [660, 366] width 1320 height 733
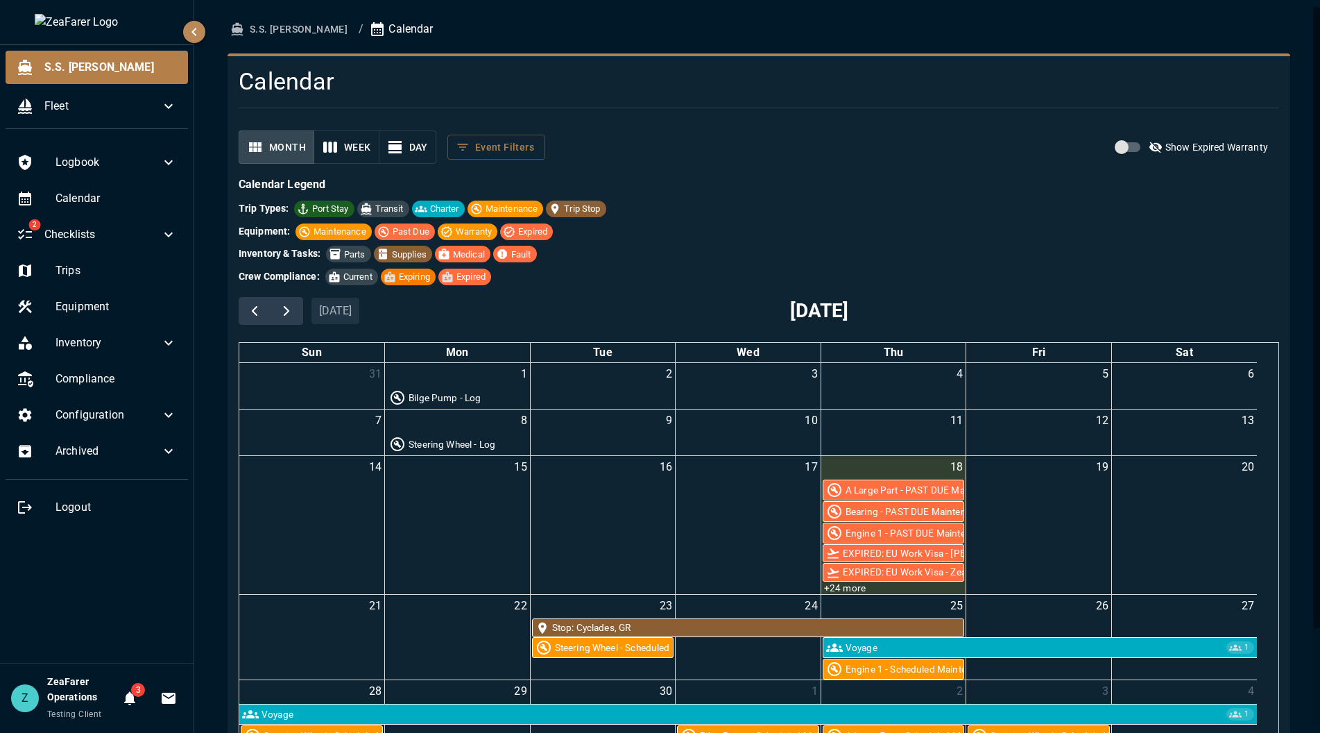
click at [949, 238] on div "Equipment: Maintenance Past Due Warranty Expired" at bounding box center [759, 231] width 1041 height 17
click at [919, 284] on div "Crew Compliance: Current Expiring Expired" at bounding box center [759, 276] width 1041 height 17
click at [849, 310] on h2 "[DATE]" at bounding box center [819, 310] width 59 height 29
click at [682, 312] on div "today September 2025" at bounding box center [759, 310] width 1041 height 29
click at [291, 85] on h4 "Calendar" at bounding box center [671, 81] width 865 height 29
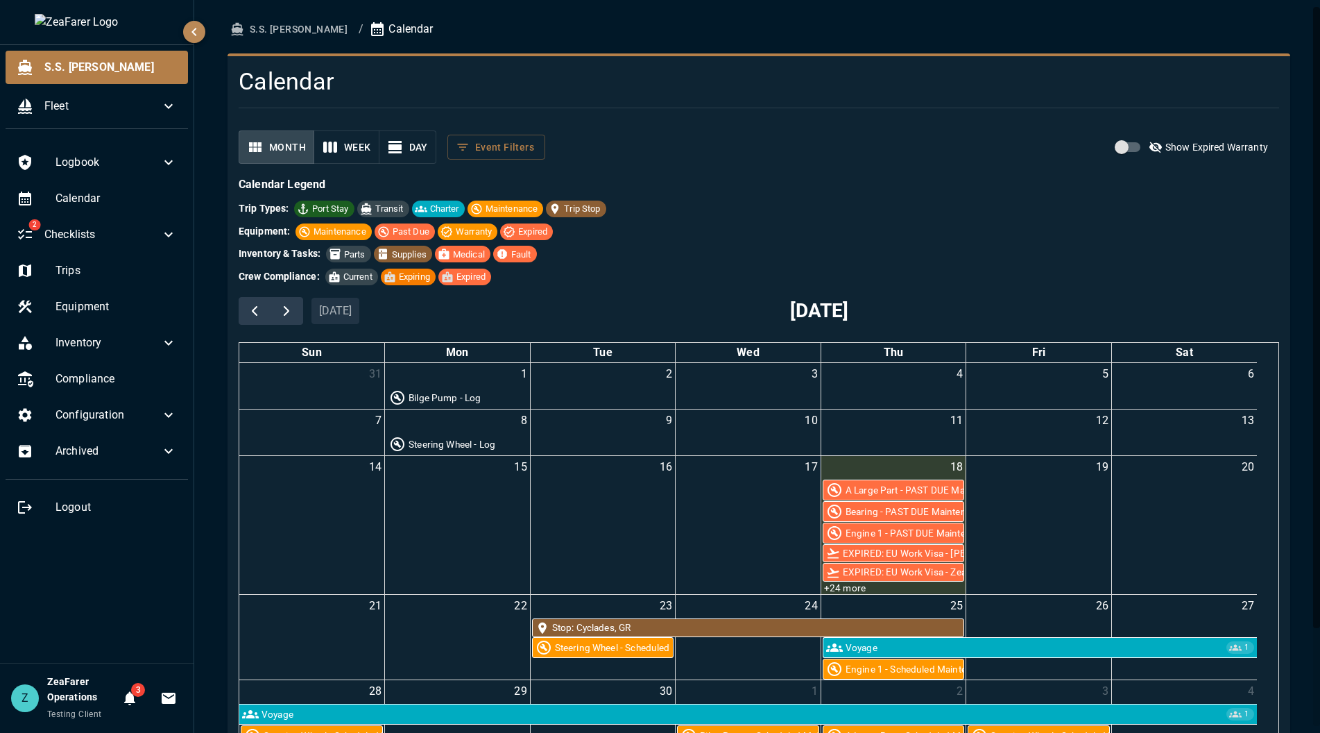
click at [434, 21] on ol "S.S. Anne / Calendar" at bounding box center [759, 30] width 1063 height 26
click at [619, 44] on div "S.S. Anne / Calendar Calendar Month Week Day Event Filters Show Expired Warrant…" at bounding box center [759, 424] width 1096 height 815
click at [75, 589] on div "Logbook Calendar 2 Checklists Trips Equipment Inventory Compliance Configuratio…" at bounding box center [97, 401] width 194 height 523
click at [226, 699] on div "S.S. Anne / Calendar Calendar Month Week Day Event Filters Show Expired Warrant…" at bounding box center [759, 424] width 1096 height 815
click at [488, 110] on div at bounding box center [754, 107] width 1052 height 23
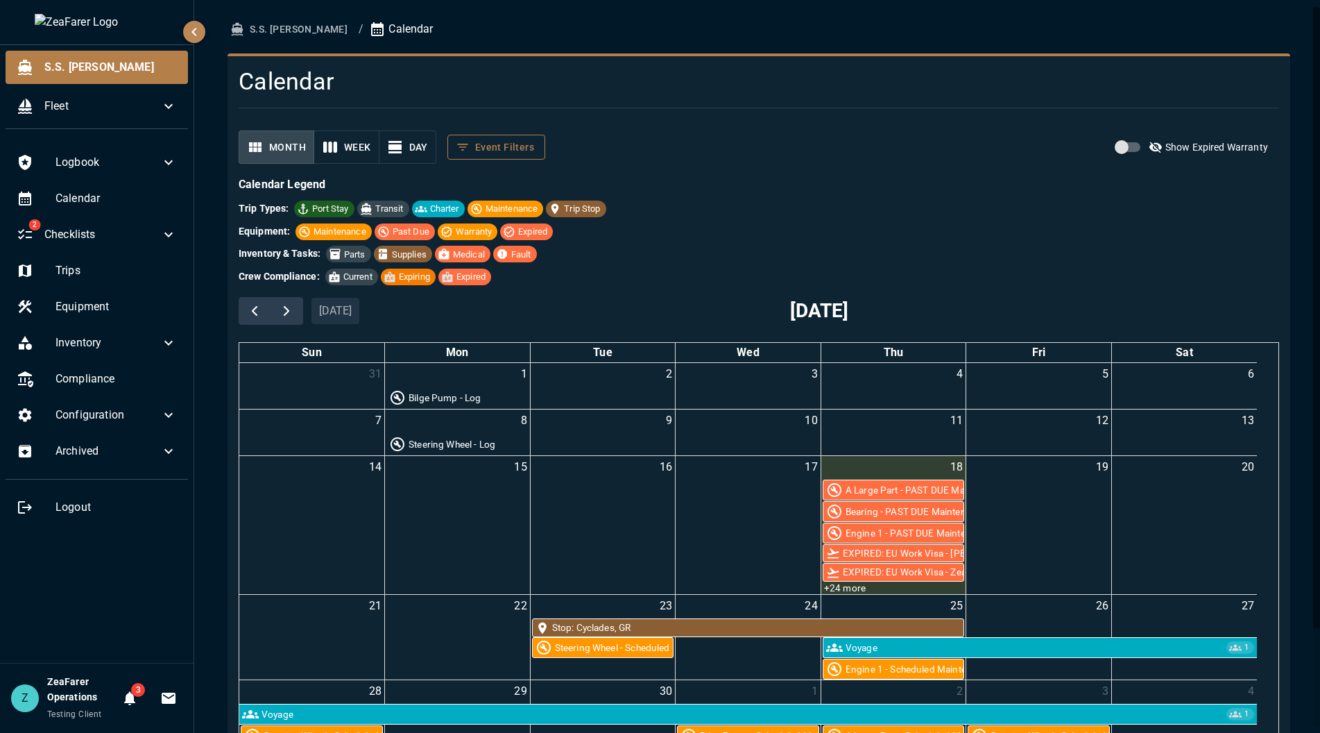
click at [482, 148] on button "Event Filters" at bounding box center [497, 148] width 98 height 26
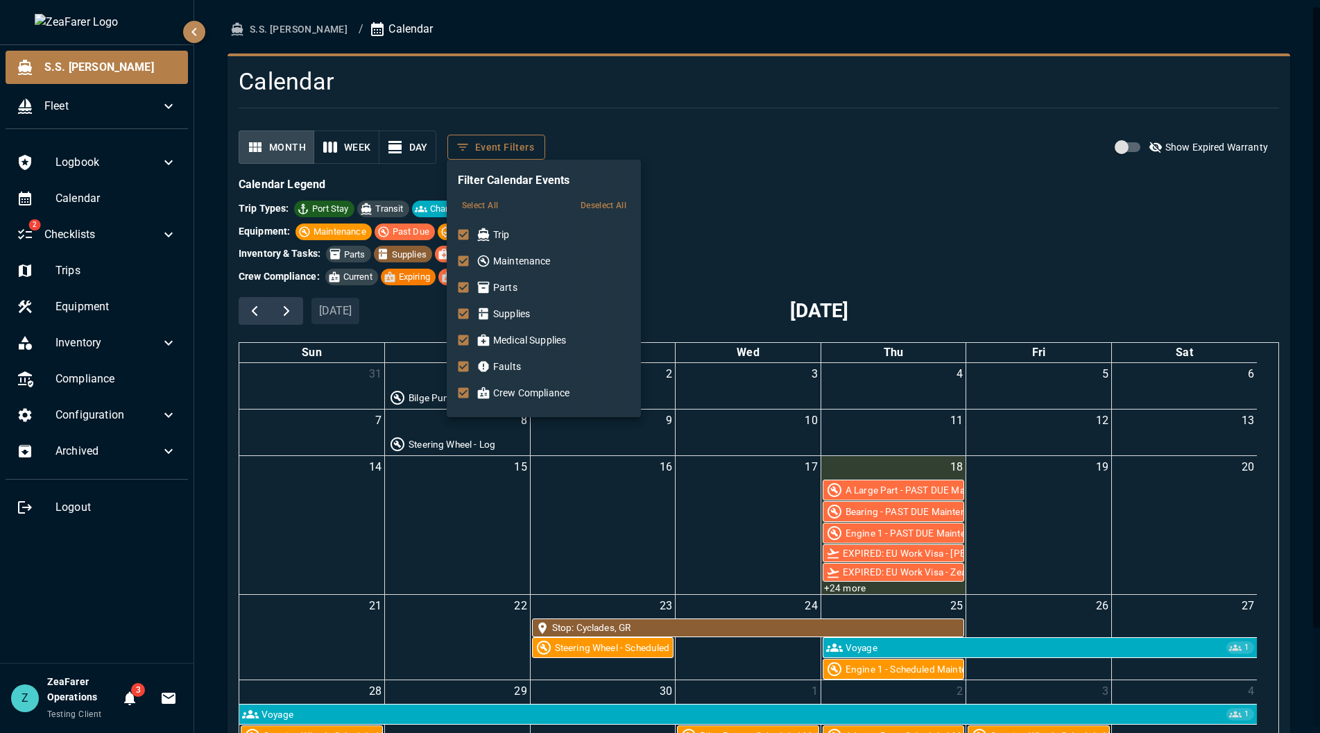
click at [482, 148] on div at bounding box center [660, 366] width 1320 height 733
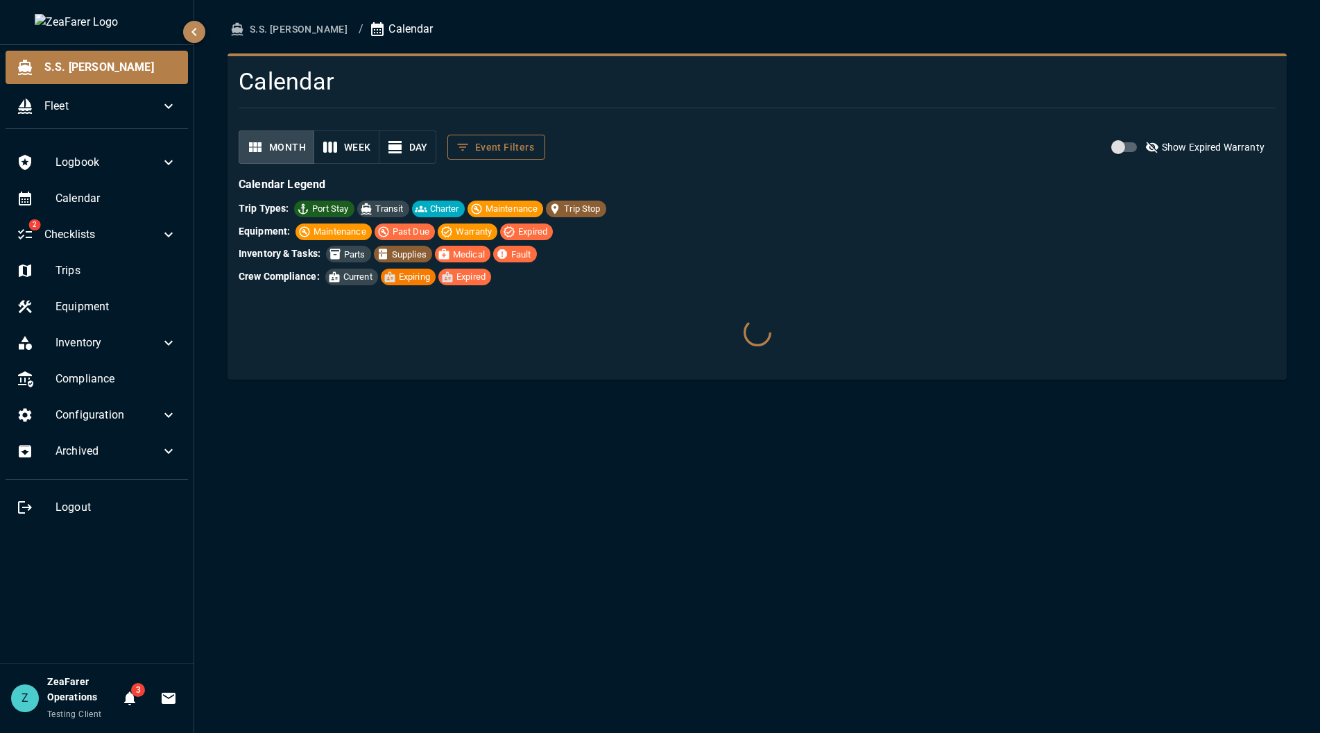
click at [504, 141] on button "Event Filters" at bounding box center [497, 148] width 98 height 26
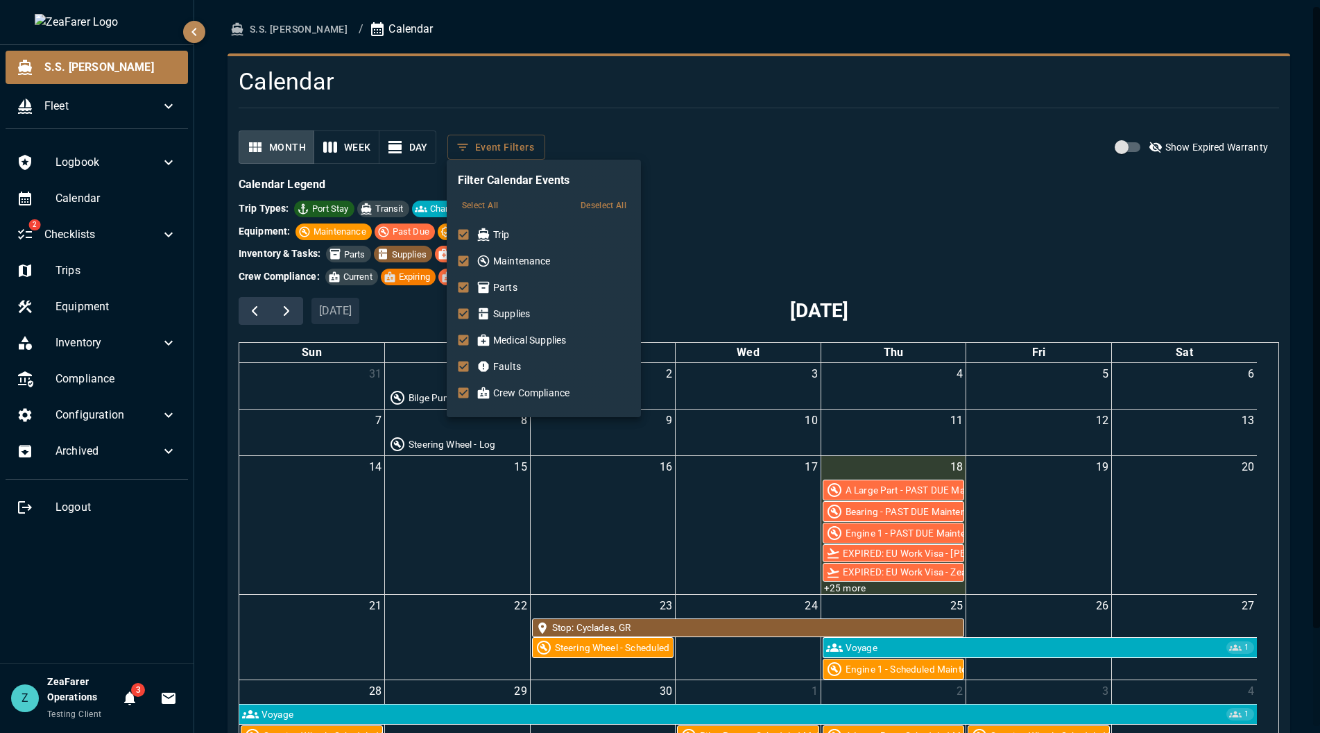
click at [631, 137] on div at bounding box center [660, 366] width 1320 height 733
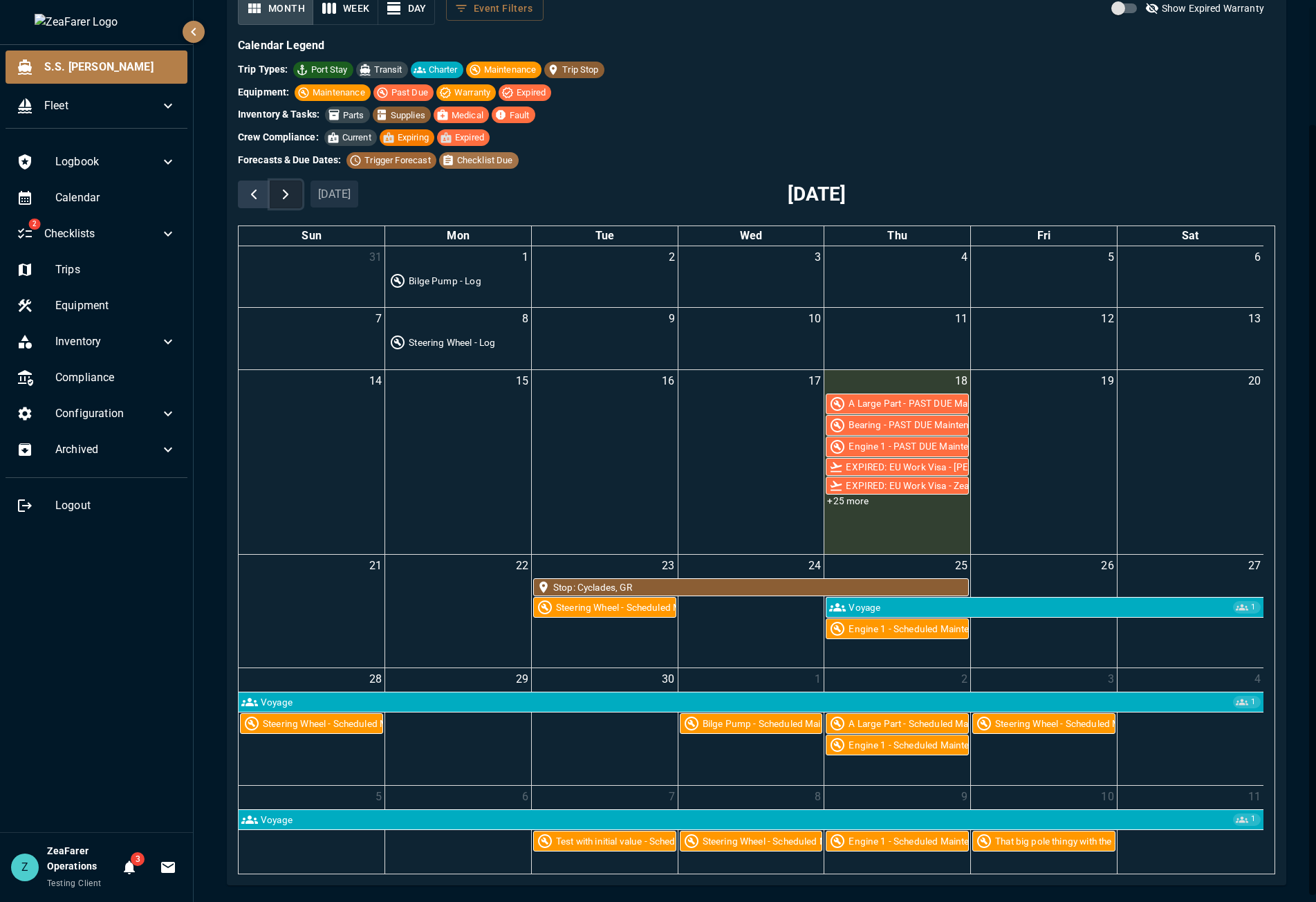
click at [284, 191] on span "button" at bounding box center [285, 194] width 17 height 17
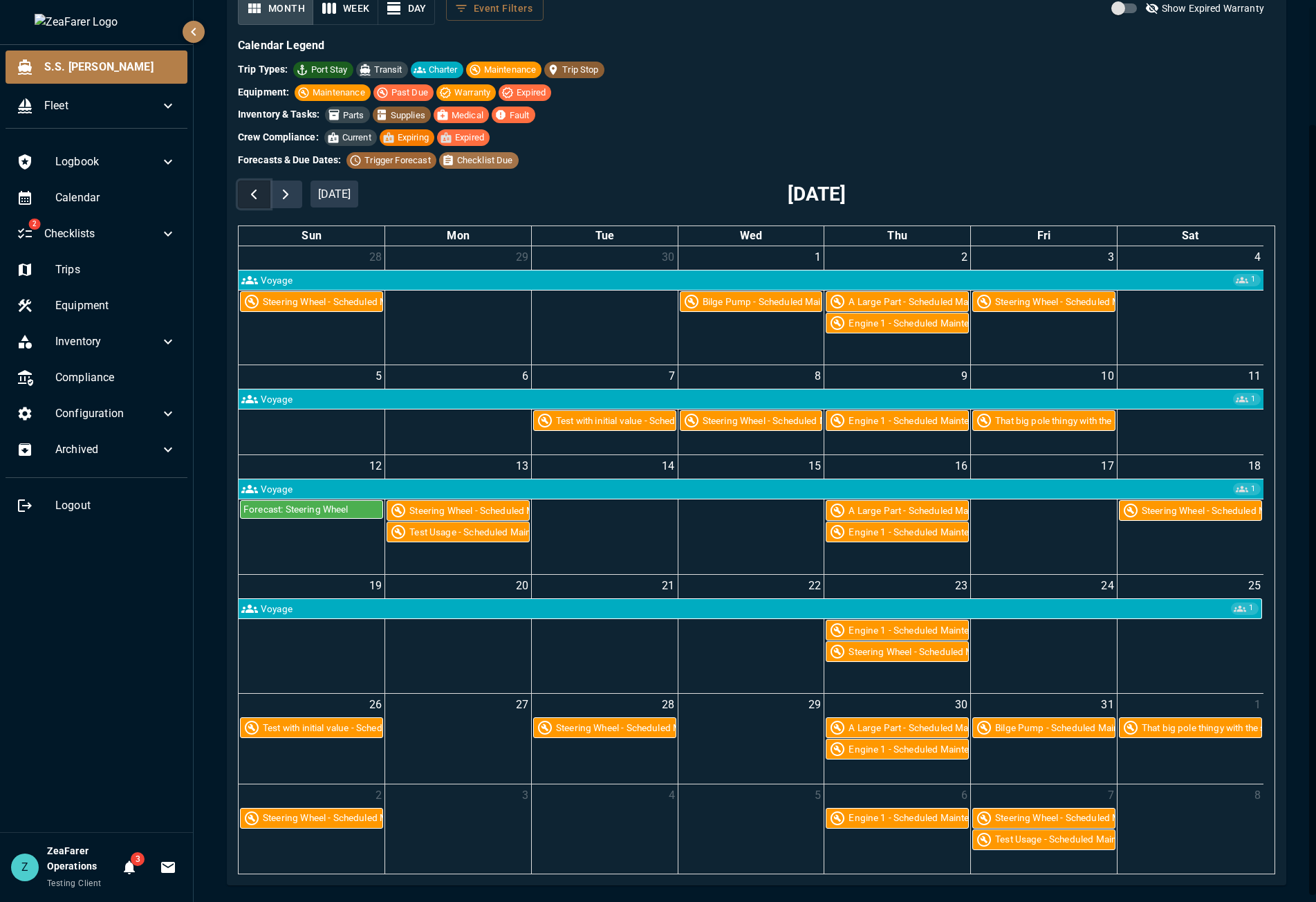
click at [262, 193] on span "button" at bounding box center [253, 194] width 17 height 17
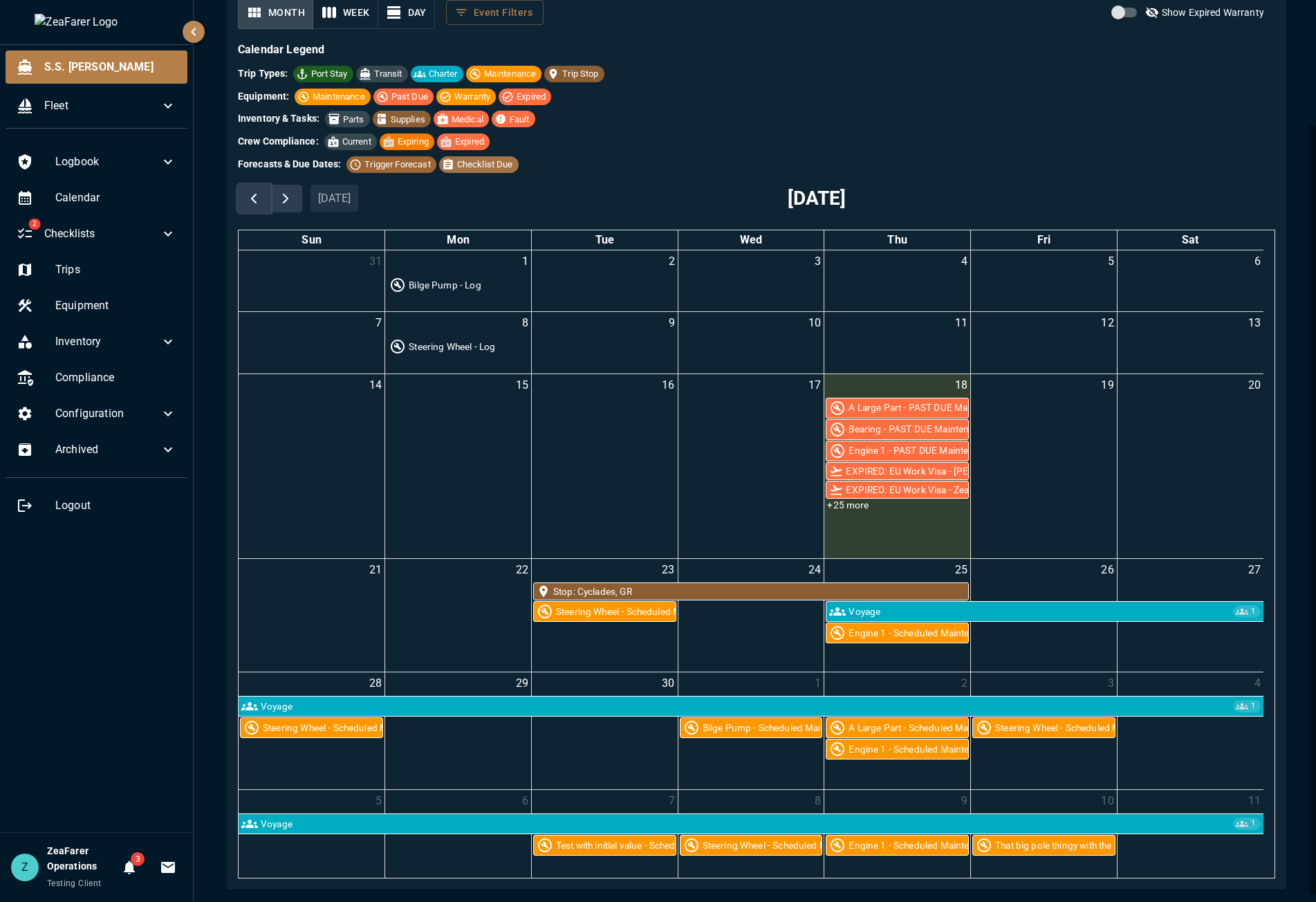
scroll to position [139, 0]
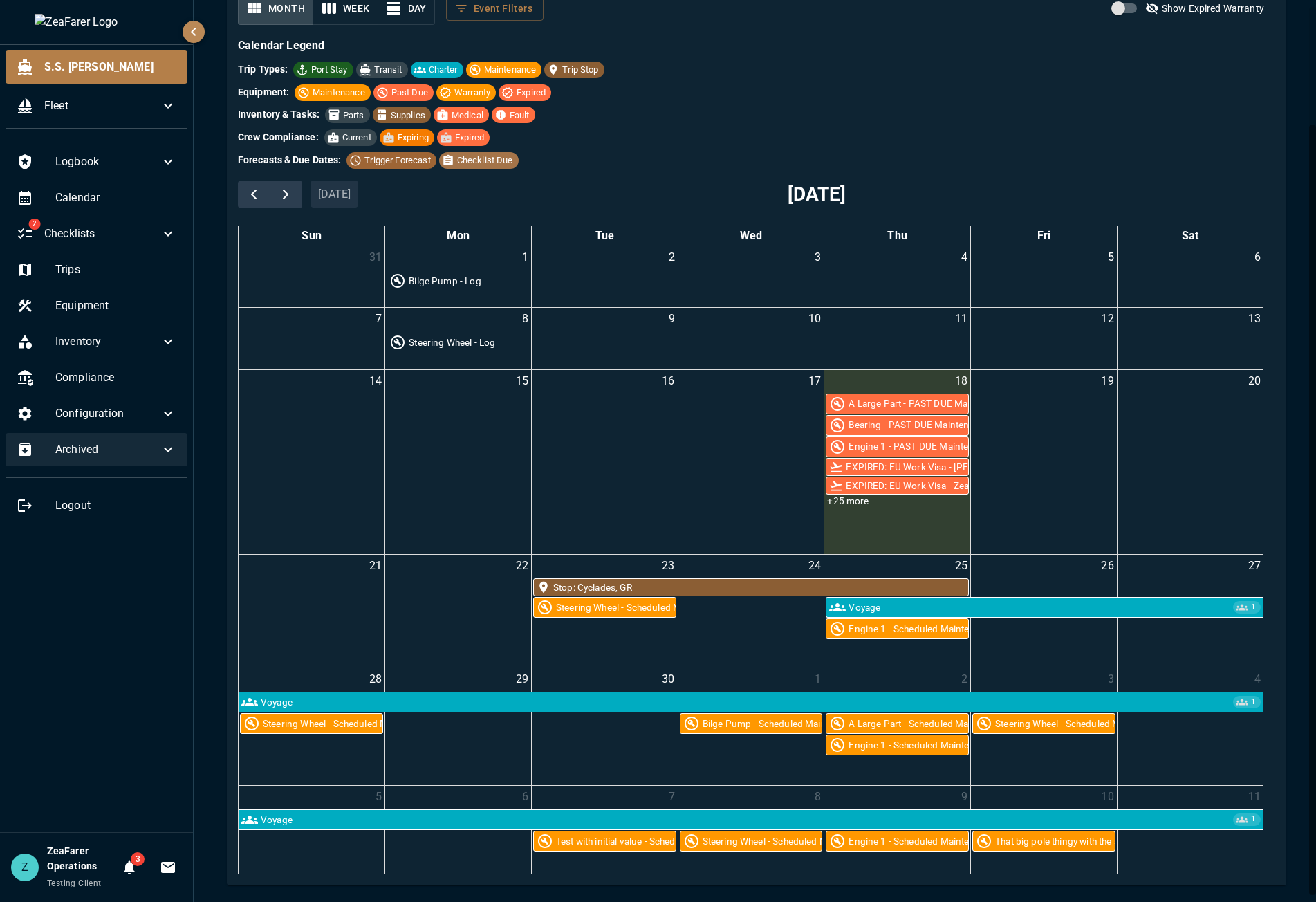
click at [174, 440] on div "Archived" at bounding box center [97, 449] width 181 height 33
click at [170, 449] on icon at bounding box center [167, 450] width 17 height 17
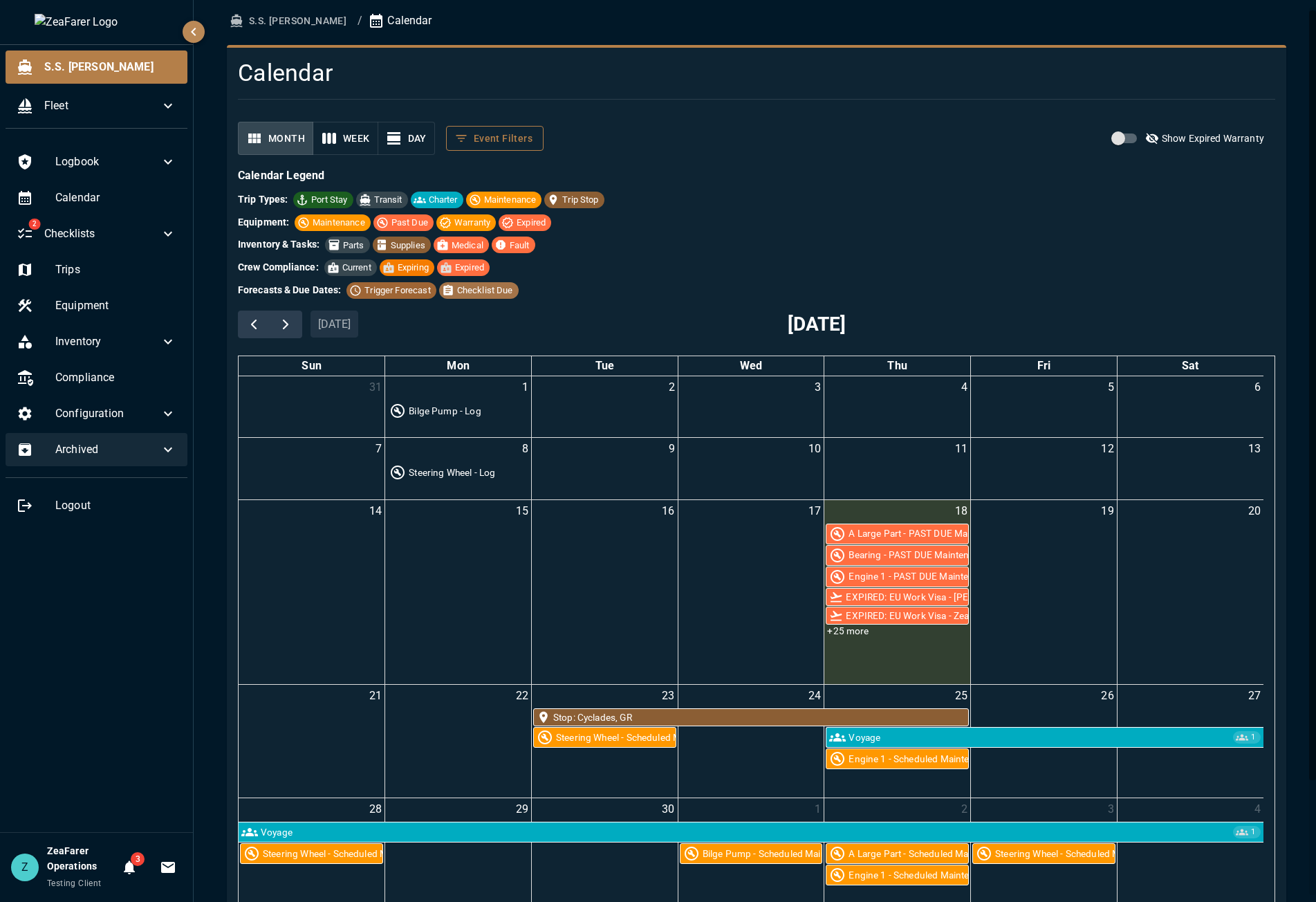
scroll to position [0, 0]
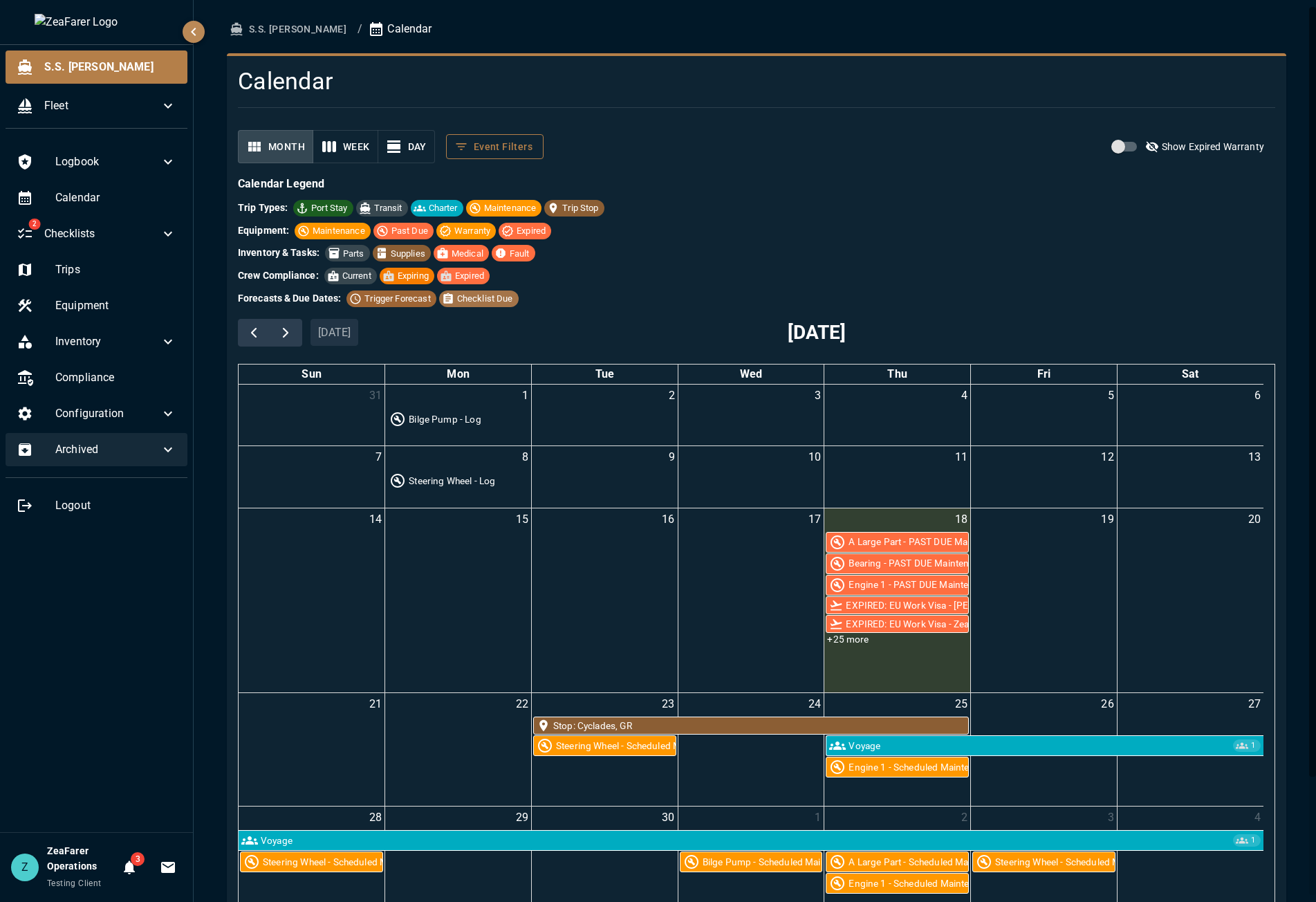
click at [506, 152] on button "Event Filters" at bounding box center [495, 148] width 98 height 26
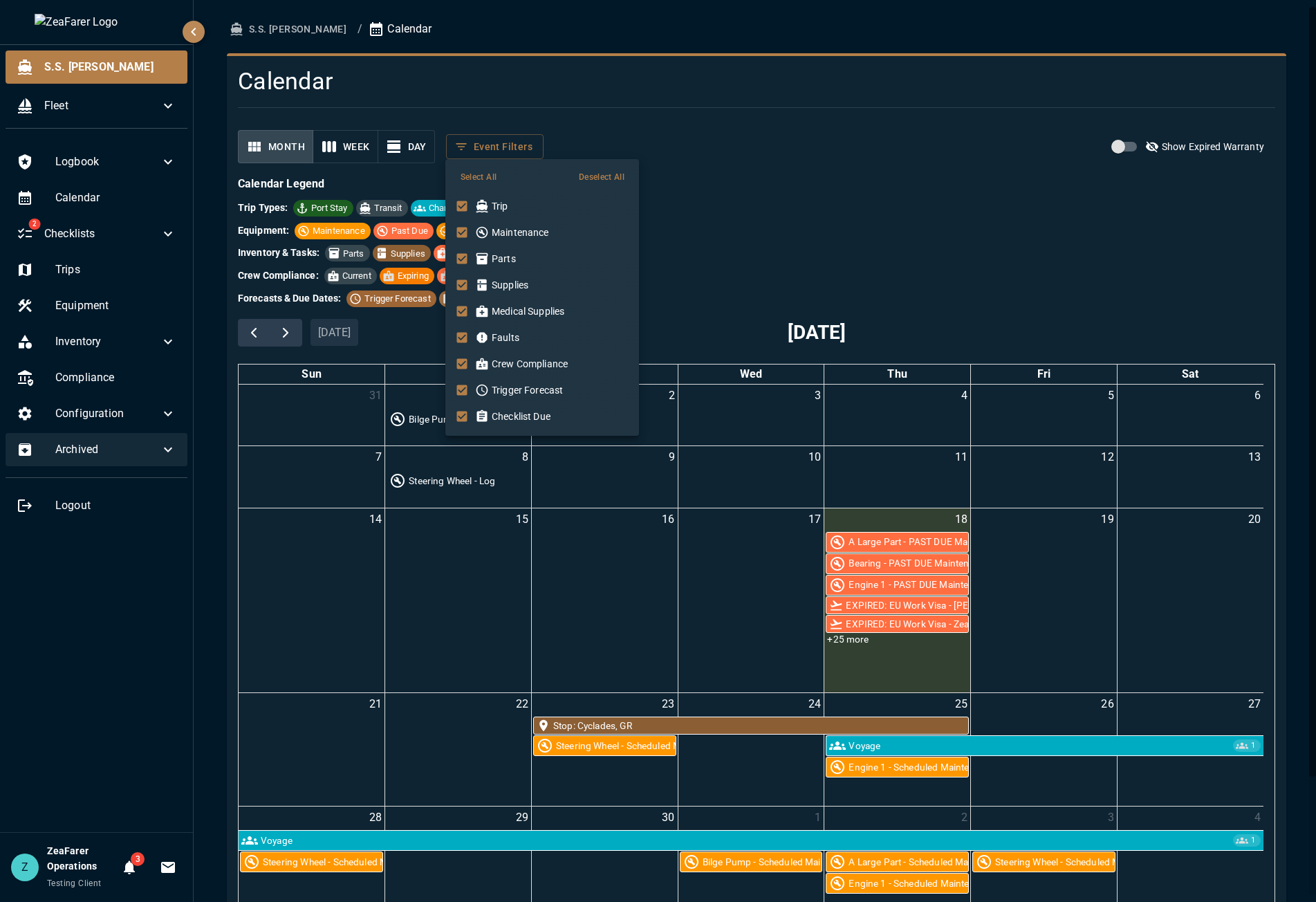
scroll to position [33, 0]
click at [837, 234] on div at bounding box center [658, 451] width 1316 height 902
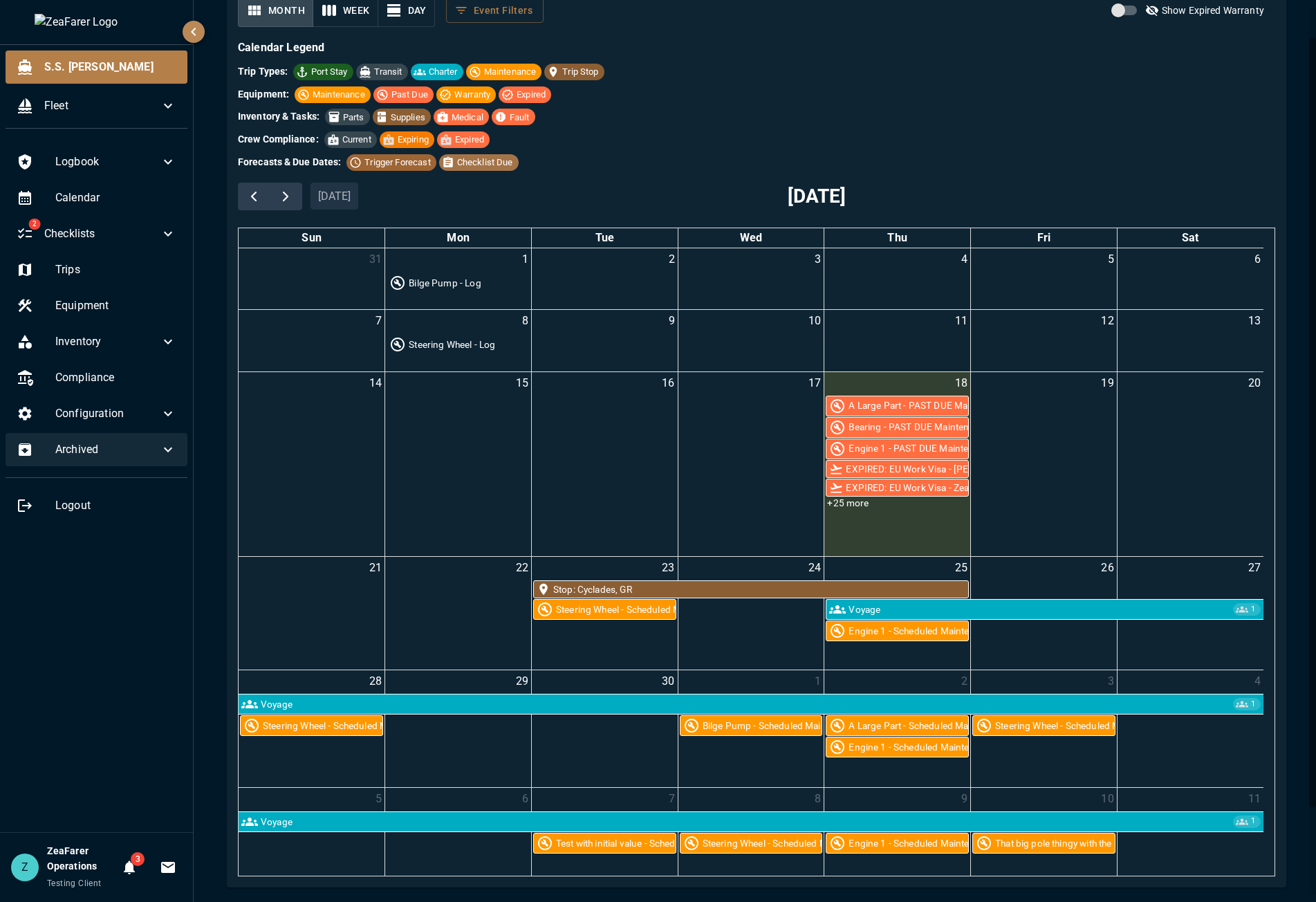
scroll to position [139, 0]
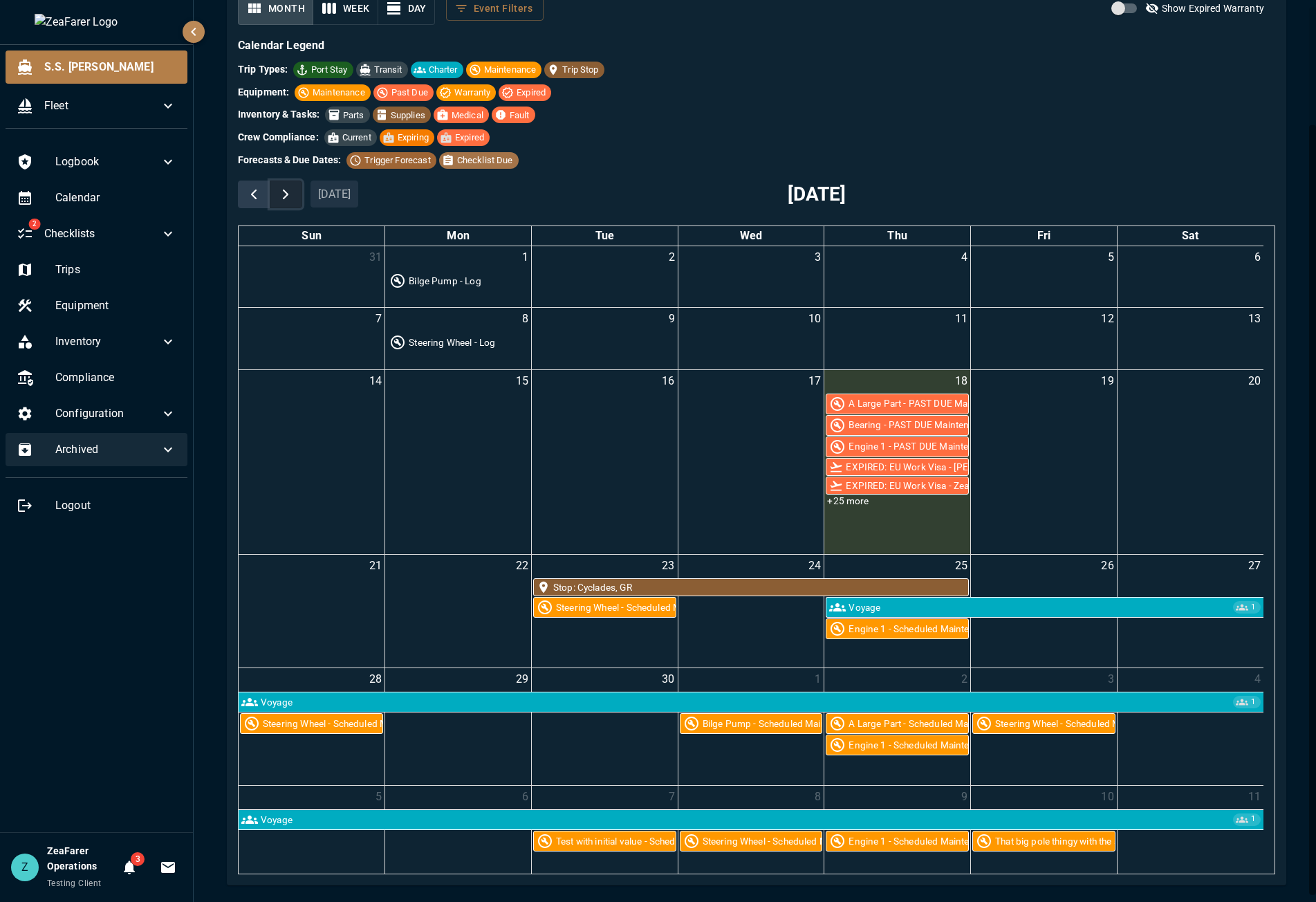
click at [274, 193] on button "button" at bounding box center [286, 194] width 33 height 28
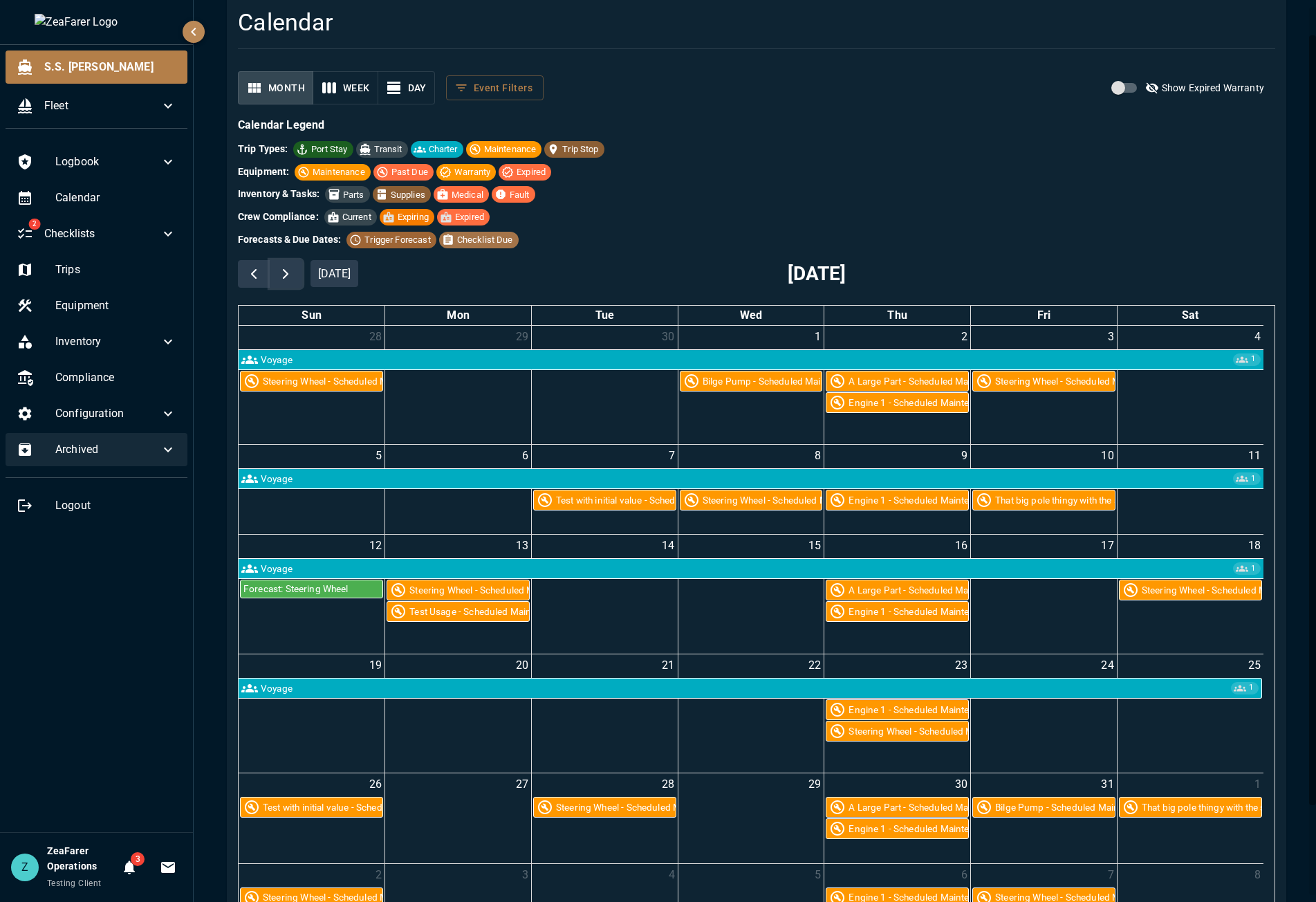
scroll to position [0, 0]
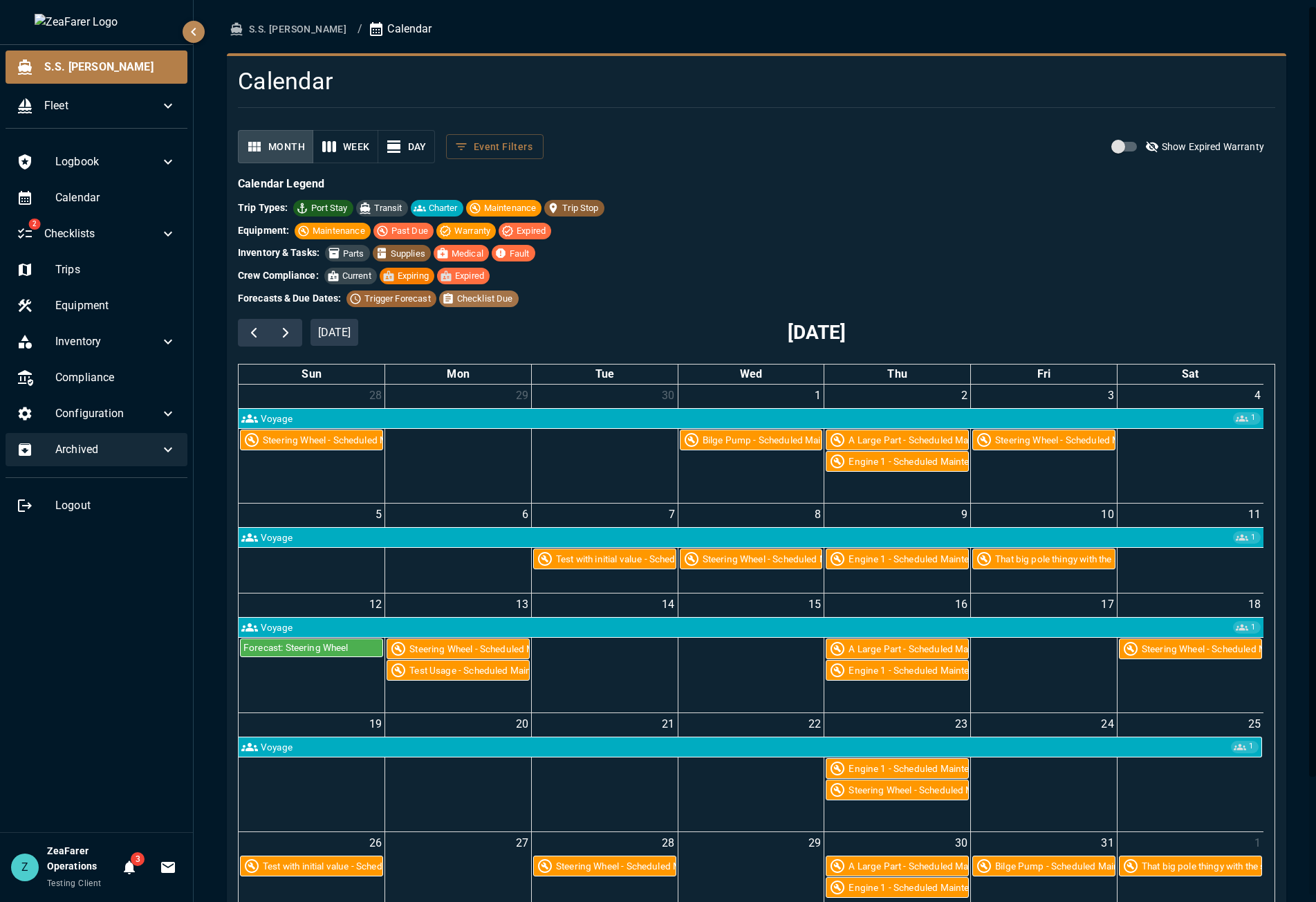
click at [276, 43] on div "S.S. [PERSON_NAME] / Calendar Calendar Month Week Day Event Filters Show Expire…" at bounding box center [757, 520] width 1093 height 1007
click at [277, 42] on div "S.S. [PERSON_NAME] / Calendar Calendar Month Week Day Event Filters Show Expire…" at bounding box center [757, 520] width 1093 height 1007
click at [117, 309] on span "Equipment" at bounding box center [116, 305] width 121 height 17
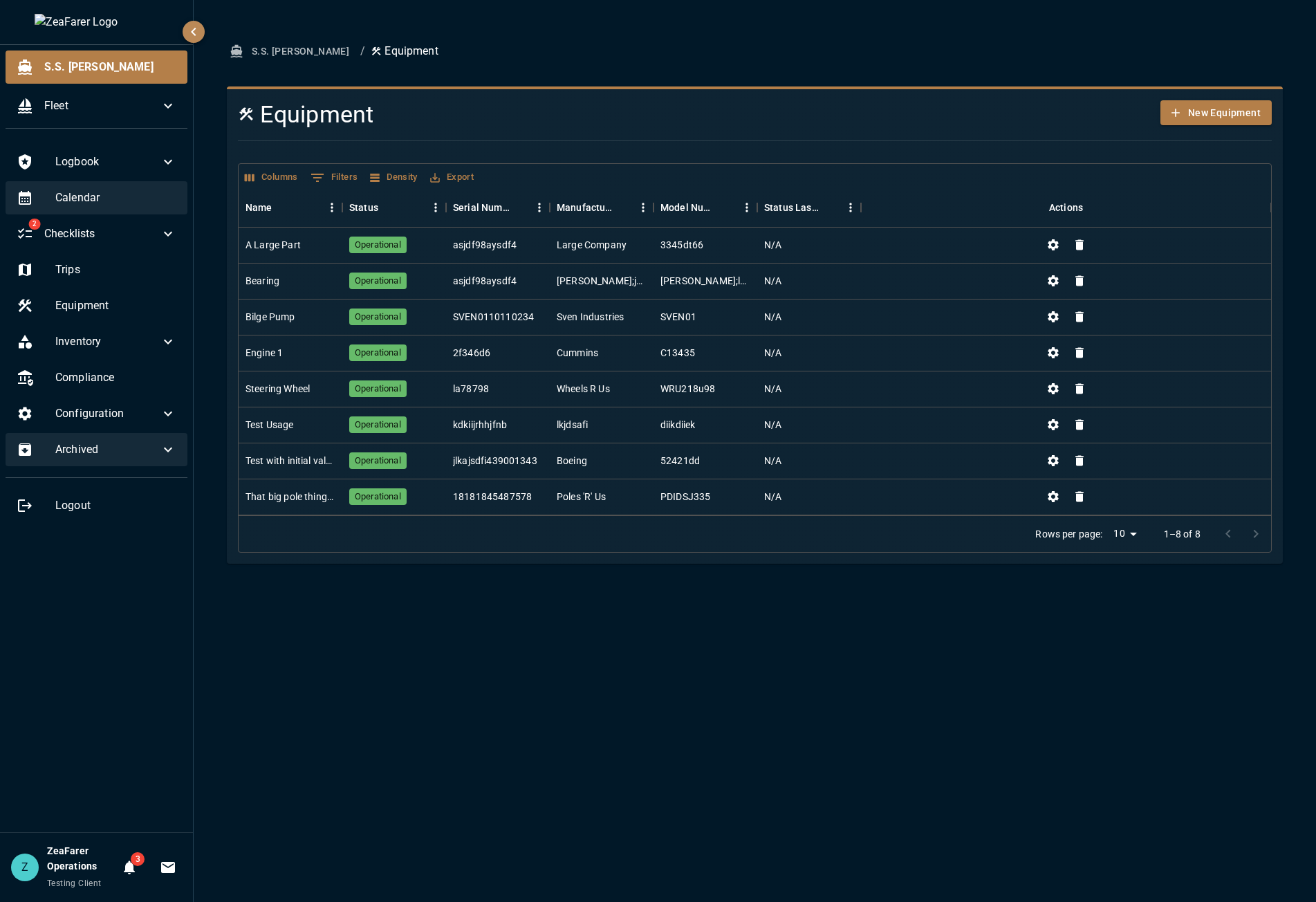
click at [94, 195] on span "Calendar" at bounding box center [116, 197] width 121 height 17
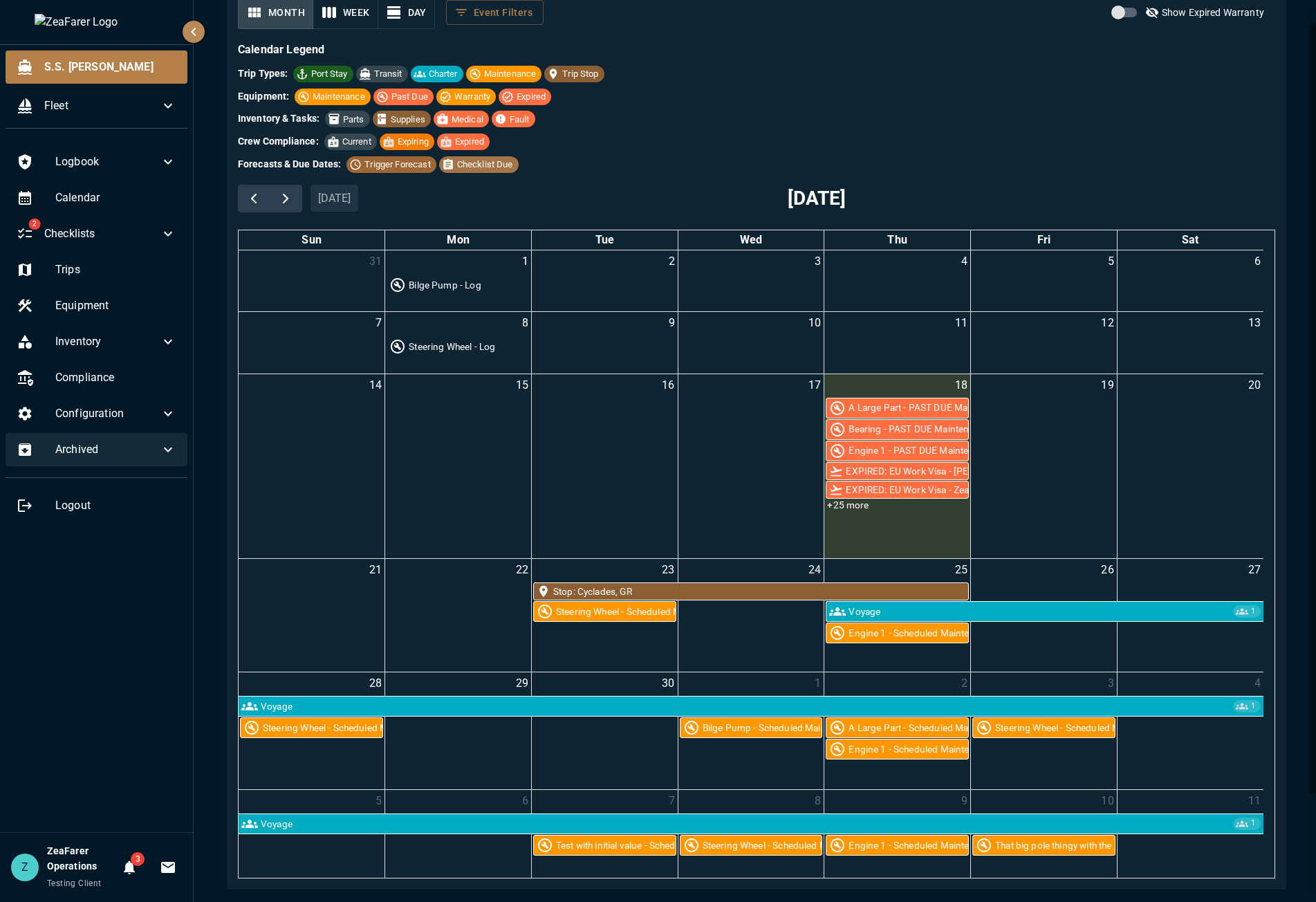
scroll to position [139, 0]
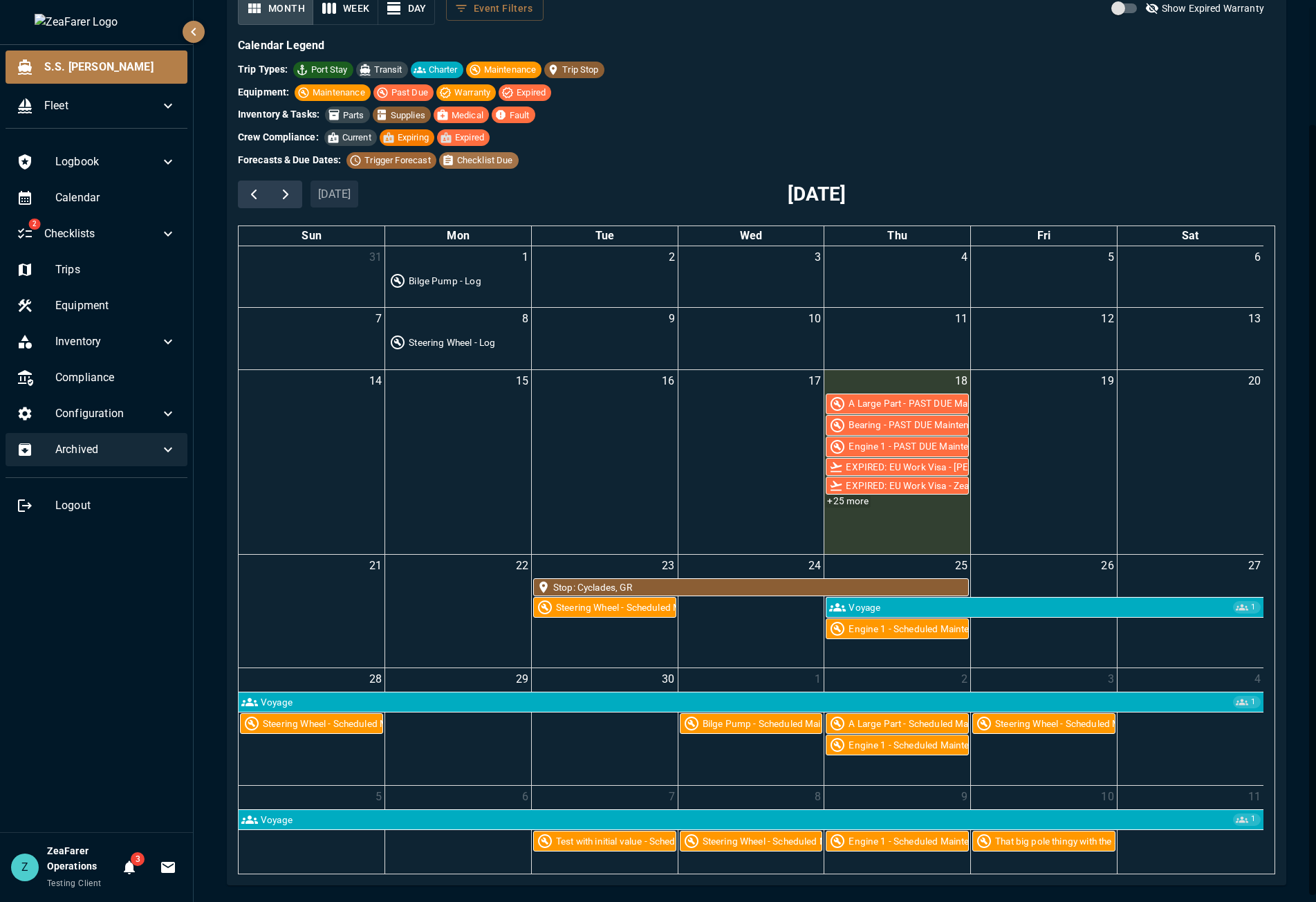
click at [857, 501] on link "+25 more" at bounding box center [848, 501] width 44 height 12
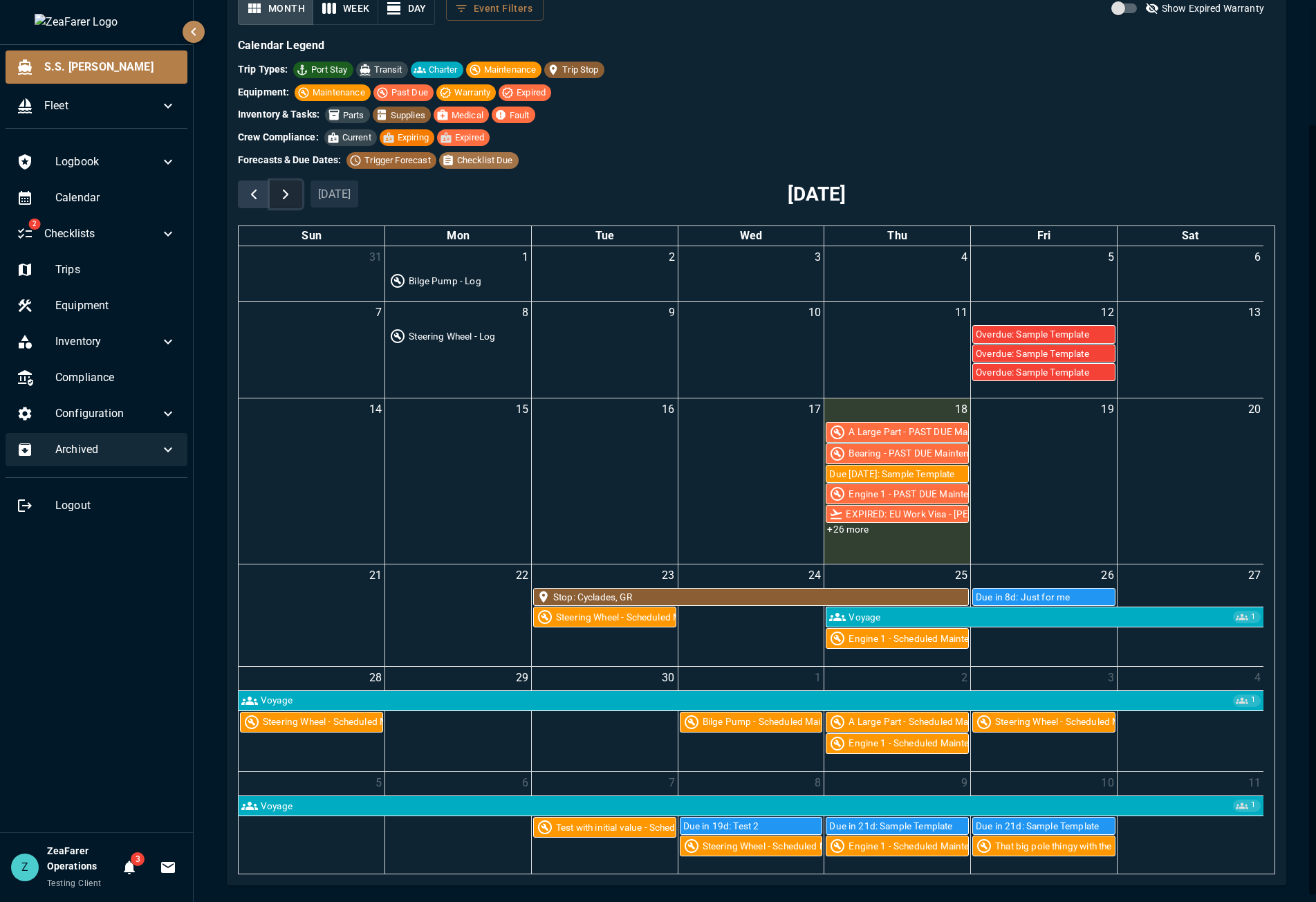
click at [279, 190] on span "button" at bounding box center [285, 194] width 17 height 17
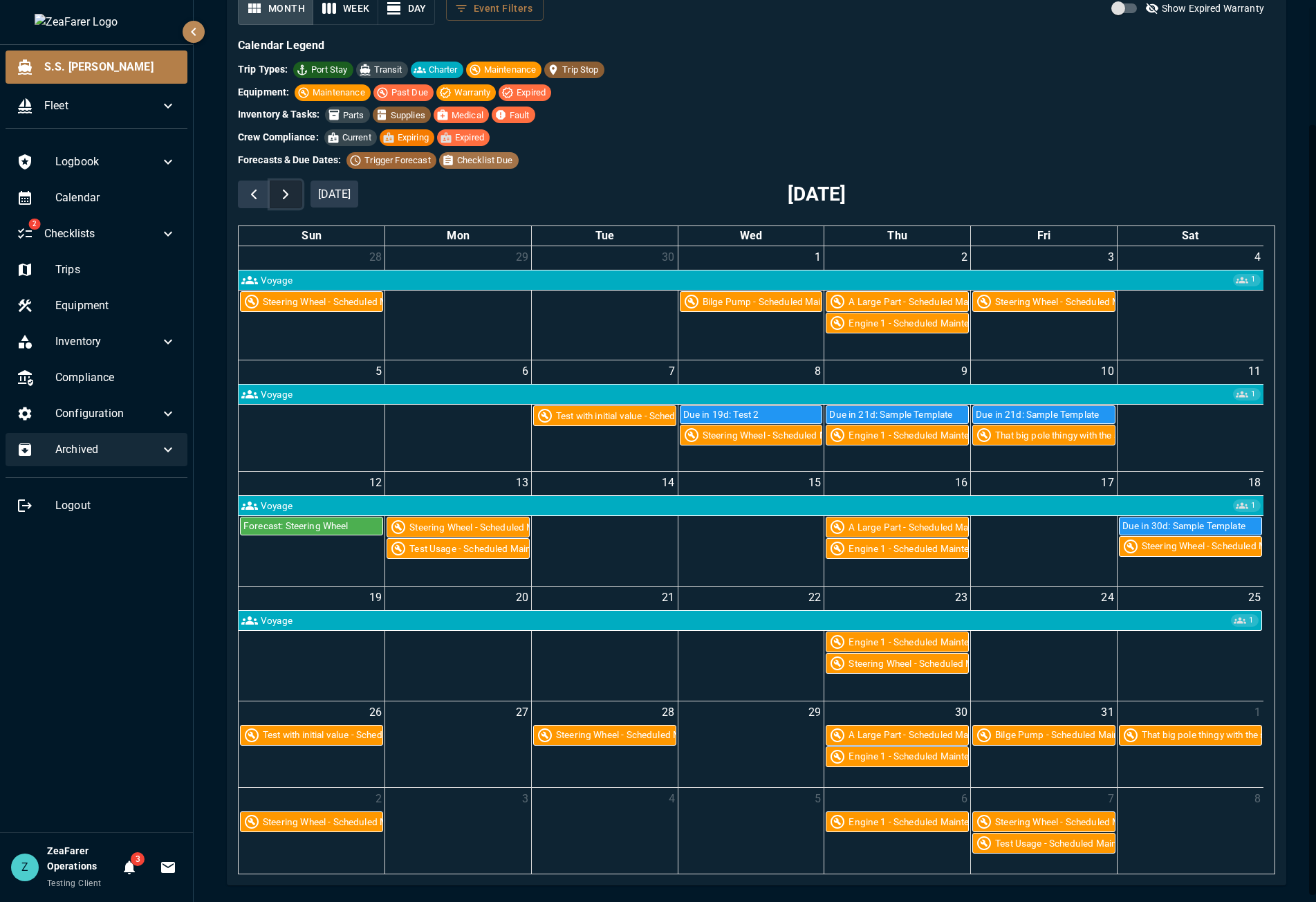
click at [279, 190] on span "button" at bounding box center [285, 194] width 17 height 17
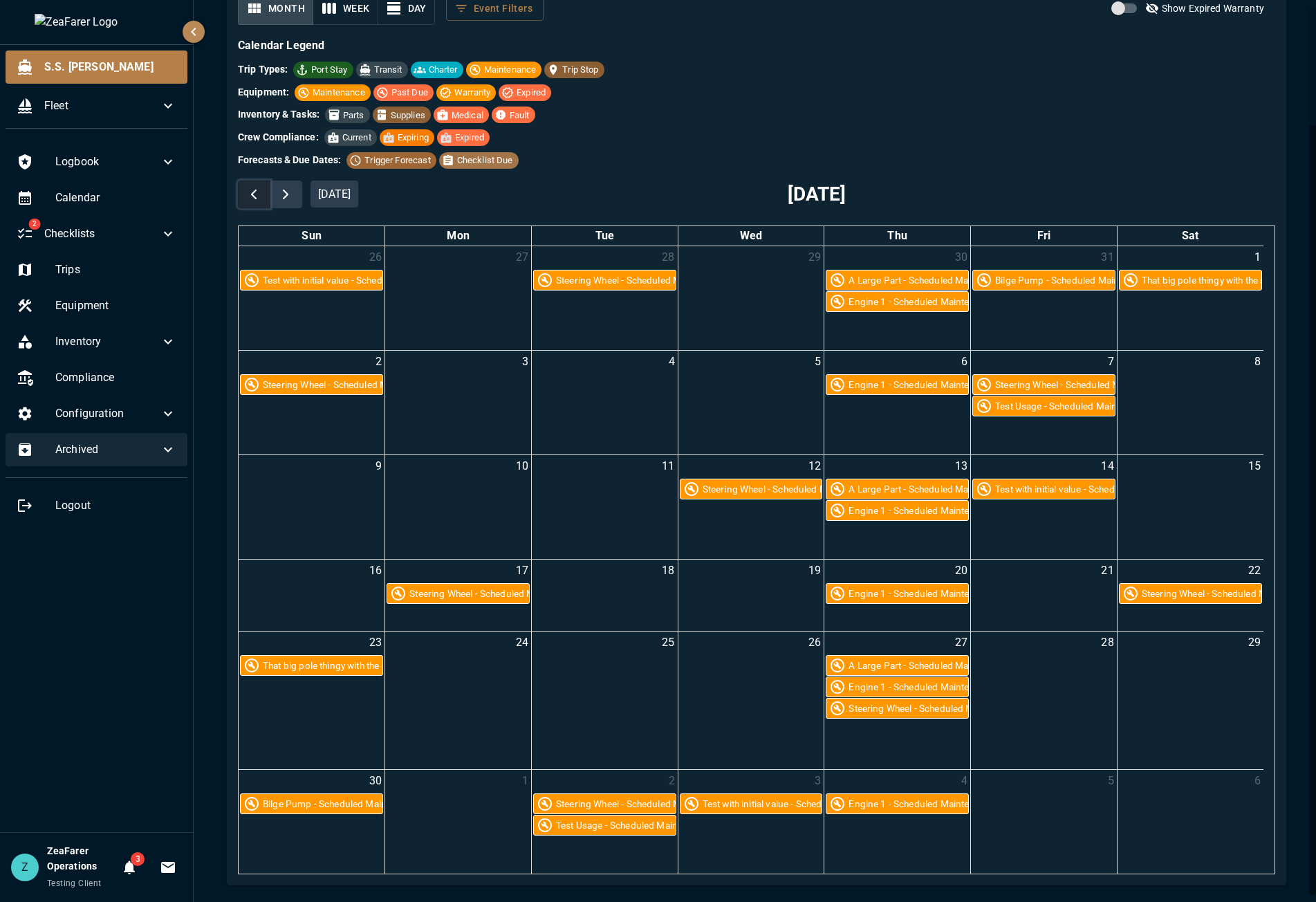
click at [254, 186] on span "button" at bounding box center [253, 194] width 17 height 17
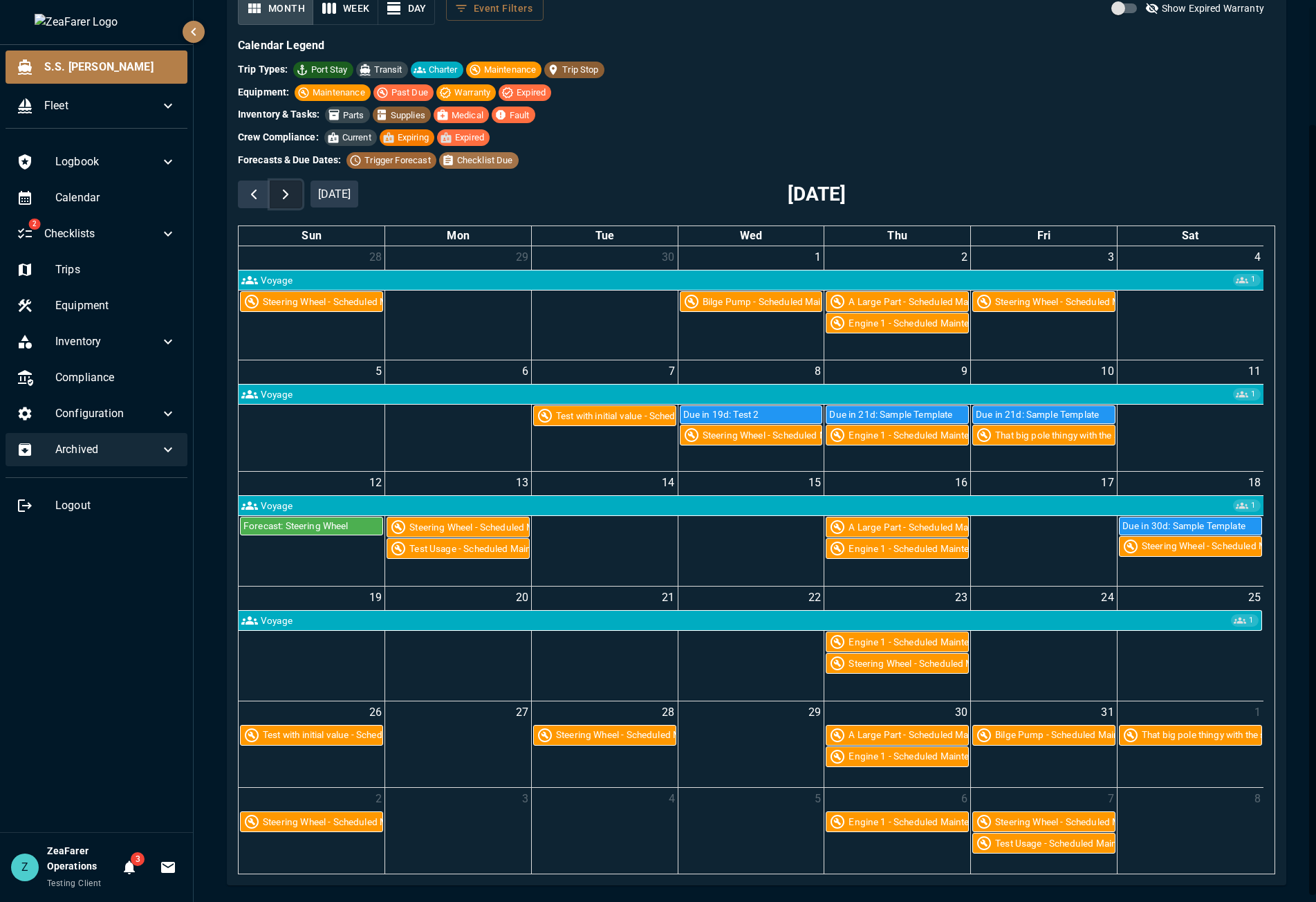
click at [280, 186] on span "button" at bounding box center [285, 194] width 17 height 17
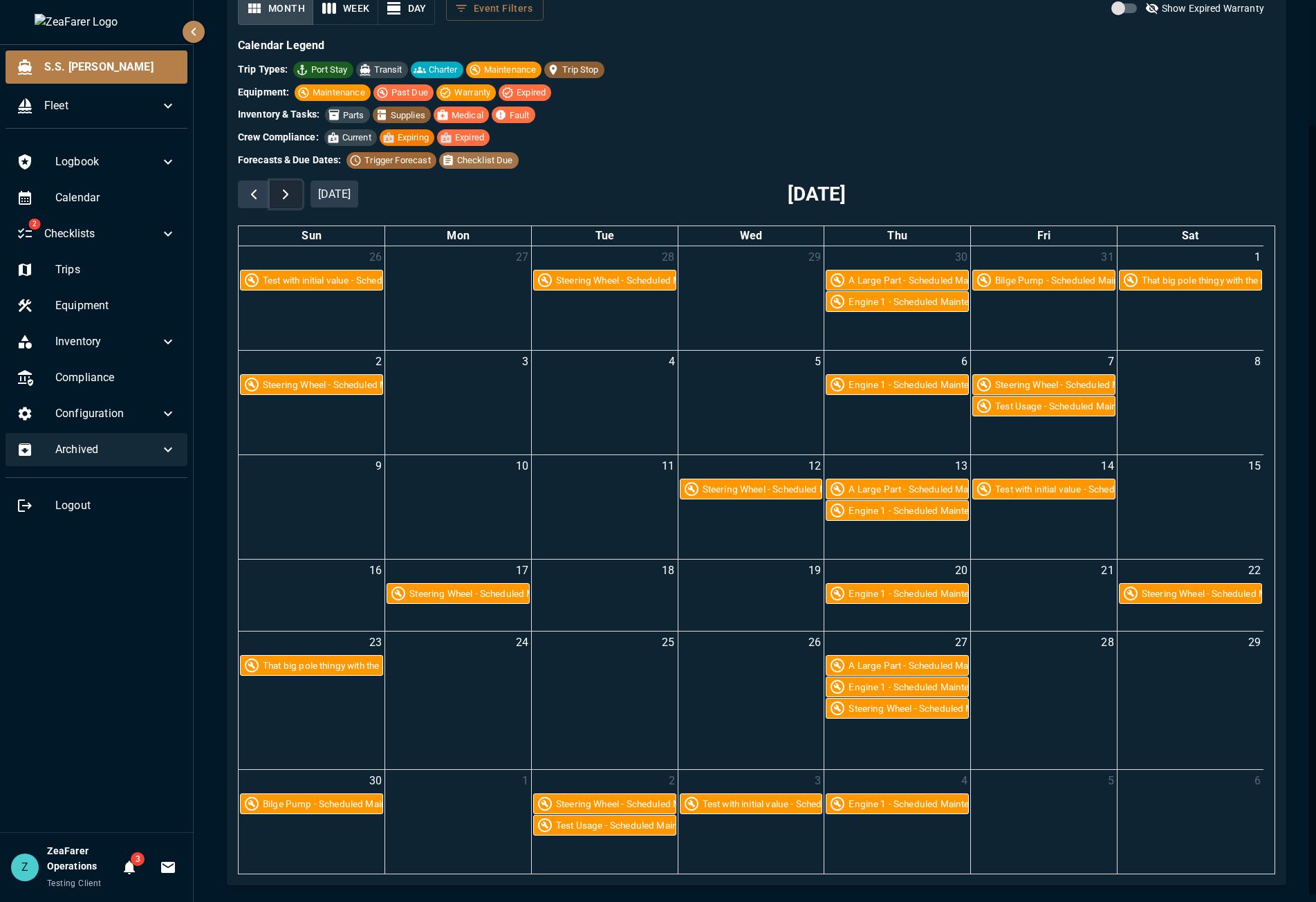
click at [283, 190] on span "button" at bounding box center [285, 194] width 17 height 17
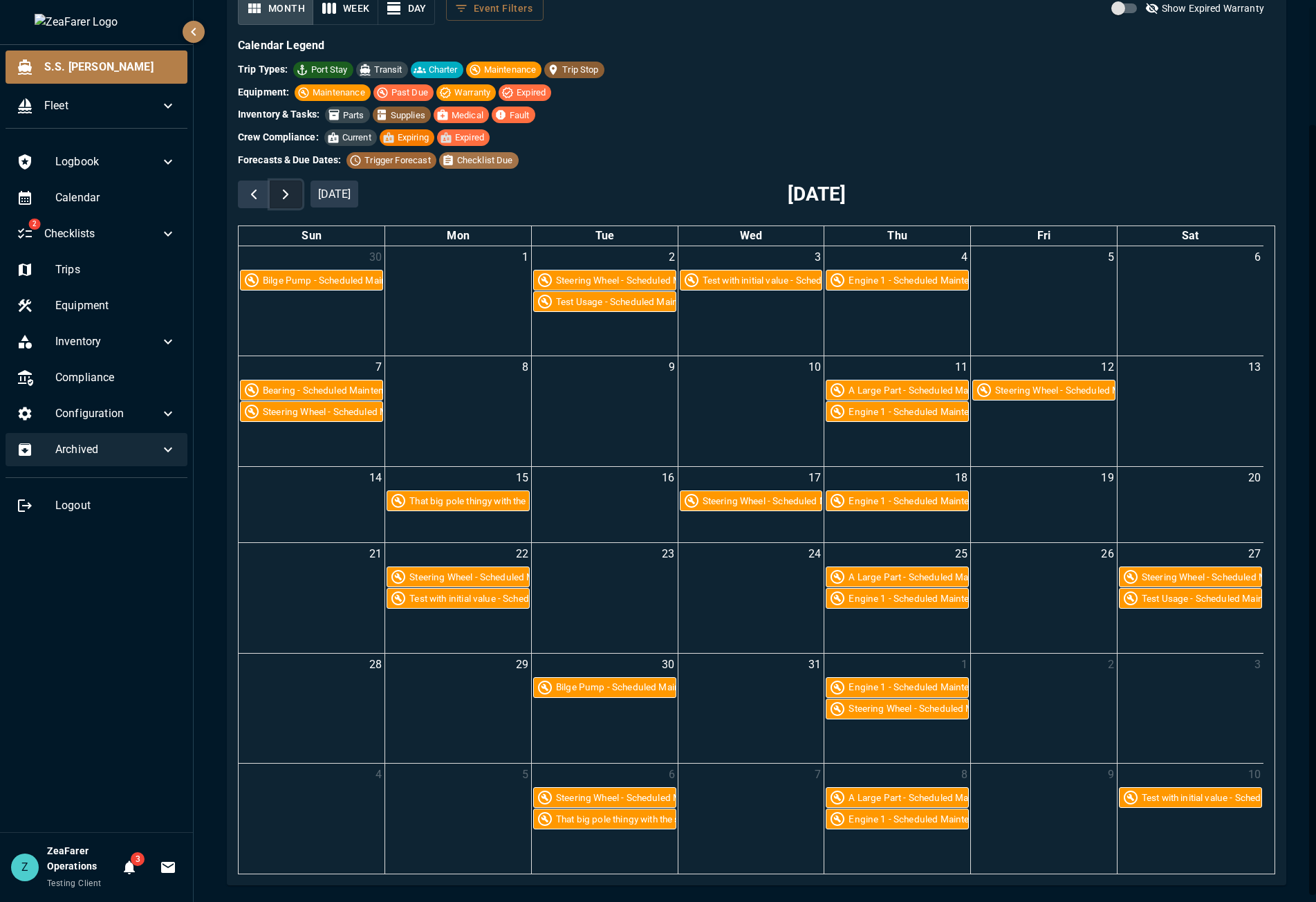
click at [283, 190] on span "button" at bounding box center [285, 194] width 17 height 17
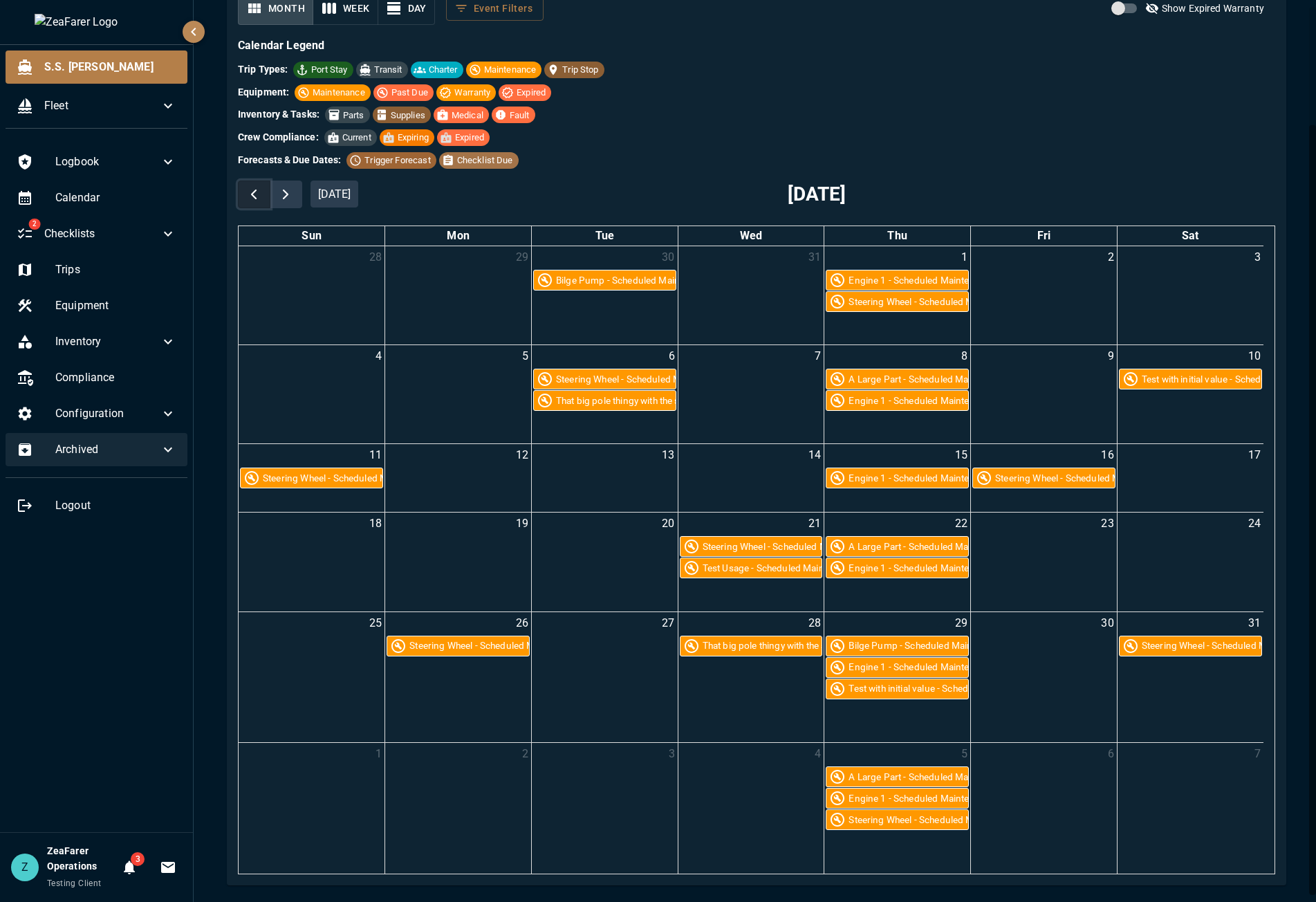
click at [245, 194] on span "button" at bounding box center [253, 194] width 17 height 17
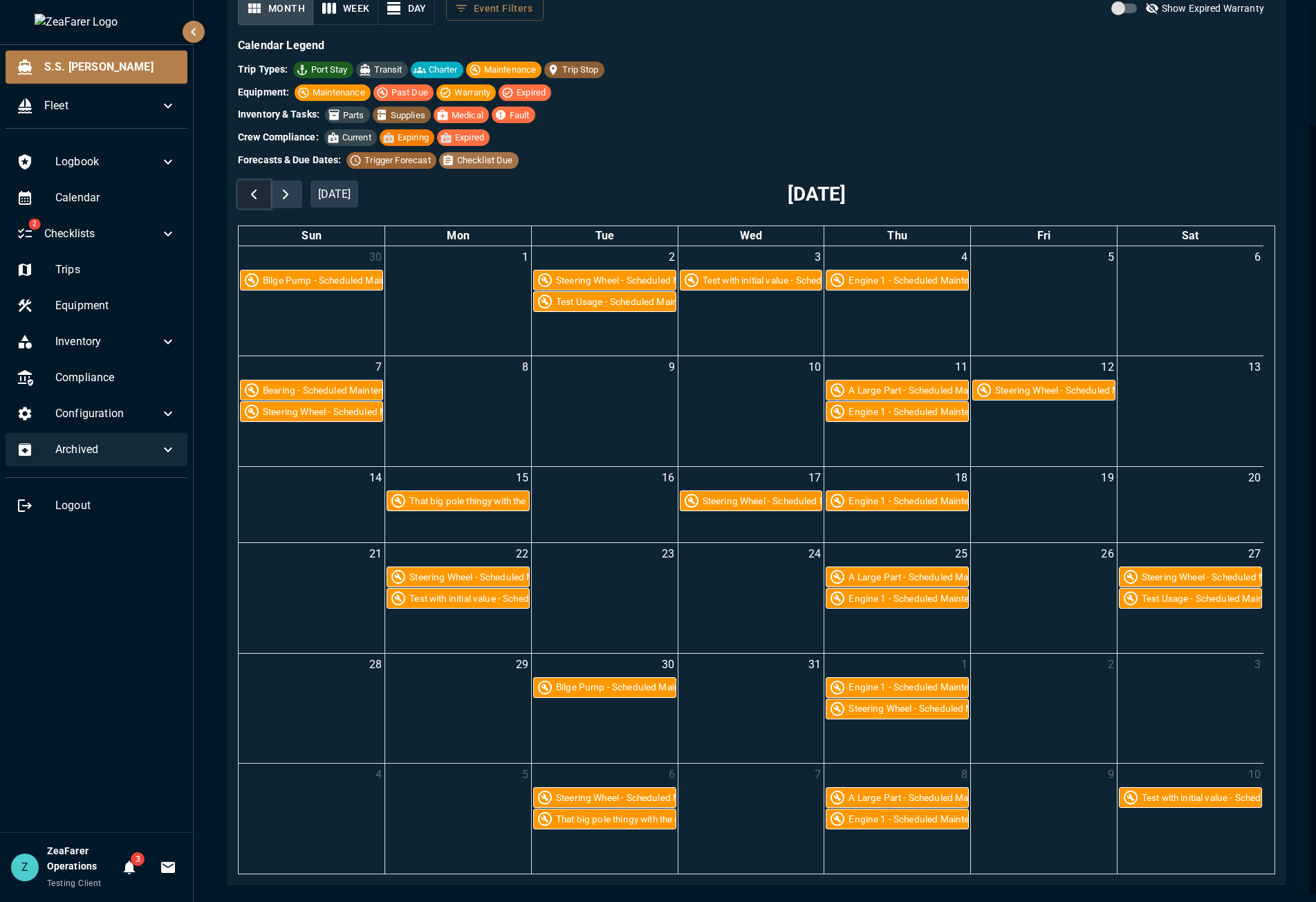
click at [245, 194] on span "button" at bounding box center [253, 194] width 17 height 17
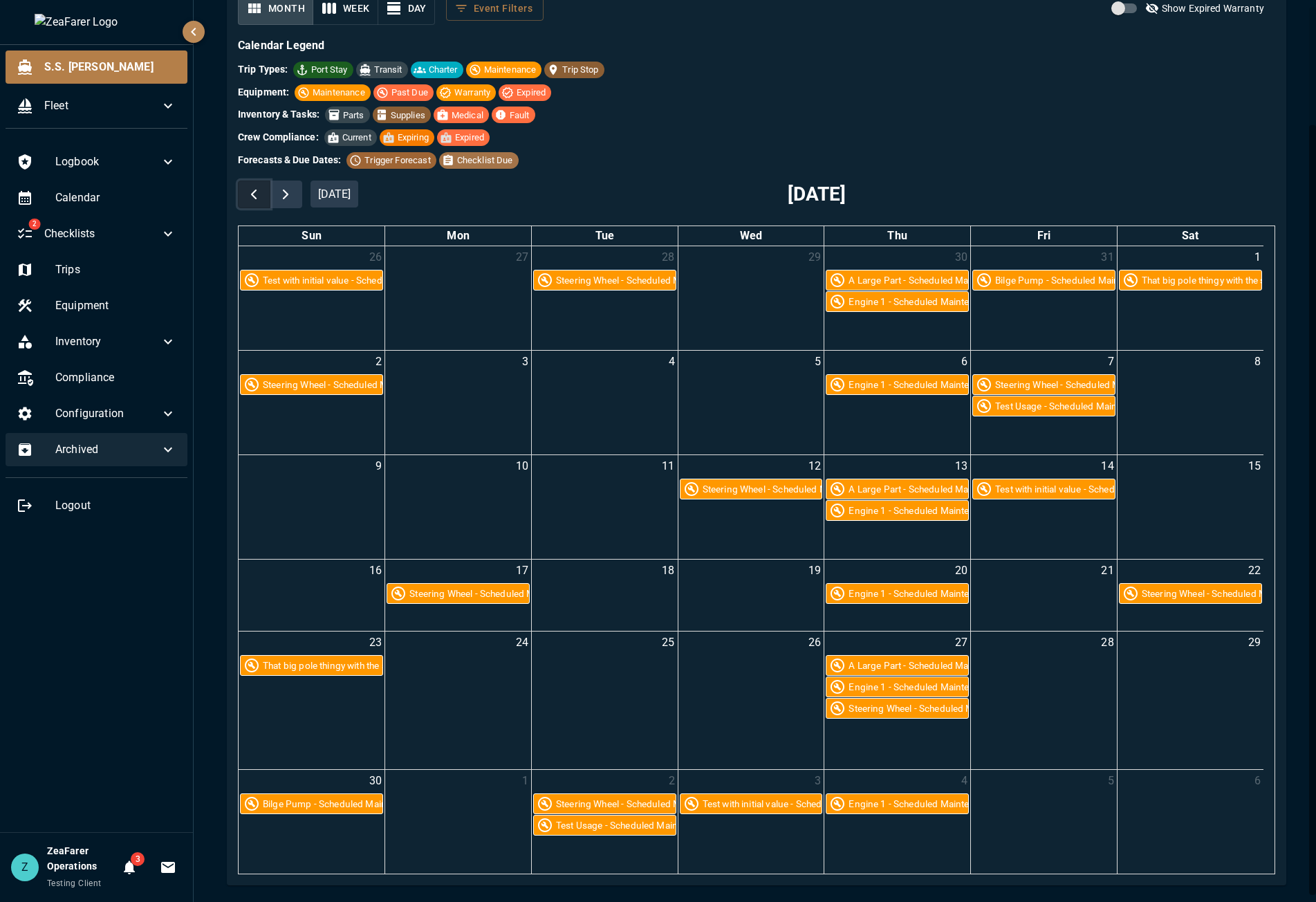
click at [245, 194] on span "button" at bounding box center [253, 194] width 17 height 17
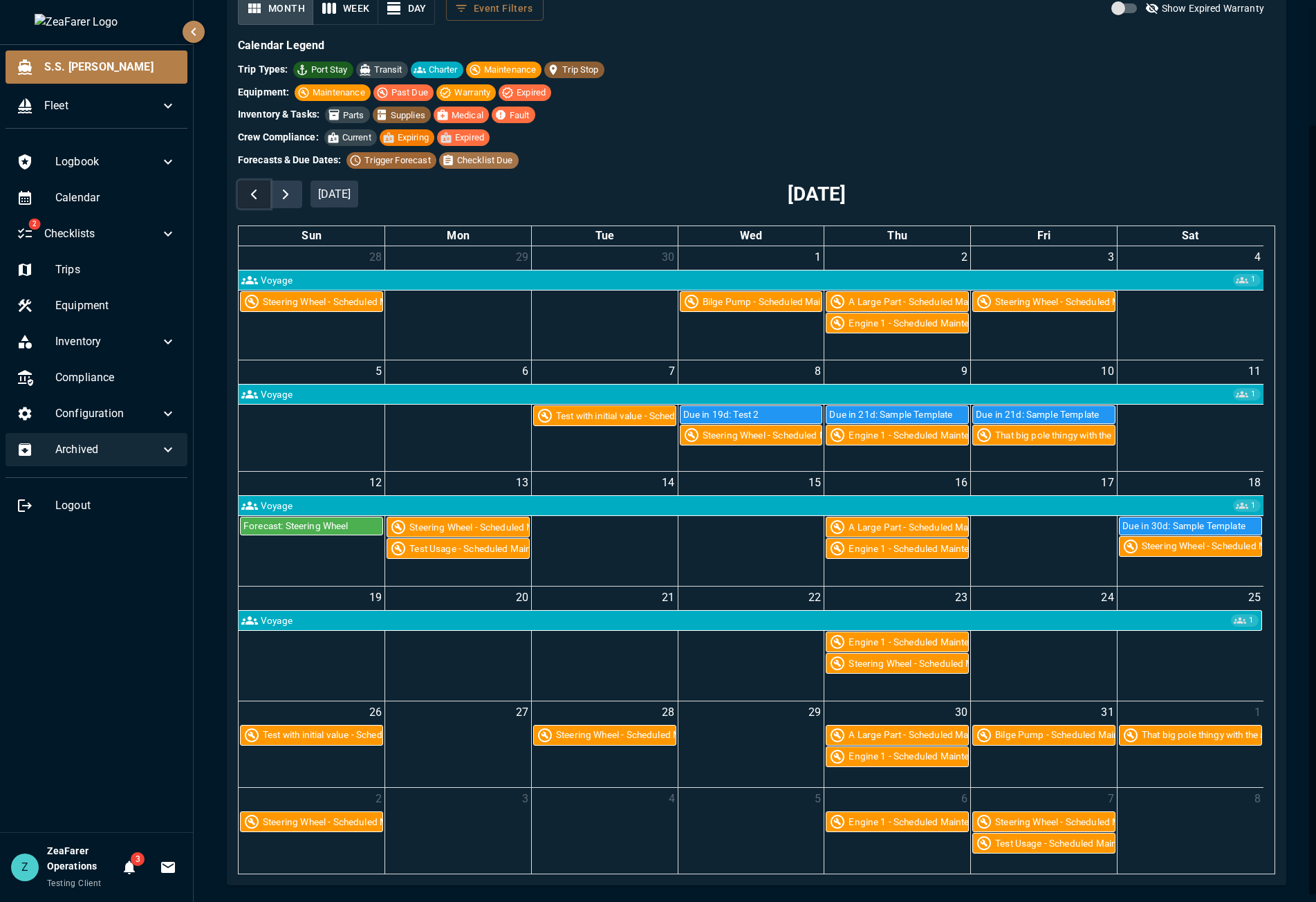
click at [245, 194] on span "button" at bounding box center [253, 194] width 17 height 17
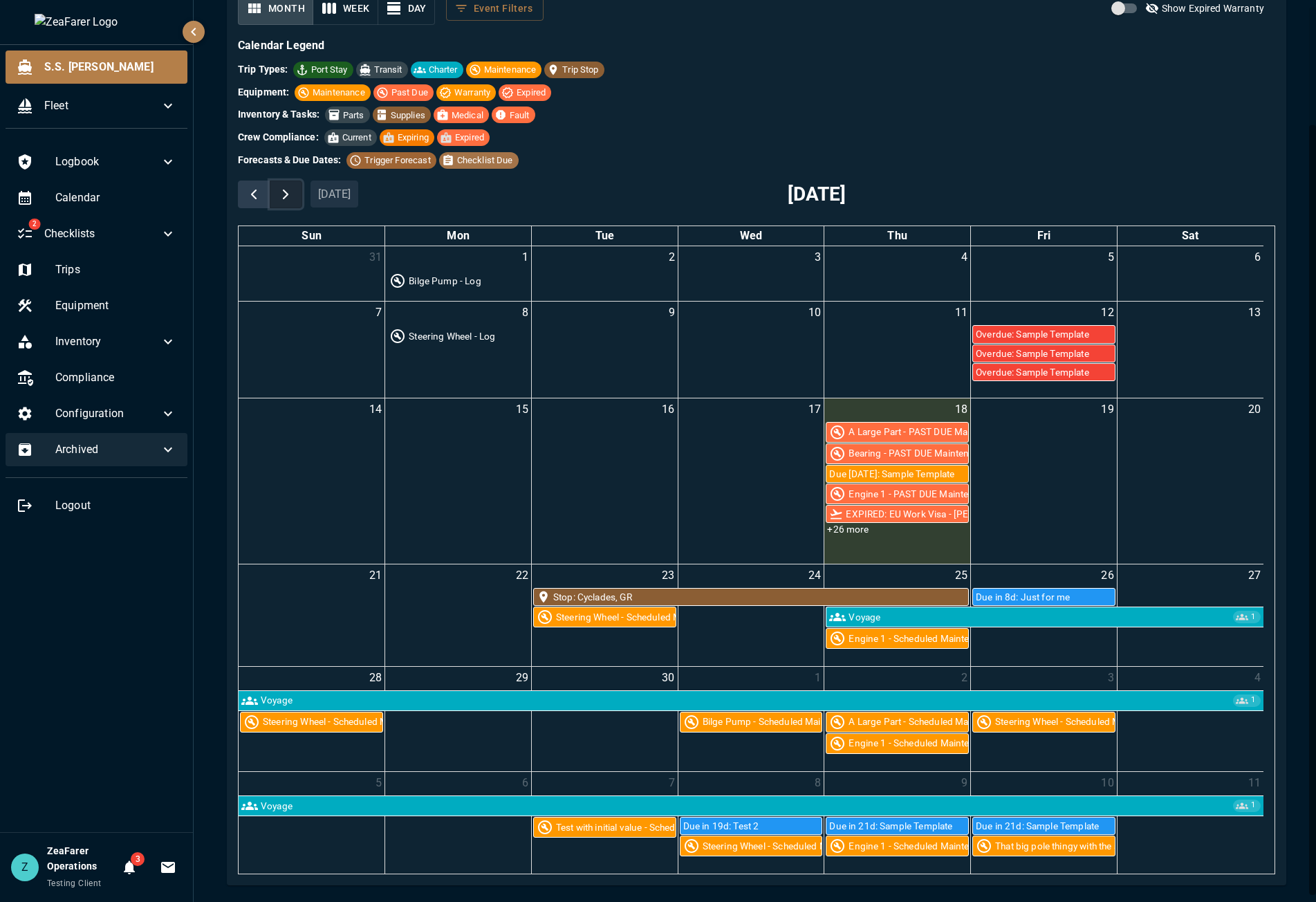
click at [283, 194] on span "button" at bounding box center [285, 194] width 17 height 17
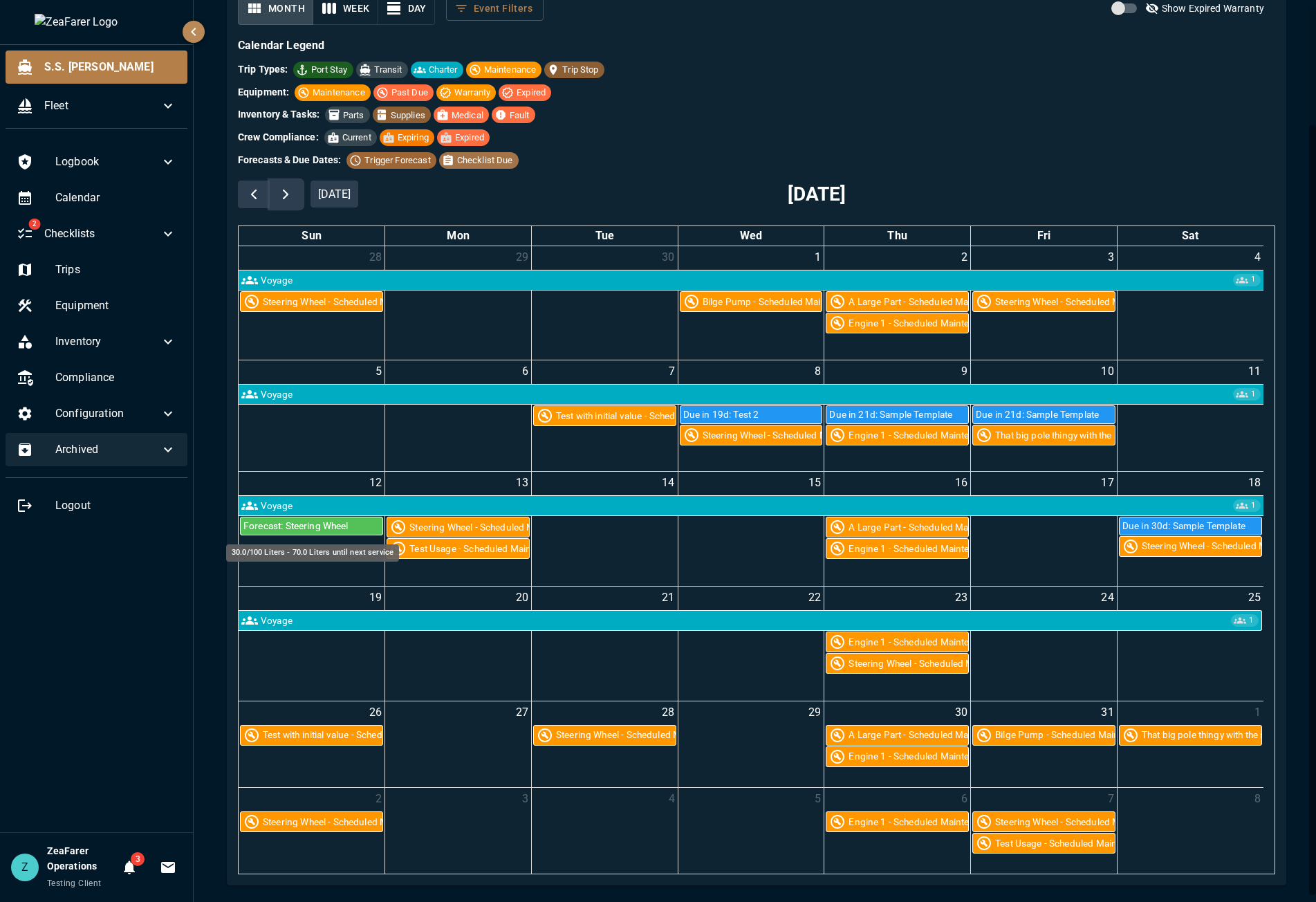
click at [323, 517] on div "Forecast: Steering Wheel" at bounding box center [311, 525] width 142 height 17
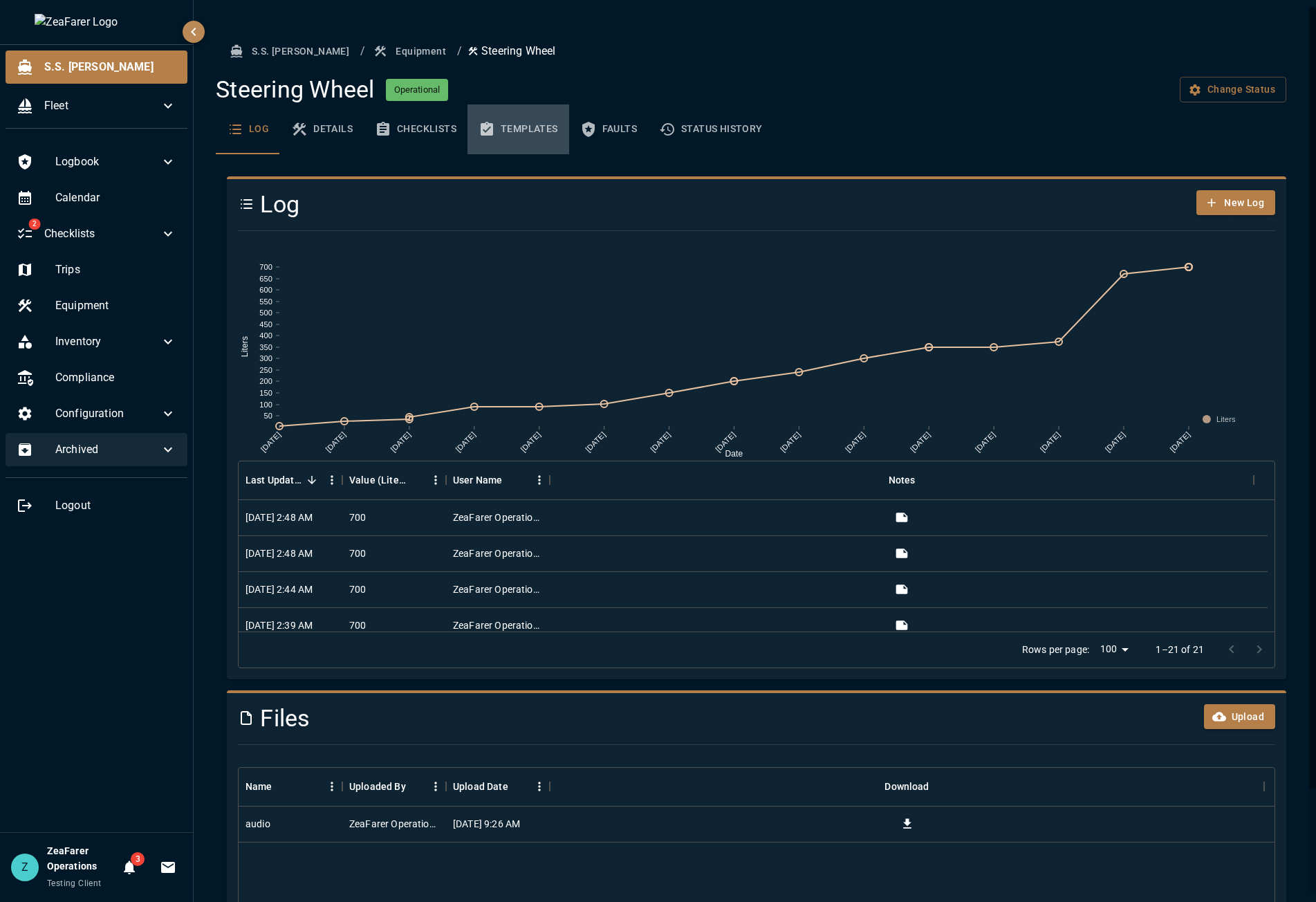
click at [506, 132] on button "Templates" at bounding box center [518, 130] width 102 height 50
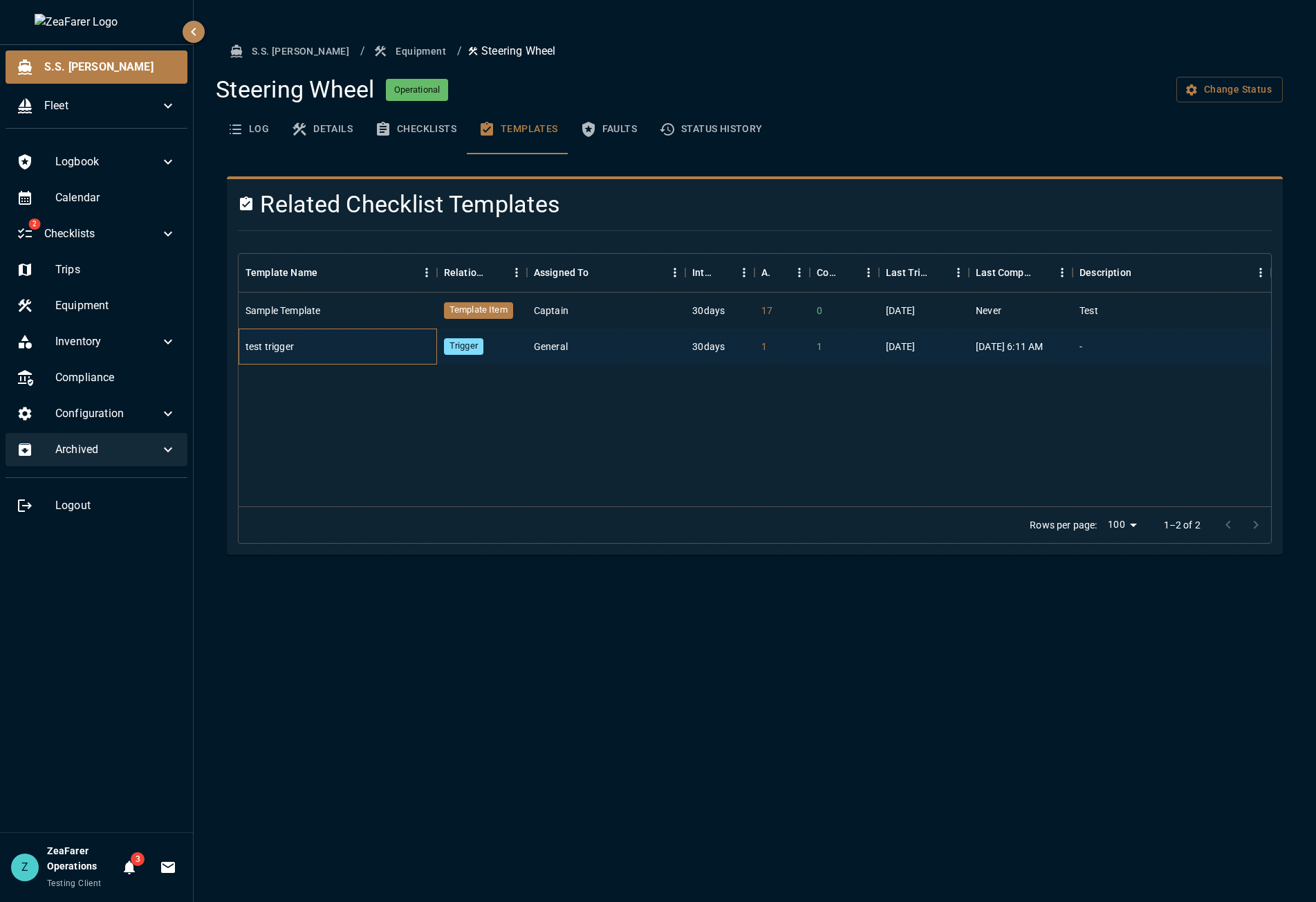
click at [287, 349] on div "test trigger" at bounding box center [269, 347] width 49 height 14
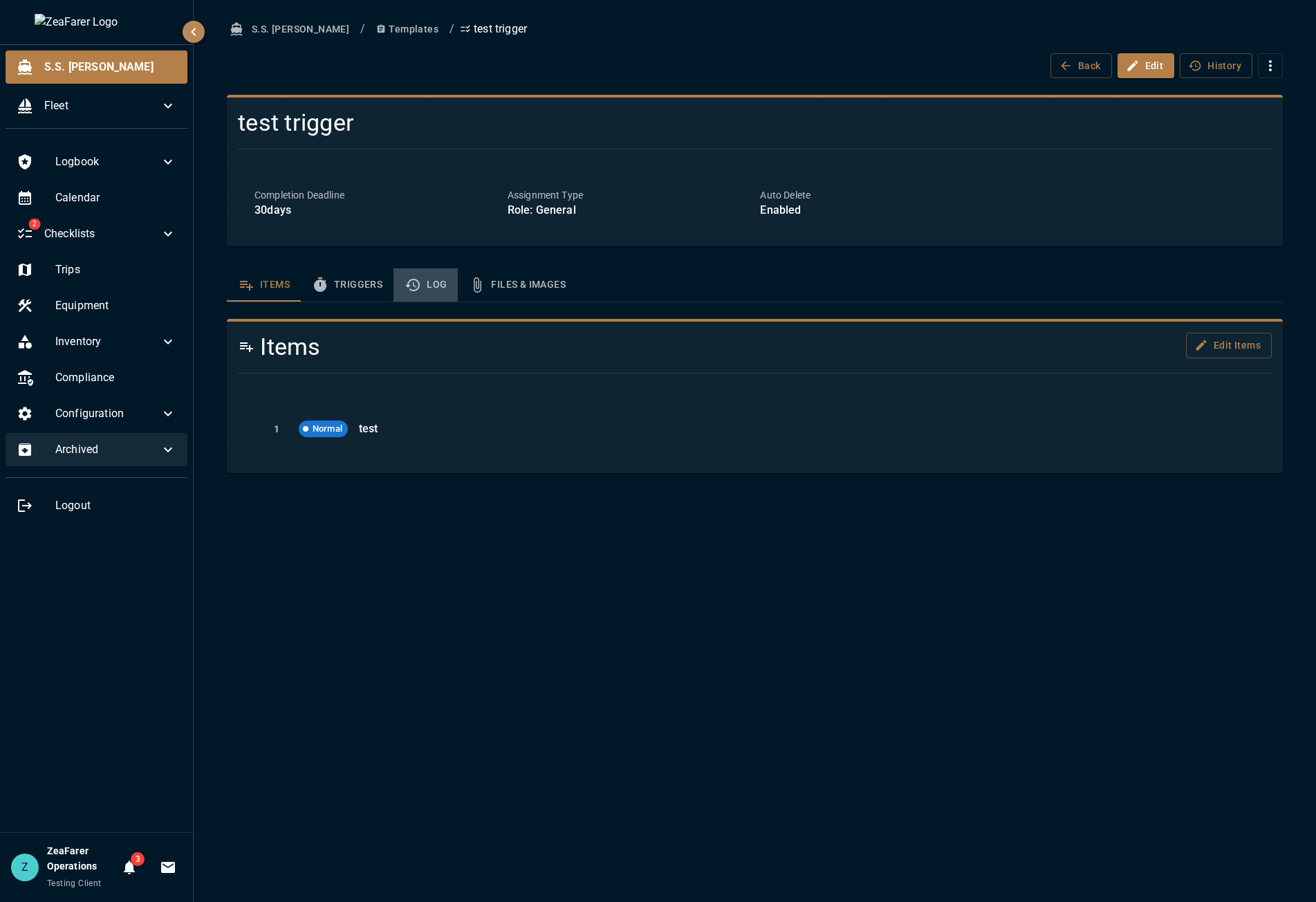
click at [405, 285] on icon "template sections" at bounding box center [413, 285] width 17 height 17
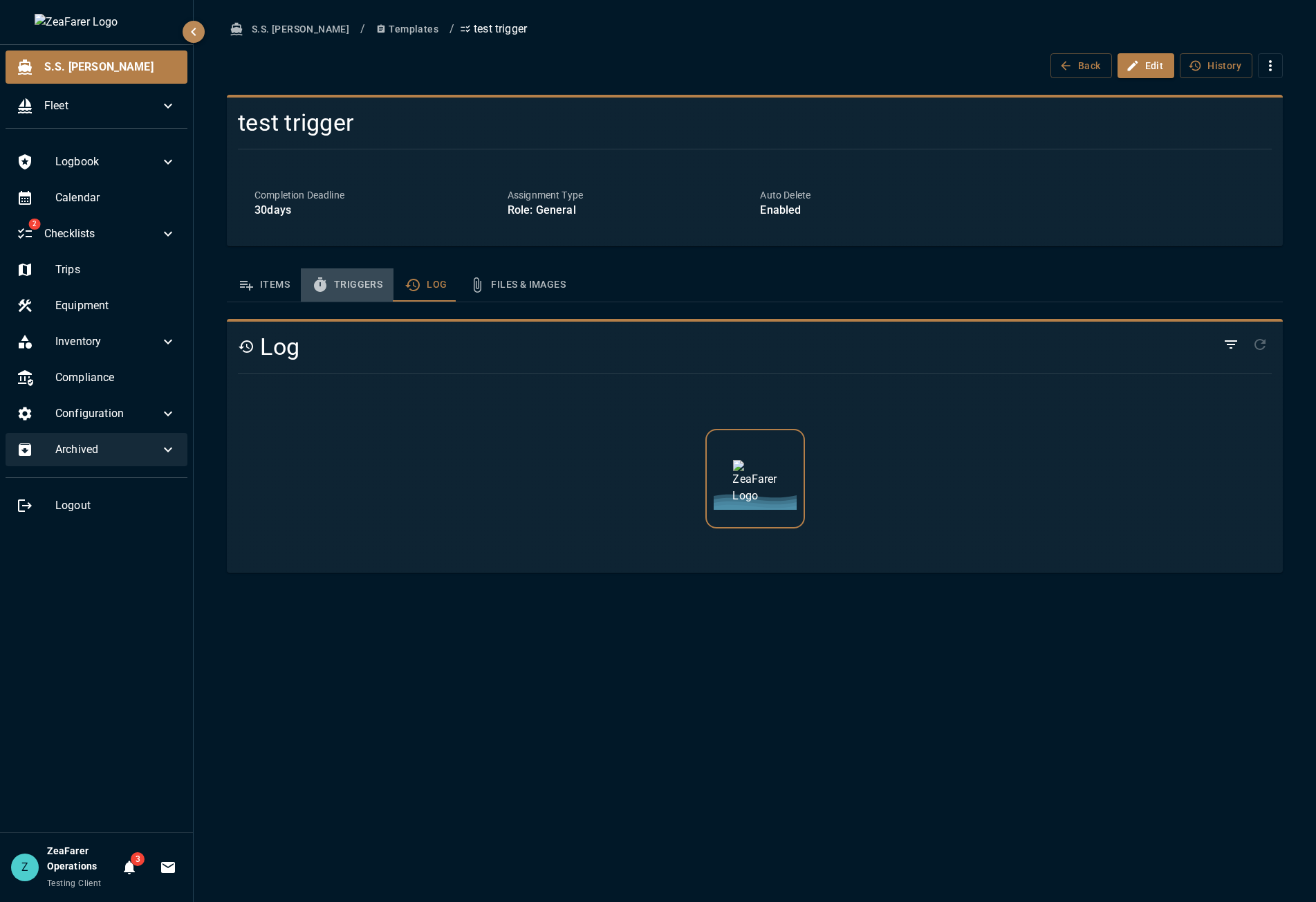
click at [354, 286] on button "Triggers" at bounding box center [347, 284] width 93 height 33
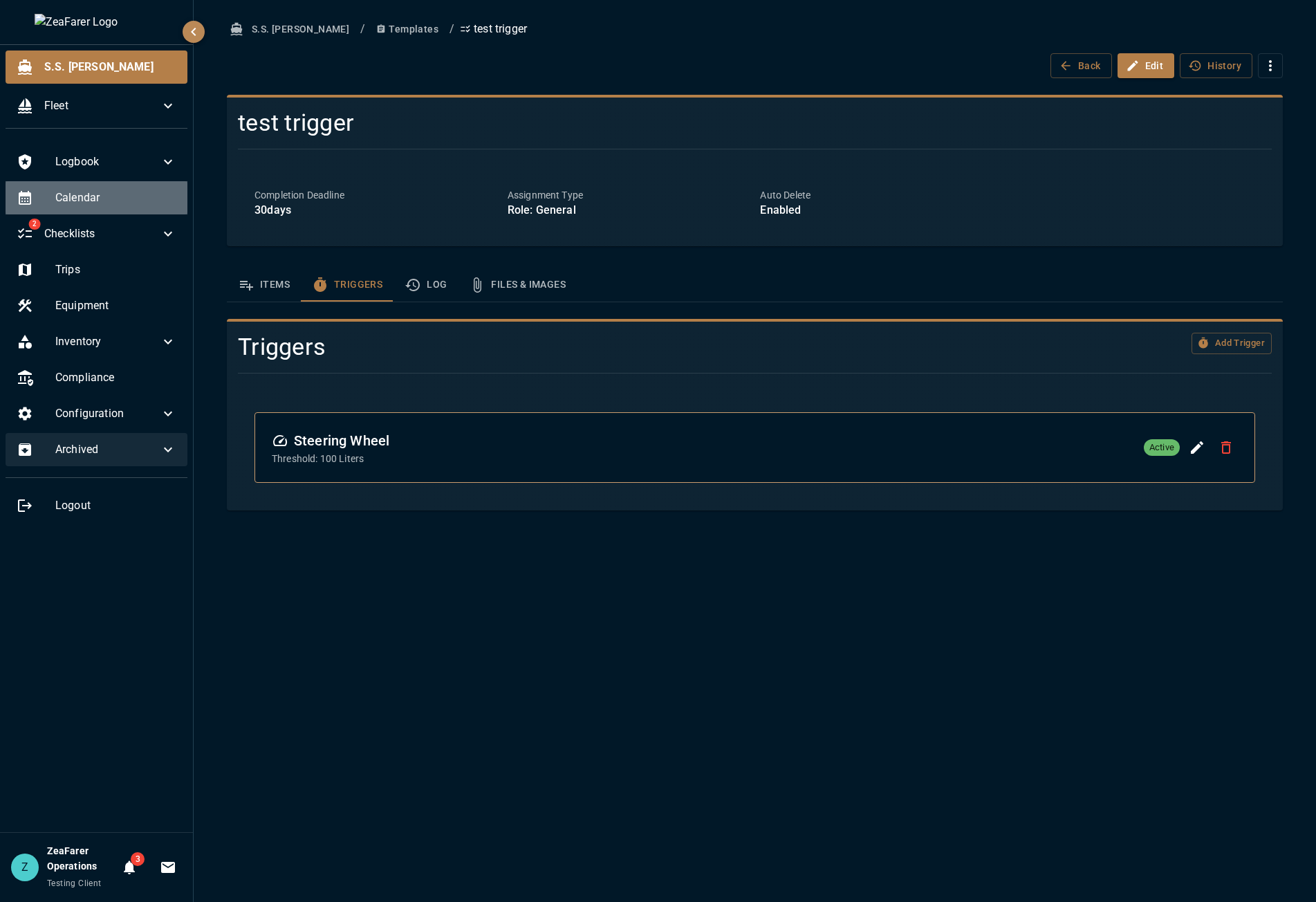
click at [90, 195] on span "Calendar" at bounding box center [116, 197] width 121 height 17
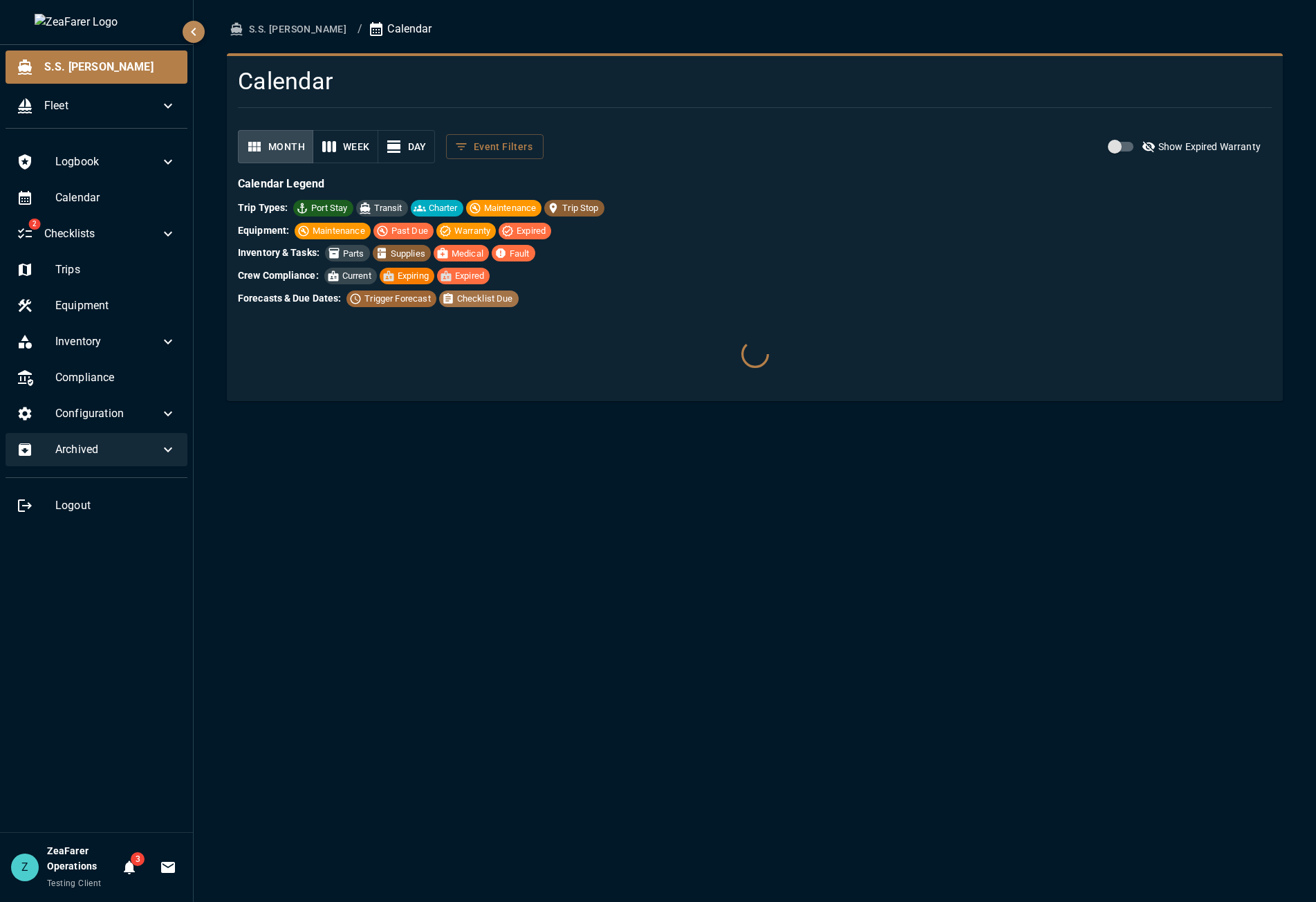
click at [718, 233] on div "Equipment: Maintenance Past Due Warranty Expired" at bounding box center [755, 230] width 1034 height 17
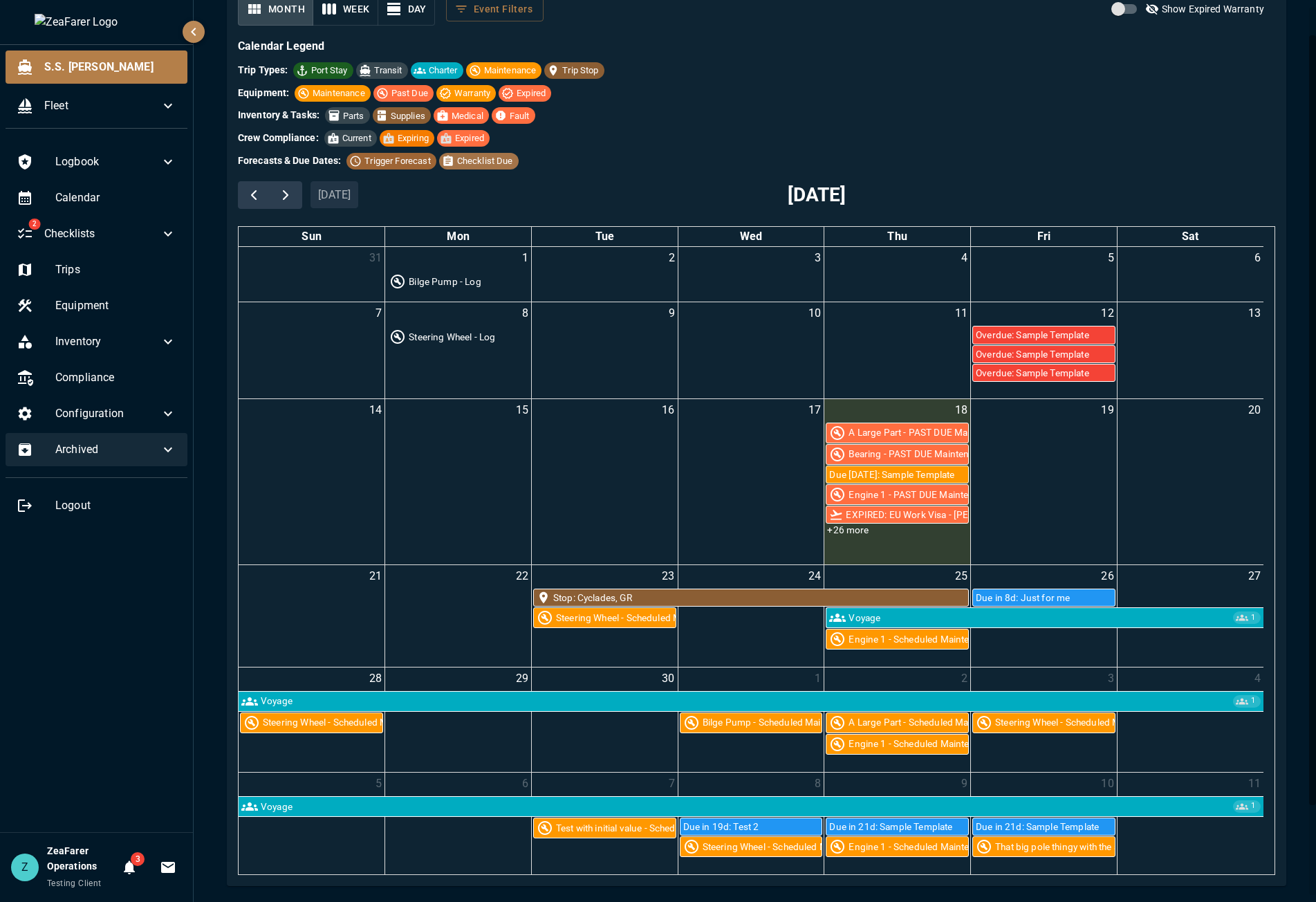
scroll to position [139, 0]
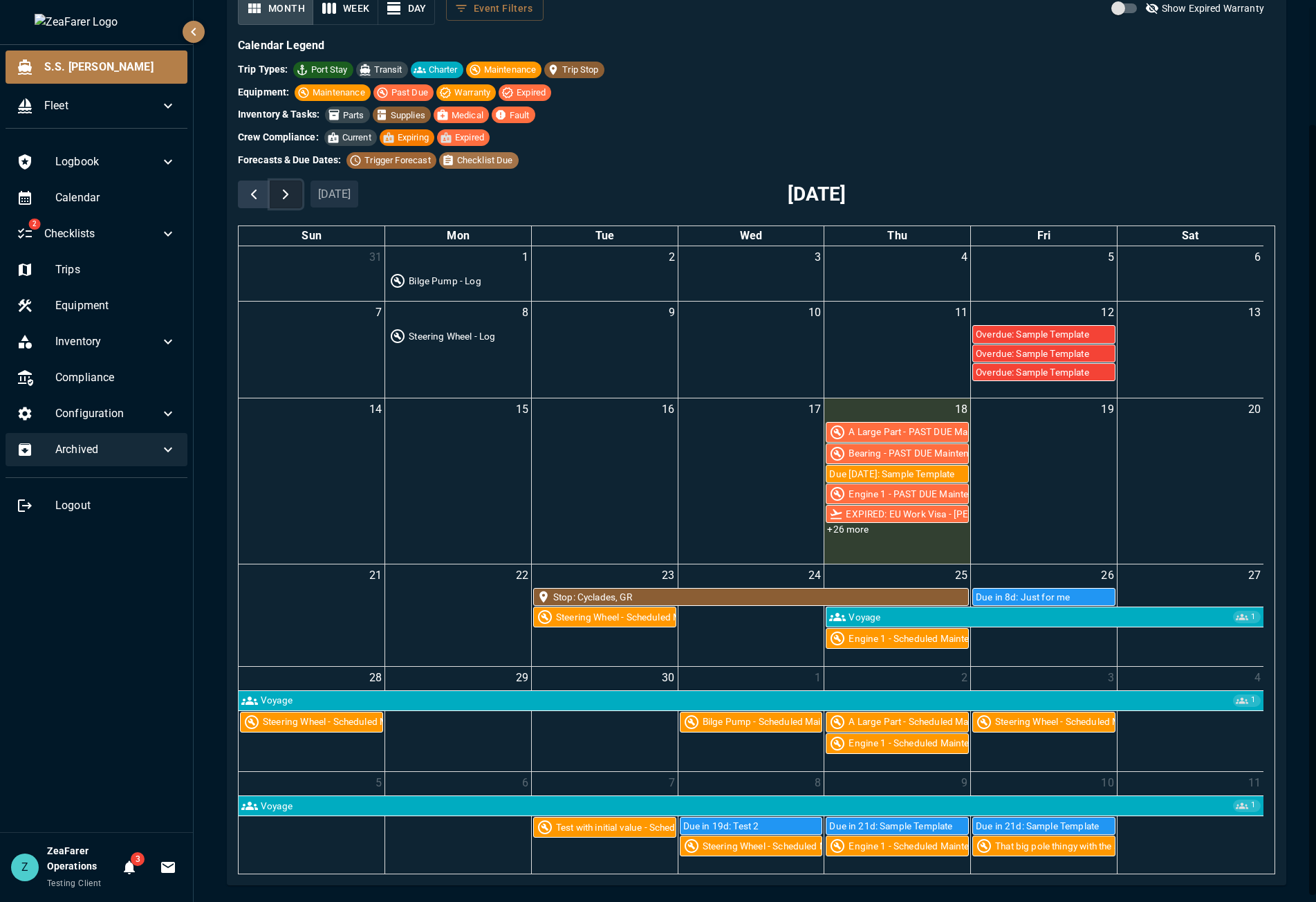
click at [279, 202] on span "button" at bounding box center [285, 194] width 17 height 17
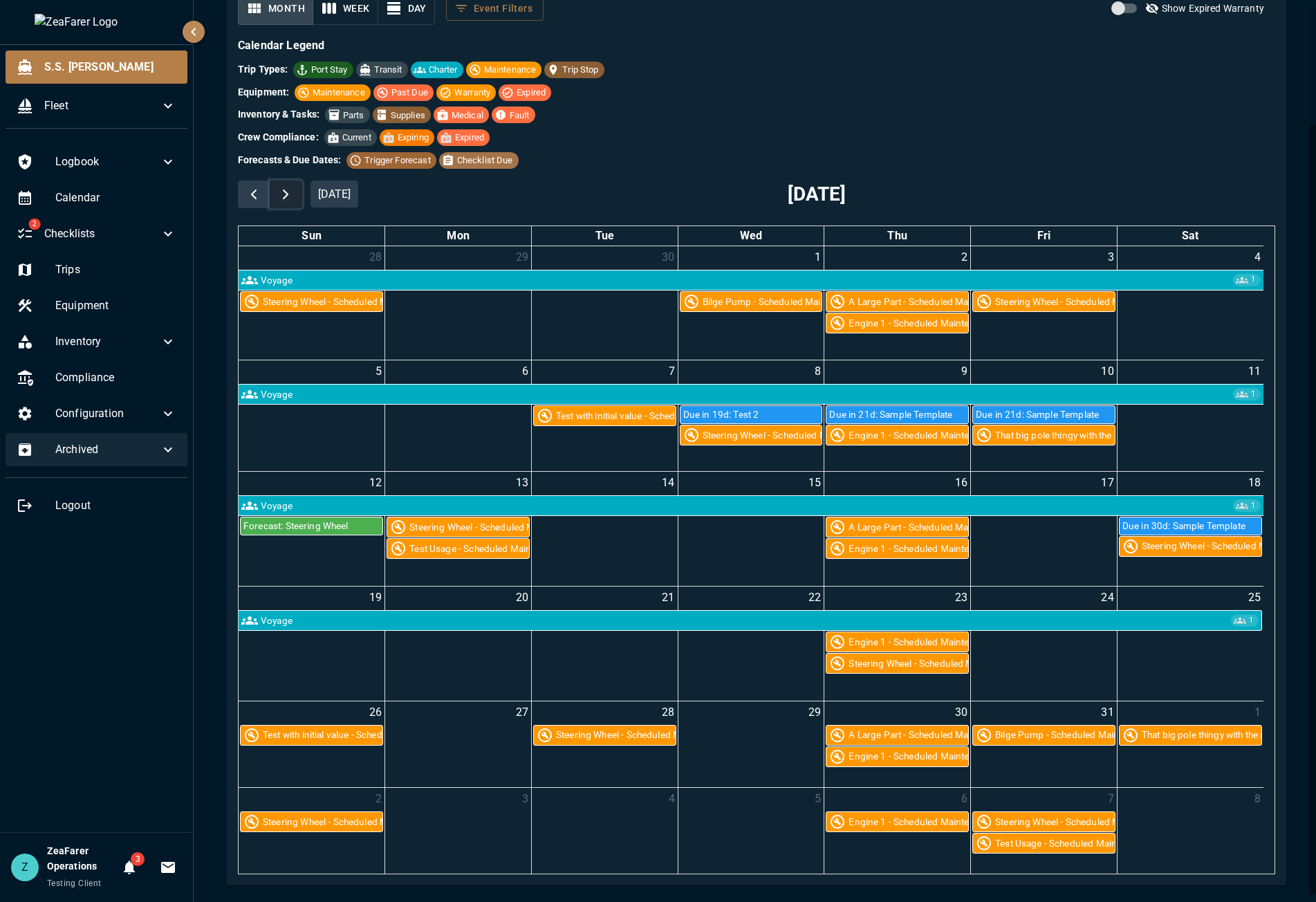
click at [293, 193] on span "button" at bounding box center [285, 194] width 17 height 17
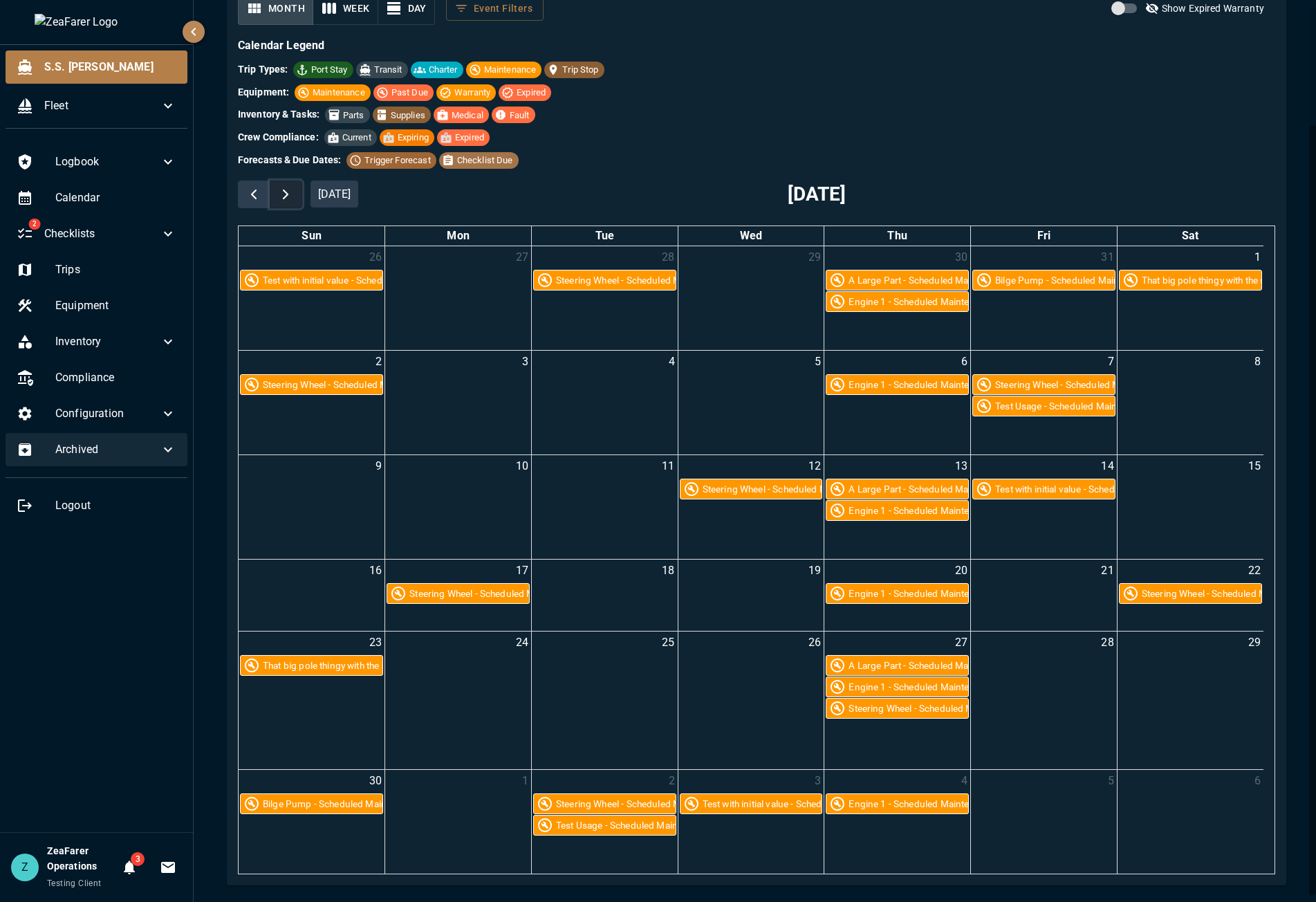
click at [293, 193] on span "button" at bounding box center [285, 194] width 17 height 17
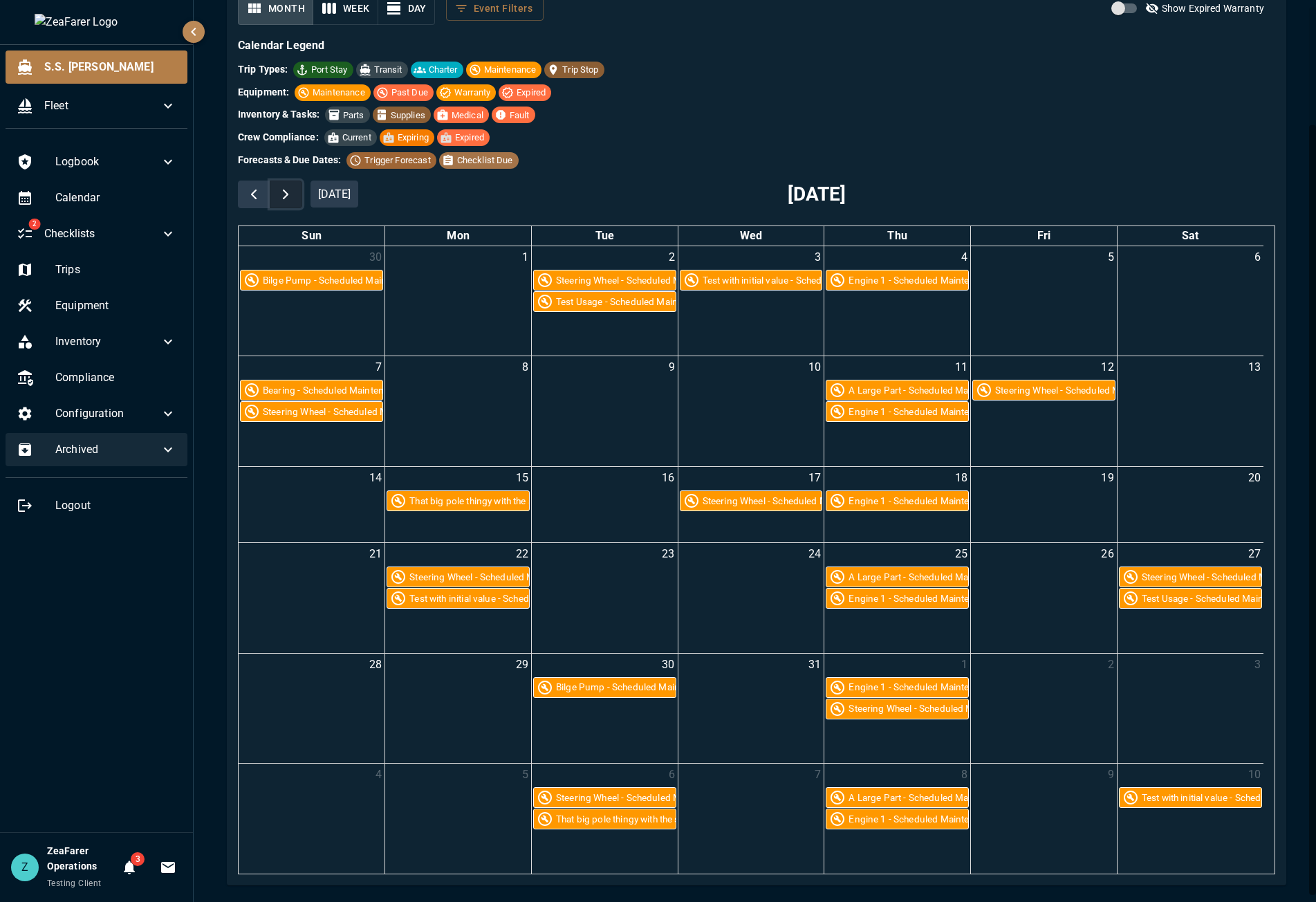
click at [293, 193] on span "button" at bounding box center [285, 194] width 17 height 17
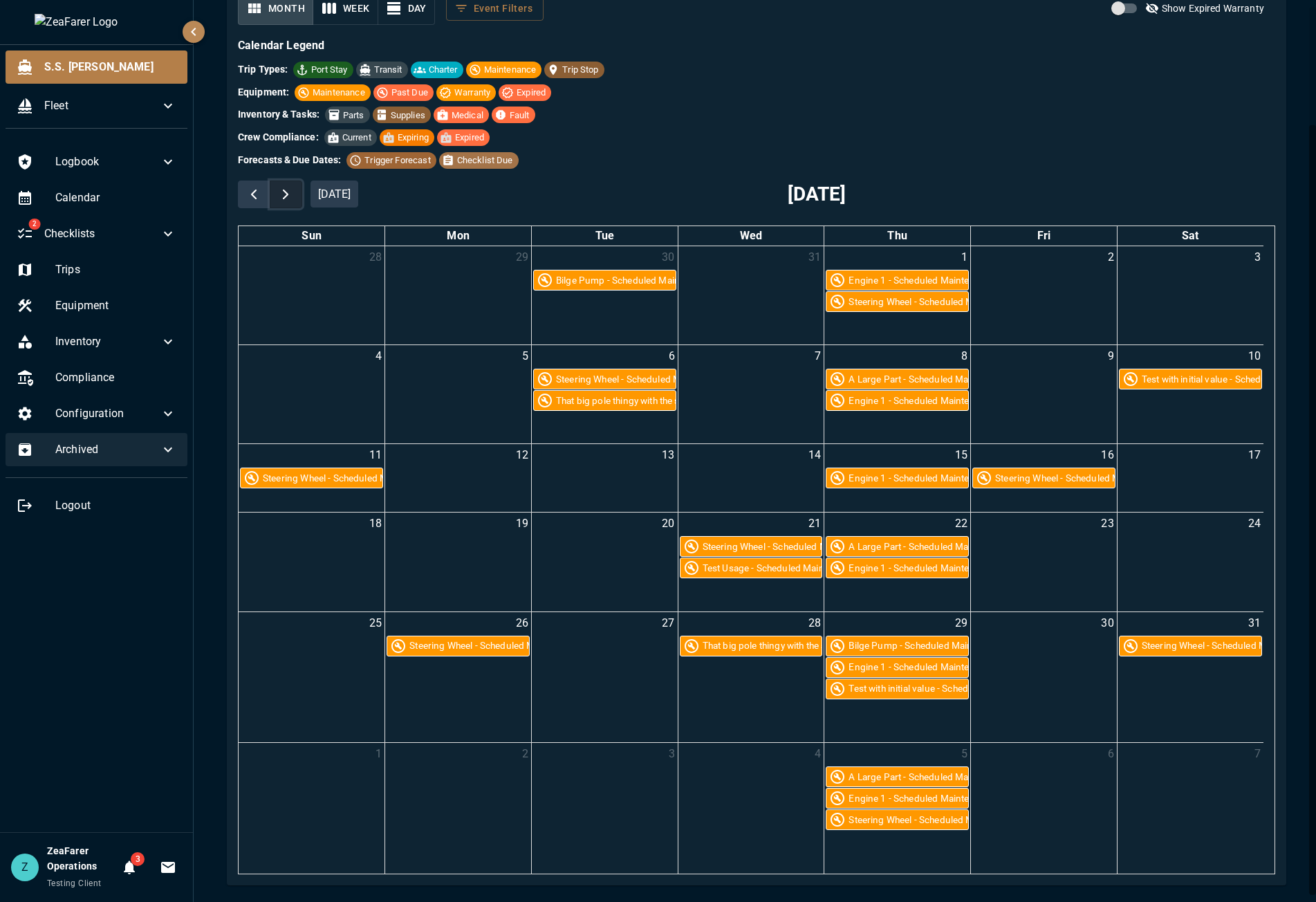
click at [293, 193] on span "button" at bounding box center [285, 194] width 17 height 17
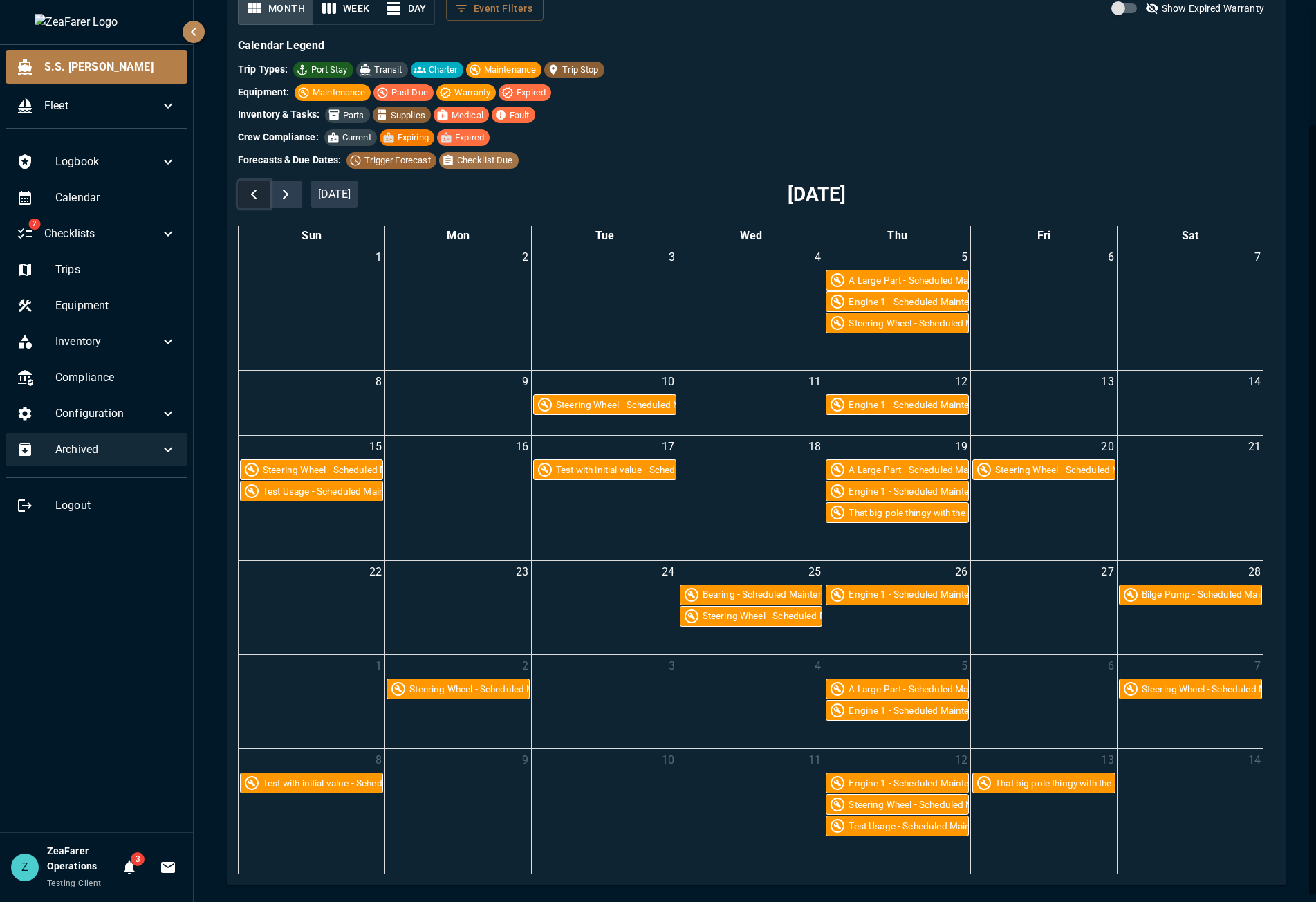
click at [254, 193] on span "button" at bounding box center [253, 194] width 17 height 17
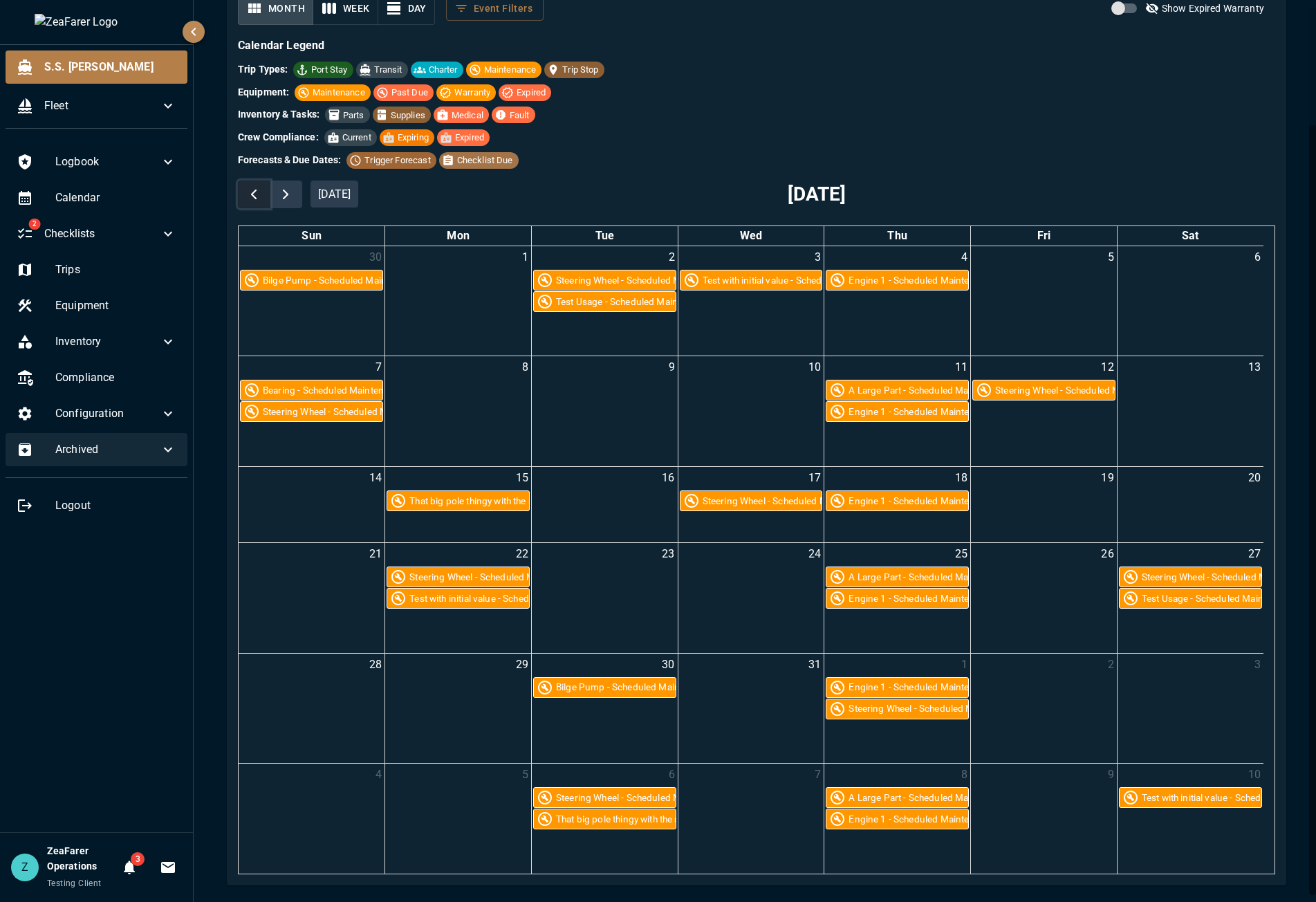
click at [254, 193] on span "button" at bounding box center [253, 194] width 17 height 17
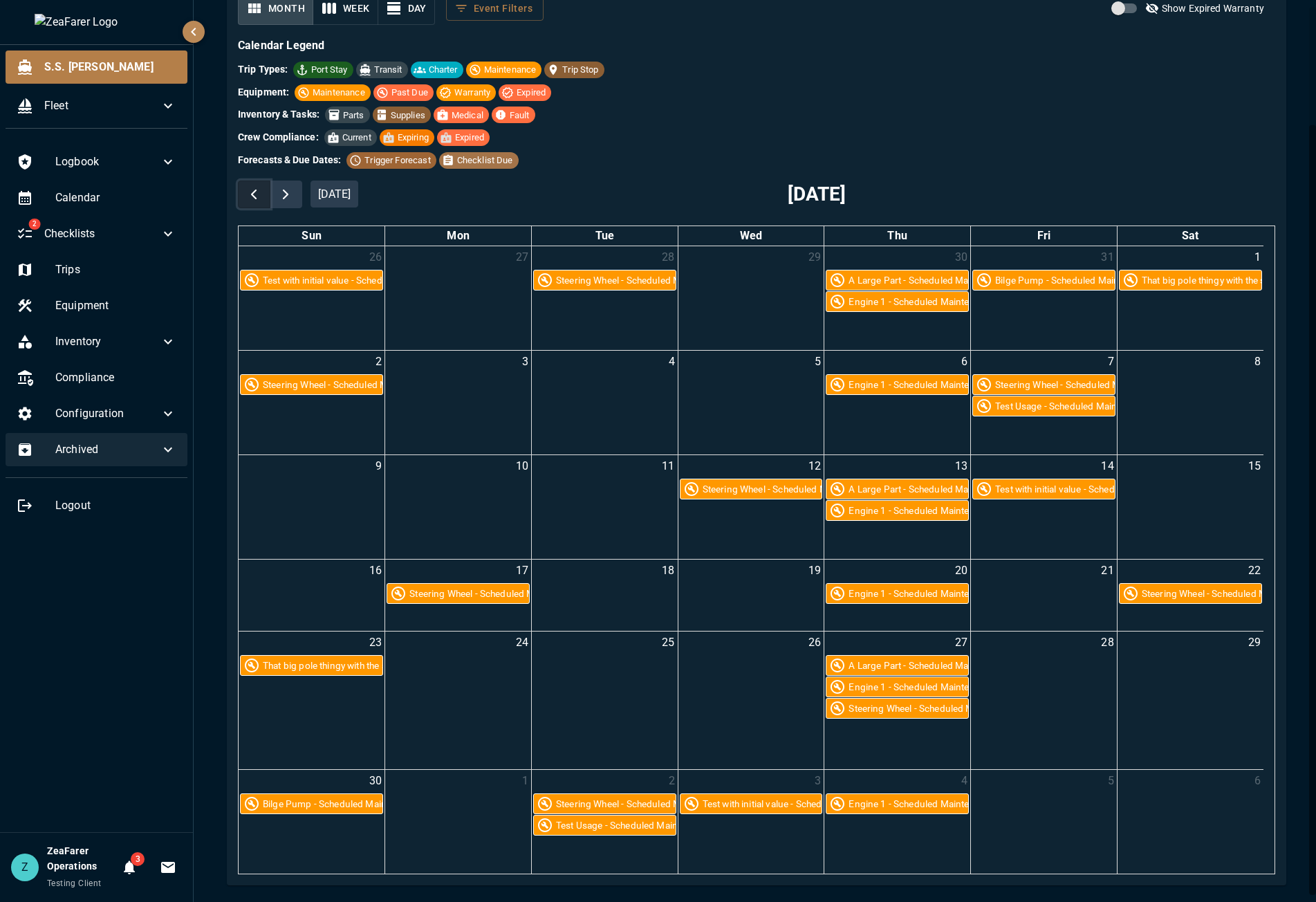
click at [254, 193] on span "button" at bounding box center [253, 194] width 17 height 17
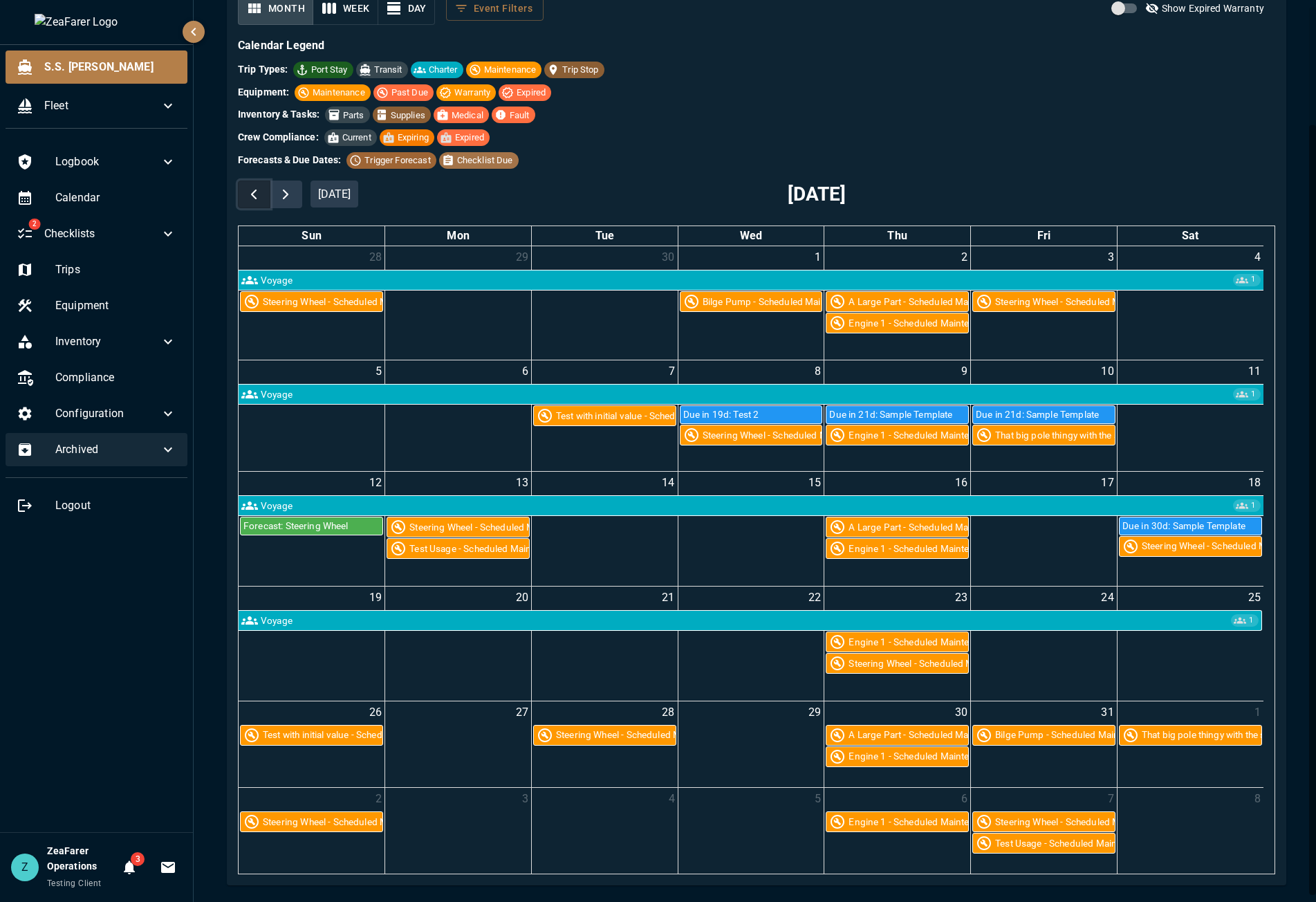
click at [254, 193] on span "button" at bounding box center [253, 194] width 17 height 17
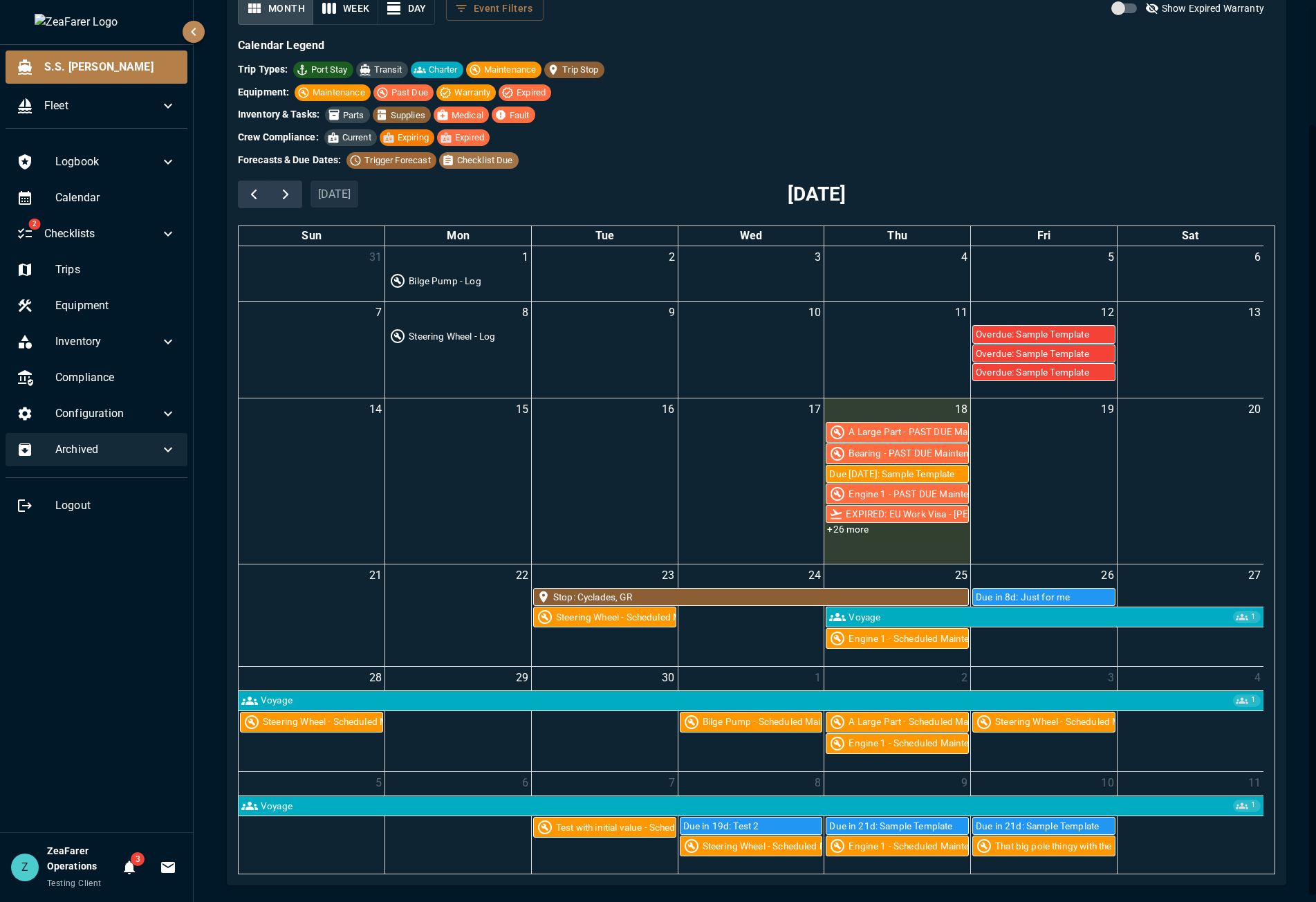
click at [142, 691] on div "Logbook Calendar 2 Checklists Trips Equipment Inventory Compliance Configuratio…" at bounding box center [97, 485] width 193 height 693
click at [850, 530] on div "EXPIRED: EU Work Visa - Jon Philo EU Work Visa expired on Nov 23, 2024 Crew Mem…" at bounding box center [905, 550] width 164 height 57
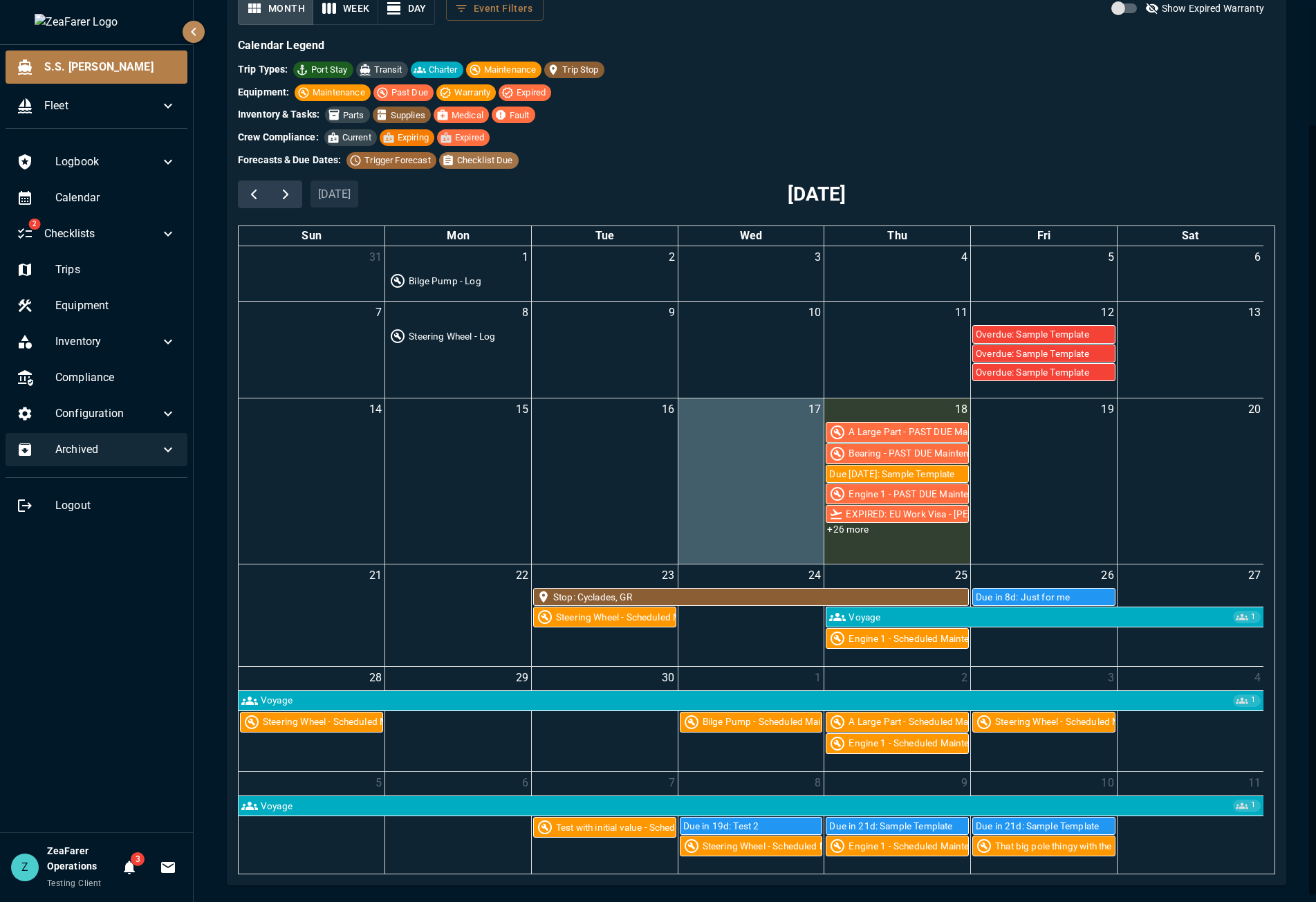
drag, startPoint x: 770, startPoint y: 546, endPoint x: 781, endPoint y: 546, distance: 11.0
click at [771, 546] on div "17" at bounding box center [752, 481] width 146 height 165
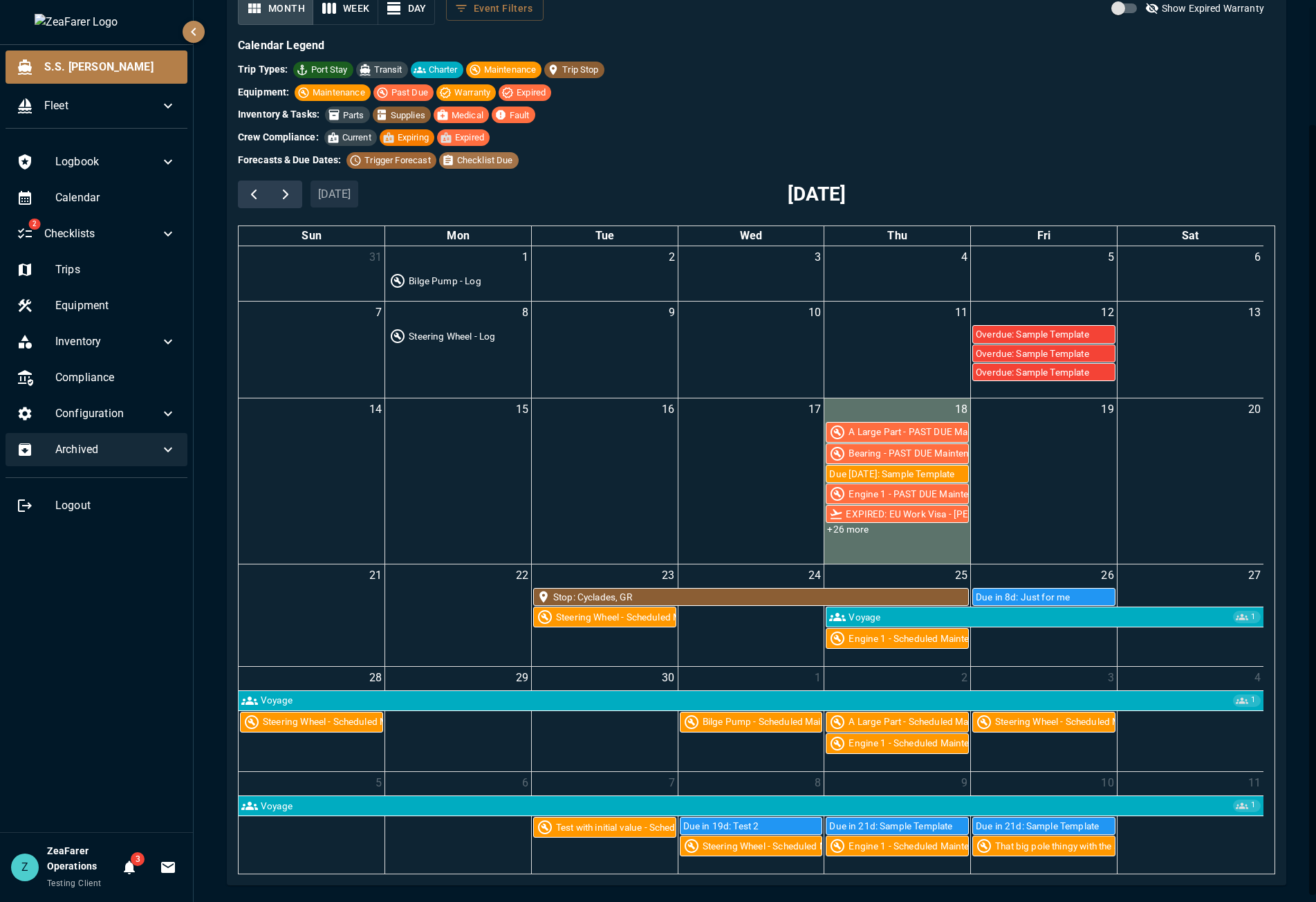
click at [865, 545] on div "18 A Large Part - PAST DUE Maintenance Bearing - PAST DUE Maintenance Due Today…" at bounding box center [897, 481] width 146 height 165
click at [855, 532] on link "+26 more" at bounding box center [848, 529] width 44 height 12
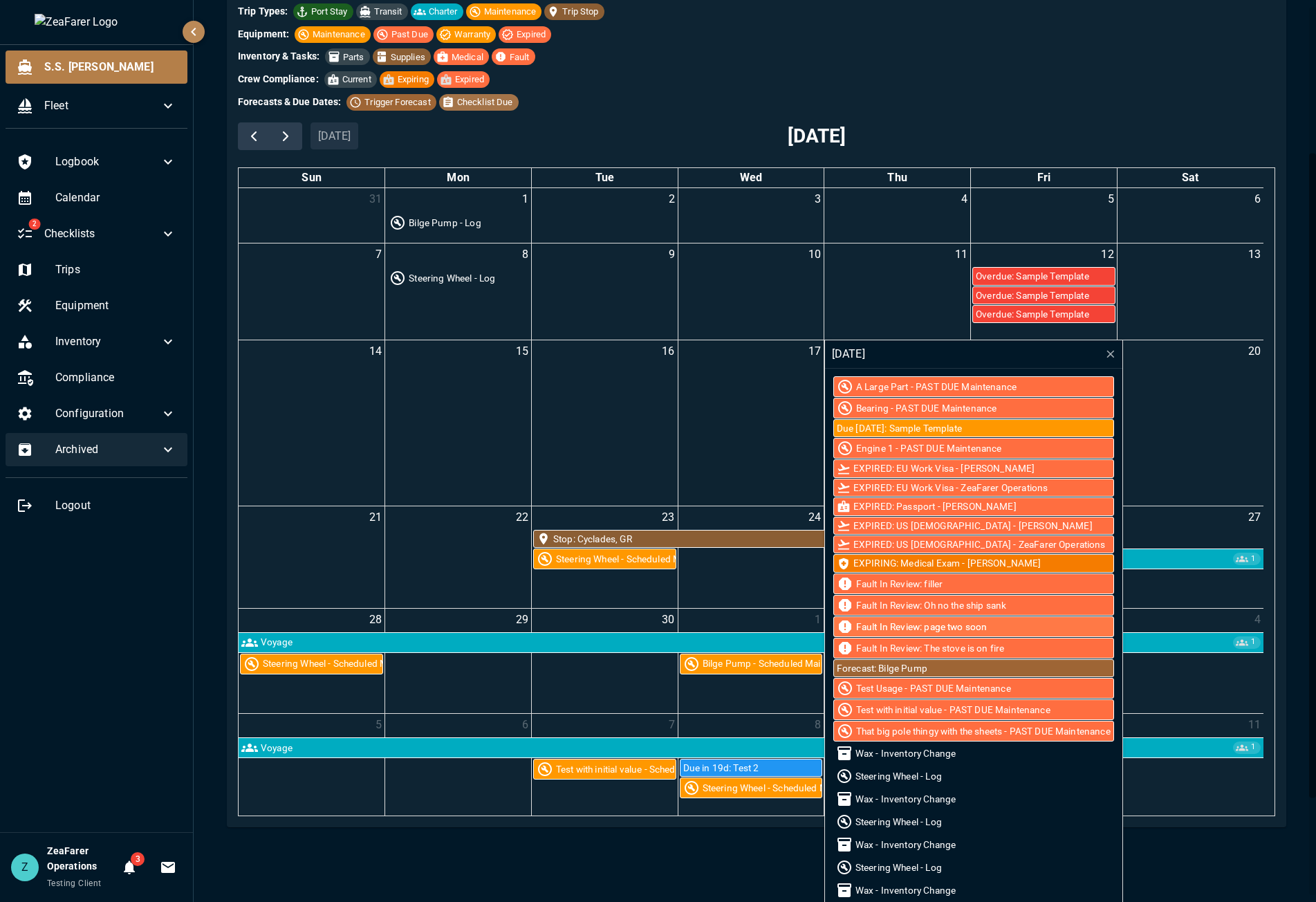
scroll to position [207, 0]
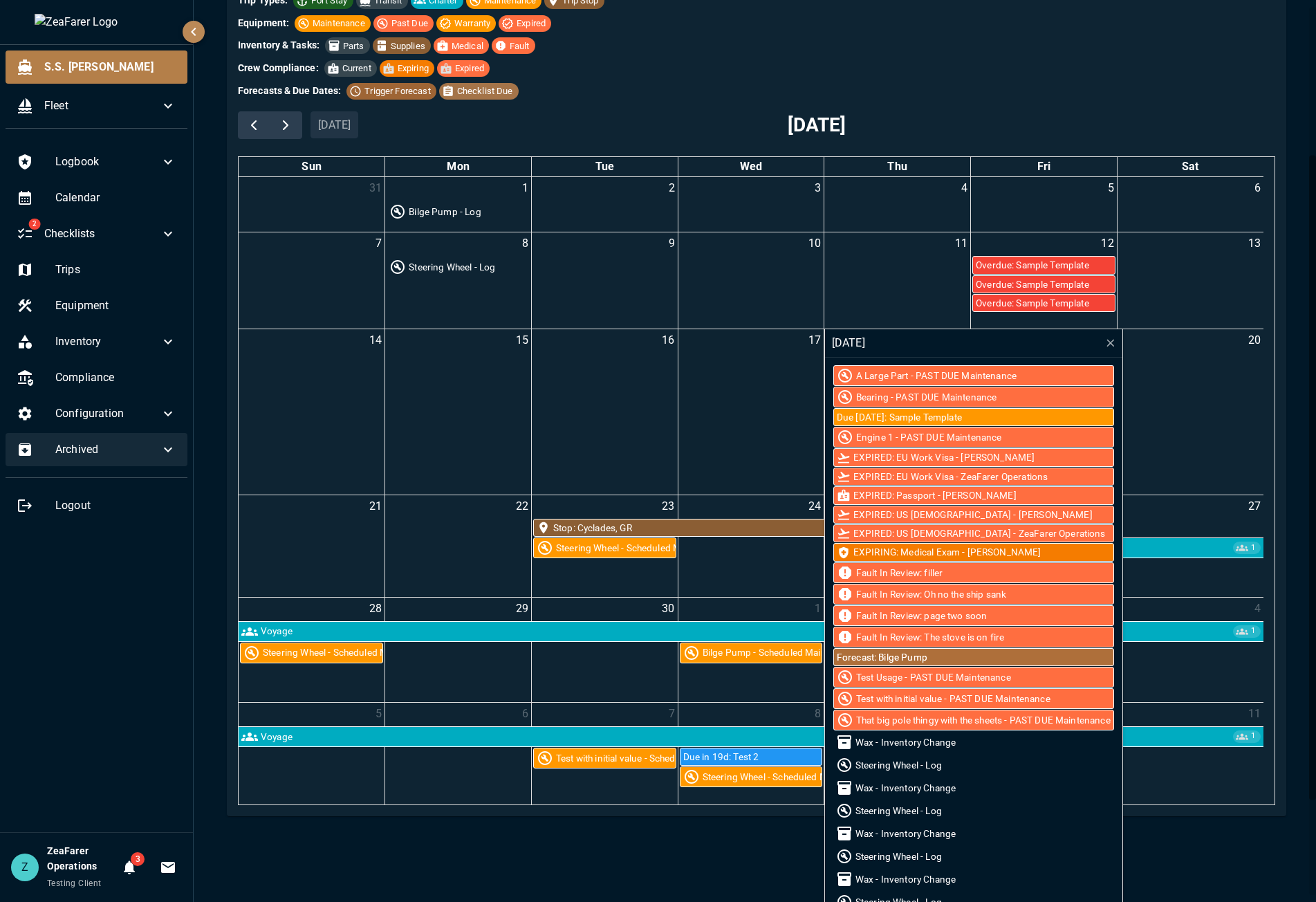
click at [928, 658] on div "Forecast: Bilge Pump" at bounding box center [974, 657] width 279 height 17
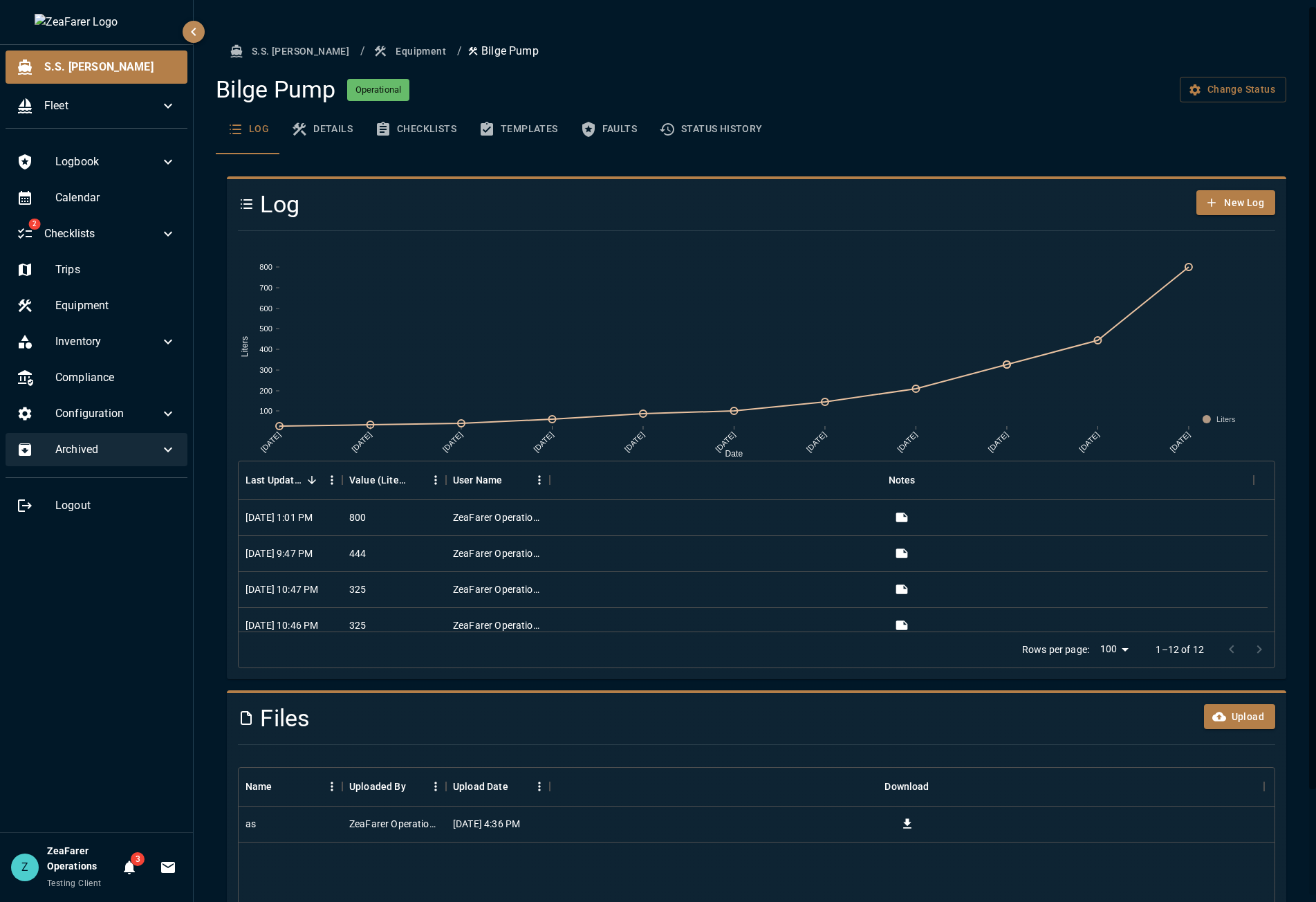
click at [490, 134] on icon "basic tabs example" at bounding box center [487, 129] width 12 height 14
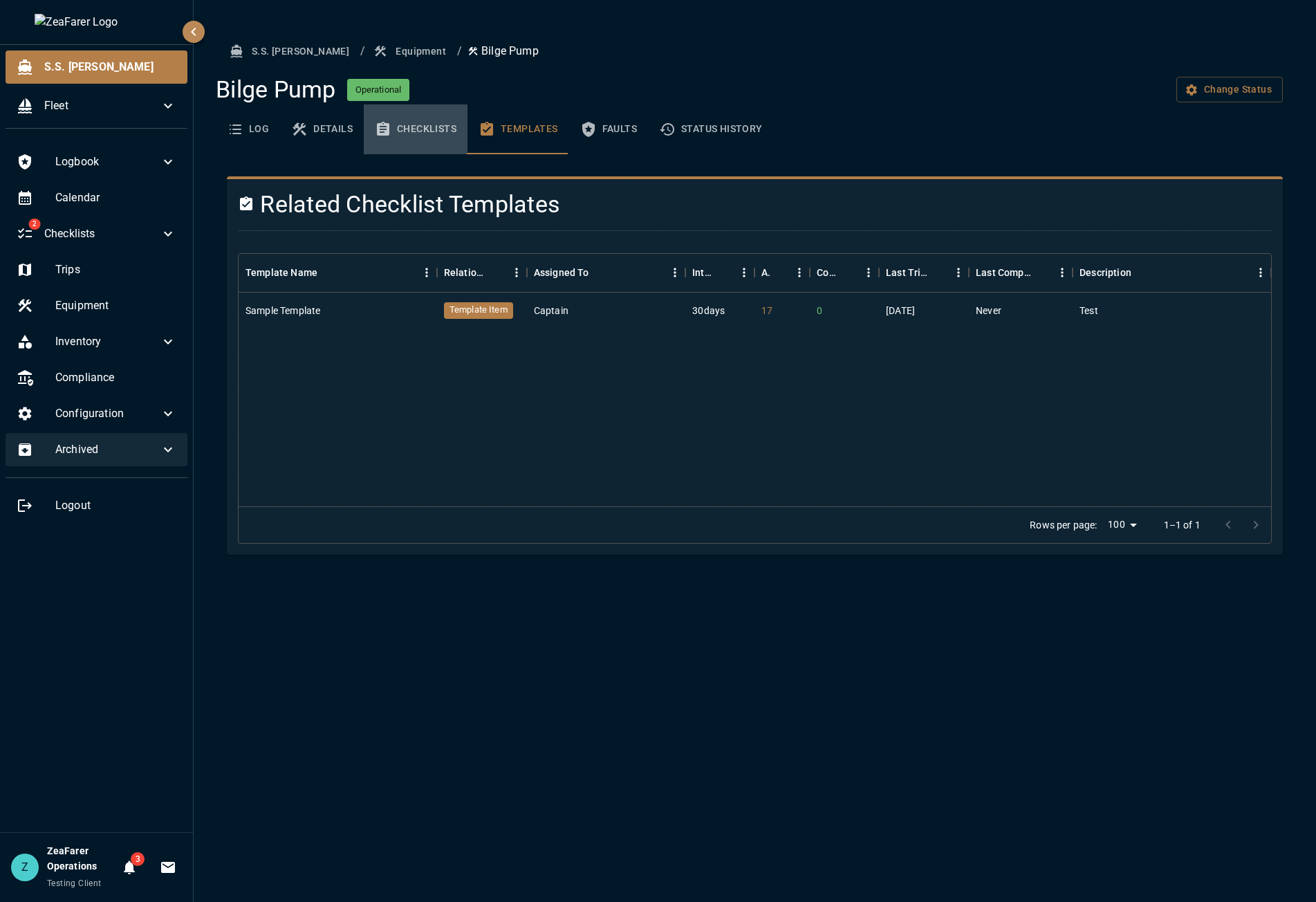
click at [415, 147] on button "Checklists" at bounding box center [416, 130] width 104 height 50
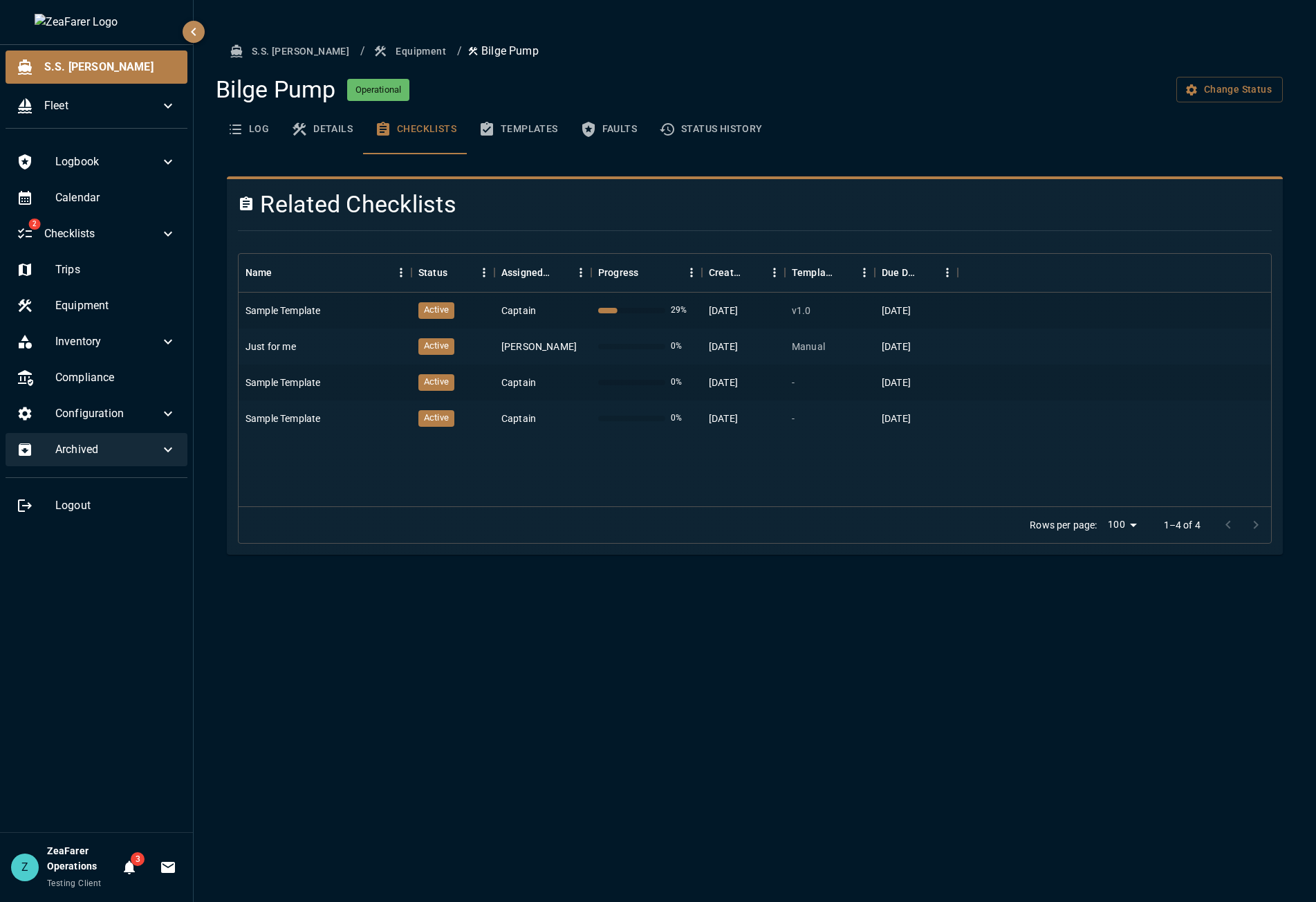
click at [498, 144] on button "Templates" at bounding box center [518, 130] width 102 height 50
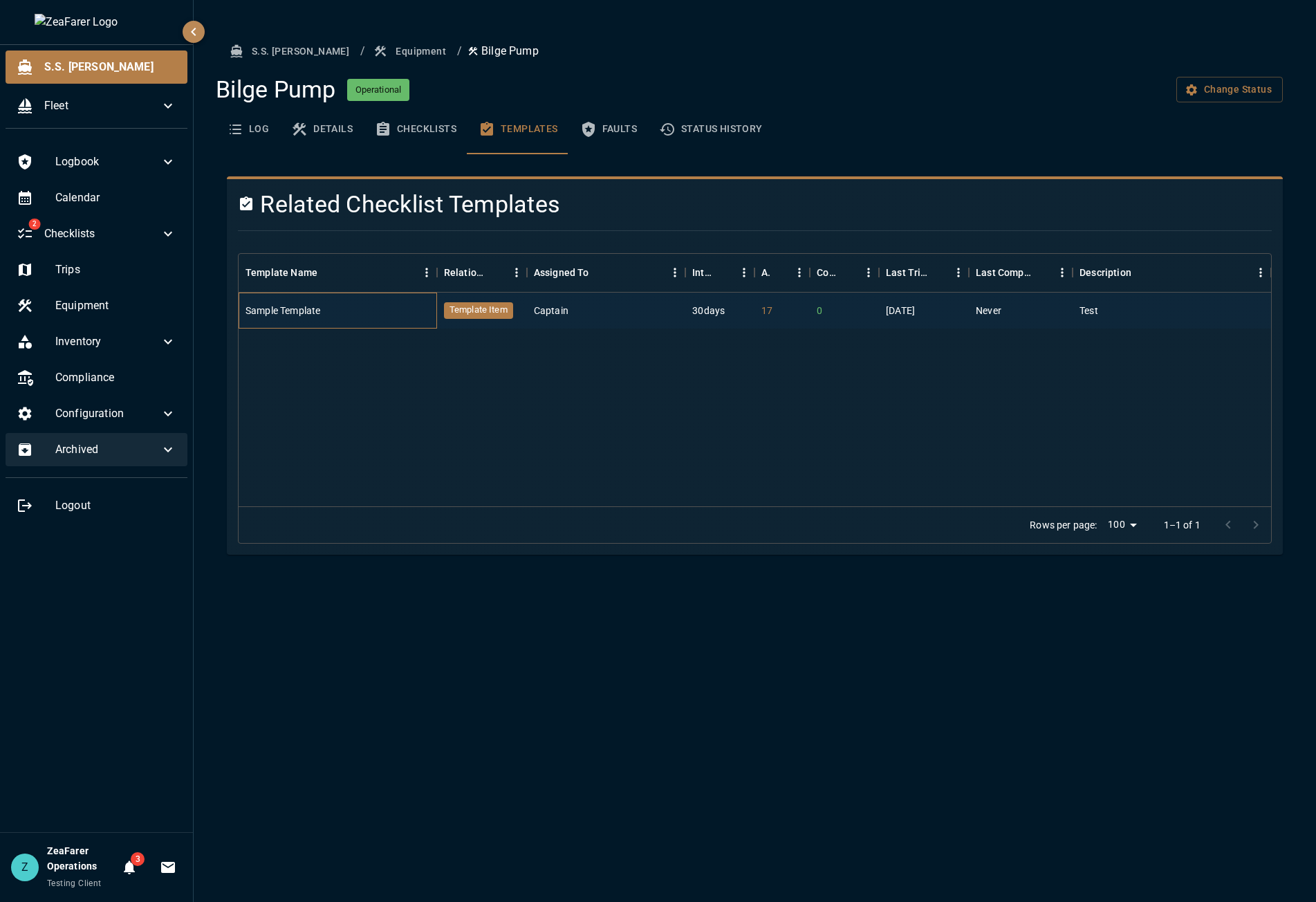
click at [317, 319] on div "Sample Template" at bounding box center [337, 311] width 198 height 36
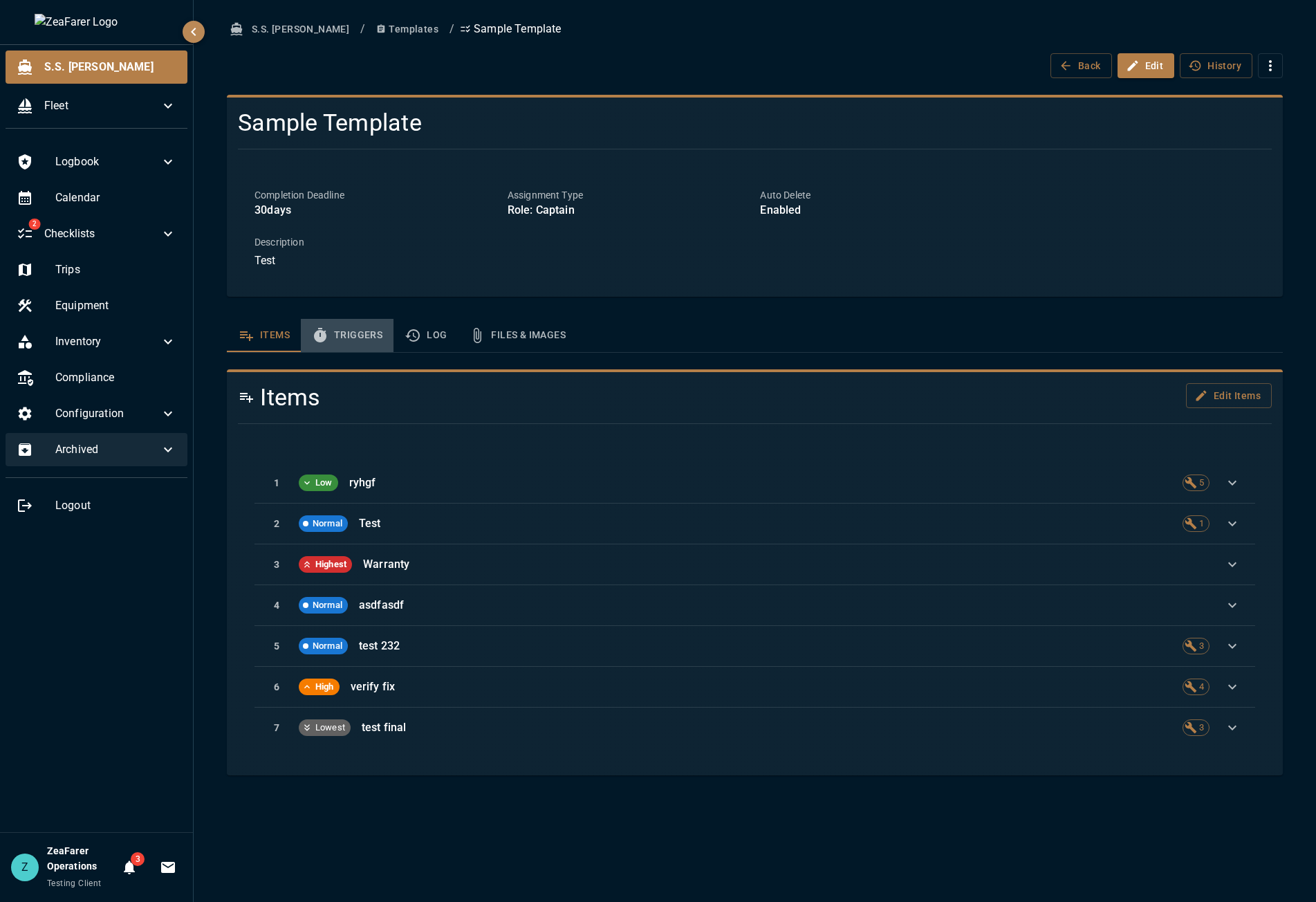
click at [379, 338] on button "Triggers" at bounding box center [347, 335] width 93 height 33
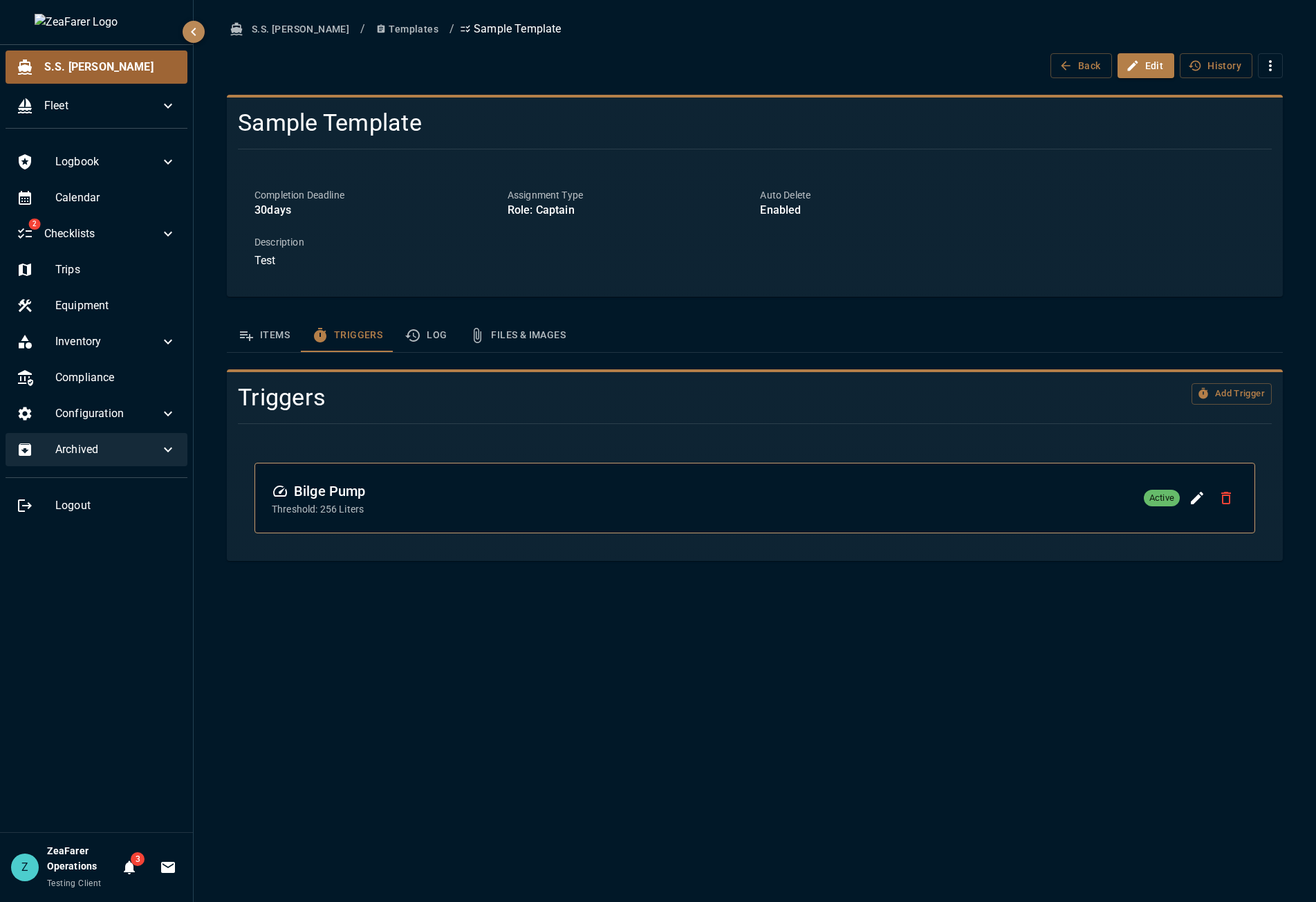
click at [105, 83] on div "S.S. [PERSON_NAME]" at bounding box center [97, 67] width 181 height 33
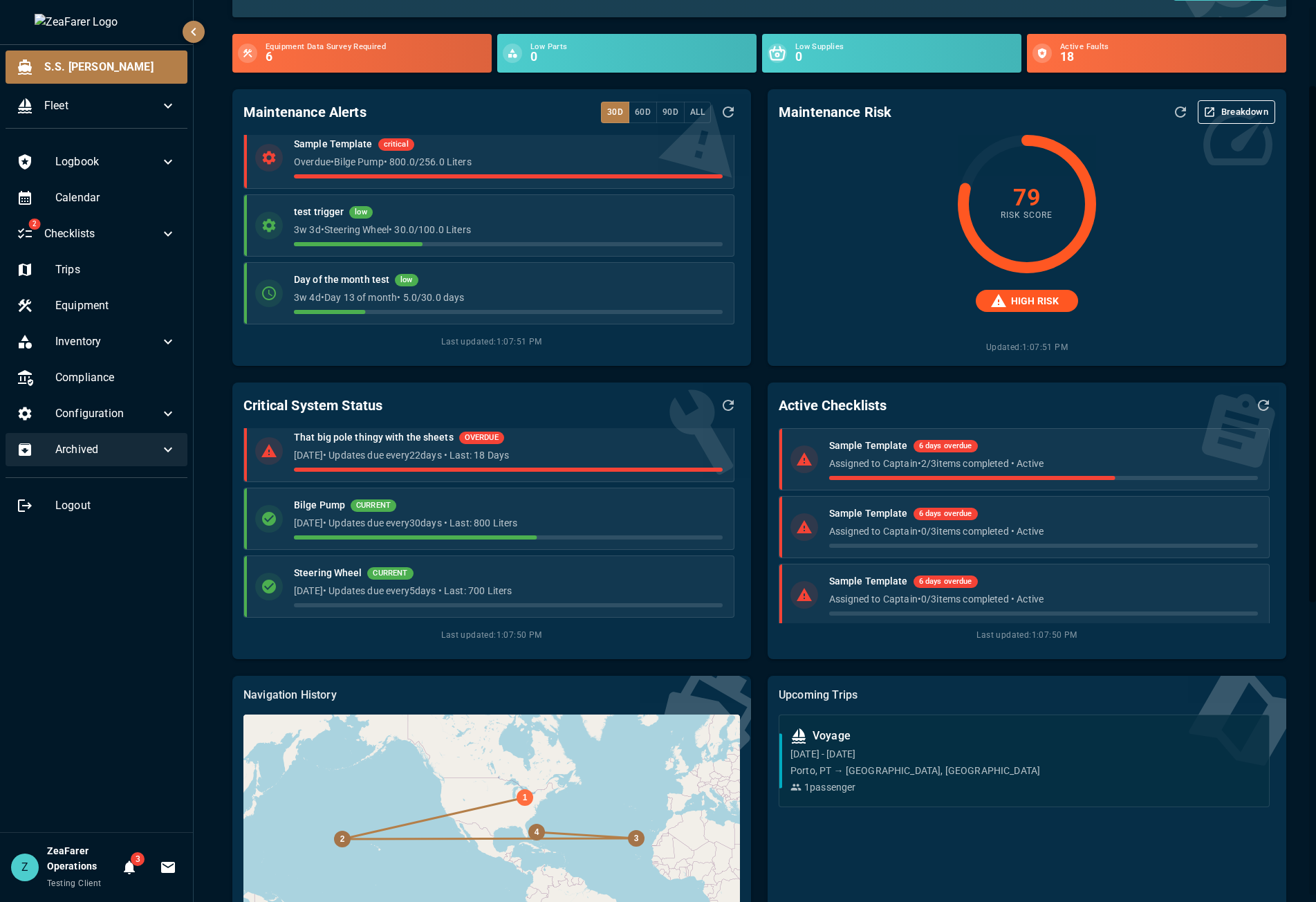
scroll to position [69, 0]
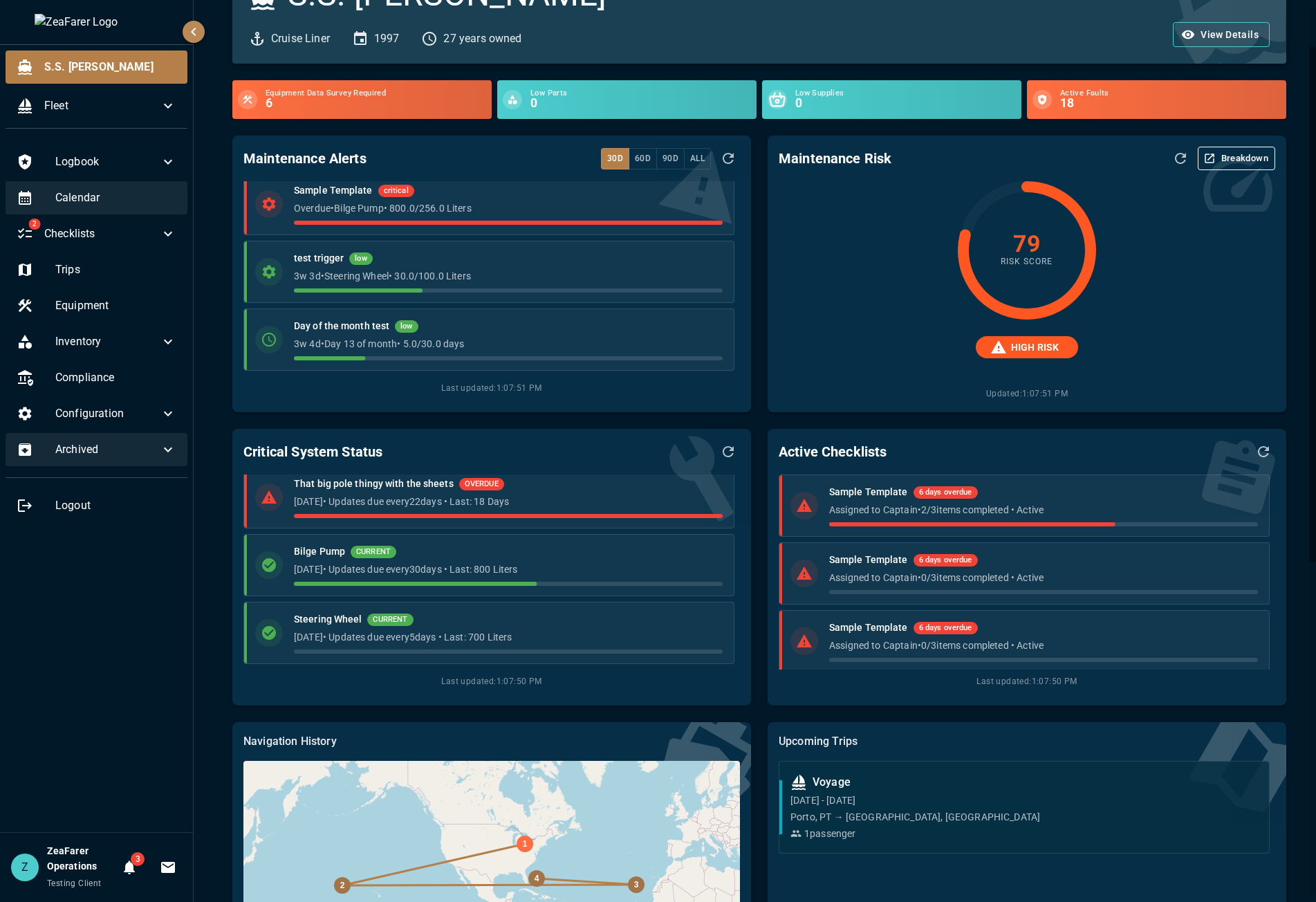
click at [93, 192] on span "Calendar" at bounding box center [116, 197] width 121 height 17
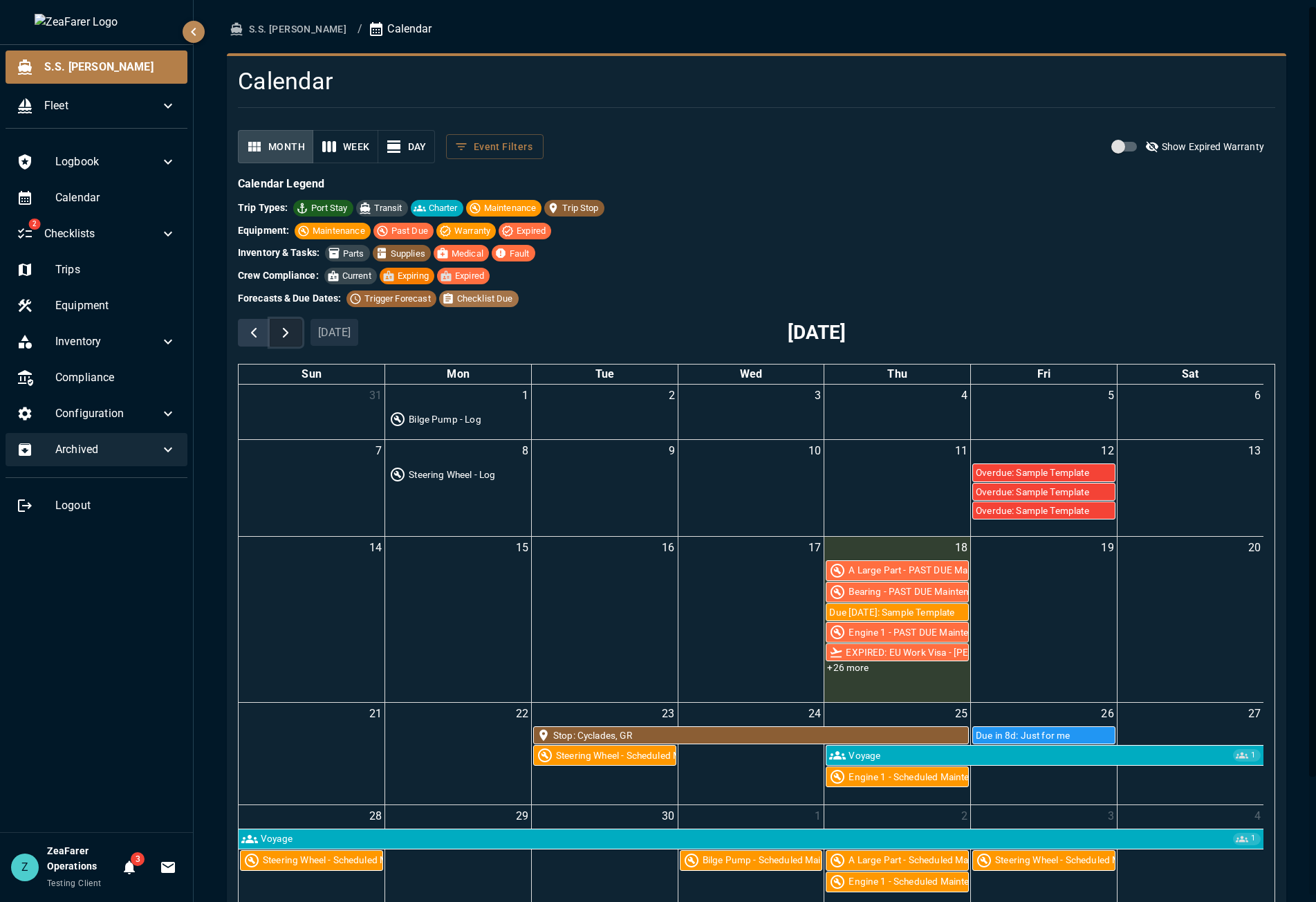
click at [286, 336] on span "button" at bounding box center [285, 332] width 17 height 17
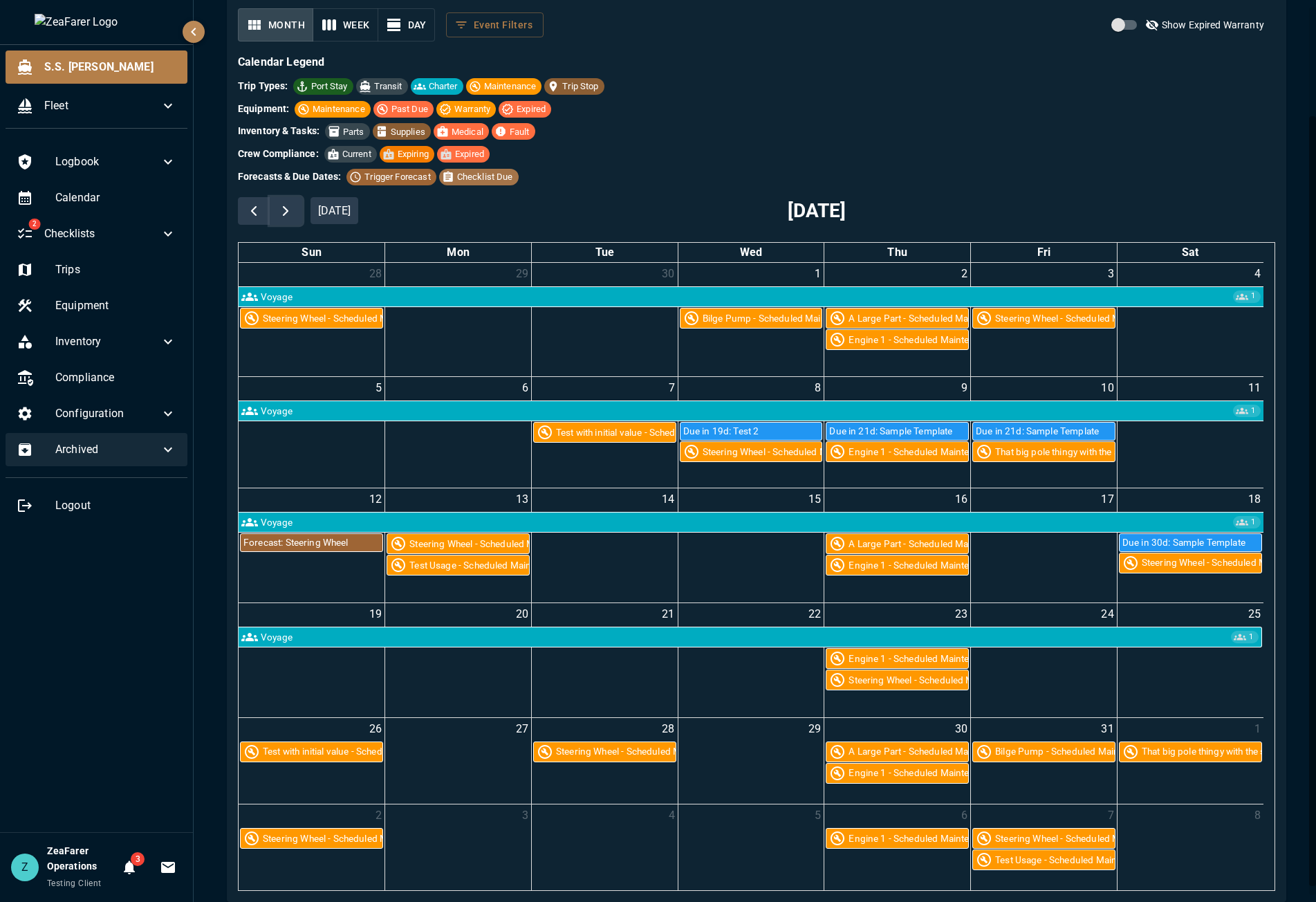
scroll to position [139, 0]
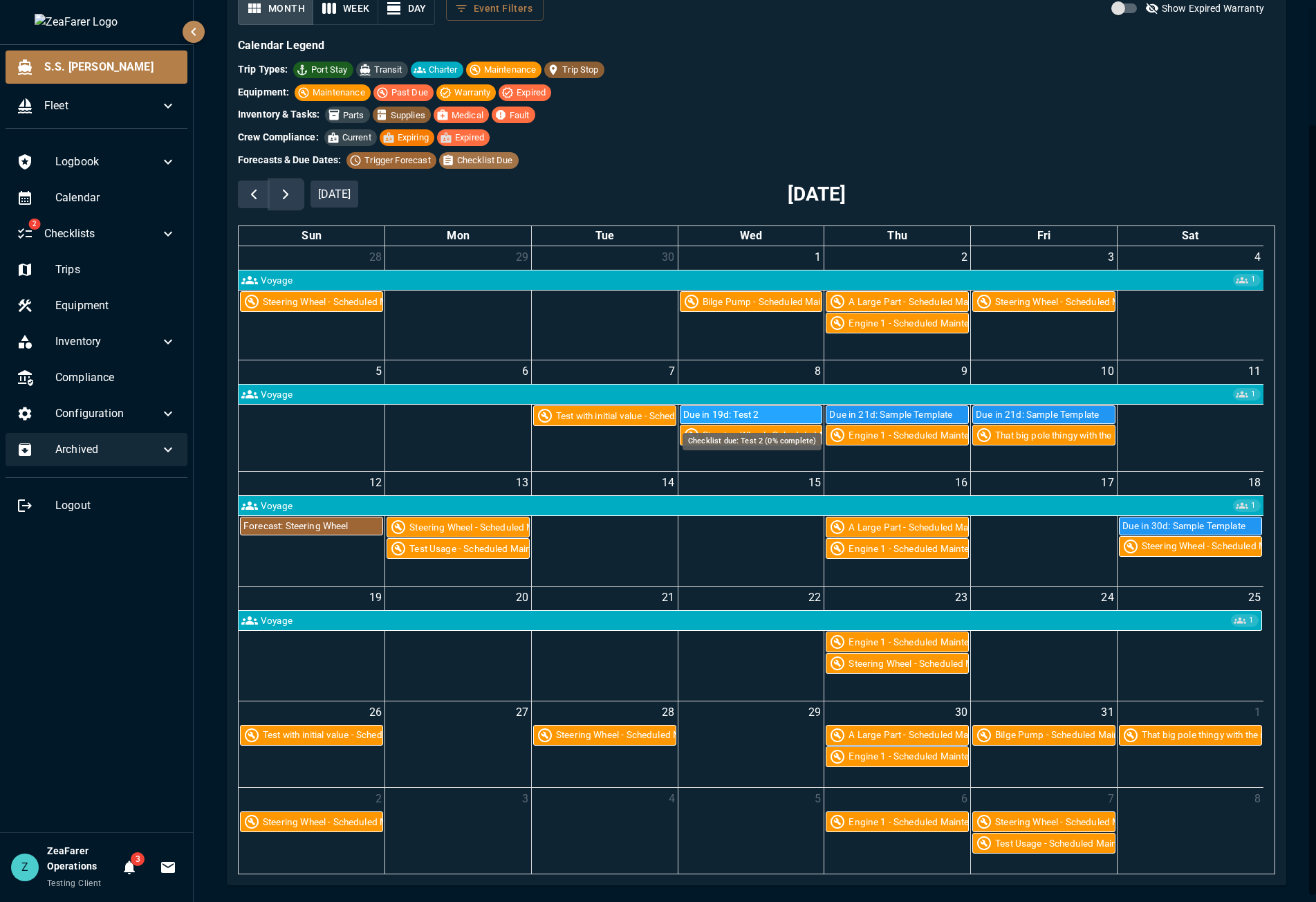
click at [724, 413] on div "Due in 19d: Test 2" at bounding box center [752, 414] width 142 height 17
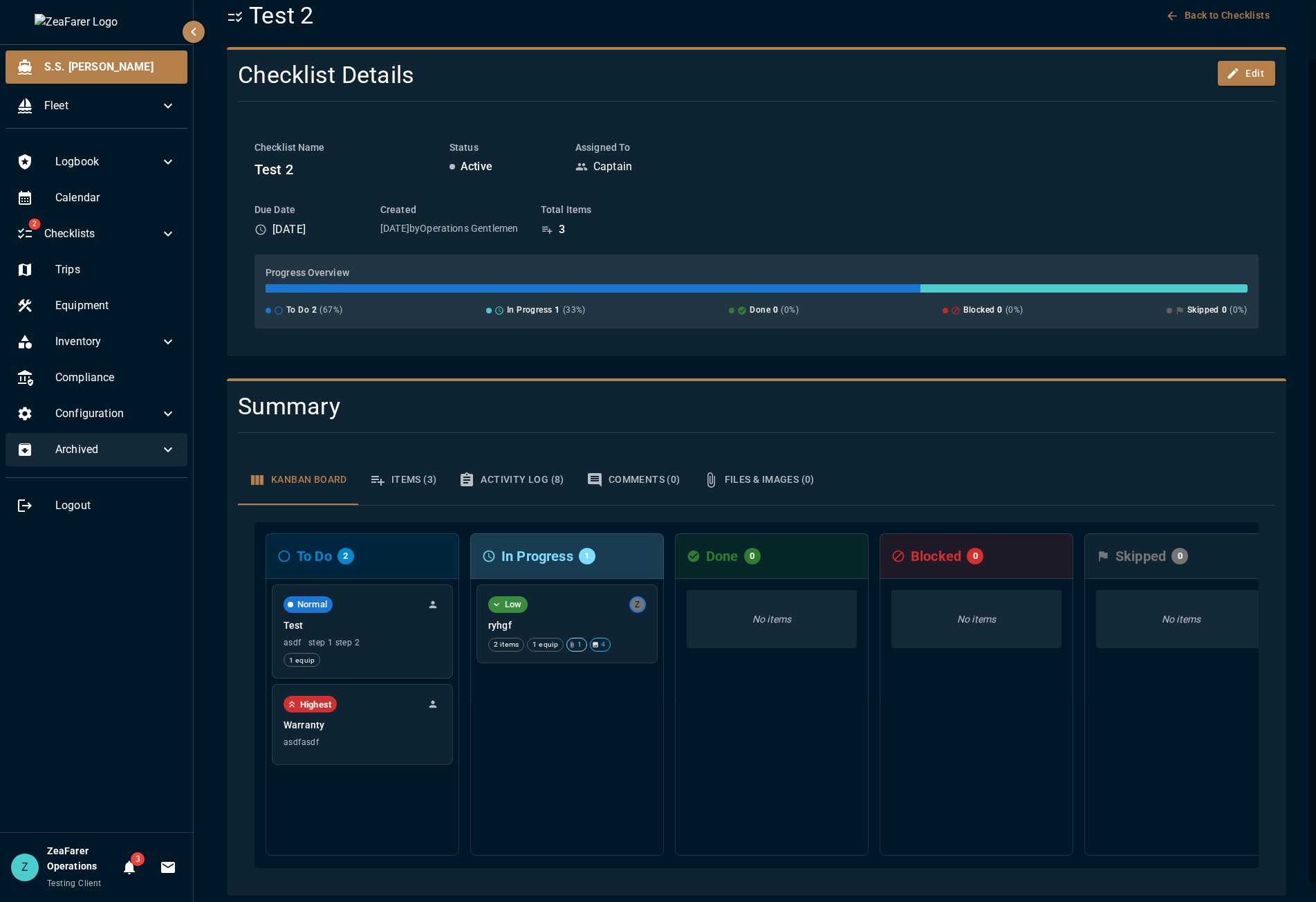
scroll to position [71, 0]
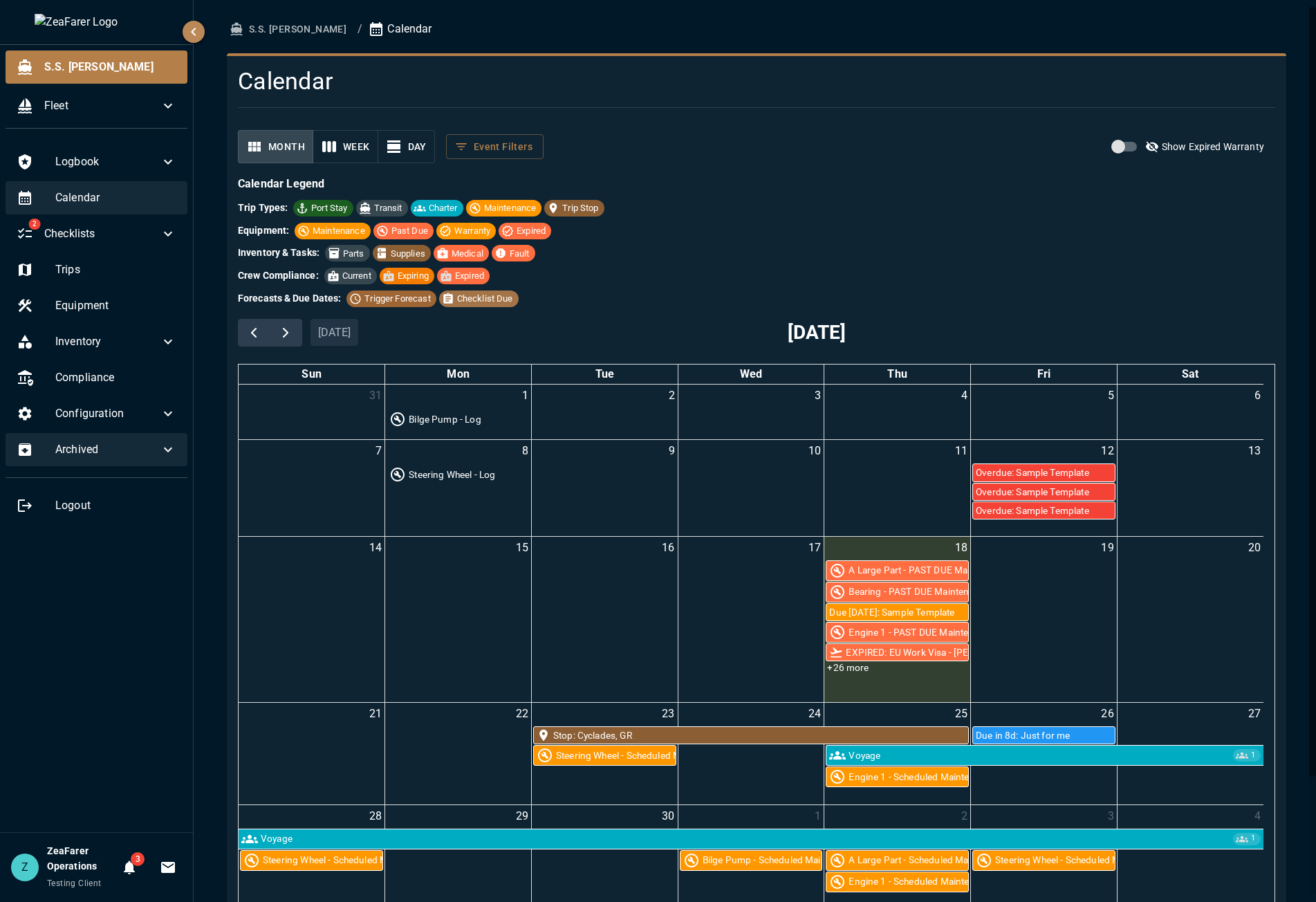
click at [114, 188] on div "Calendar" at bounding box center [97, 197] width 181 height 33
click at [86, 50] on ul "S.S. Anne Fleet" at bounding box center [97, 92] width 193 height 95
click at [84, 66] on span "S.S. [PERSON_NAME]" at bounding box center [110, 67] width 133 height 17
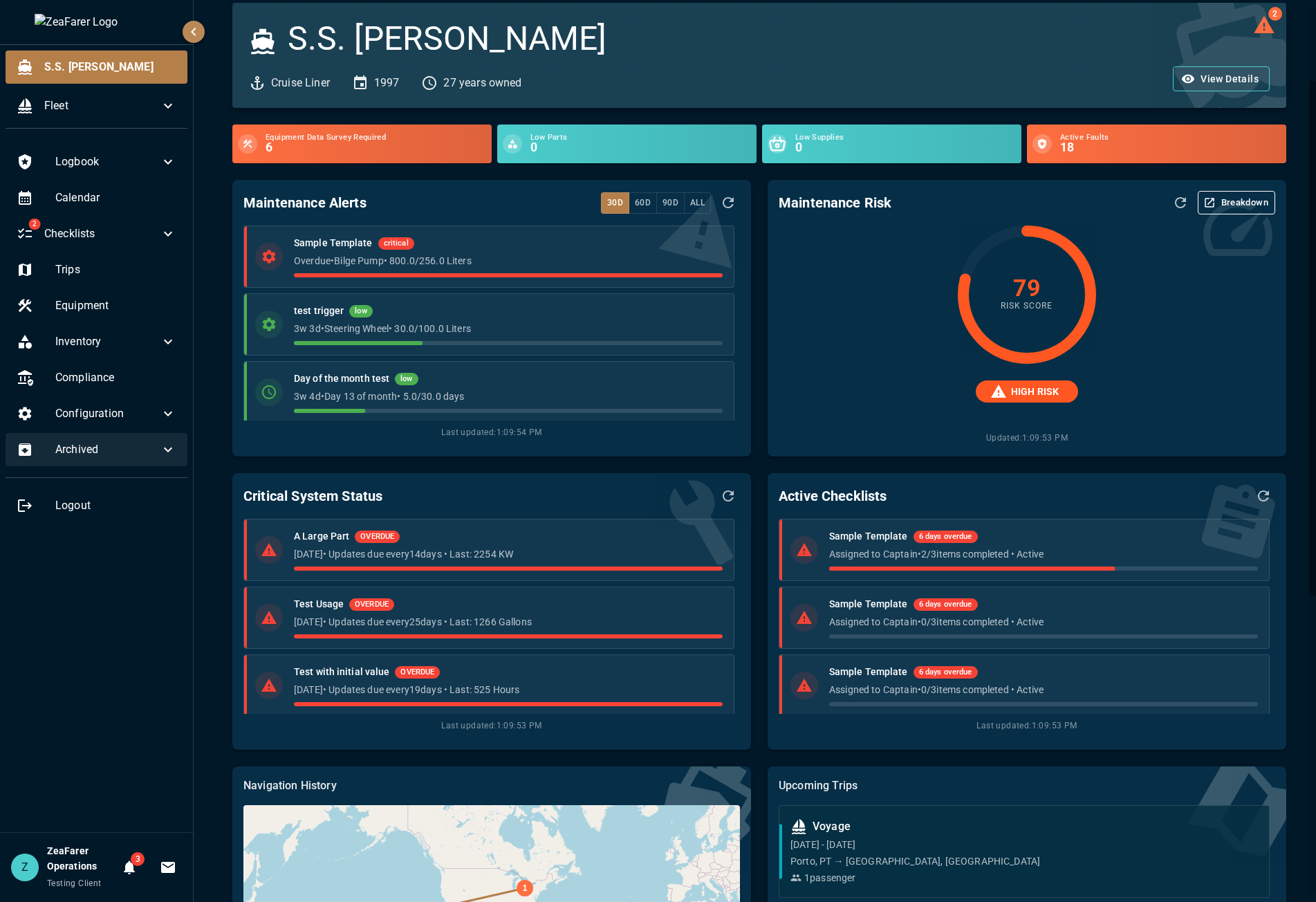
scroll to position [650, 0]
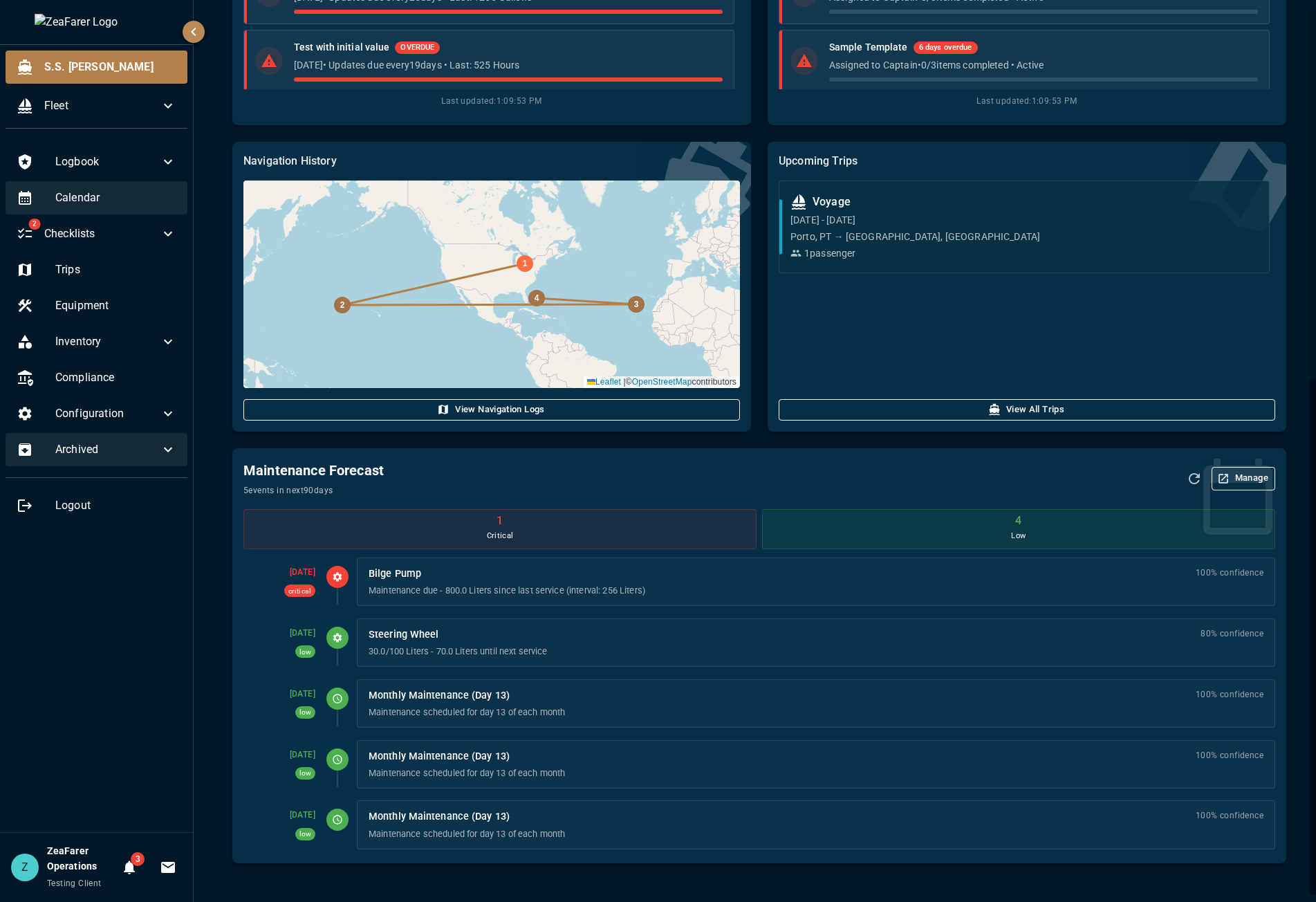
click at [107, 213] on div "Calendar" at bounding box center [97, 197] width 181 height 33
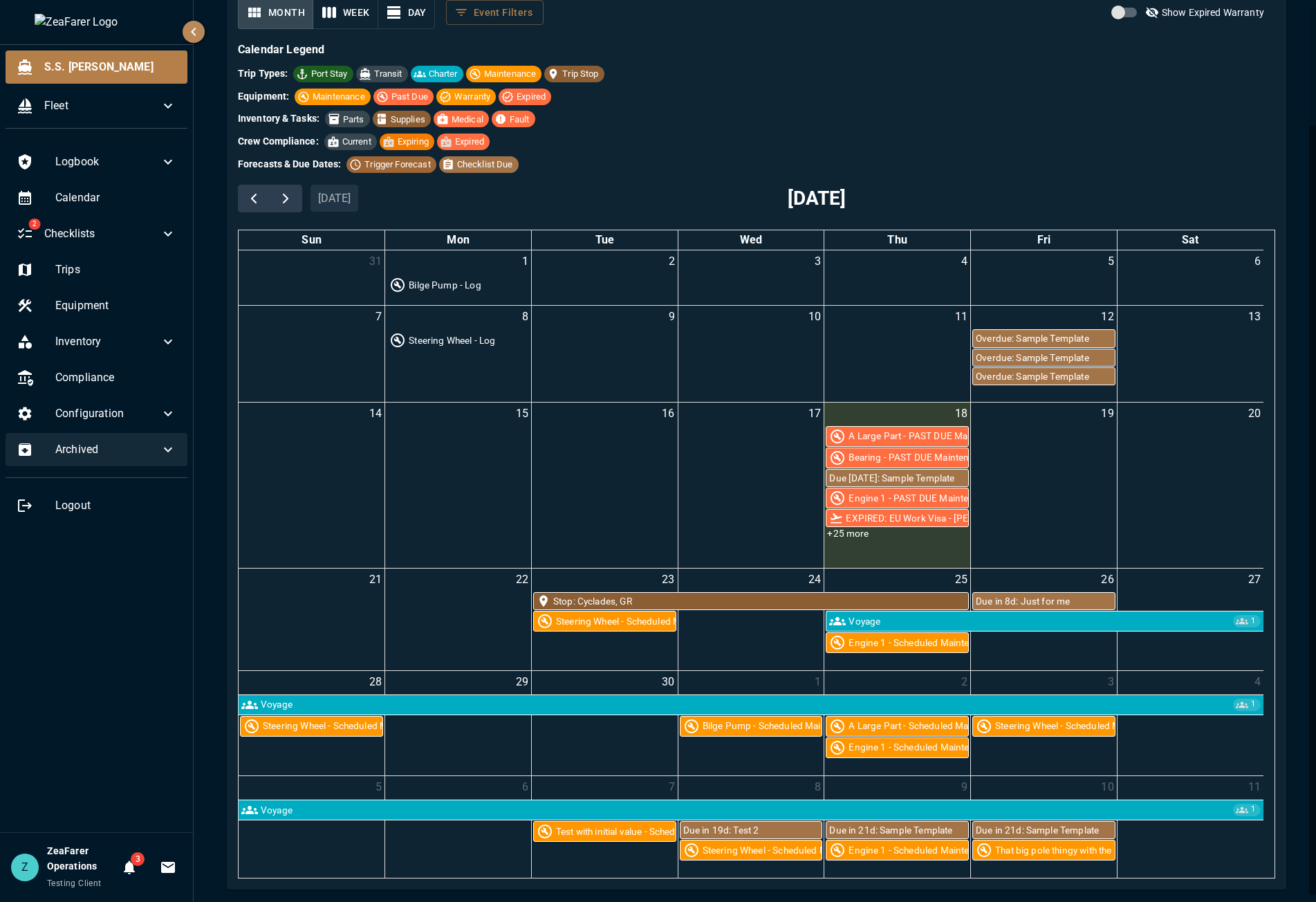
scroll to position [139, 0]
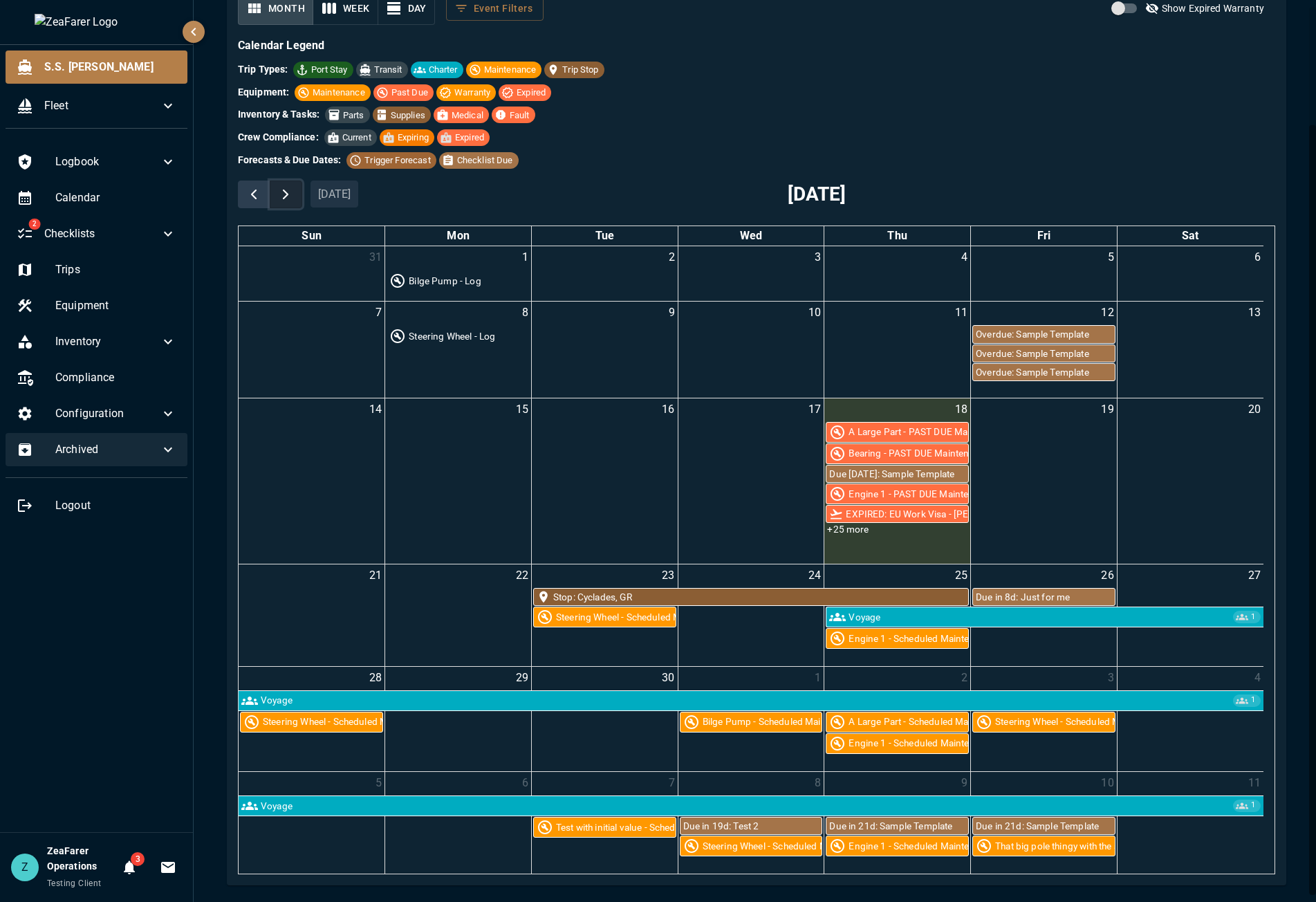
click at [293, 191] on span "button" at bounding box center [285, 194] width 17 height 17
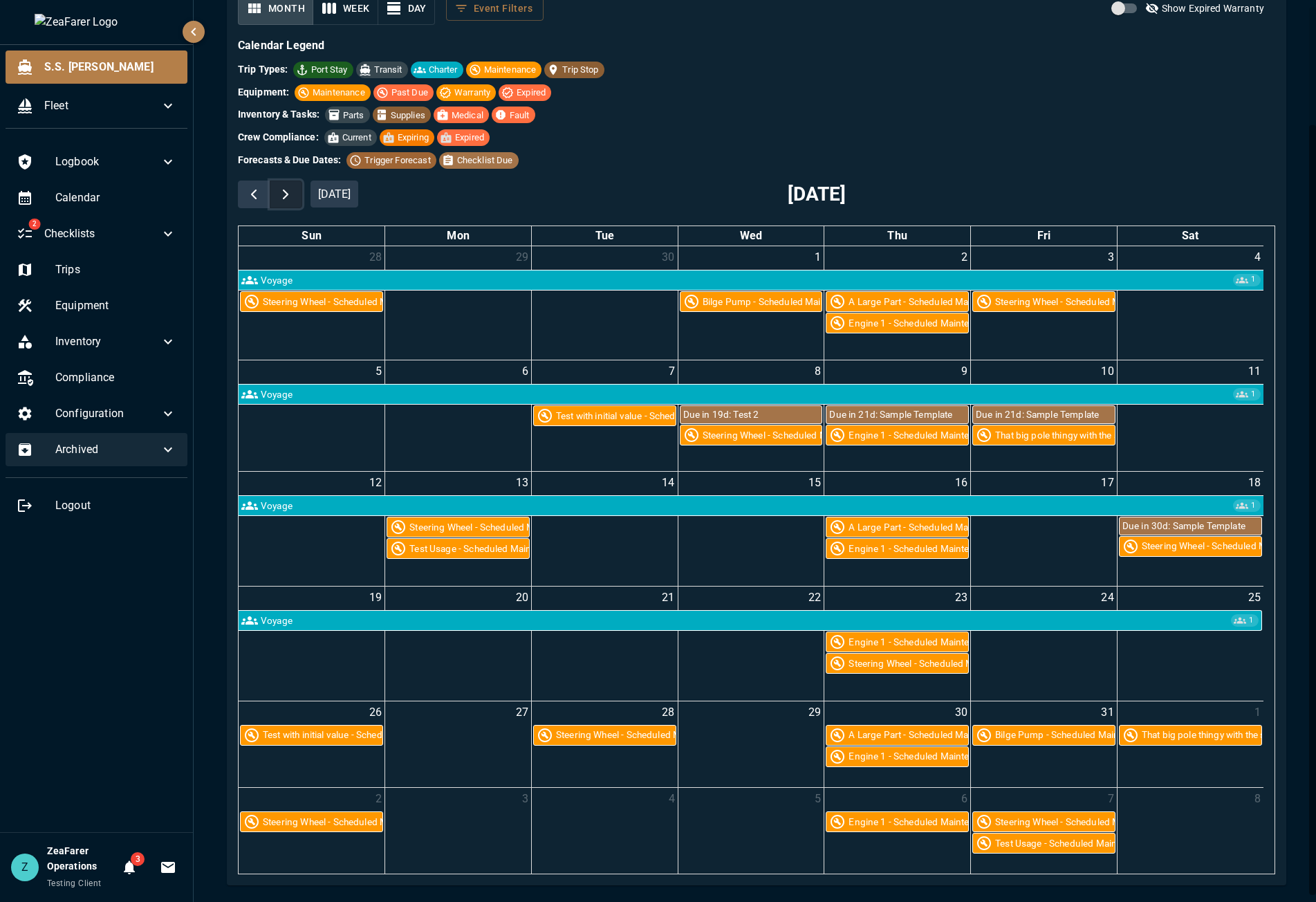
click at [290, 192] on span "button" at bounding box center [285, 194] width 17 height 17
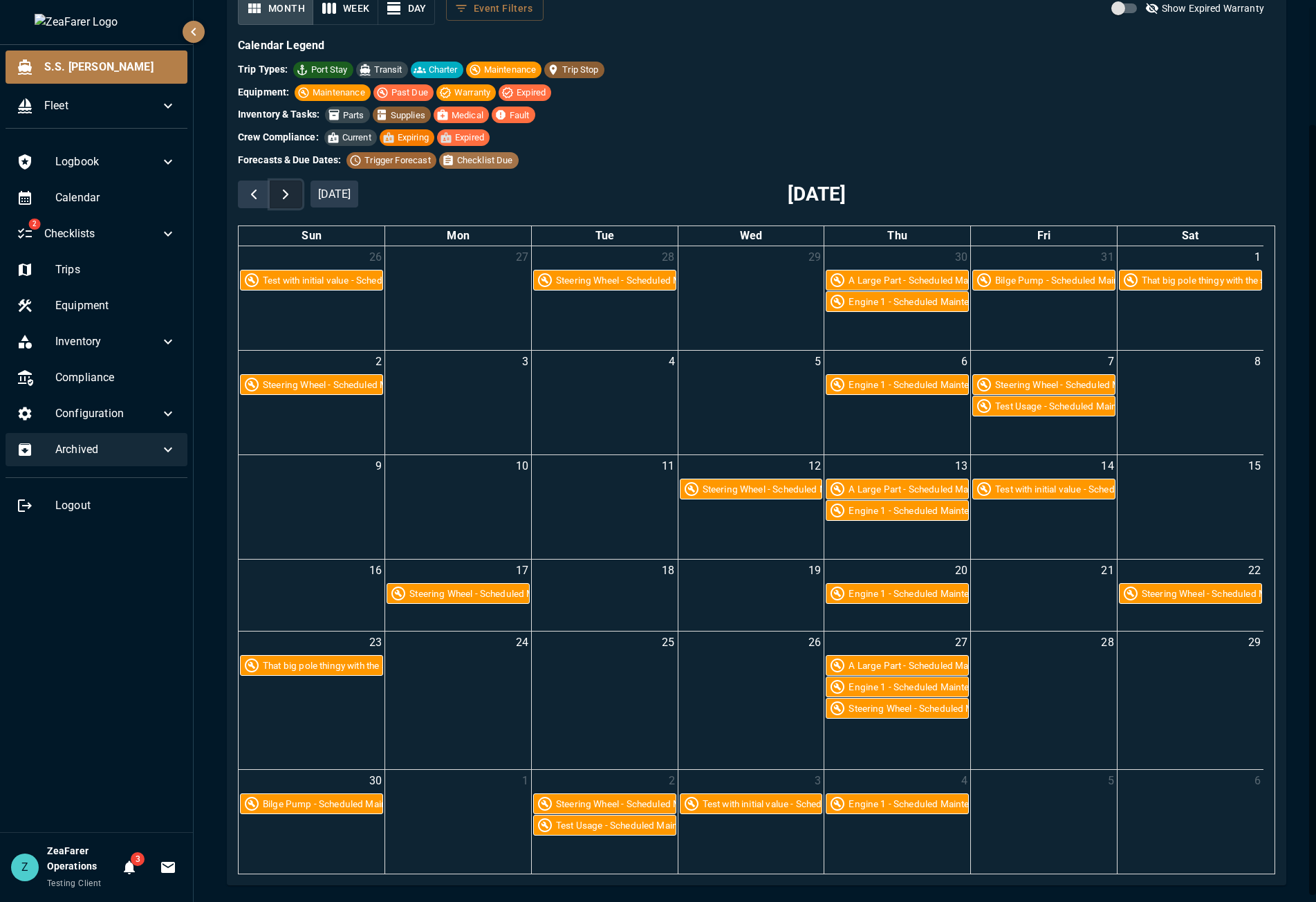
click at [290, 192] on span "button" at bounding box center [285, 194] width 17 height 17
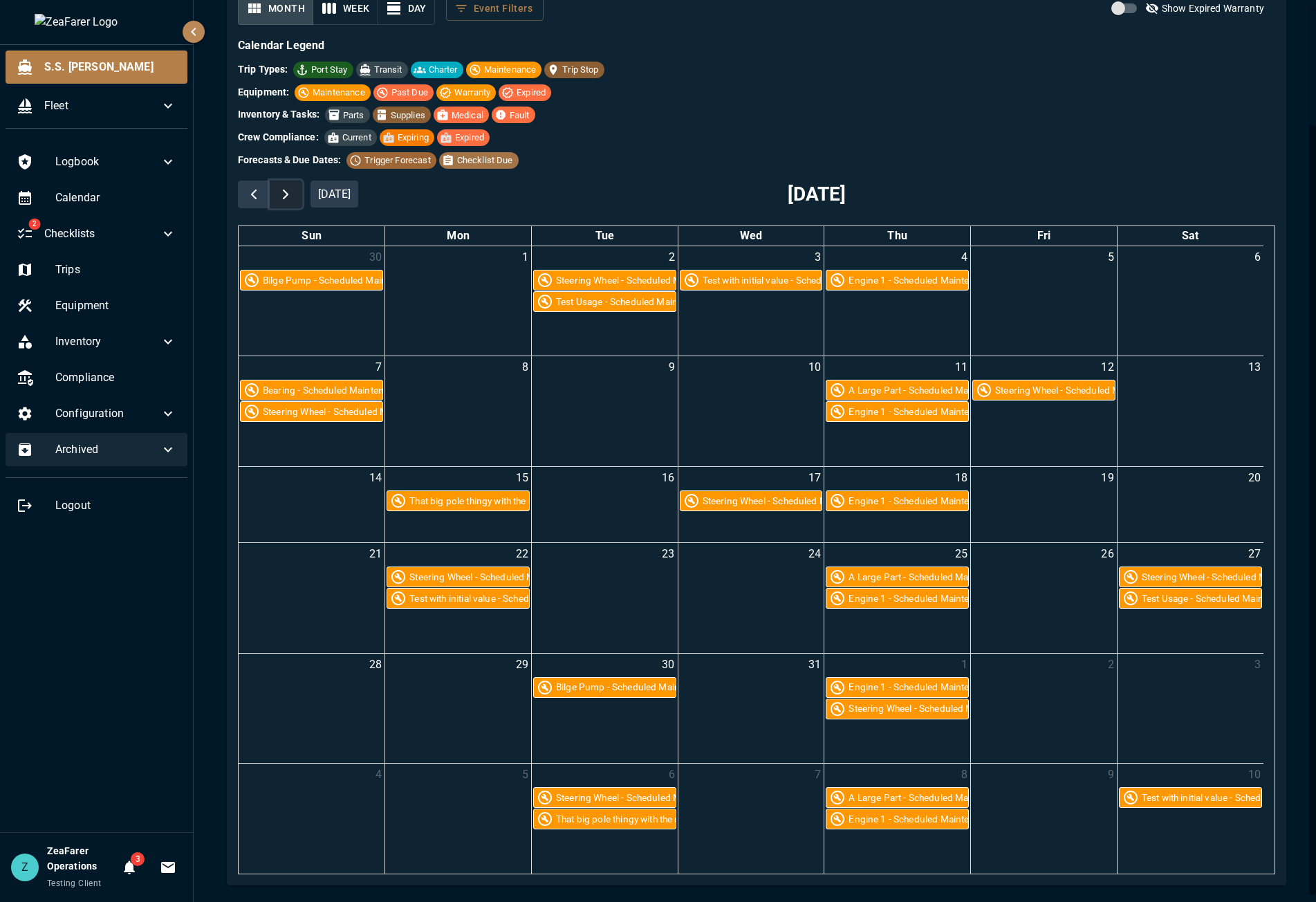
click at [290, 192] on span "button" at bounding box center [285, 194] width 17 height 17
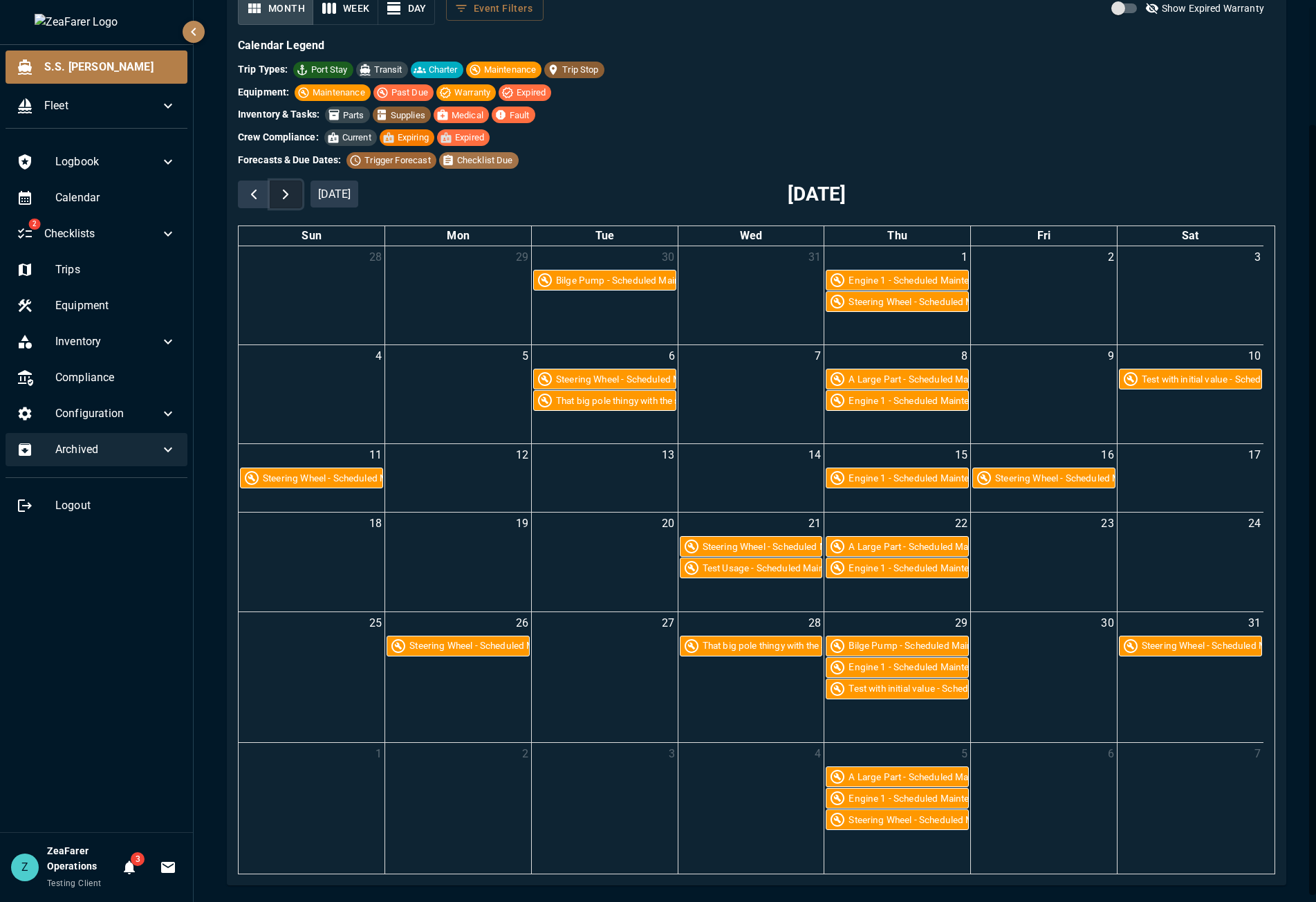
click at [290, 192] on span "button" at bounding box center [285, 194] width 17 height 17
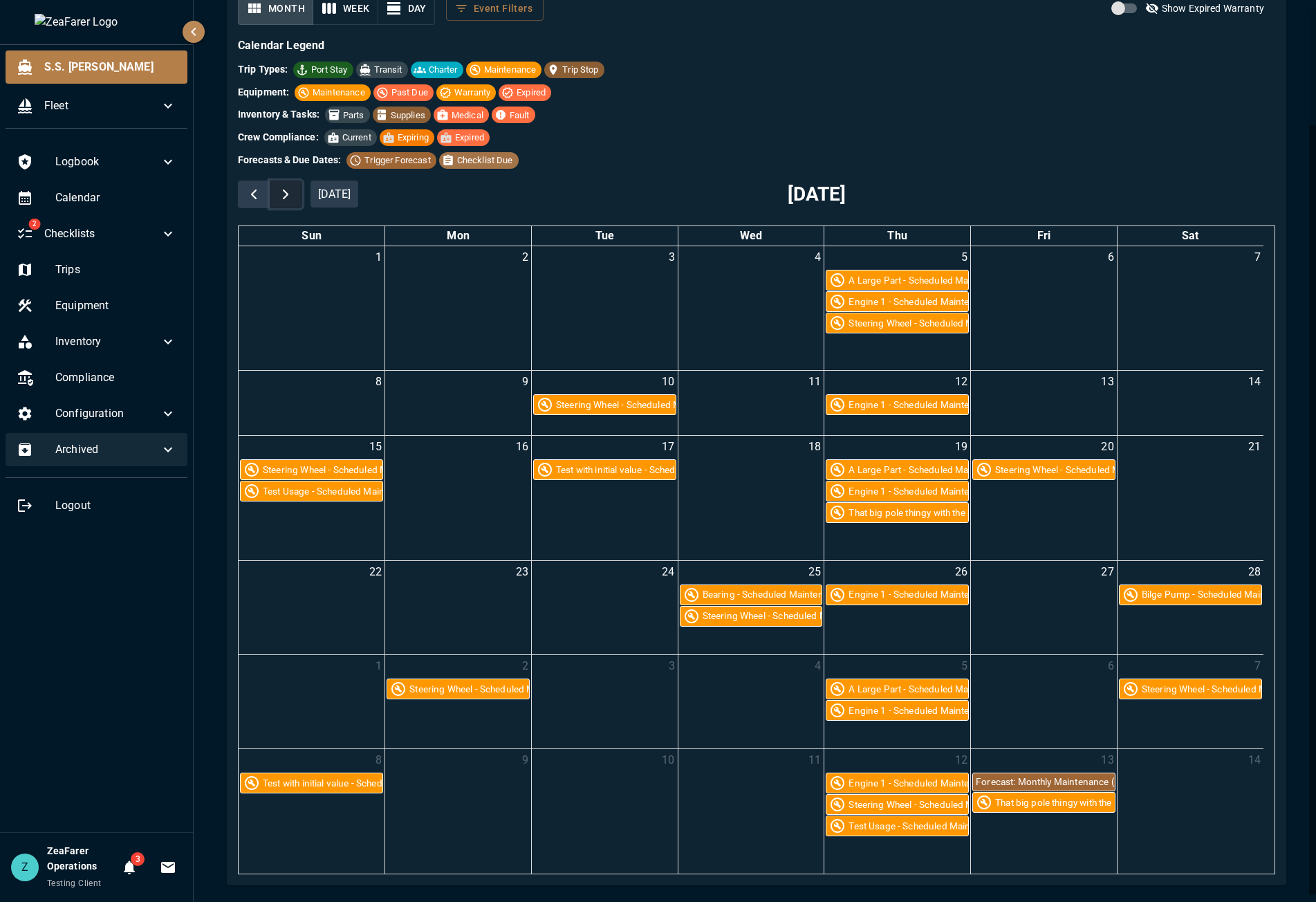
click at [290, 192] on span "button" at bounding box center [285, 194] width 17 height 17
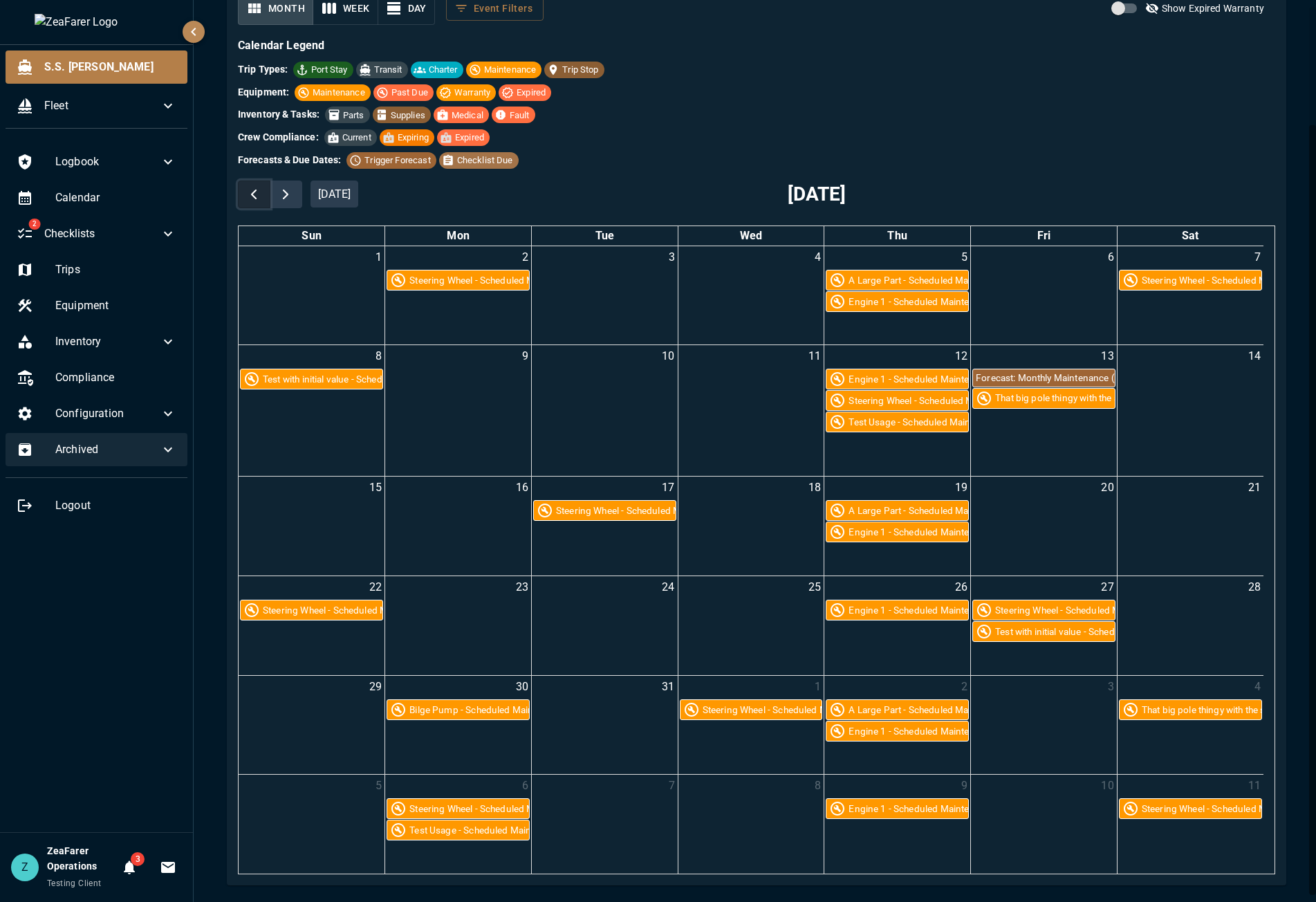
click at [267, 191] on button "button" at bounding box center [254, 194] width 33 height 28
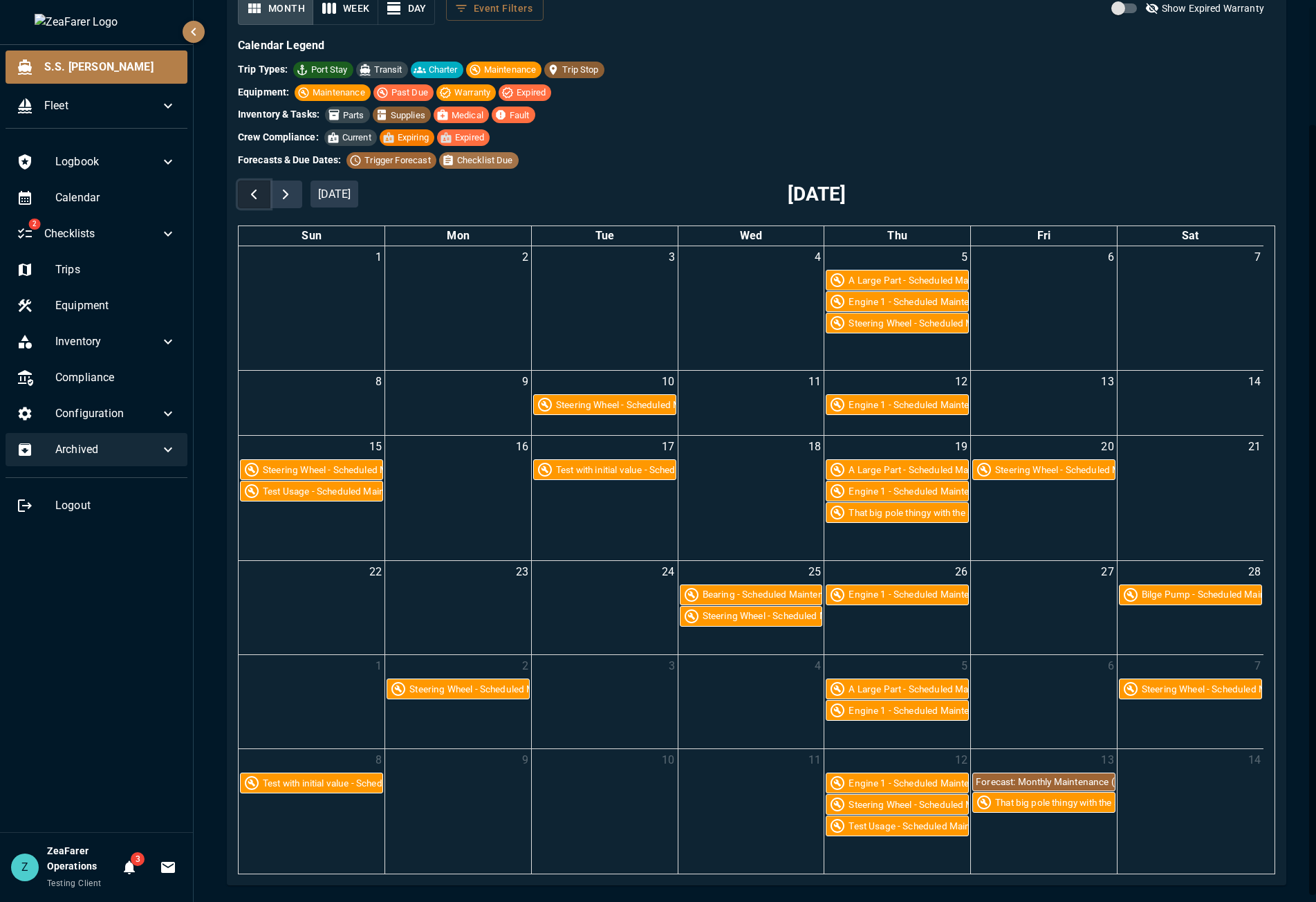
click at [267, 191] on button "button" at bounding box center [254, 194] width 33 height 28
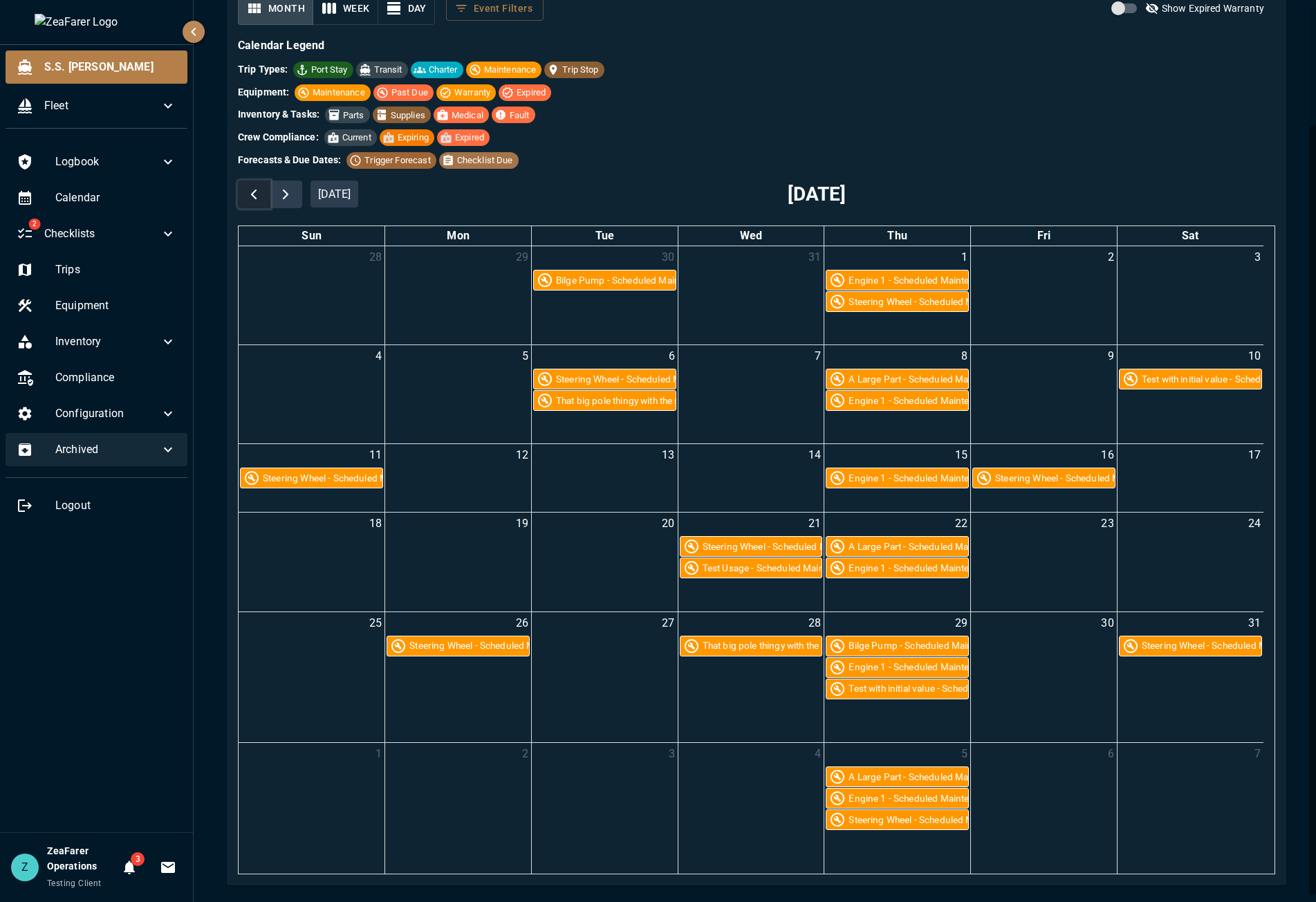
click at [267, 191] on button "button" at bounding box center [254, 194] width 33 height 28
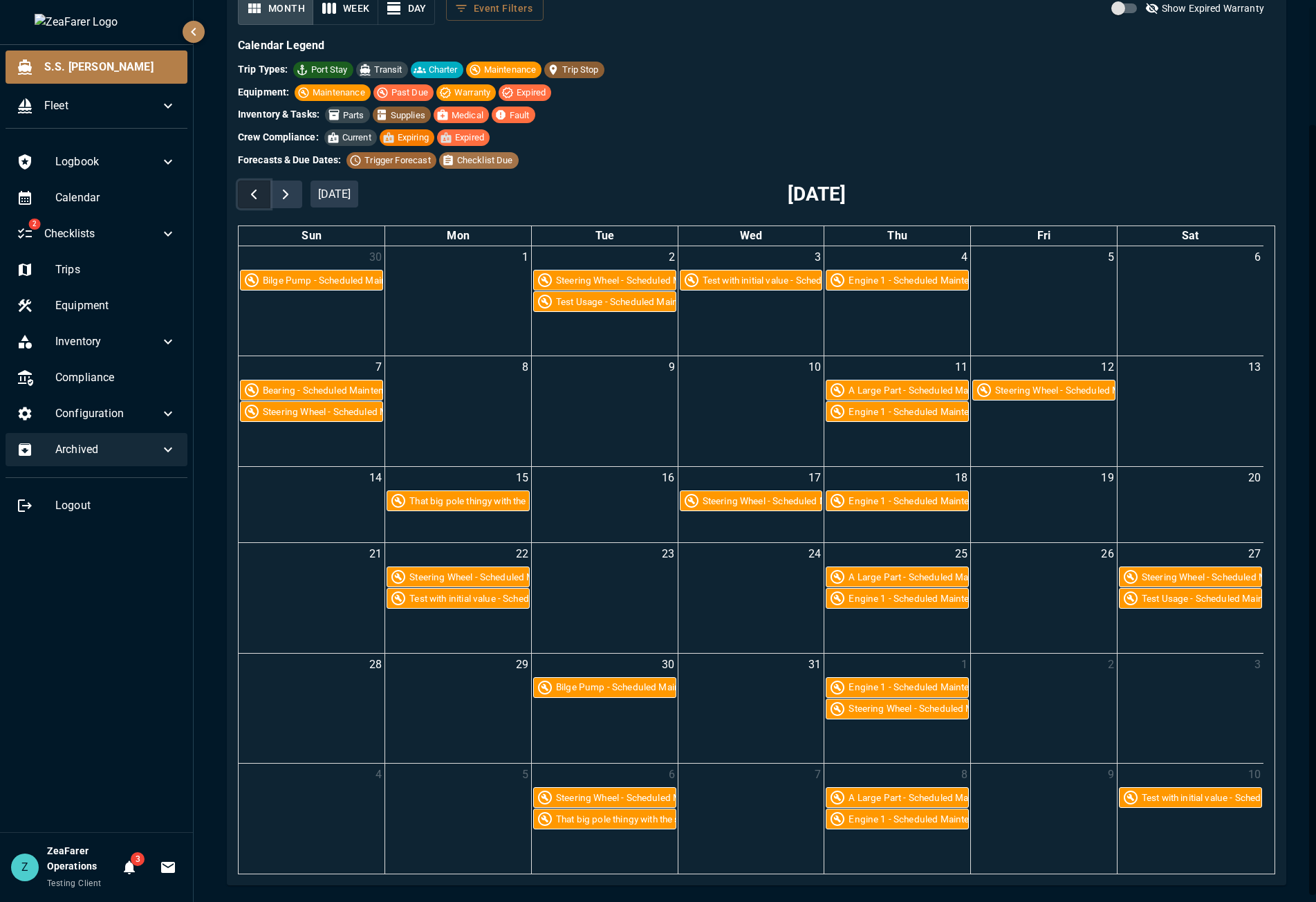
click at [267, 191] on button "button" at bounding box center [254, 194] width 33 height 28
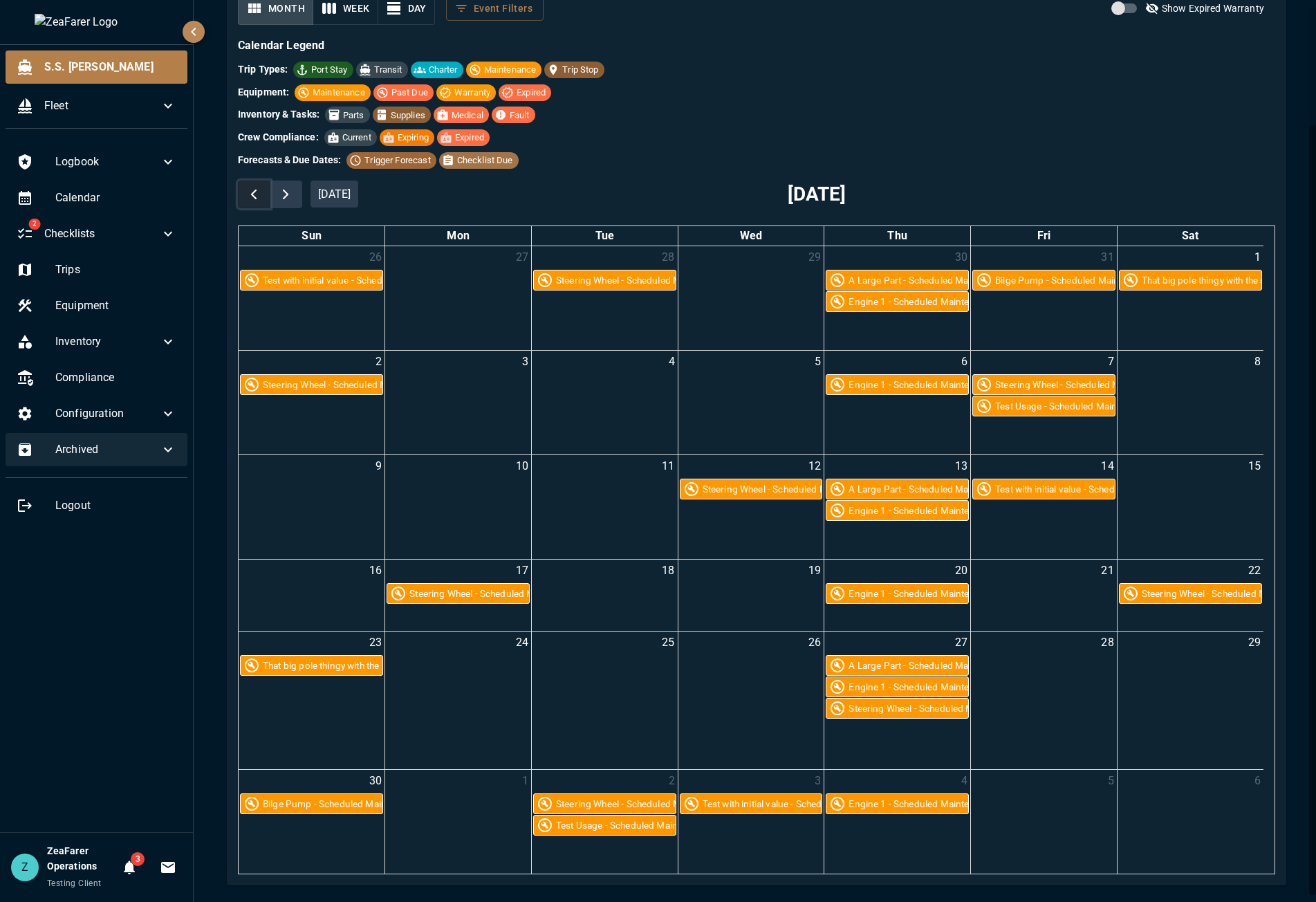
click at [267, 191] on button "button" at bounding box center [254, 194] width 33 height 28
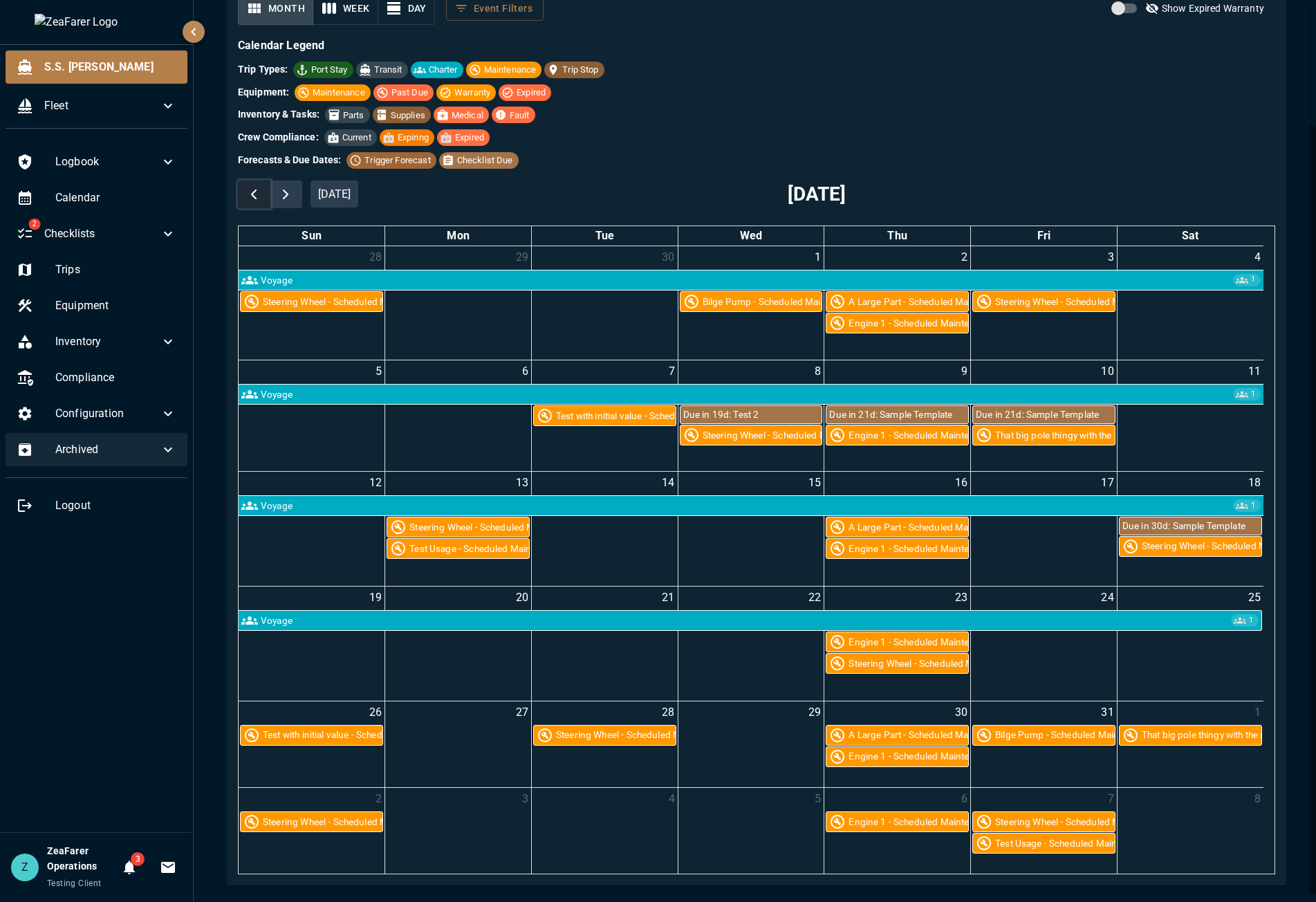
click at [267, 191] on button "button" at bounding box center [254, 194] width 33 height 28
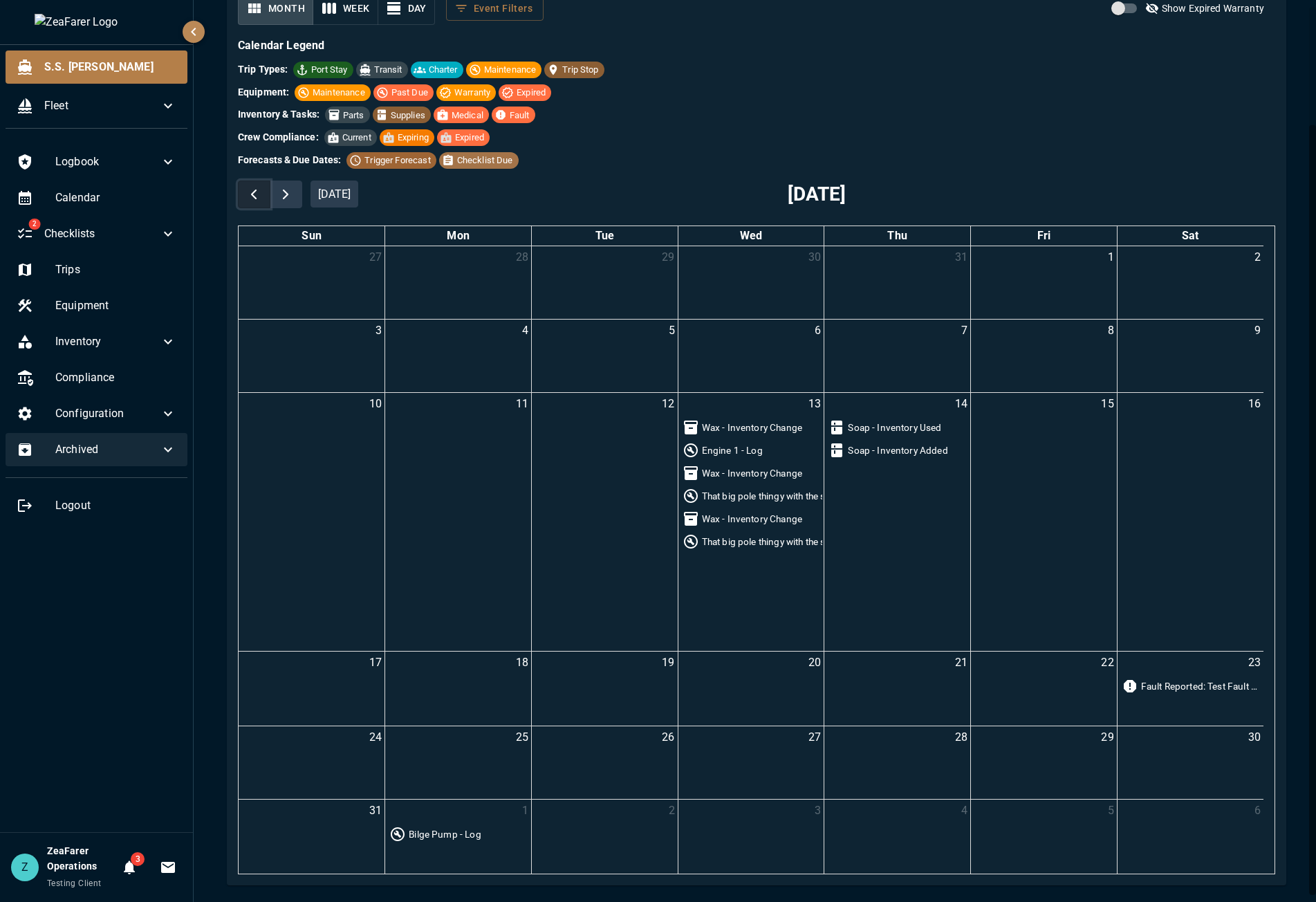
click at [267, 191] on button "button" at bounding box center [254, 194] width 33 height 28
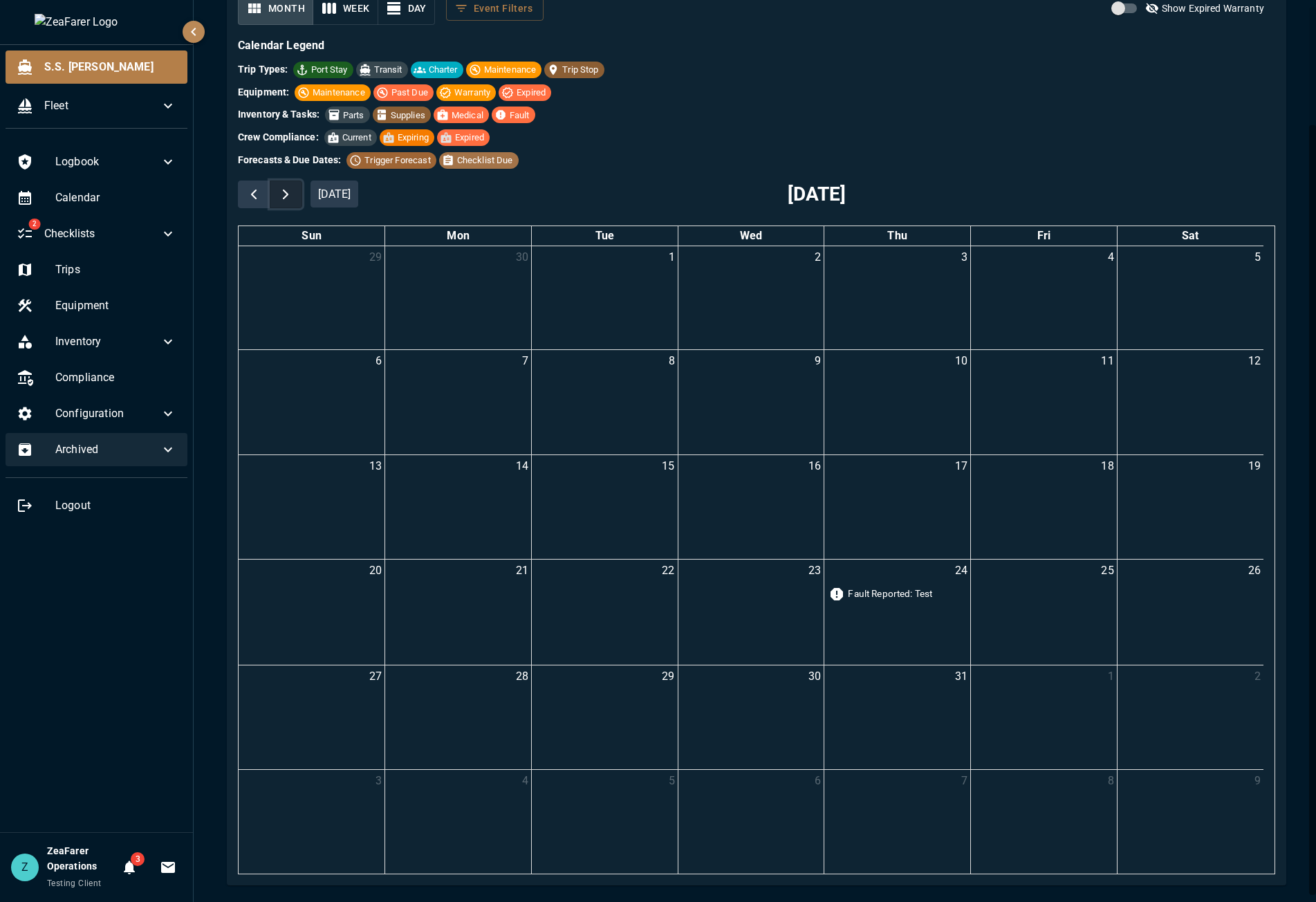
click at [293, 189] on span "button" at bounding box center [285, 194] width 17 height 17
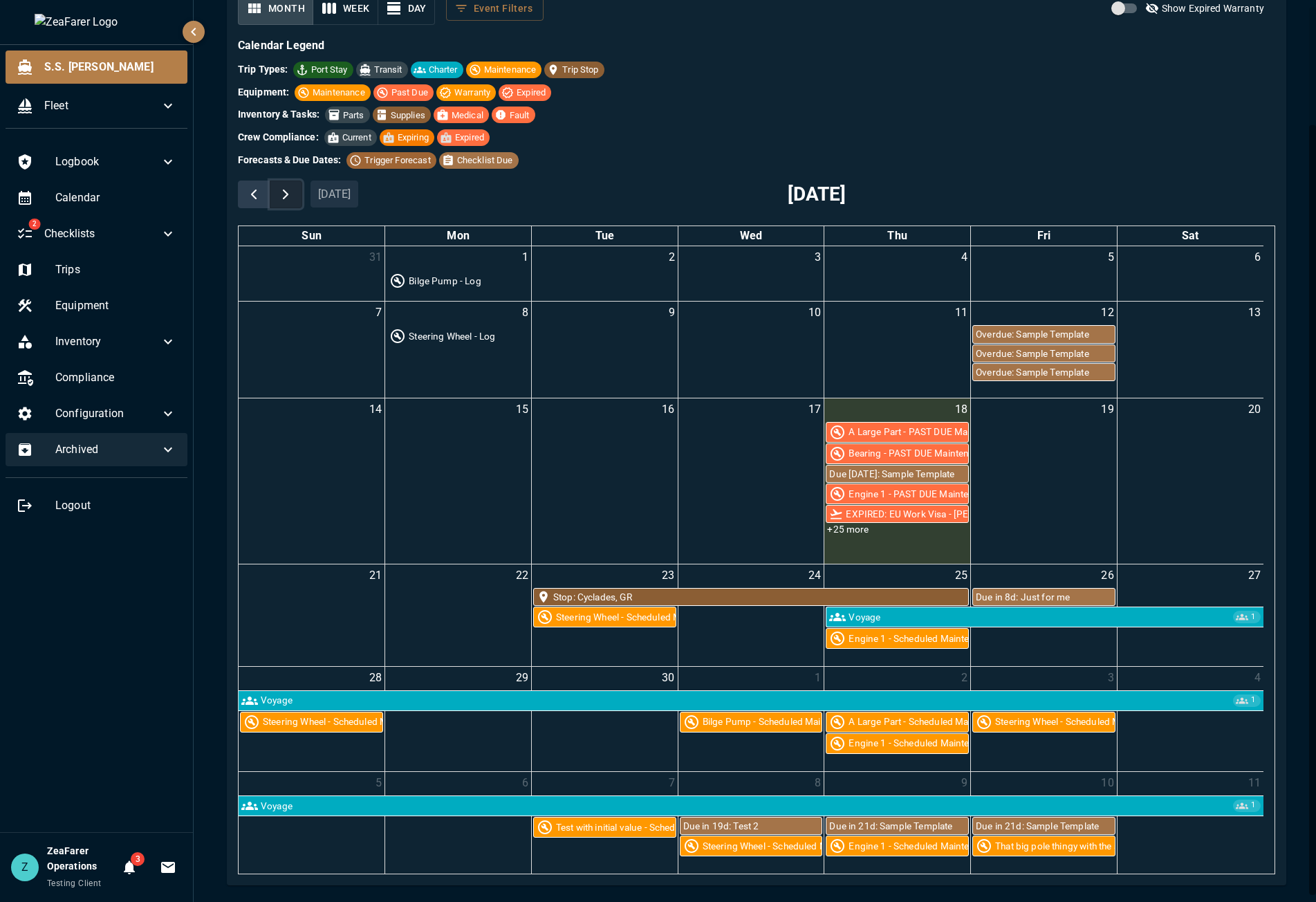
click at [293, 189] on span "button" at bounding box center [285, 194] width 17 height 17
click at [282, 198] on span "button" at bounding box center [285, 194] width 17 height 17
click at [290, 195] on span "button" at bounding box center [285, 194] width 17 height 17
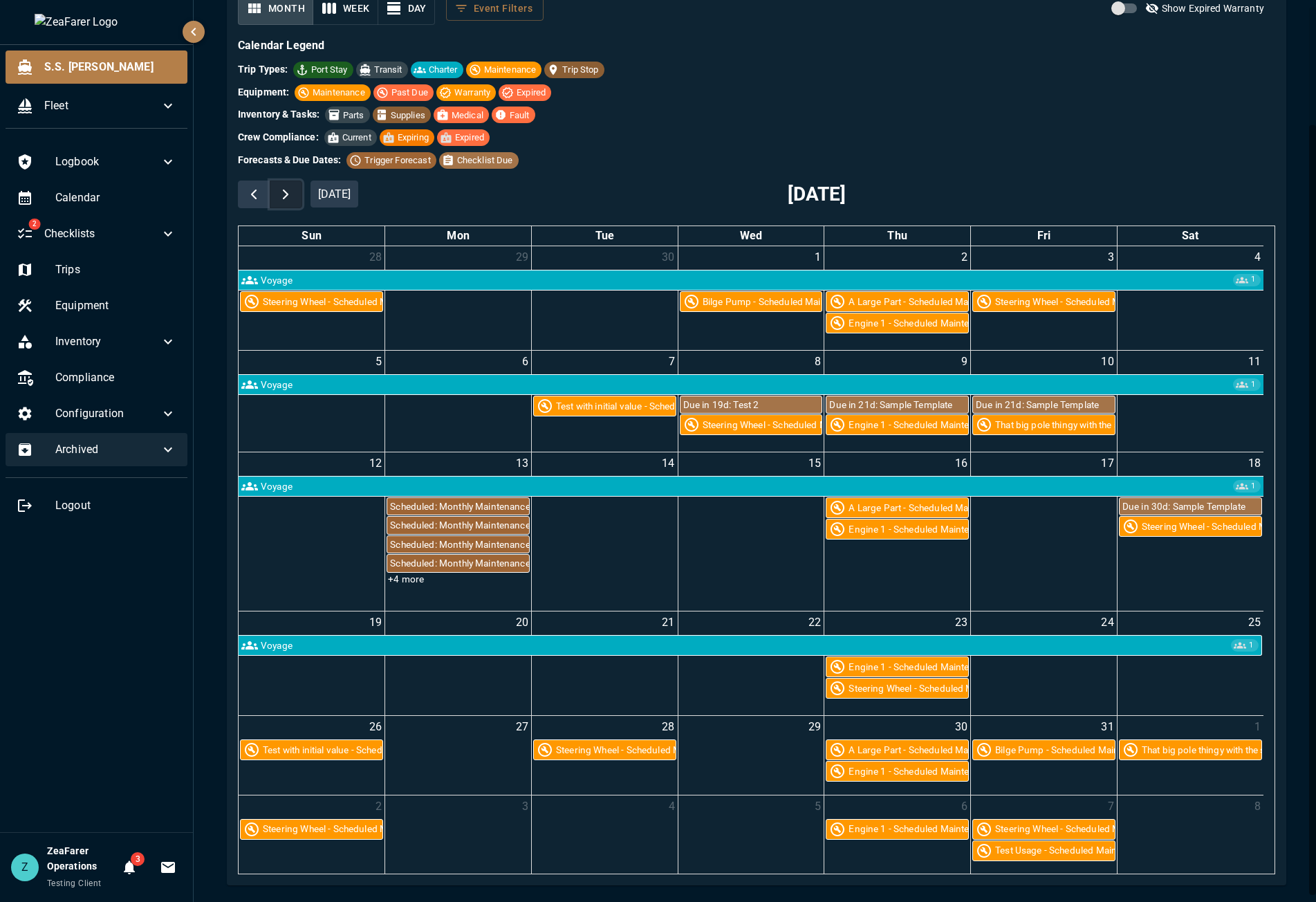
click at [291, 196] on span "button" at bounding box center [285, 194] width 17 height 17
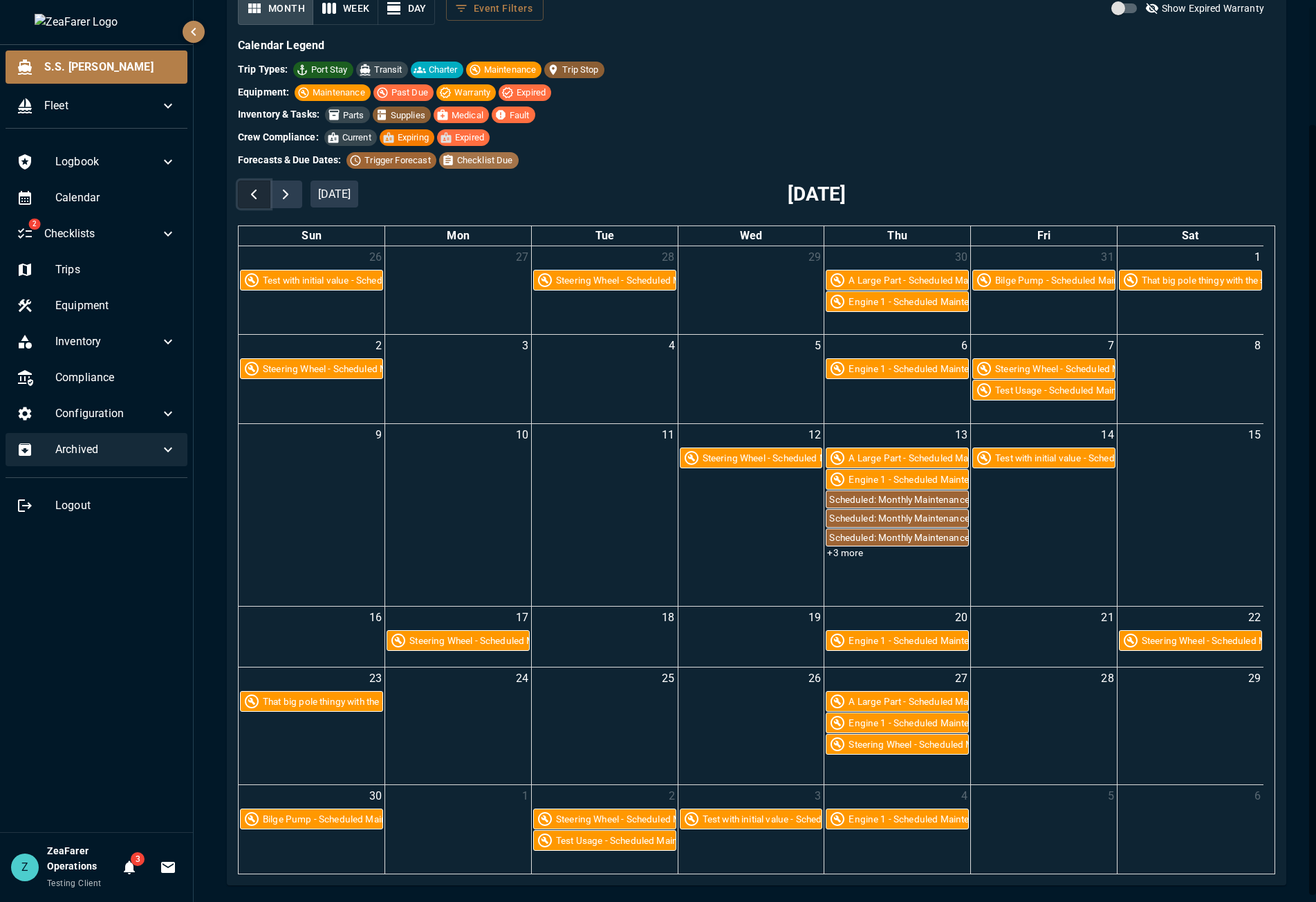
click at [263, 197] on button "button" at bounding box center [254, 194] width 33 height 28
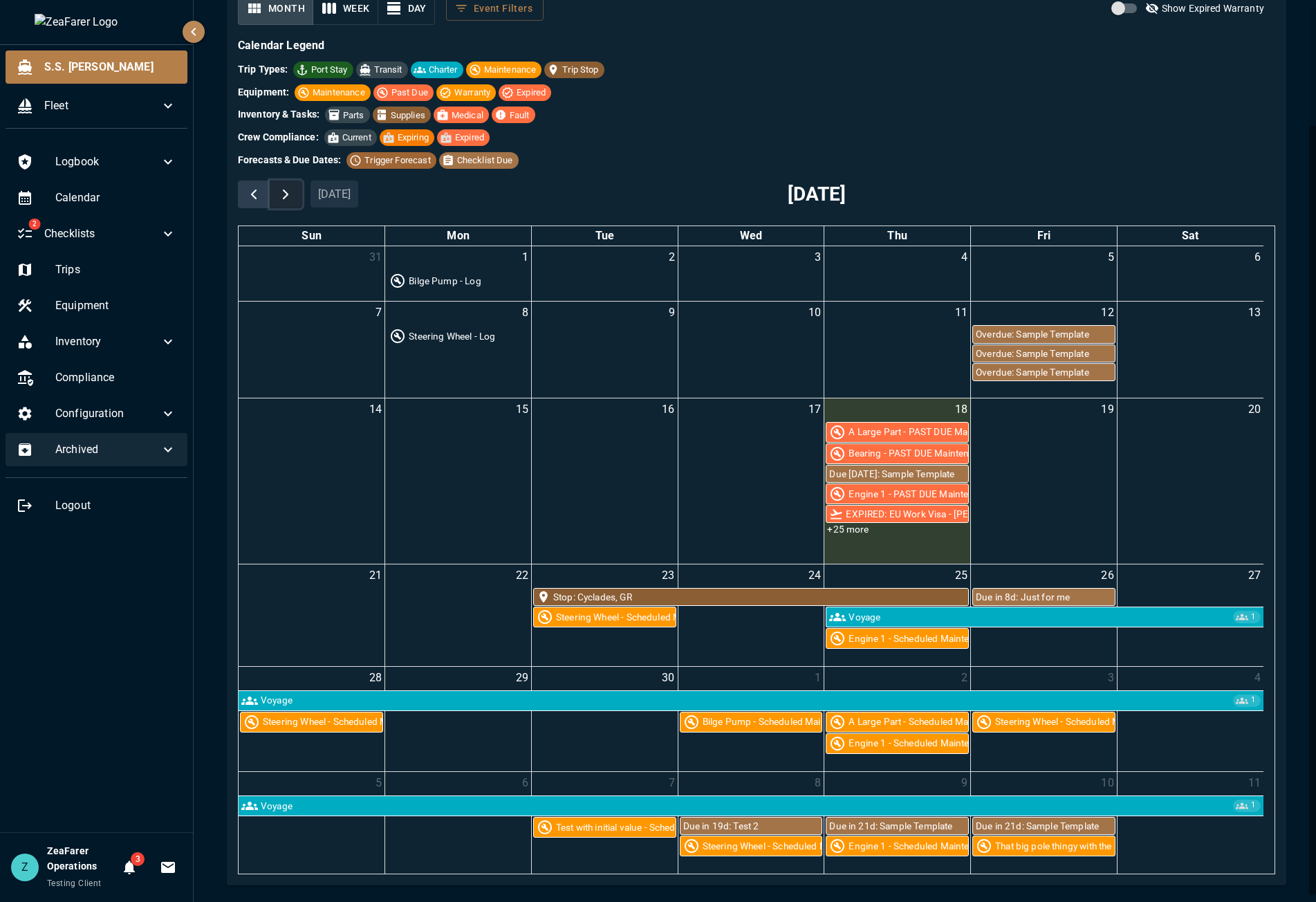
click at [295, 188] on button "button" at bounding box center [286, 194] width 33 height 28
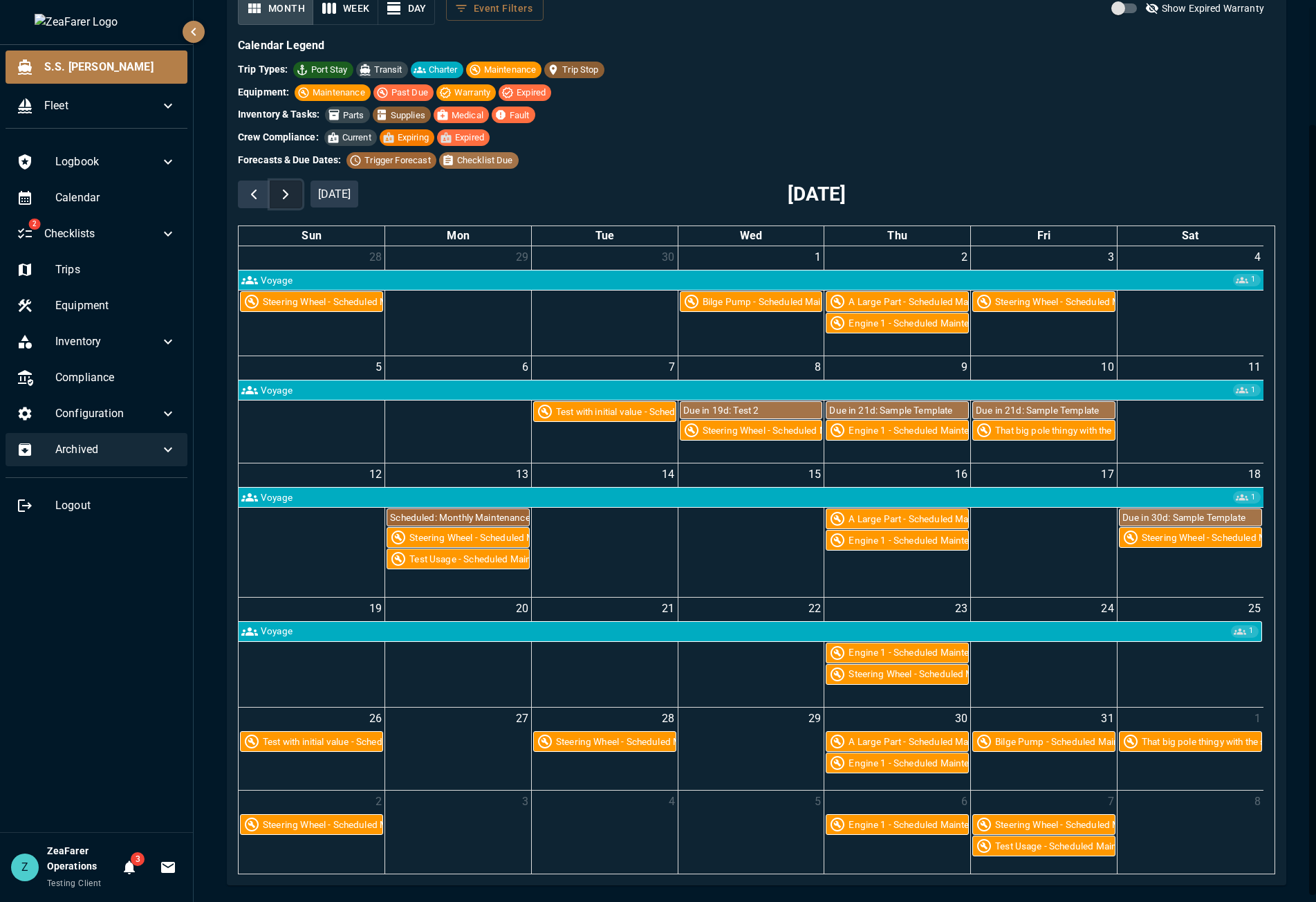
click at [293, 195] on span "button" at bounding box center [285, 194] width 17 height 17
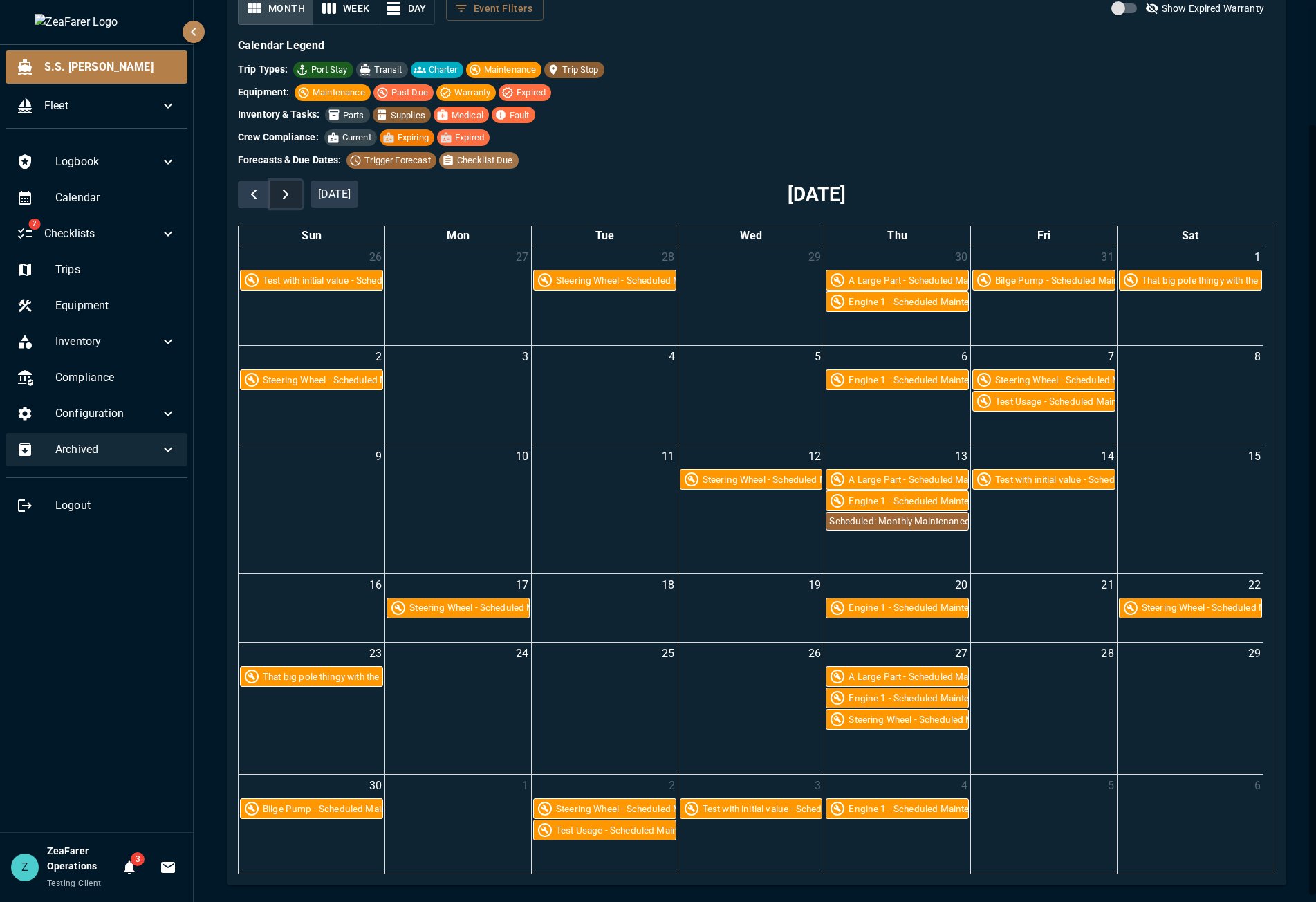
click at [293, 195] on span "button" at bounding box center [285, 194] width 17 height 17
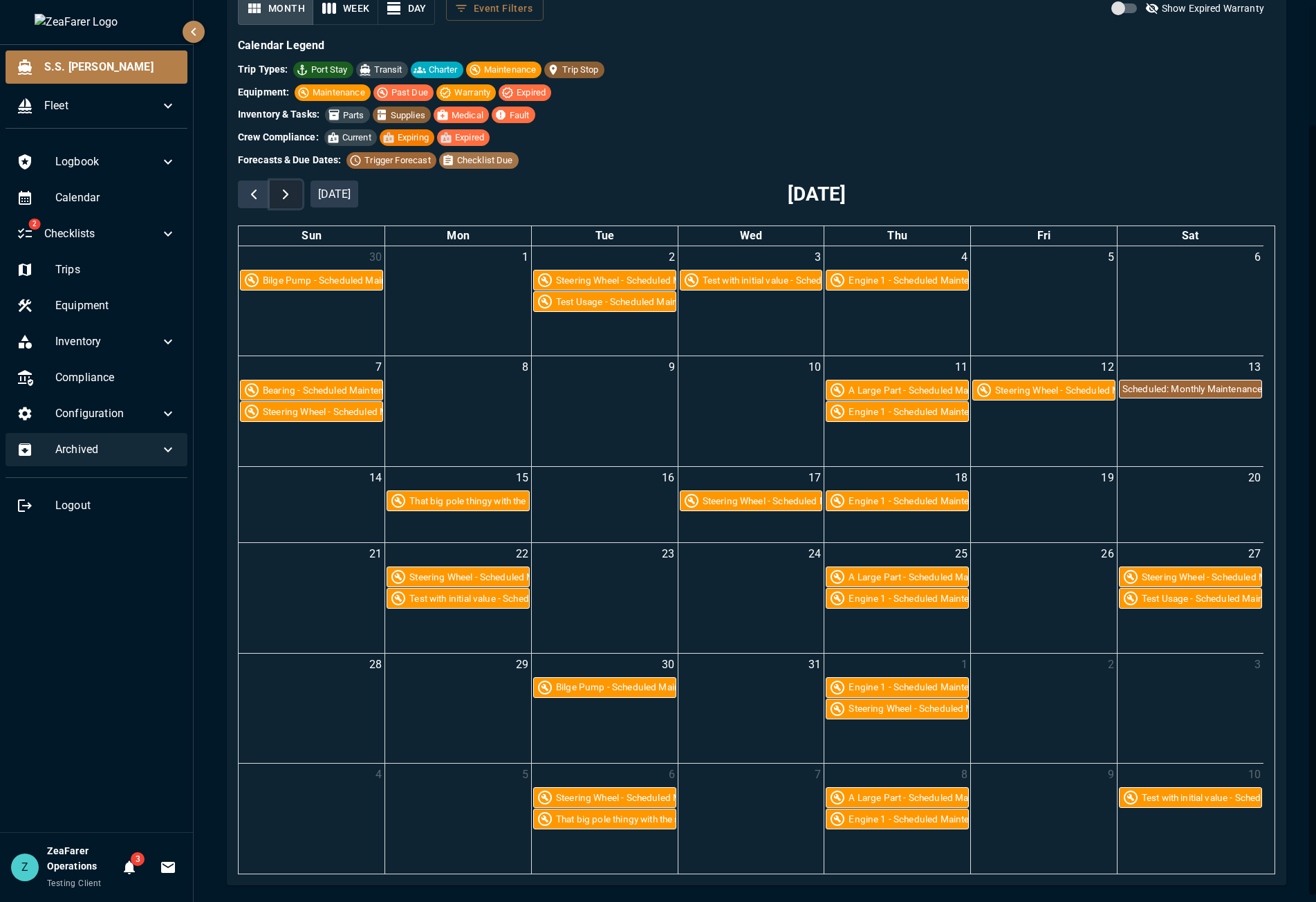
click at [293, 195] on span "button" at bounding box center [285, 194] width 17 height 17
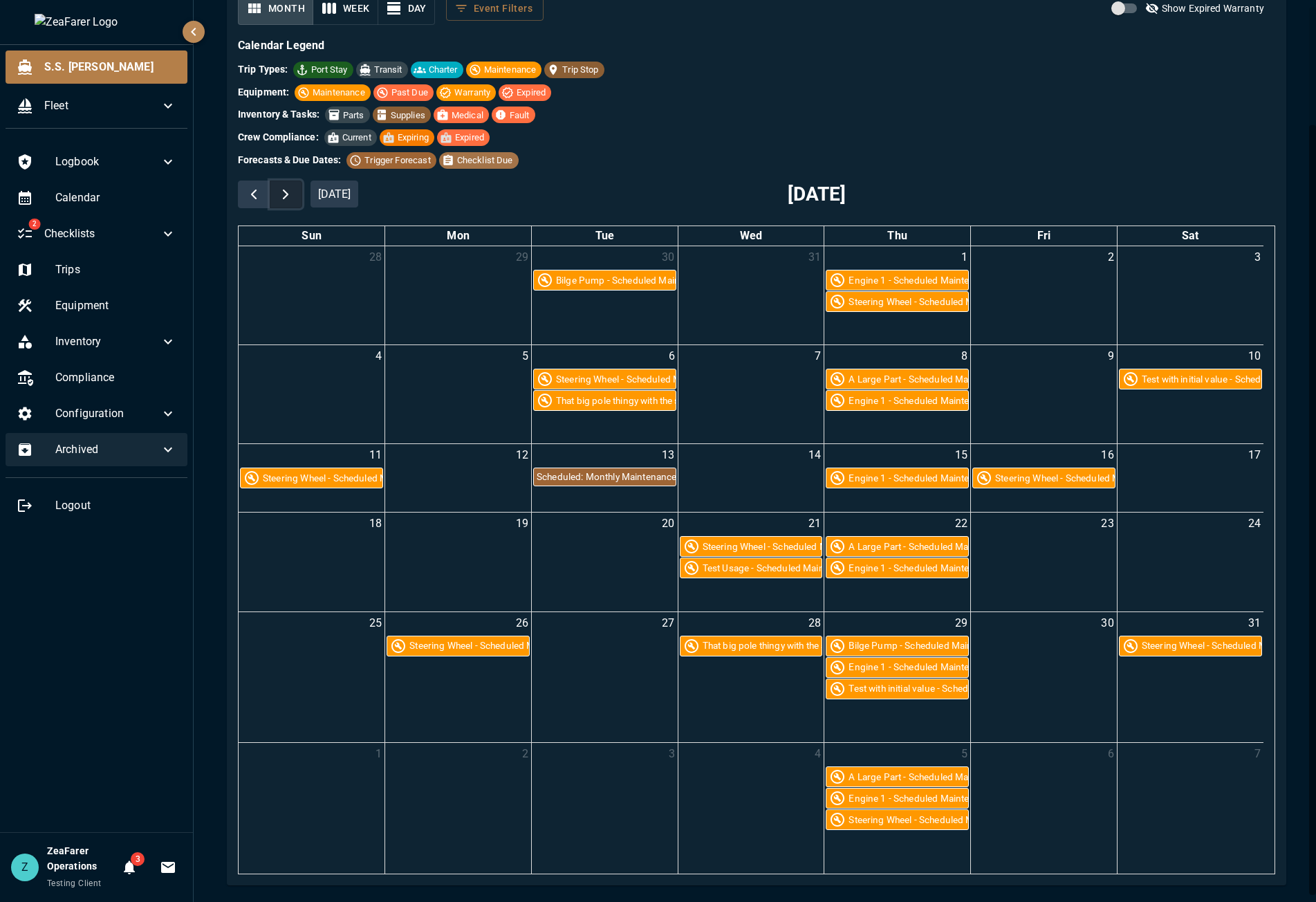
click at [293, 195] on span "button" at bounding box center [285, 194] width 17 height 17
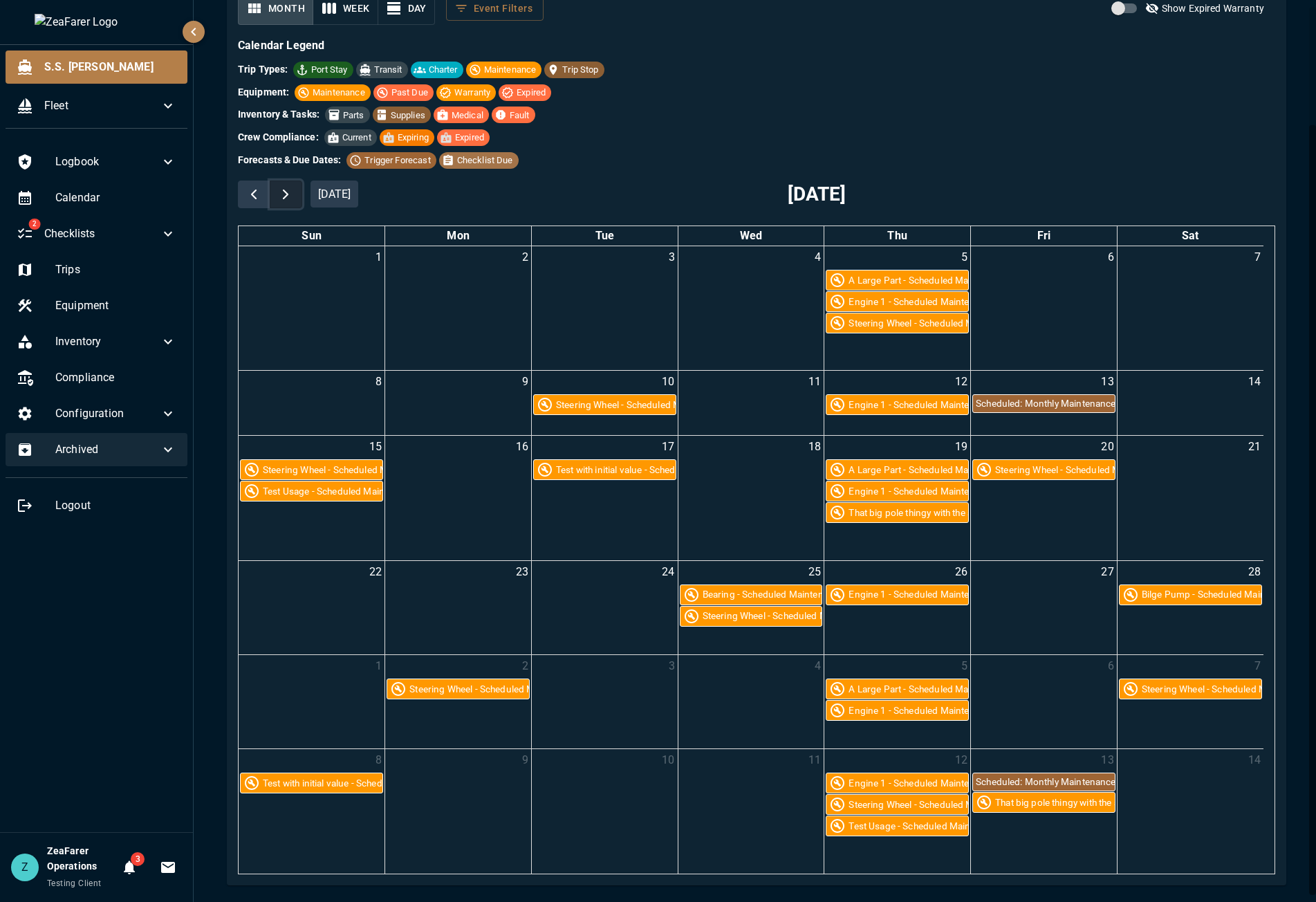
click at [293, 195] on span "button" at bounding box center [285, 194] width 17 height 17
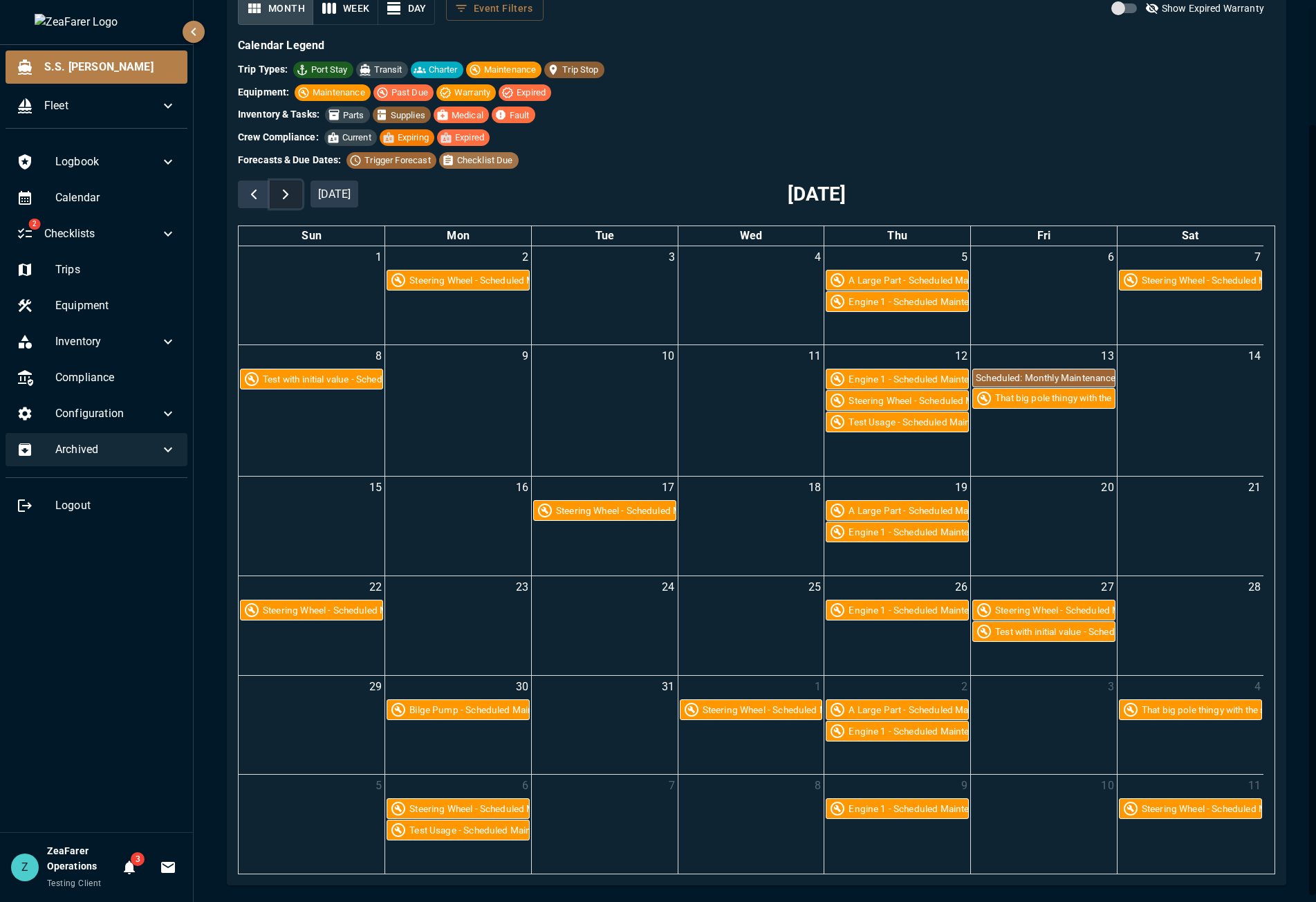
click at [293, 195] on span "button" at bounding box center [285, 194] width 17 height 17
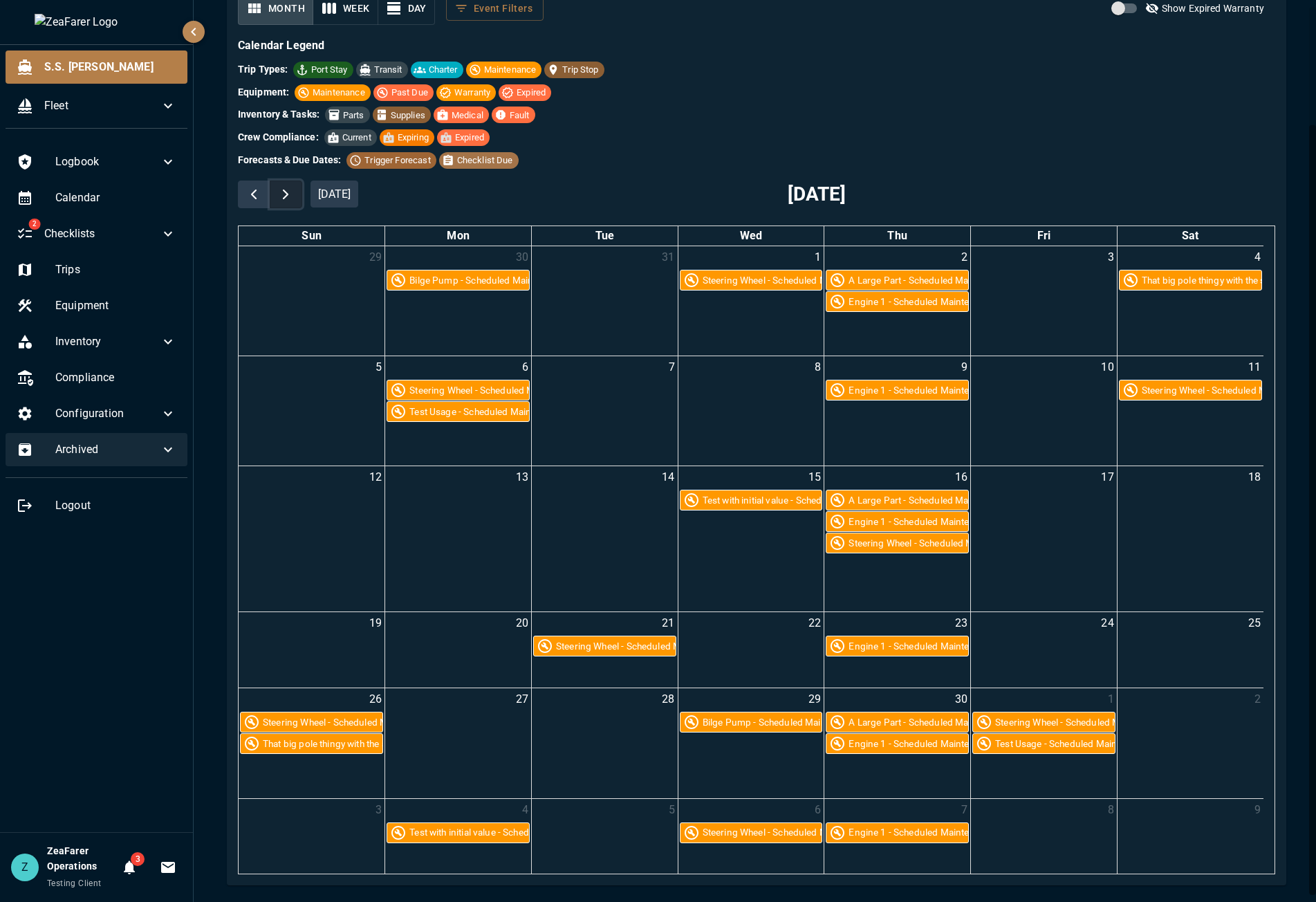
click at [293, 195] on span "button" at bounding box center [285, 194] width 17 height 17
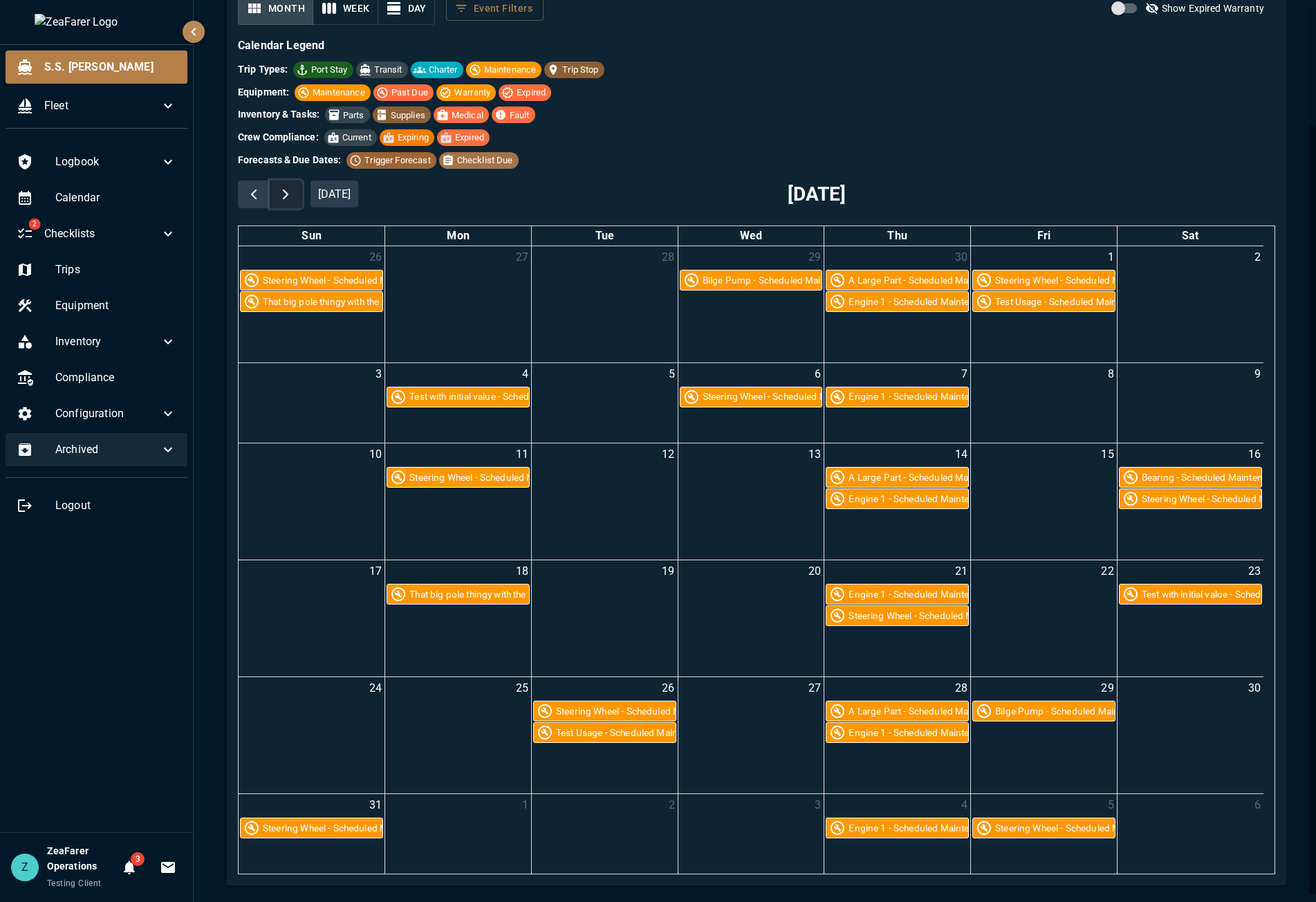
click at [293, 195] on span "button" at bounding box center [285, 194] width 17 height 17
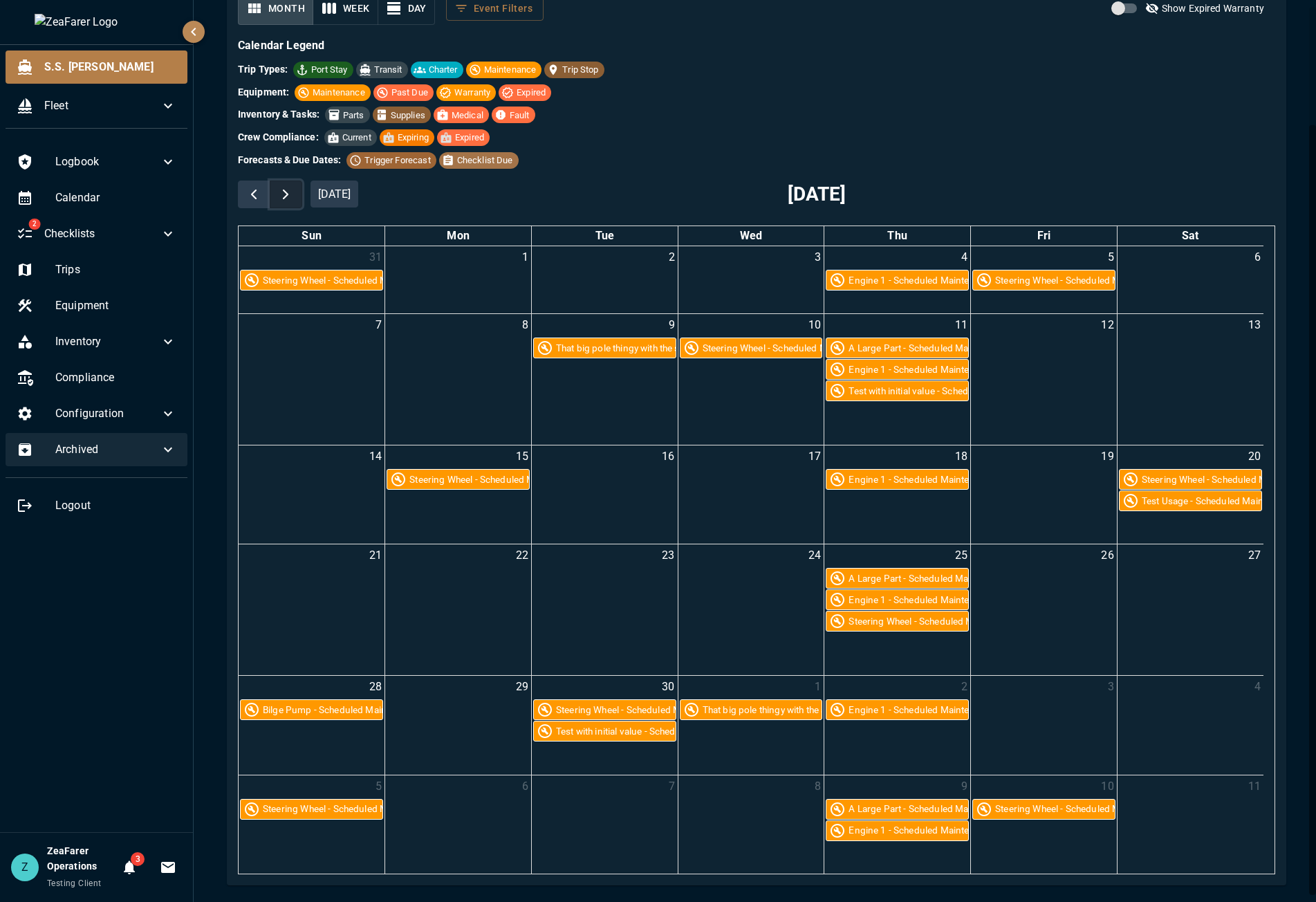
click at [293, 195] on span "button" at bounding box center [285, 194] width 17 height 17
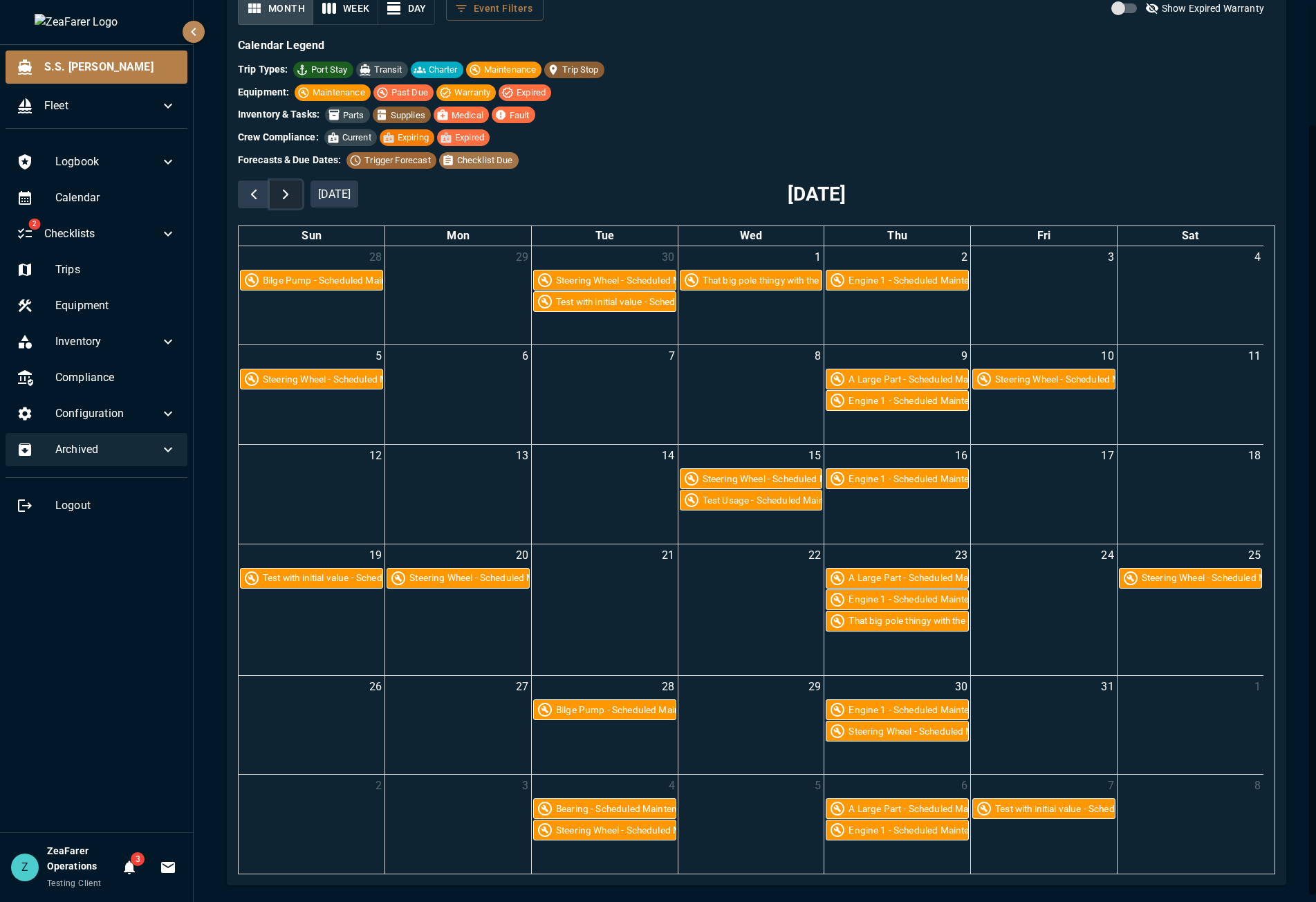
click at [293, 195] on span "button" at bounding box center [285, 194] width 17 height 17
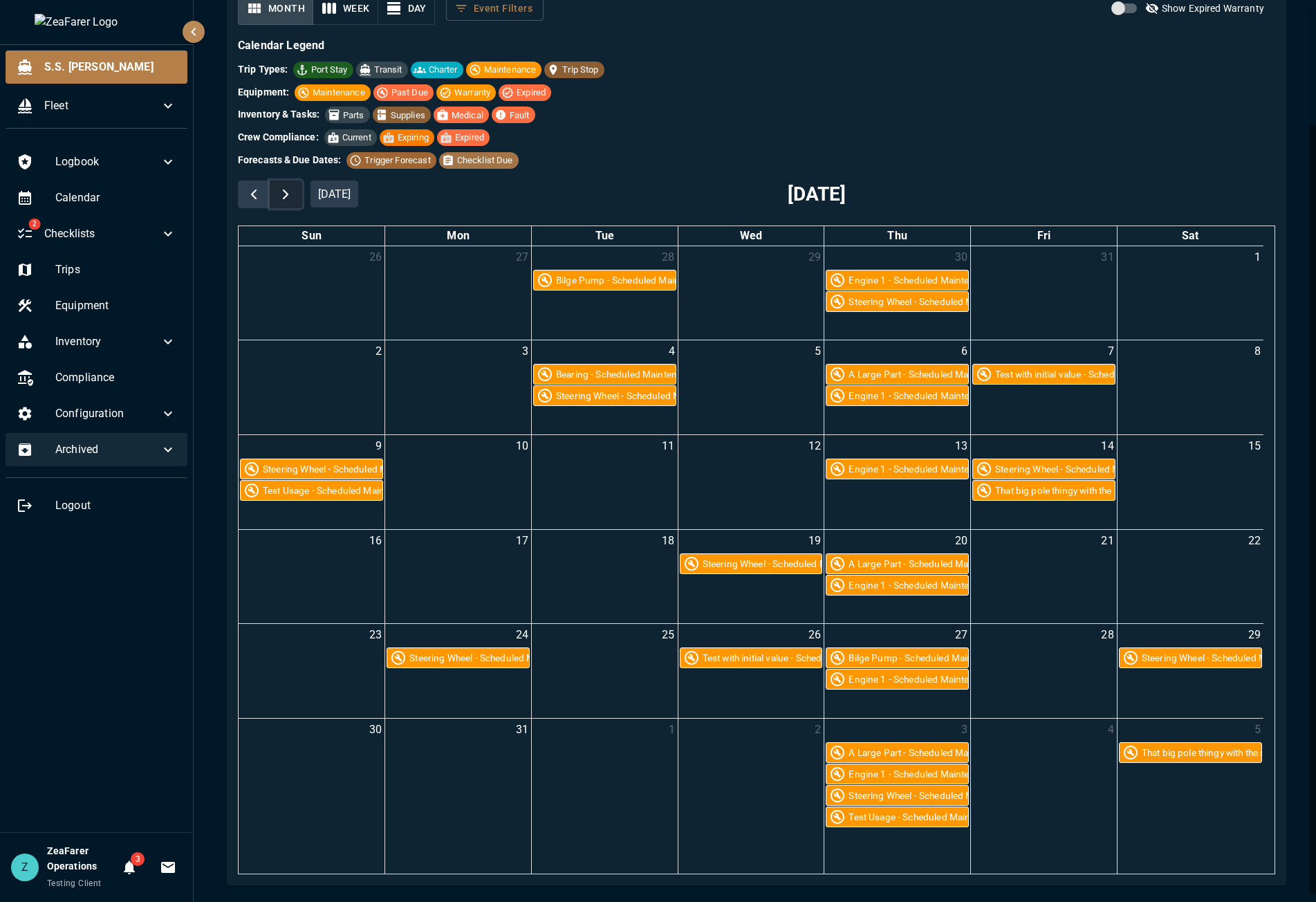
click at [293, 195] on span "button" at bounding box center [285, 194] width 17 height 17
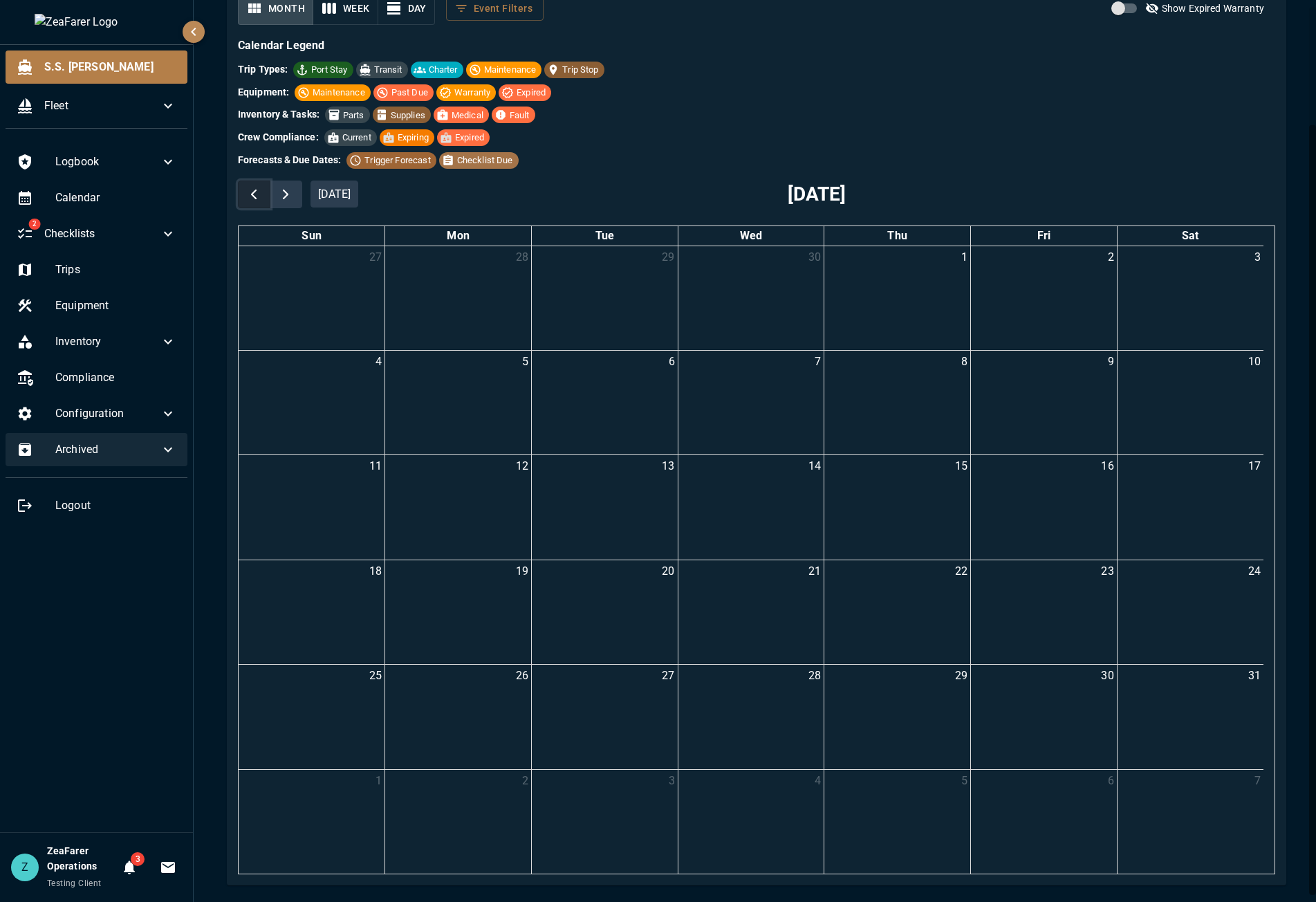
click at [260, 188] on span "button" at bounding box center [253, 194] width 17 height 17
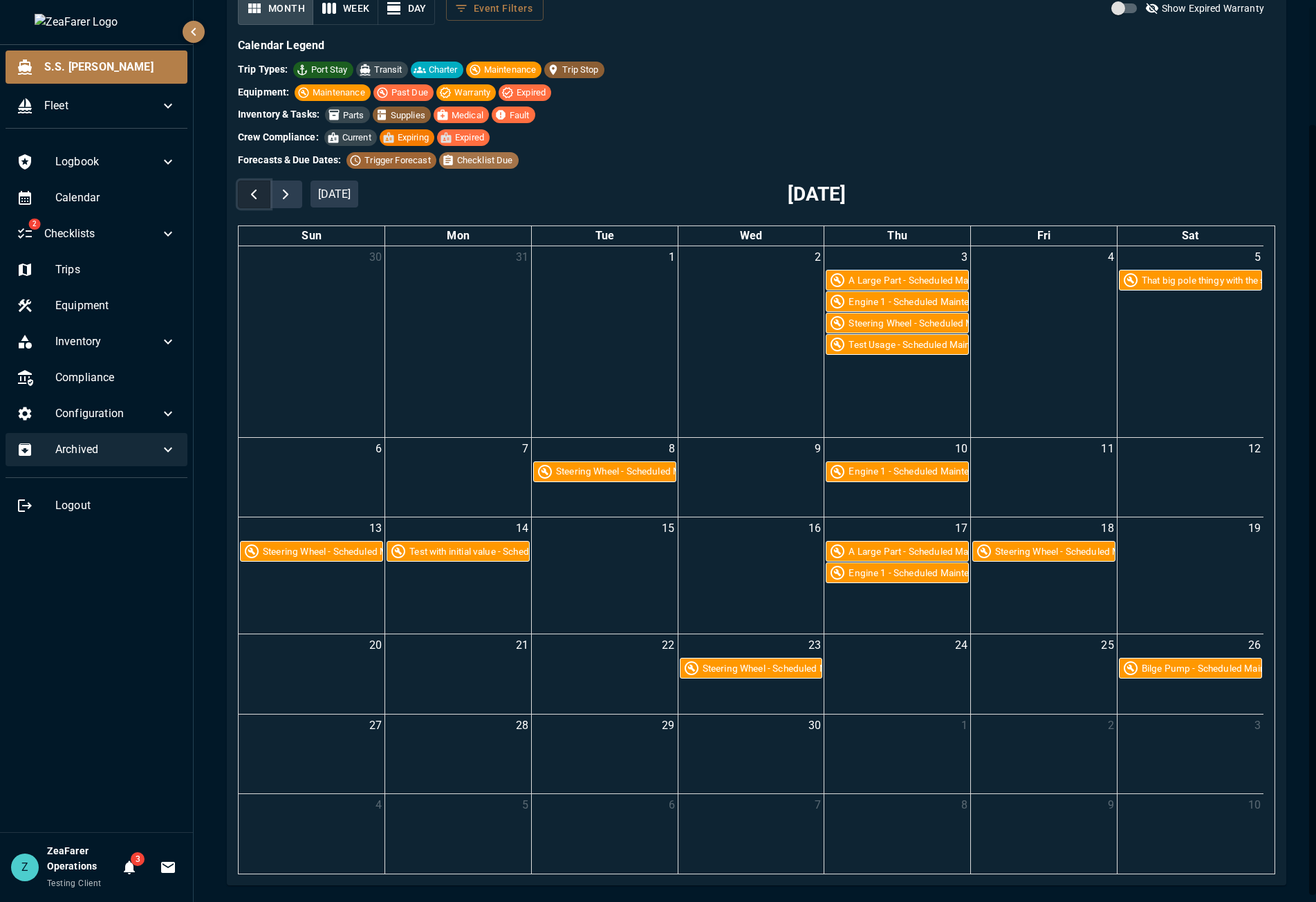
click at [260, 188] on span "button" at bounding box center [253, 194] width 17 height 17
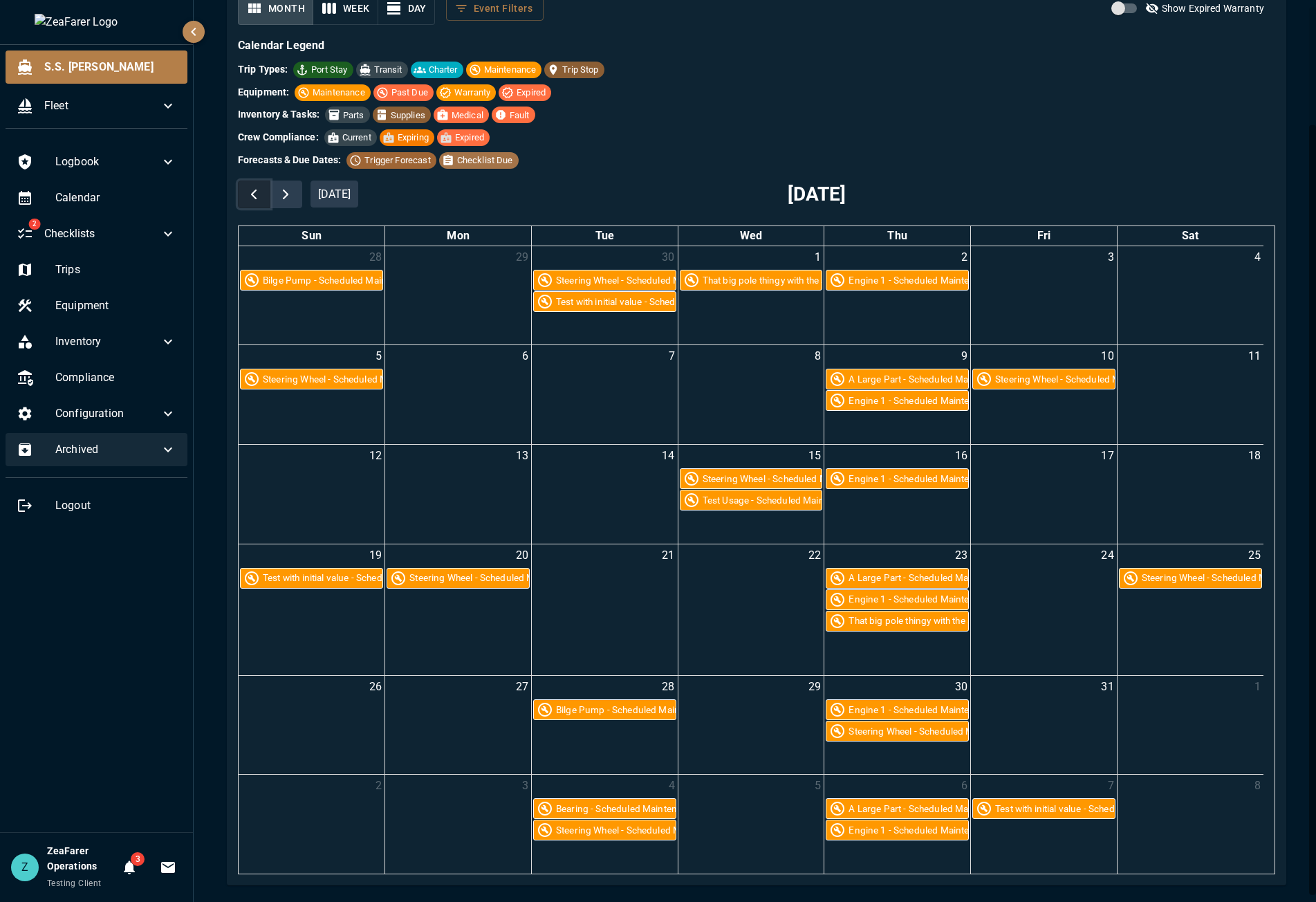
click at [260, 188] on span "button" at bounding box center [253, 194] width 17 height 17
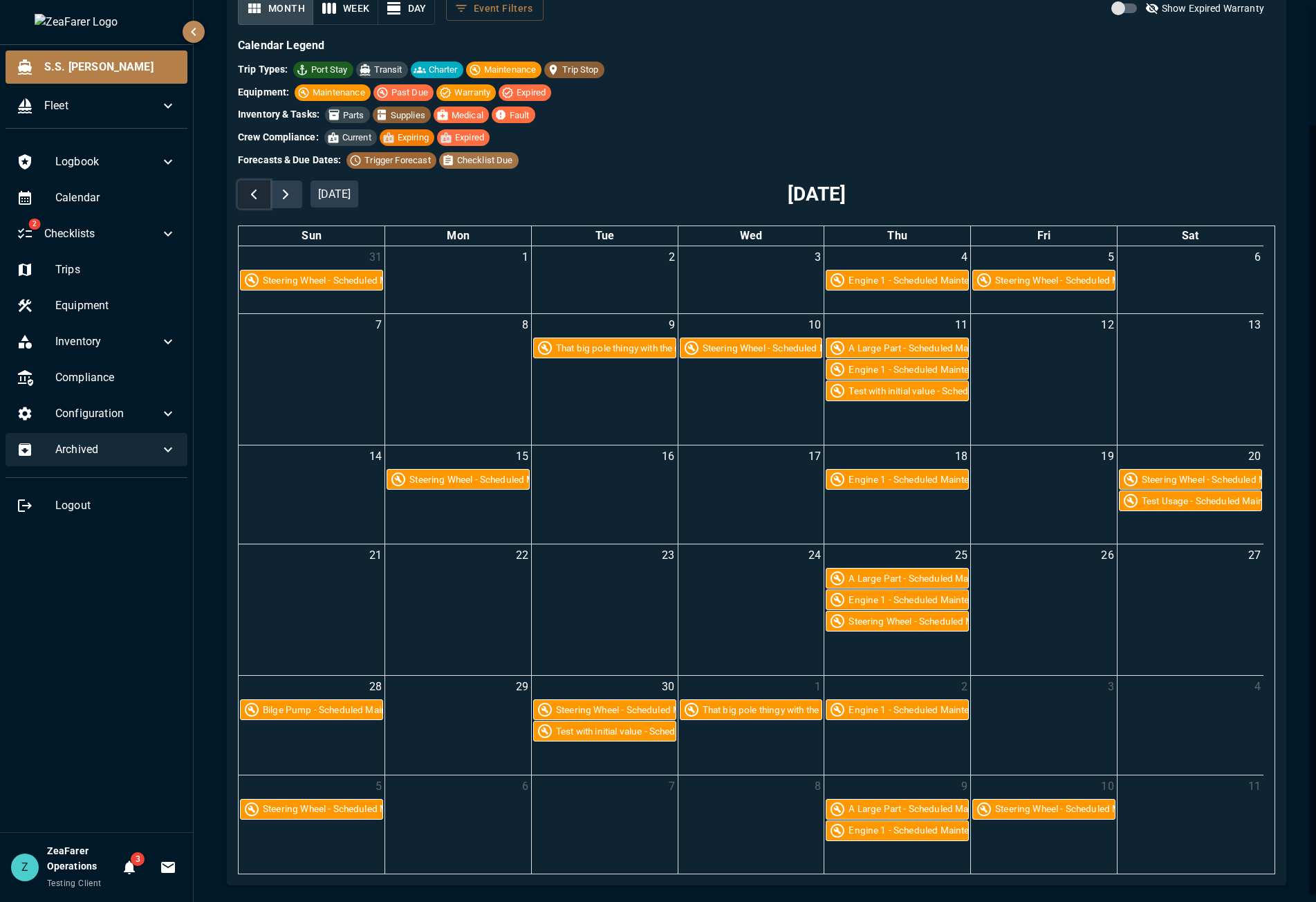
click at [260, 188] on span "button" at bounding box center [253, 194] width 17 height 17
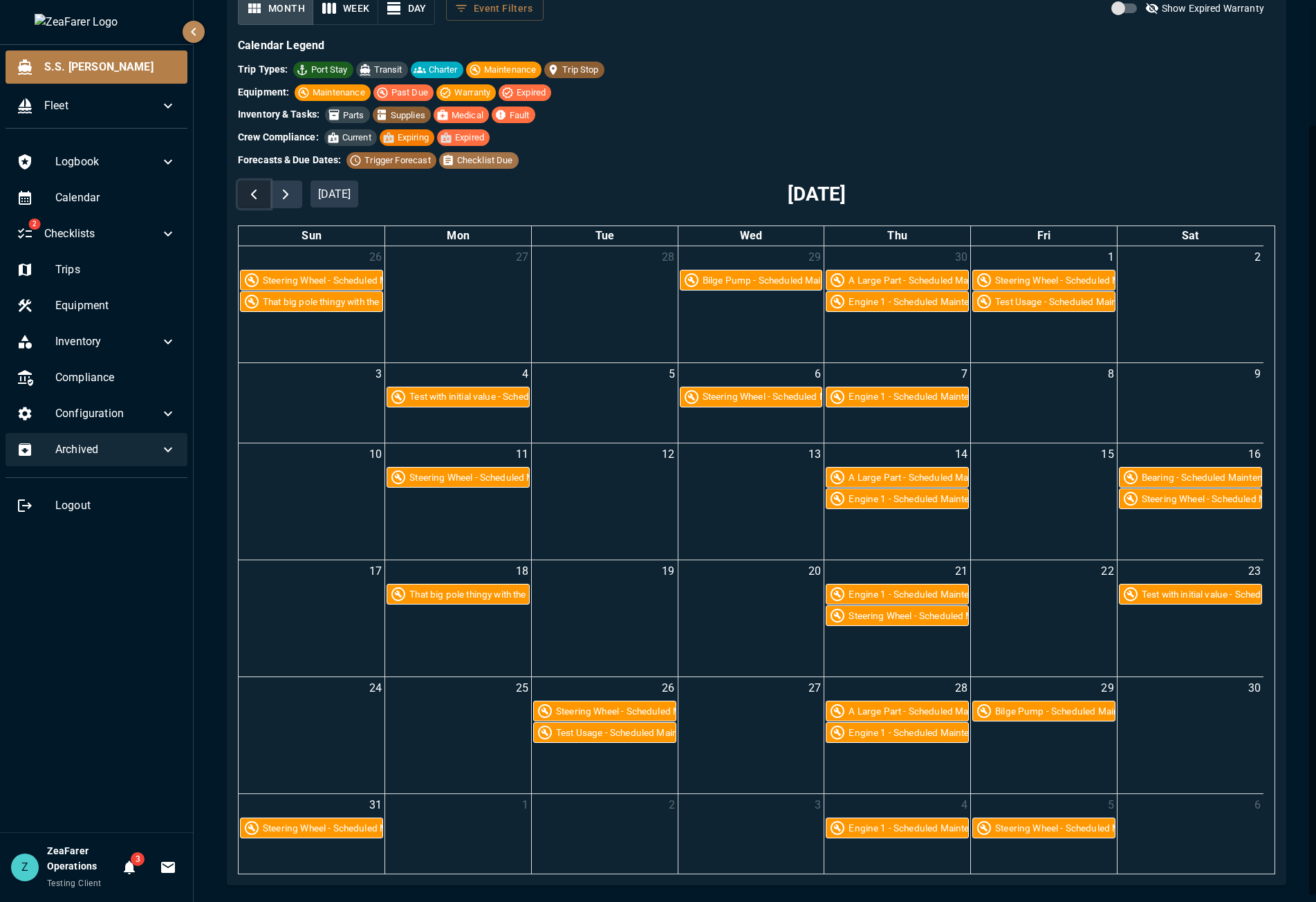
click at [260, 188] on span "button" at bounding box center [253, 194] width 17 height 17
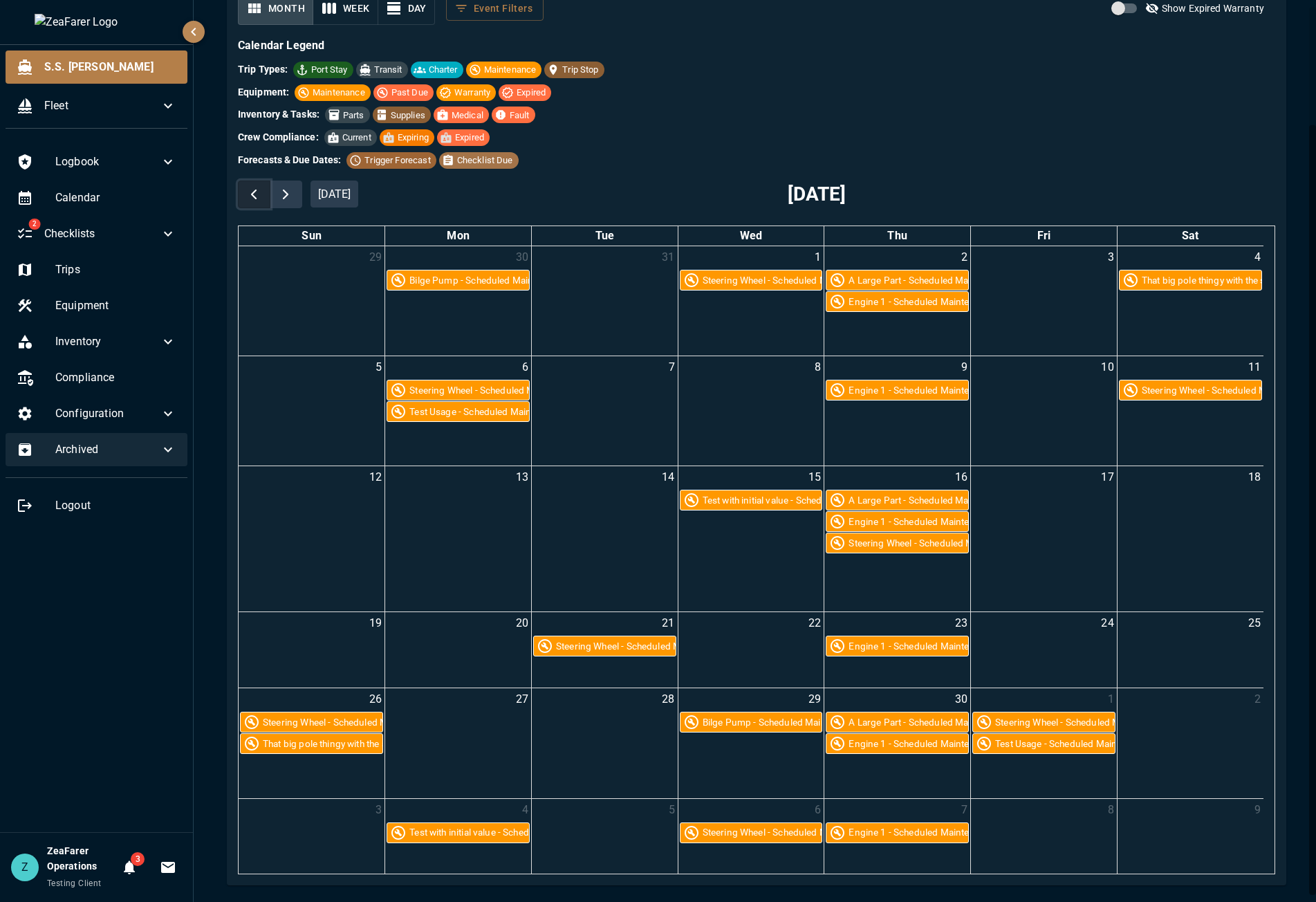
click at [260, 188] on span "button" at bounding box center [253, 194] width 17 height 17
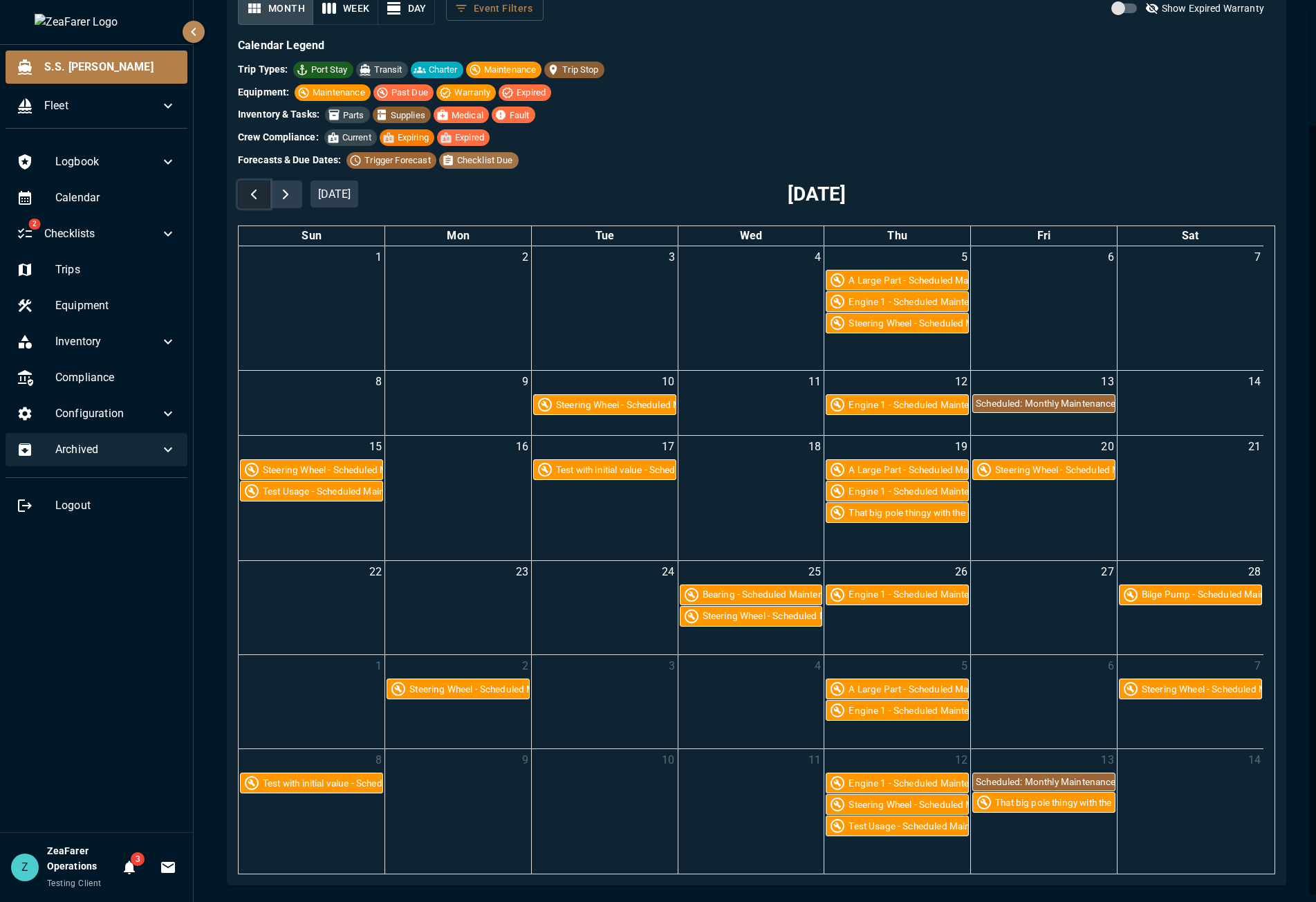
click at [260, 188] on span "button" at bounding box center [253, 194] width 17 height 17
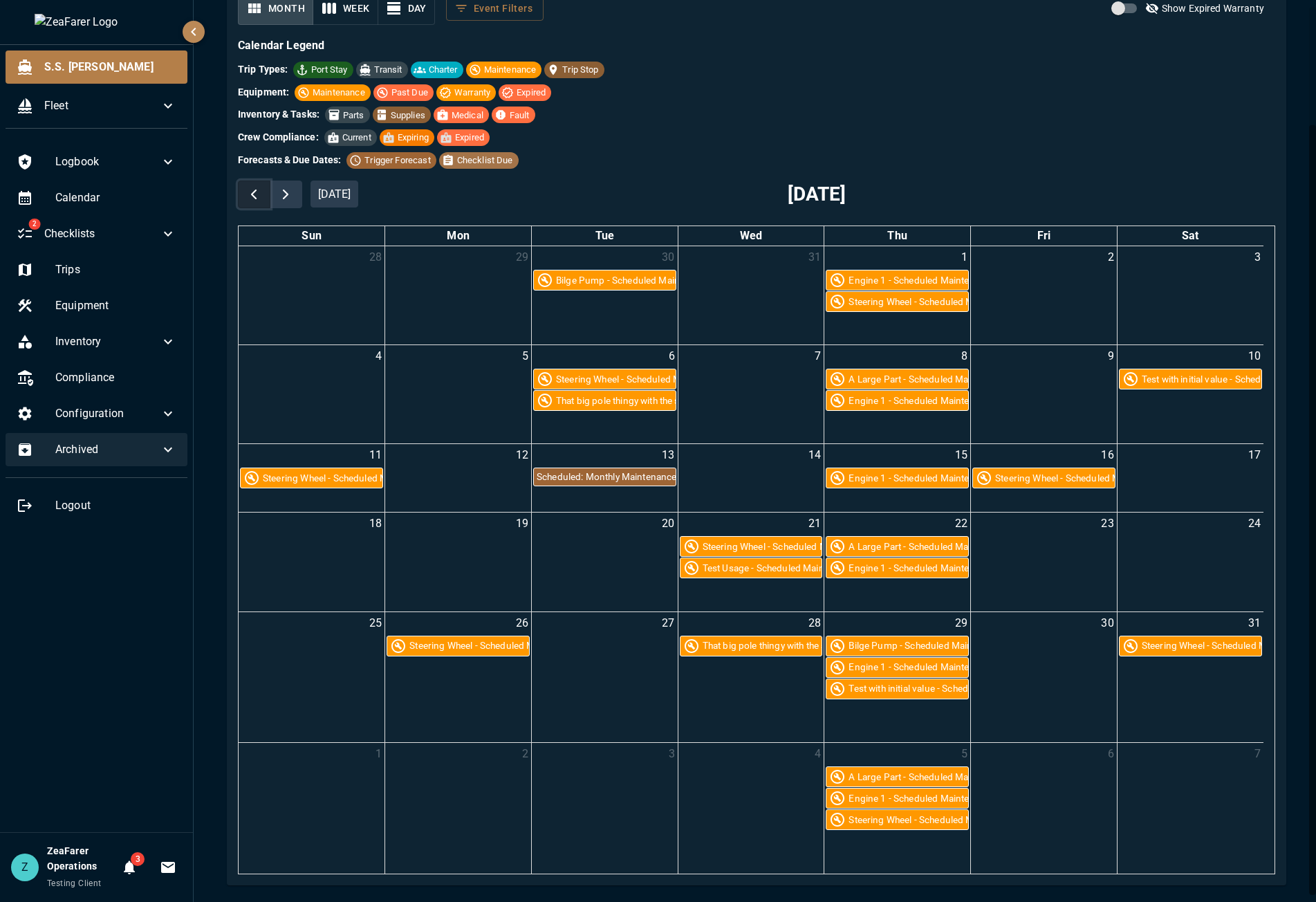
click at [260, 188] on span "button" at bounding box center [253, 194] width 17 height 17
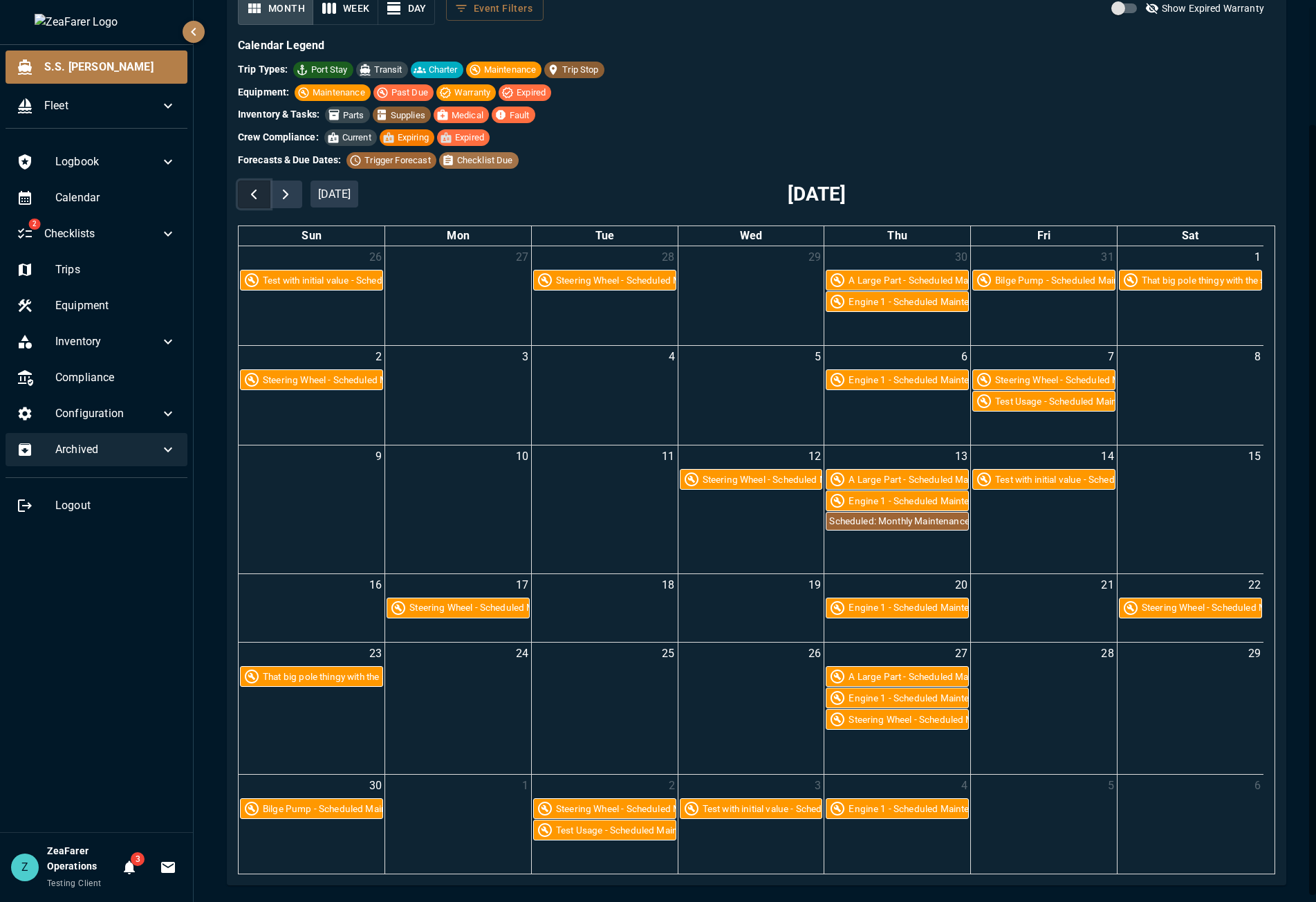
click at [260, 188] on span "button" at bounding box center [253, 194] width 17 height 17
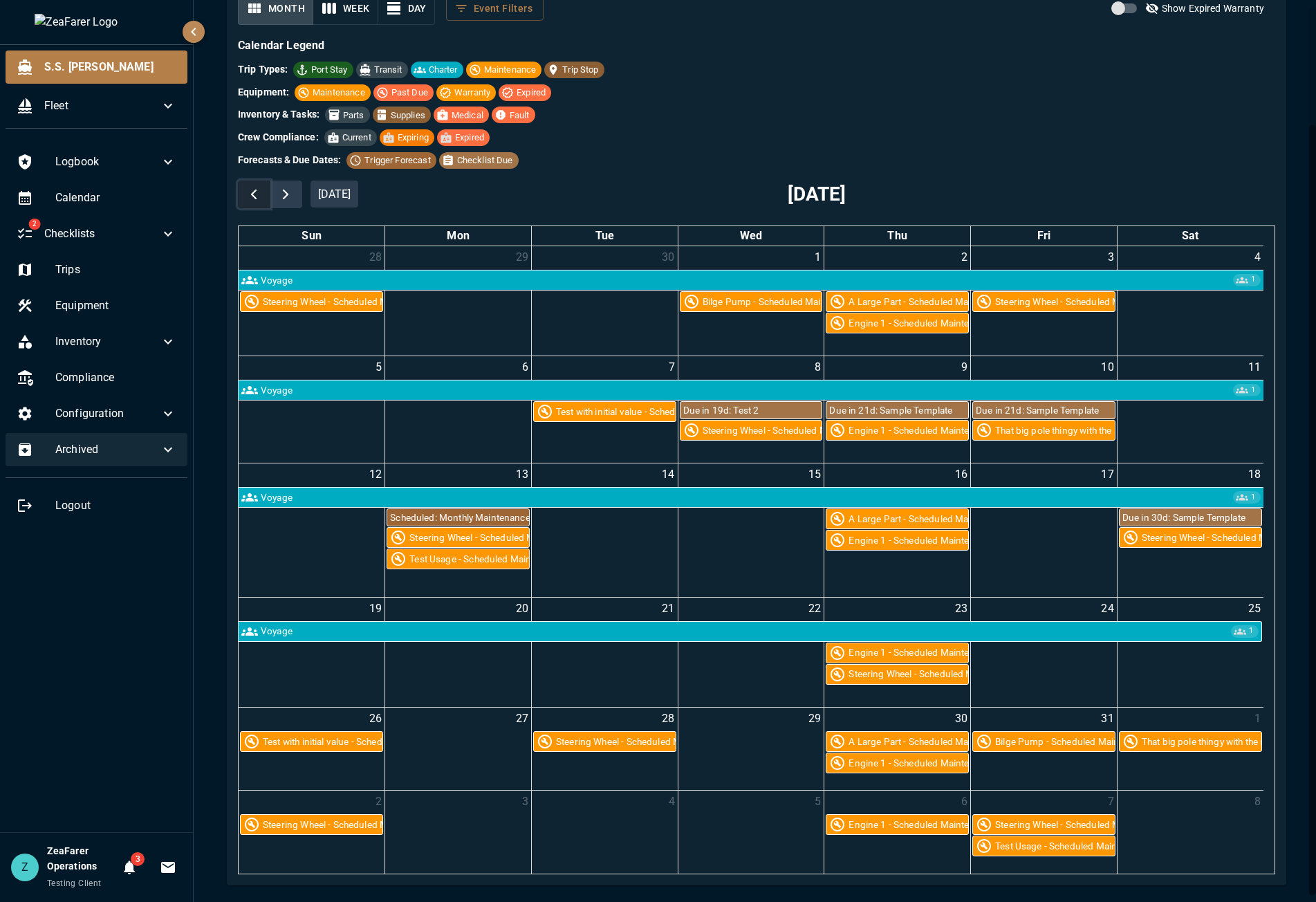
click at [260, 188] on span "button" at bounding box center [253, 194] width 17 height 17
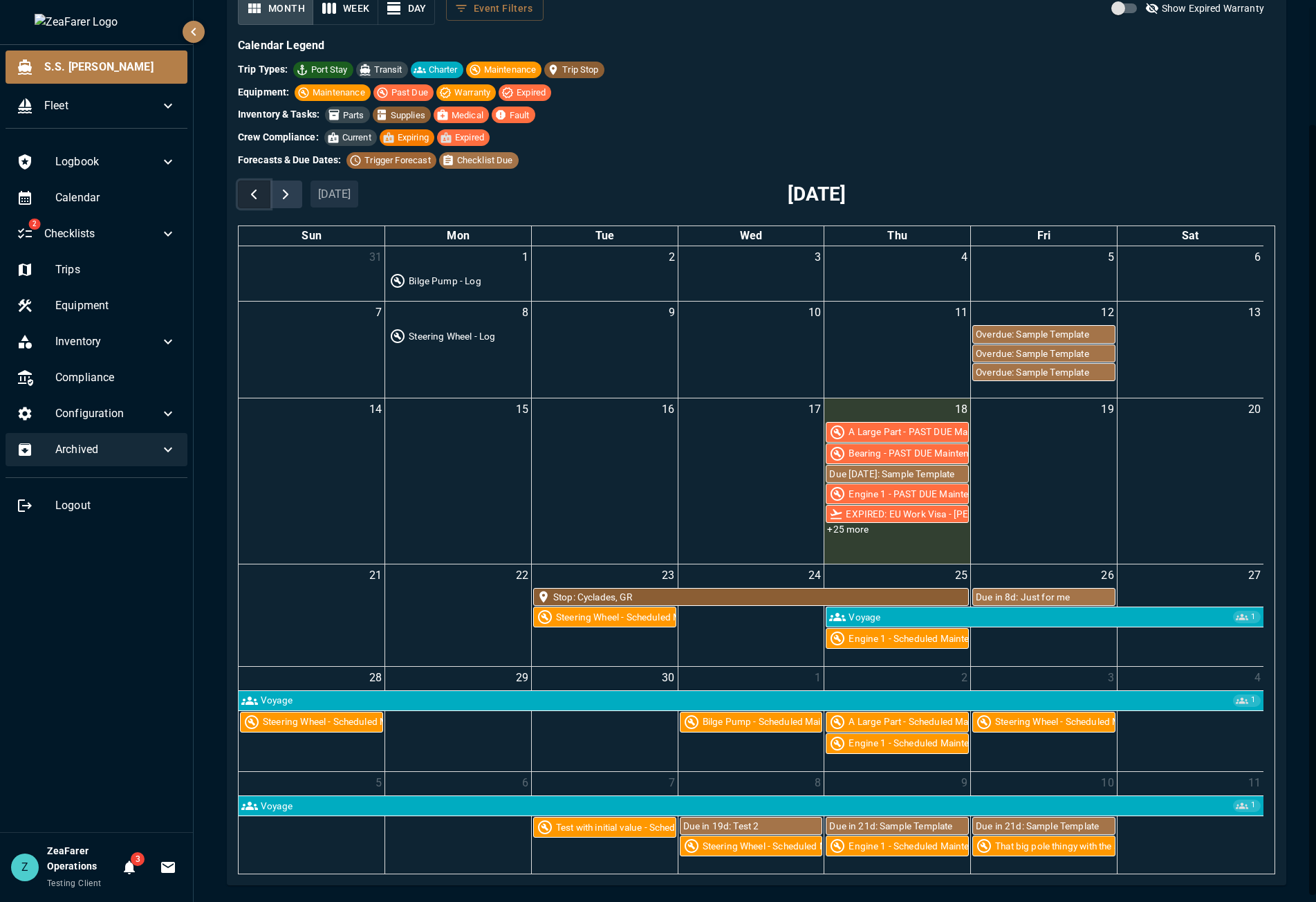
click at [260, 188] on span "button" at bounding box center [253, 194] width 17 height 17
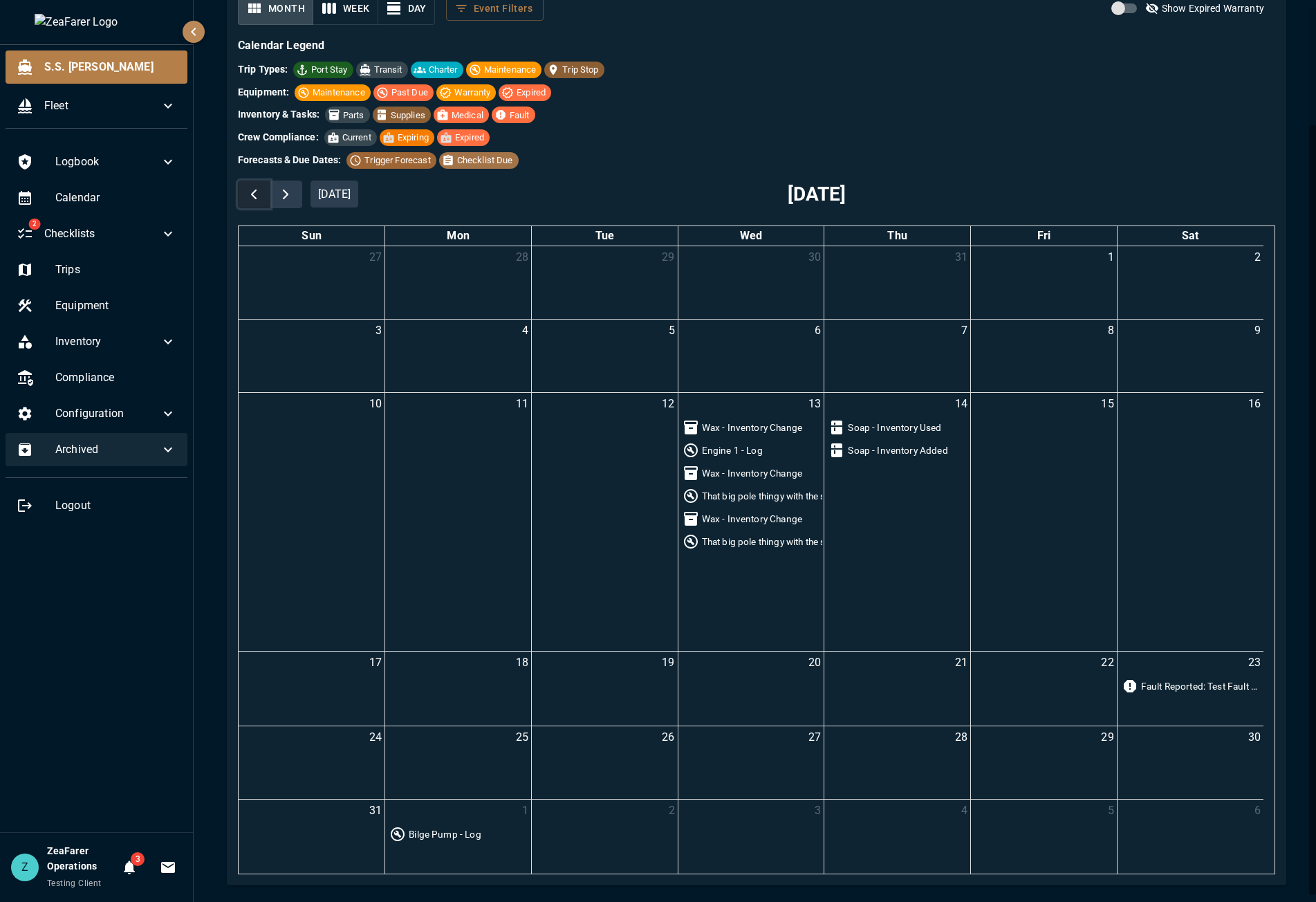
click at [260, 188] on span "button" at bounding box center [253, 194] width 17 height 17
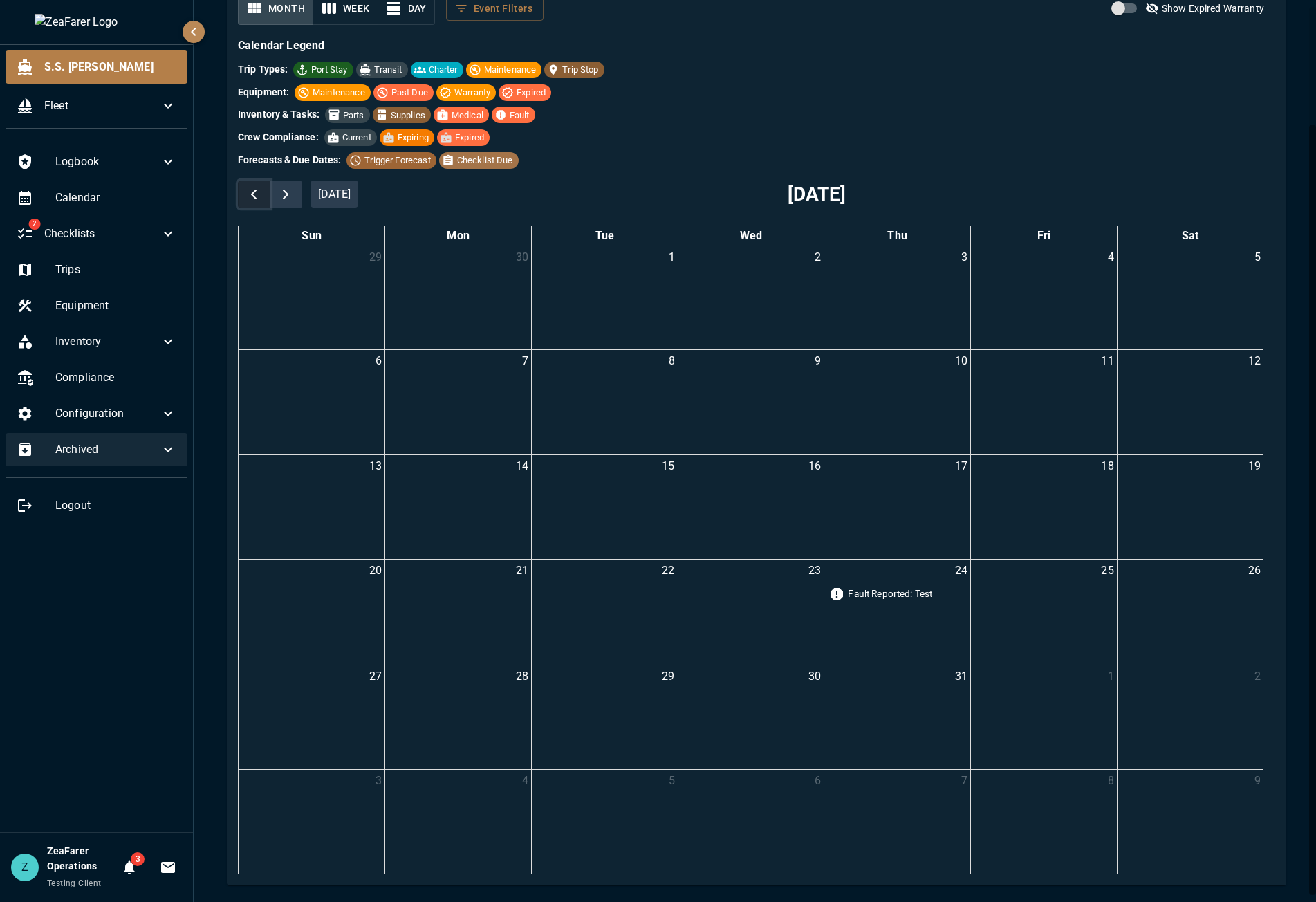
click at [260, 188] on span "button" at bounding box center [253, 194] width 17 height 17
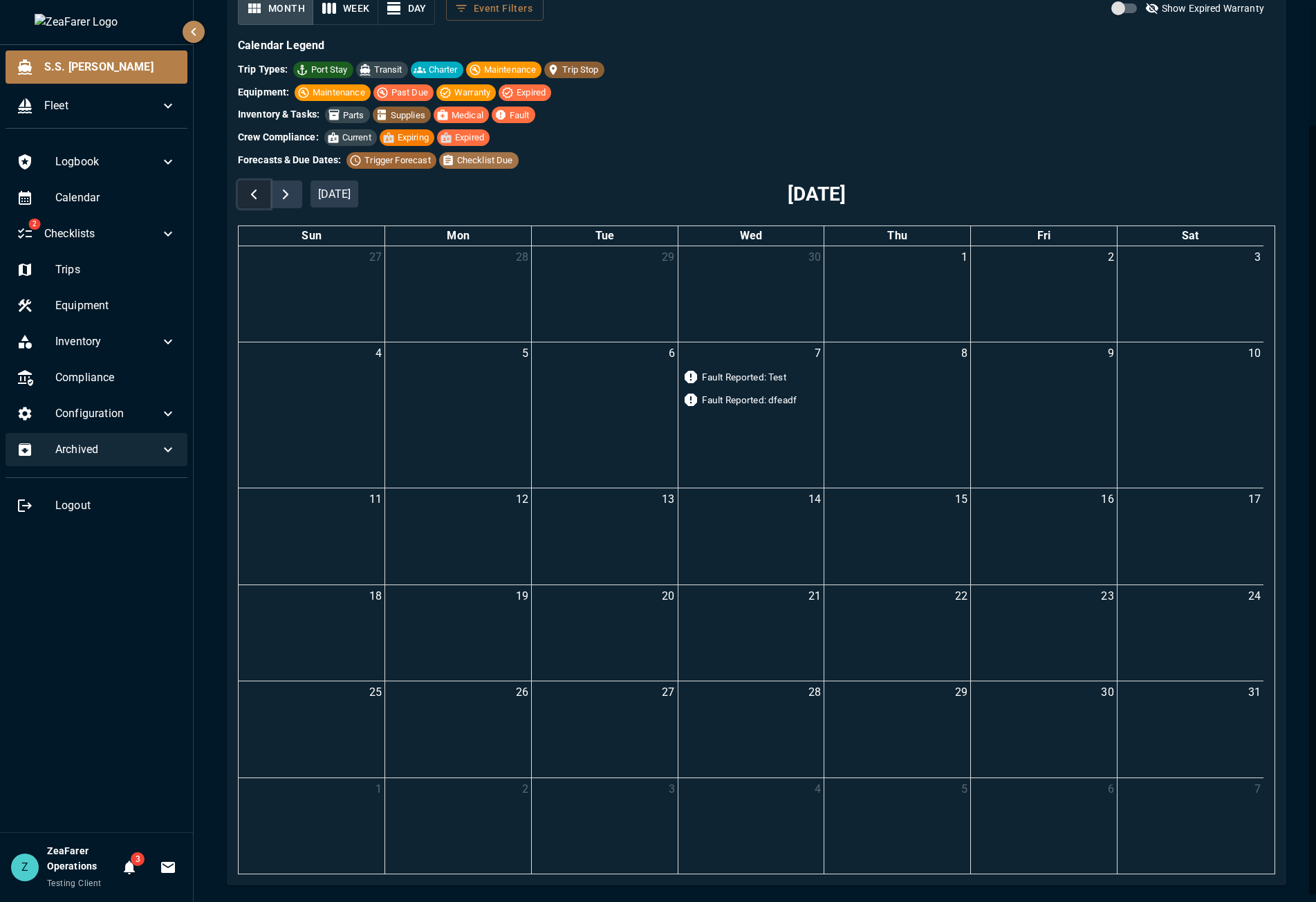
click at [260, 188] on span "button" at bounding box center [253, 194] width 17 height 17
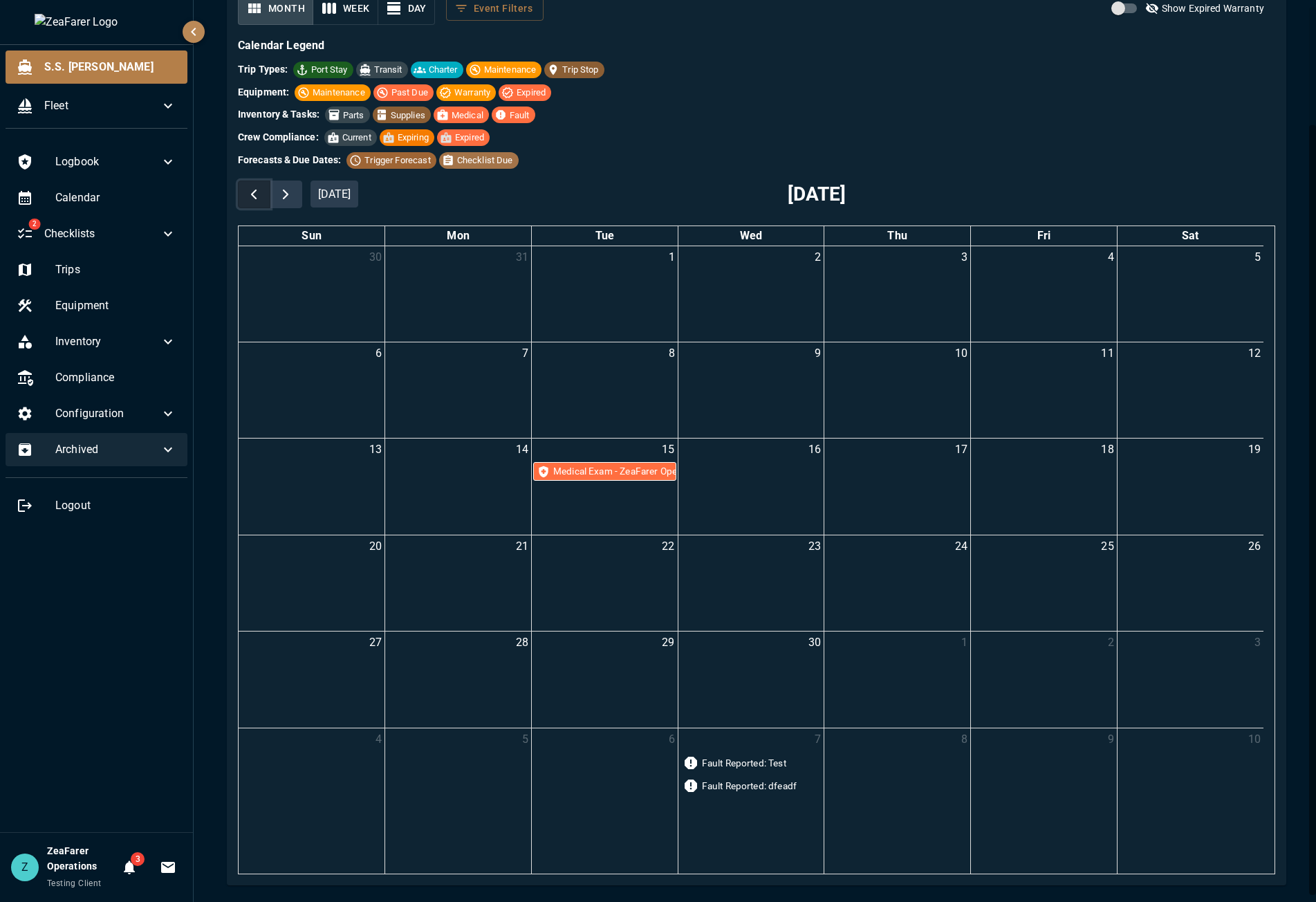
click at [260, 188] on span "button" at bounding box center [253, 194] width 17 height 17
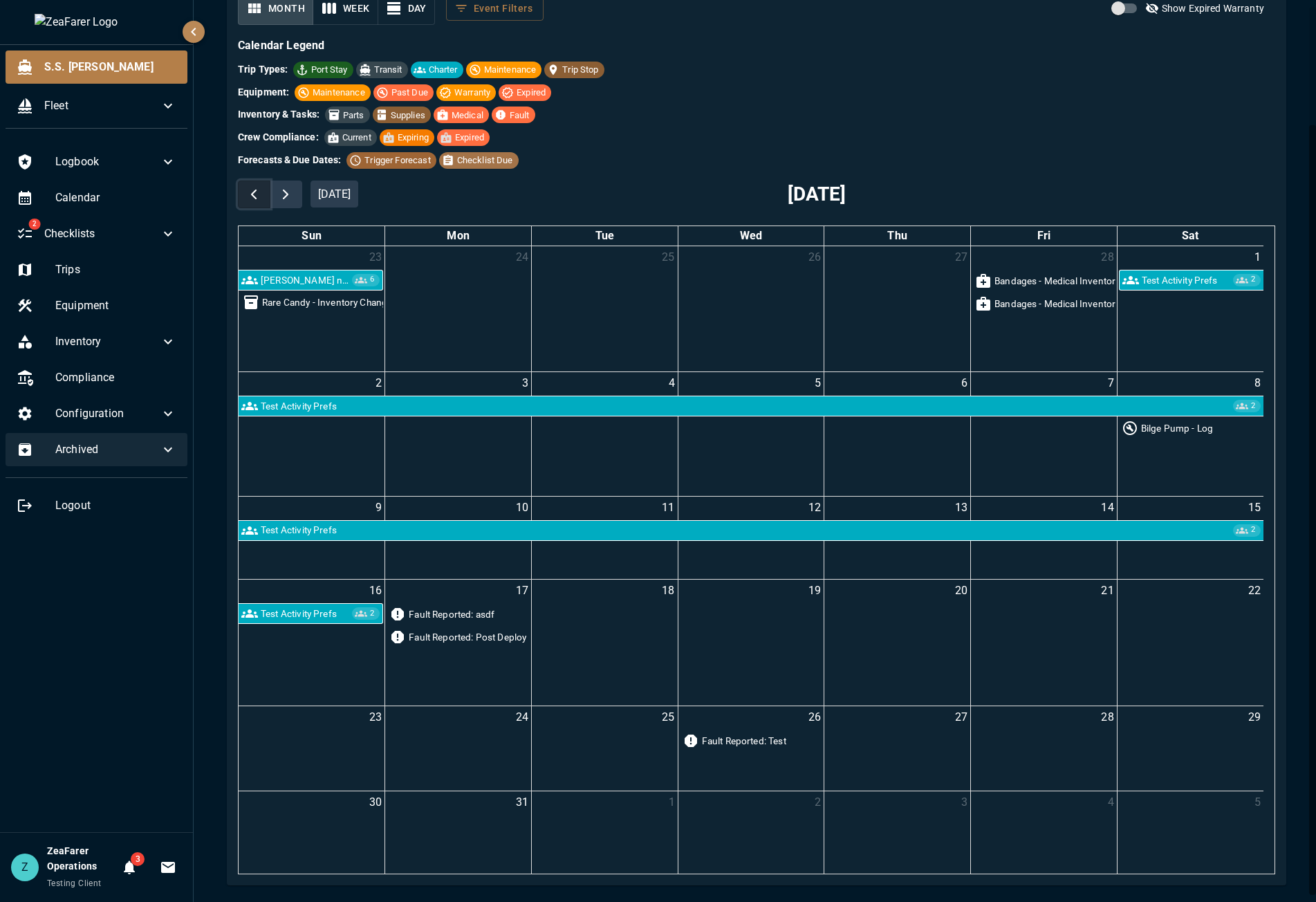
click at [260, 188] on span "button" at bounding box center [253, 194] width 17 height 17
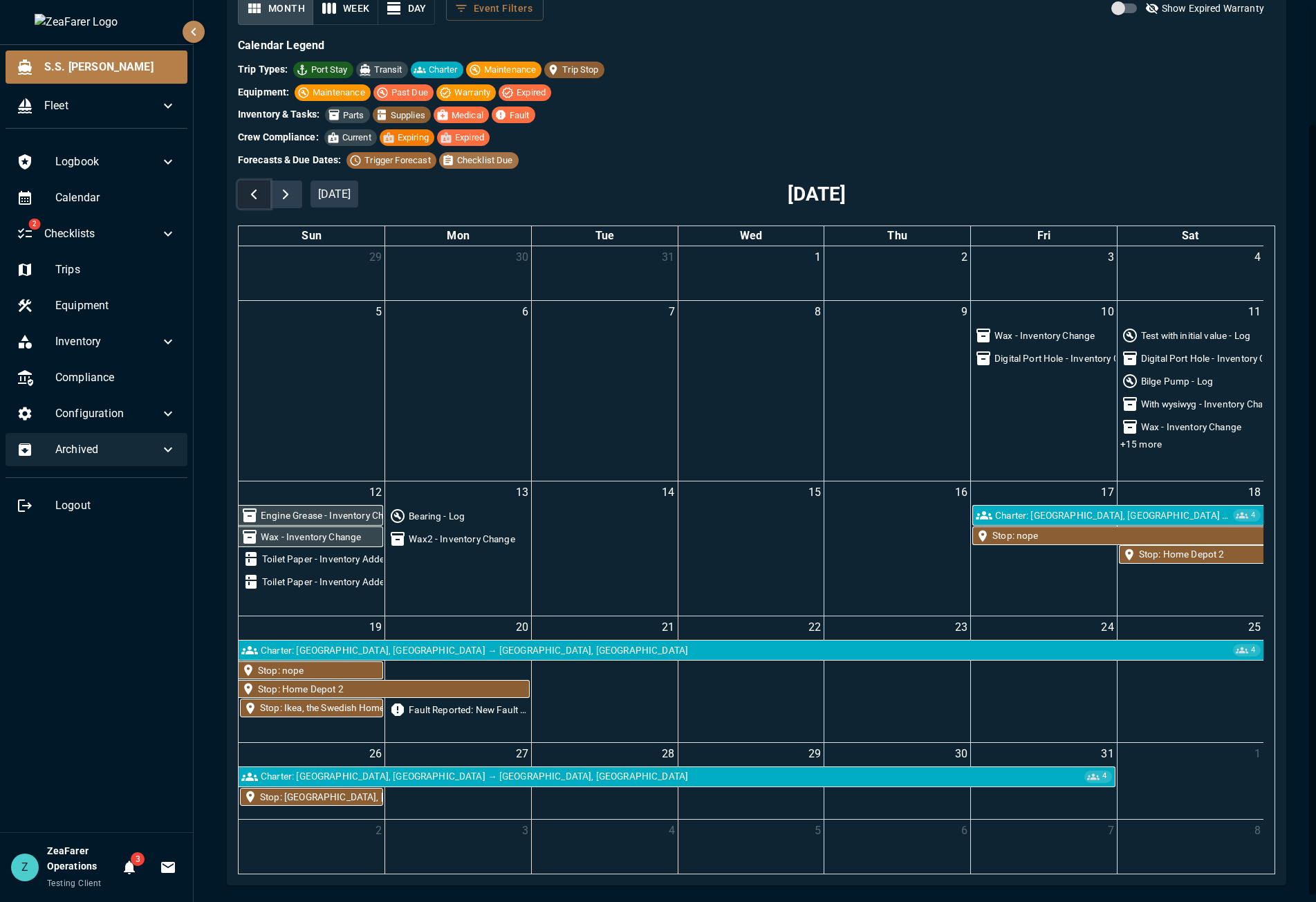
click at [260, 188] on span "button" at bounding box center [253, 194] width 17 height 17
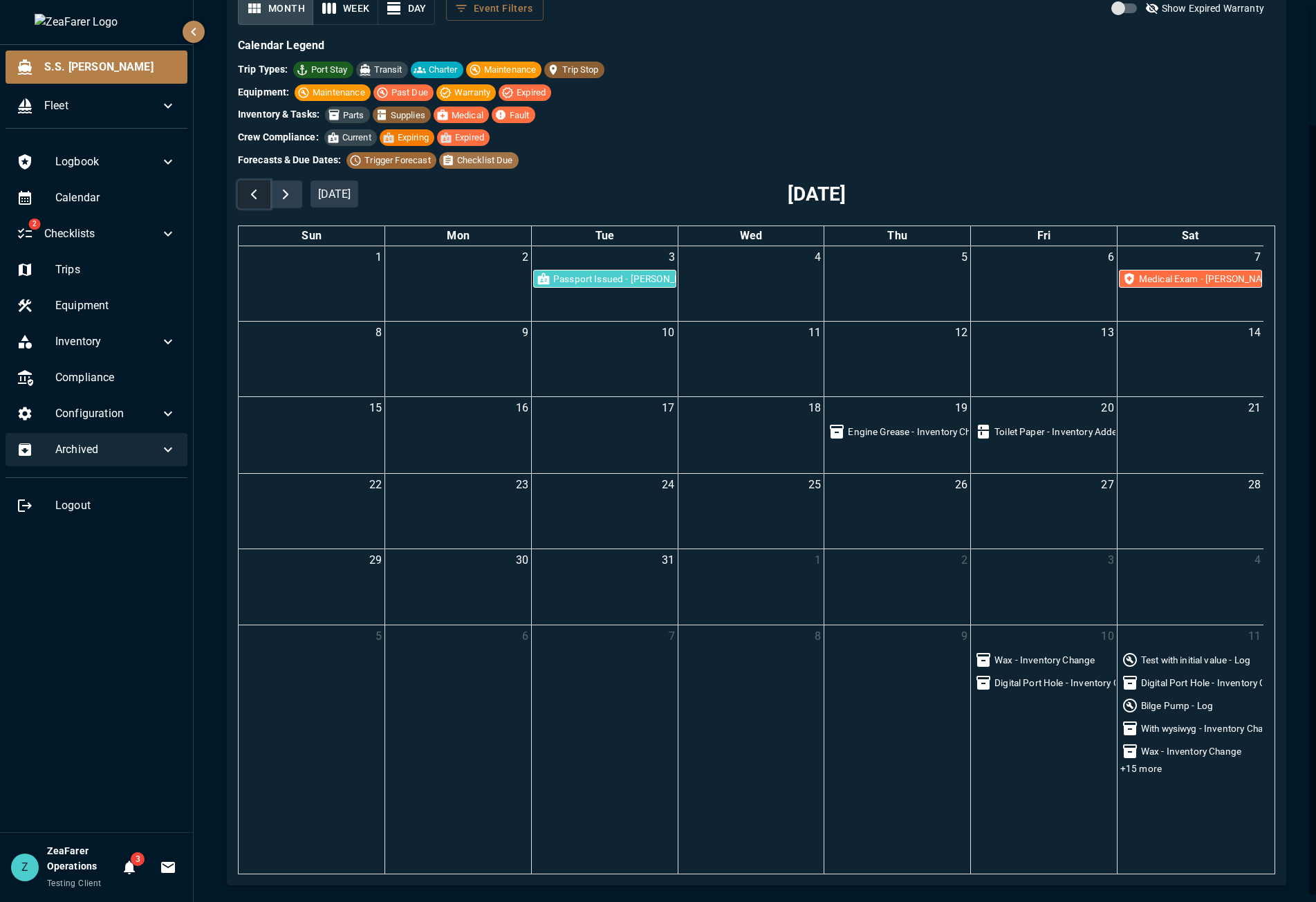
click at [260, 188] on span "button" at bounding box center [253, 194] width 17 height 17
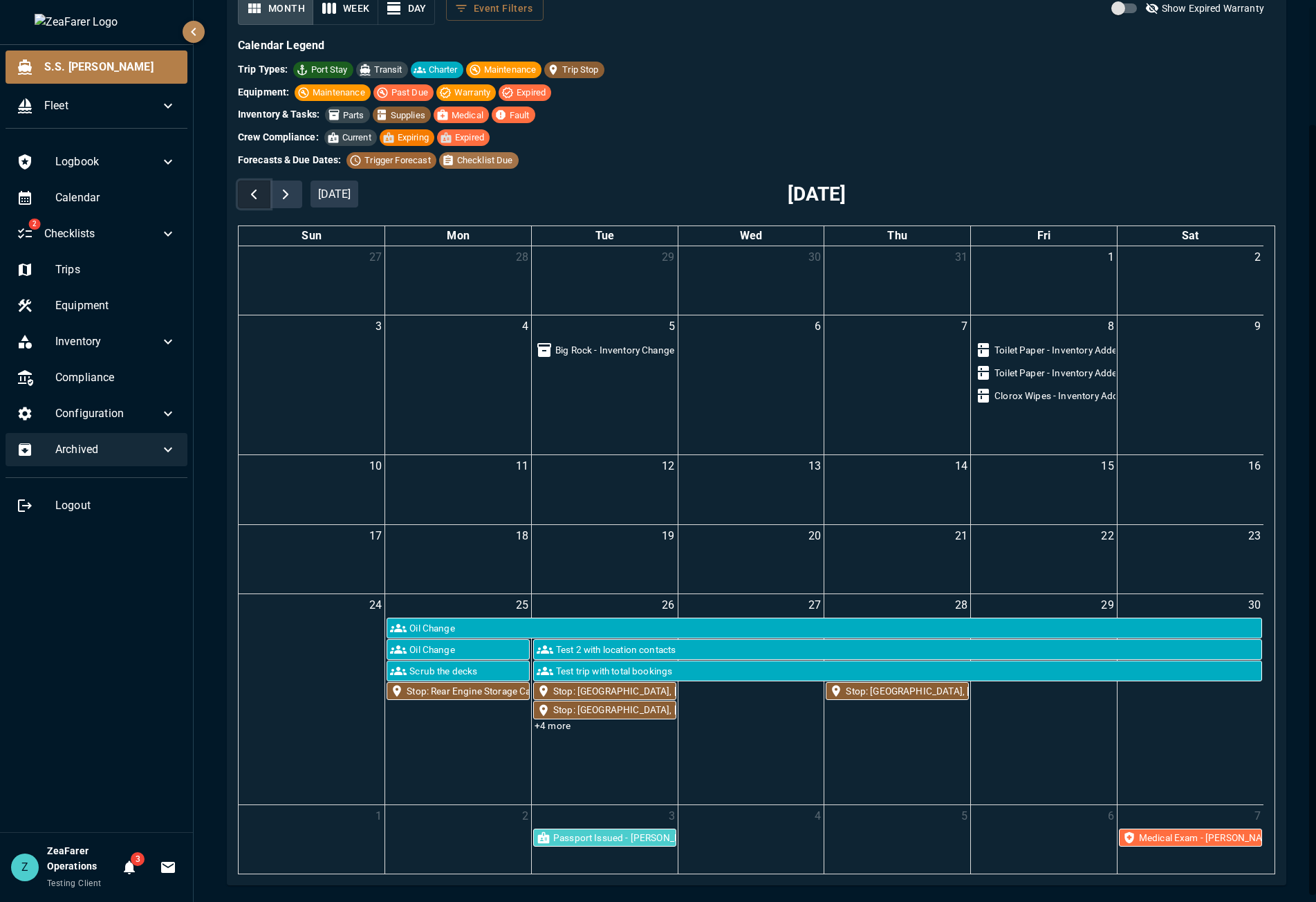
click at [260, 188] on span "button" at bounding box center [253, 194] width 17 height 17
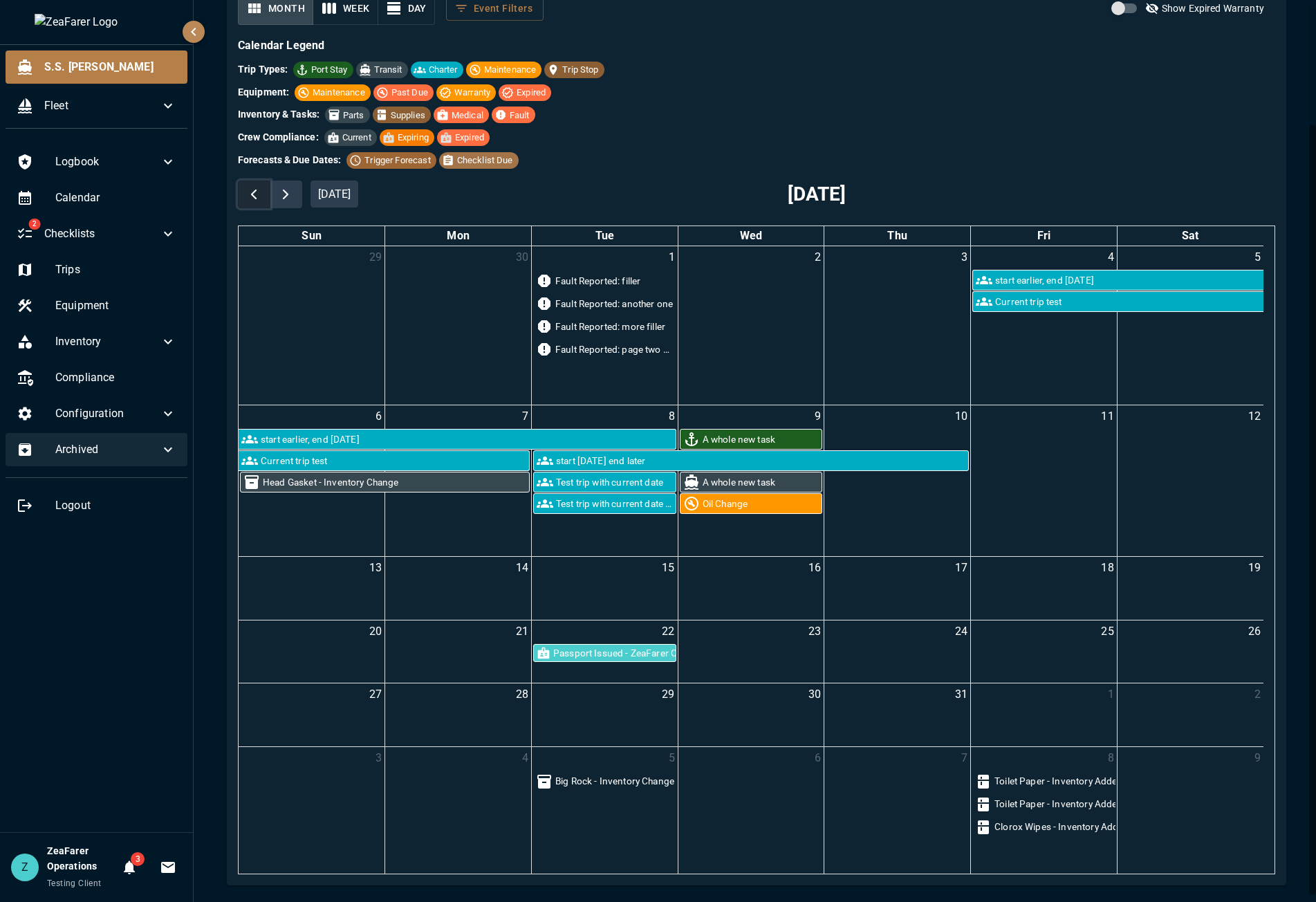
click at [260, 188] on span "button" at bounding box center [253, 194] width 17 height 17
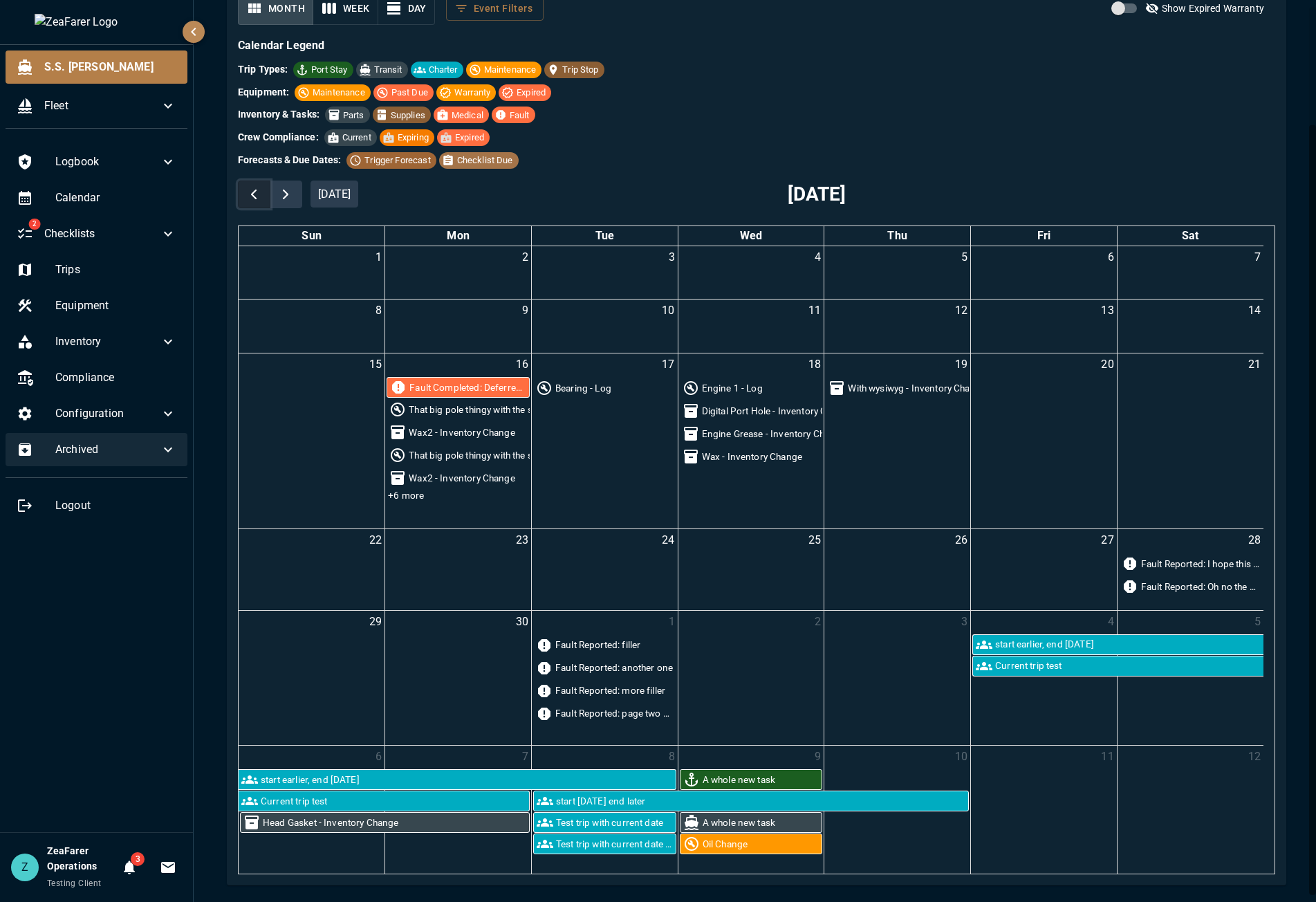
click at [260, 188] on span "button" at bounding box center [253, 194] width 17 height 17
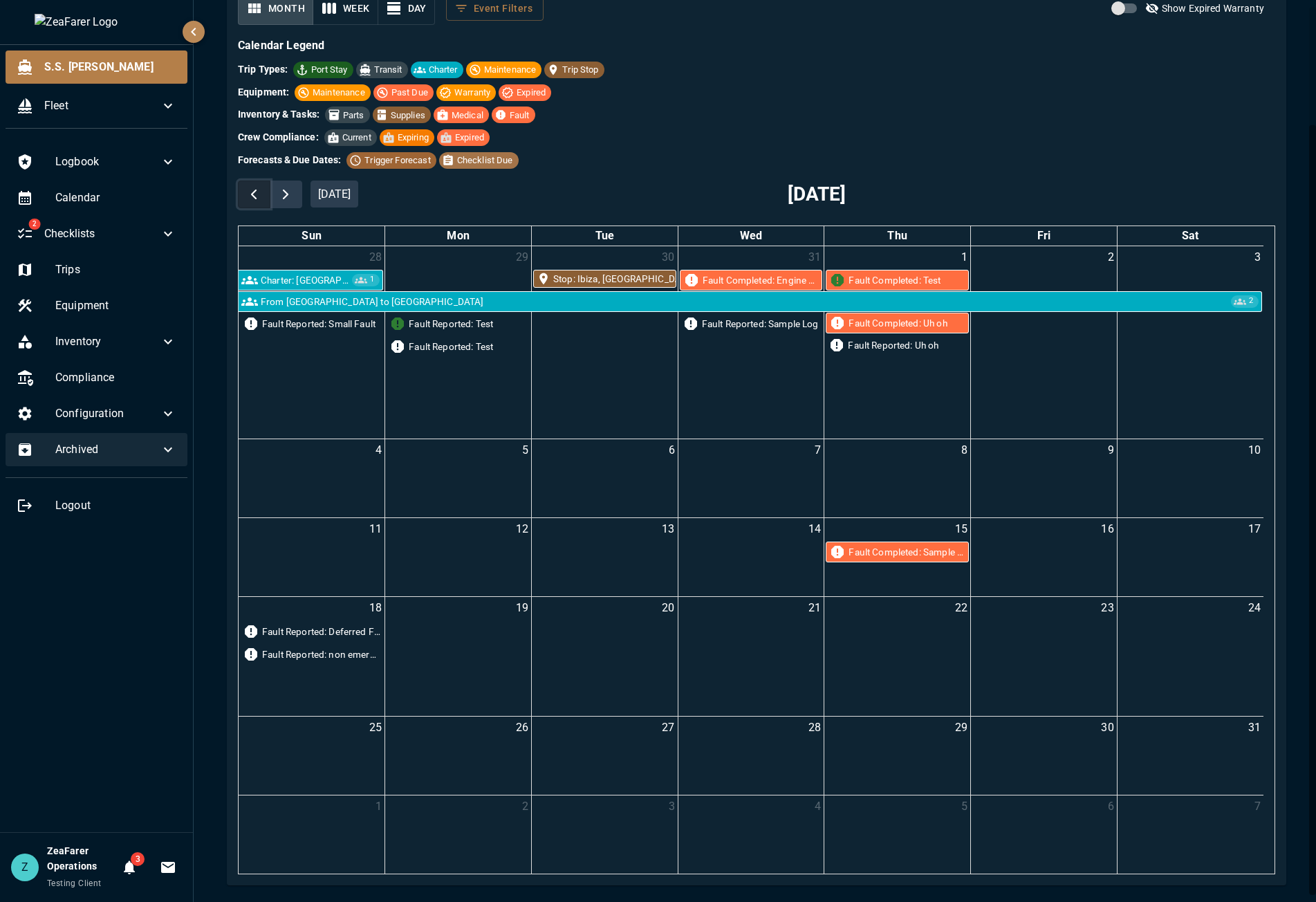
click at [260, 188] on span "button" at bounding box center [253, 194] width 17 height 17
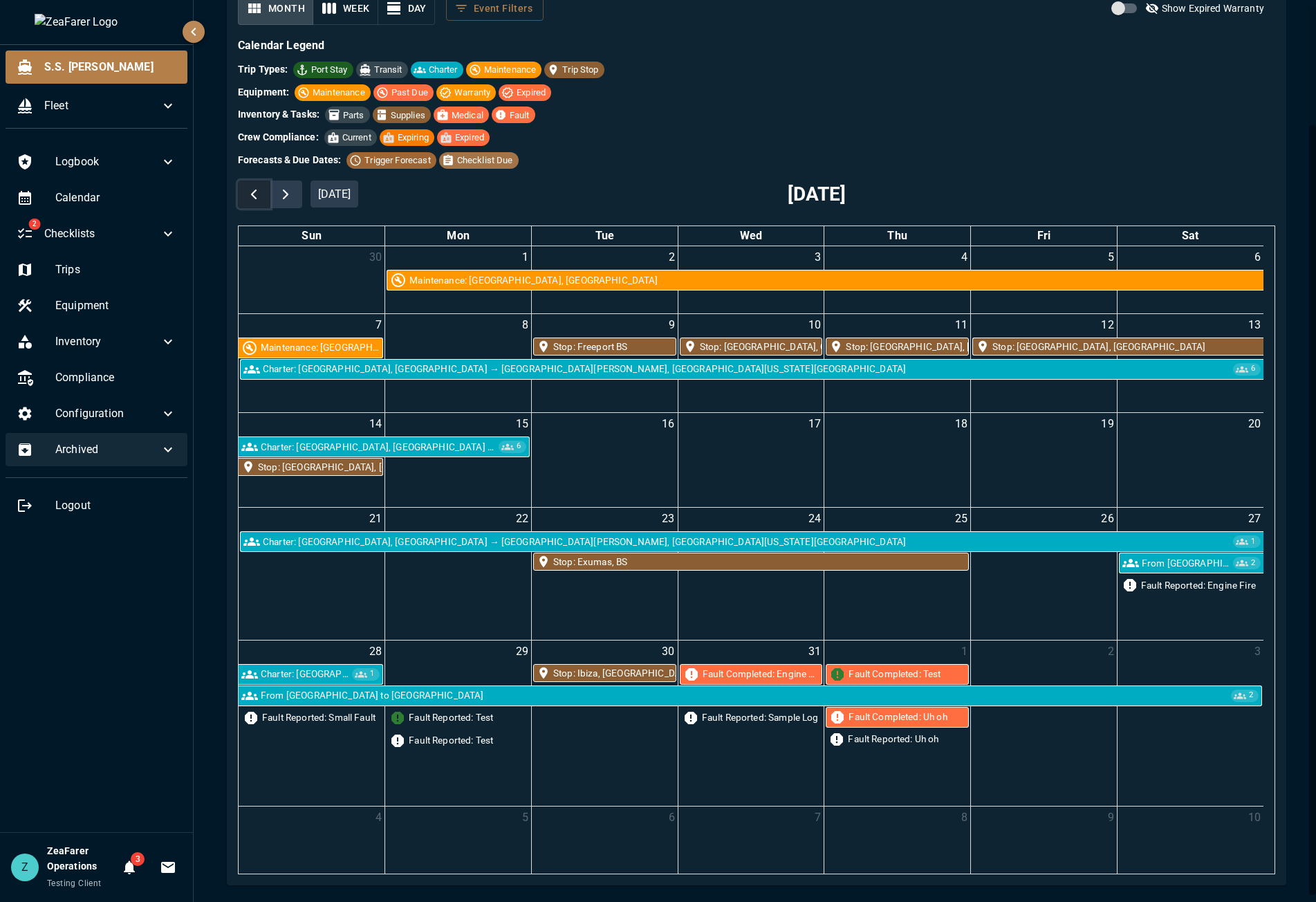
click at [260, 188] on span "button" at bounding box center [253, 194] width 17 height 17
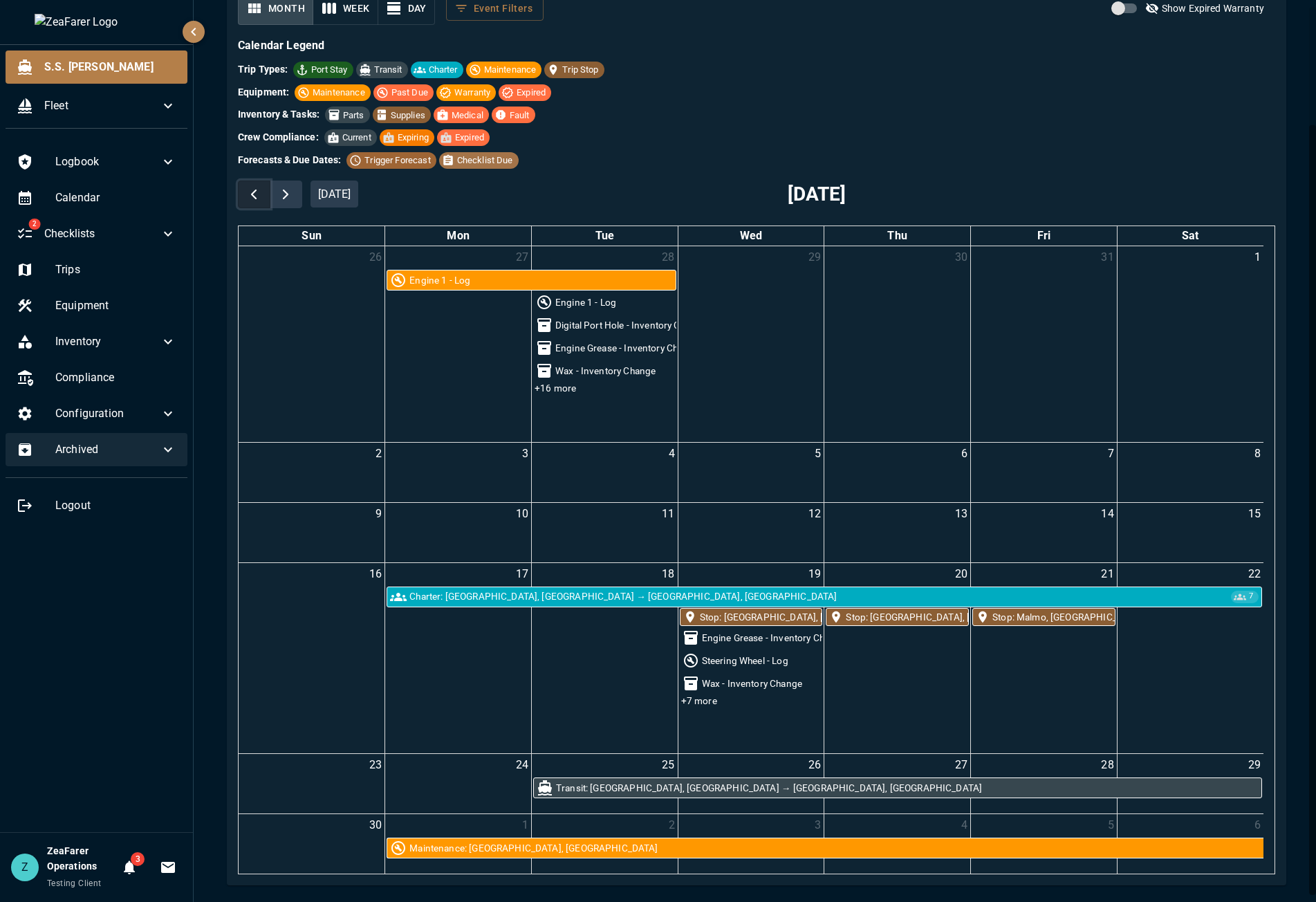
click at [260, 188] on span "button" at bounding box center [253, 194] width 17 height 17
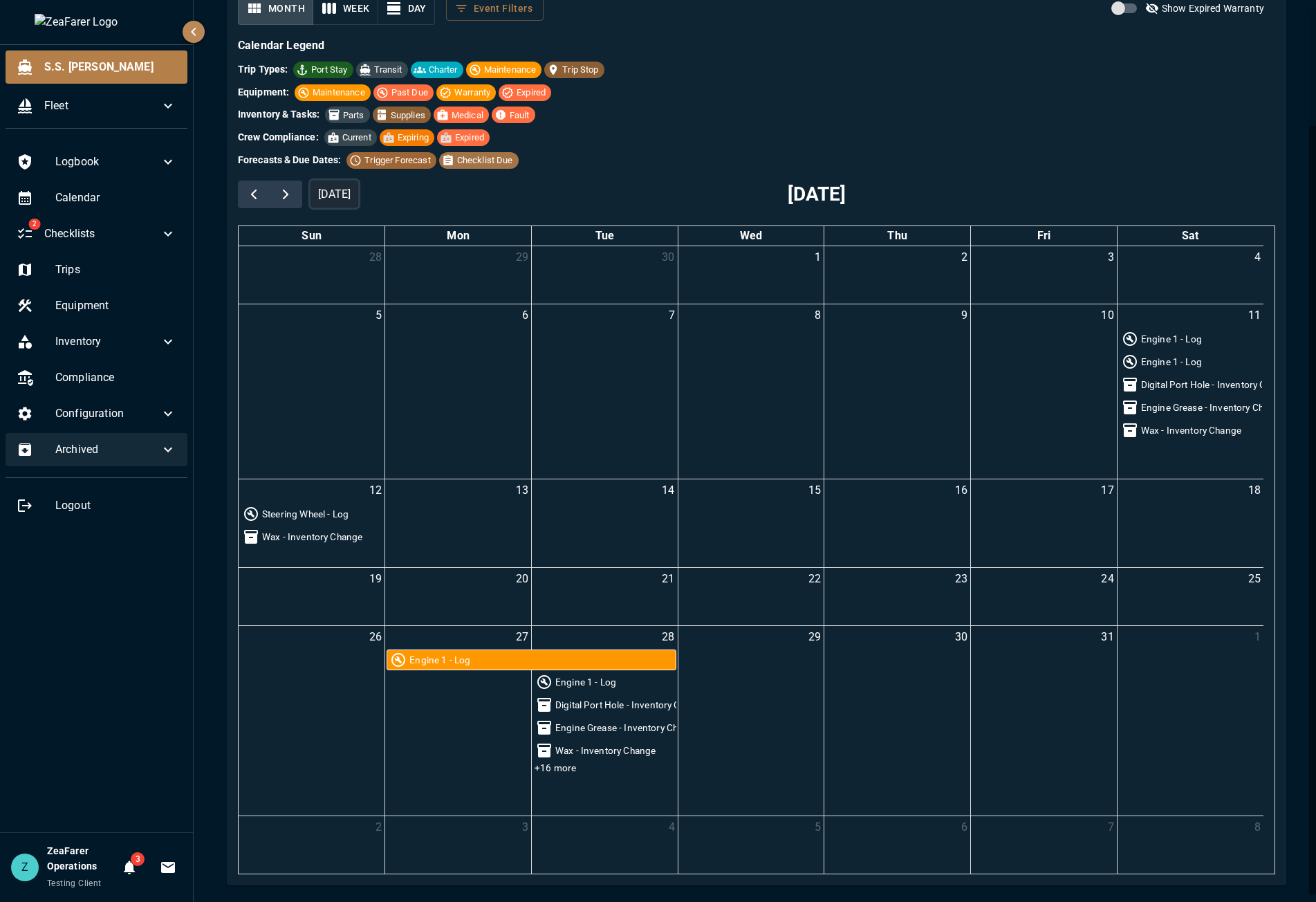
click at [338, 191] on button "[DATE]" at bounding box center [335, 193] width 49 height 27
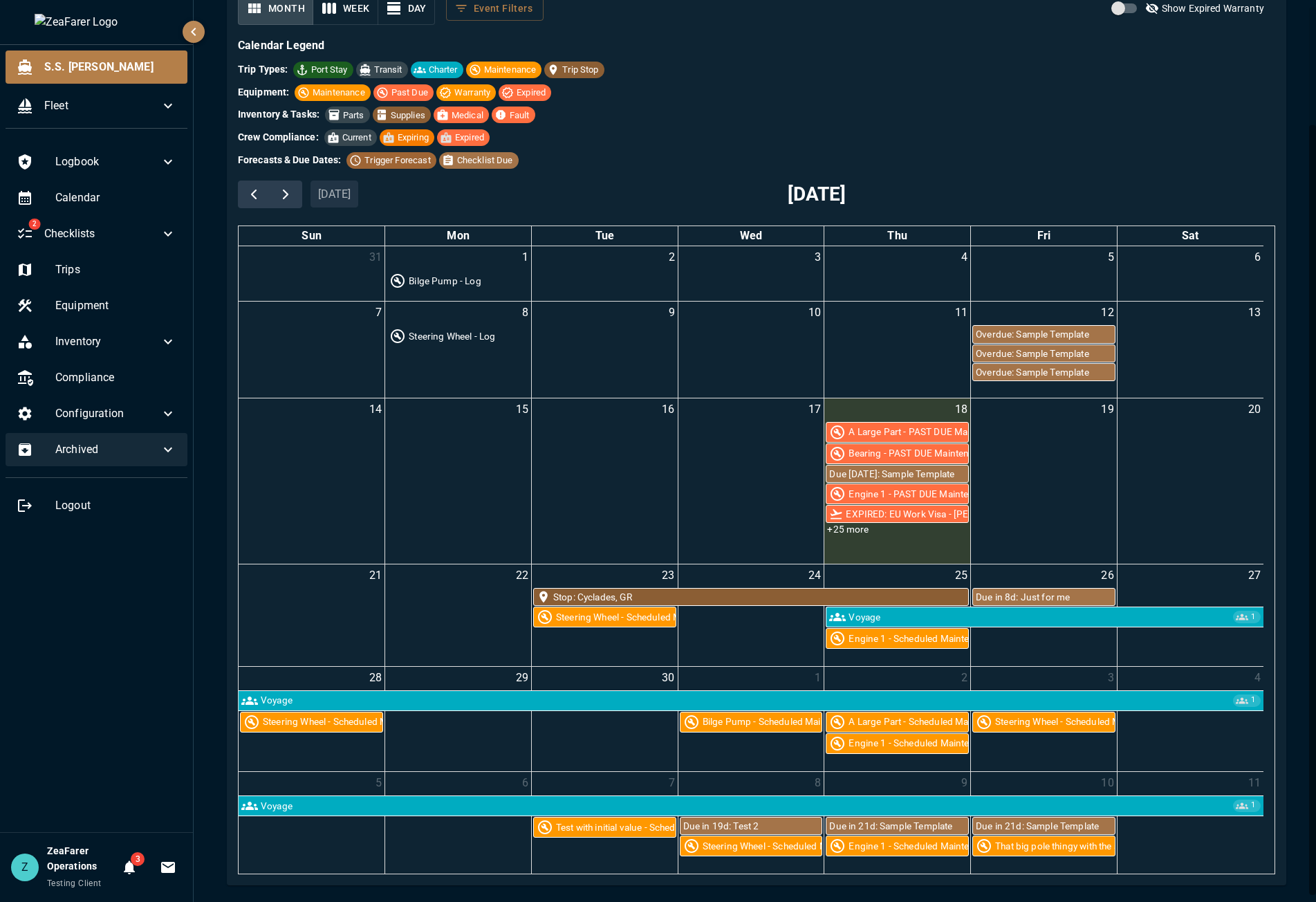
scroll to position [0, 0]
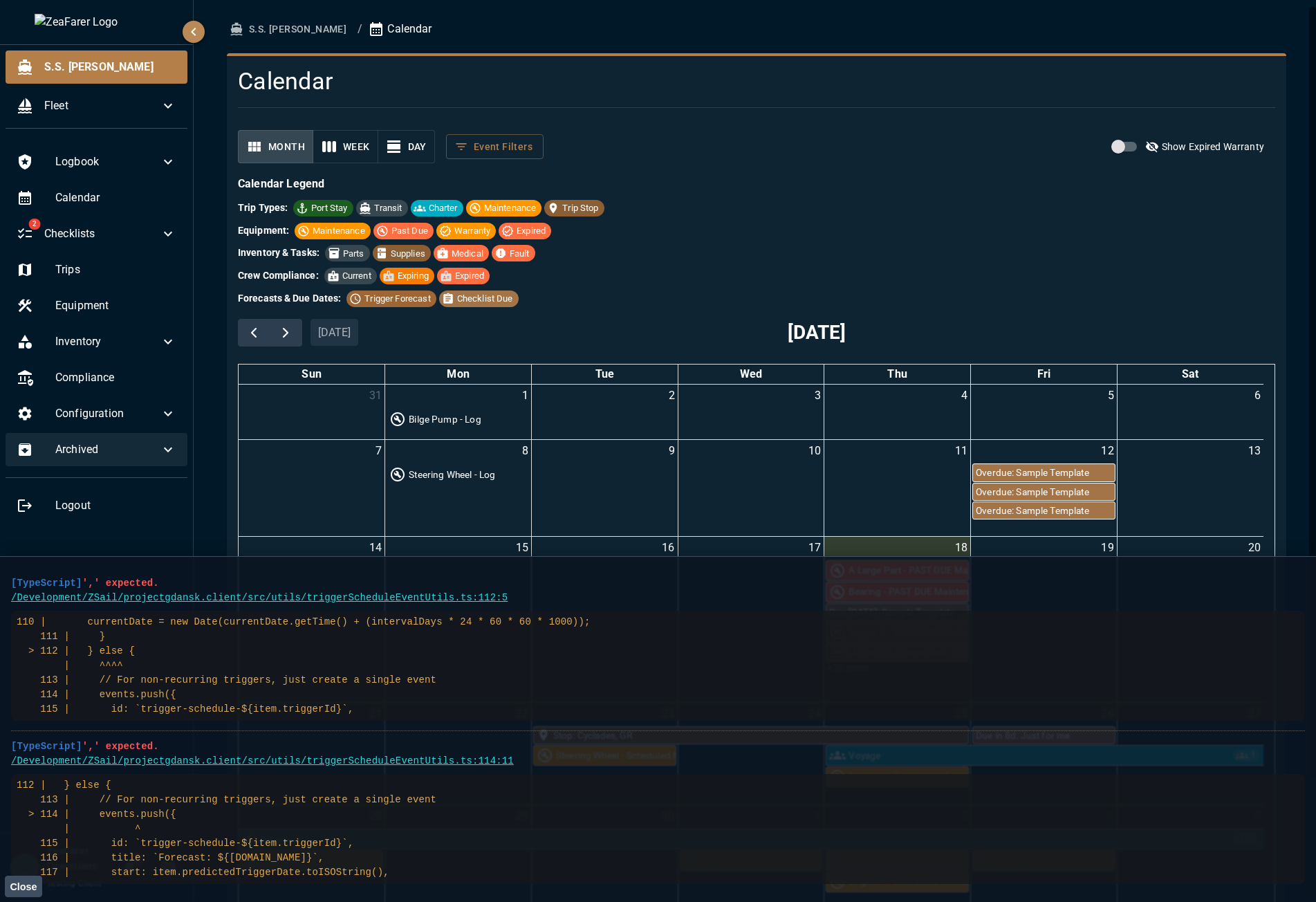
drag, startPoint x: 368, startPoint y: 877, endPoint x: 5, endPoint y: 586, distance: 465.2
click at [5, 586] on main "[TypeScript] ',' expected. /Development/ZSail/projectgdansk.client/src/utils/tr…" at bounding box center [658, 729] width 1316 height 346
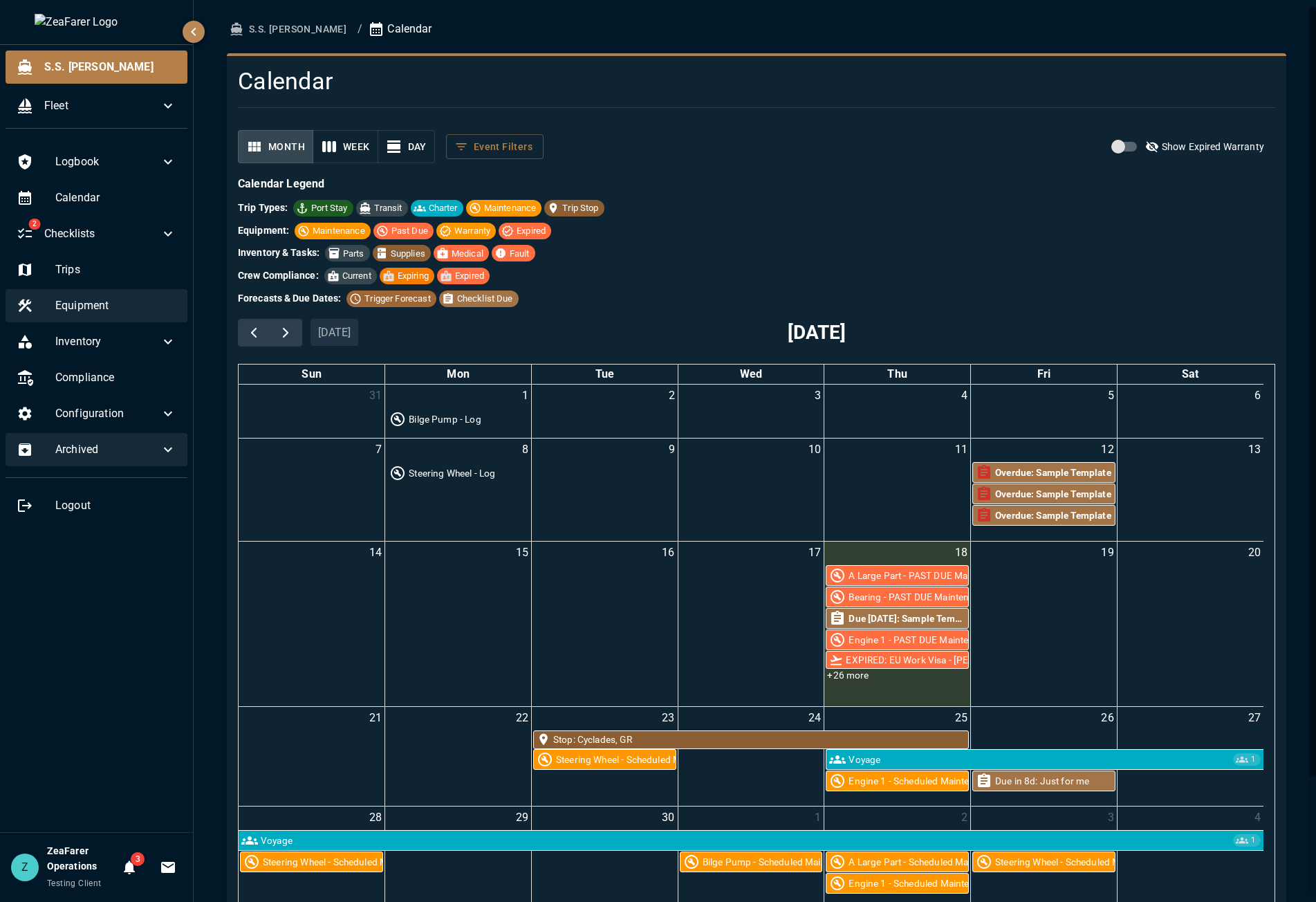
click at [113, 308] on span "Equipment" at bounding box center [116, 305] width 121 height 17
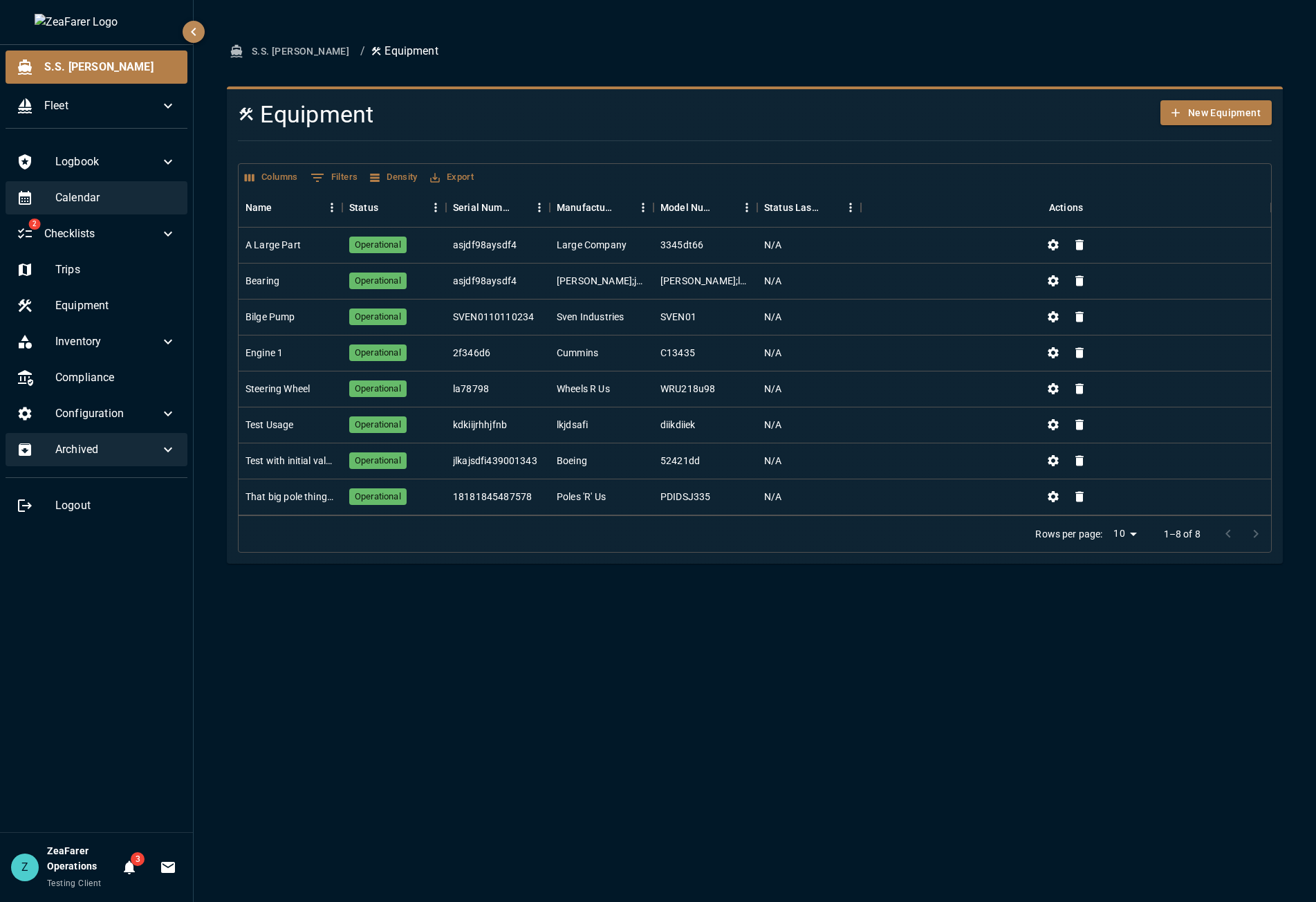
click at [107, 202] on span "Calendar" at bounding box center [116, 197] width 121 height 17
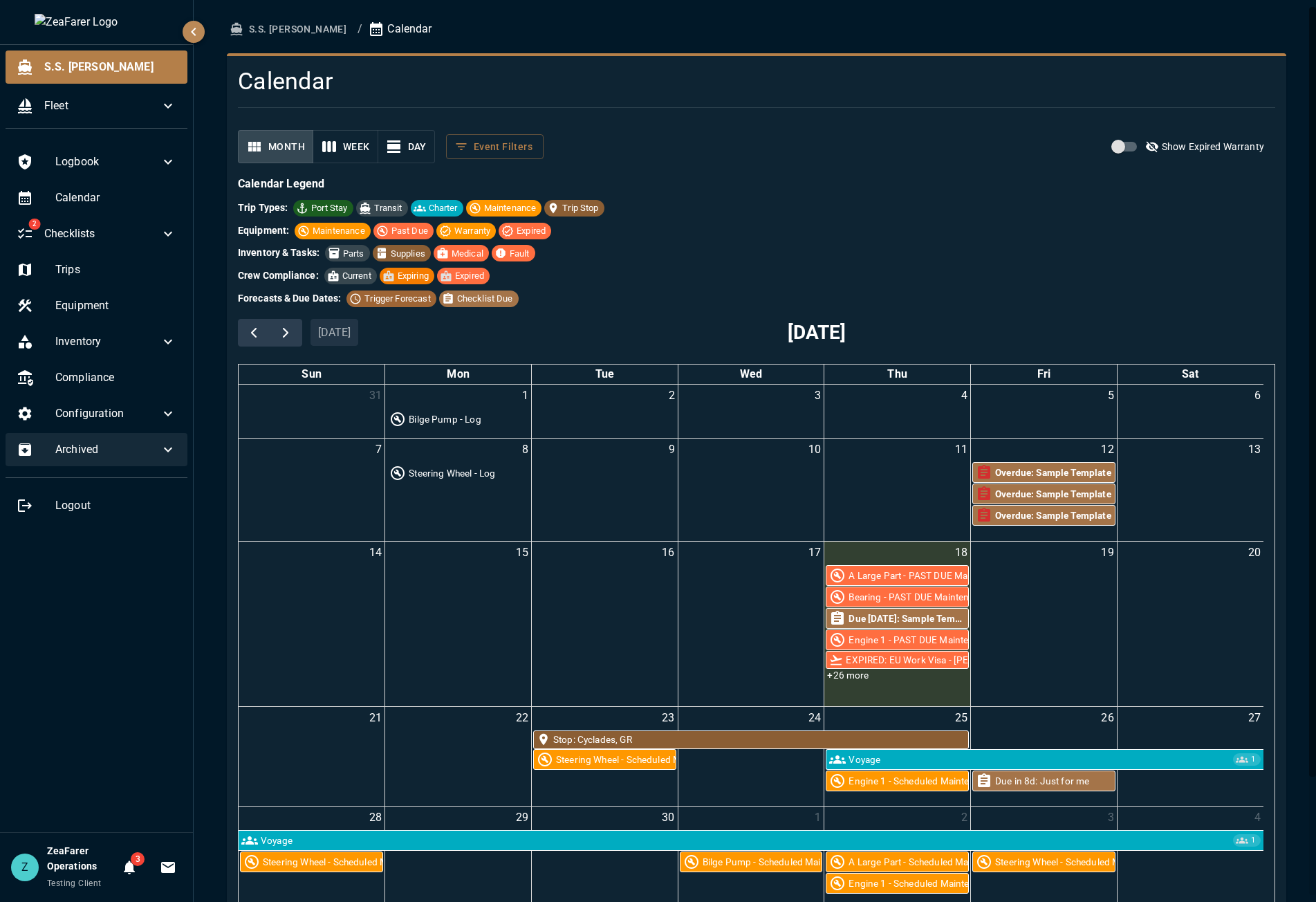
click at [618, 295] on div "Forecasts & Due Dates: Trigger Forecast Checklist Due" at bounding box center [757, 298] width 1038 height 17
click at [865, 675] on link "+26 more" at bounding box center [848, 676] width 44 height 12
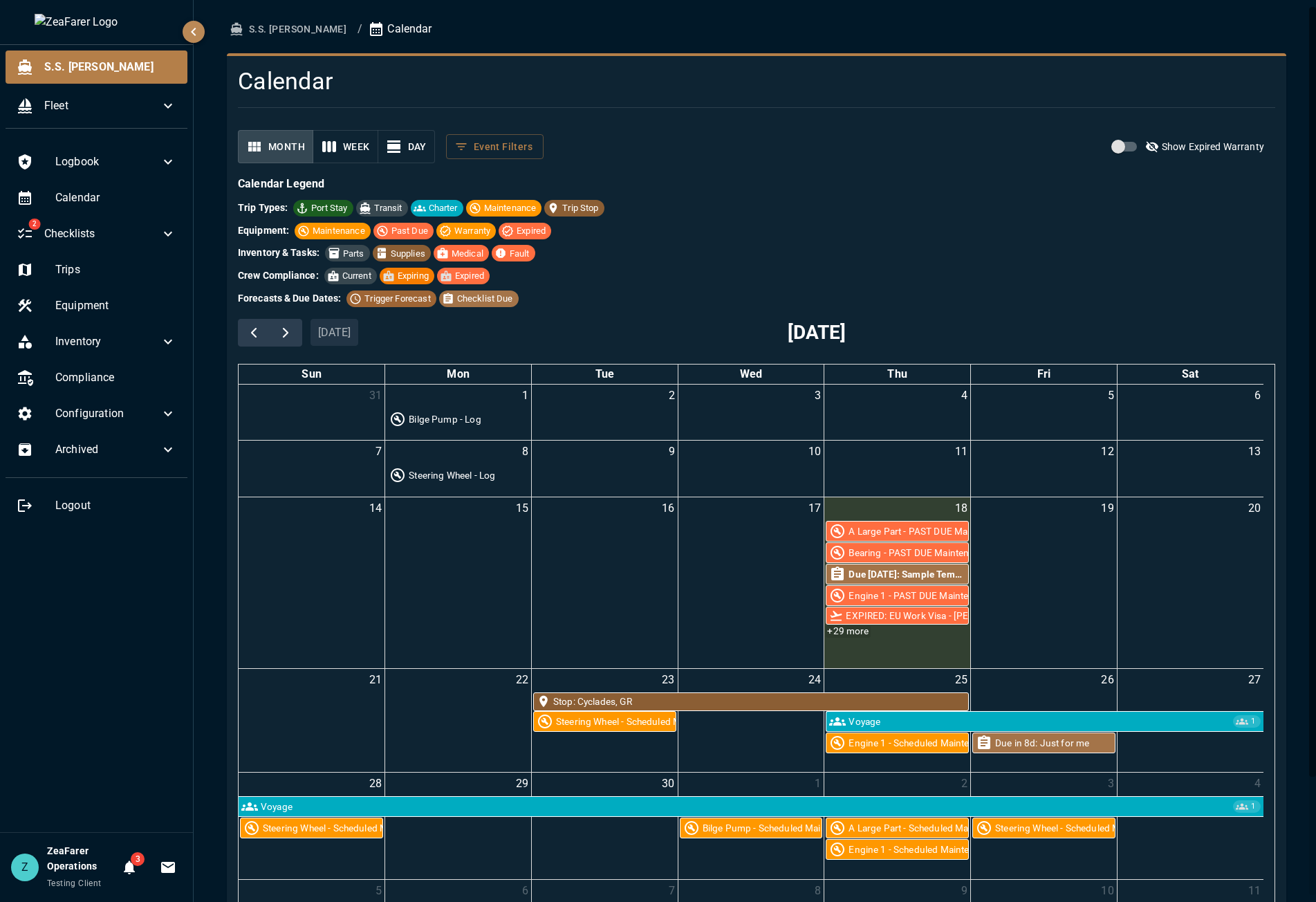
click at [850, 632] on link "+29 more" at bounding box center [848, 631] width 44 height 12
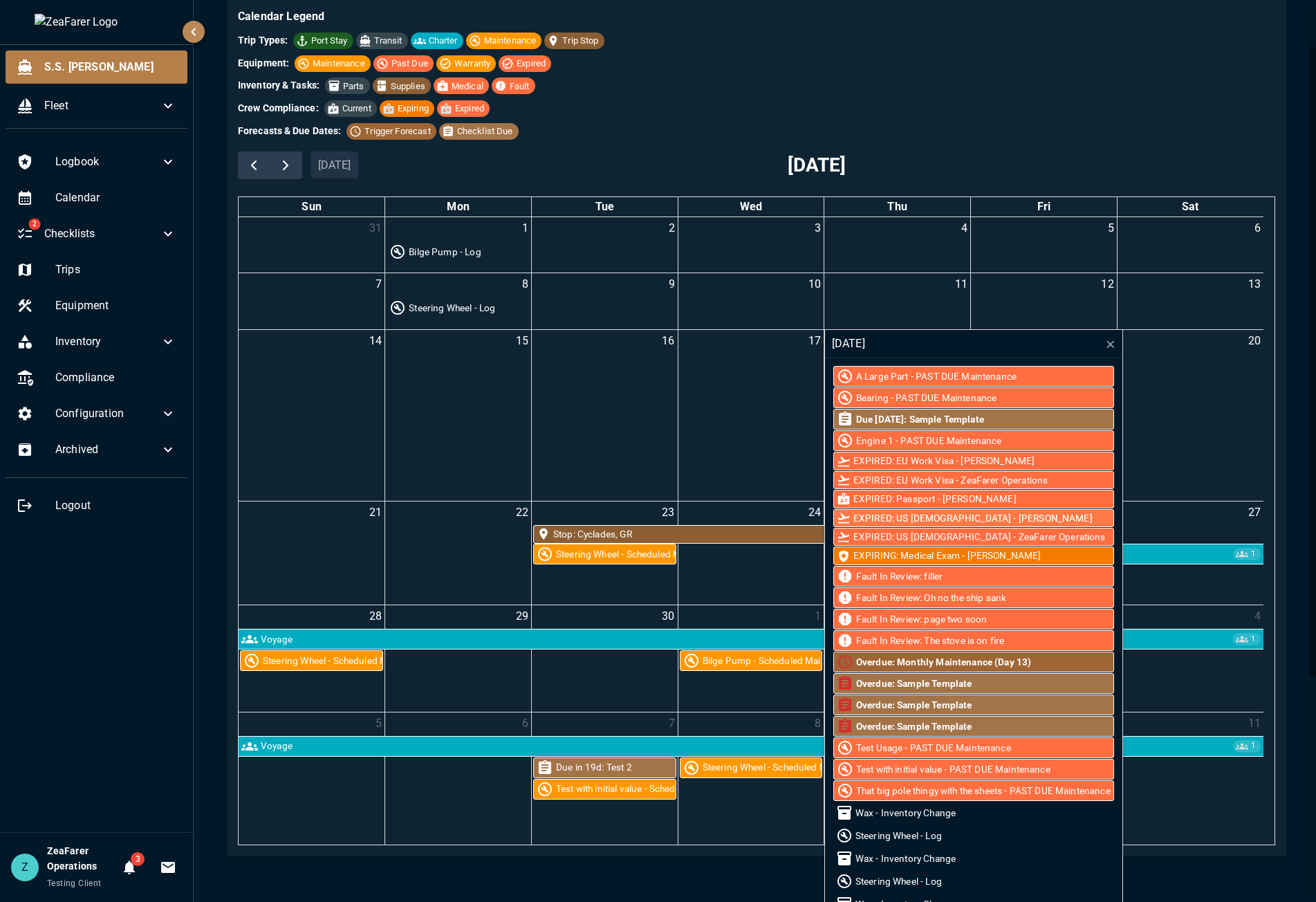
scroll to position [207, 0]
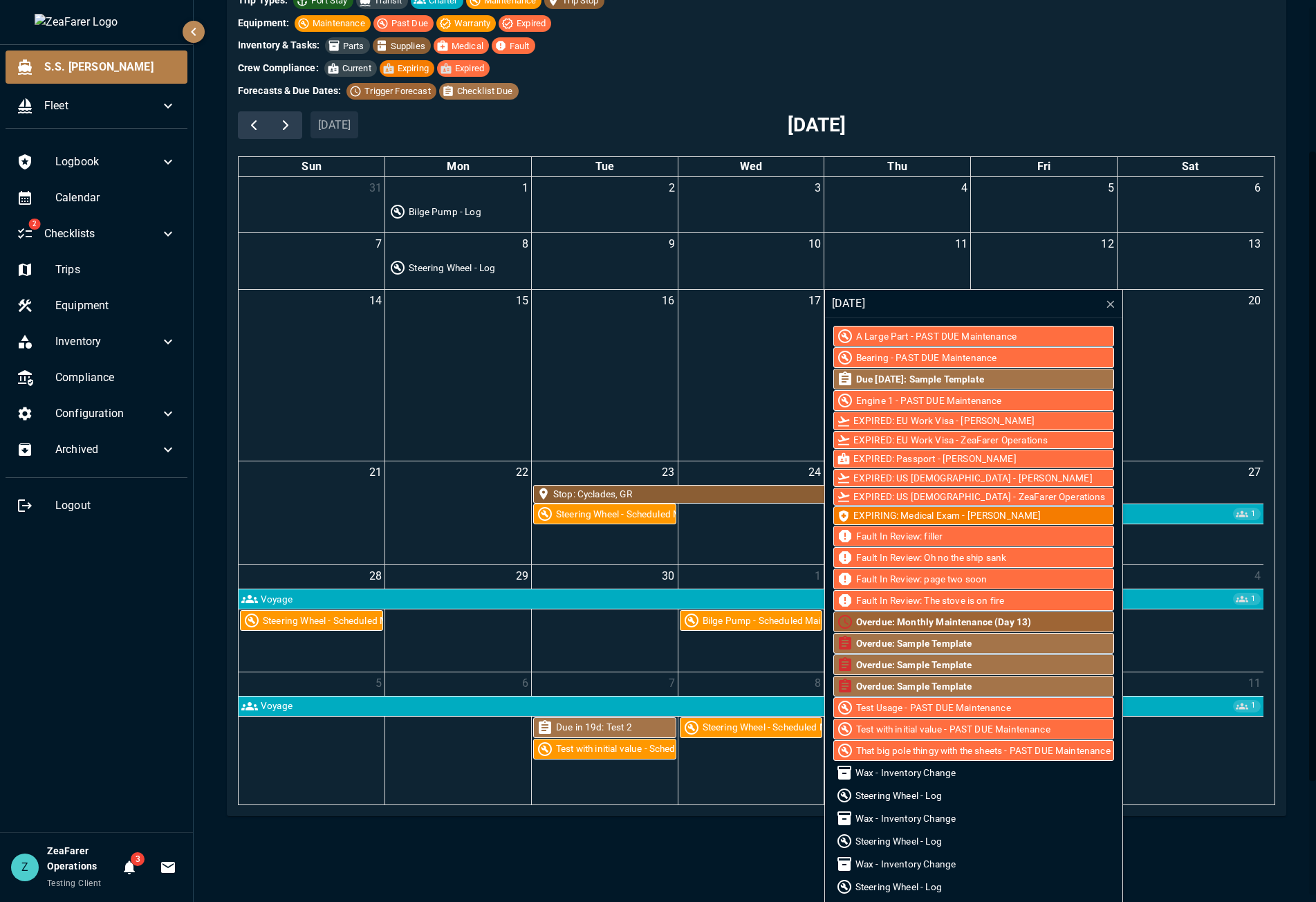
click at [489, 349] on tbody "31 1 Bilge Pump - Log 2 3 4 5 6 7 8 Steering Wheel - Log 9 10 11 12 13 14 15 16…" at bounding box center [751, 490] width 1025 height 627
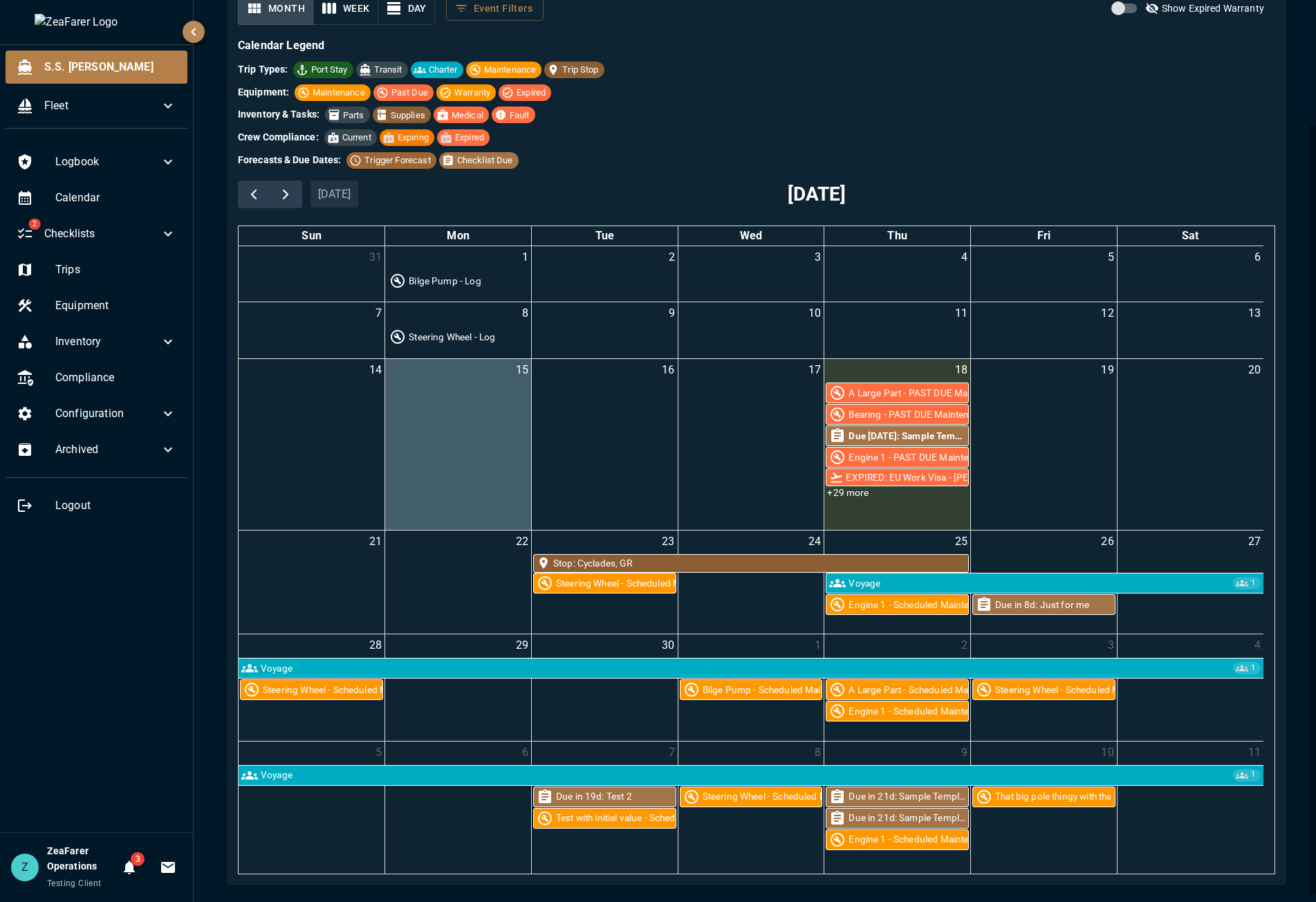
scroll to position [139, 0]
click at [142, 691] on div "Logbook Calendar 2 Checklists Trips Equipment Inventory Compliance Configuratio…" at bounding box center [97, 485] width 193 height 693
